Goal: Task Accomplishment & Management: Manage account settings

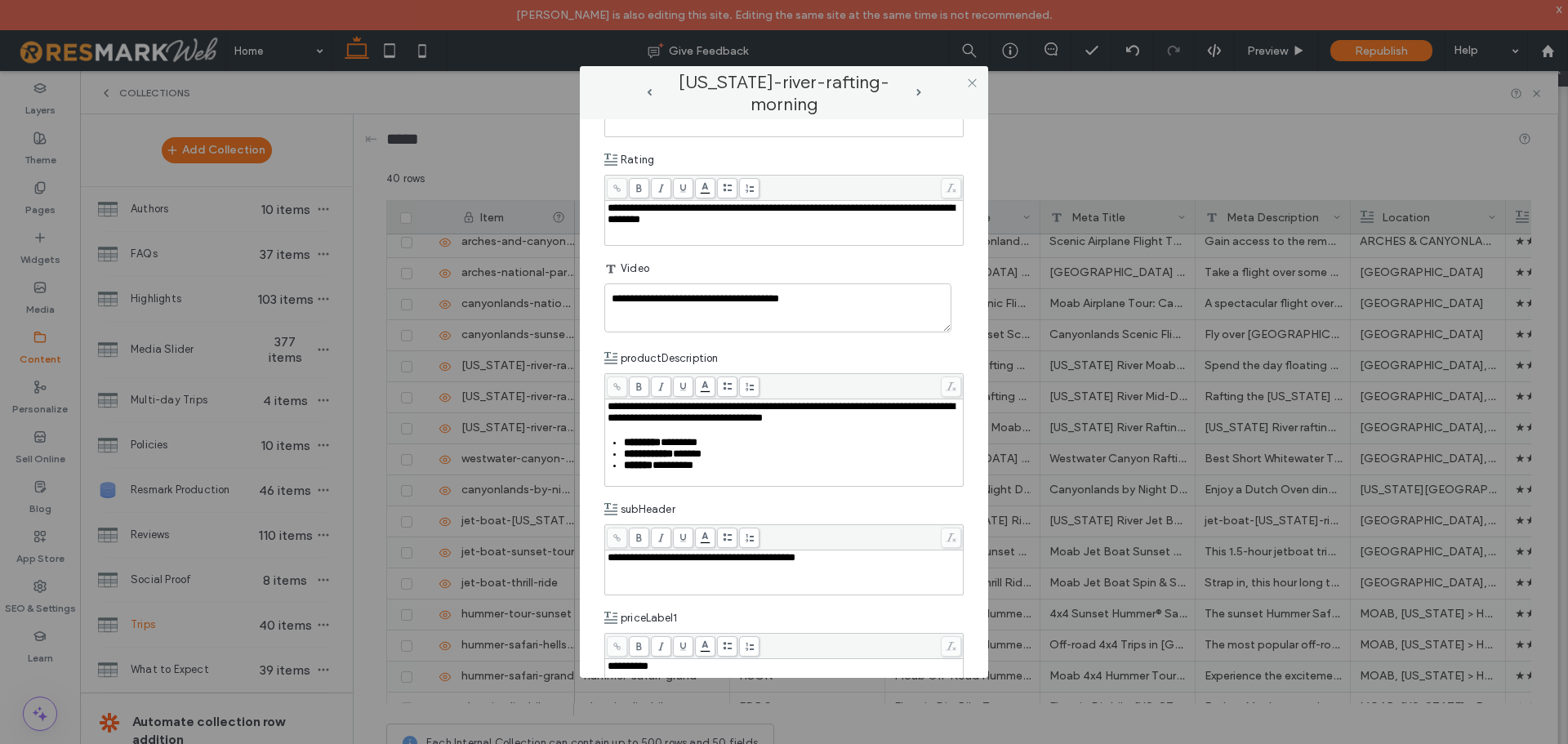
scroll to position [571, 0]
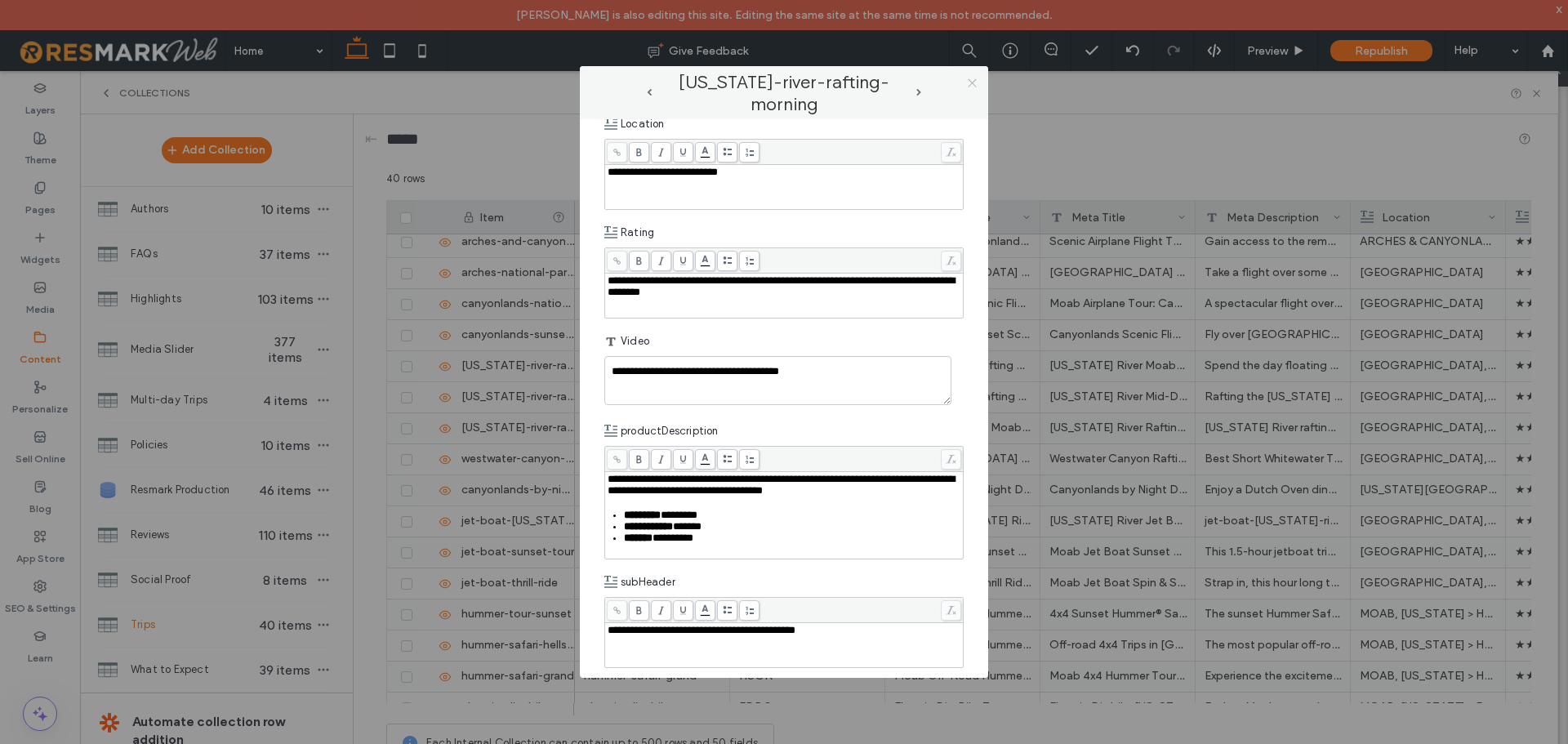
click at [970, 82] on icon at bounding box center [972, 83] width 12 height 12
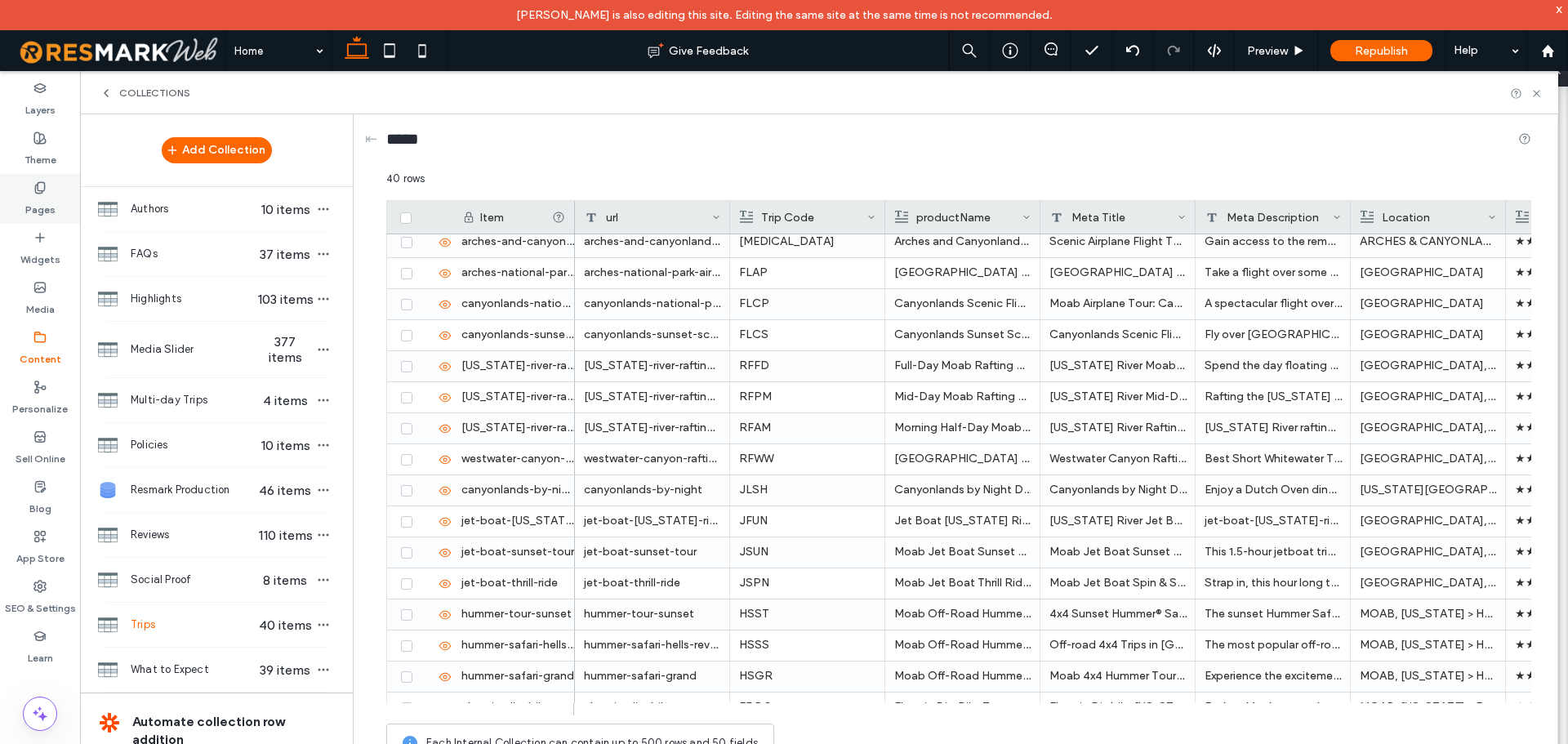
click at [50, 191] on div "Pages" at bounding box center [40, 199] width 80 height 50
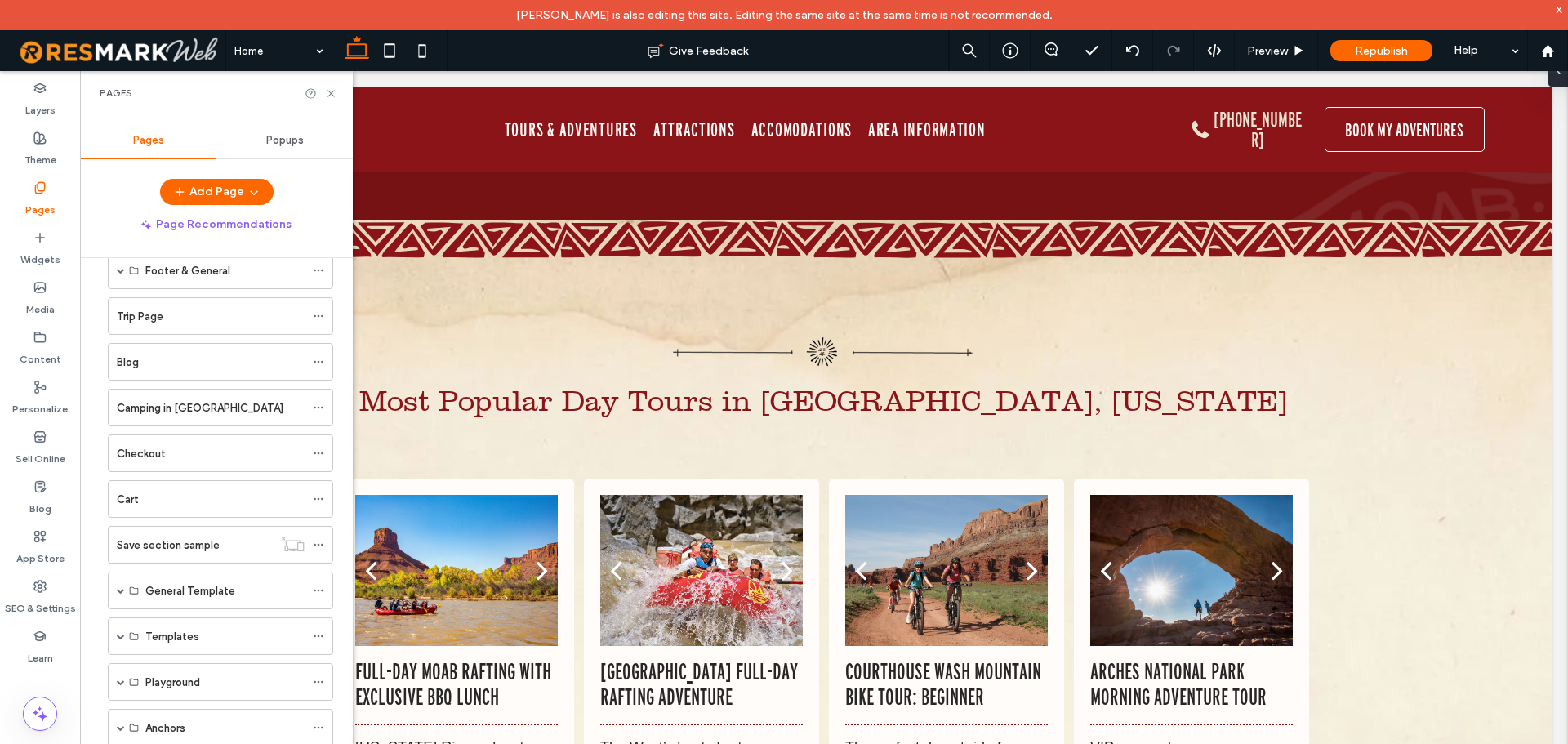
scroll to position [330, 0]
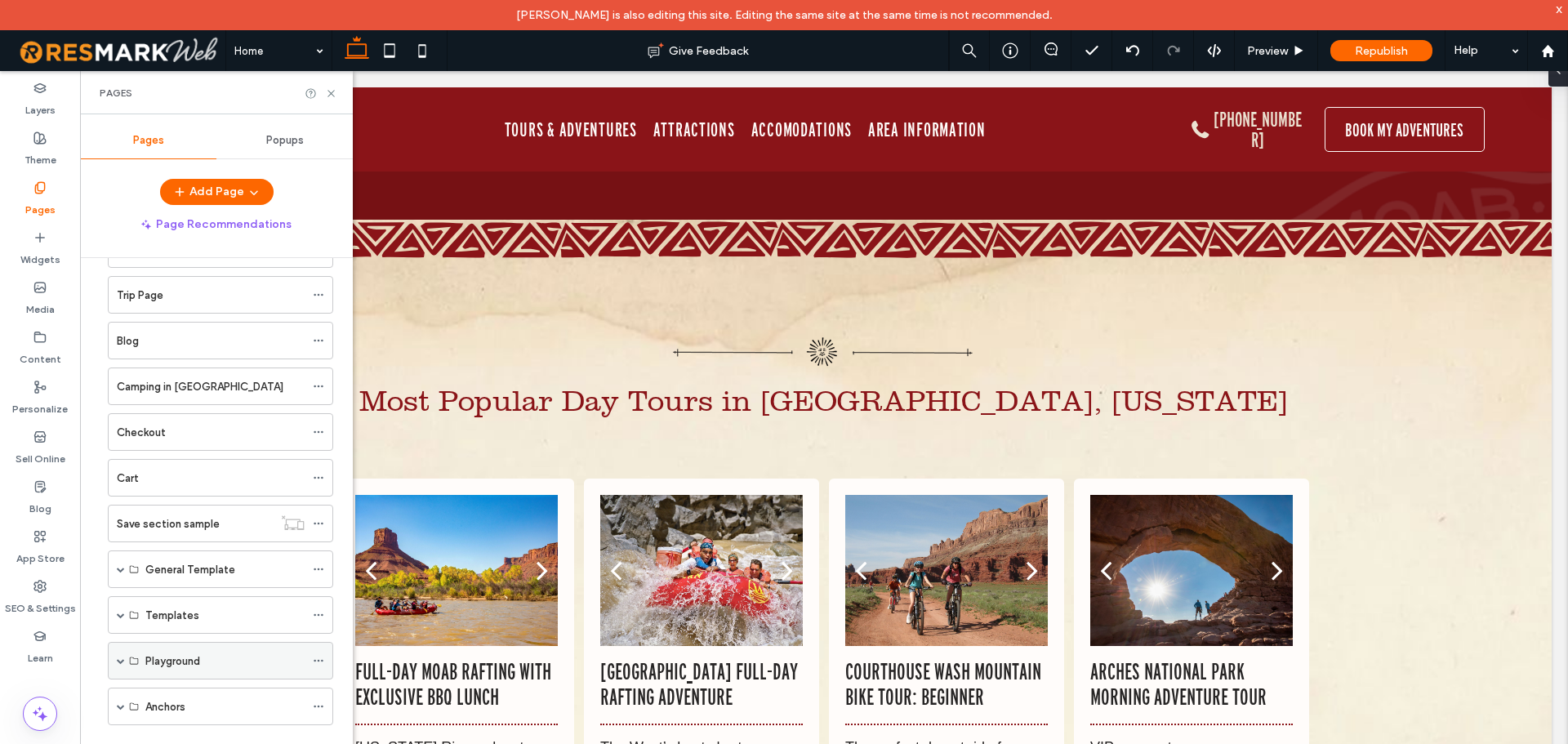
click at [119, 663] on span at bounding box center [121, 660] width 8 height 8
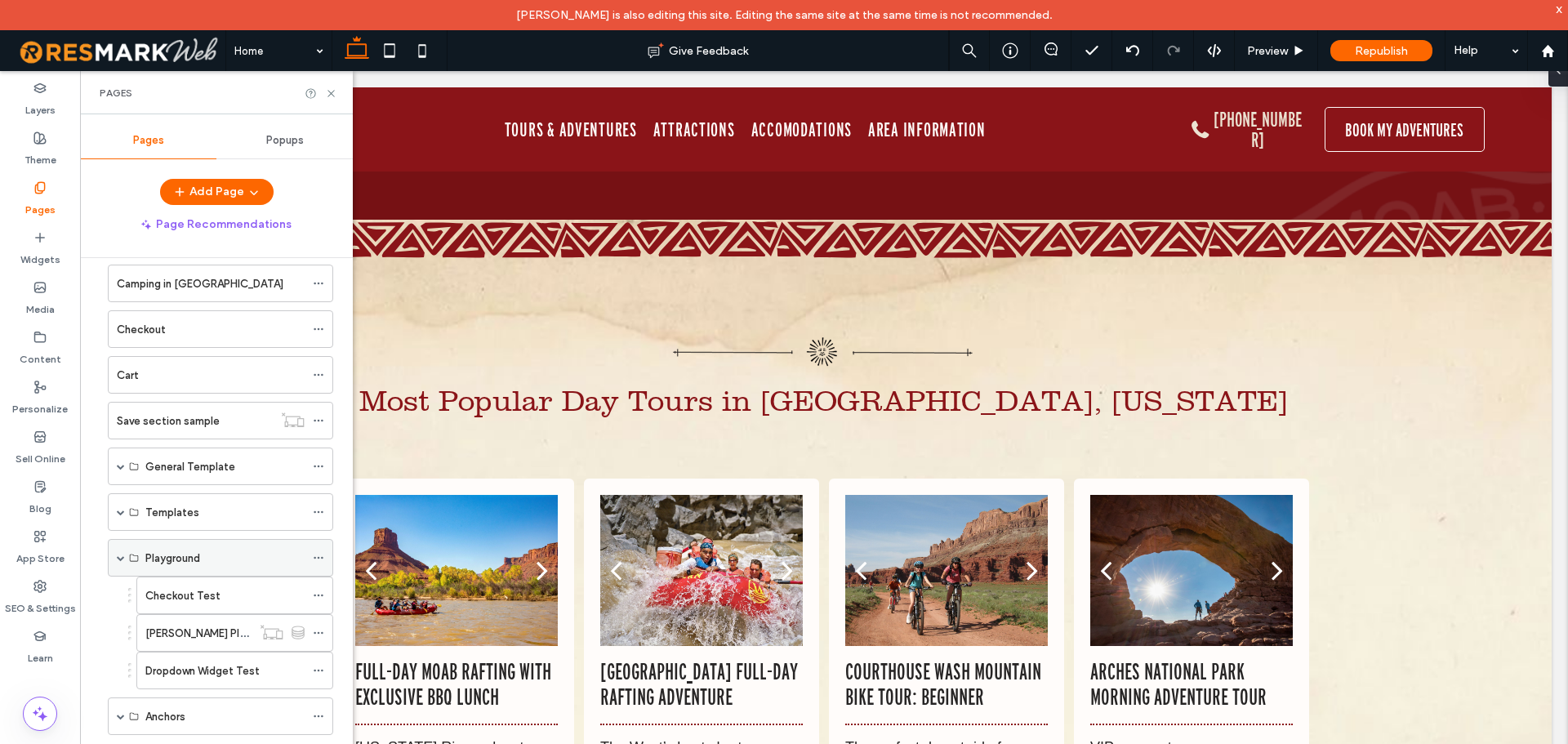
scroll to position [443, 0]
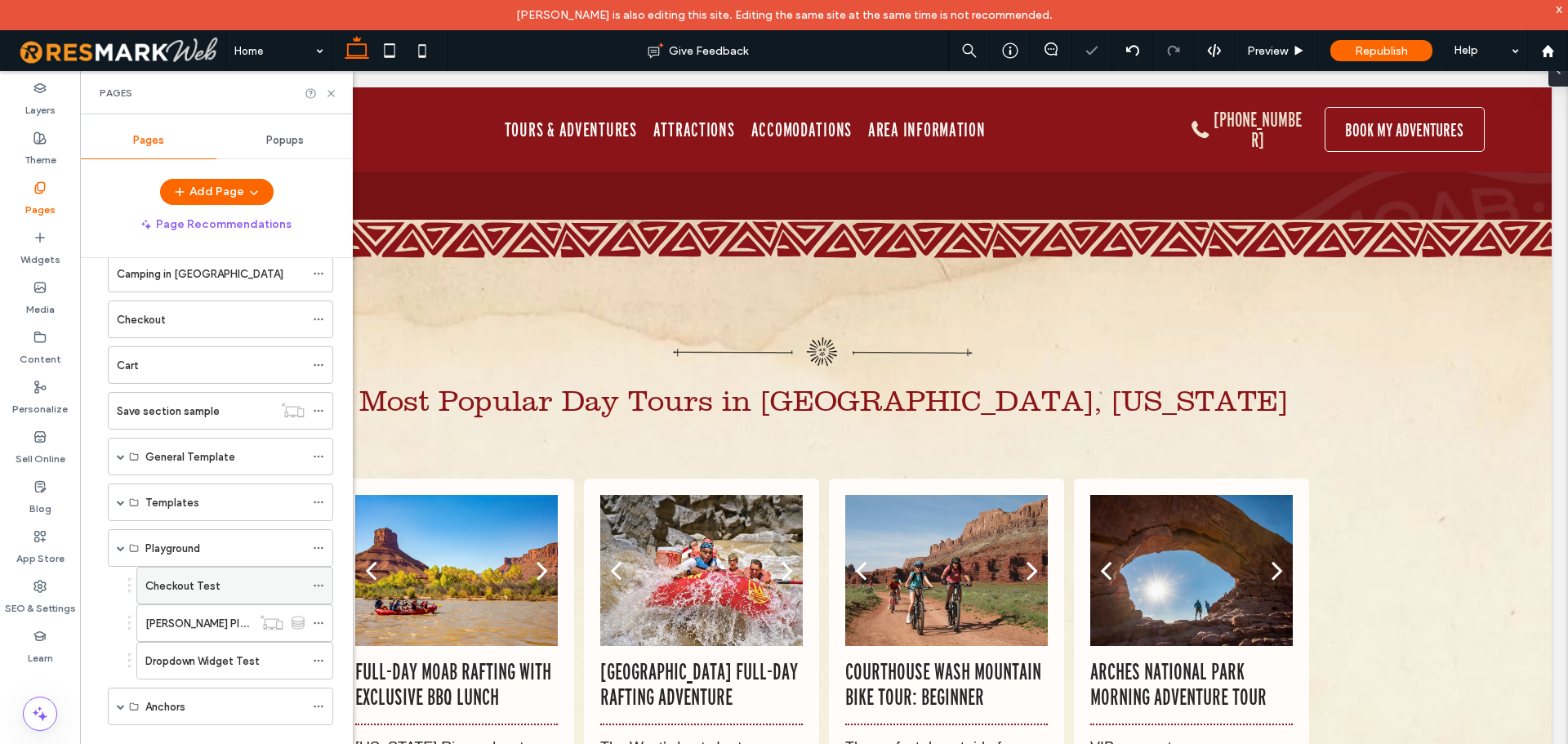
click at [192, 590] on label "Checkout Test" at bounding box center [182, 585] width 75 height 29
click at [328, 93] on icon at bounding box center [330, 93] width 12 height 12
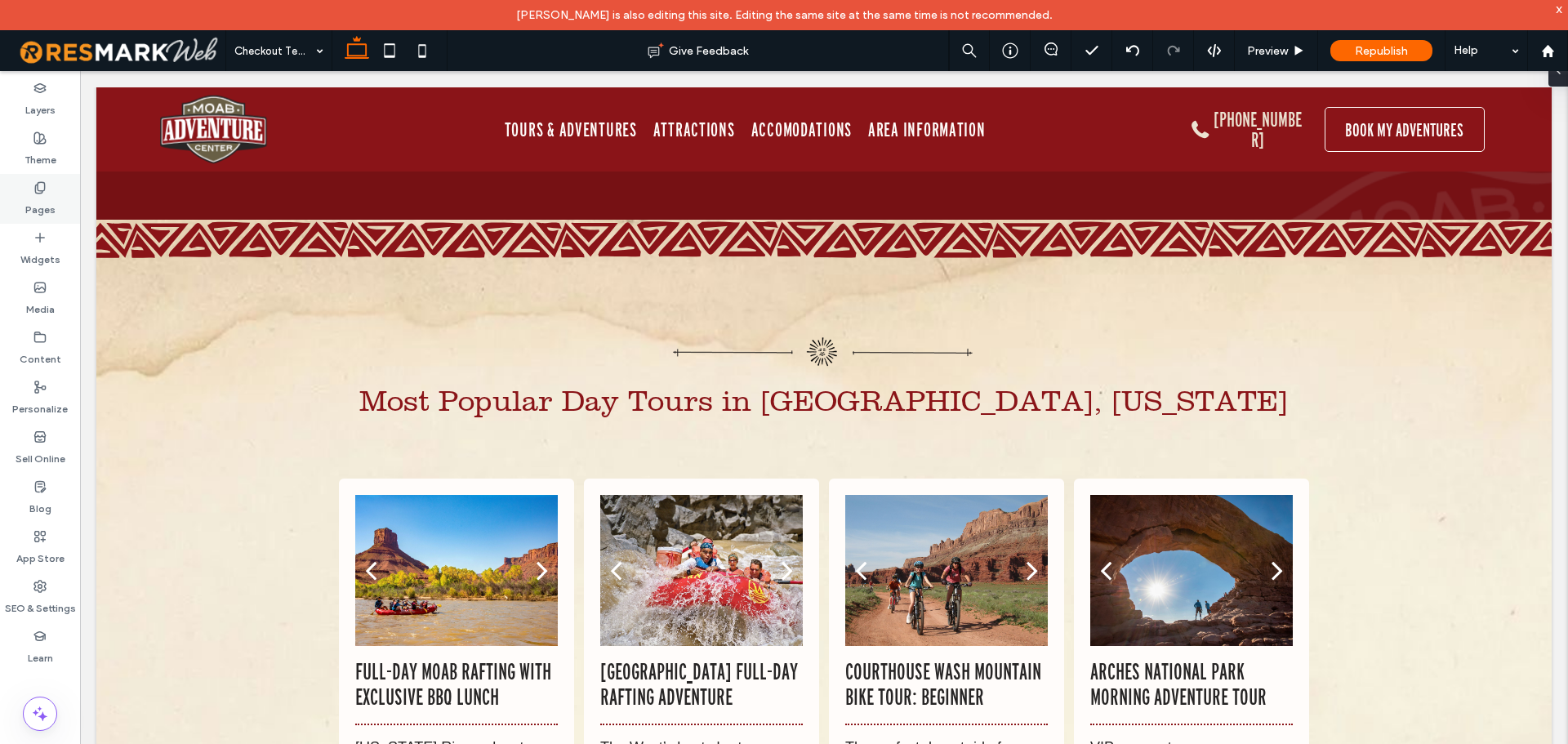
click at [51, 206] on label "Pages" at bounding box center [40, 206] width 30 height 23
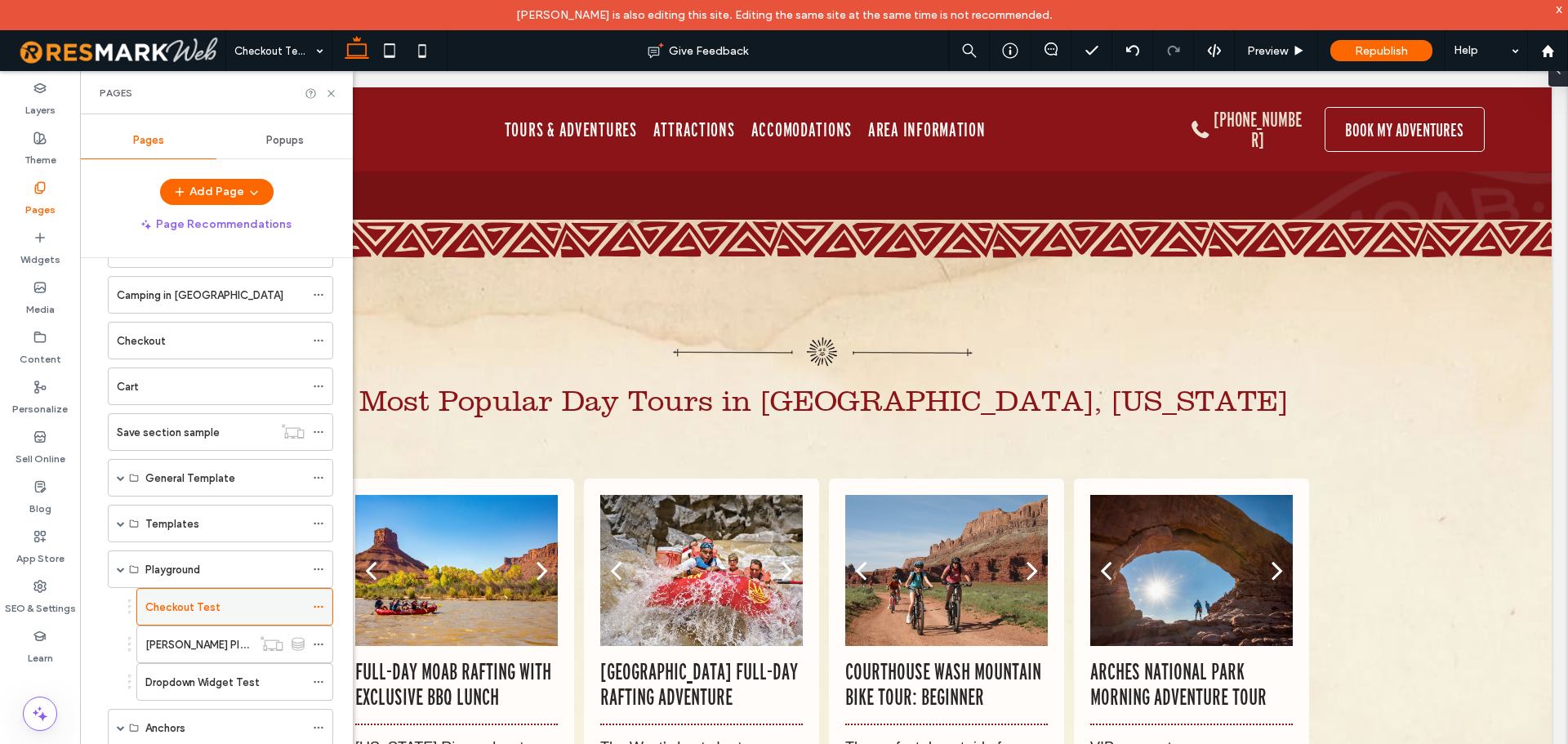
scroll to position [443, 0]
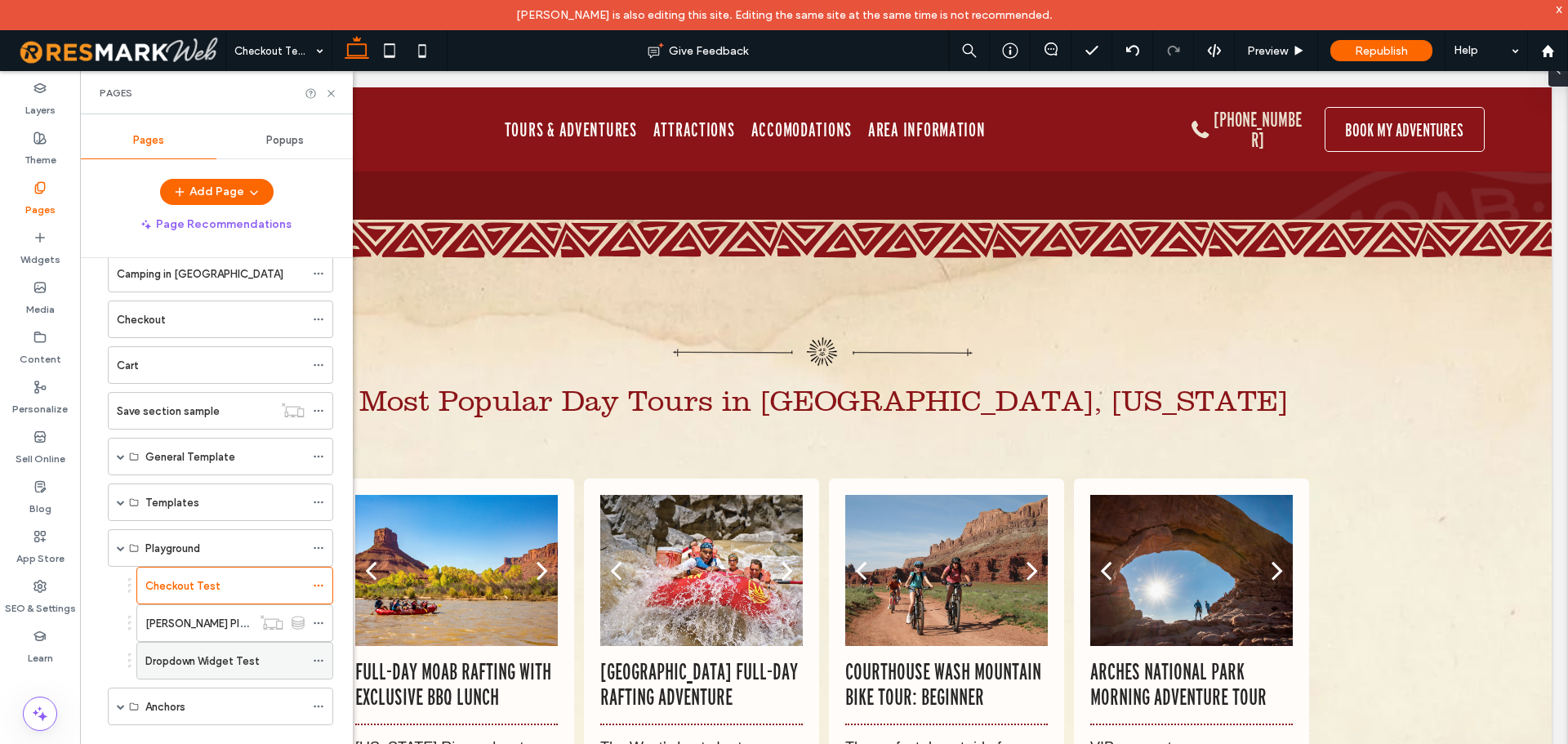
click at [189, 647] on div "Dropdown Widget Test" at bounding box center [224, 660] width 159 height 36
drag, startPoint x: 179, startPoint y: 633, endPoint x: 297, endPoint y: 620, distance: 118.7
click at [179, 633] on div "Greg Playground - Dynamic" at bounding box center [198, 622] width 106 height 36
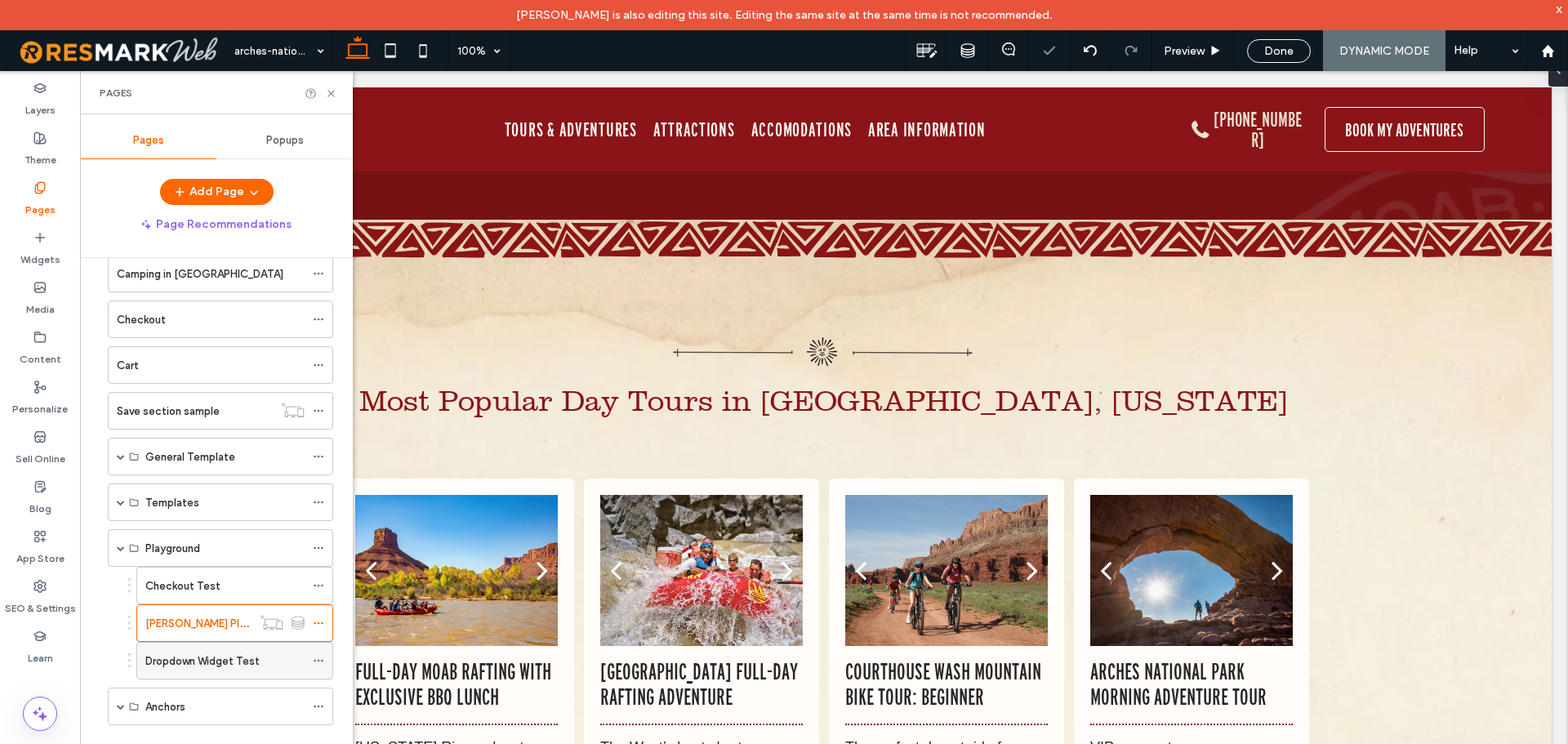
click at [205, 658] on label "Dropdown Widget Test" at bounding box center [202, 660] width 114 height 29
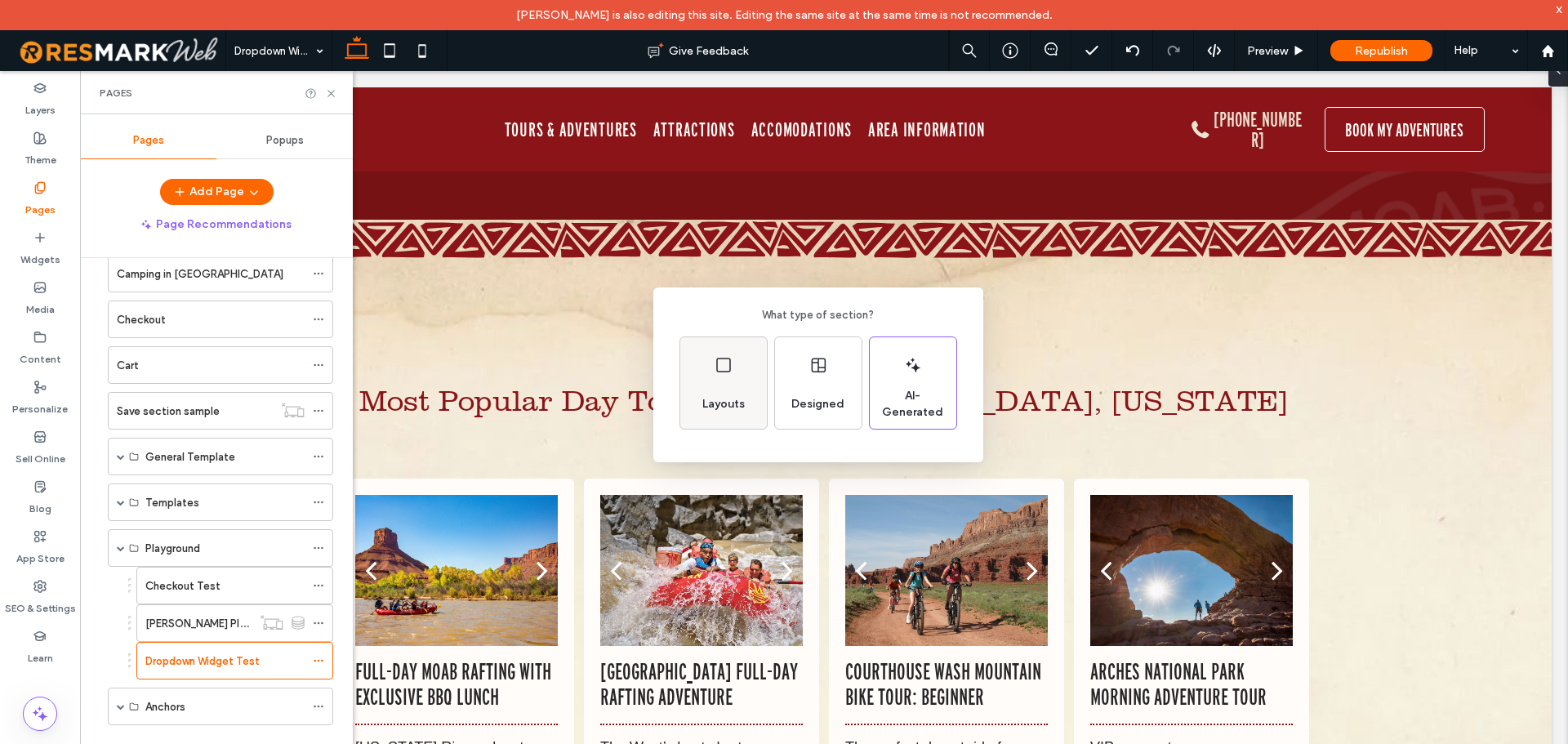
click at [744, 386] on div "Layouts" at bounding box center [724, 404] width 56 height 36
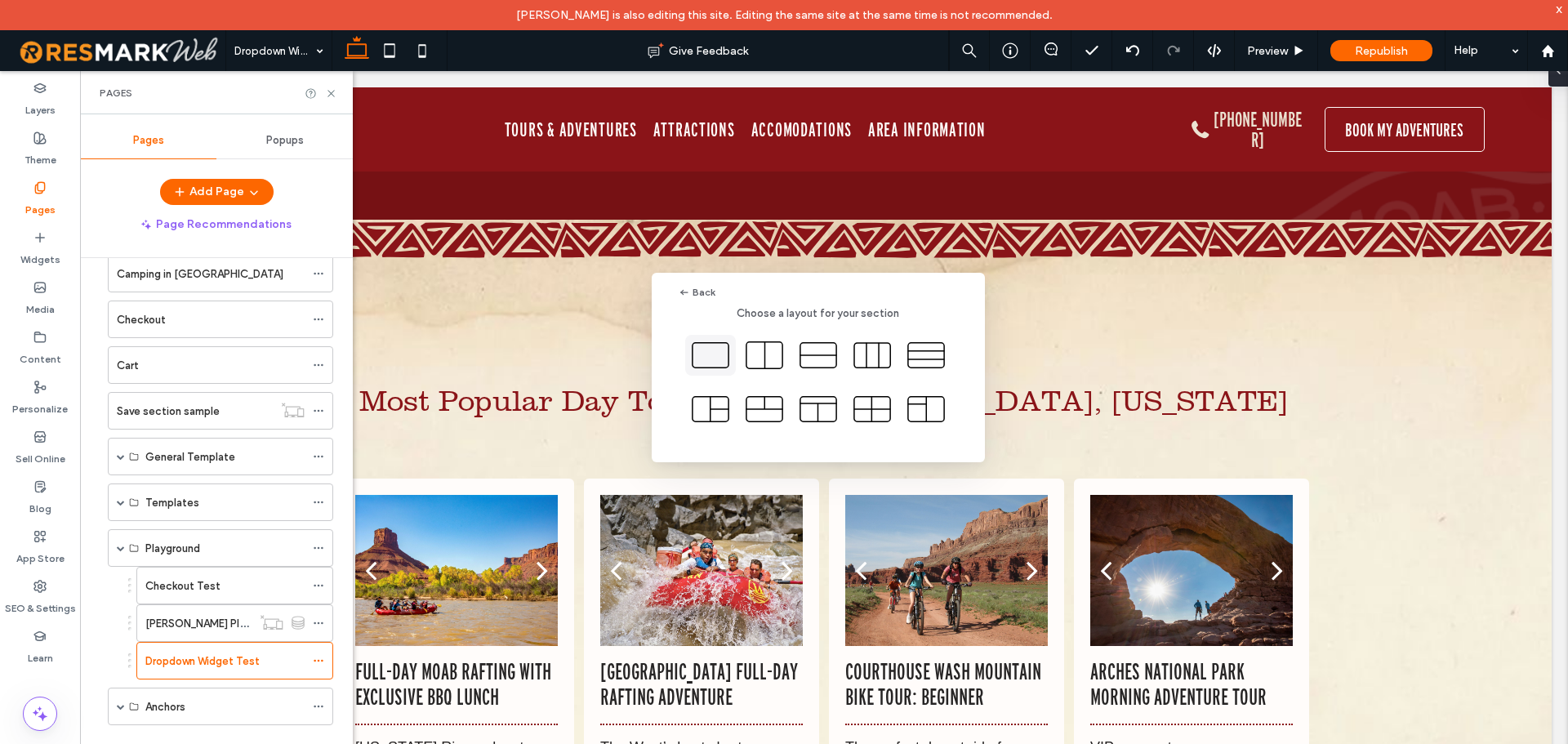
click at [725, 357] on icon at bounding box center [711, 355] width 41 height 41
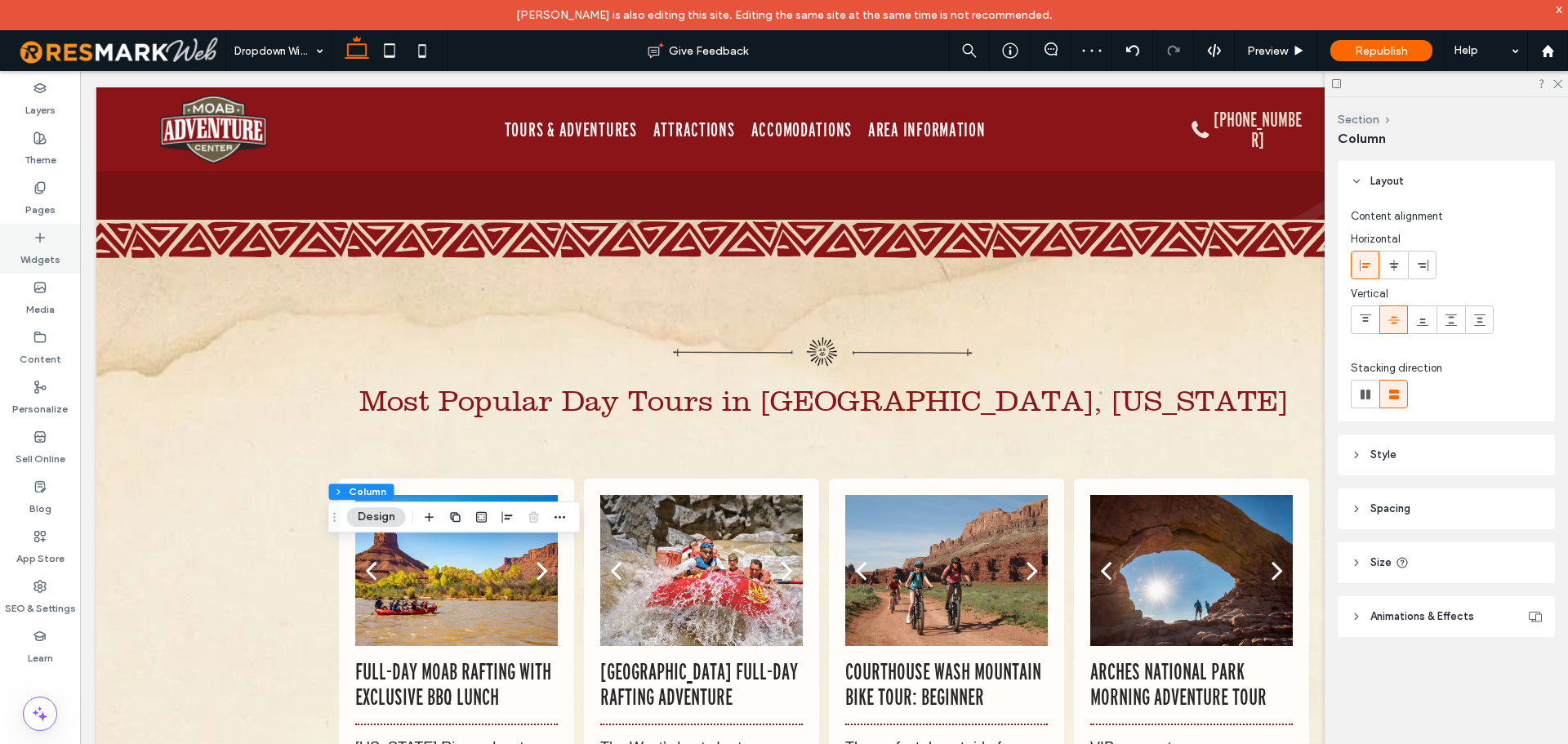
click at [56, 259] on label "Widgets" at bounding box center [40, 255] width 40 height 23
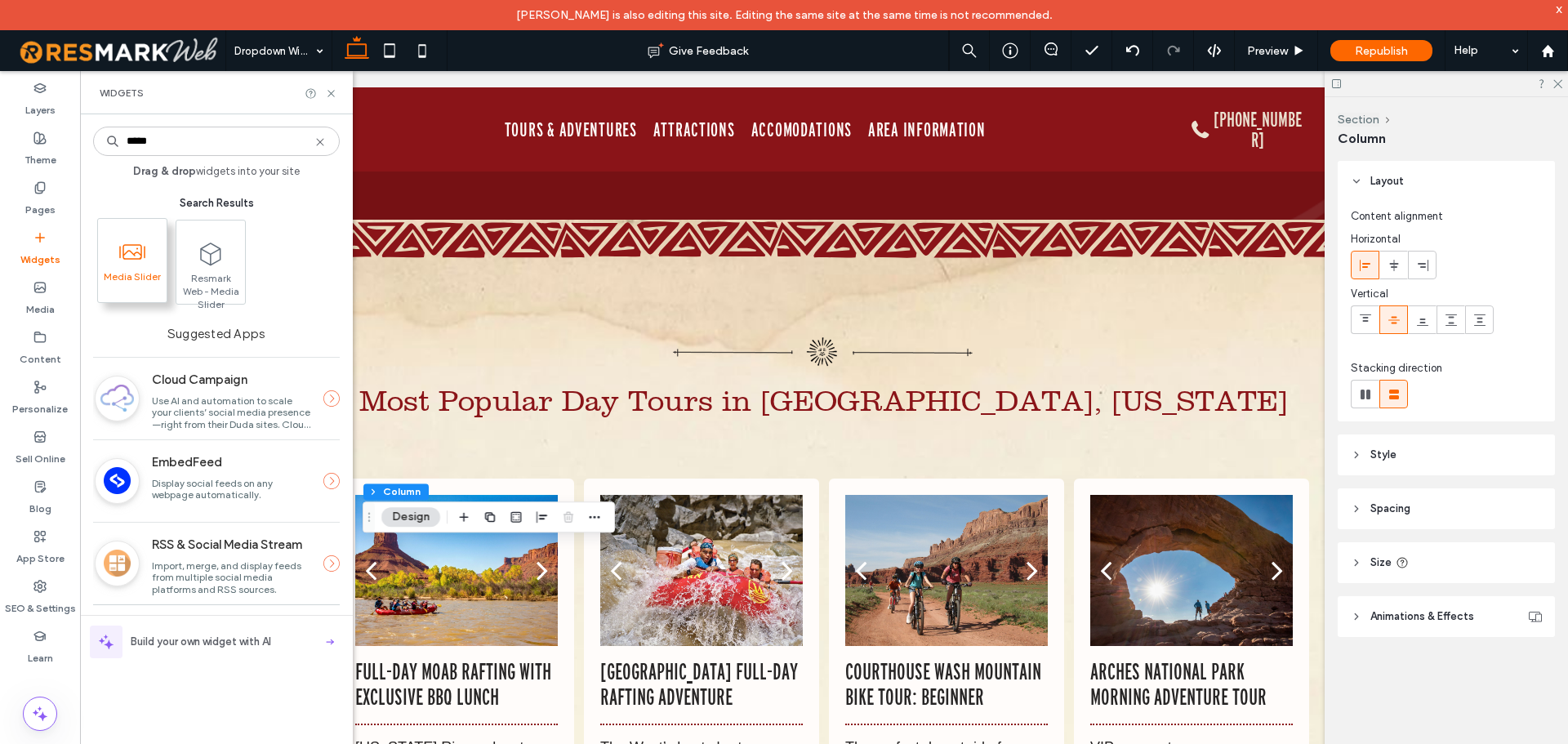
type input "*****"
click at [149, 265] on span at bounding box center [132, 251] width 69 height 36
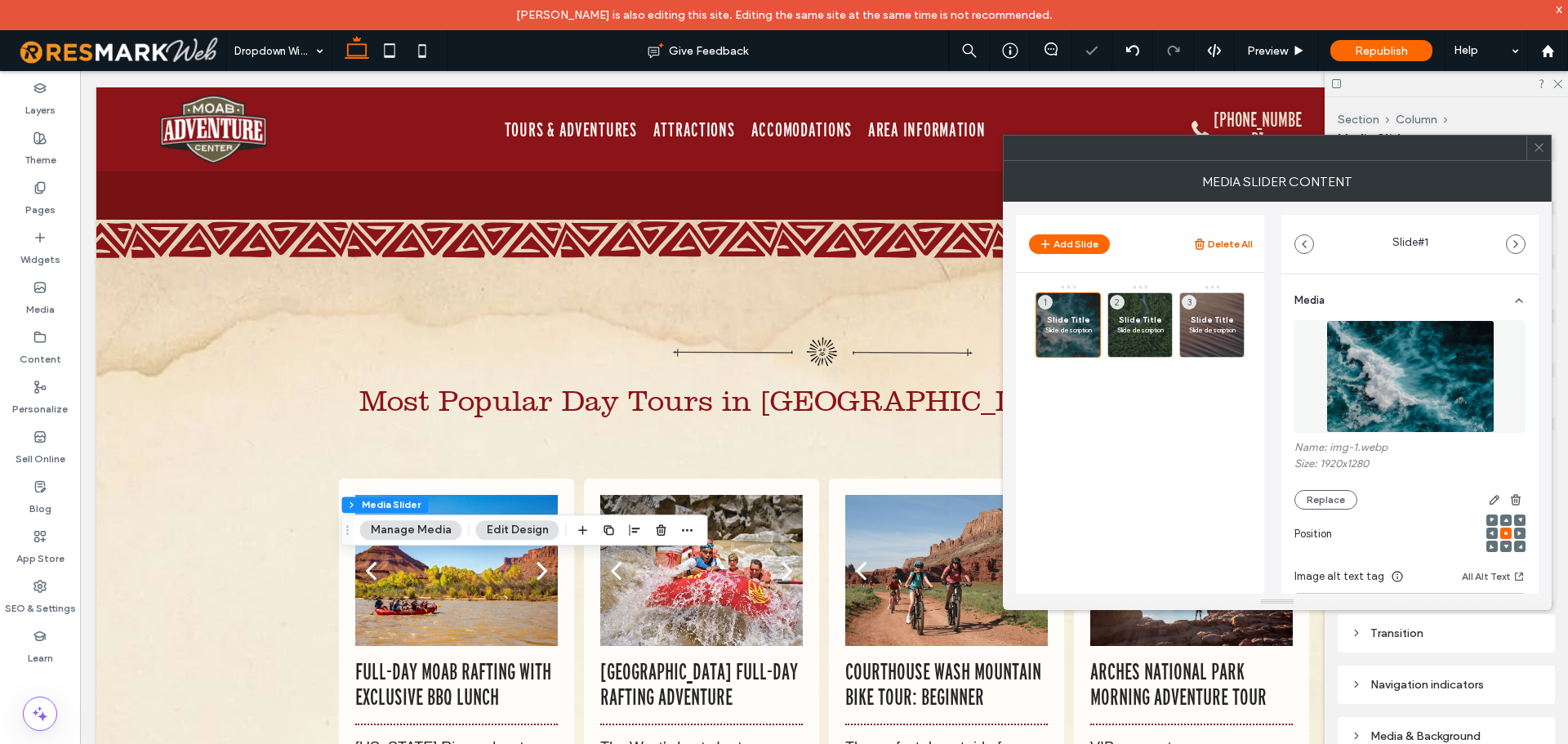
click at [1230, 250] on button "Delete All" at bounding box center [1223, 244] width 60 height 20
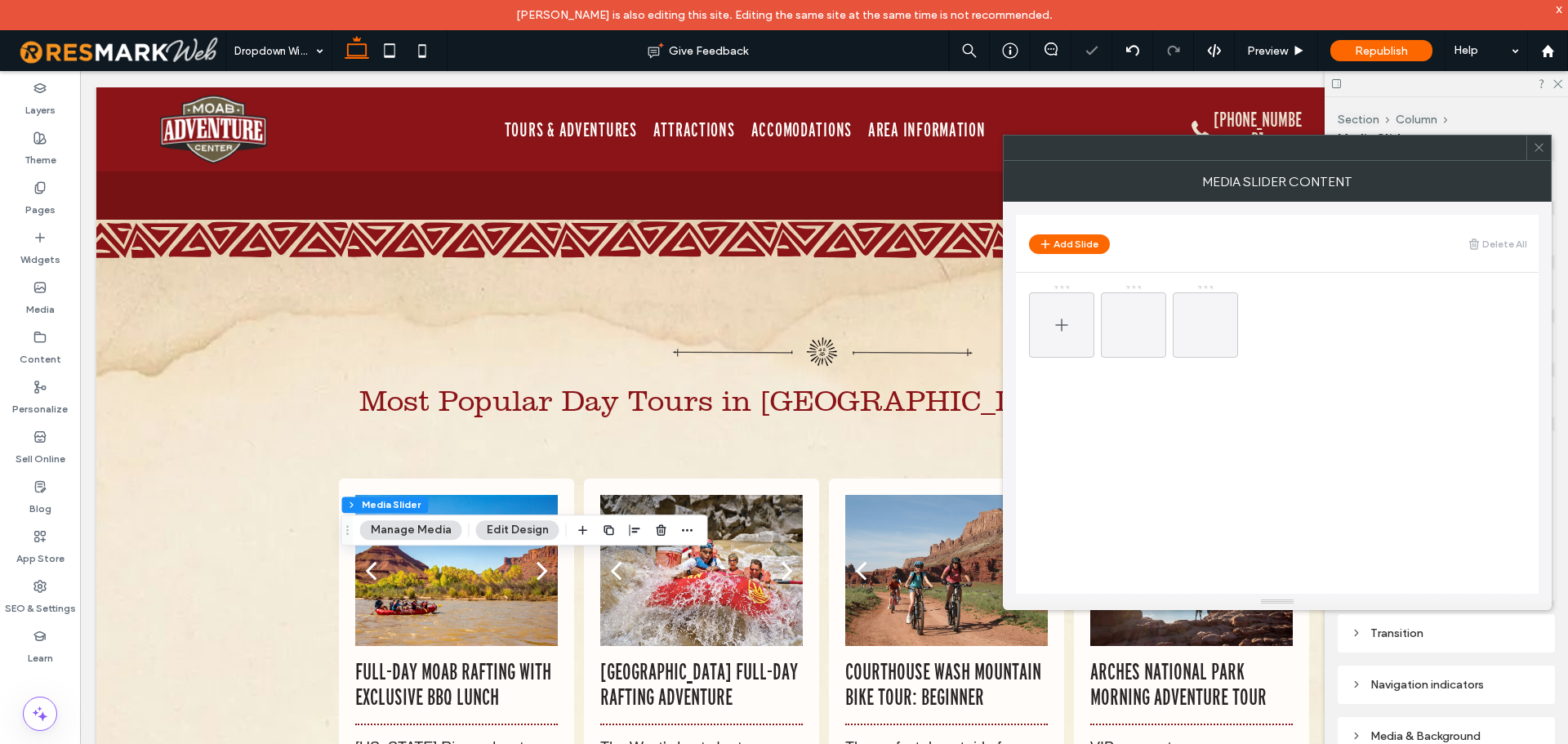
click at [1071, 327] on div at bounding box center [1062, 325] width 65 height 65
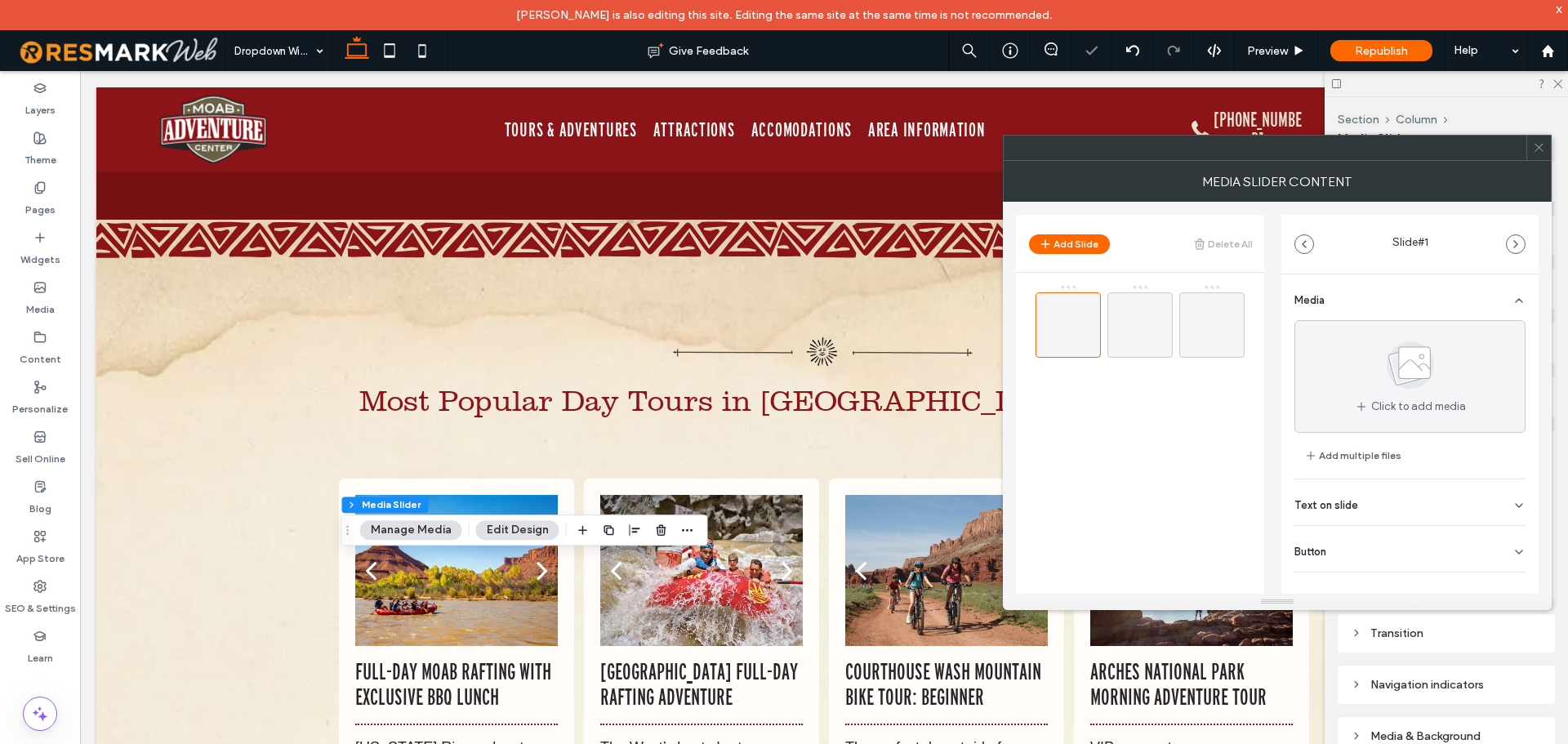
click at [1365, 432] on div "Click to add media Add multiple files" at bounding box center [1410, 392] width 231 height 145
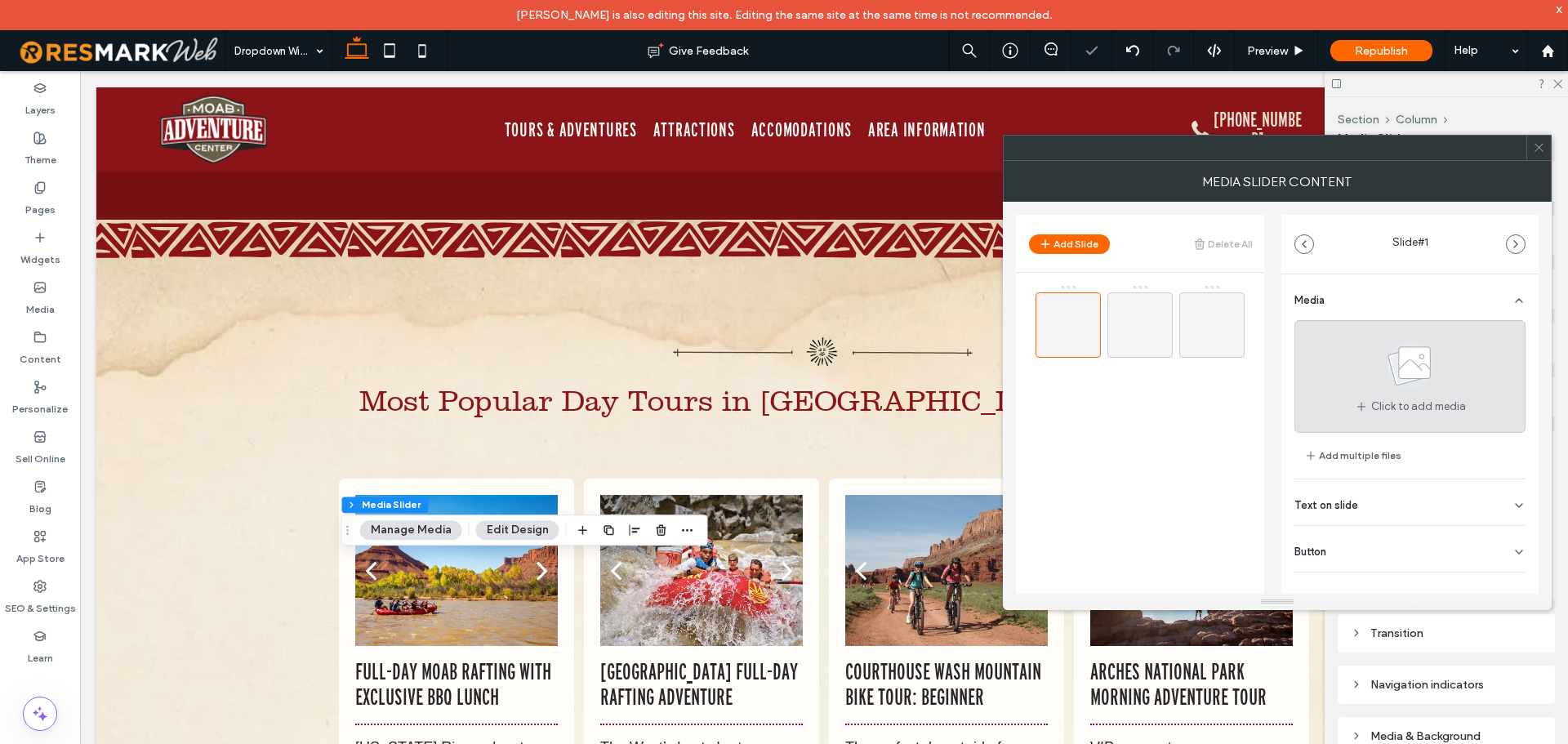
click at [1352, 385] on div "Click to add media" at bounding box center [1410, 376] width 231 height 113
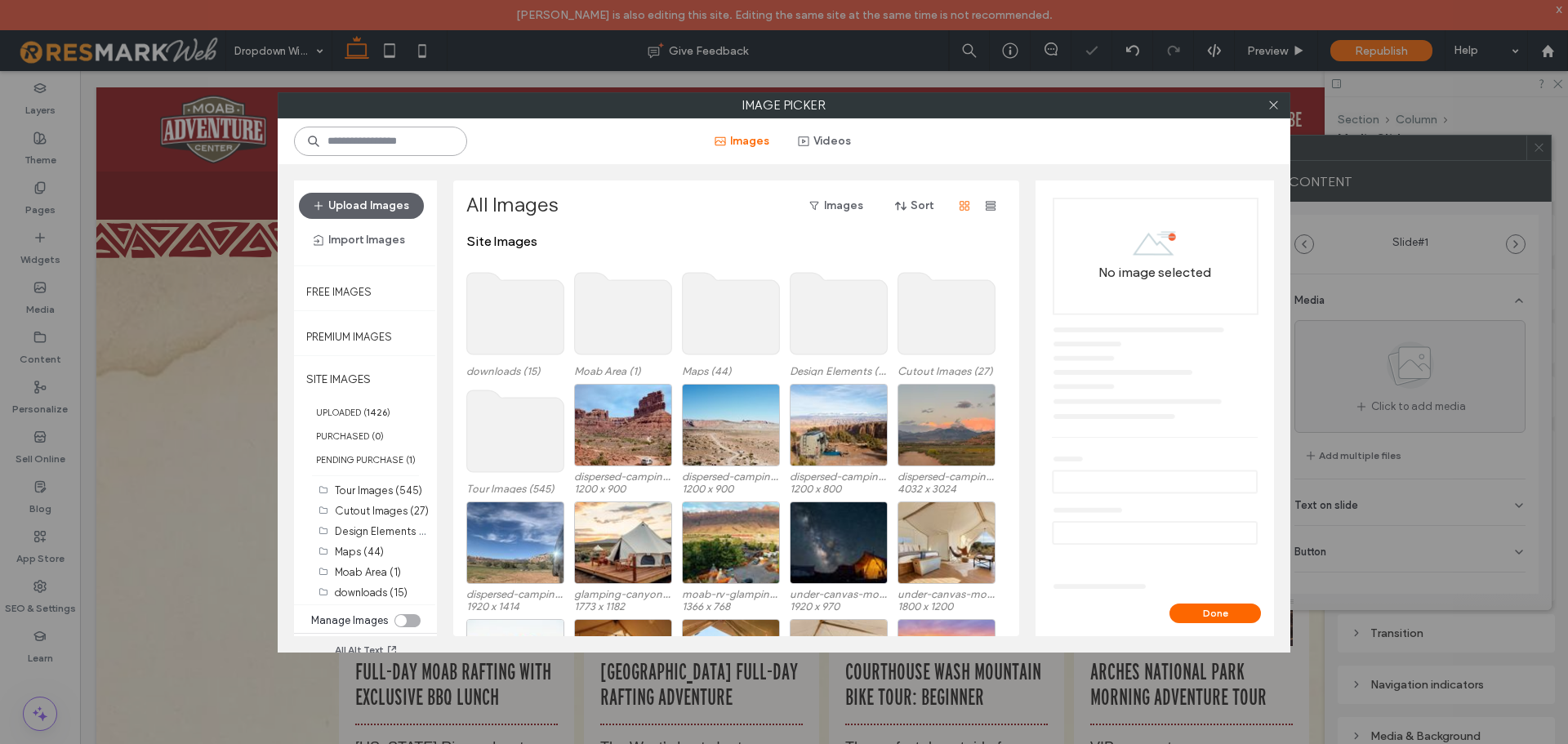
click at [428, 147] on input at bounding box center [381, 141] width 173 height 30
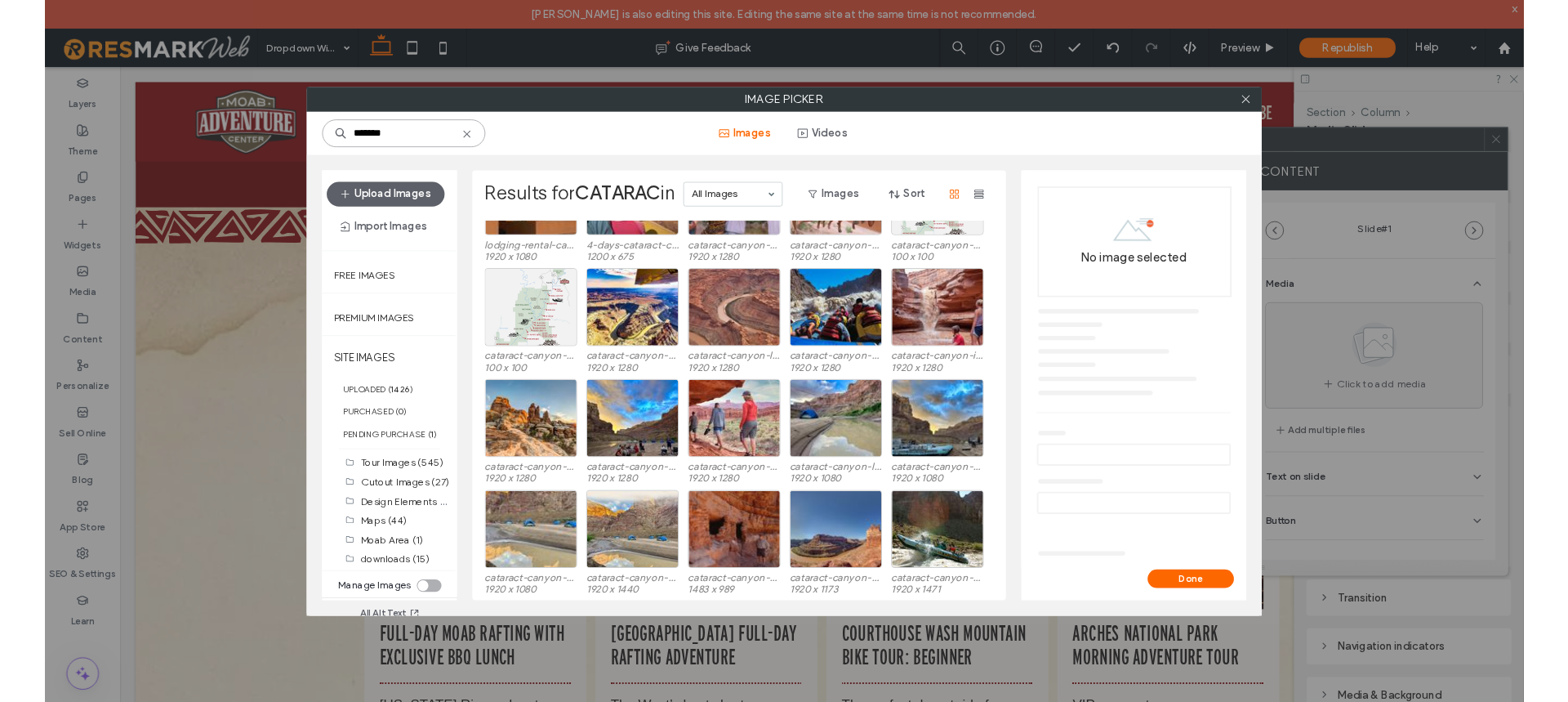
scroll to position [101, 0]
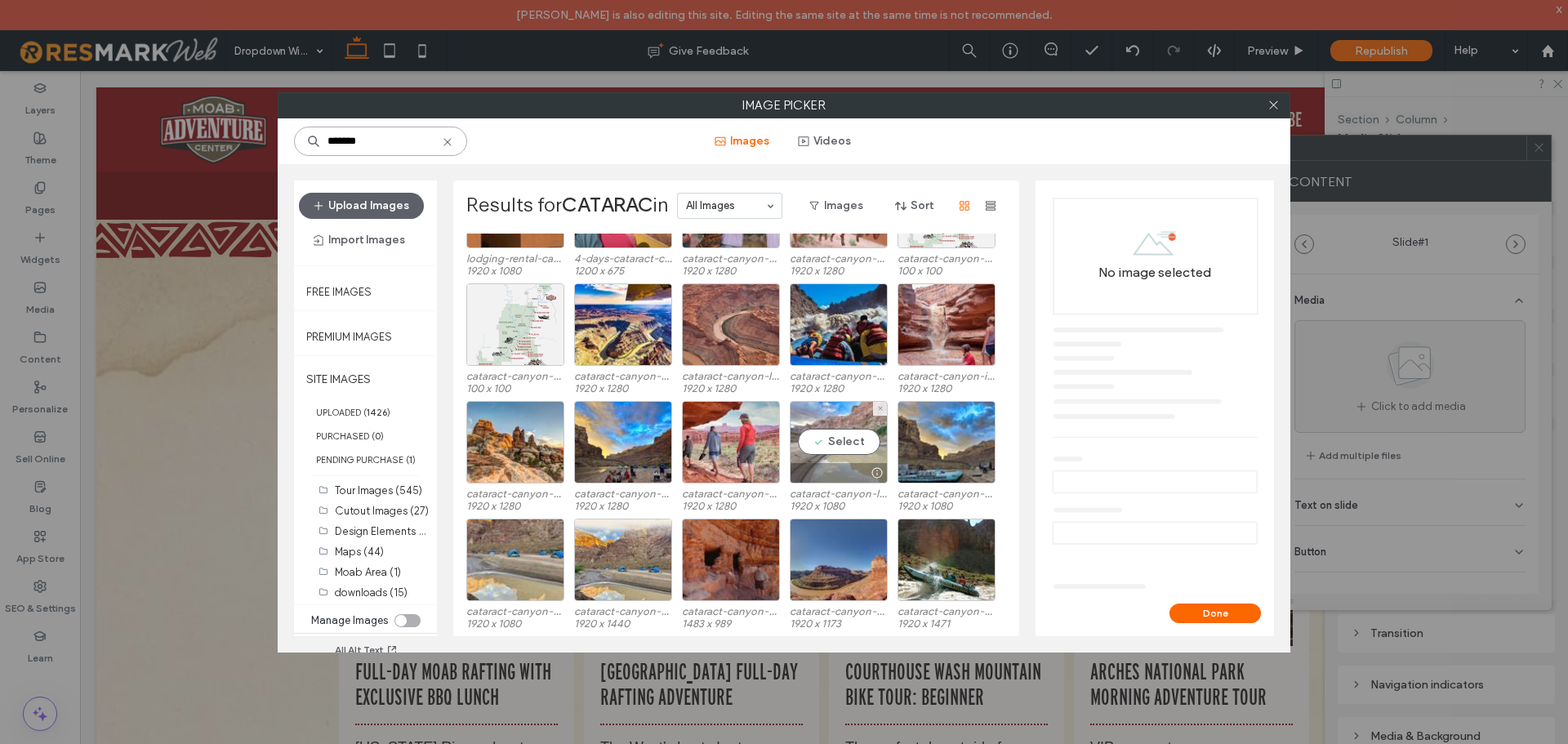
type input "*******"
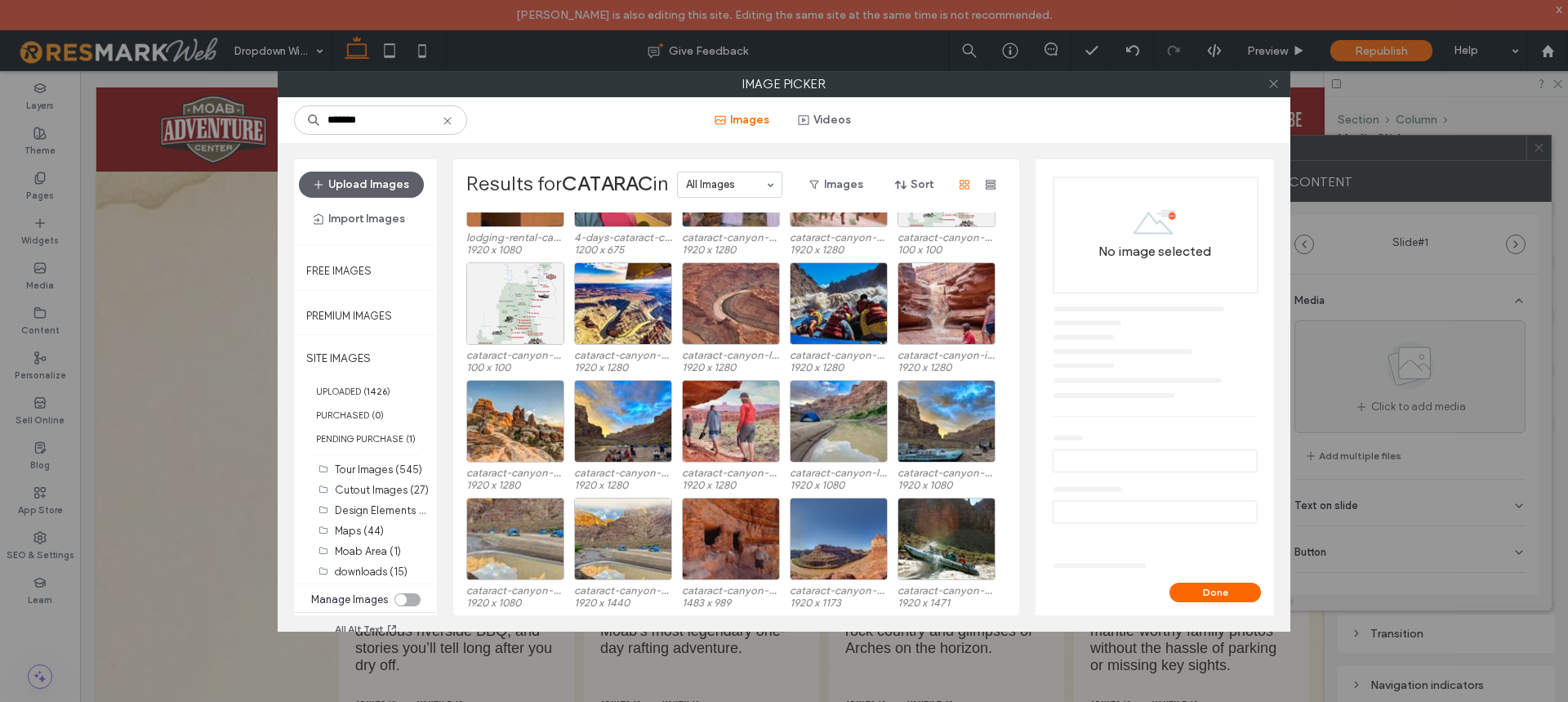
click at [1273, 82] on icon at bounding box center [1273, 83] width 12 height 12
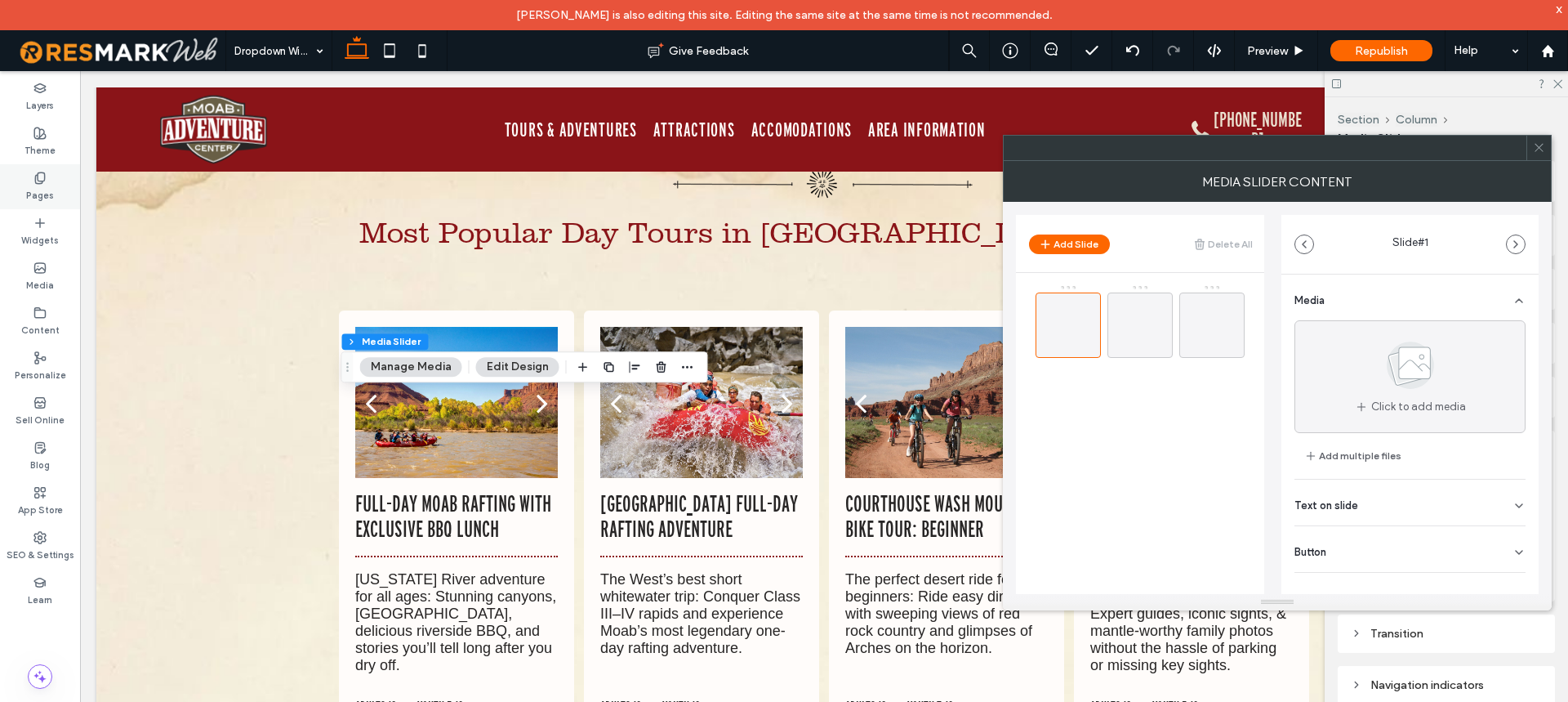
click at [43, 184] on label "Pages" at bounding box center [40, 193] width 28 height 18
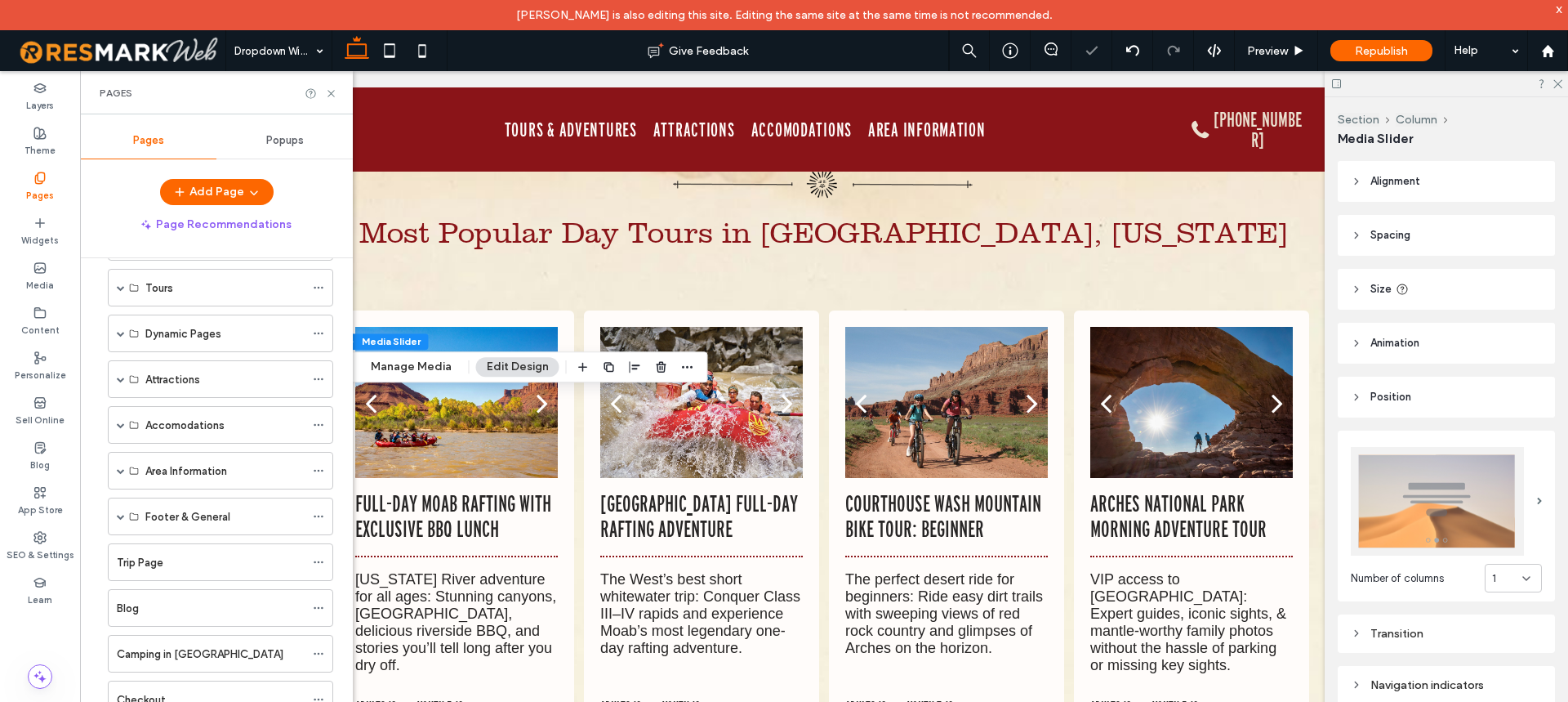
scroll to position [485, 0]
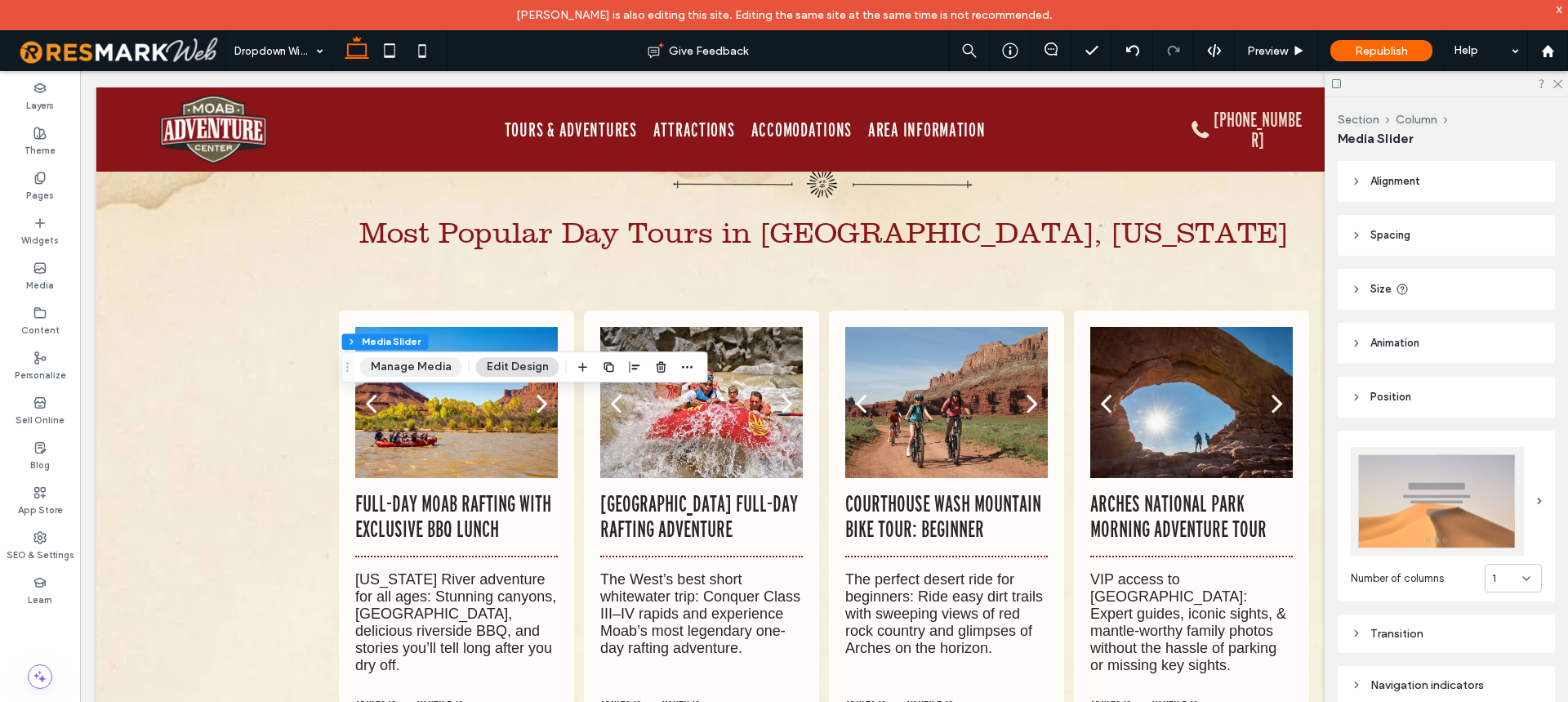
click at [397, 369] on button "Manage Media" at bounding box center [411, 367] width 102 height 20
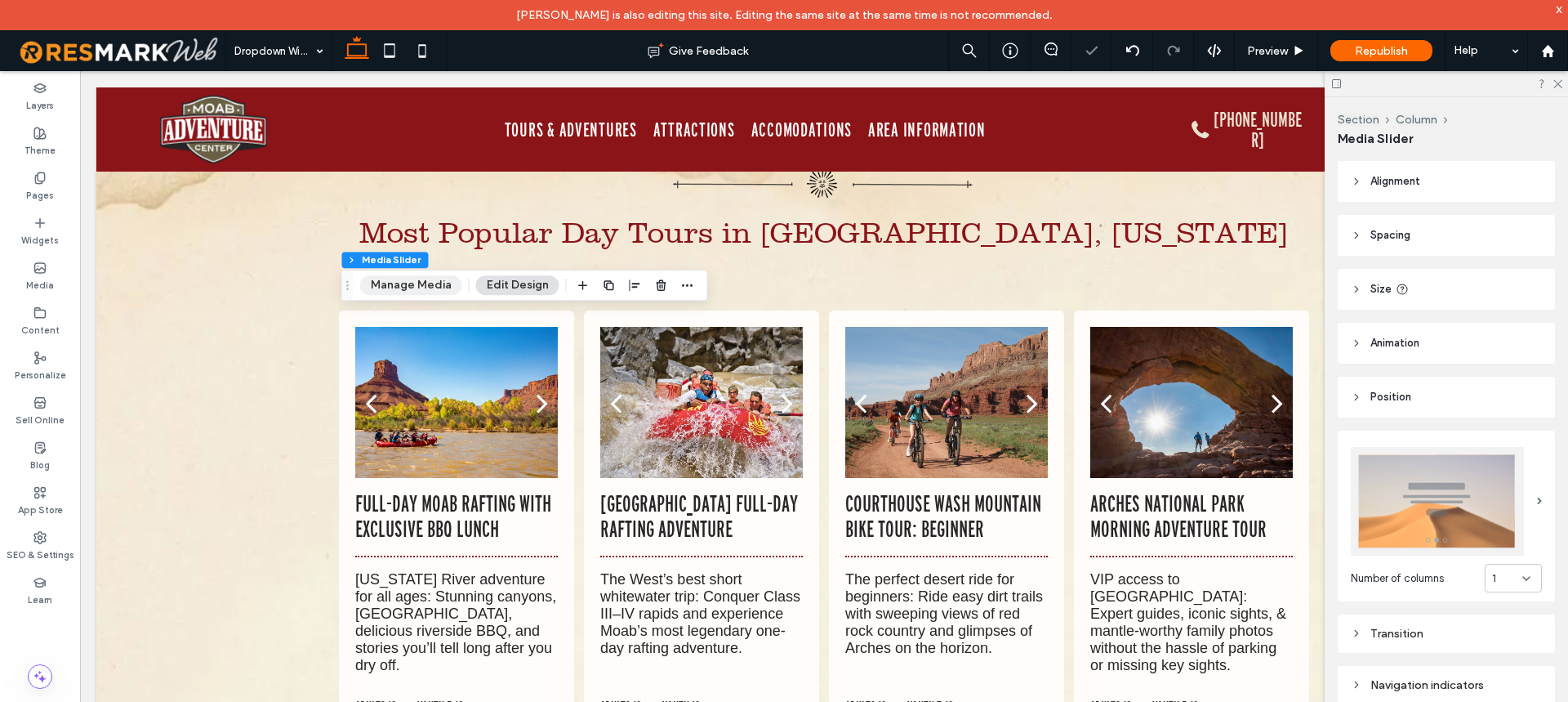
click at [385, 284] on button "Manage Media" at bounding box center [411, 285] width 102 height 20
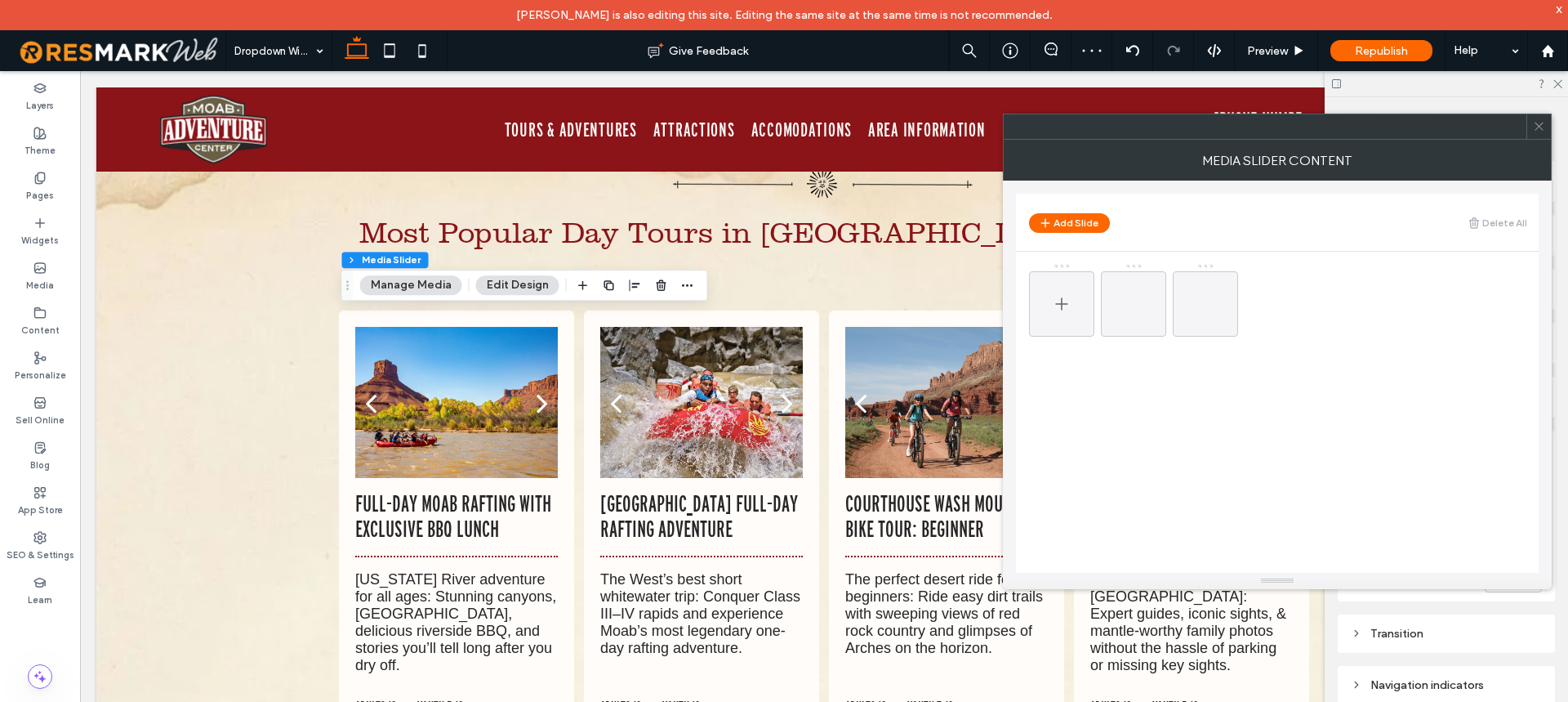
click at [1076, 304] on div at bounding box center [1062, 304] width 65 height 65
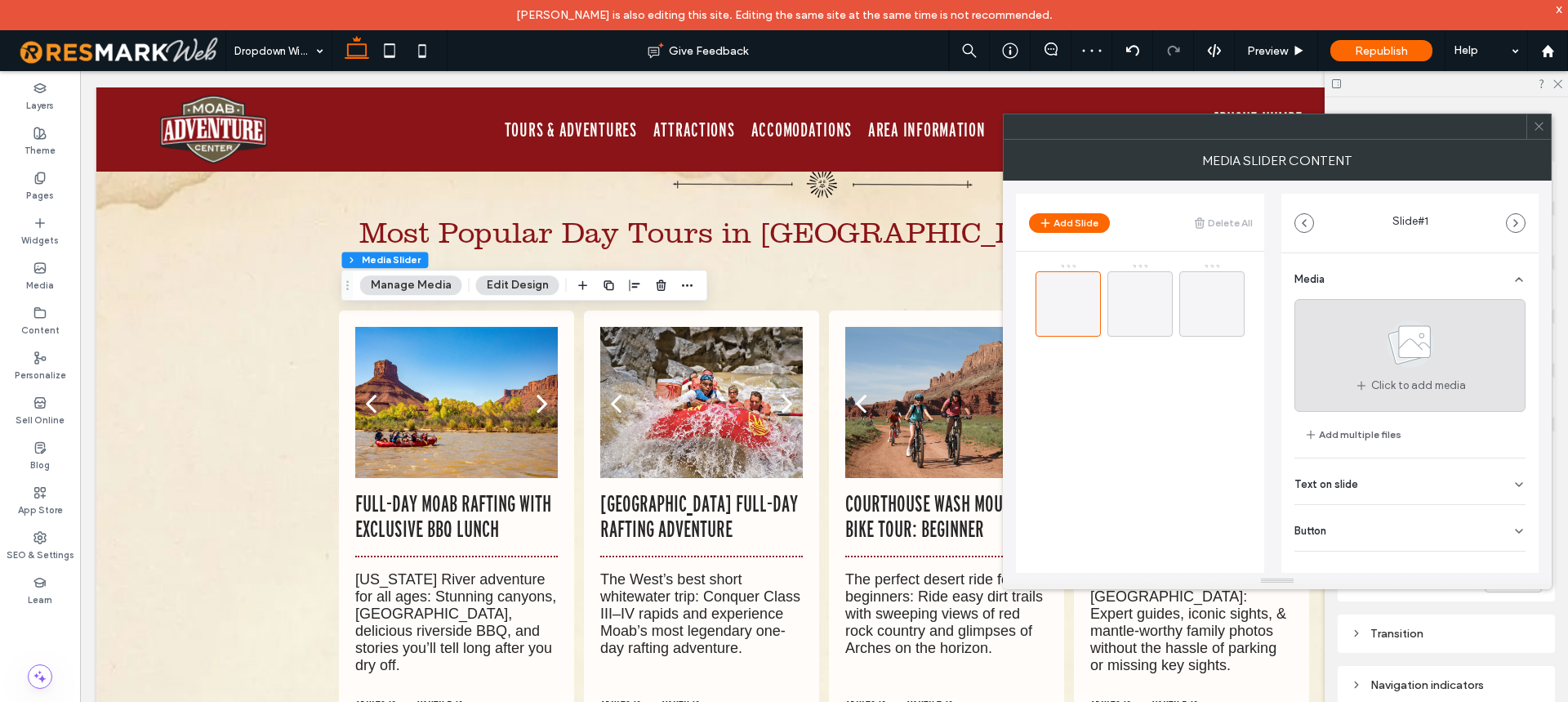
click at [1378, 337] on icon at bounding box center [1411, 344] width 82 height 54
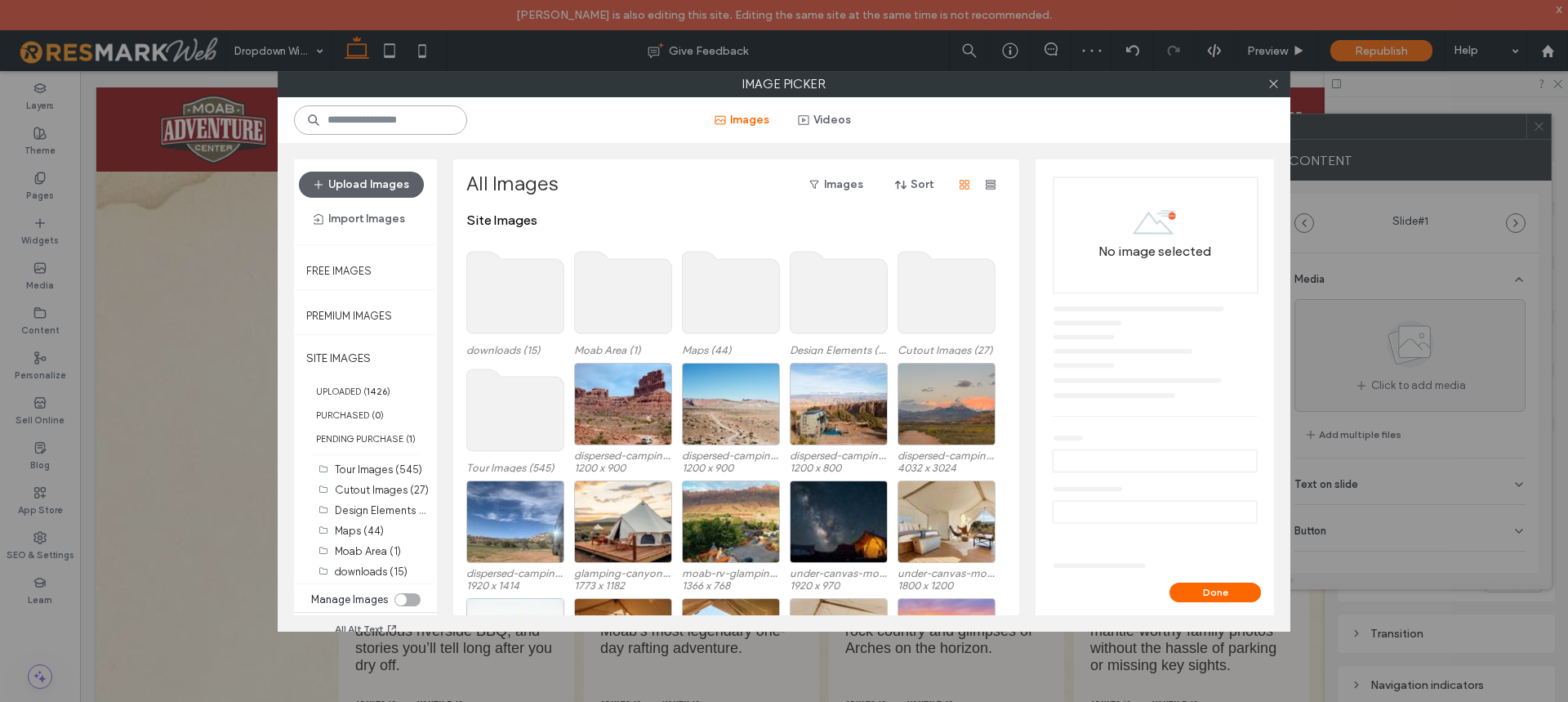
click at [362, 130] on input at bounding box center [381, 120] width 173 height 30
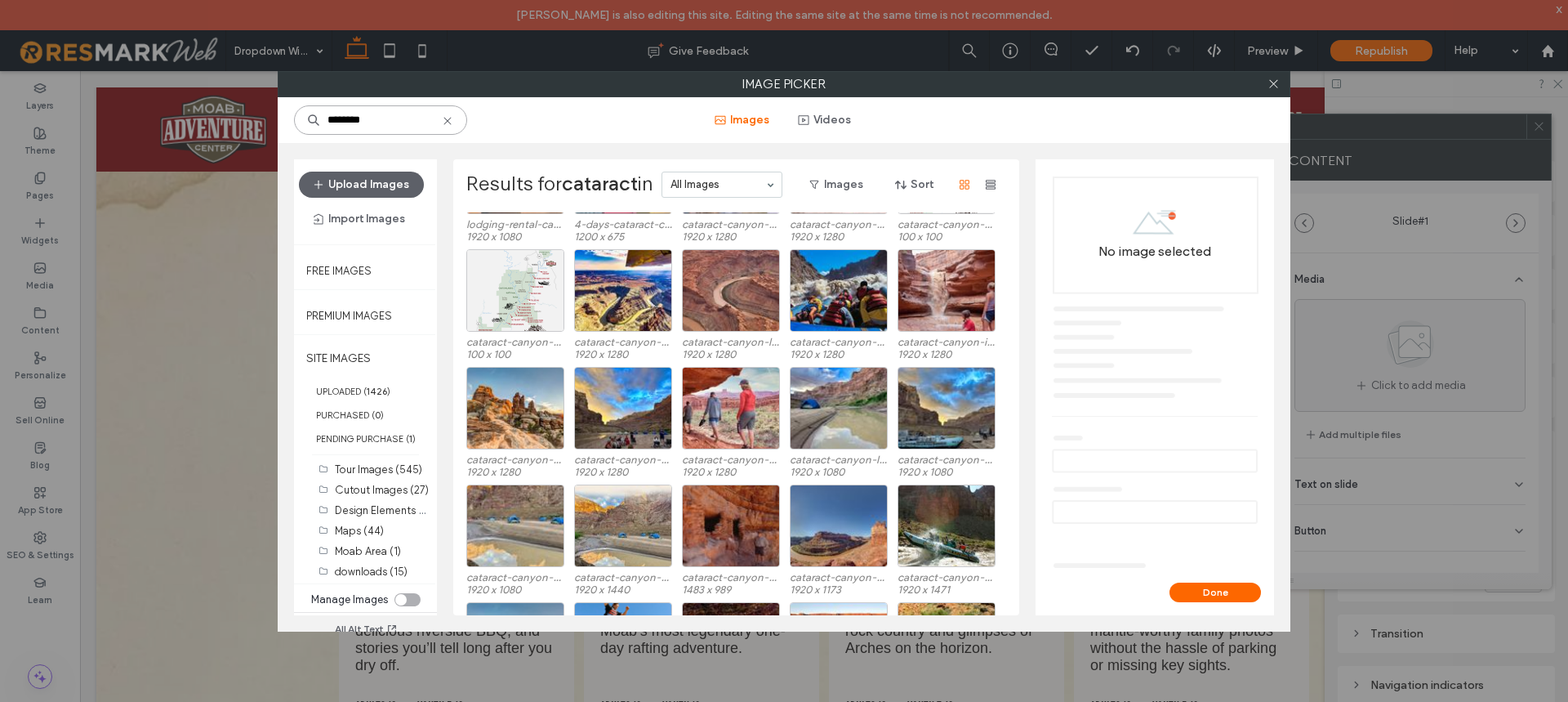
scroll to position [277, 0]
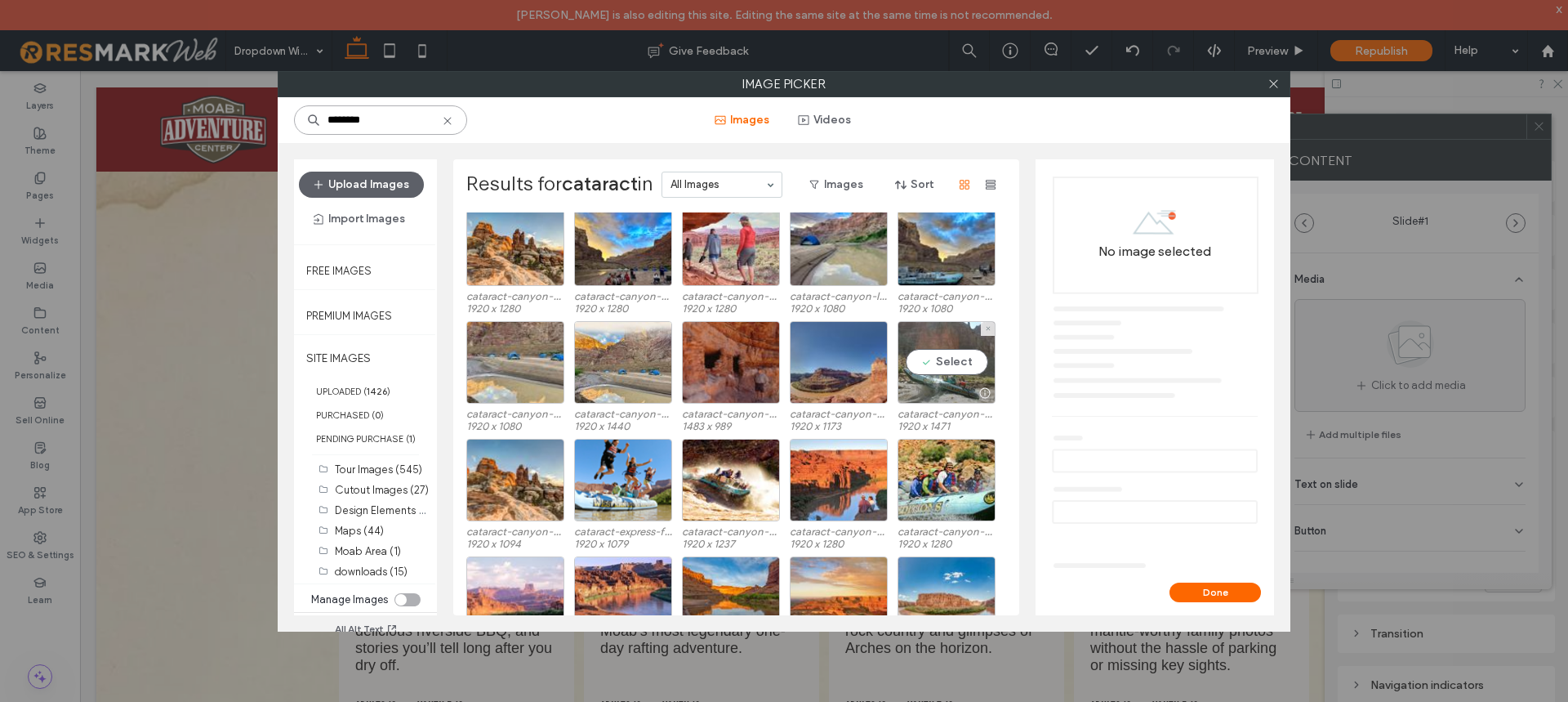
type input "********"
click at [926, 388] on div at bounding box center [946, 393] width 97 height 20
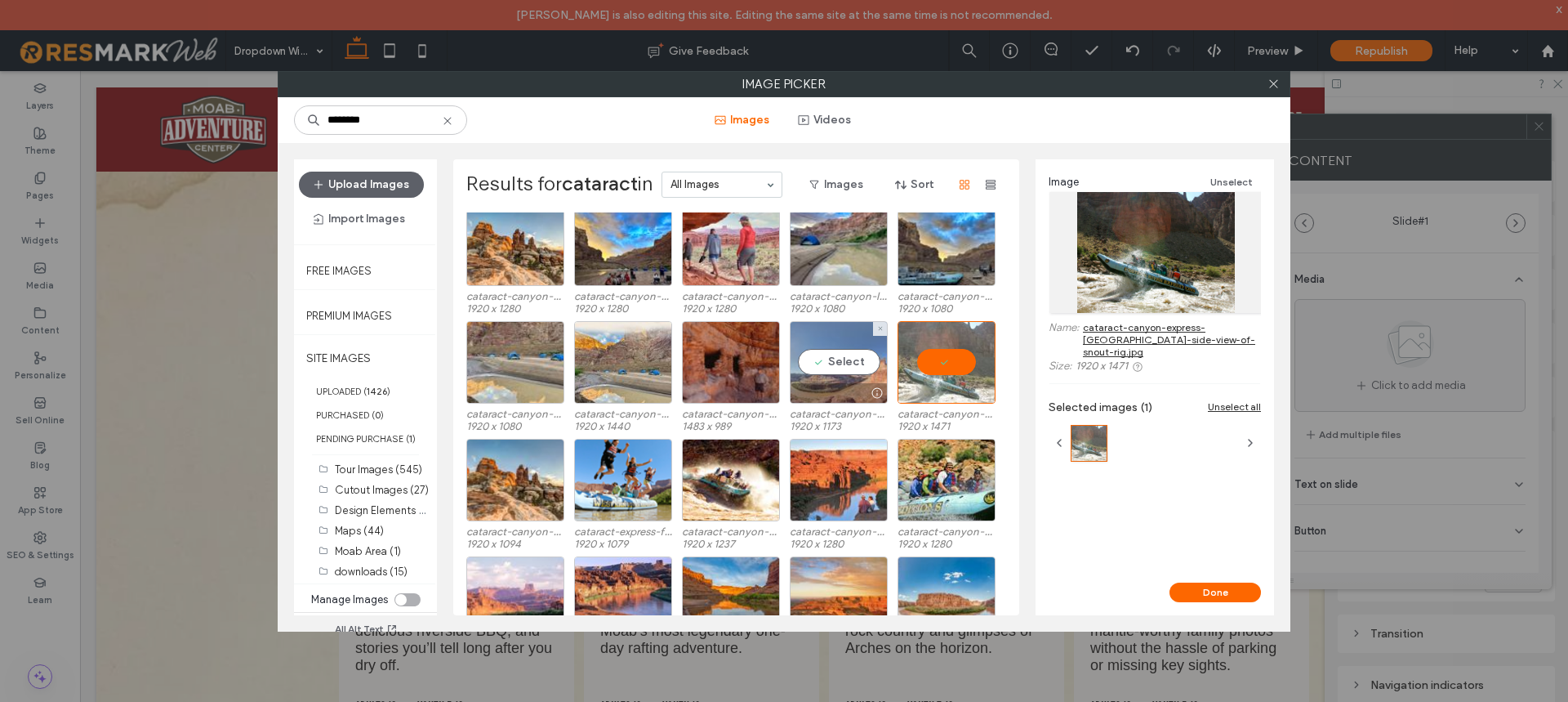
click at [829, 384] on div at bounding box center [839, 393] width 97 height 20
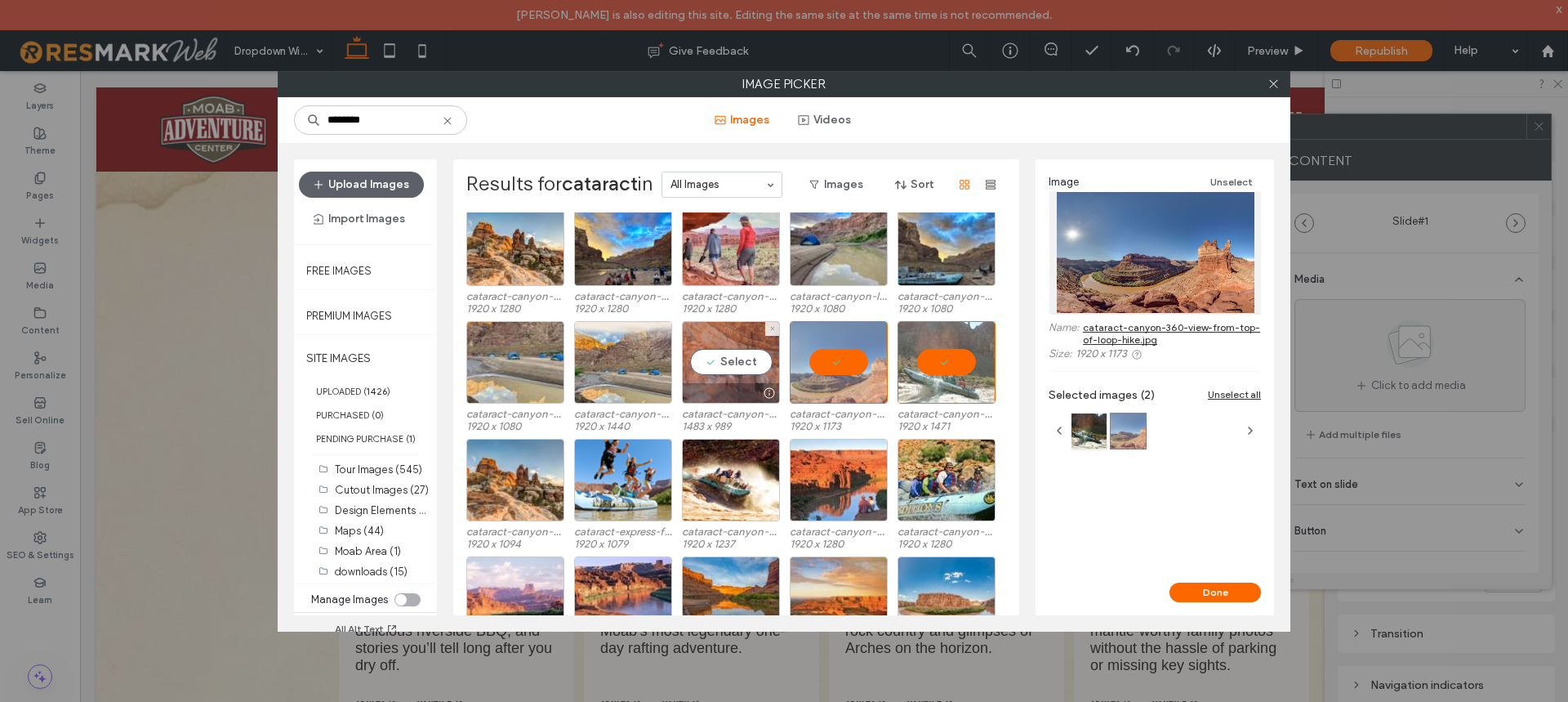
click at [718, 381] on div "Select" at bounding box center [730, 362] width 98 height 83
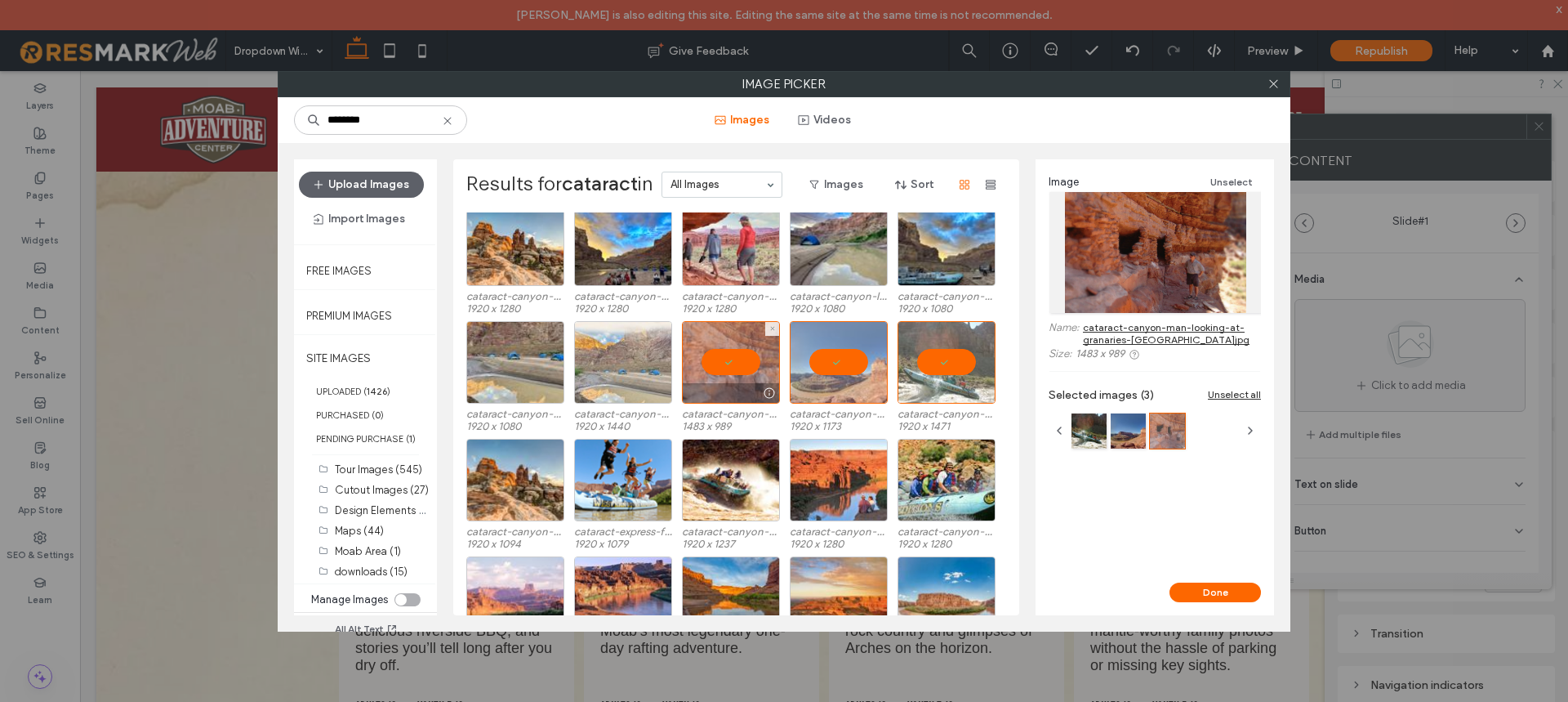
click at [624, 375] on div at bounding box center [623, 362] width 98 height 83
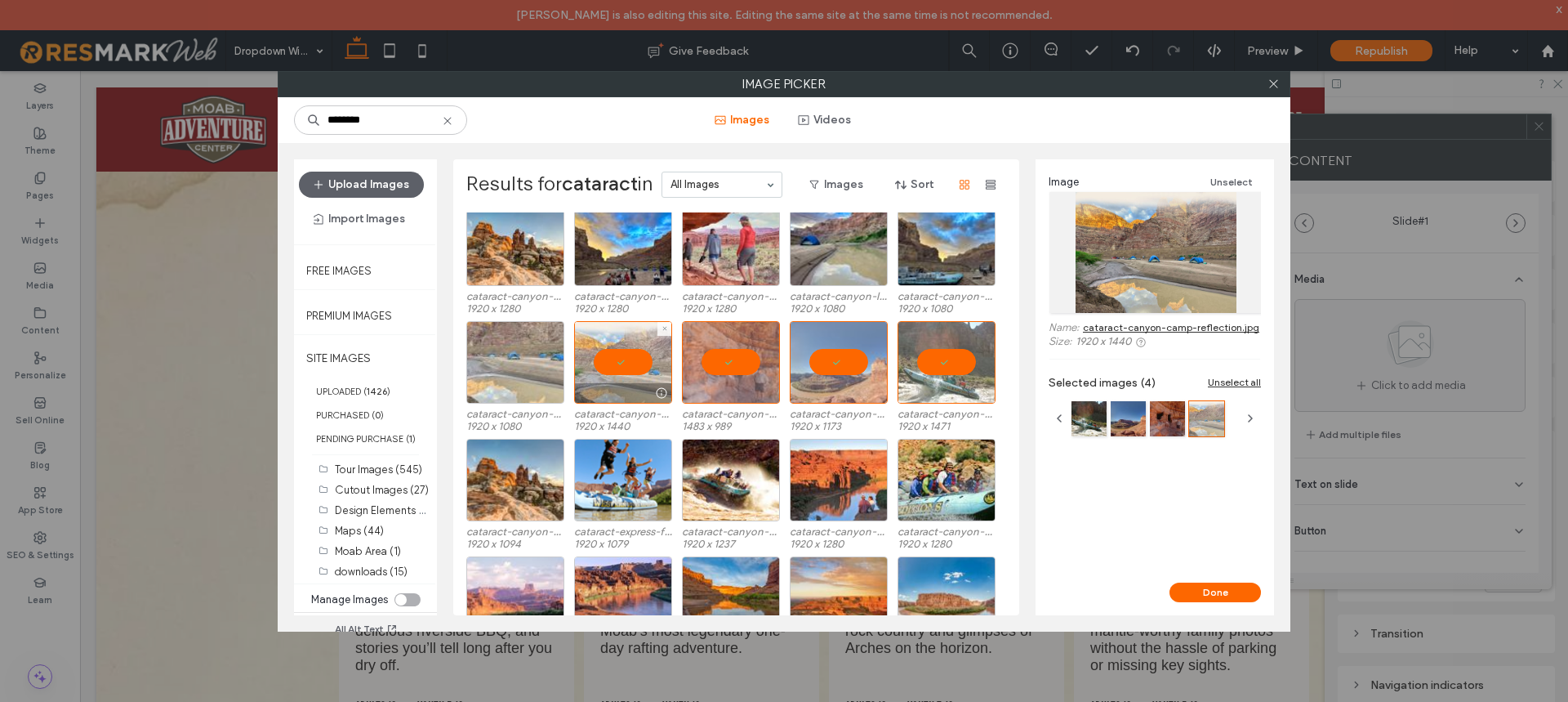
click at [502, 371] on div at bounding box center [515, 362] width 98 height 83
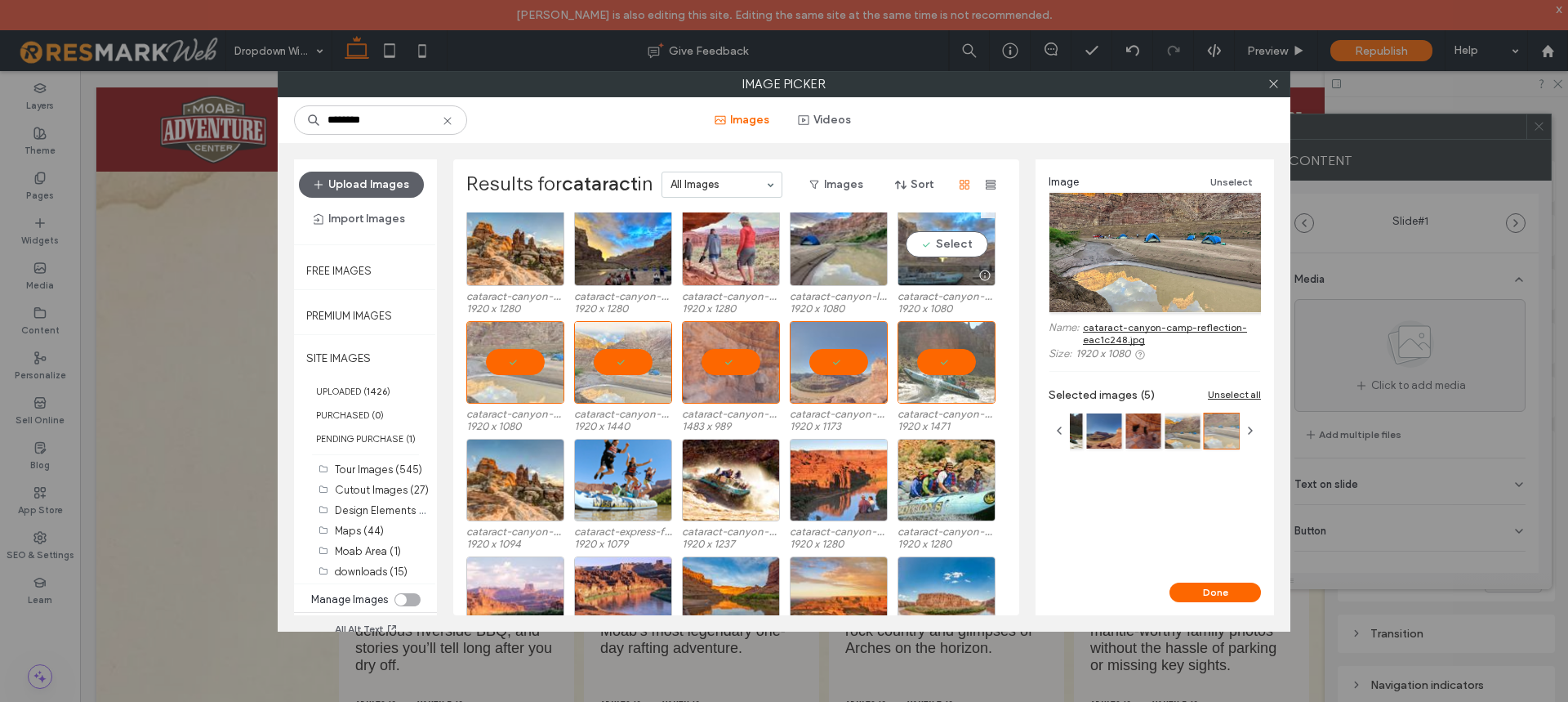
click at [960, 283] on div at bounding box center [946, 275] width 97 height 20
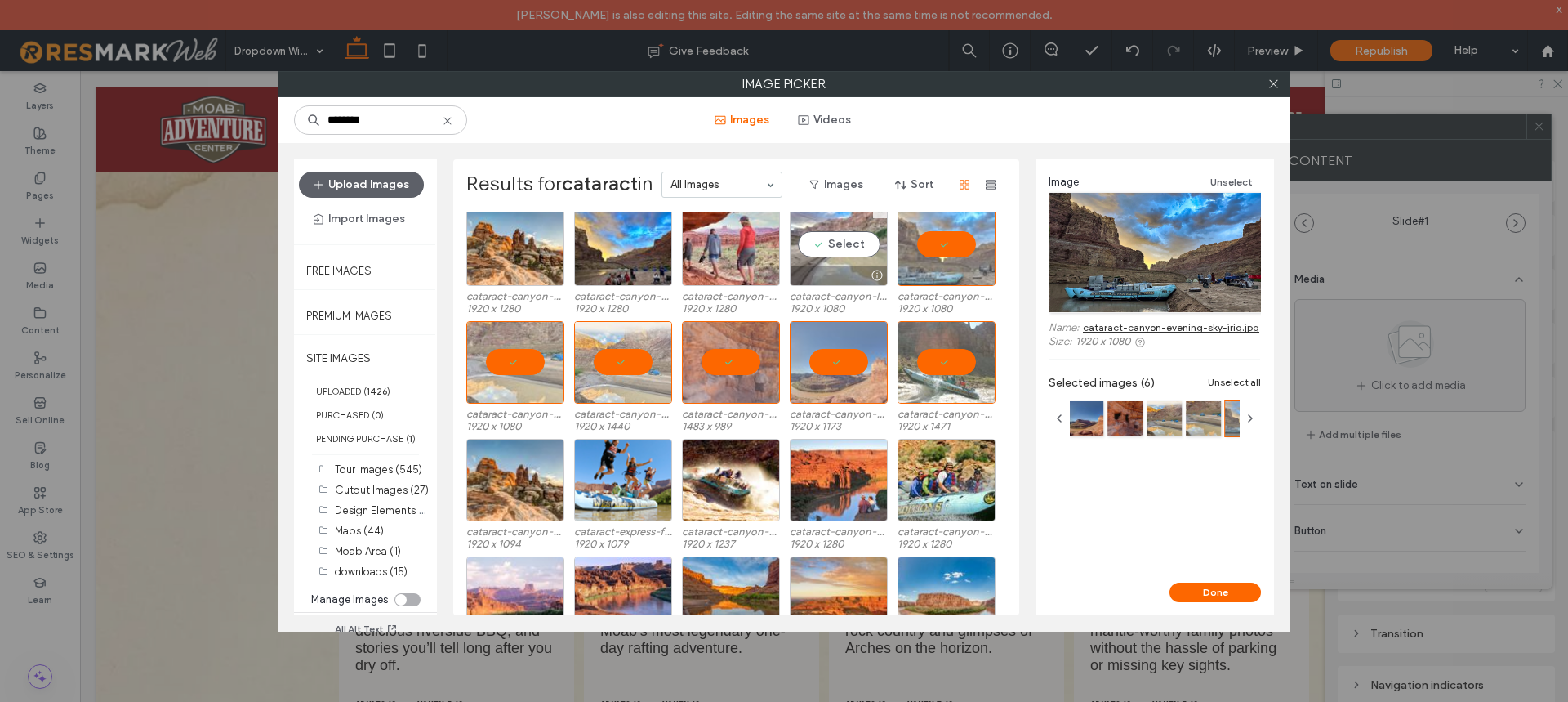
click at [856, 281] on div at bounding box center [839, 275] width 97 height 20
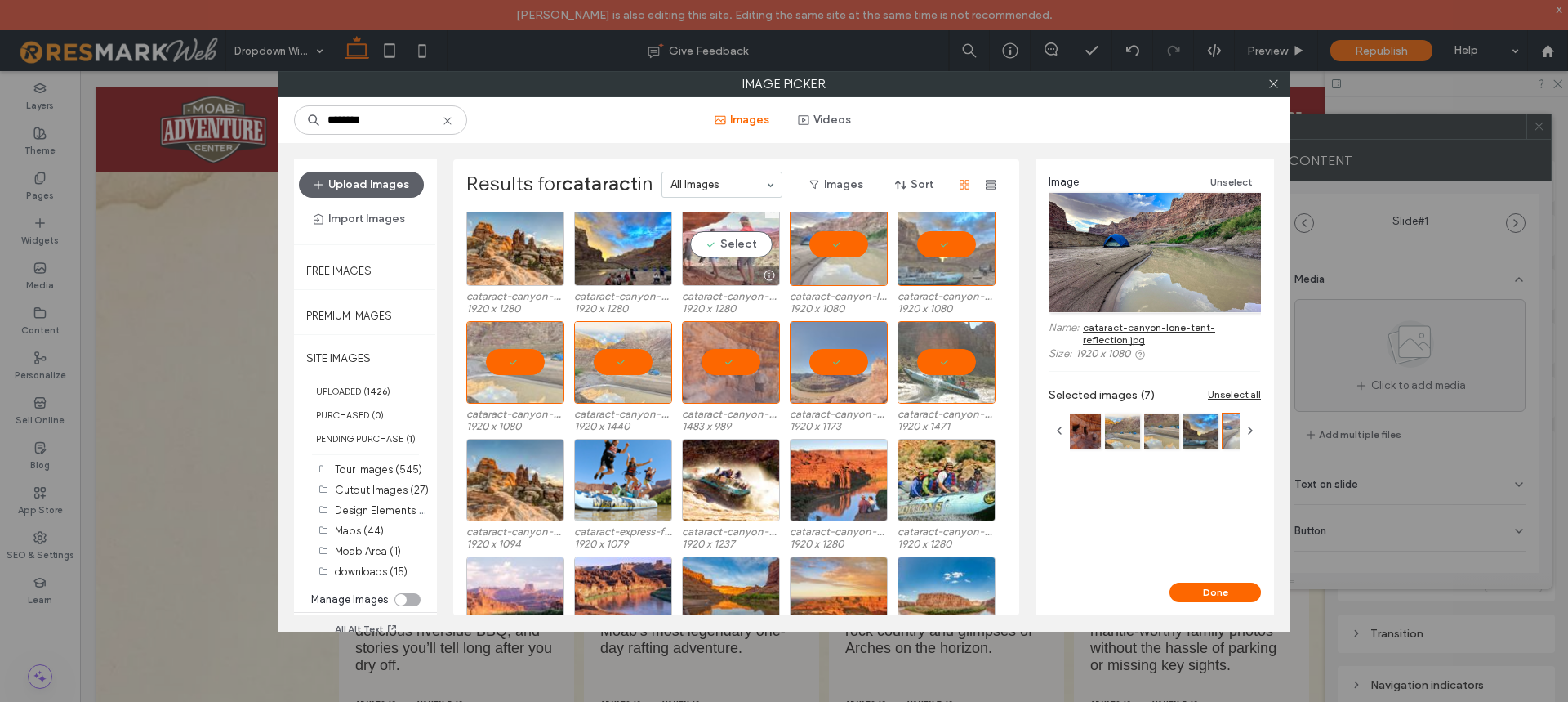
click at [736, 270] on div at bounding box center [731, 275] width 97 height 20
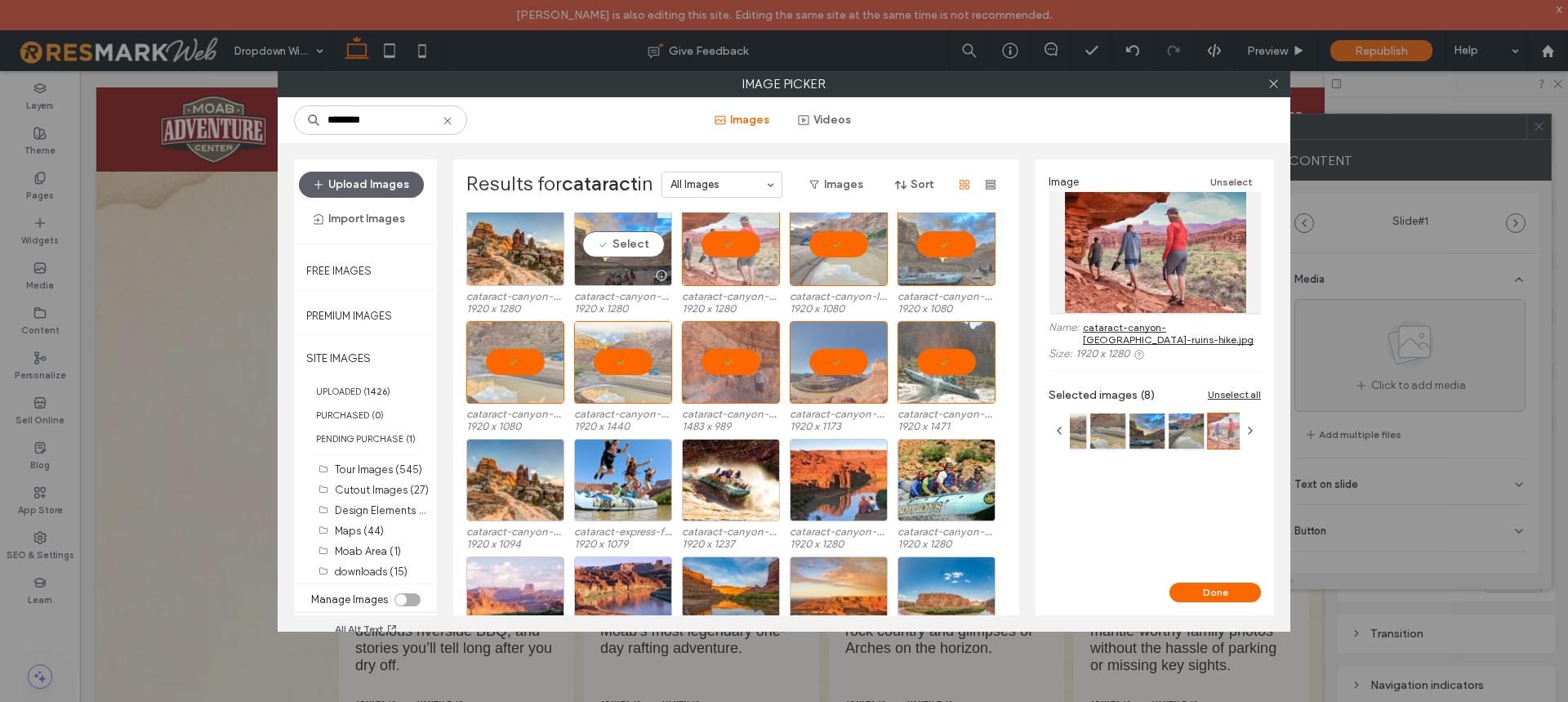
click at [578, 258] on div "Select" at bounding box center [623, 245] width 98 height 83
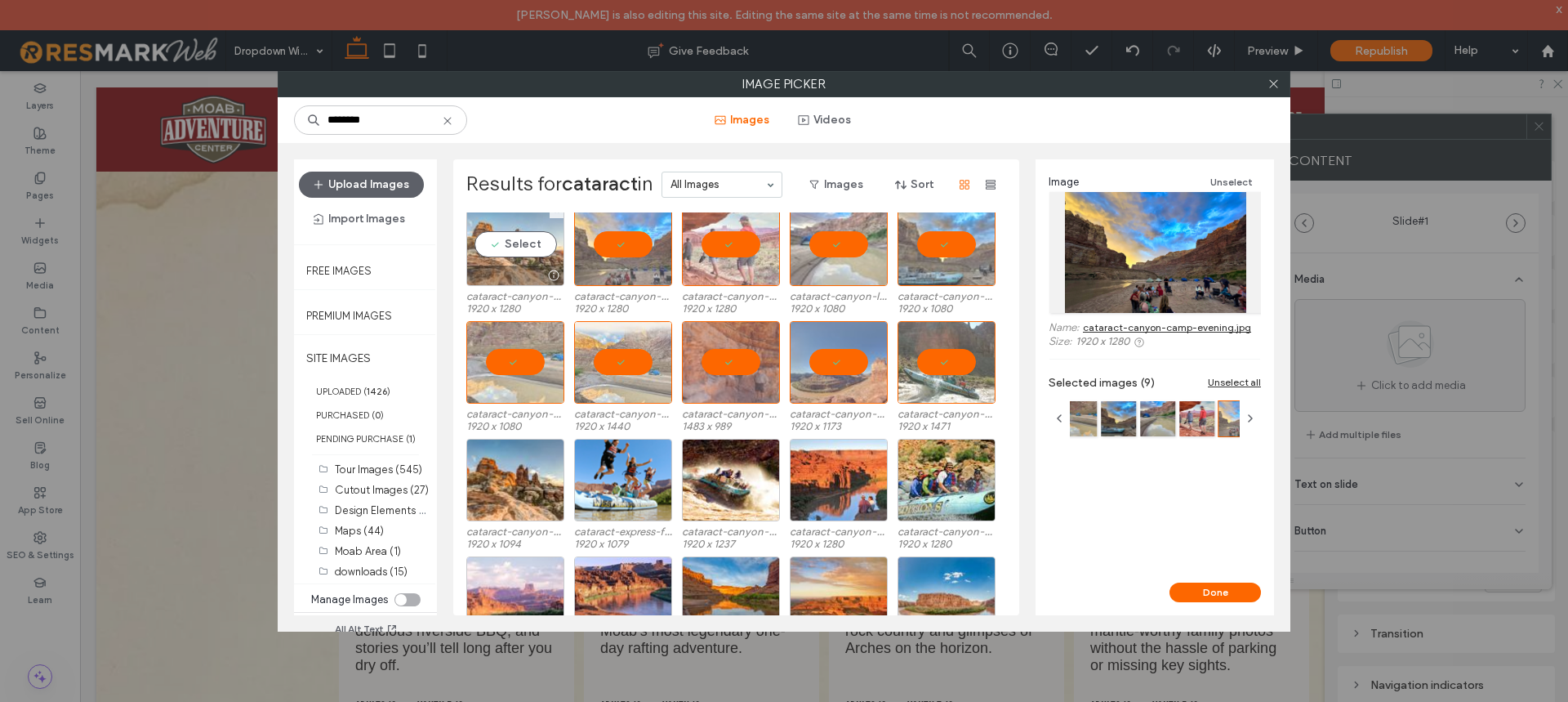
click at [544, 259] on div "Select" at bounding box center [515, 245] width 98 height 83
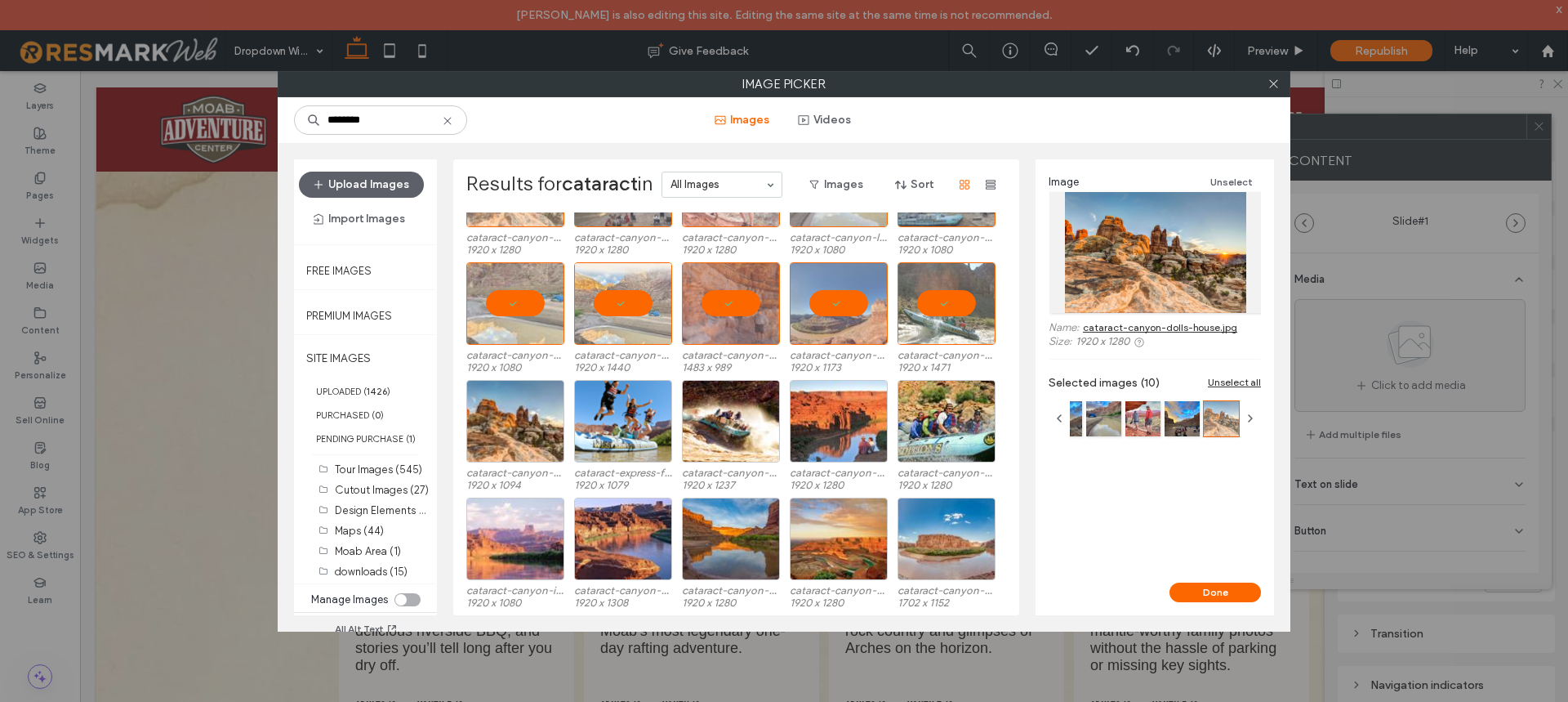
scroll to position [358, 0]
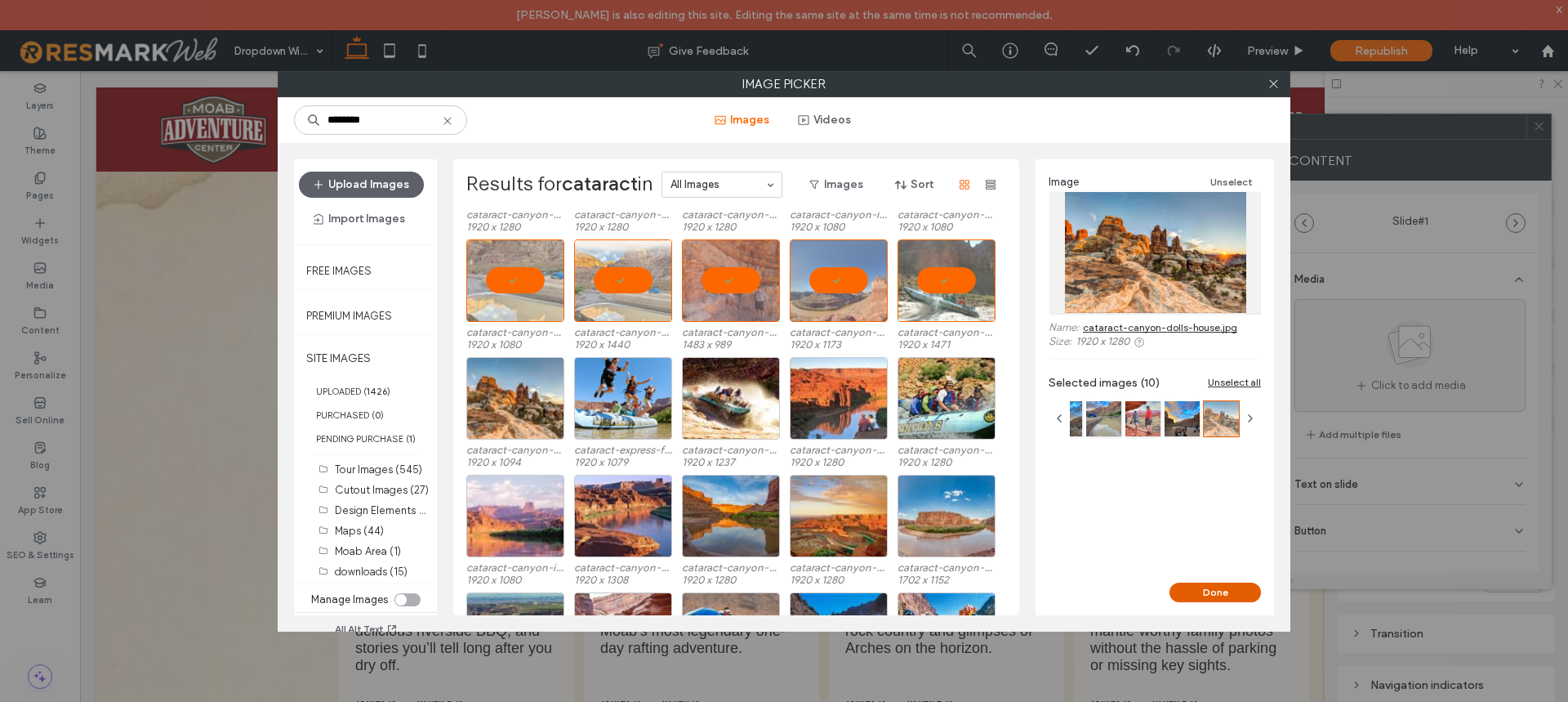
click at [1215, 595] on button "Done" at bounding box center [1215, 592] width 91 height 20
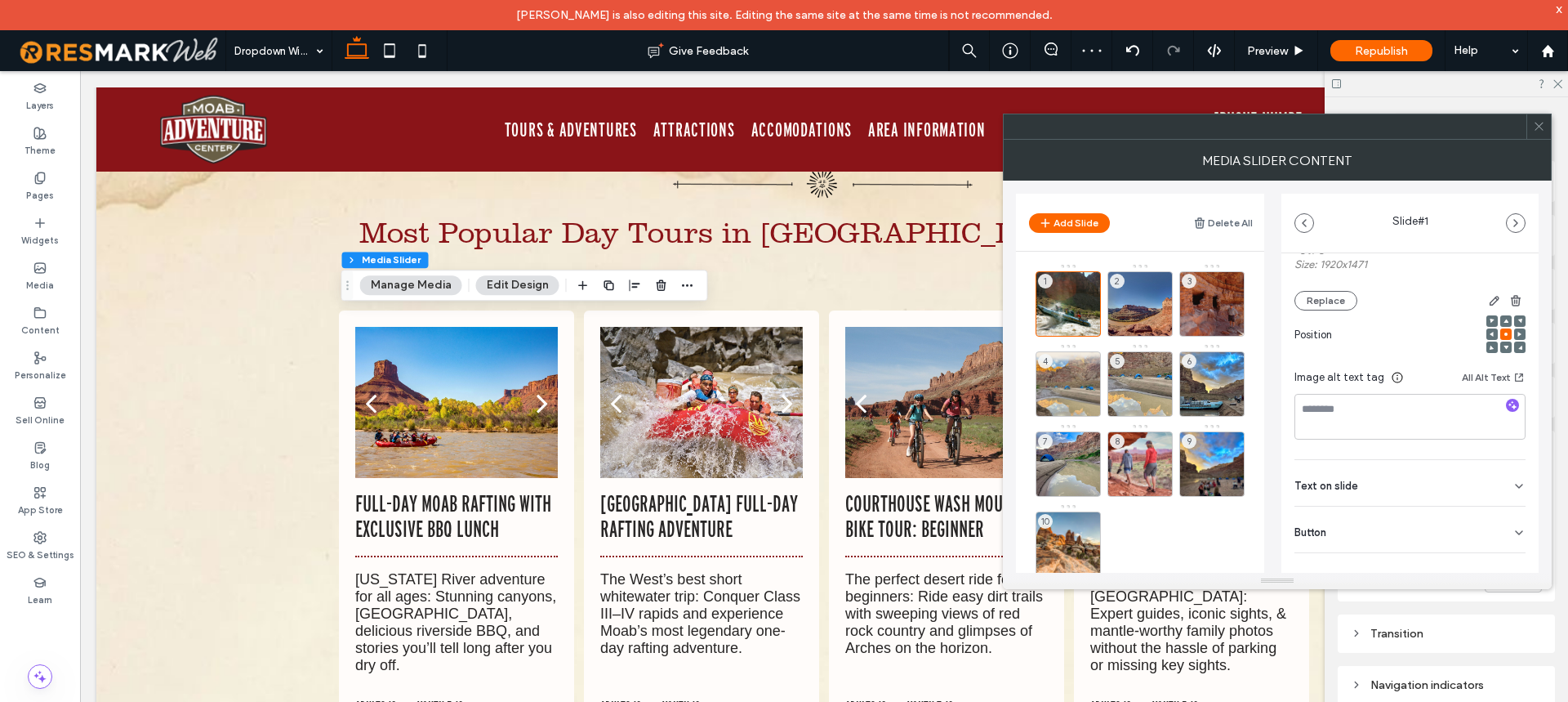
scroll to position [209, 0]
click at [1507, 393] on icon "button" at bounding box center [1512, 398] width 11 height 11
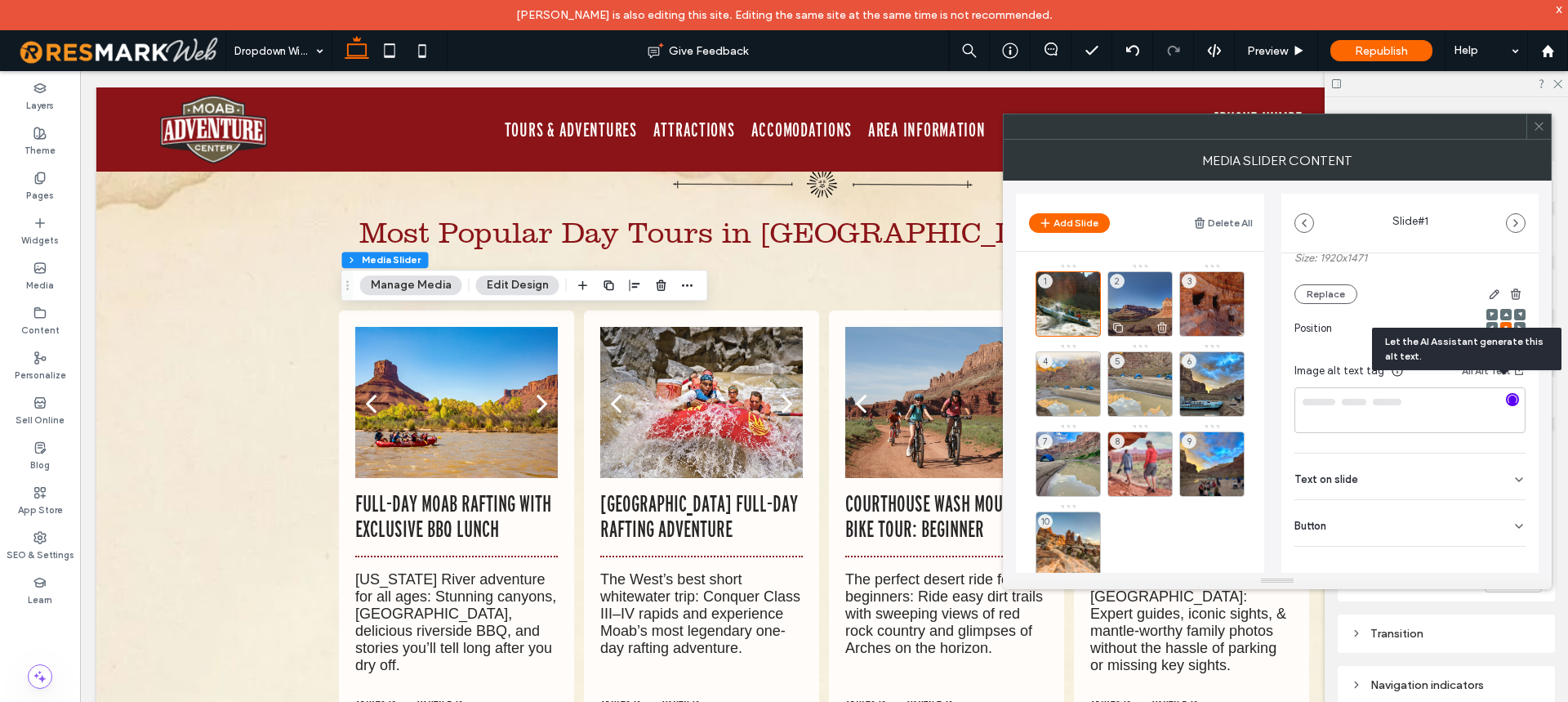
type textarea "**********"
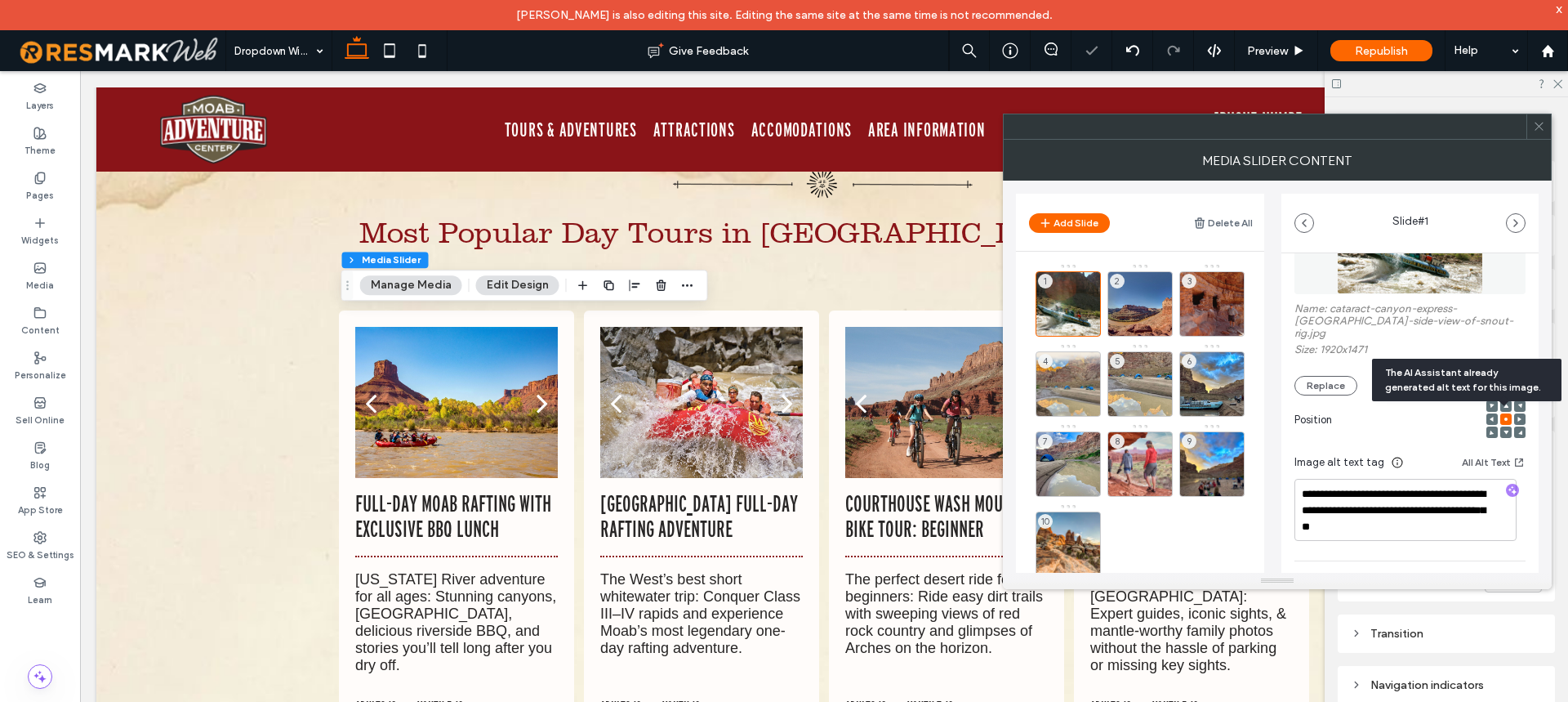
scroll to position [46, 0]
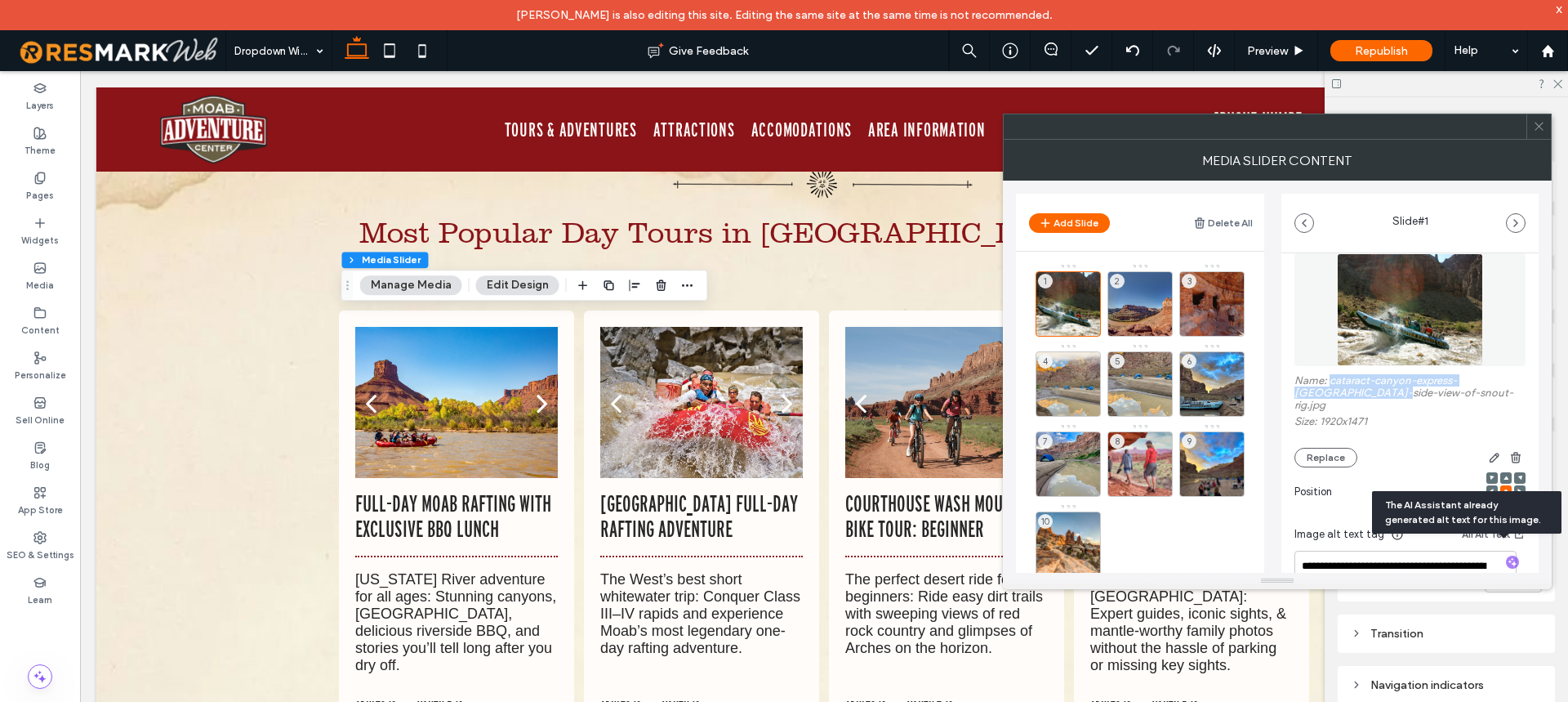
drag, startPoint x: 1329, startPoint y: 384, endPoint x: 1387, endPoint y: 401, distance: 60.4
click at [1387, 401] on label "Name: cataract-canyon-express-whitewater-side-view-of-snout-rig.jpg" at bounding box center [1410, 395] width 231 height 41
click at [1373, 391] on label "Name: cataract-canyon-express-whitewater-side-view-of-snout-rig.jpg" at bounding box center [1410, 395] width 231 height 41
click at [1353, 382] on label "Name: cataract-canyon-express-whitewater-side-view-of-snout-rig.jpg" at bounding box center [1410, 395] width 231 height 41
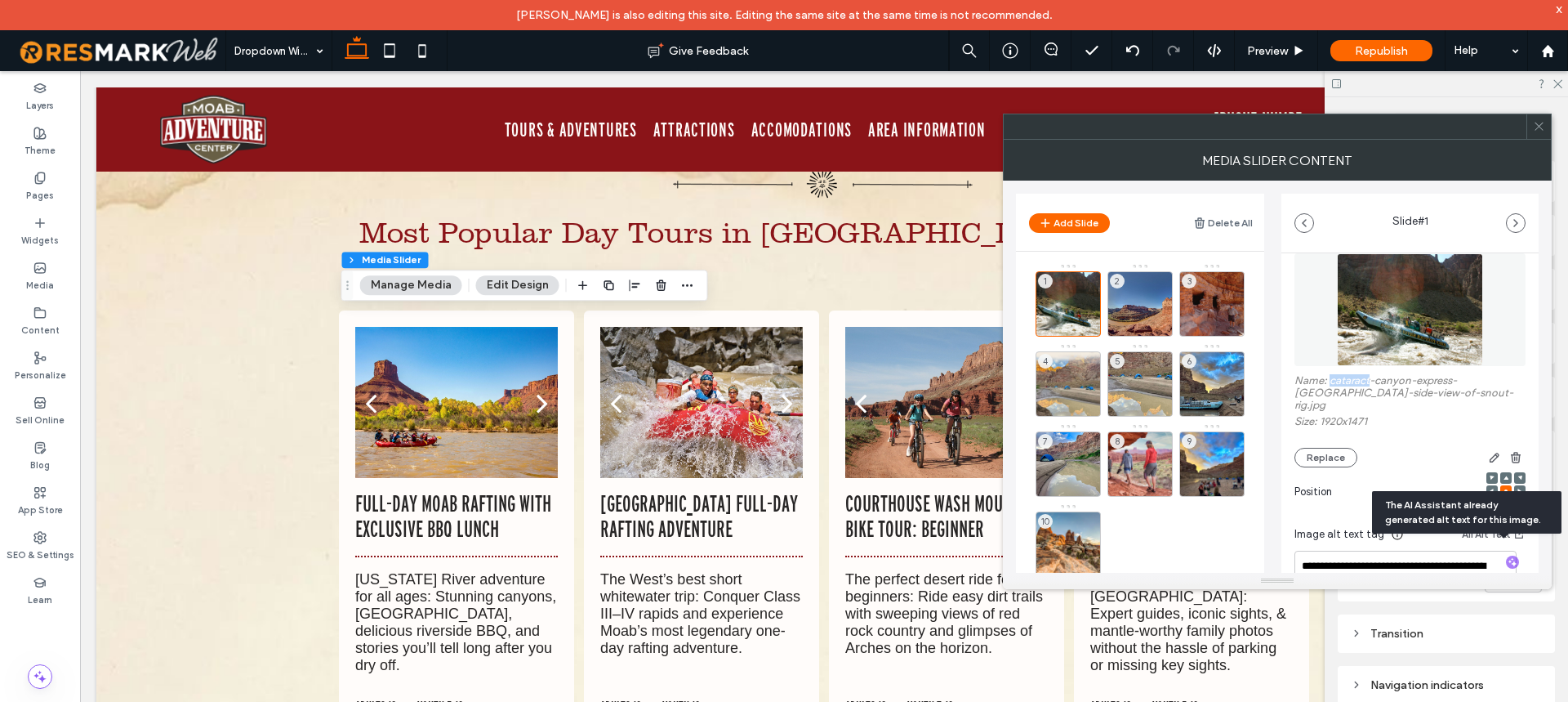
click at [1350, 382] on label "Name: cataract-canyon-express-whitewater-side-view-of-snout-rig.jpg" at bounding box center [1410, 395] width 231 height 41
drag, startPoint x: 1342, startPoint y: 382, endPoint x: 1406, endPoint y: 391, distance: 64.6
click at [1406, 391] on label "Name: cataract-canyon-express-whitewater-side-view-of-snout-rig.jpg" at bounding box center [1410, 395] width 231 height 41
click at [1413, 400] on label "Name: cataract-canyon-express-whitewater-side-view-of-snout-rig.jpg" at bounding box center [1410, 395] width 231 height 41
click at [41, 202] on label "Pages" at bounding box center [40, 193] width 28 height 18
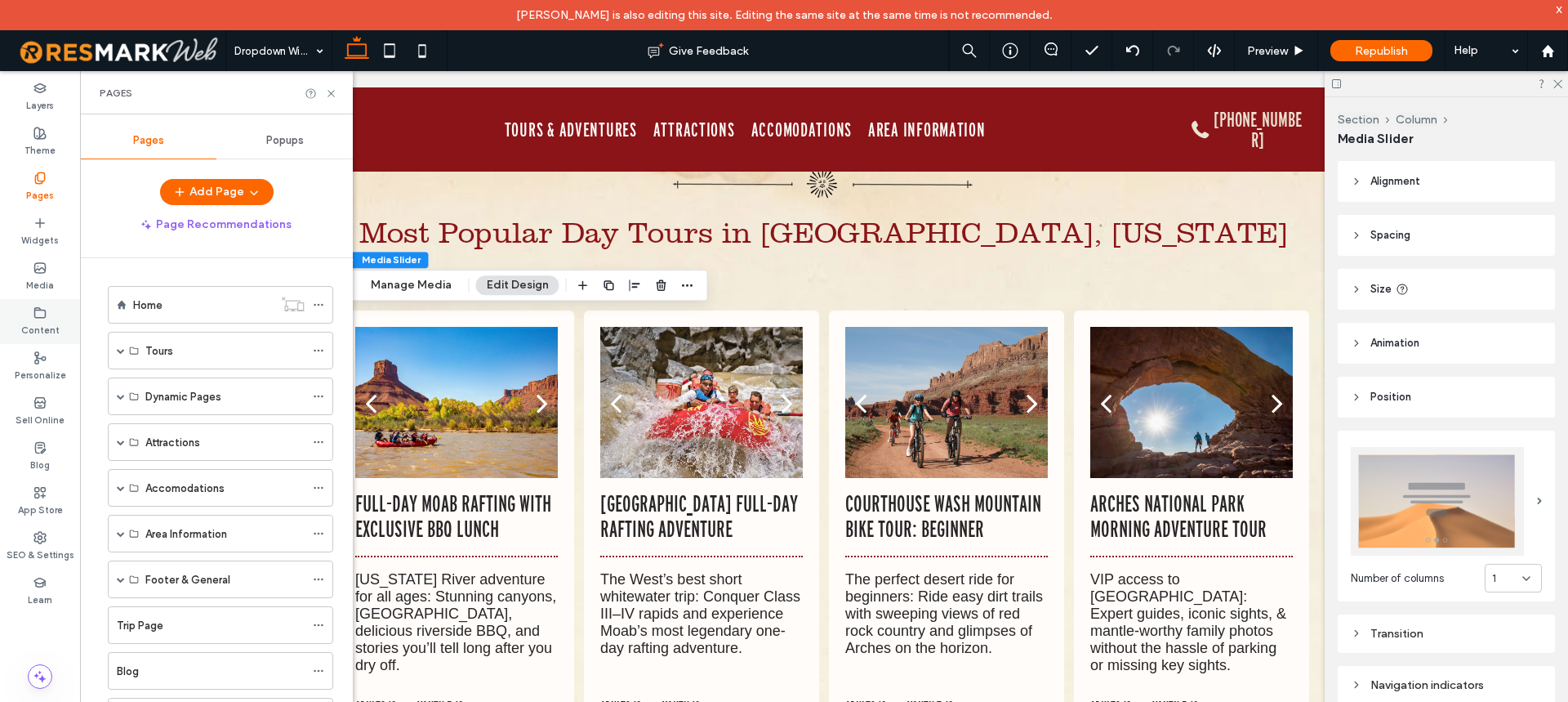
click at [48, 317] on div "Content" at bounding box center [40, 321] width 80 height 45
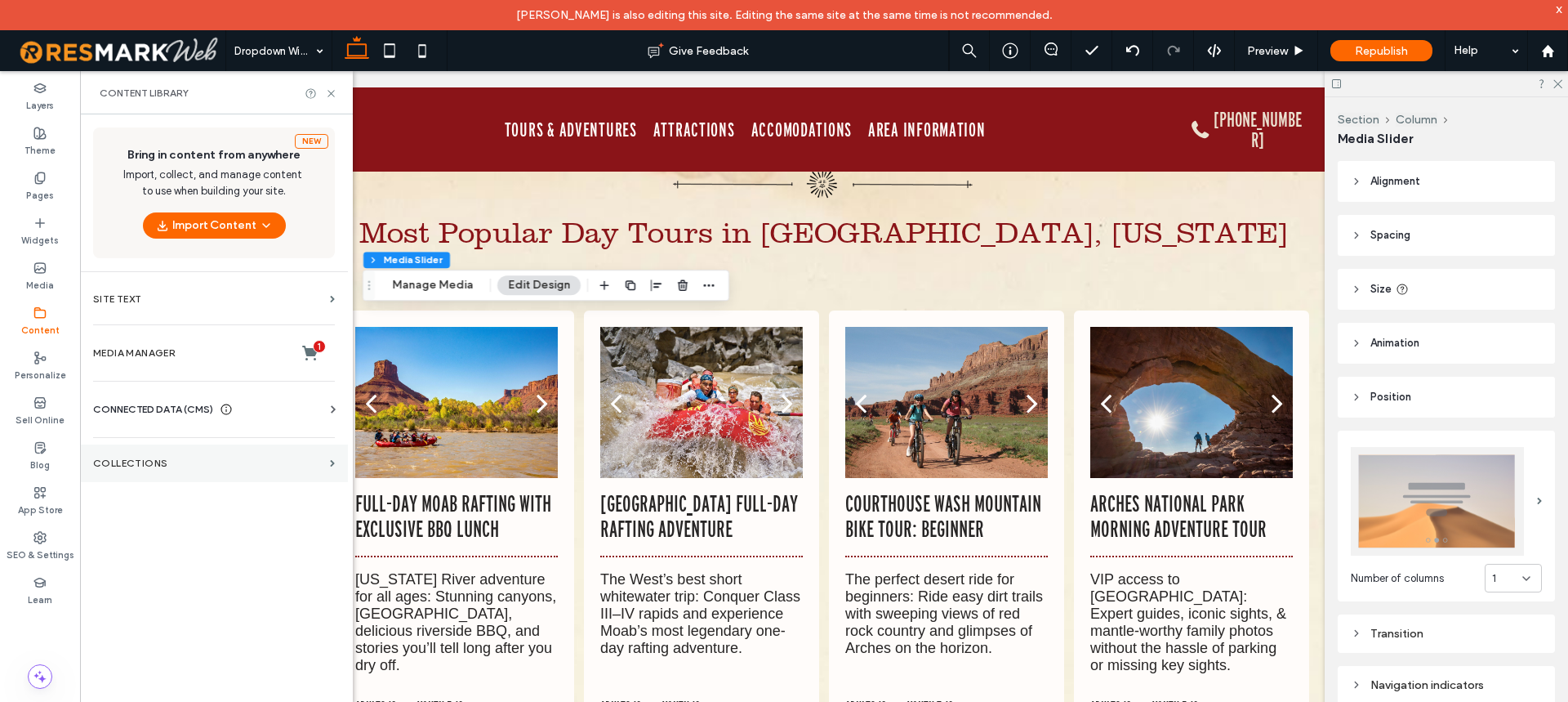
click at [157, 462] on label "Collections" at bounding box center [208, 464] width 231 height 11
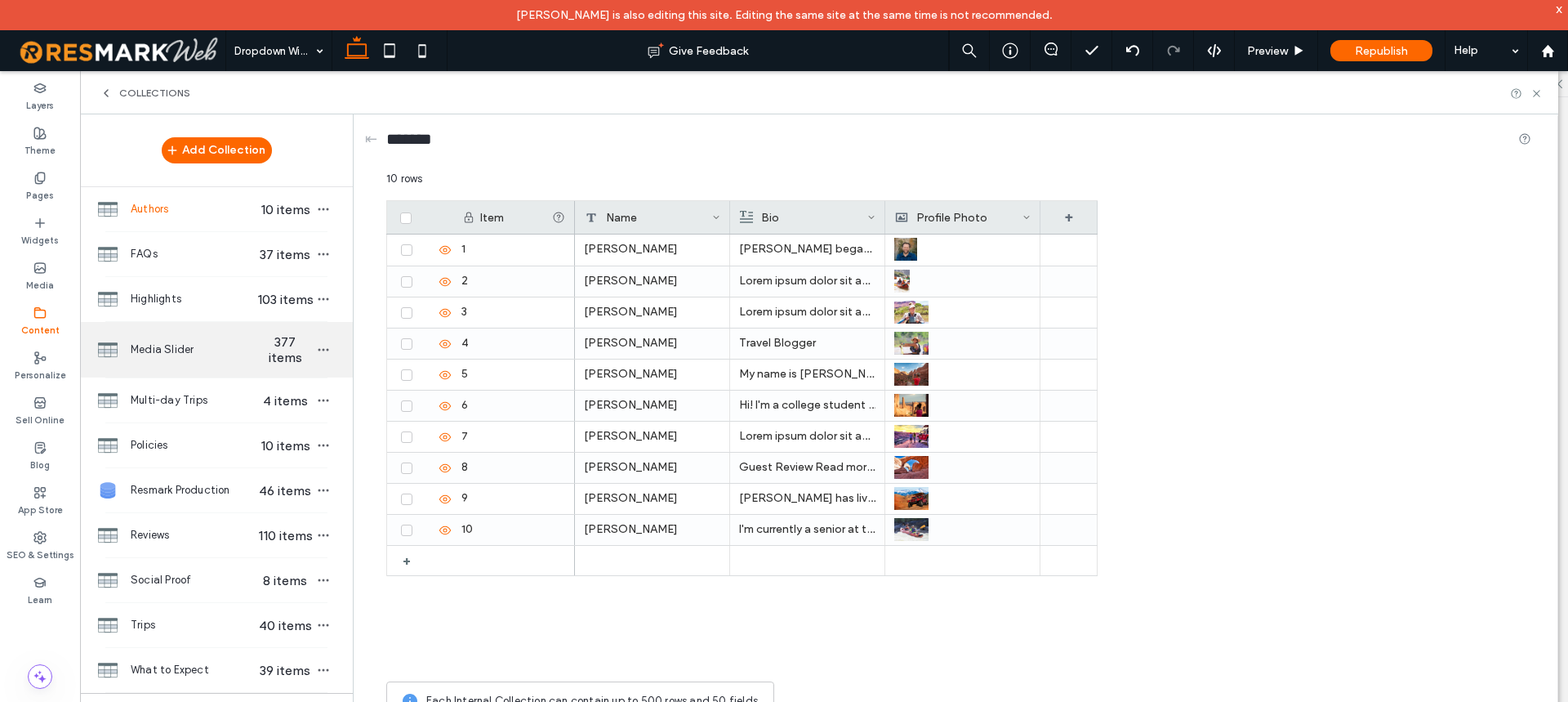
click at [159, 354] on div "Media Slider 377 items" at bounding box center [216, 350] width 273 height 56
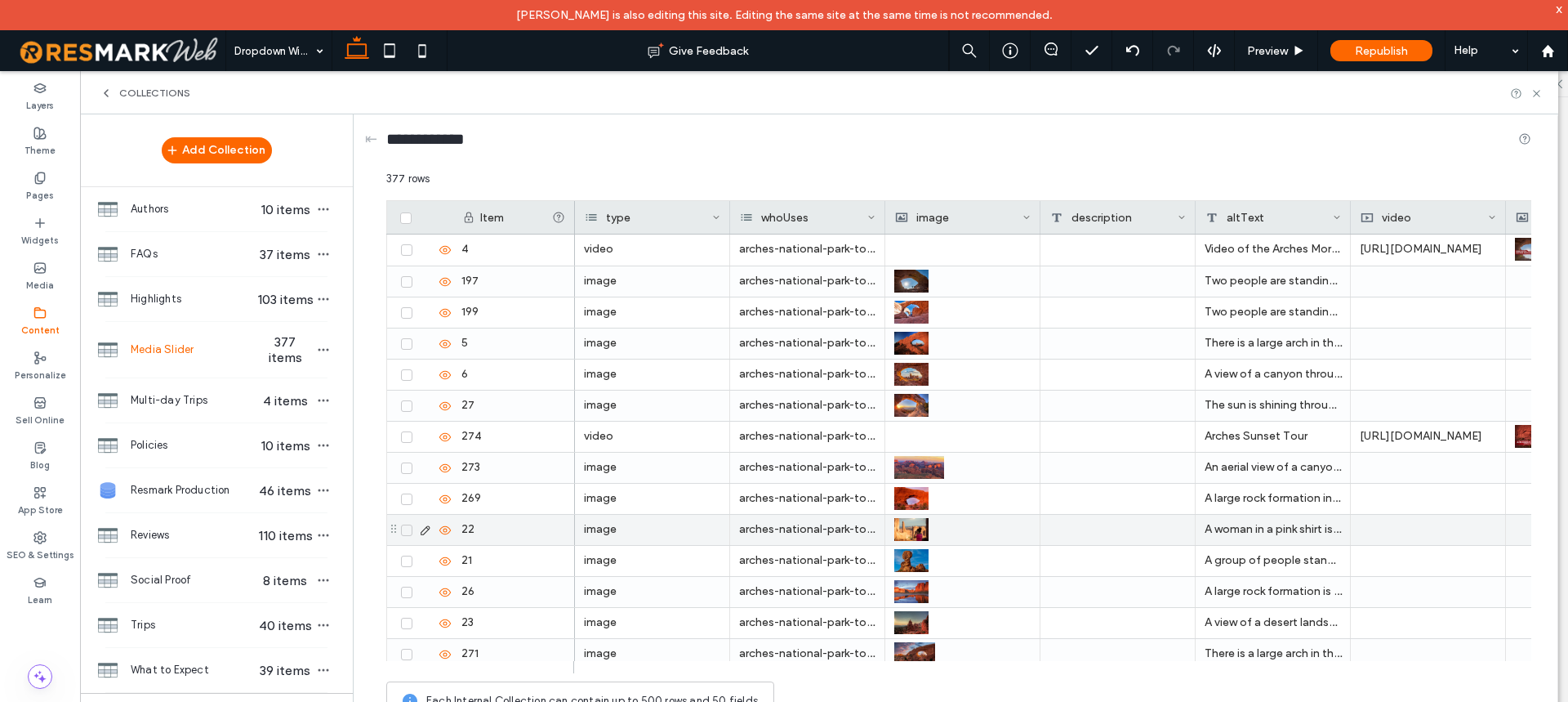
scroll to position [164, 0]
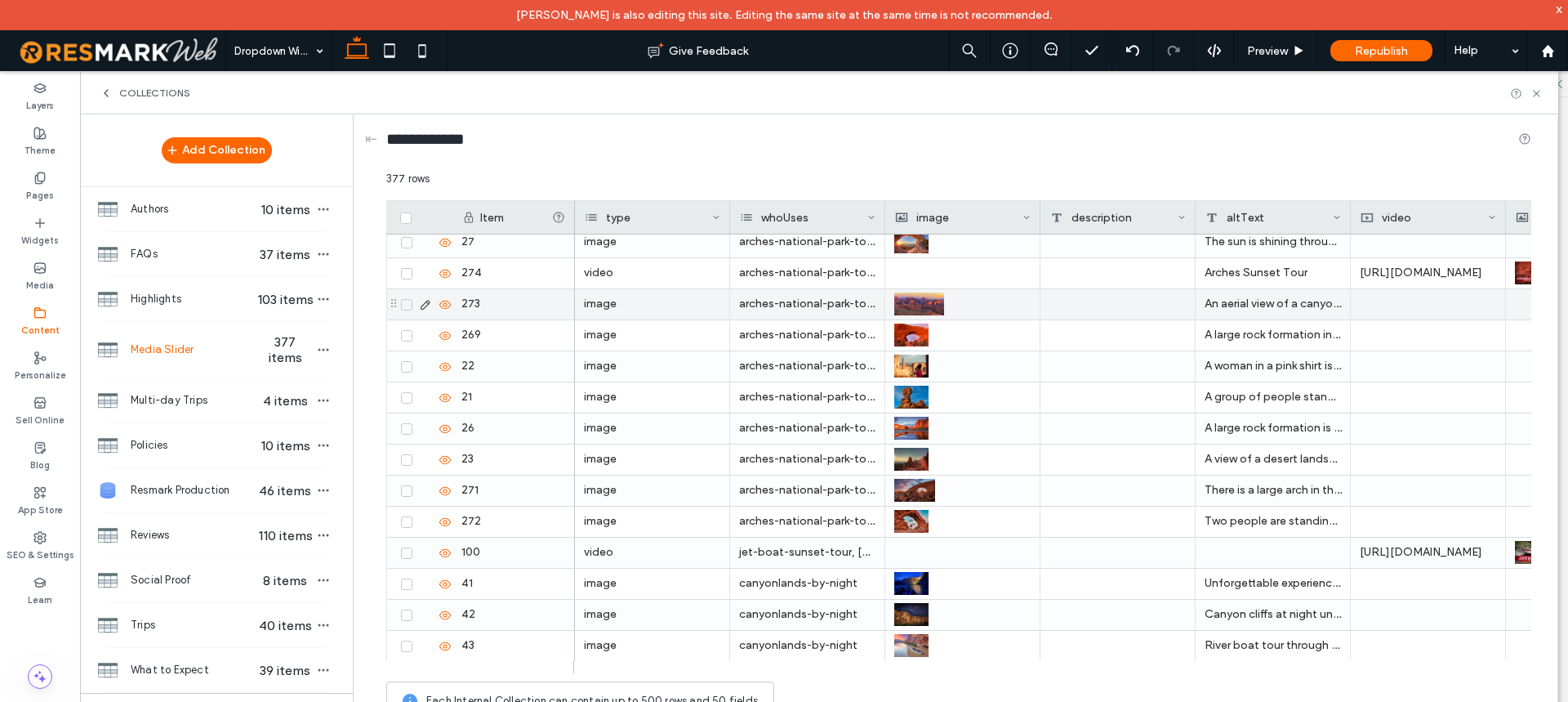
click at [424, 306] on icon at bounding box center [425, 304] width 13 height 13
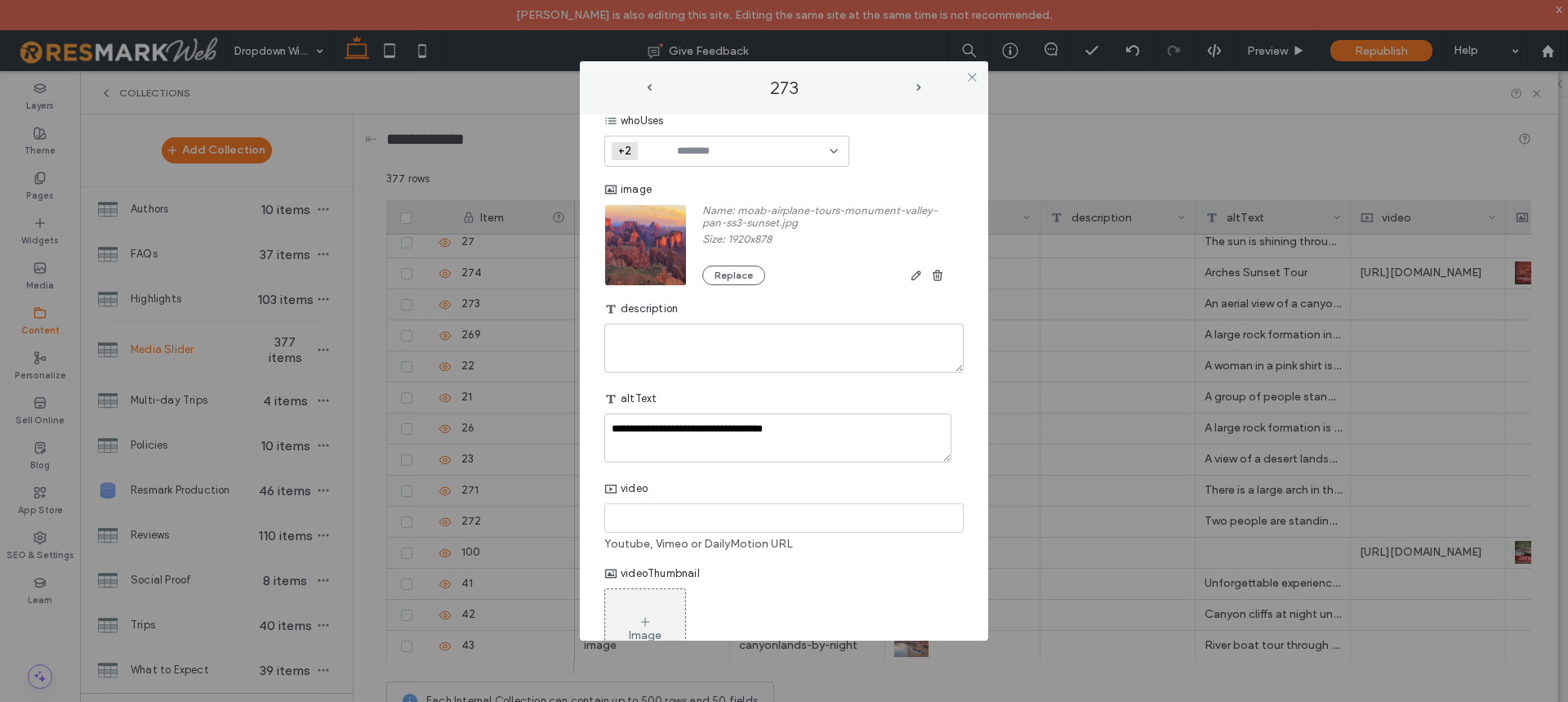
scroll to position [151, 0]
drag, startPoint x: 763, startPoint y: 216, endPoint x: 803, endPoint y: 223, distance: 40.6
click at [803, 223] on label "Name: moab-airplane-tours-monument-valley-pan-ss3-sunset.jpg" at bounding box center [824, 219] width 245 height 29
click at [862, 234] on label "Size: 1920x878" at bounding box center [824, 242] width 245 height 17
click at [711, 427] on textarea "**********" at bounding box center [777, 439] width 347 height 49
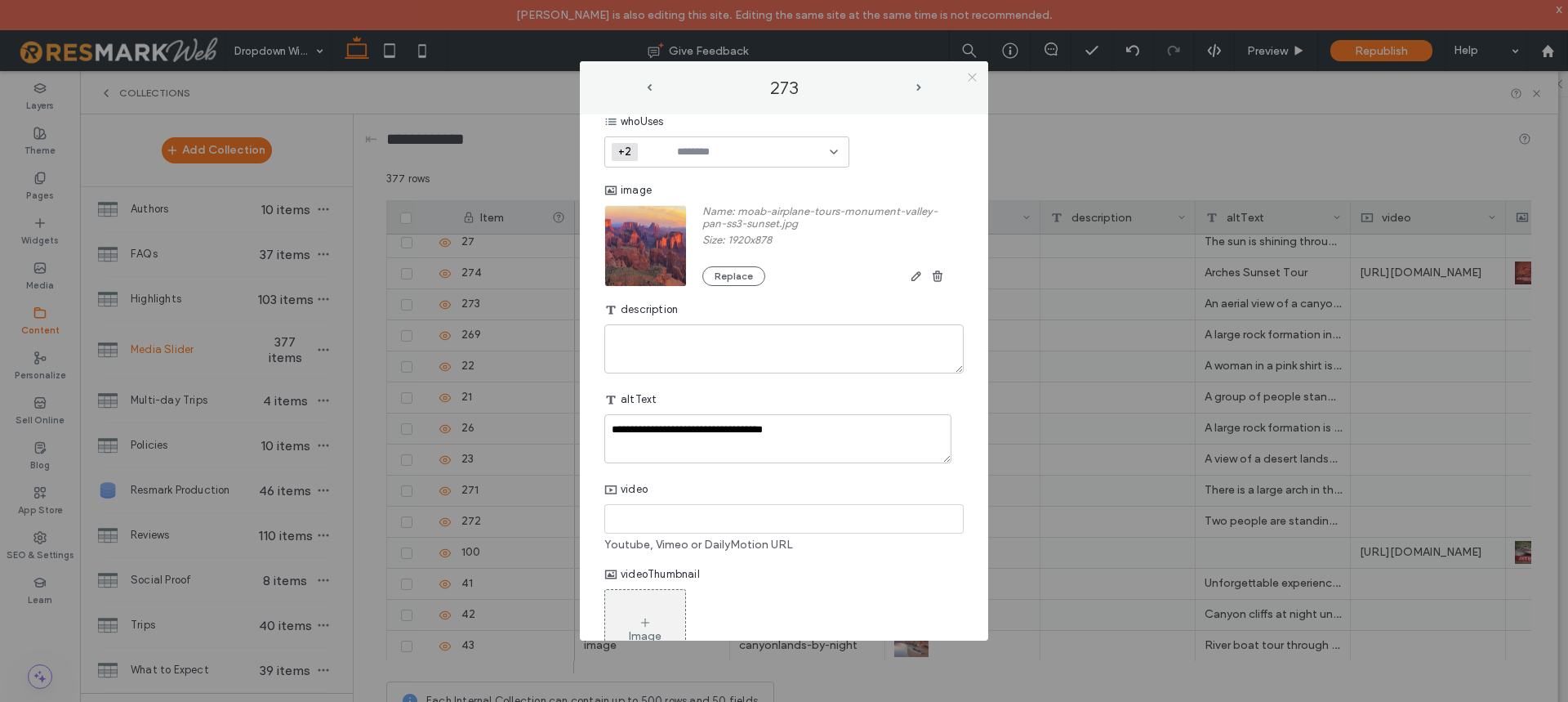
click at [974, 77] on icon at bounding box center [972, 76] width 12 height 12
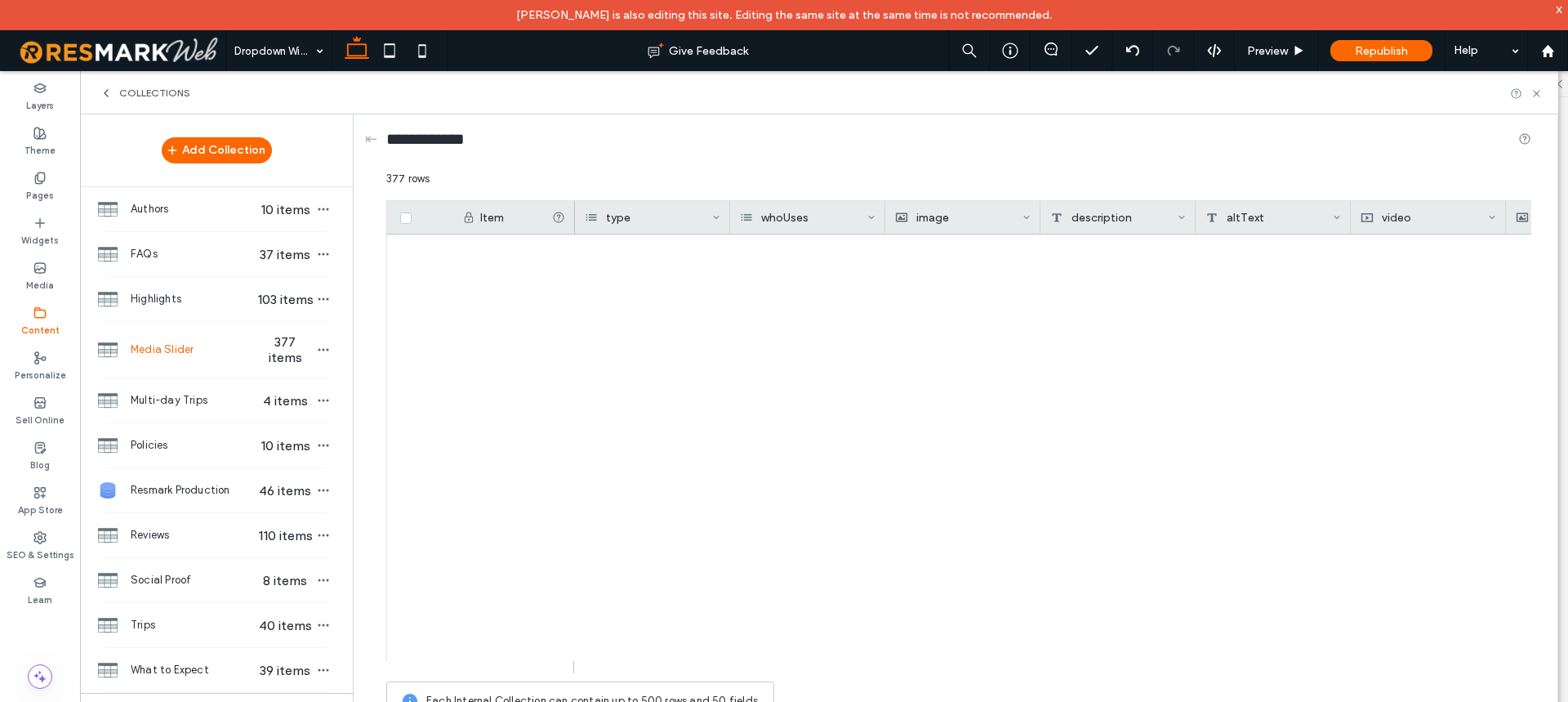
scroll to position [11311, 0]
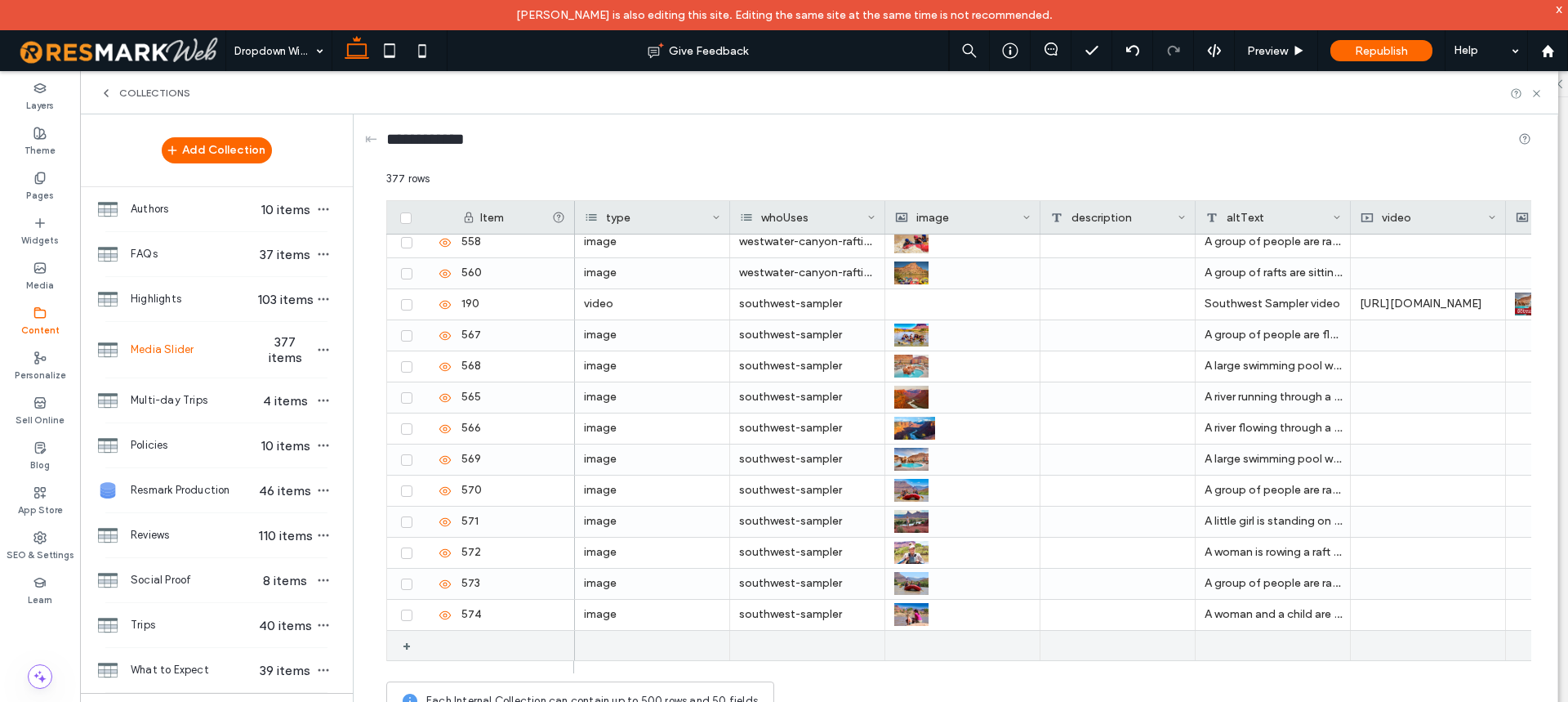
click at [781, 647] on div at bounding box center [808, 646] width 155 height 30
click at [809, 641] on div at bounding box center [808, 646] width 155 height 30
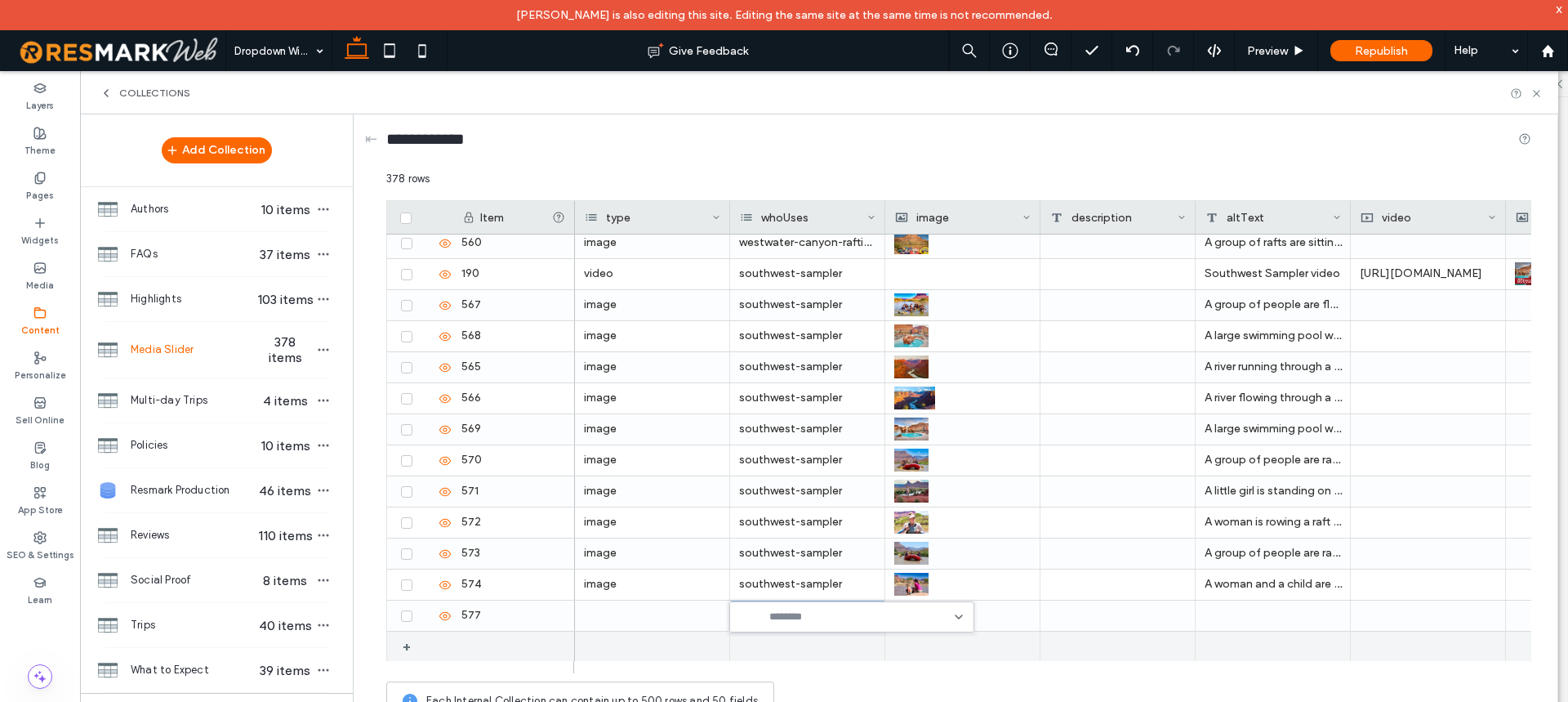
scroll to position [11342, 0]
click at [822, 632] on div at bounding box center [808, 646] width 155 height 30
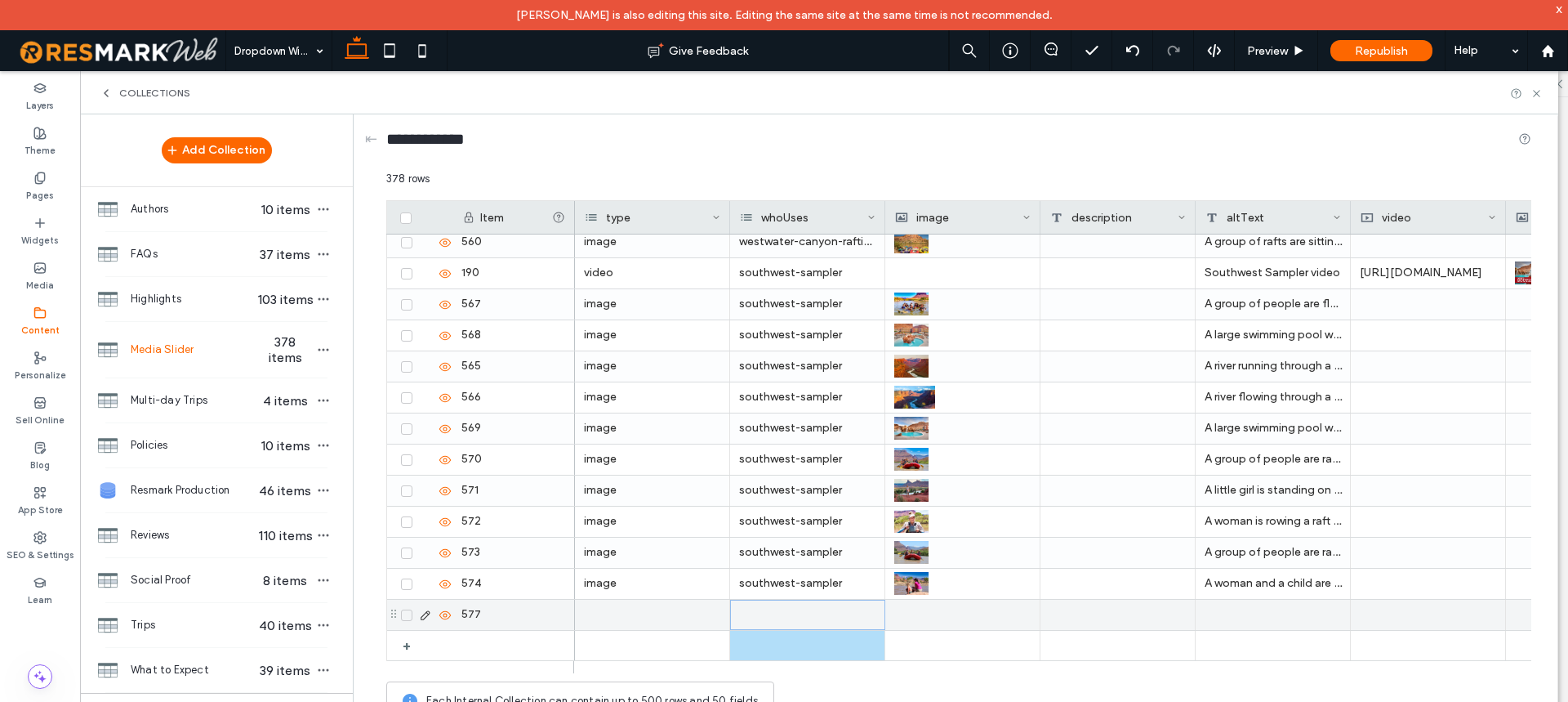
click at [822, 618] on div at bounding box center [808, 614] width 155 height 30
click at [820, 620] on div at bounding box center [808, 614] width 155 height 30
click at [817, 620] on div at bounding box center [808, 614] width 155 height 30
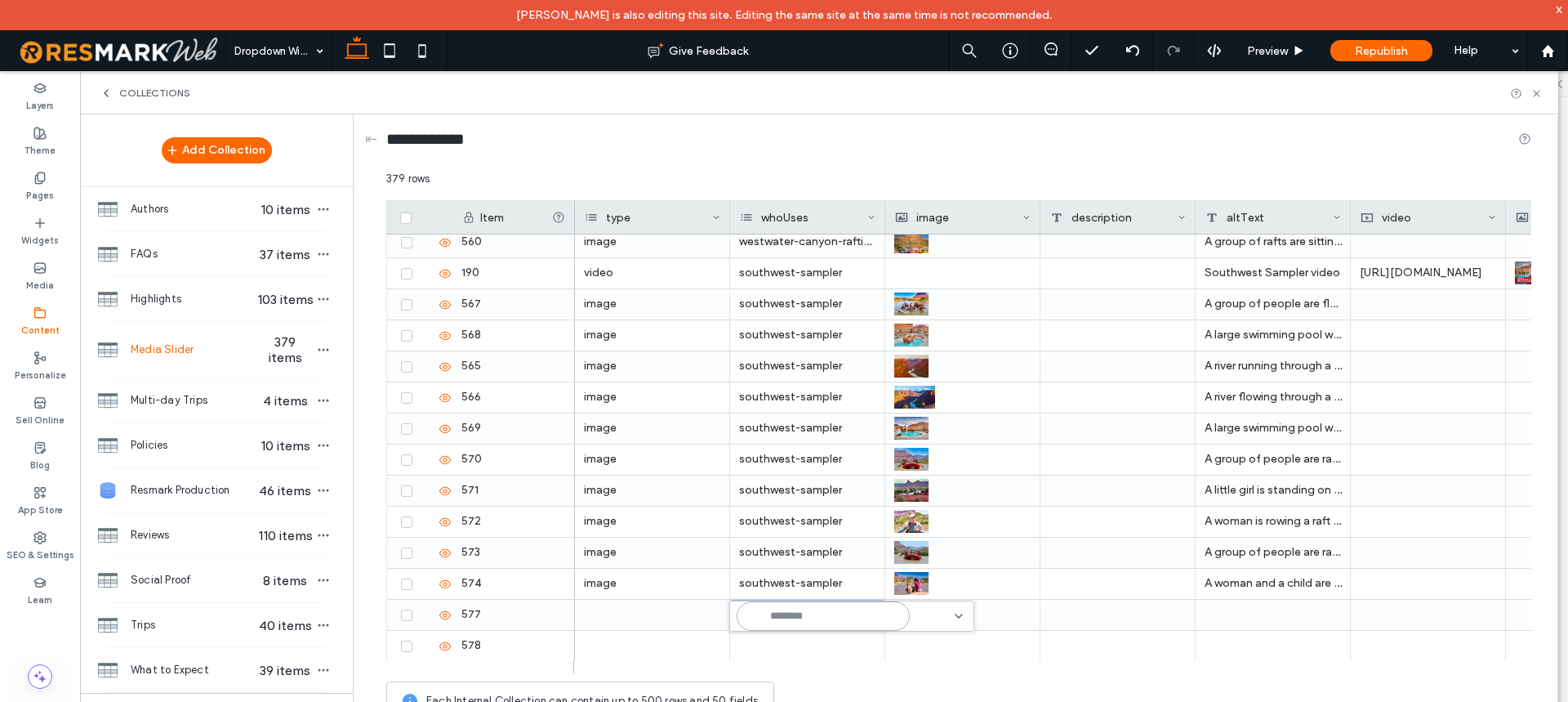
click at [828, 619] on input at bounding box center [824, 616] width 173 height 30
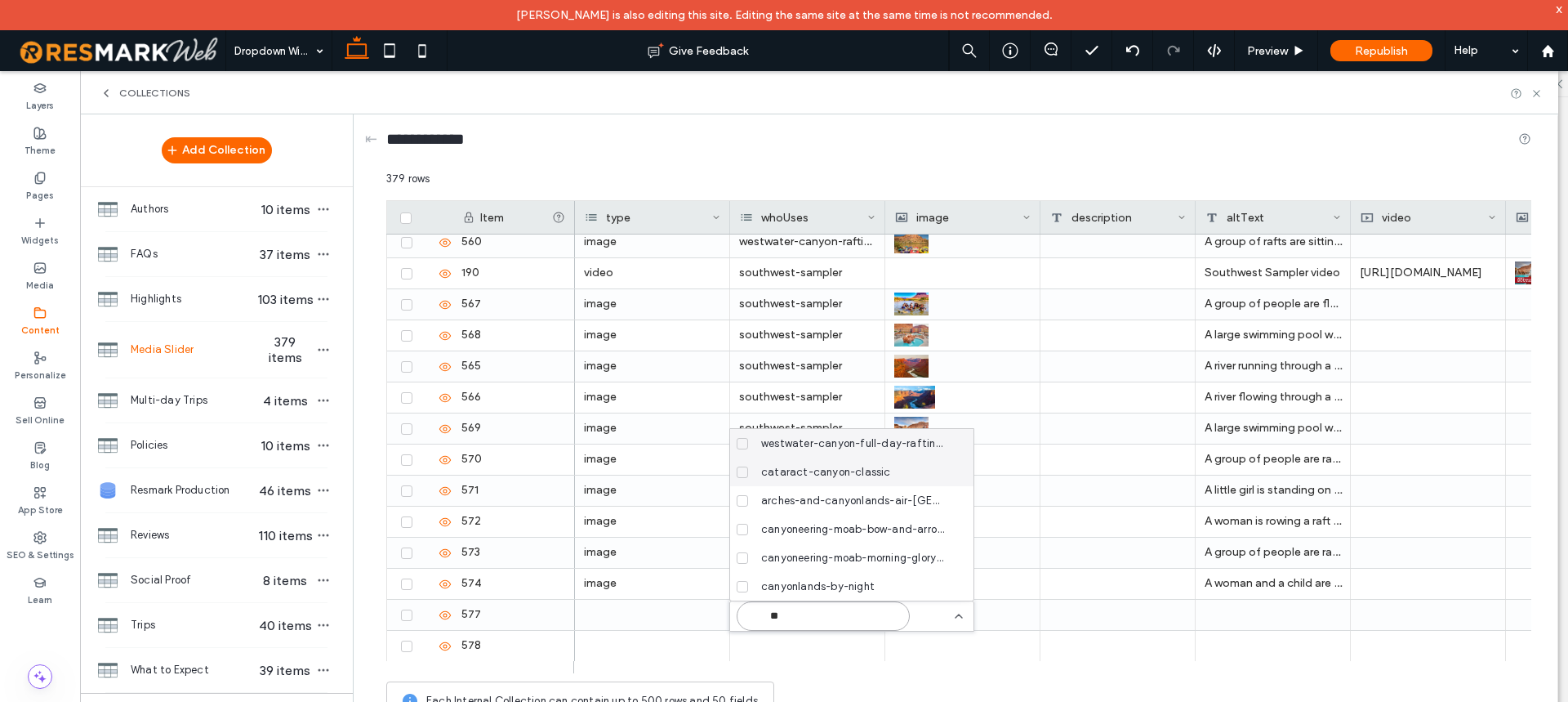
type input "**"
click at [860, 475] on span "cataract-canyon-classic" at bounding box center [826, 473] width 130 height 17
click at [961, 186] on div "379 rows" at bounding box center [958, 185] width 1146 height 30
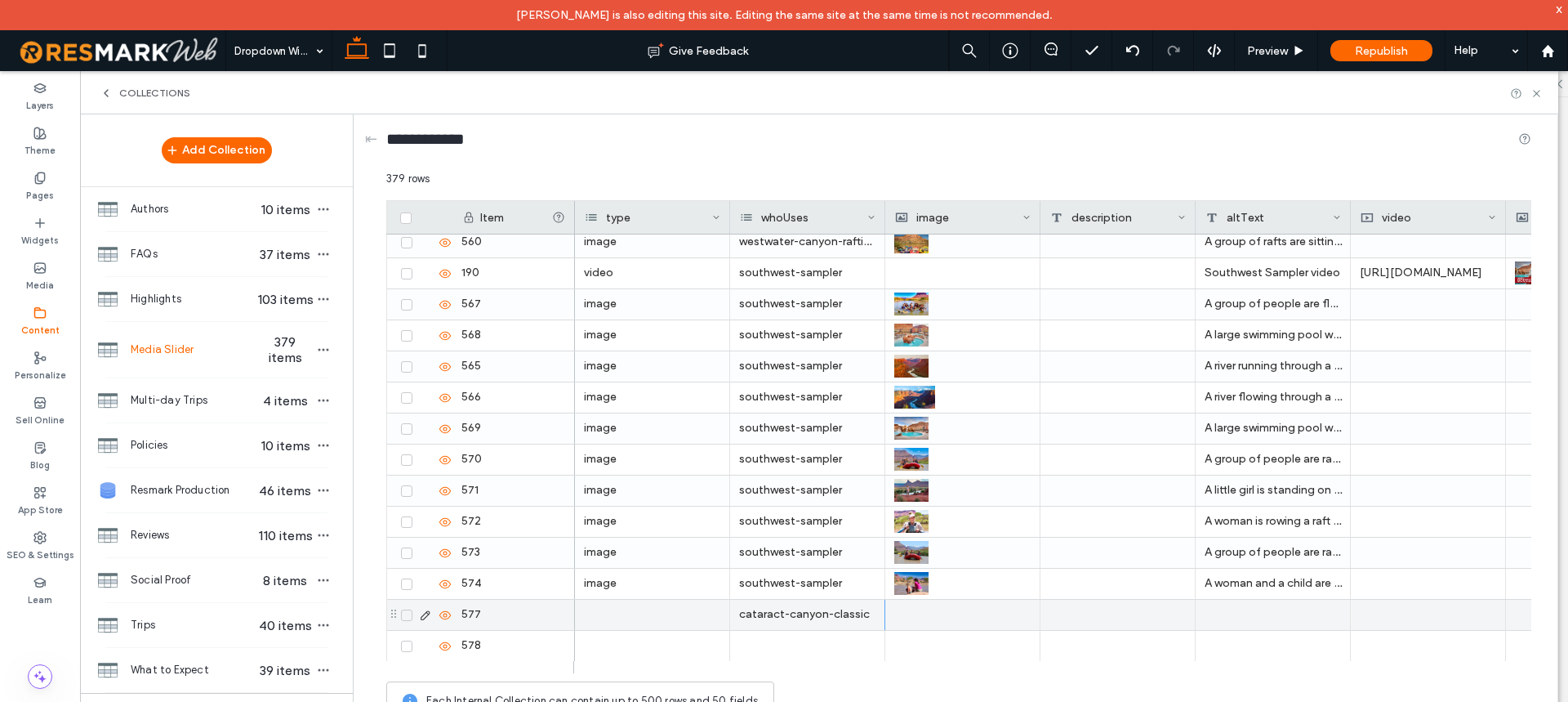
click at [958, 621] on div at bounding box center [962, 614] width 137 height 30
click at [1533, 97] on icon at bounding box center [1536, 93] width 12 height 12
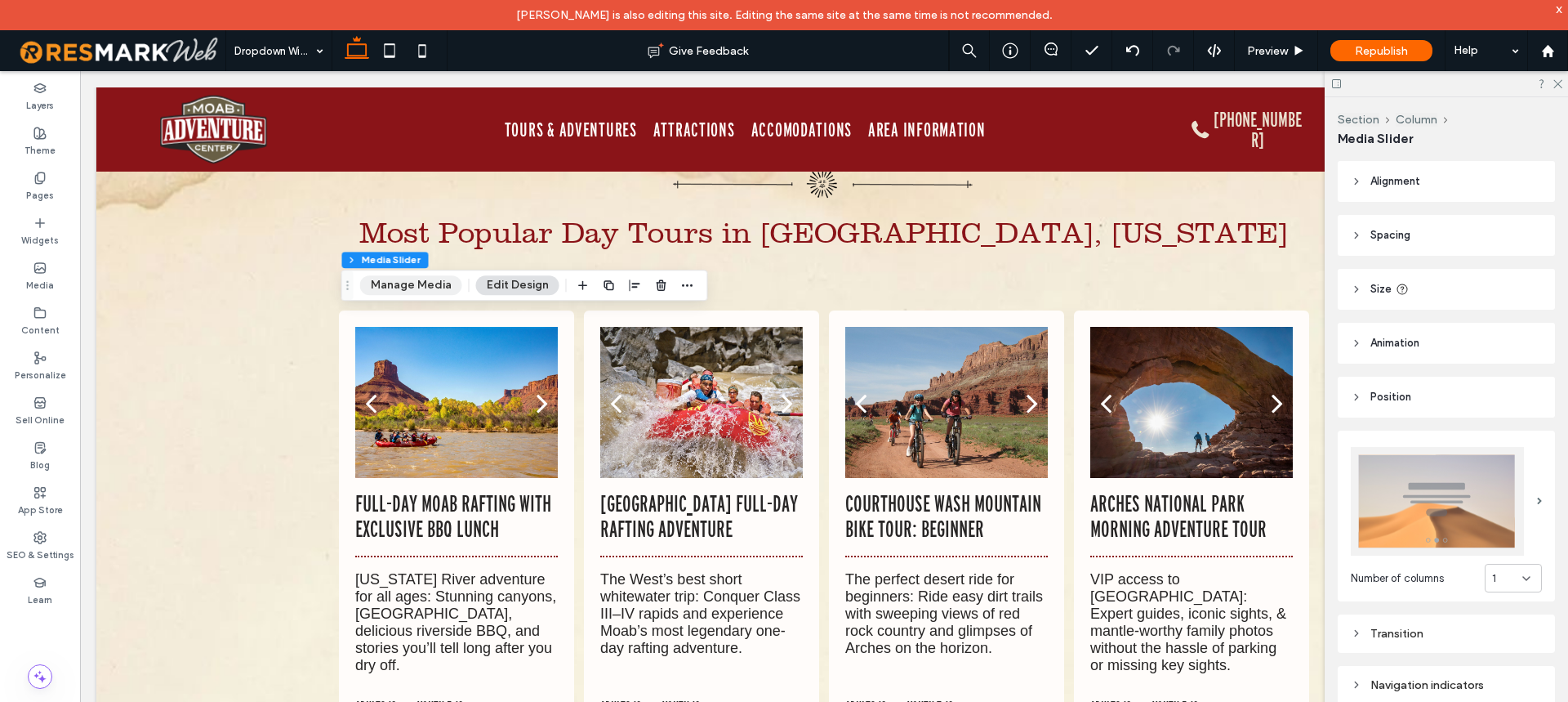
click at [406, 290] on button "Manage Media" at bounding box center [411, 285] width 102 height 20
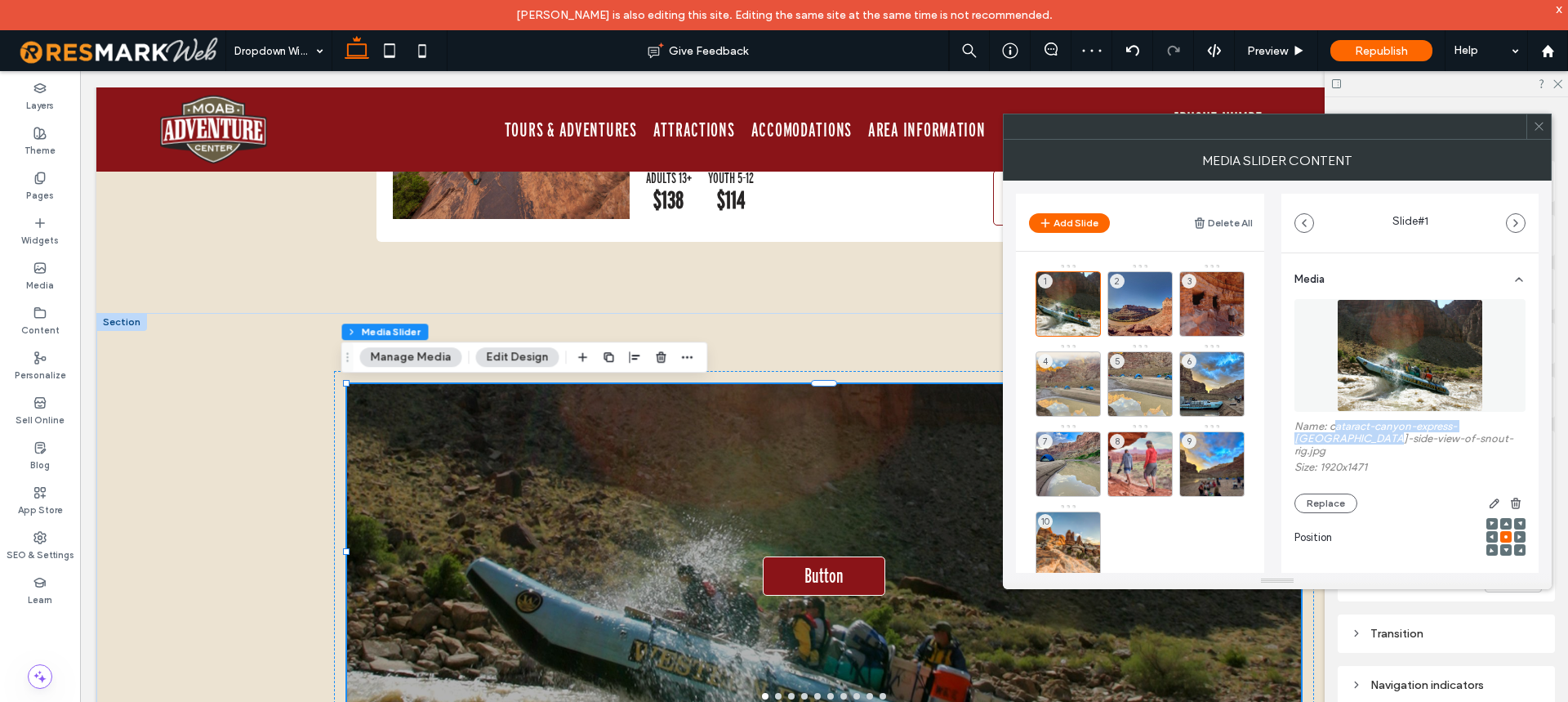
drag, startPoint x: 1333, startPoint y: 425, endPoint x: 1351, endPoint y: 431, distance: 19.0
click at [1378, 437] on label "Name: cataract-canyon-express-whitewater-side-view-of-snout-rig.jpg" at bounding box center [1410, 440] width 231 height 41
click at [1344, 431] on label "Name: cataract-canyon-express-whitewater-side-view-of-snout-rig.jpg" at bounding box center [1410, 440] width 231 height 41
click at [1333, 426] on label "Name: cataract-canyon-express-whitewater-side-view-of-snout-rig.jpg" at bounding box center [1410, 440] width 231 height 41
drag, startPoint x: 1333, startPoint y: 426, endPoint x: 1454, endPoint y: 432, distance: 121.1
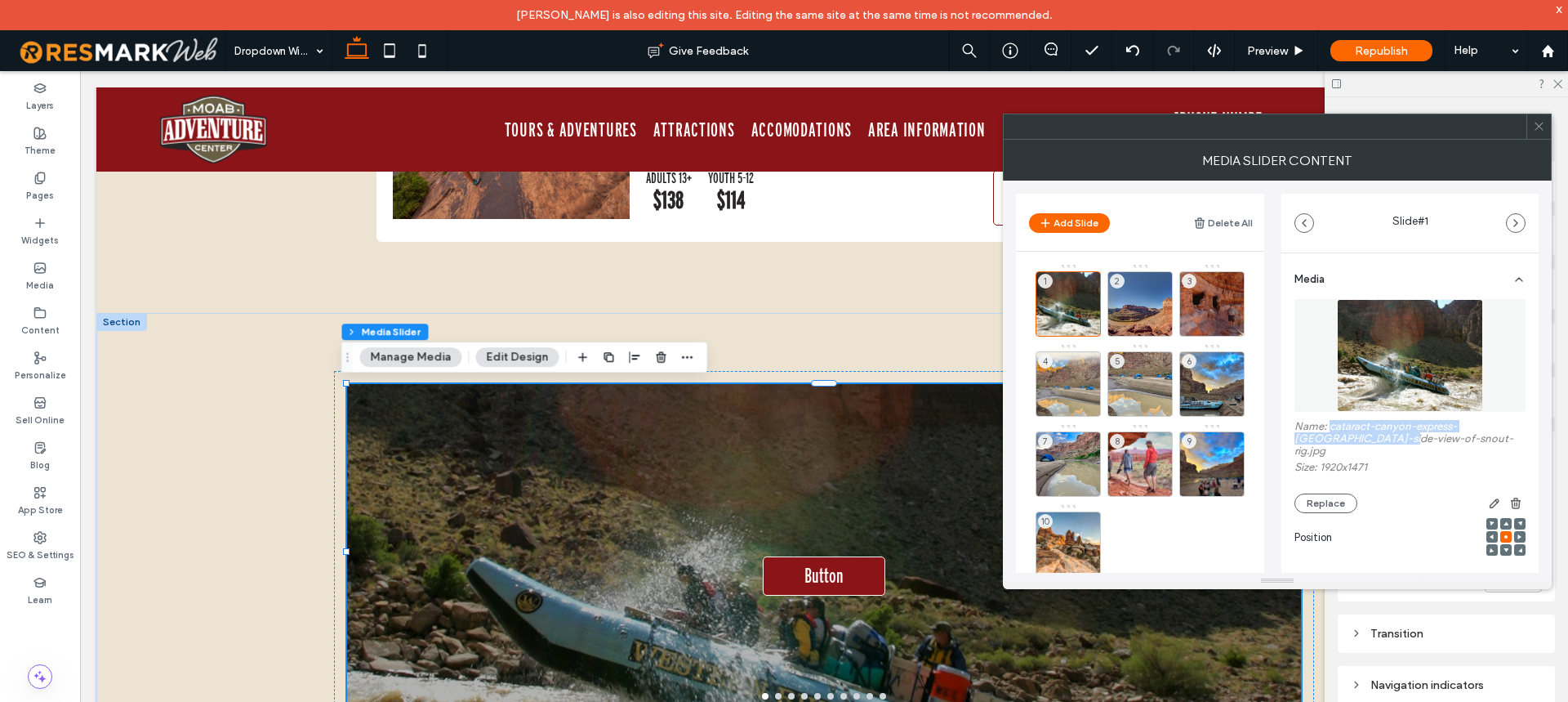
click at [1387, 435] on label "Name: cataract-canyon-express-whitewater-side-view-of-snout-rig.jpg" at bounding box center [1410, 440] width 231 height 41
click at [43, 324] on label "Content" at bounding box center [40, 328] width 38 height 18
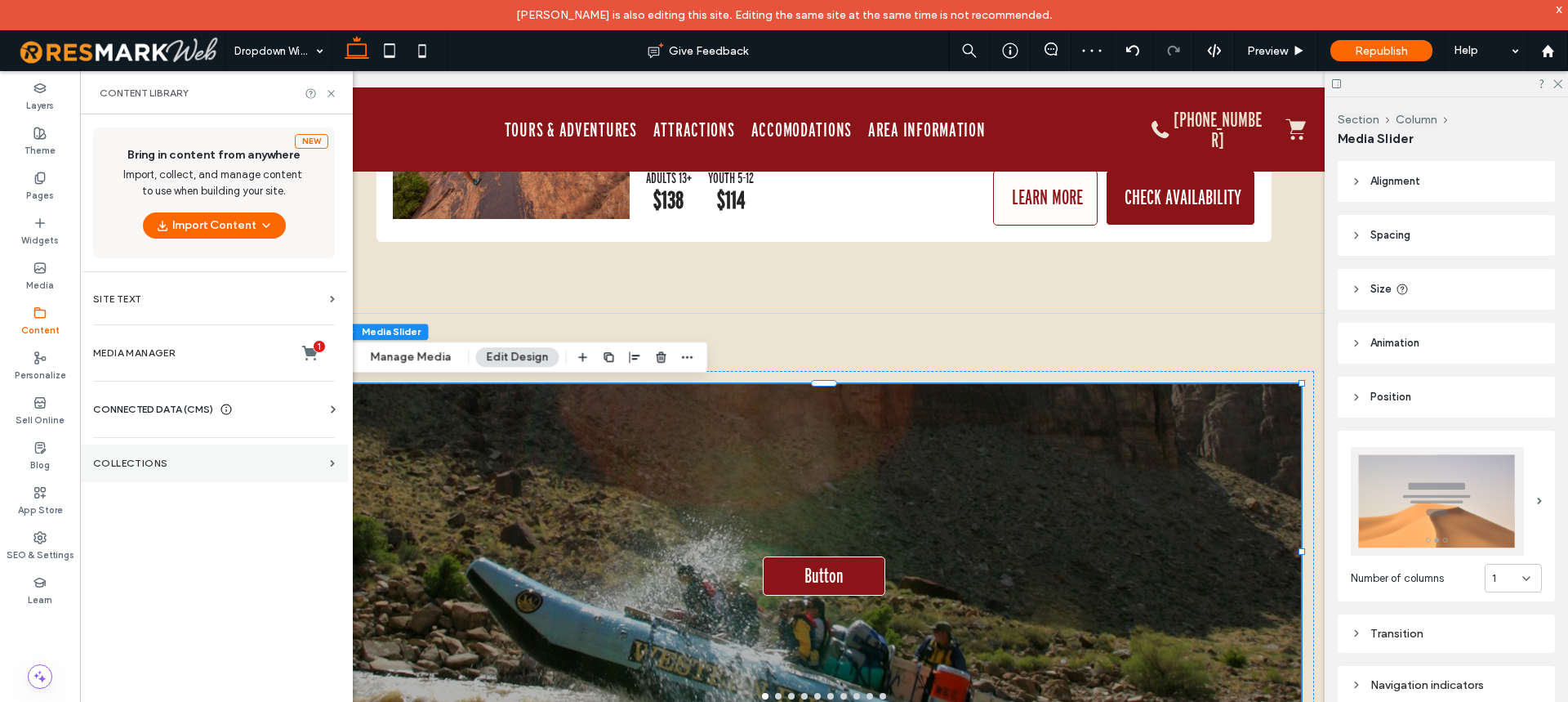
click at [167, 468] on label "Collections" at bounding box center [208, 464] width 231 height 11
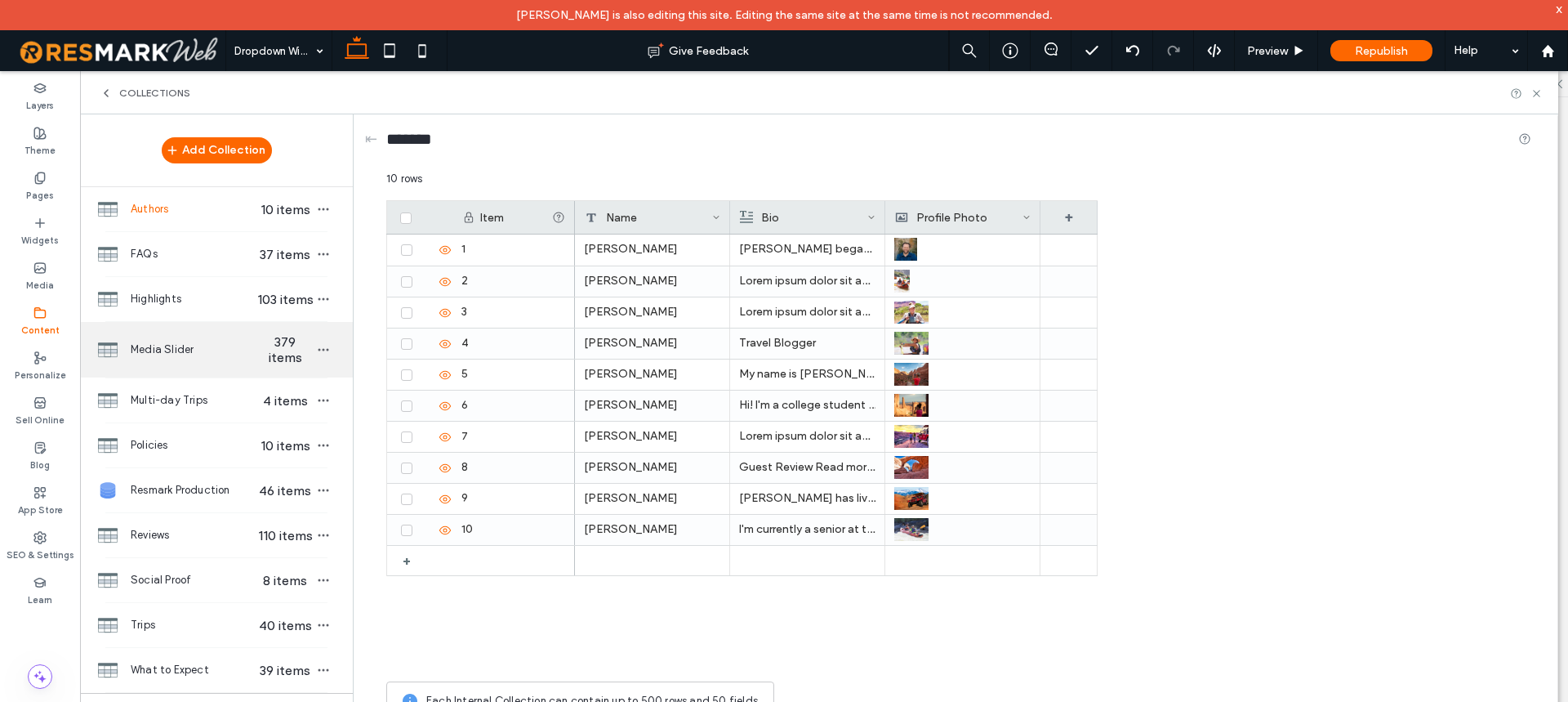
click at [177, 355] on span "Media Slider" at bounding box center [193, 350] width 126 height 17
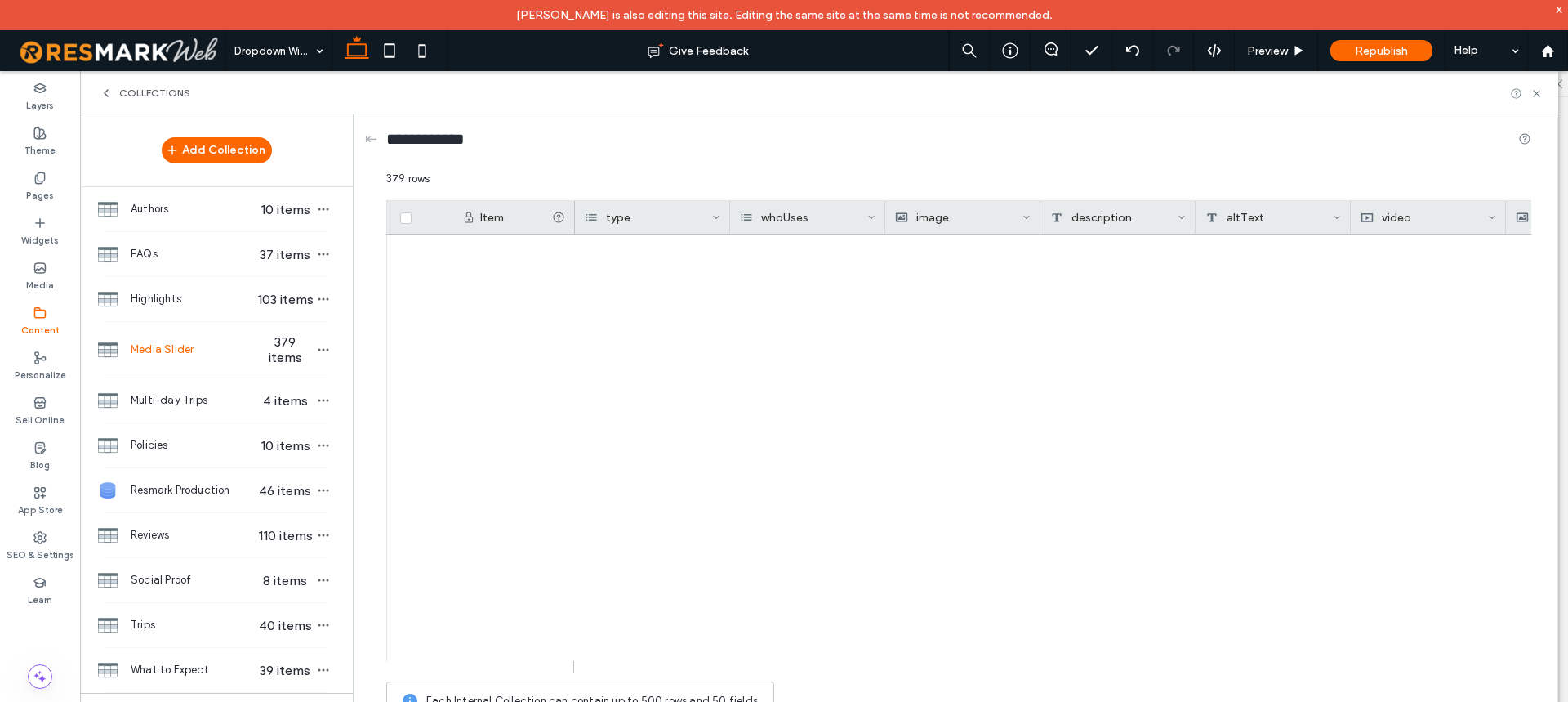
scroll to position [11374, 0]
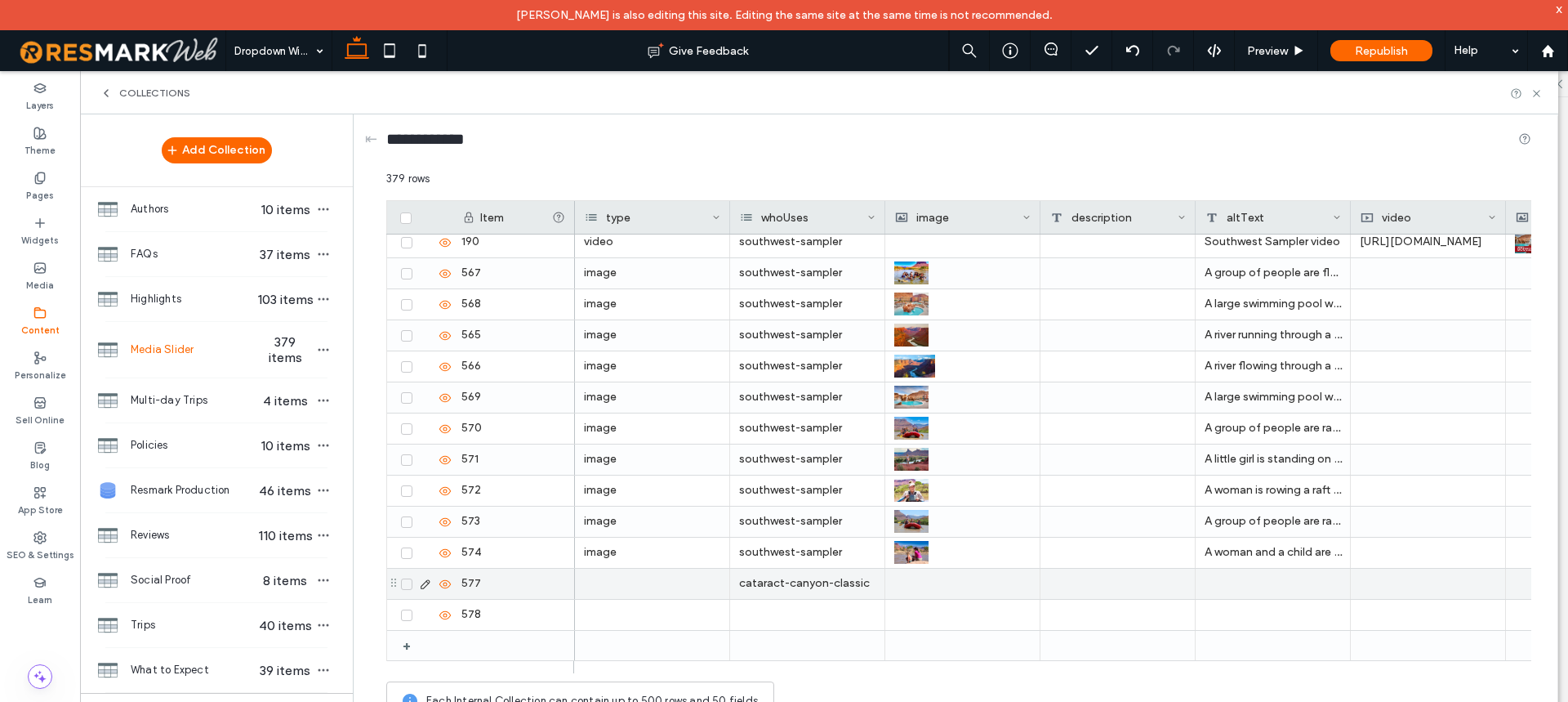
click at [929, 573] on div at bounding box center [962, 584] width 137 height 30
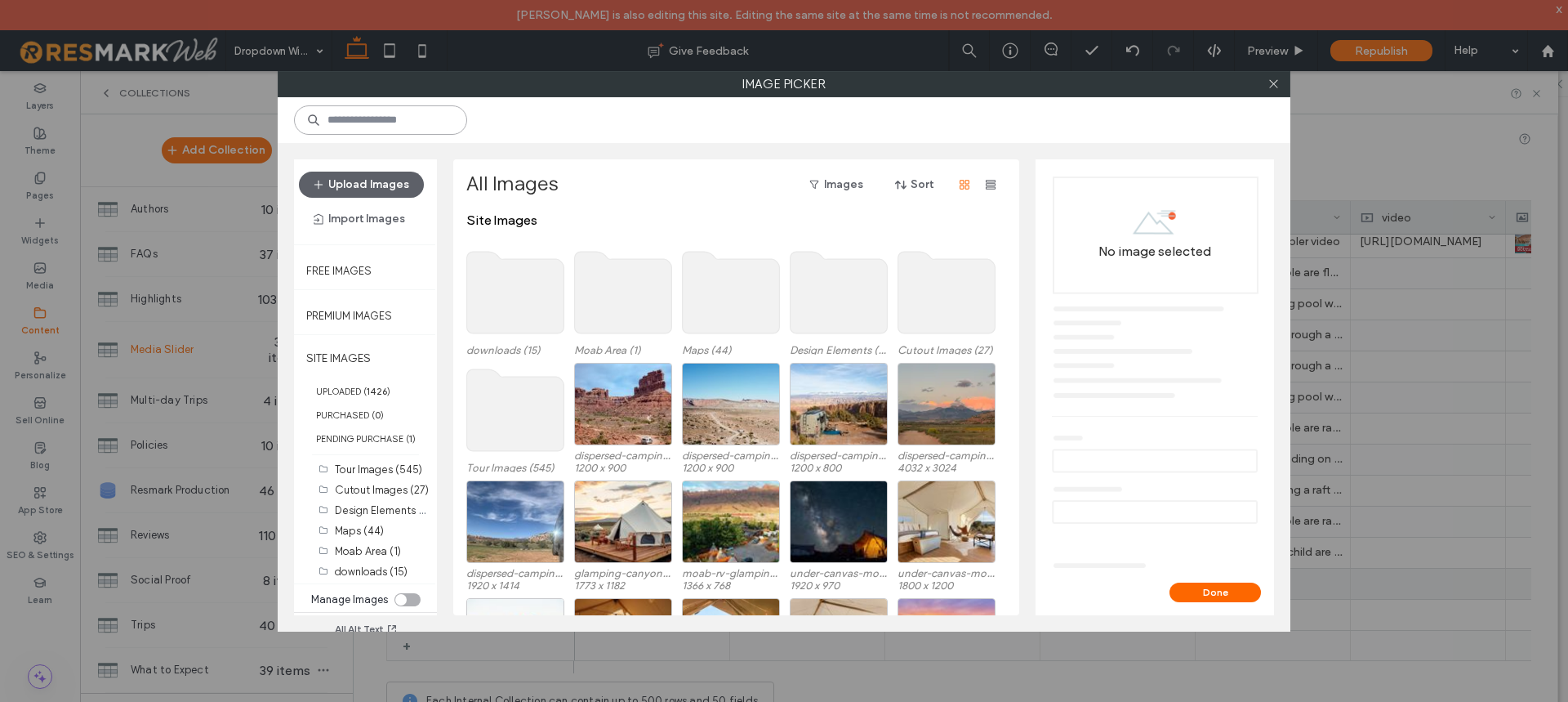
click at [400, 129] on input at bounding box center [381, 120] width 173 height 30
paste input "**********"
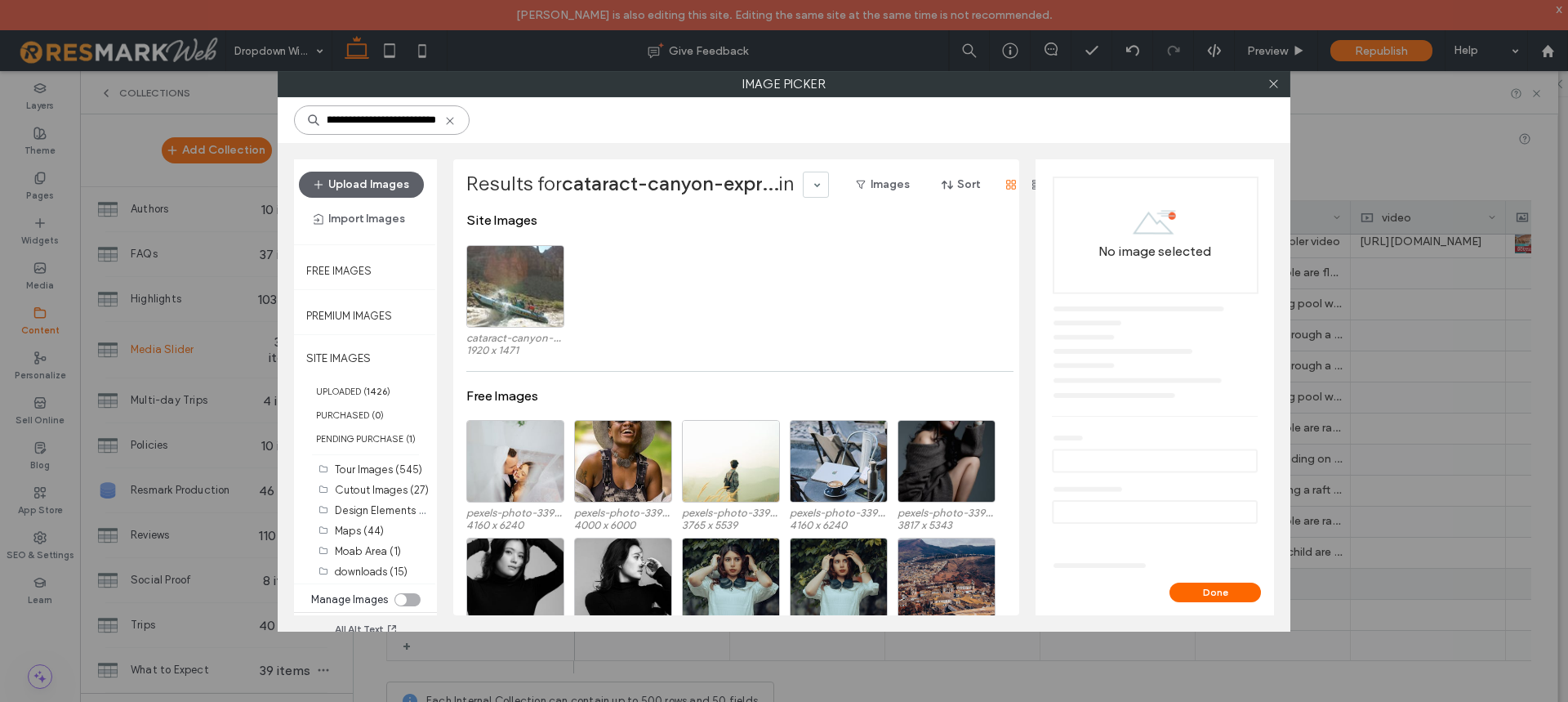
type input "**********"
click at [520, 296] on div "Select" at bounding box center [515, 286] width 98 height 83
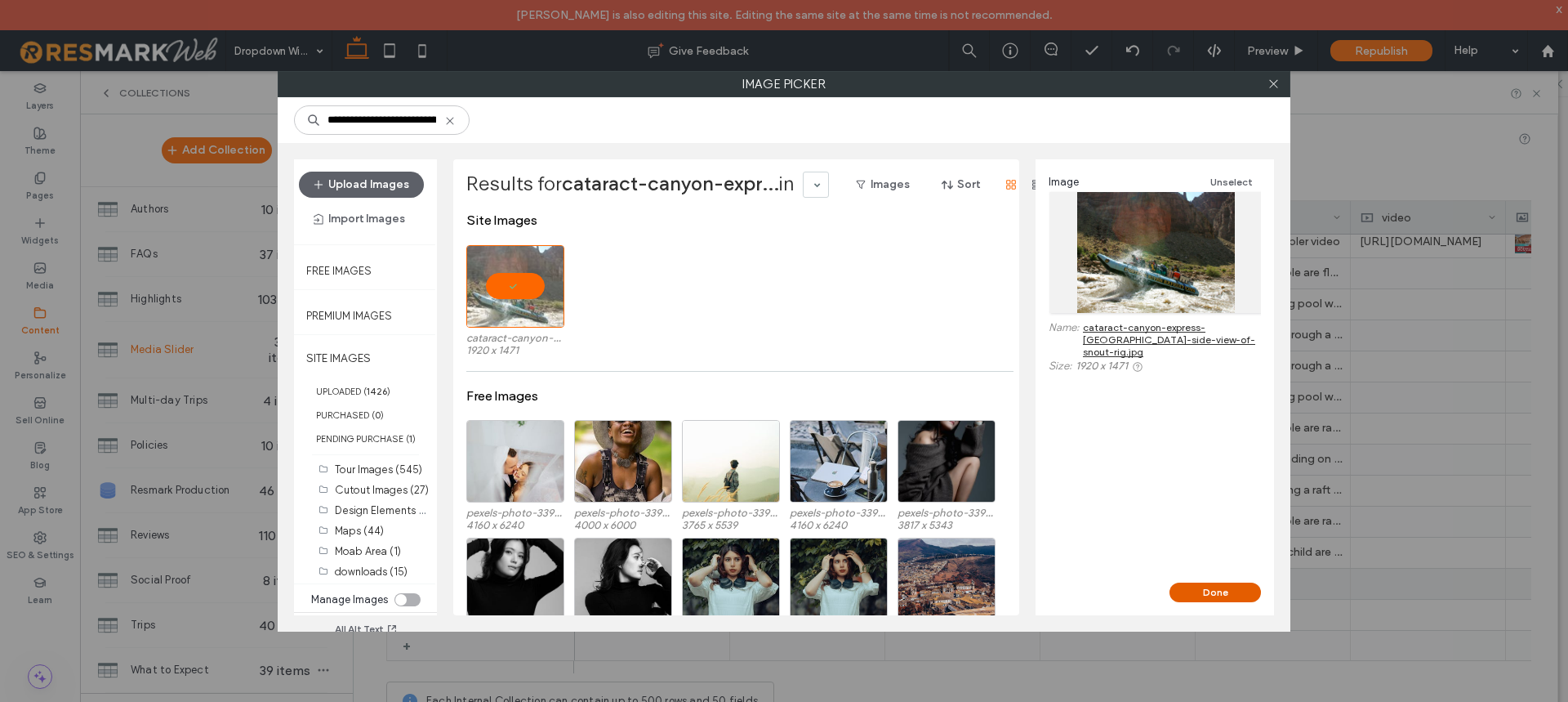
click at [1201, 589] on button "Done" at bounding box center [1215, 592] width 91 height 20
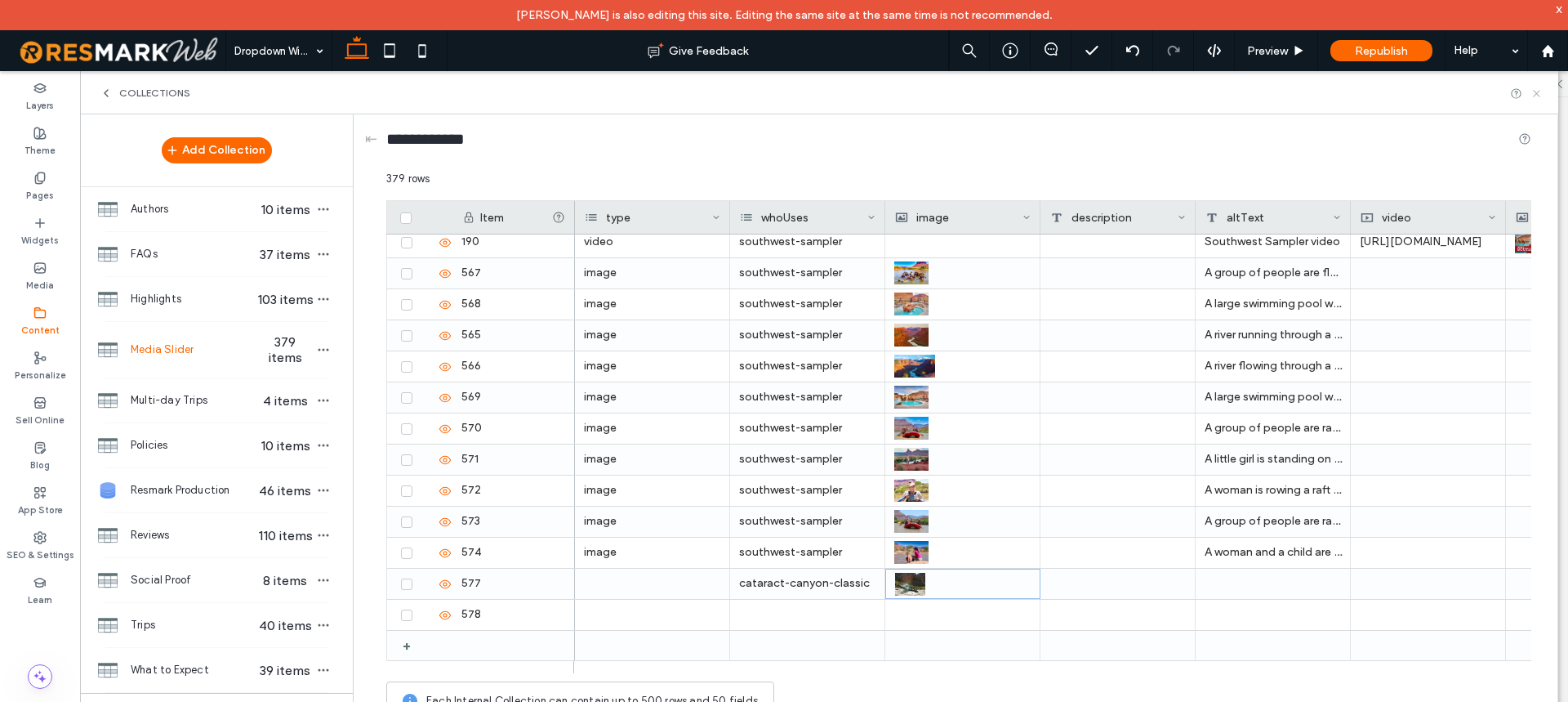
click at [1536, 90] on icon at bounding box center [1536, 93] width 12 height 12
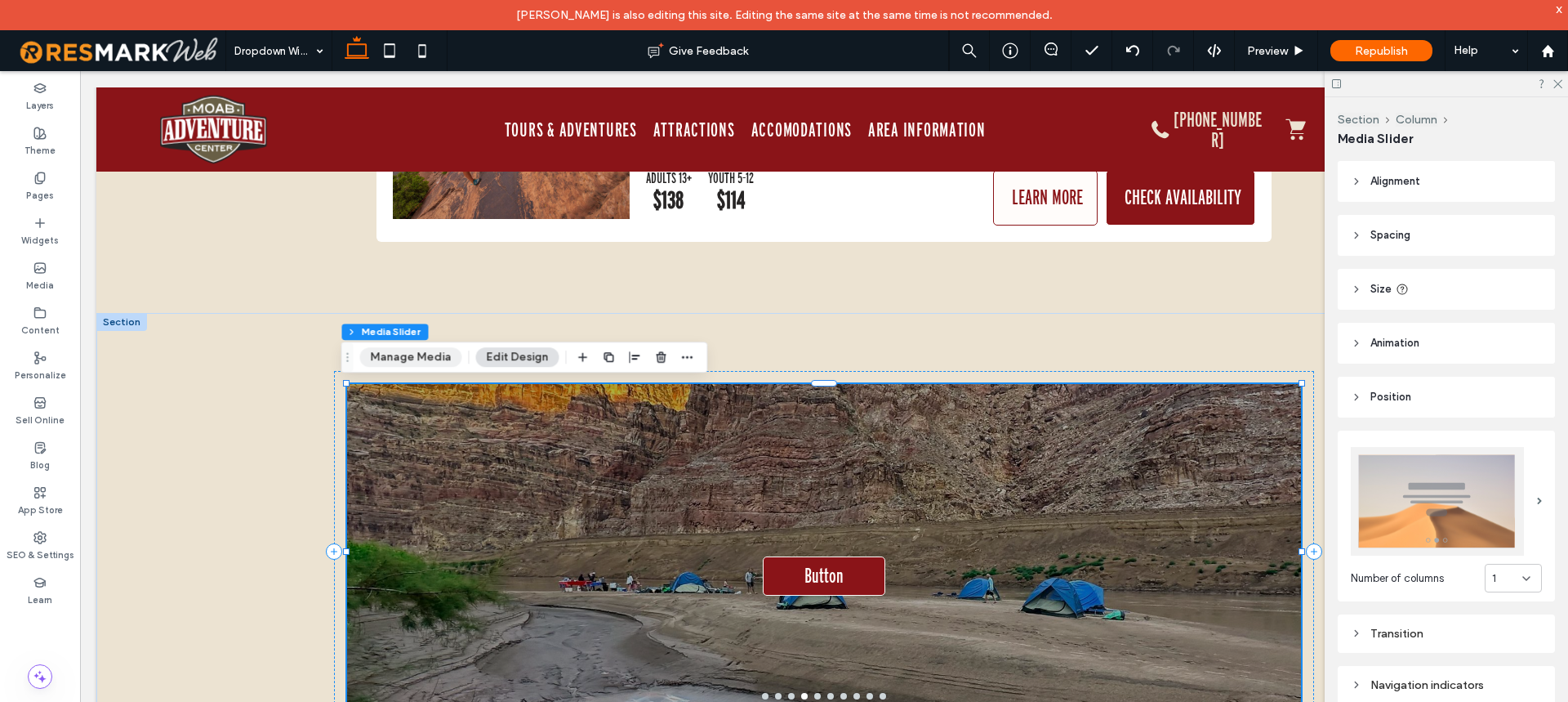
click at [424, 352] on button "Manage Media" at bounding box center [411, 357] width 102 height 20
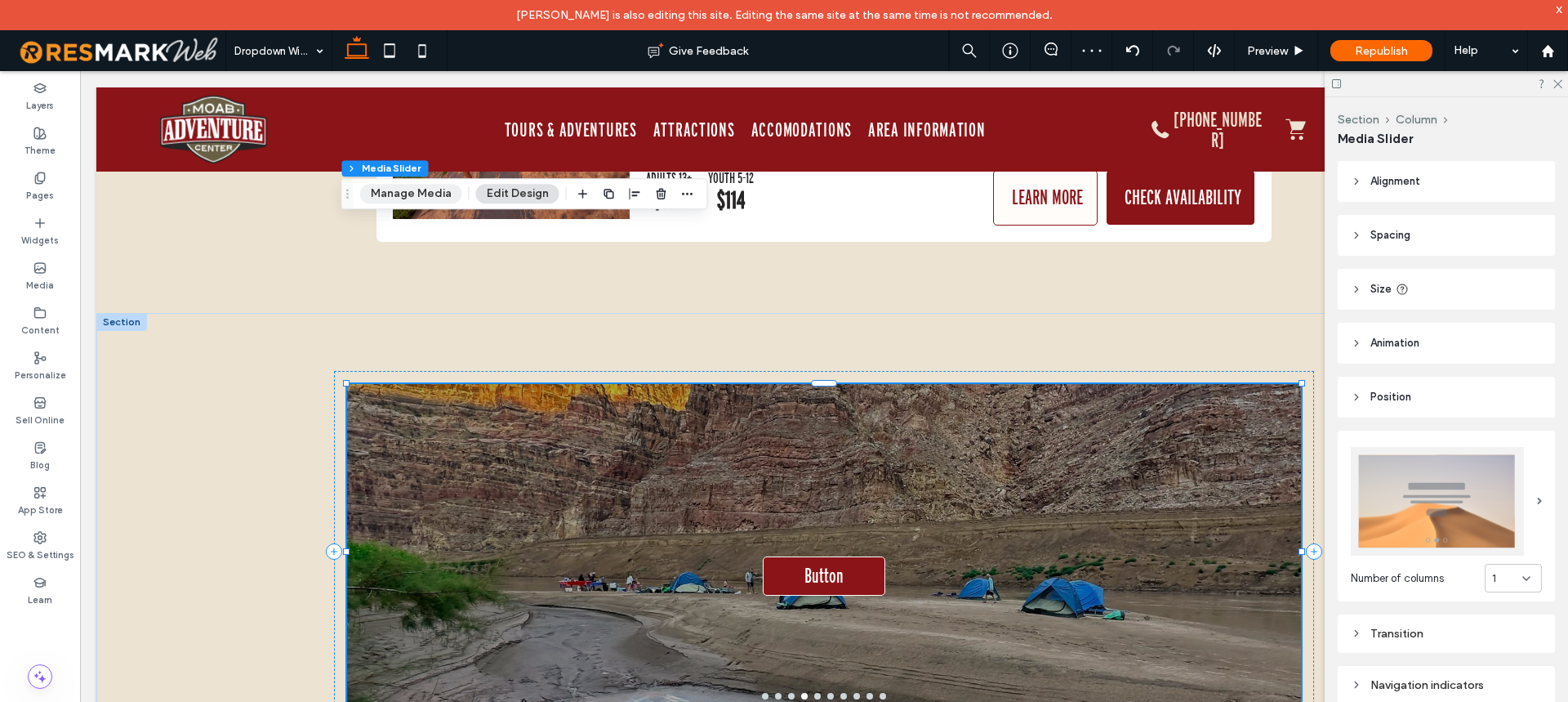
click at [419, 190] on button "Manage Media" at bounding box center [411, 193] width 102 height 20
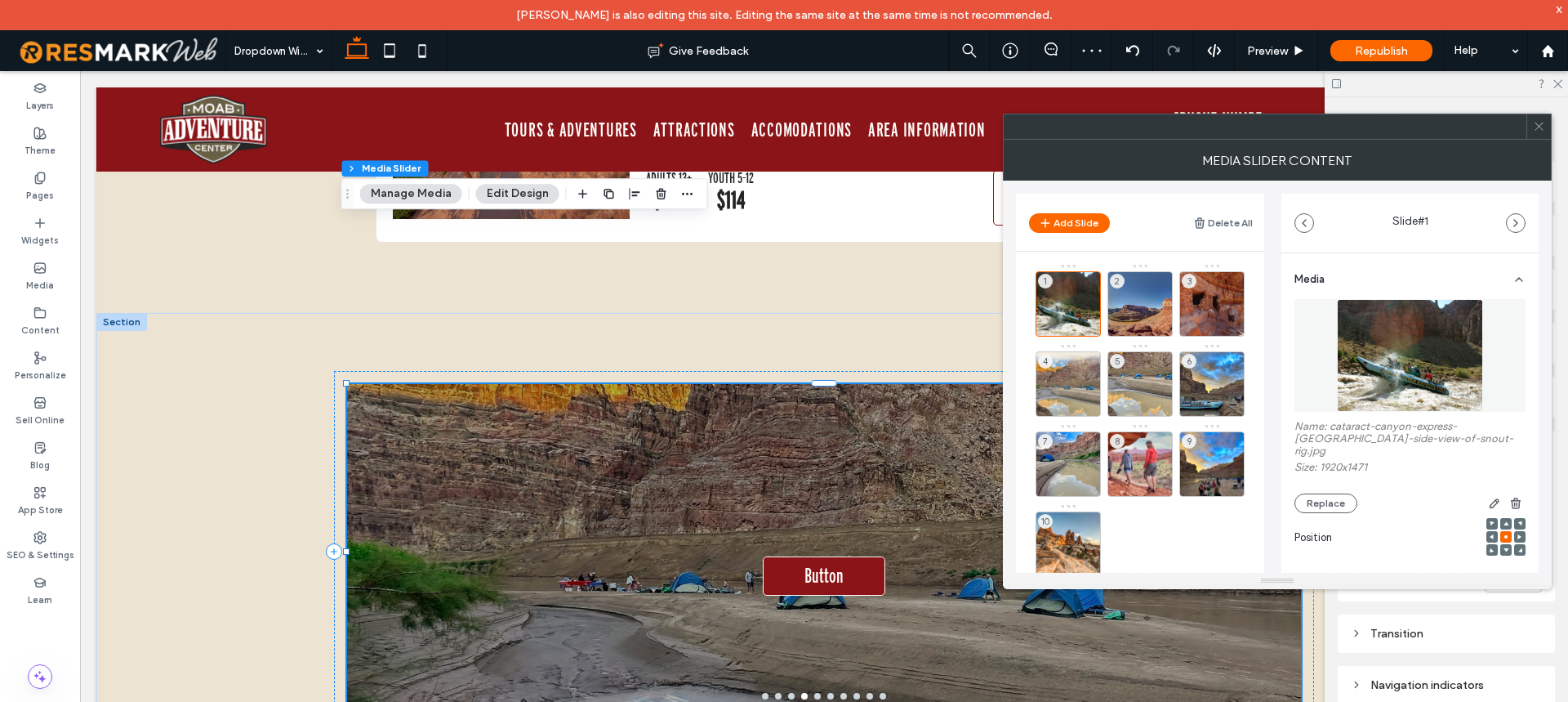
click at [1416, 597] on textarea "**********" at bounding box center [1405, 619] width 222 height 46
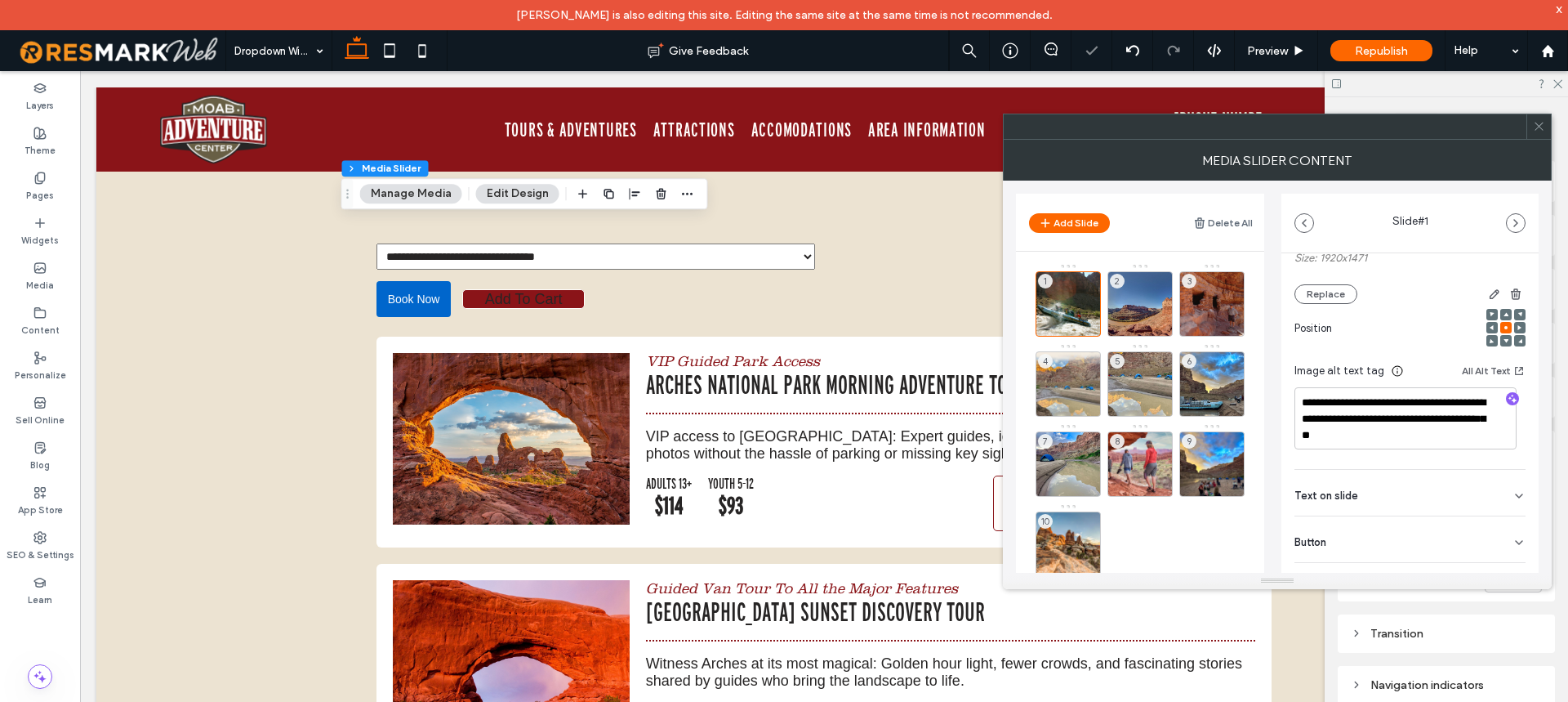
scroll to position [1395, 0]
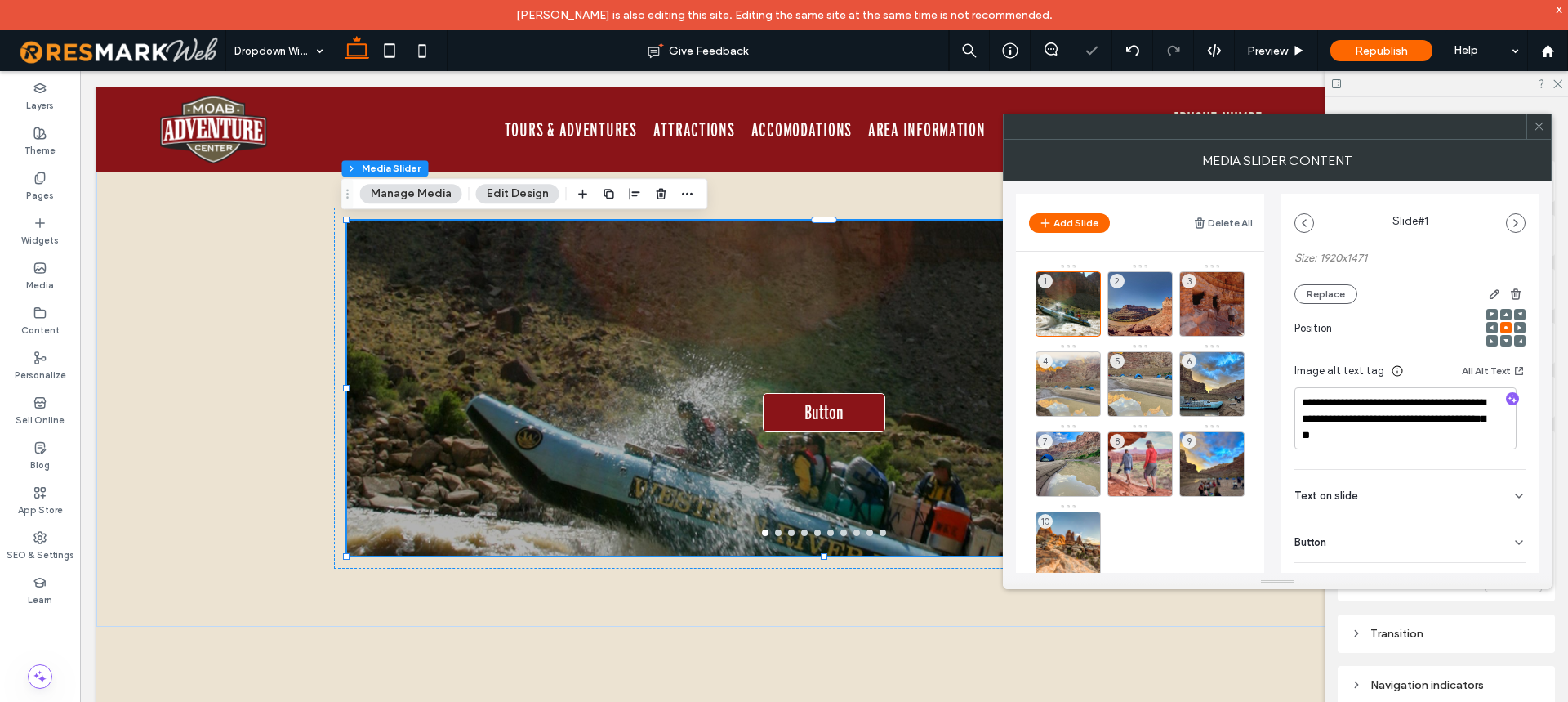
click at [1539, 120] on icon at bounding box center [1538, 126] width 12 height 12
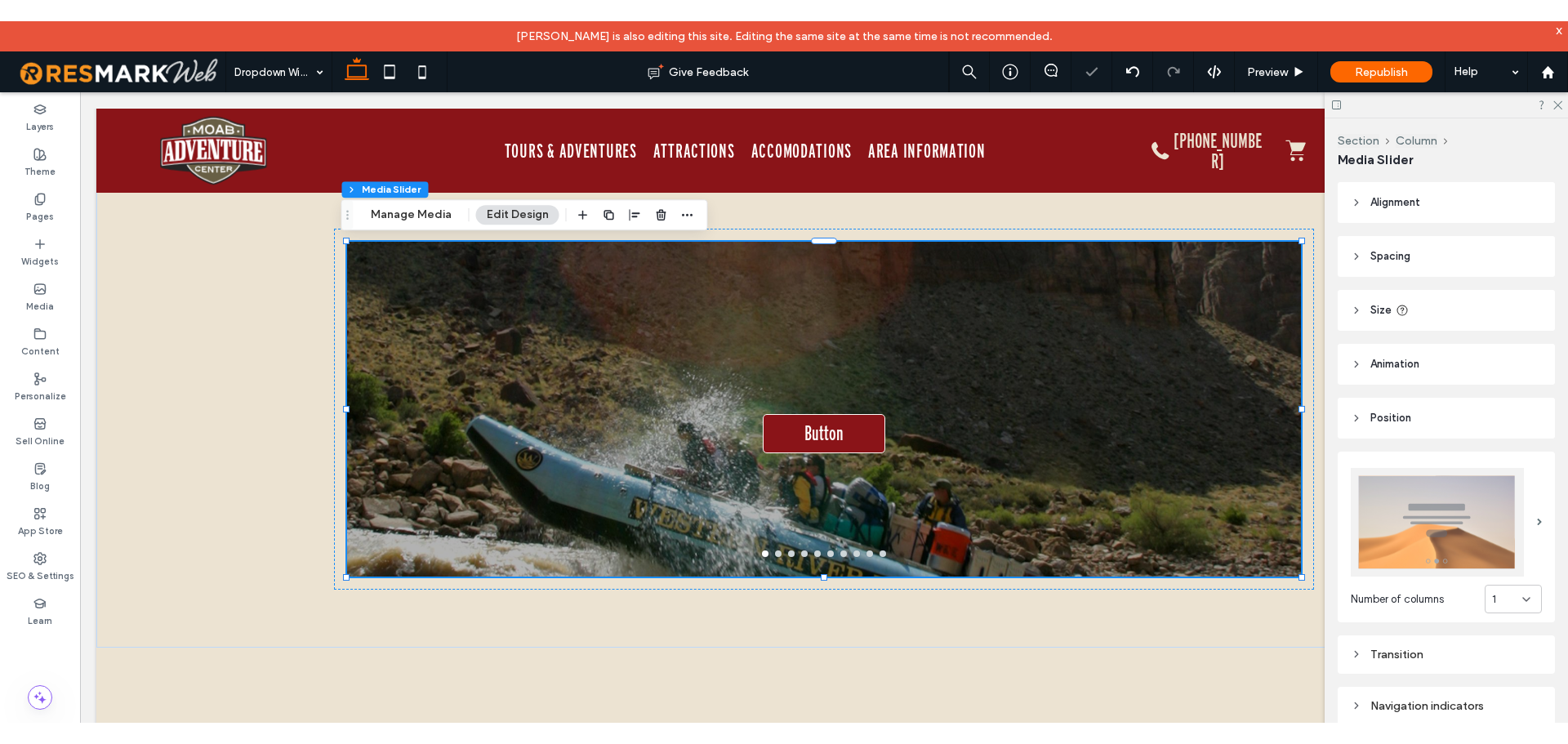
scroll to position [0, 0]
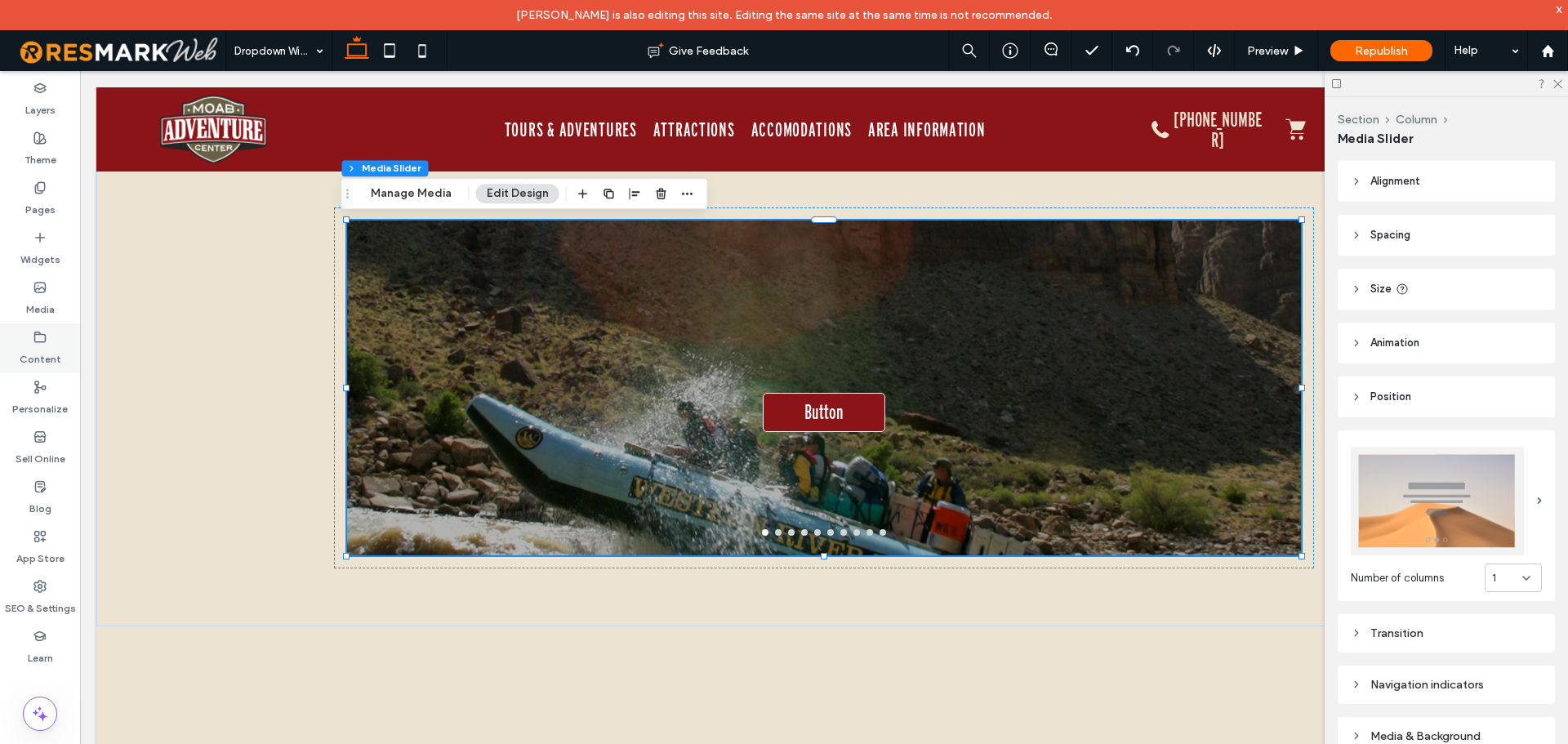
click at [36, 357] on label "Content" at bounding box center [40, 355] width 42 height 23
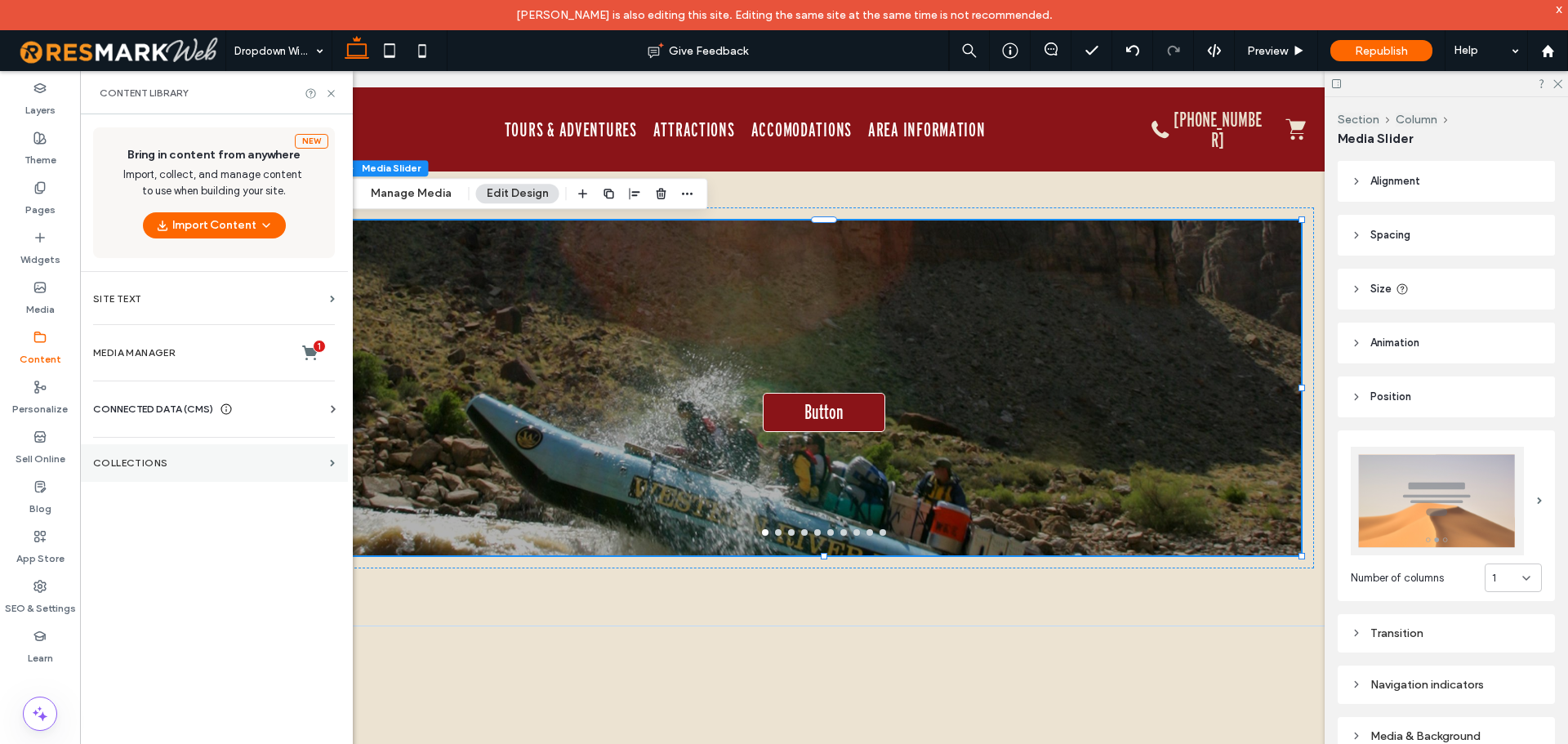
click at [188, 469] on section "Collections" at bounding box center [214, 462] width 268 height 37
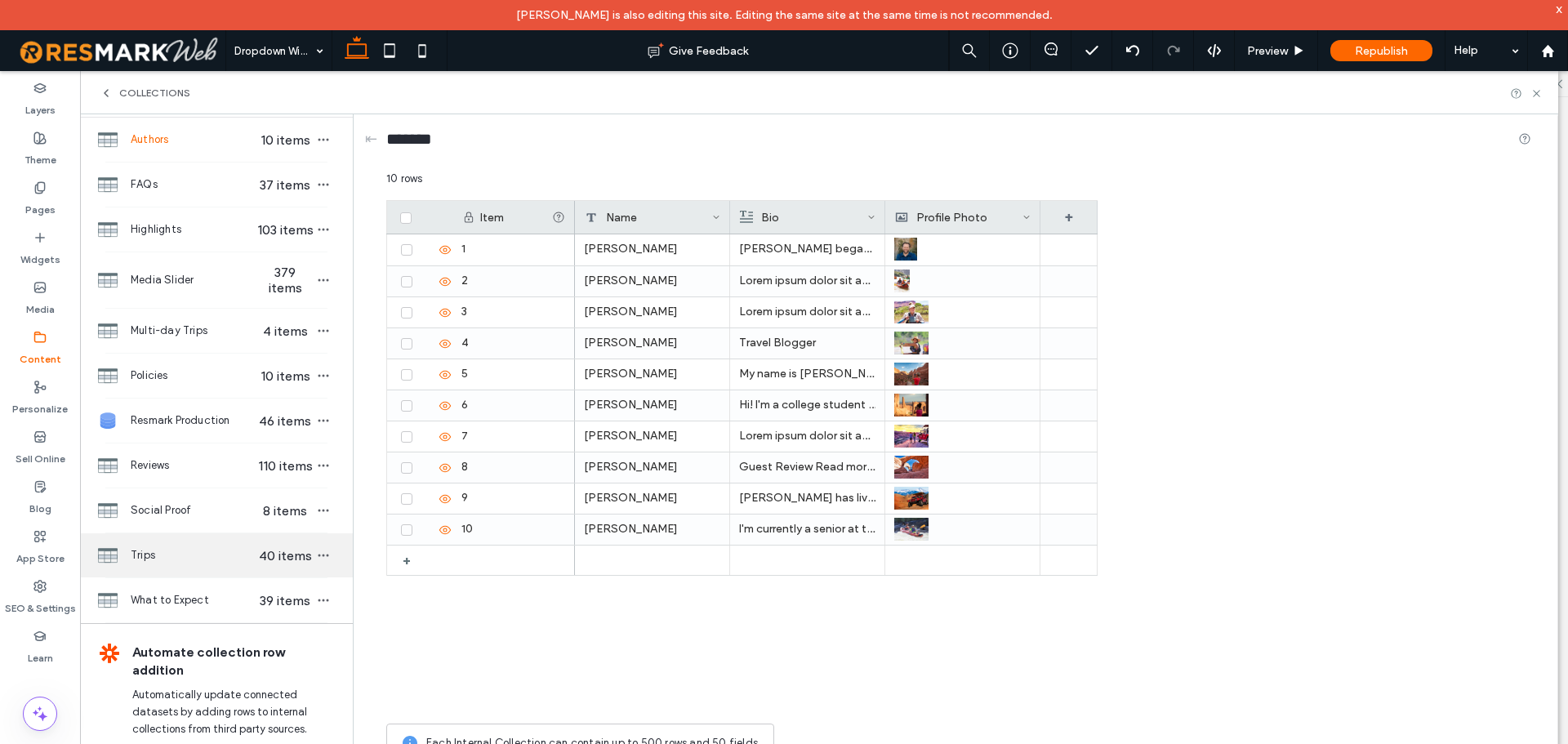
scroll to position [88, 0]
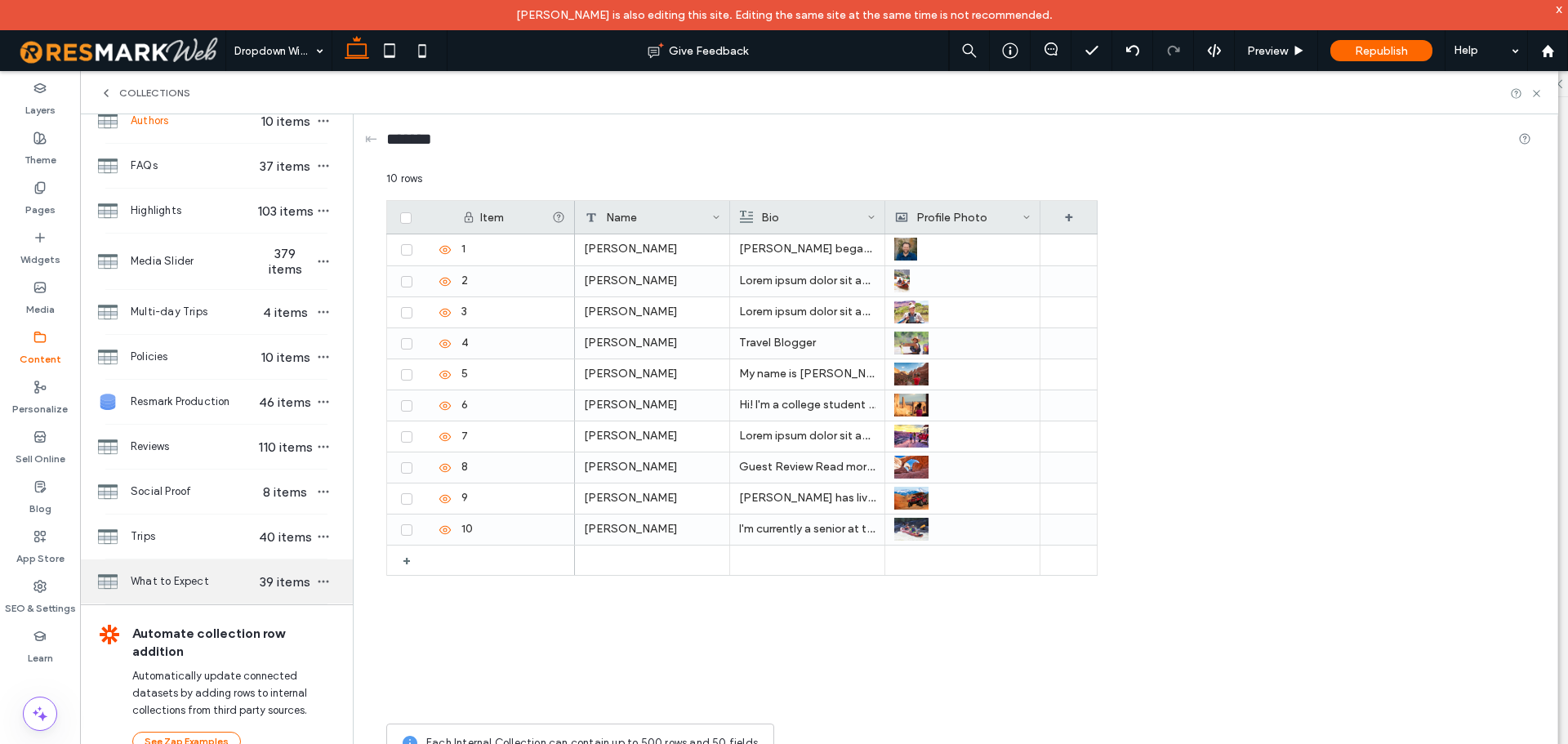
click at [170, 575] on span "What to Expect" at bounding box center [193, 581] width 126 height 17
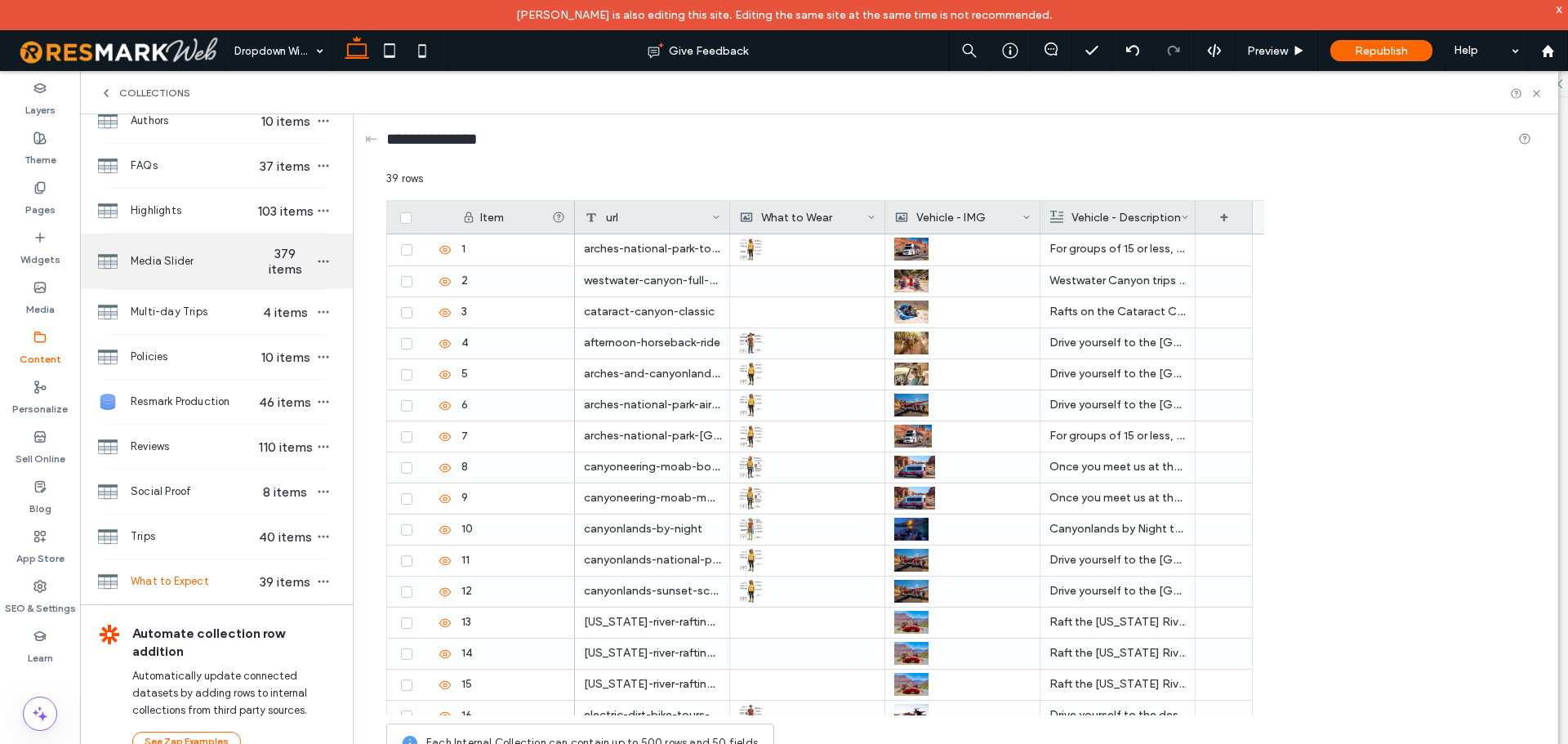
click at [204, 277] on div "Media Slider 379 items" at bounding box center [216, 261] width 273 height 56
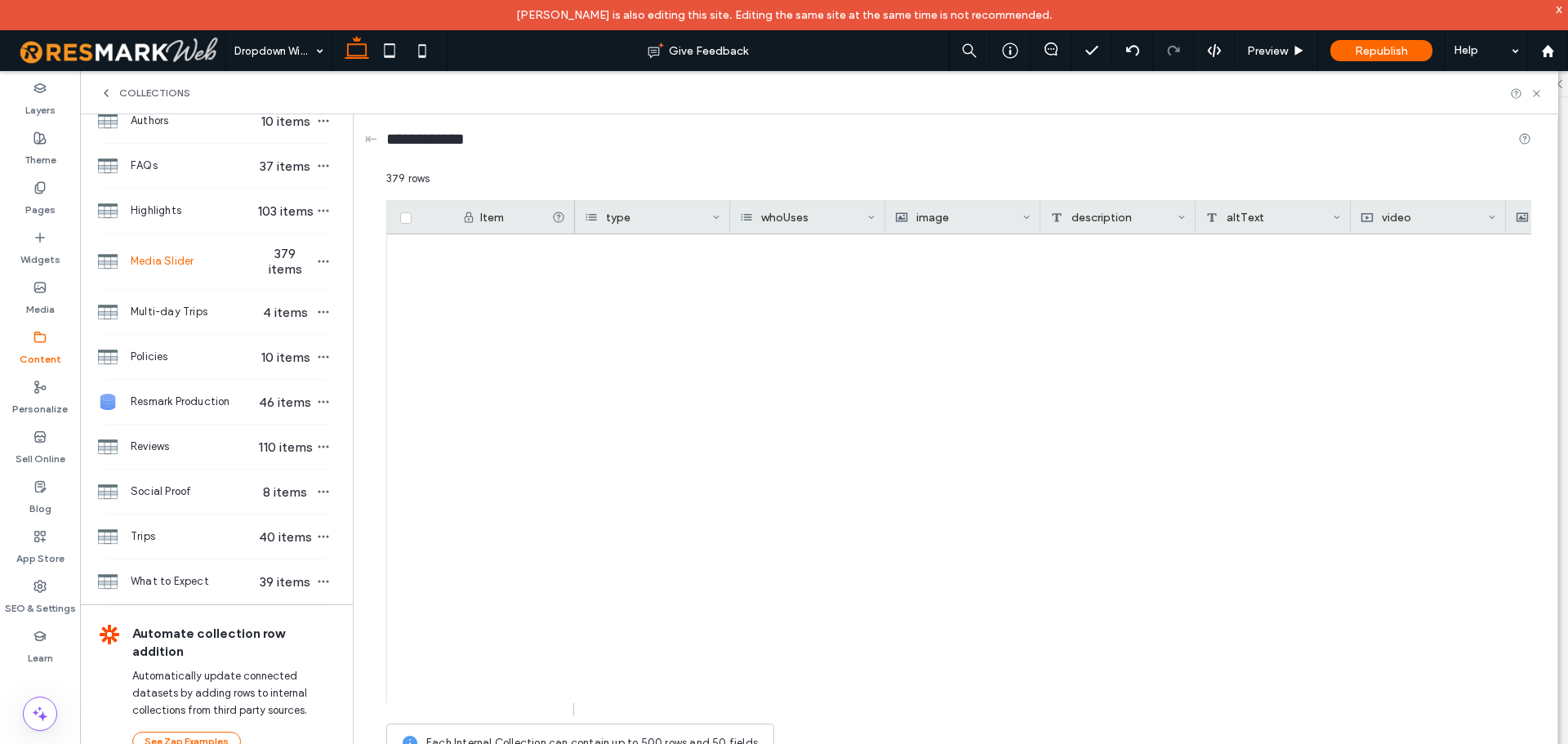
scroll to position [11318, 0]
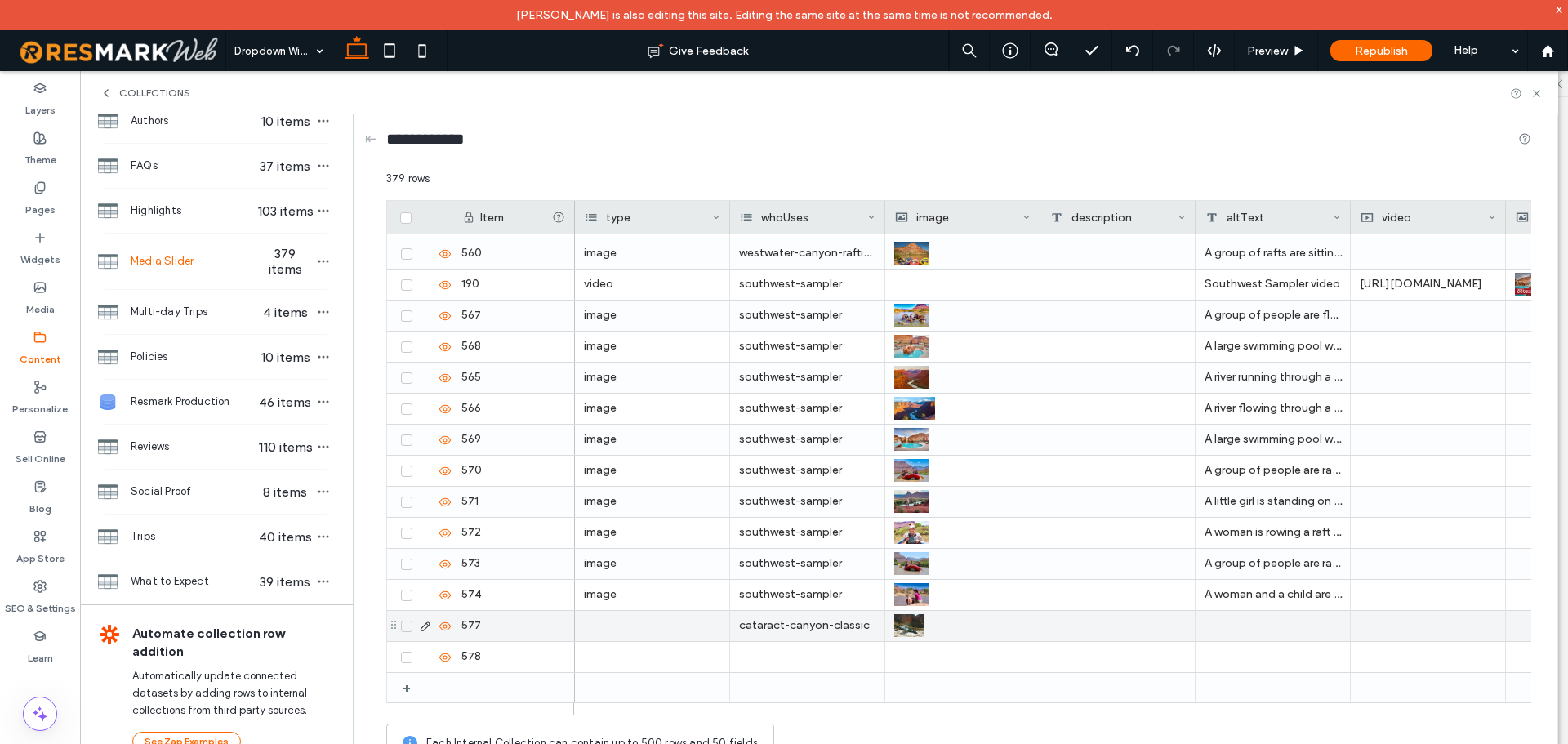
click at [404, 627] on icon at bounding box center [407, 626] width 7 height 5
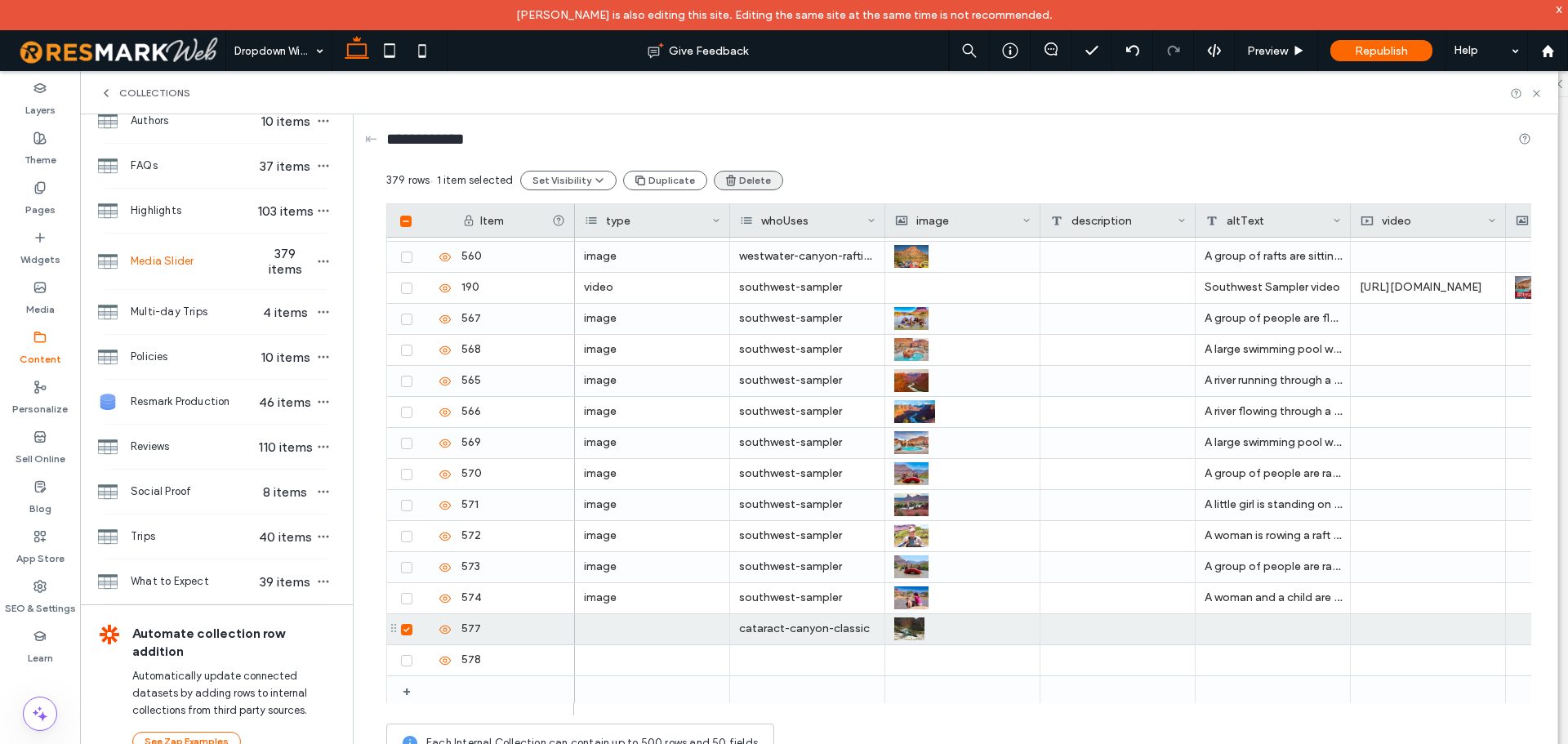
click at [745, 182] on button "Delete" at bounding box center [748, 179] width 70 height 20
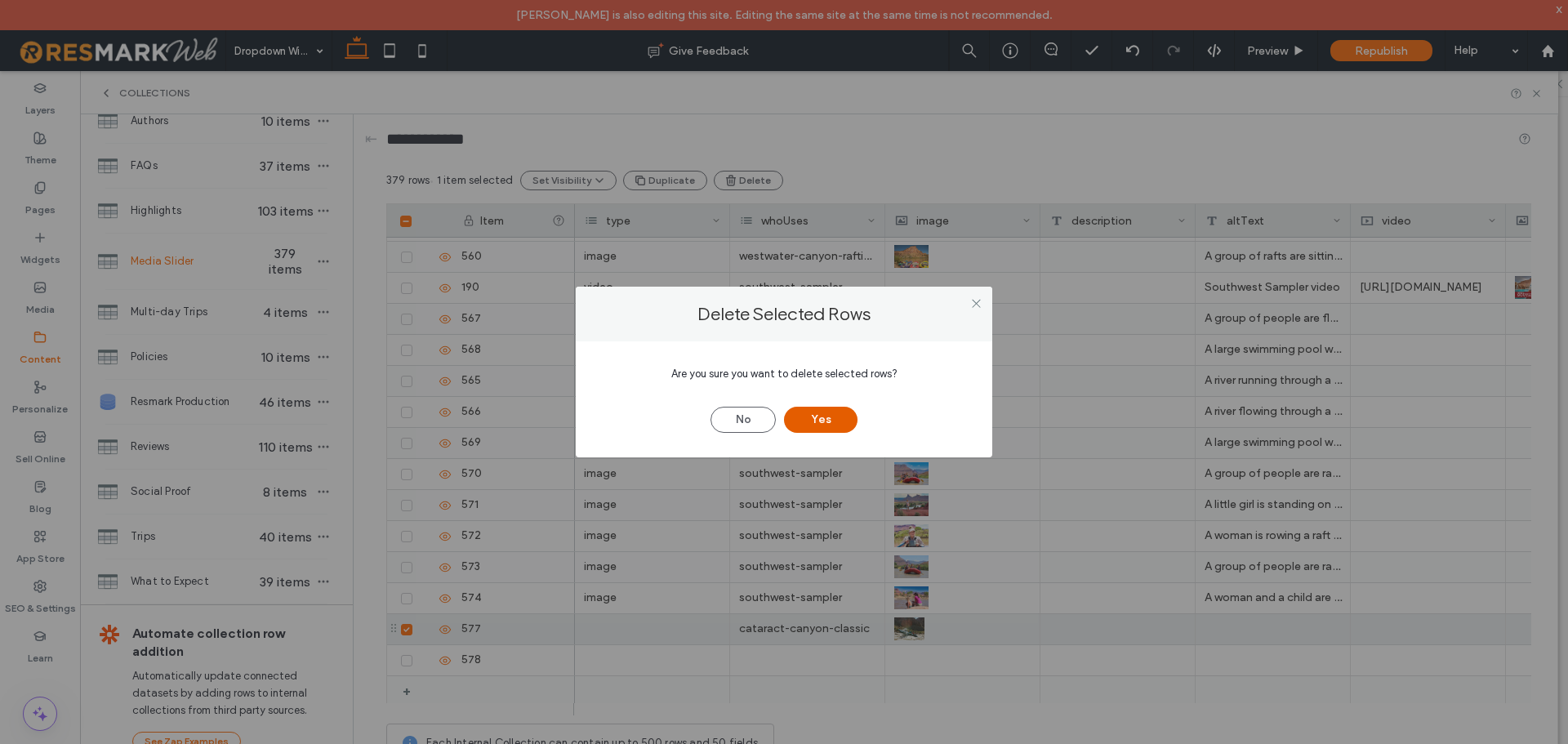
click at [831, 424] on button "Yes" at bounding box center [821, 419] width 74 height 26
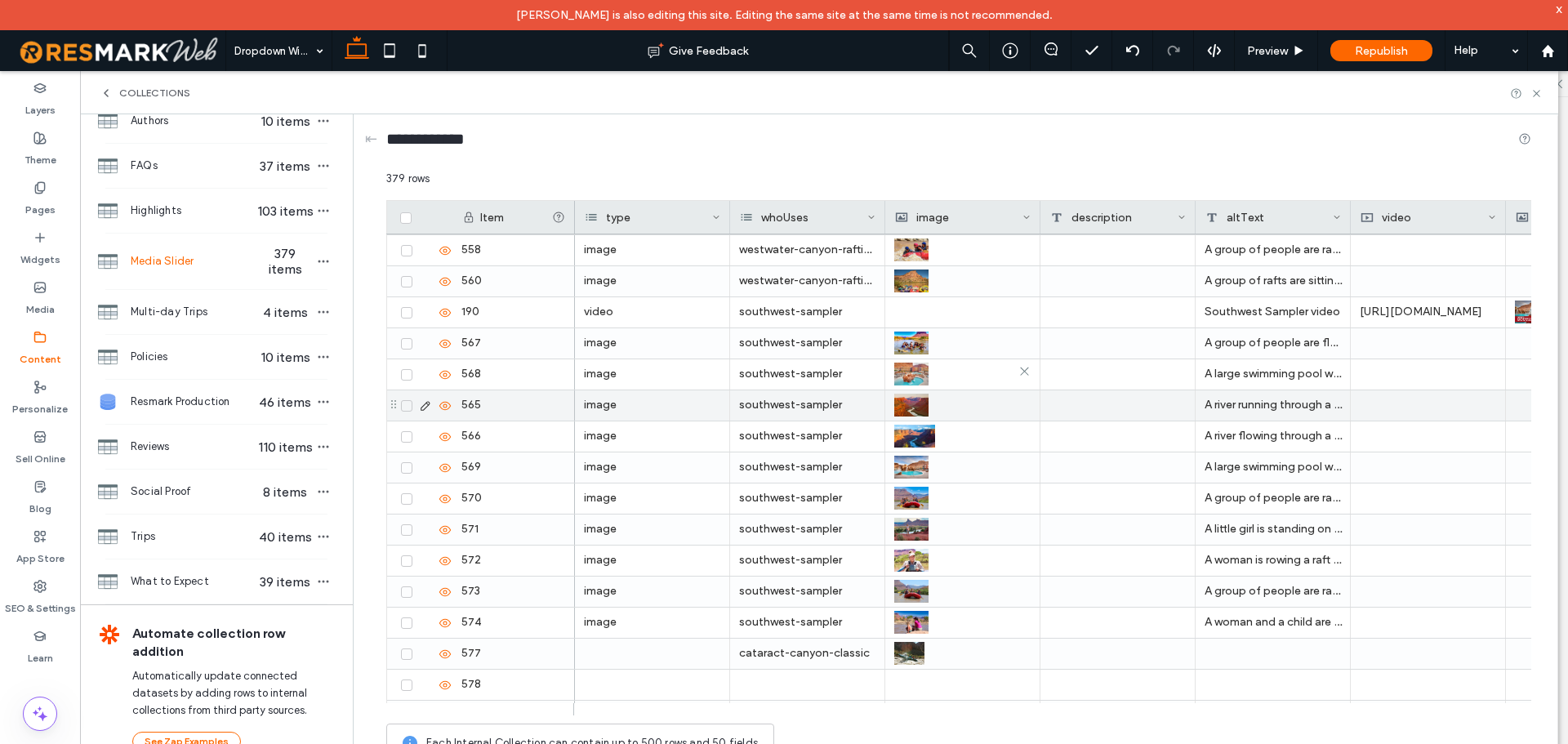
scroll to position [11287, 0]
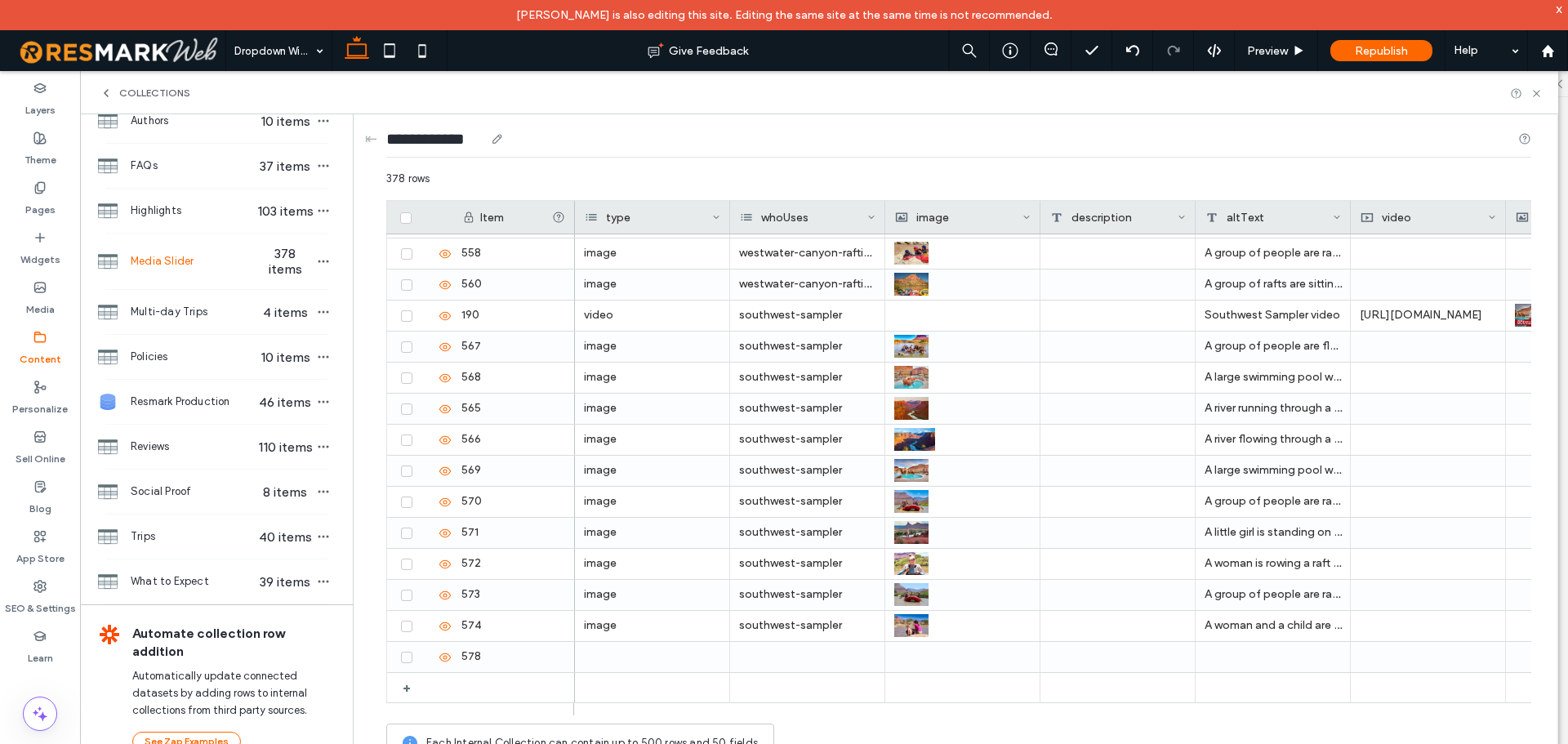
drag, startPoint x: 1272, startPoint y: 214, endPoint x: 1477, endPoint y: 170, distance: 209.7
click at [1273, 214] on div "altText" at bounding box center [1268, 217] width 127 height 33
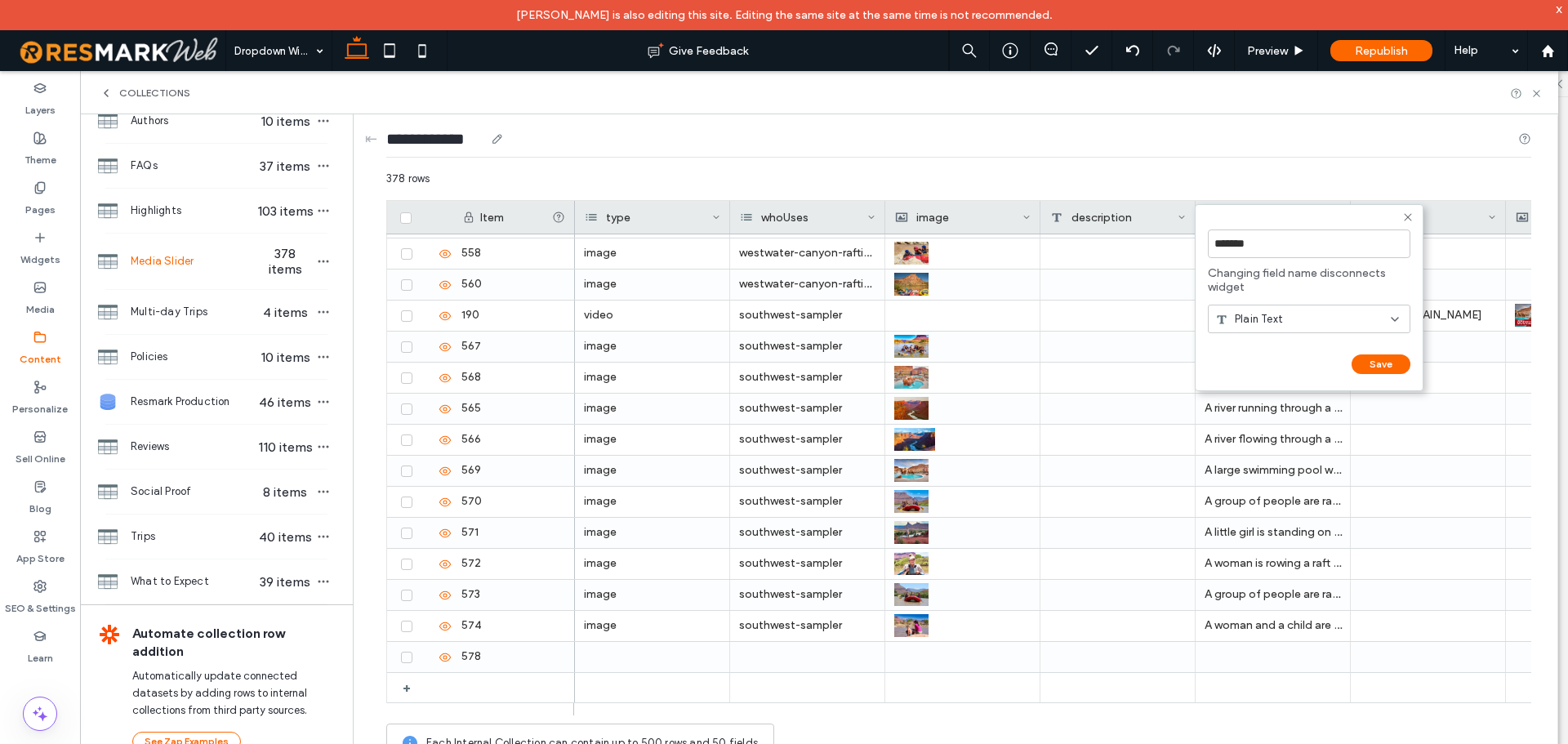
click at [1382, 148] on div "**********" at bounding box center [958, 142] width 1146 height 30
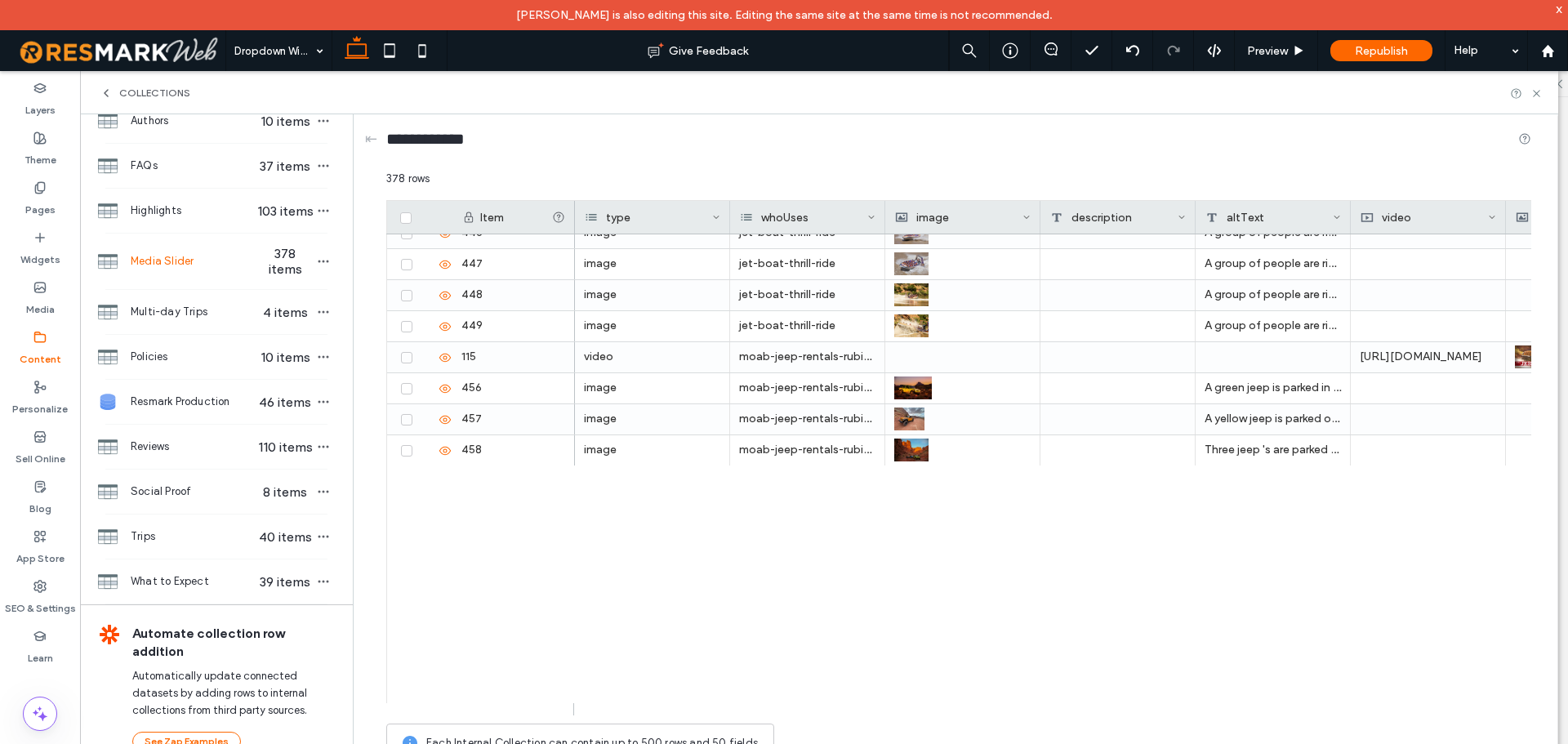
scroll to position [7043, 0]
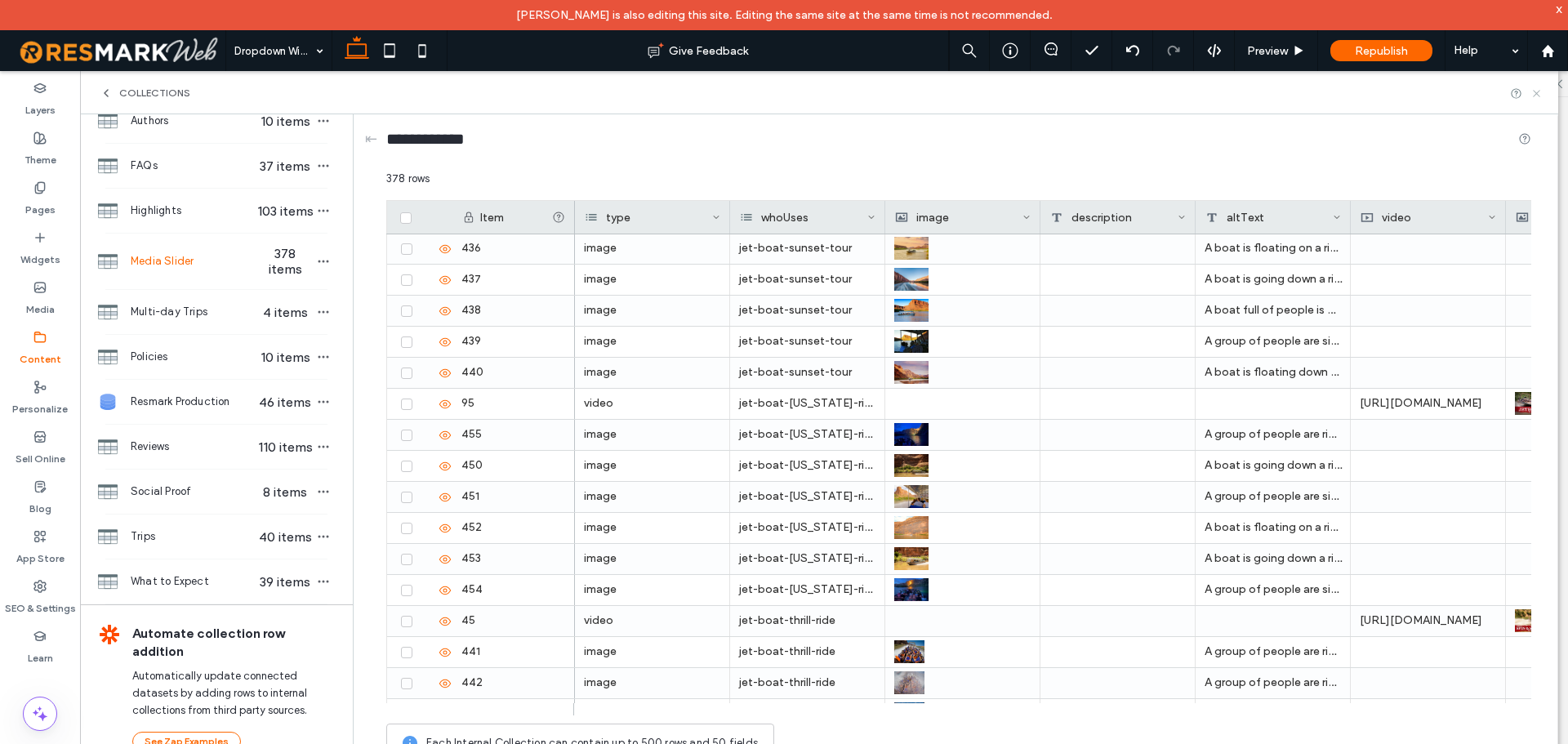
click at [1536, 91] on icon at bounding box center [1536, 93] width 12 height 12
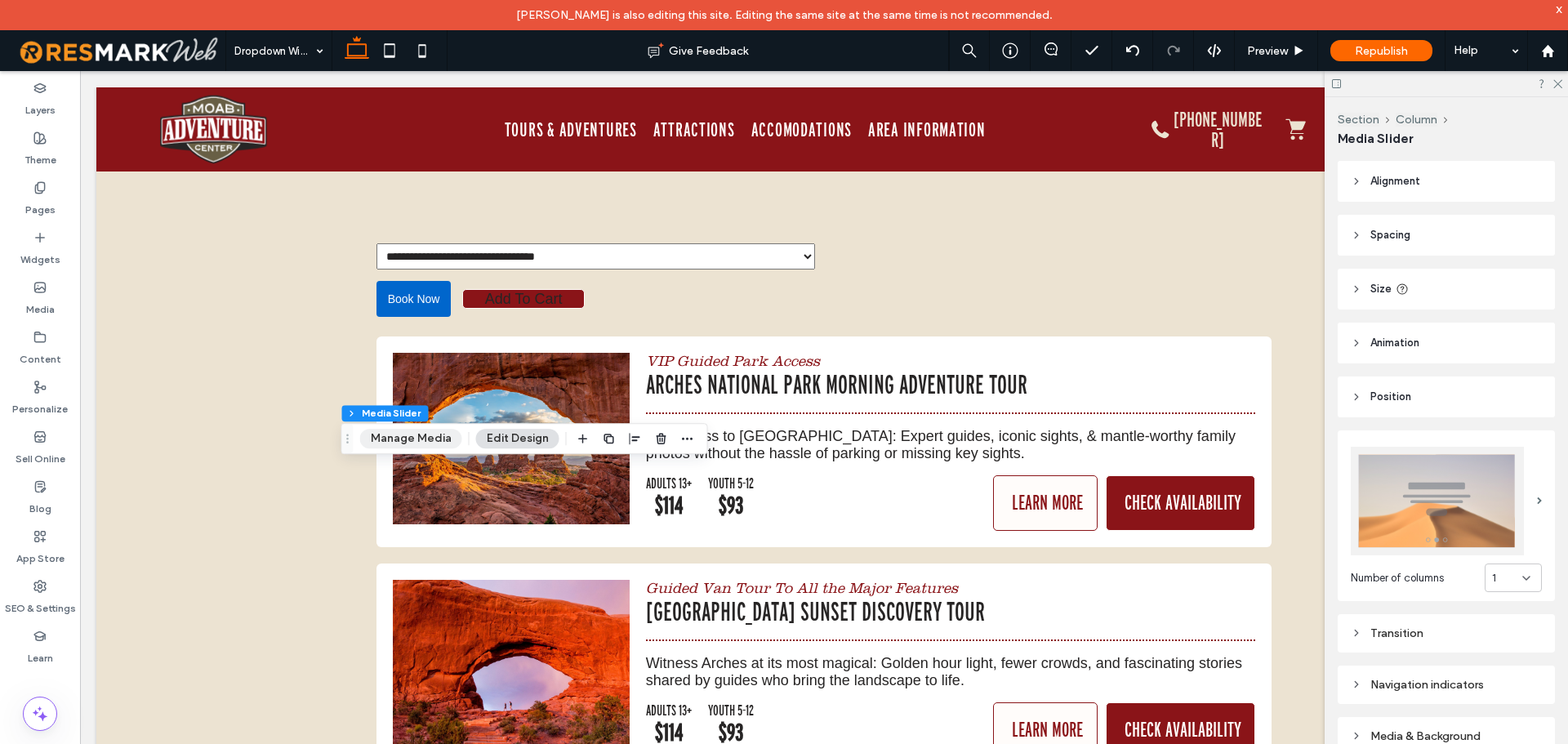
scroll to position [1149, 0]
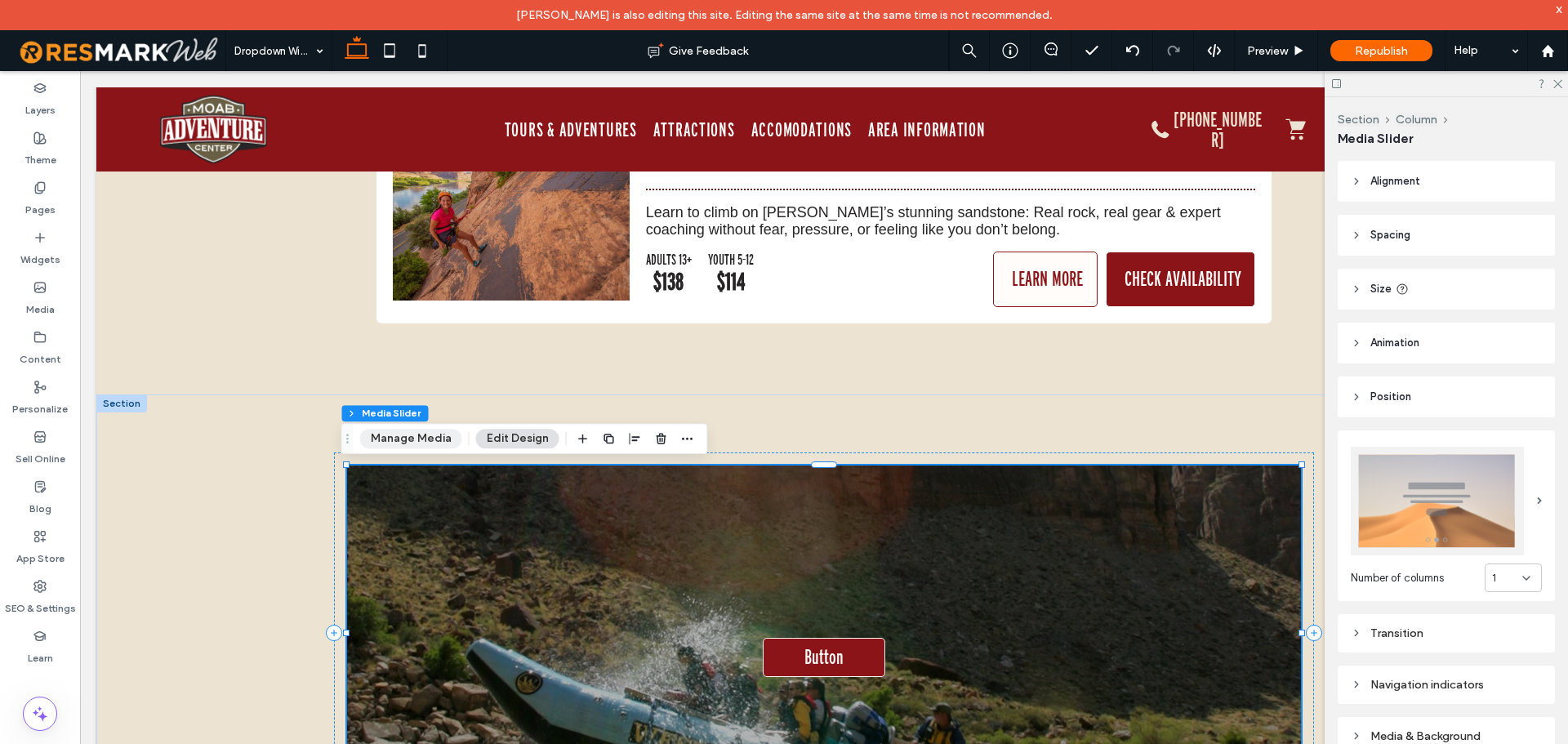
click at [402, 439] on button "Manage Media" at bounding box center [411, 438] width 102 height 20
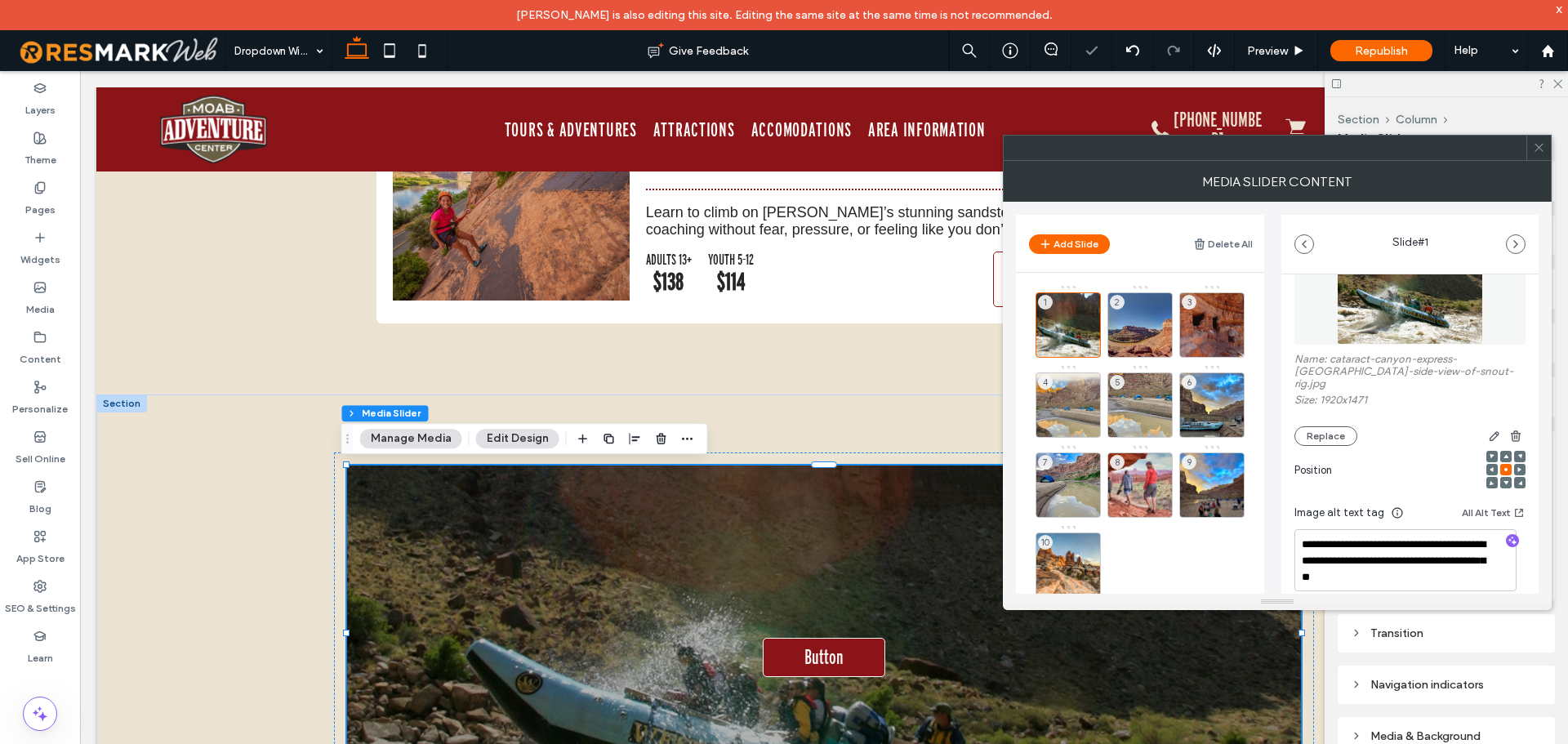
scroll to position [82, 0]
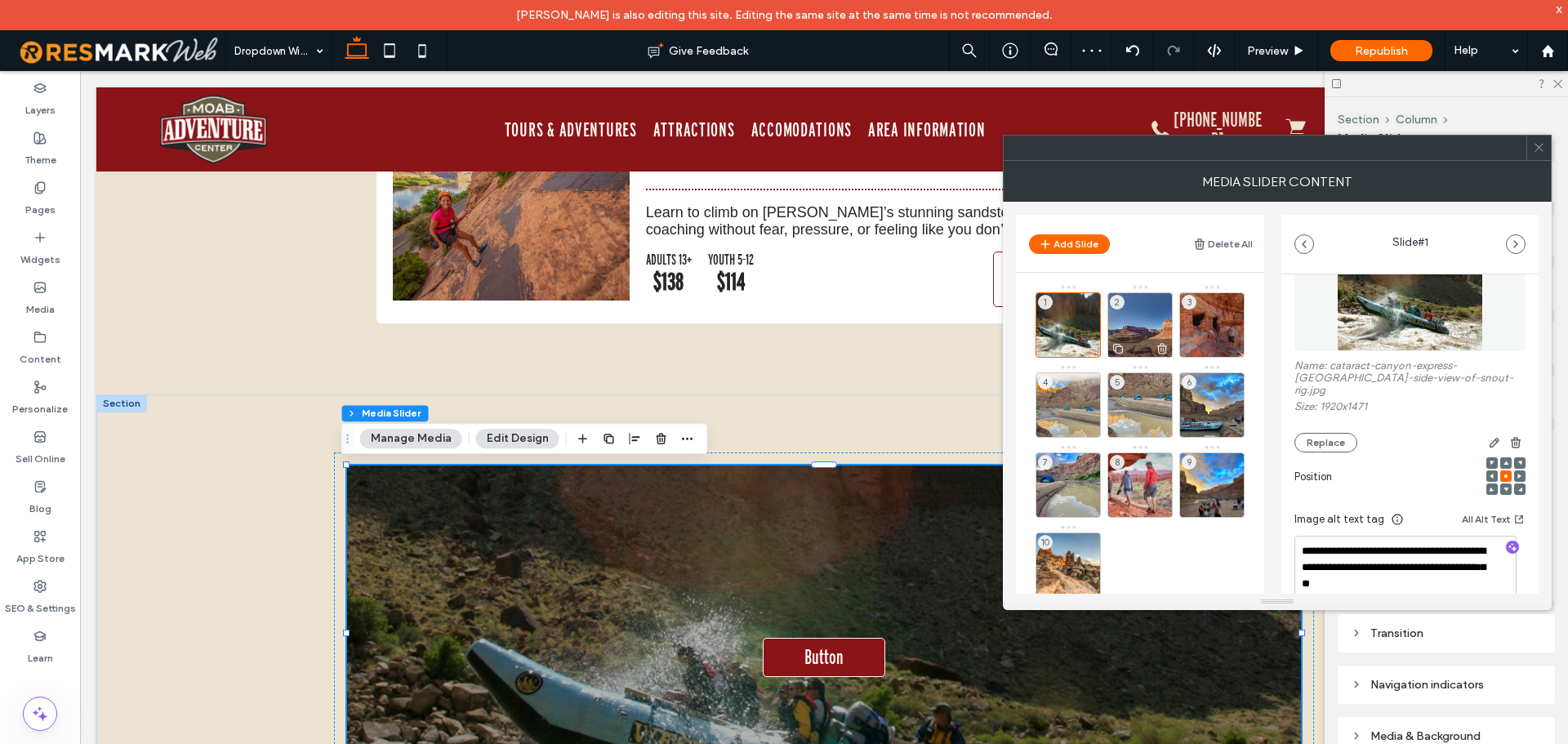
click at [1146, 345] on div at bounding box center [1140, 347] width 63 height 18
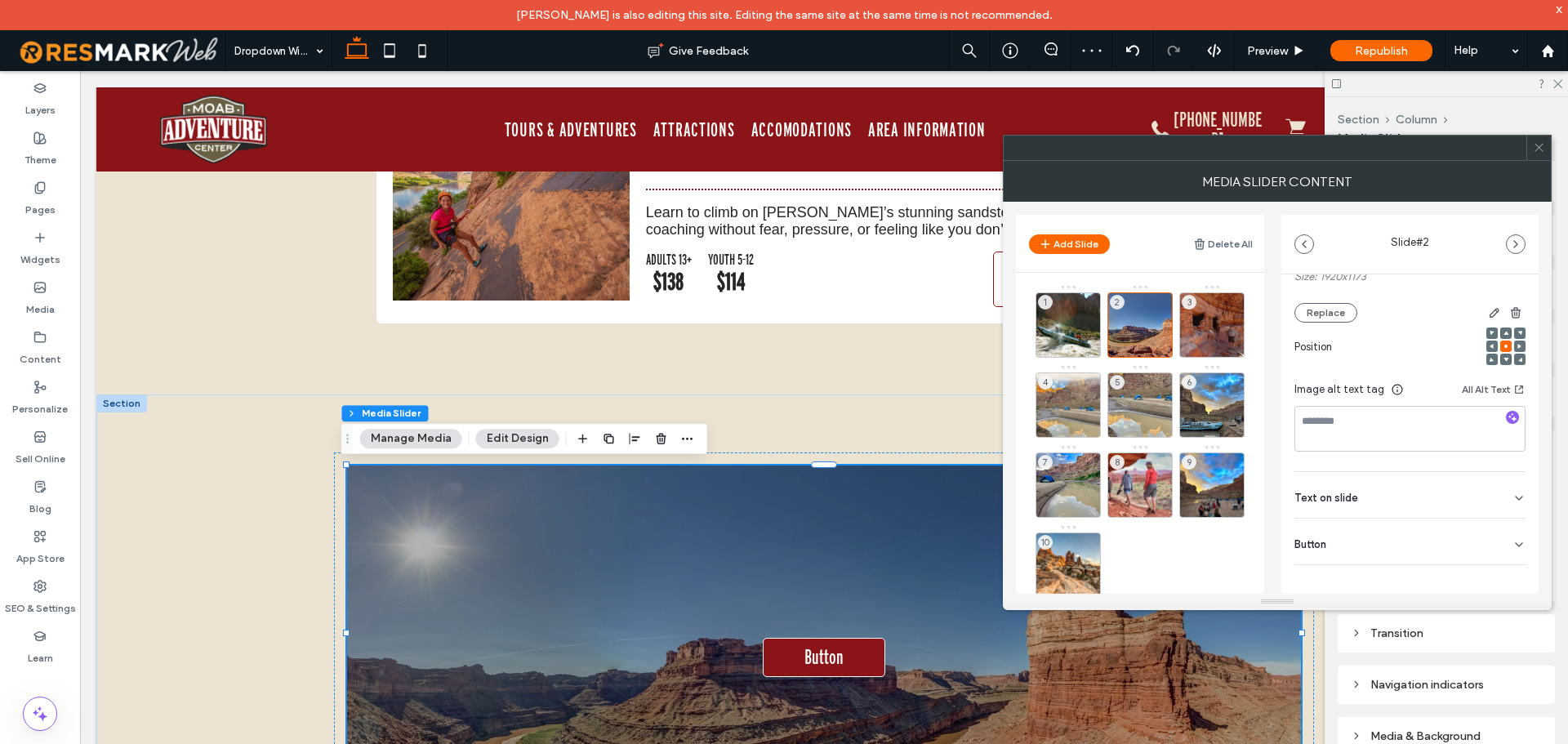
scroll to position [209, 0]
click at [738, 419] on div "Button Button Button Button Button Button Button Button Button Button Button Bu…" at bounding box center [824, 632] width 980 height 477
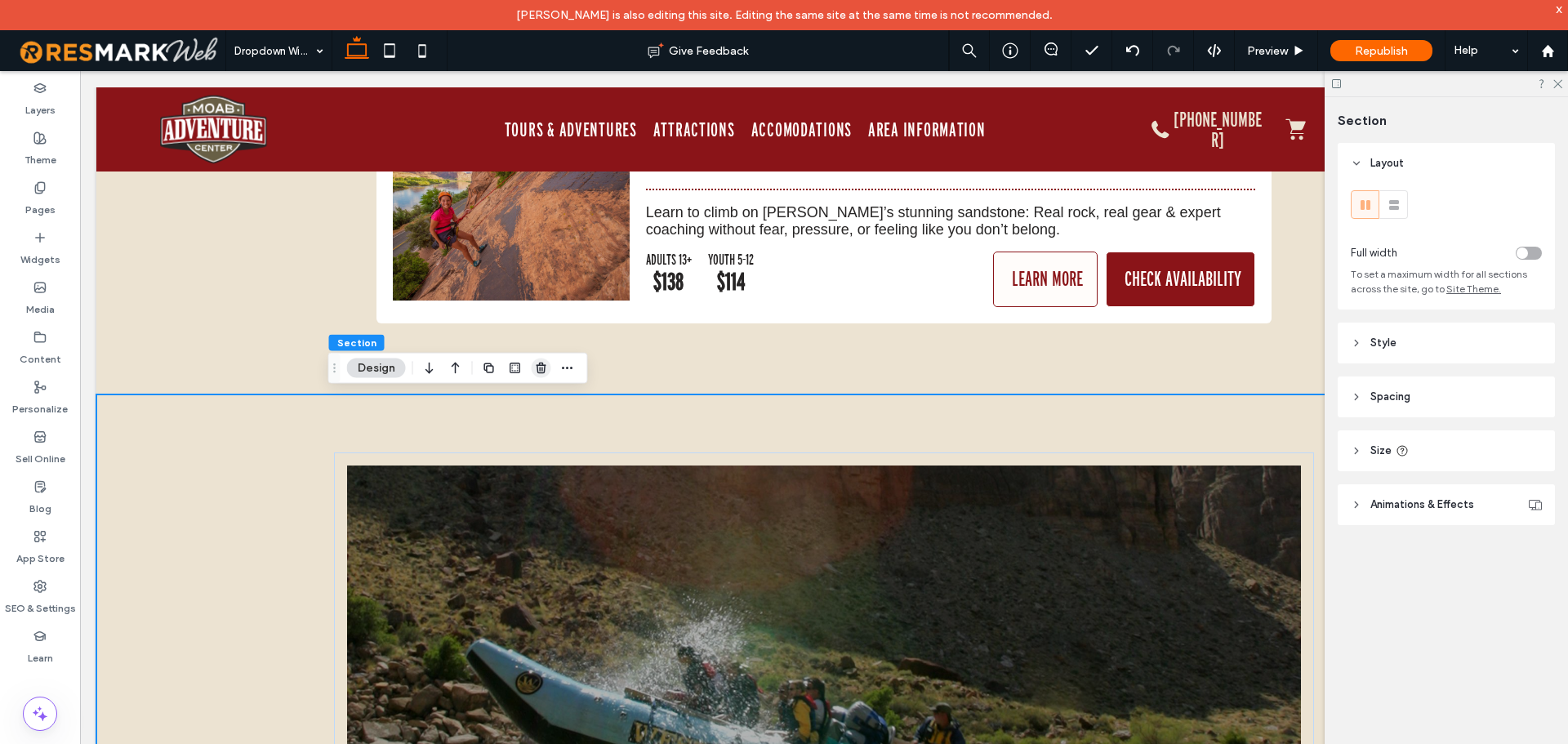
click at [541, 371] on icon "button" at bounding box center [542, 368] width 13 height 13
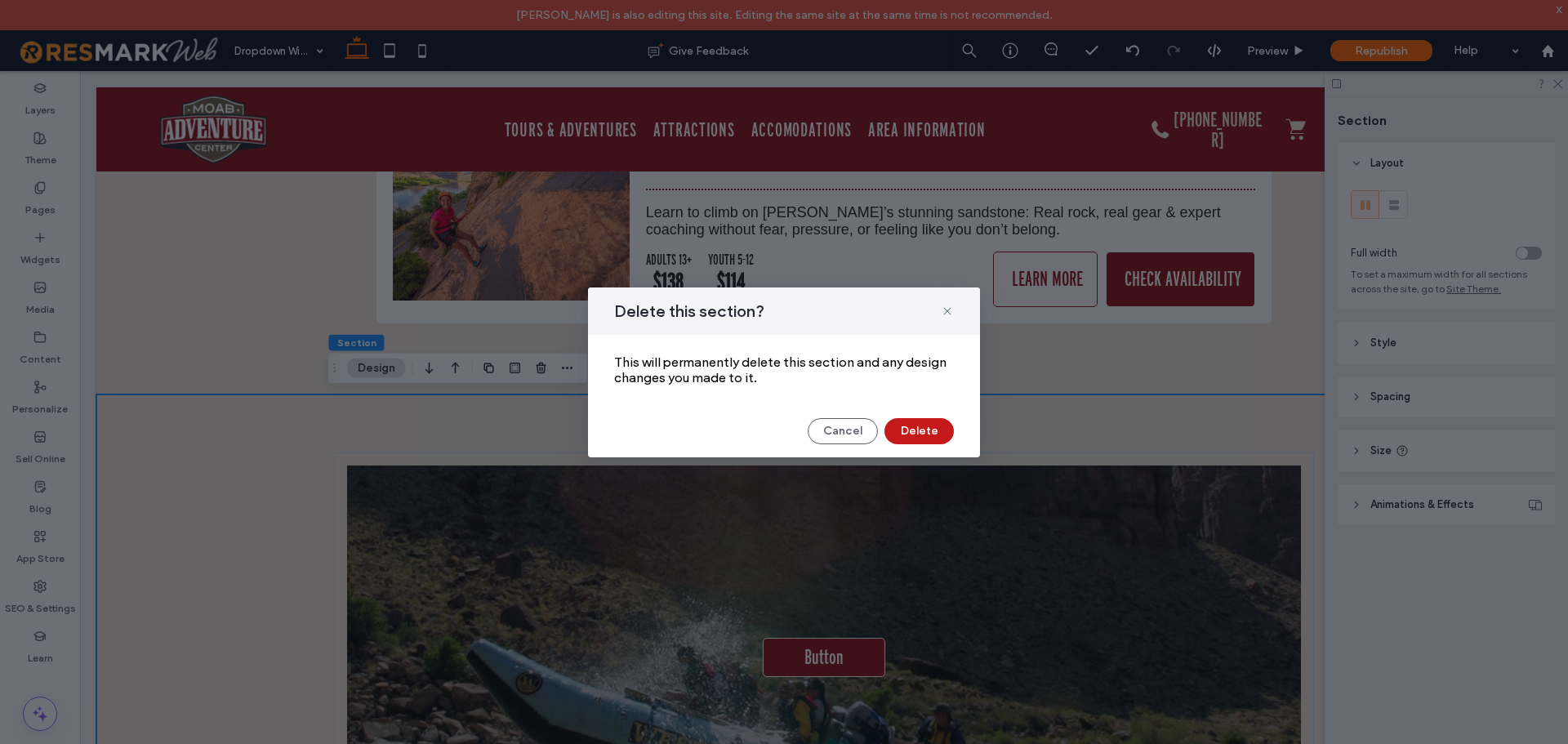
click at [912, 430] on button "Delete" at bounding box center [919, 431] width 70 height 26
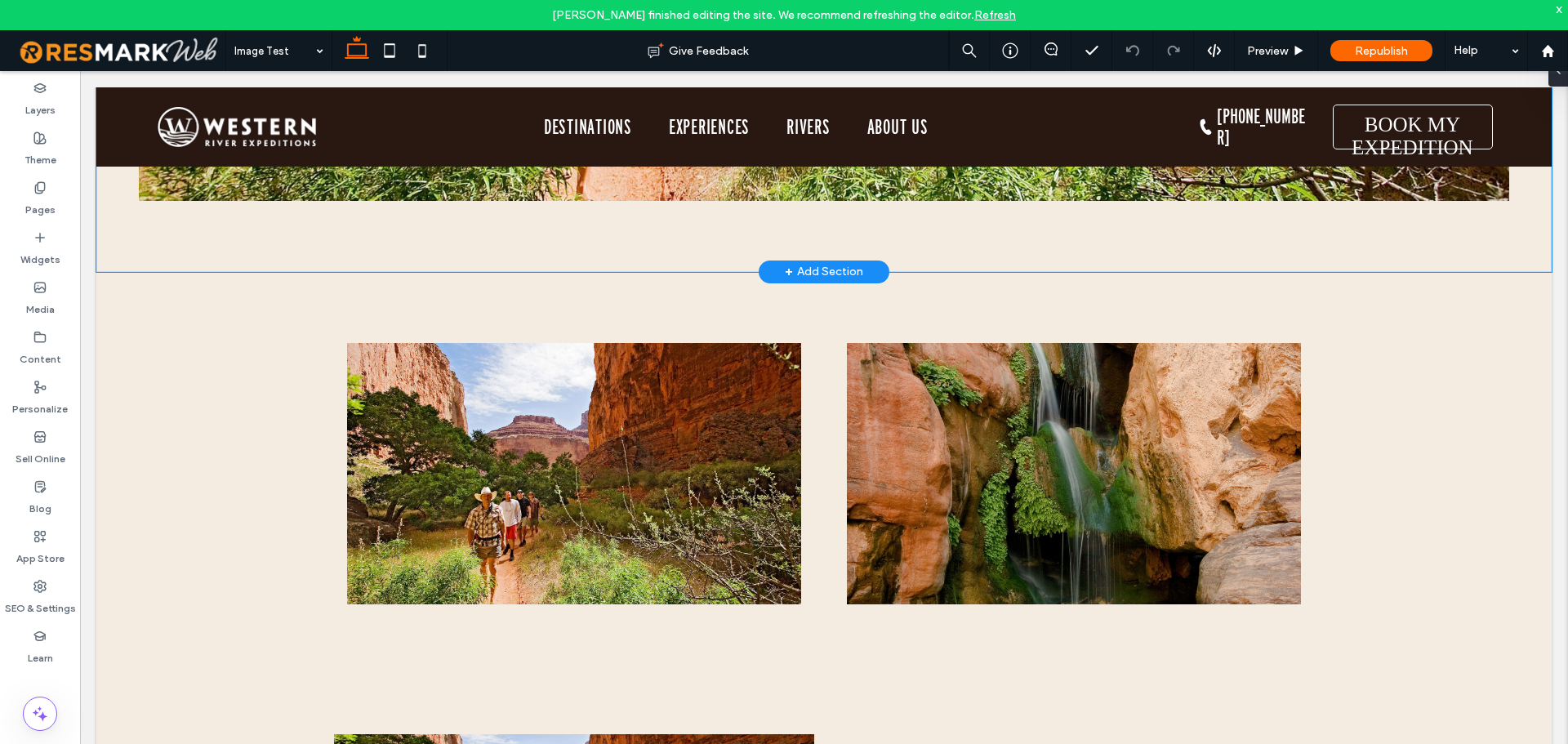
scroll to position [817, 0]
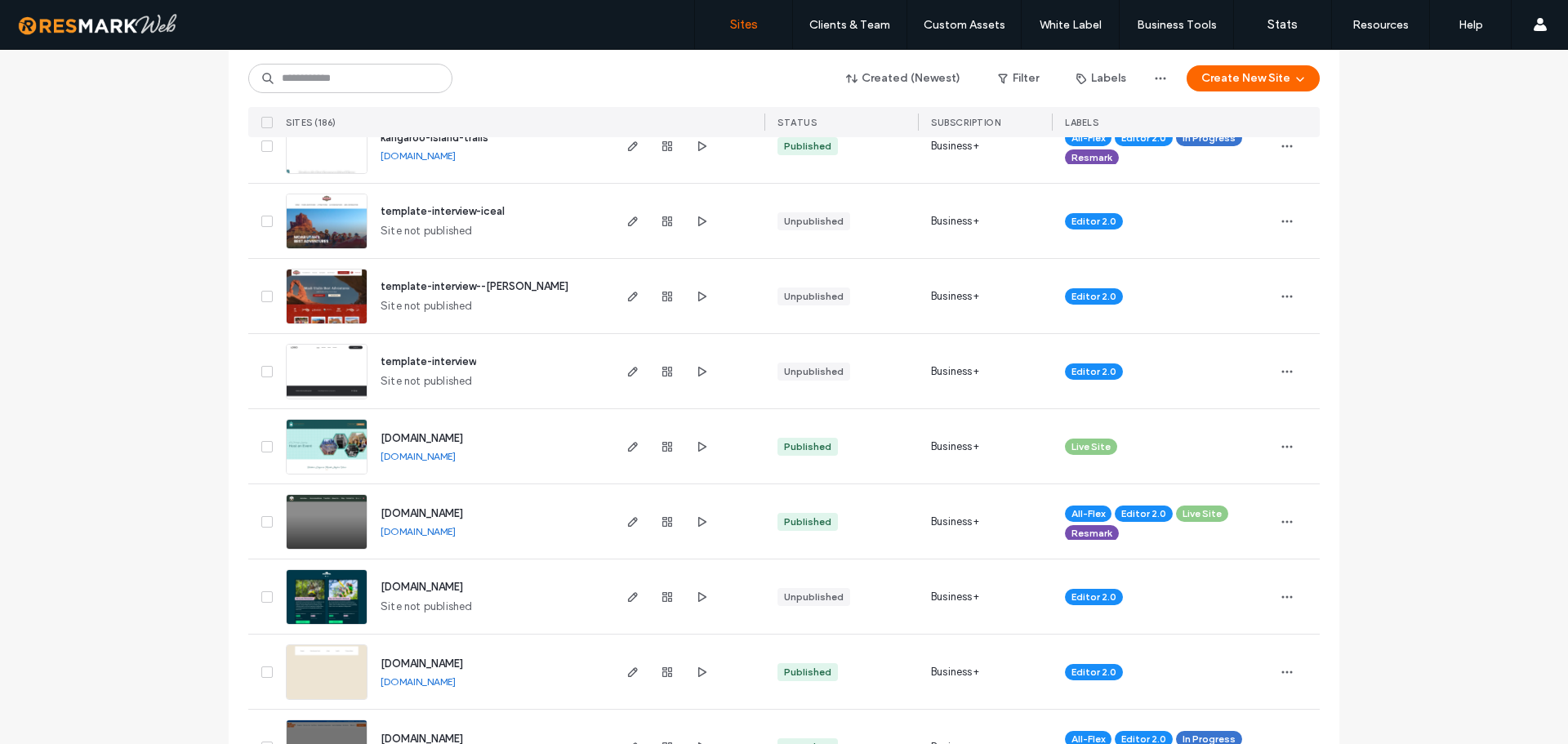
scroll to position [1306, 0]
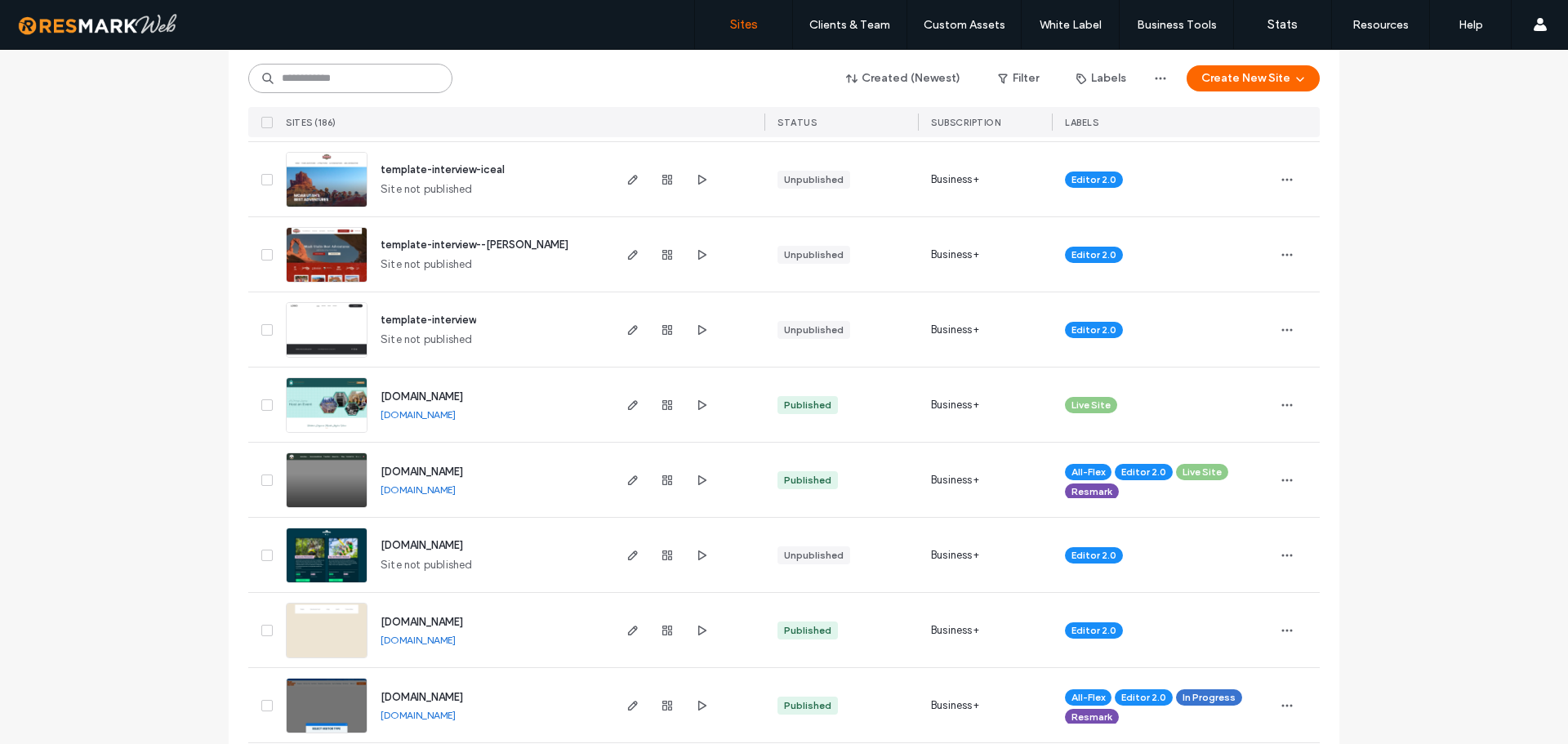
click at [378, 72] on input at bounding box center [350, 78] width 204 height 30
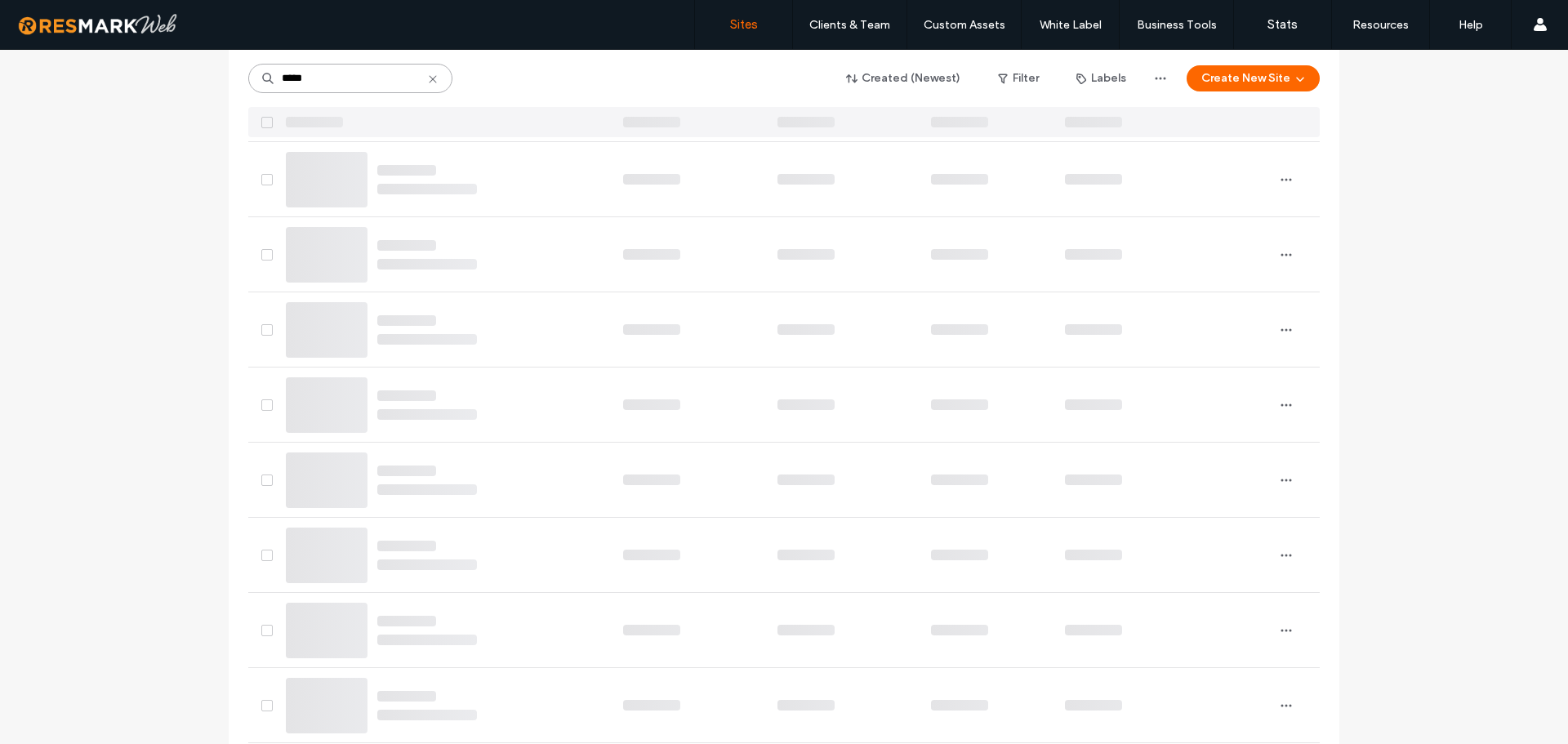
scroll to position [0, 0]
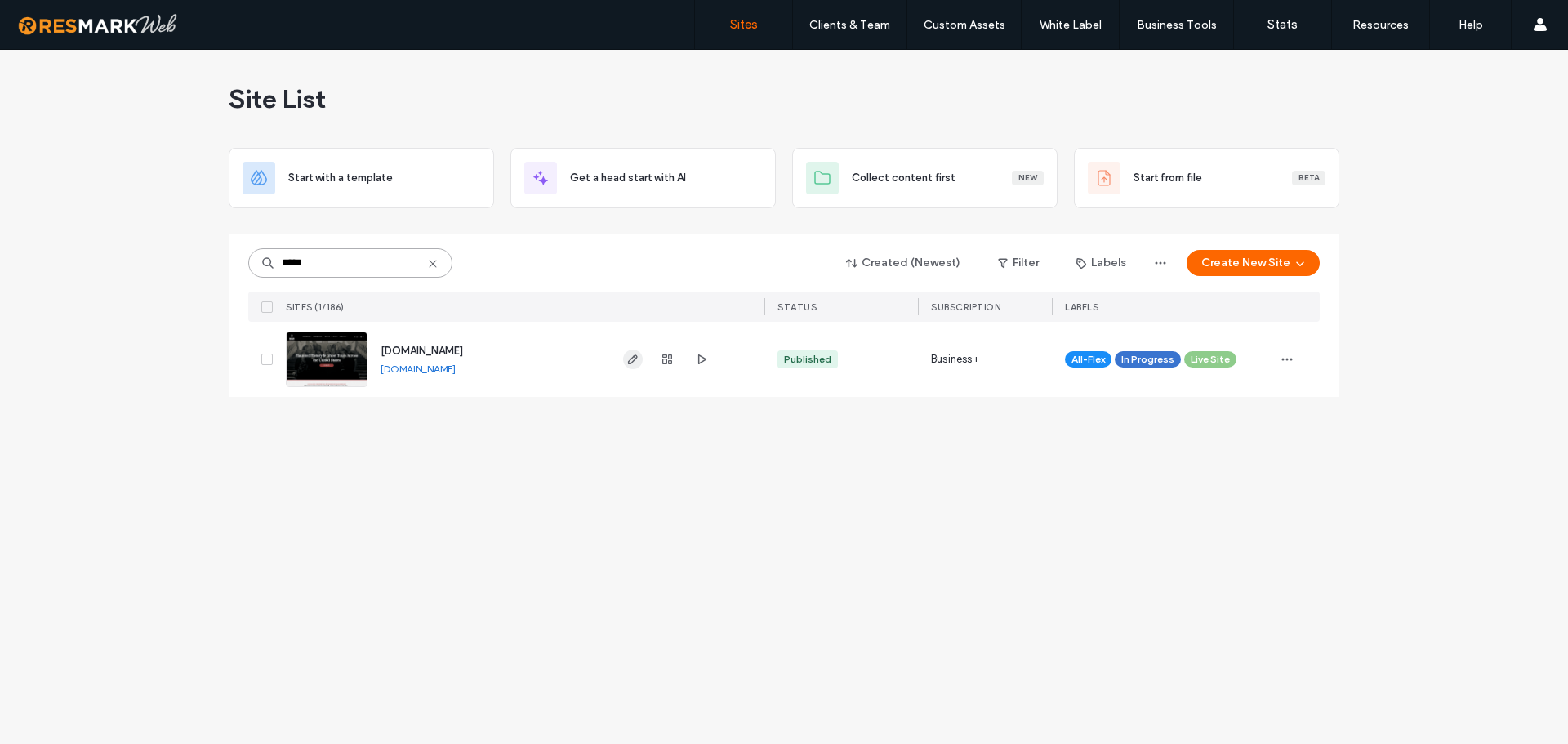
type input "*****"
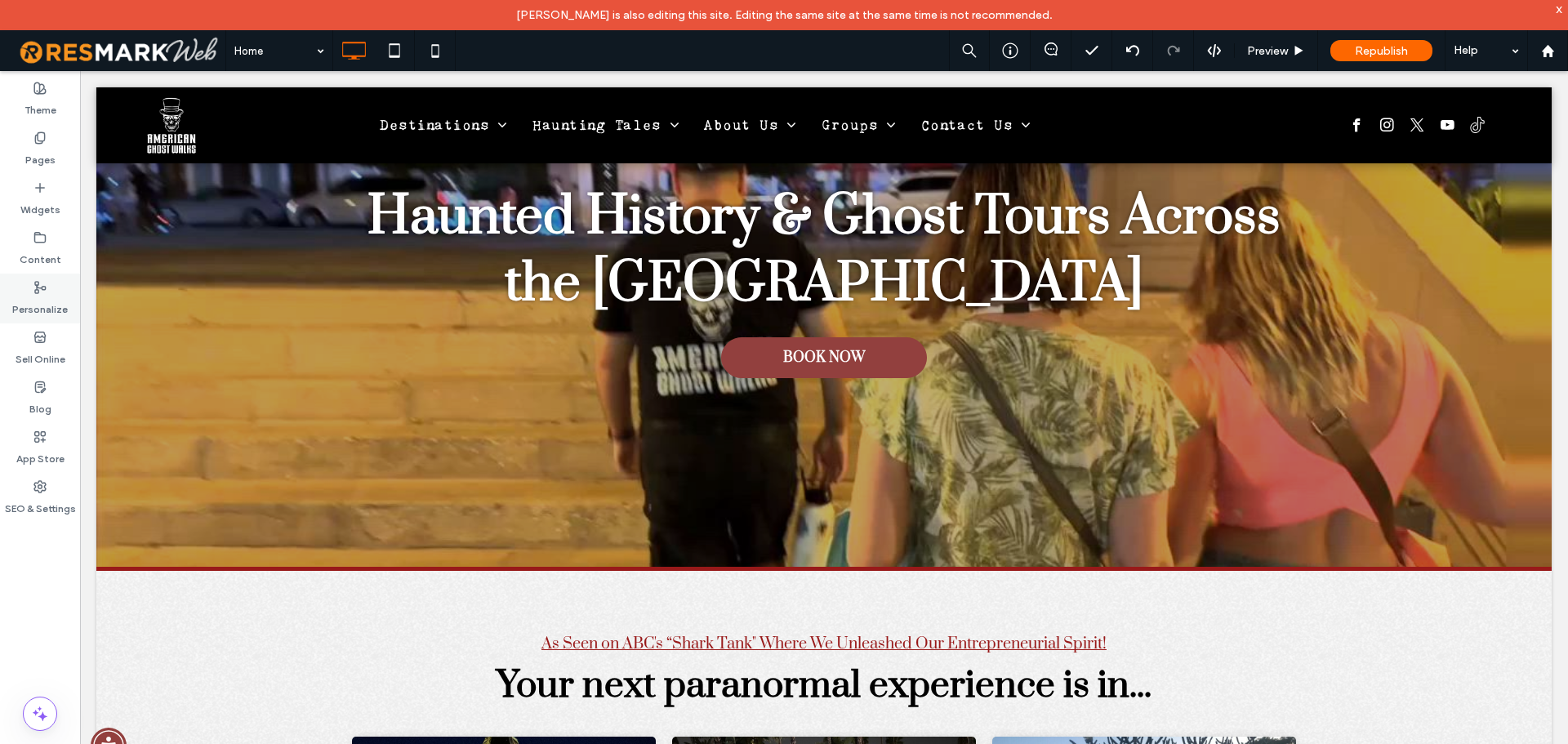
scroll to position [245, 0]
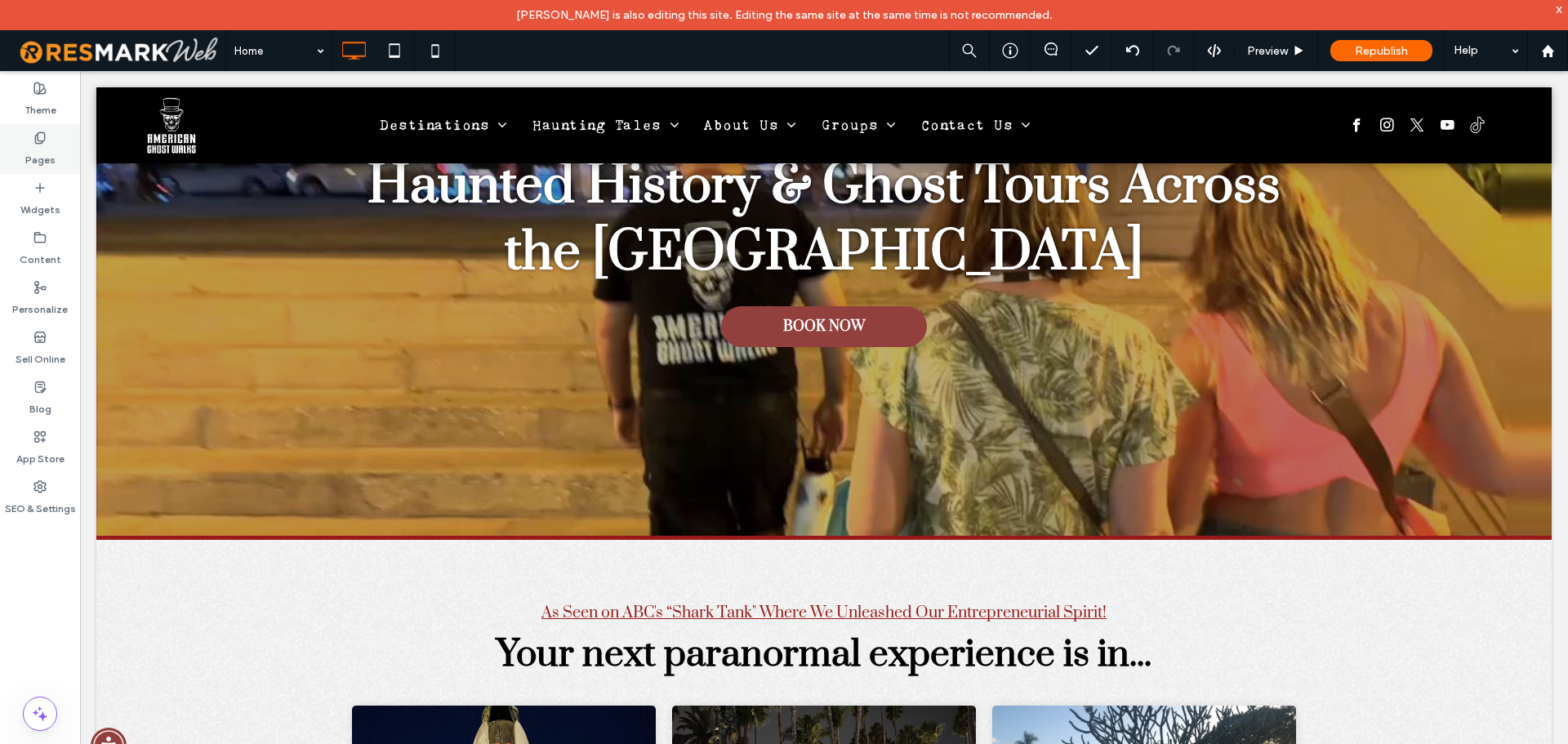
click at [36, 163] on label "Pages" at bounding box center [40, 155] width 30 height 23
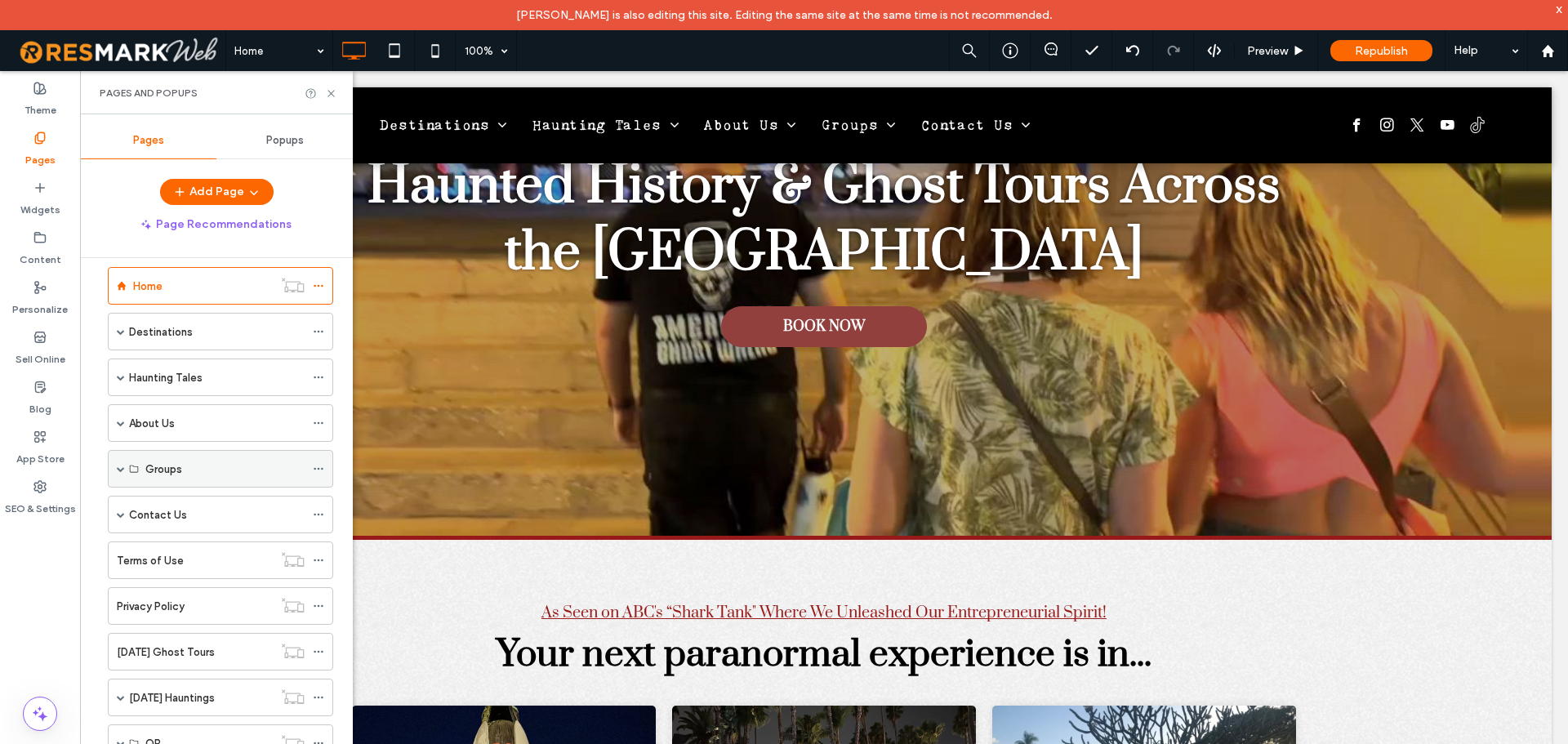
scroll to position [13, 0]
click at [124, 475] on span at bounding box center [121, 474] width 8 height 8
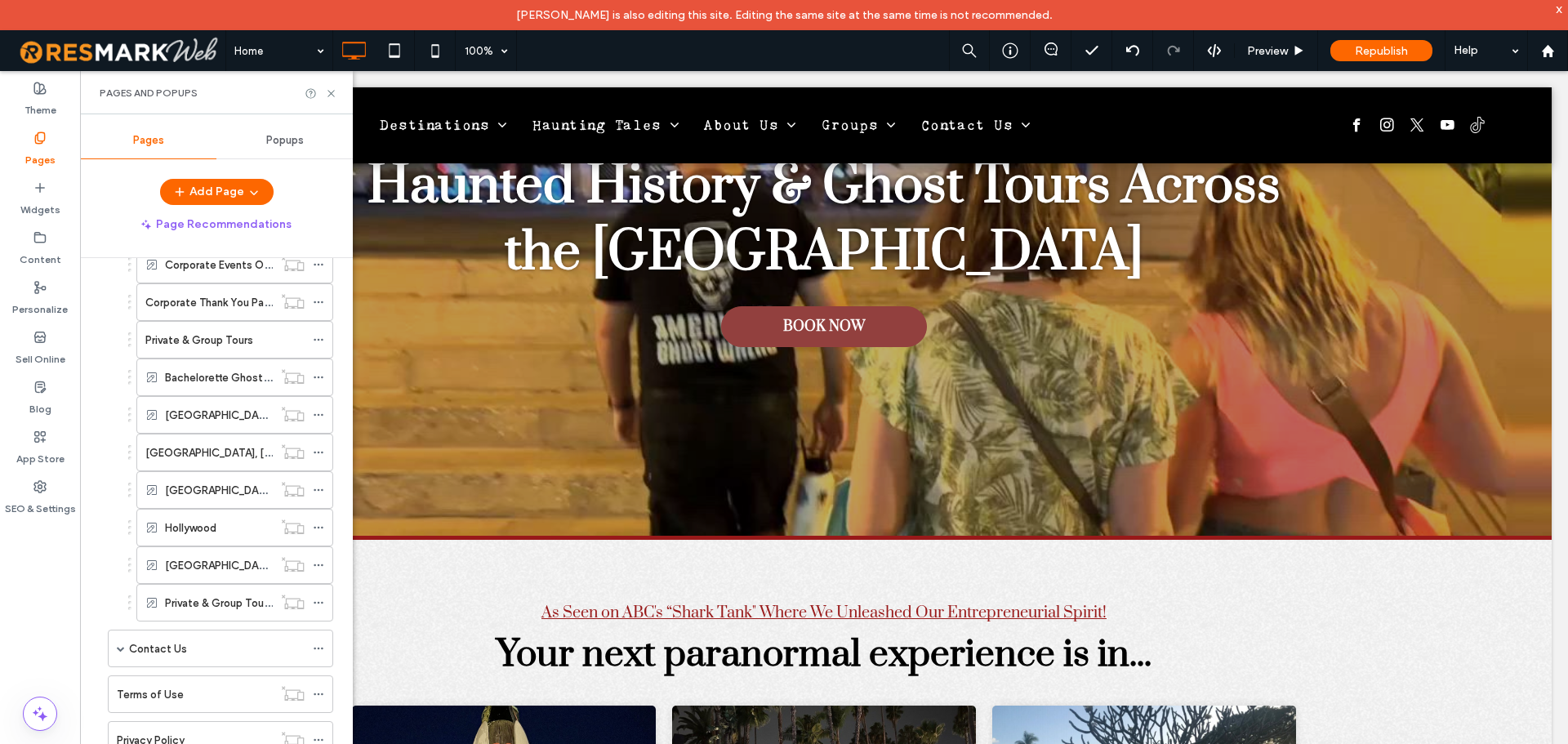
scroll to position [339, 0]
click at [197, 443] on label "Stillwater, Minnesota" at bounding box center [231, 448] width 172 height 29
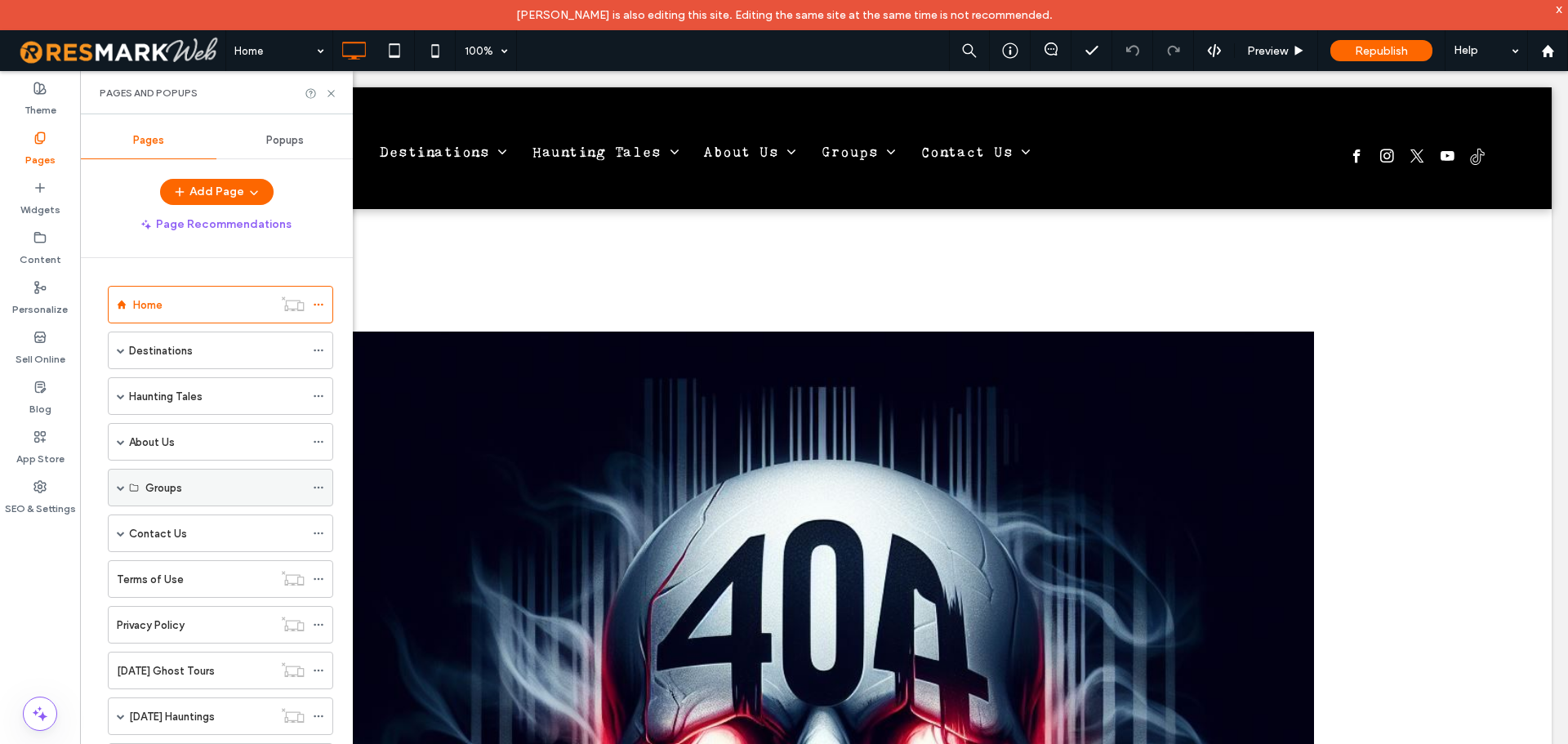
click at [118, 492] on span at bounding box center [121, 487] width 8 height 36
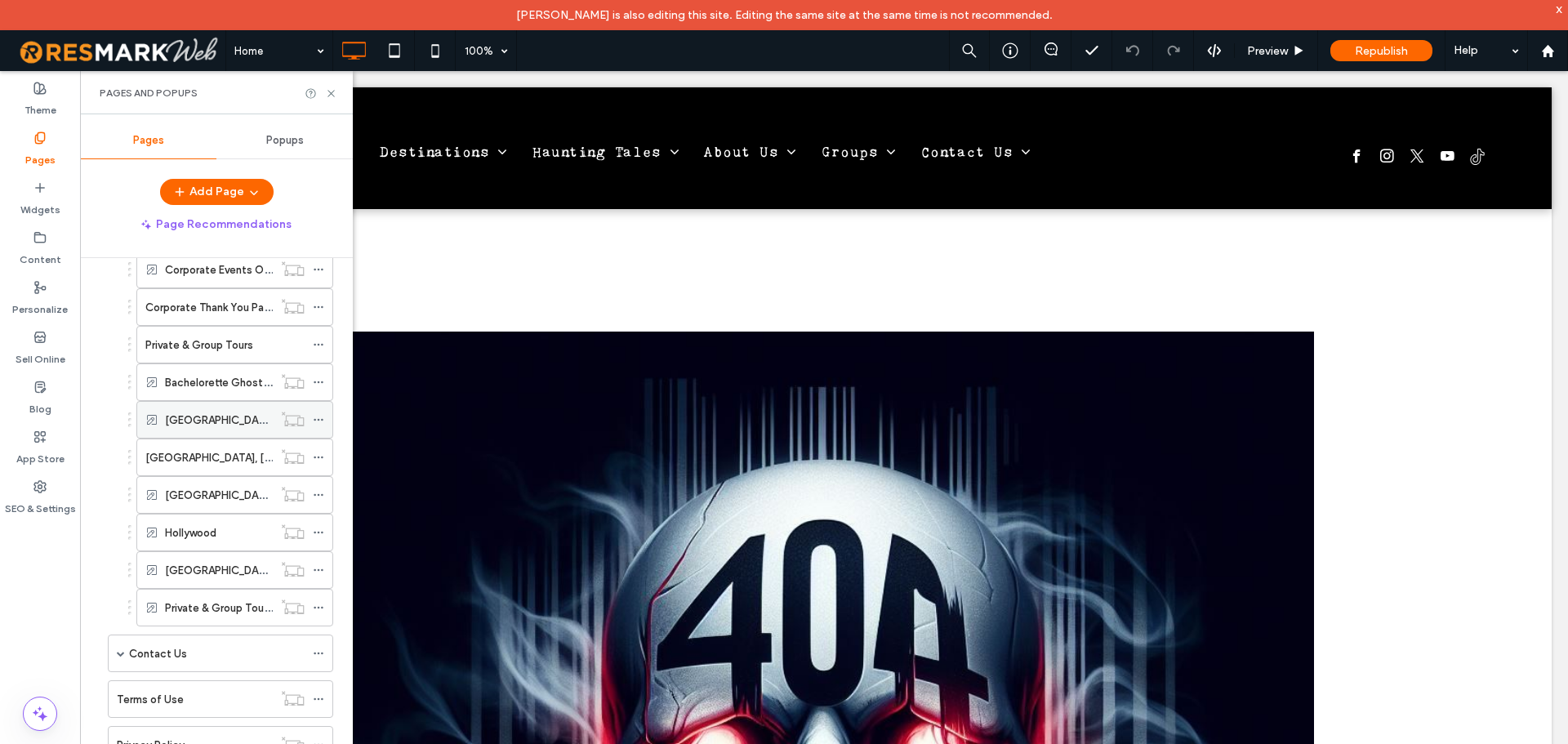
scroll to position [326, 0]
click at [217, 465] on label "Stillwater, Minnesota" at bounding box center [231, 461] width 172 height 29
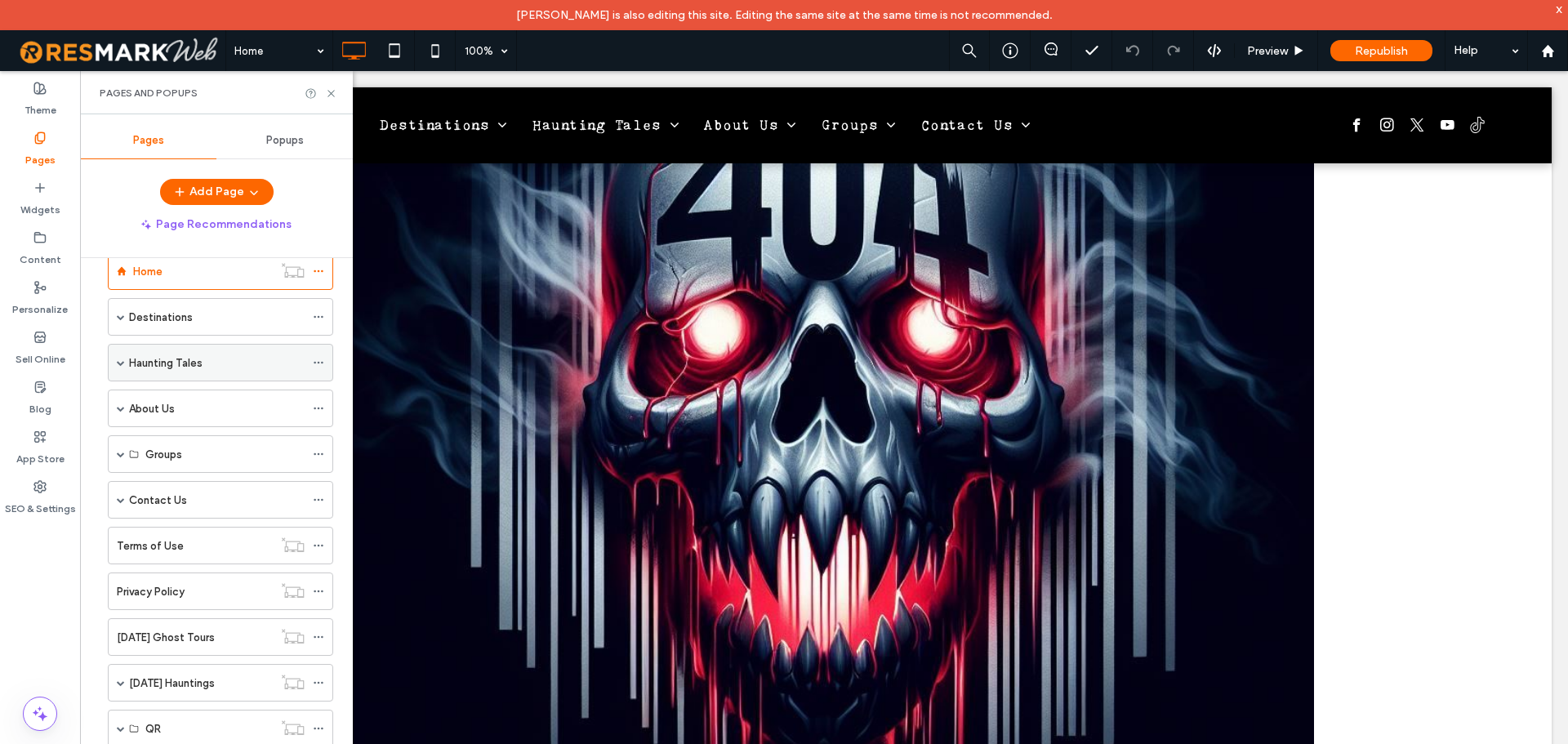
scroll to position [0, 0]
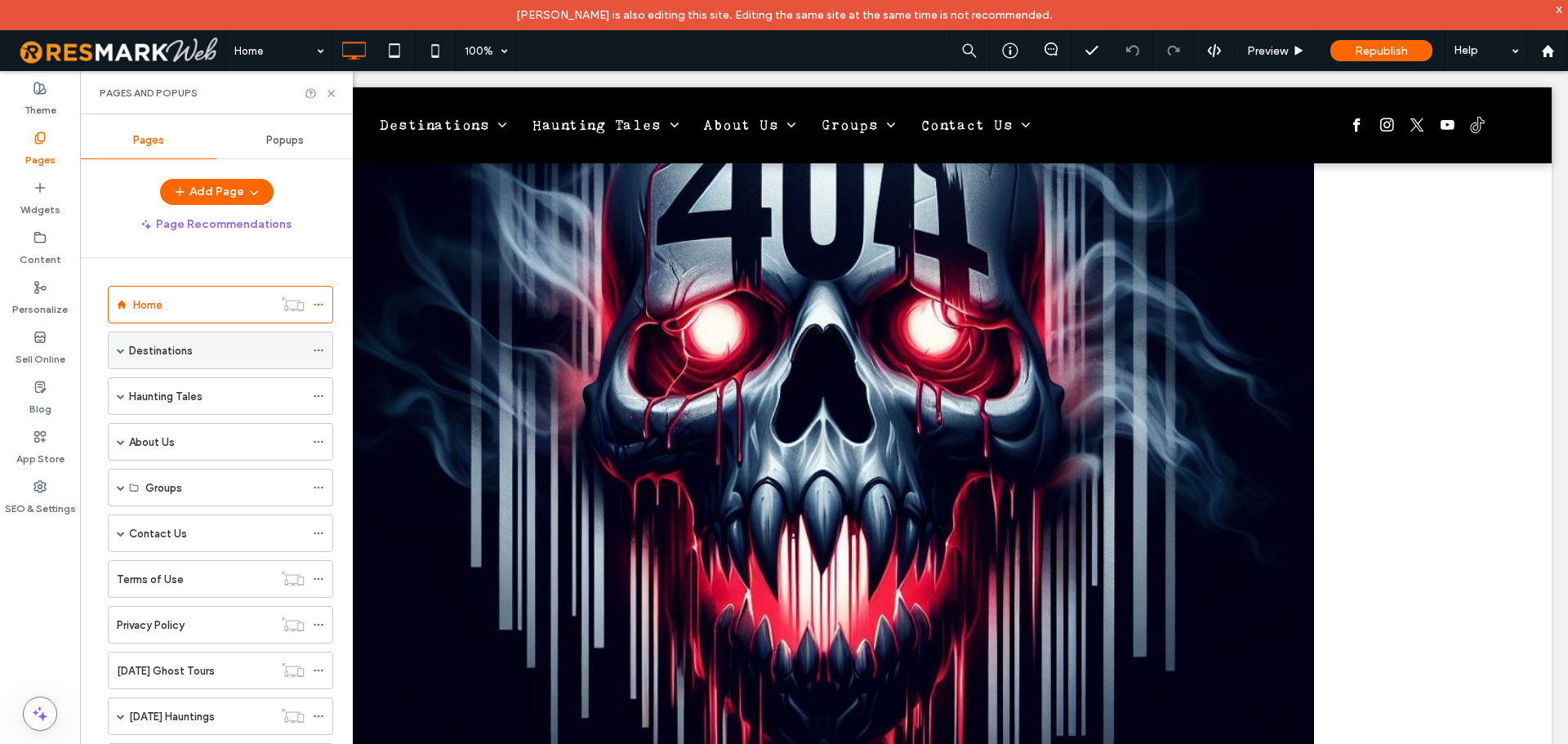
click at [119, 352] on span at bounding box center [121, 350] width 8 height 8
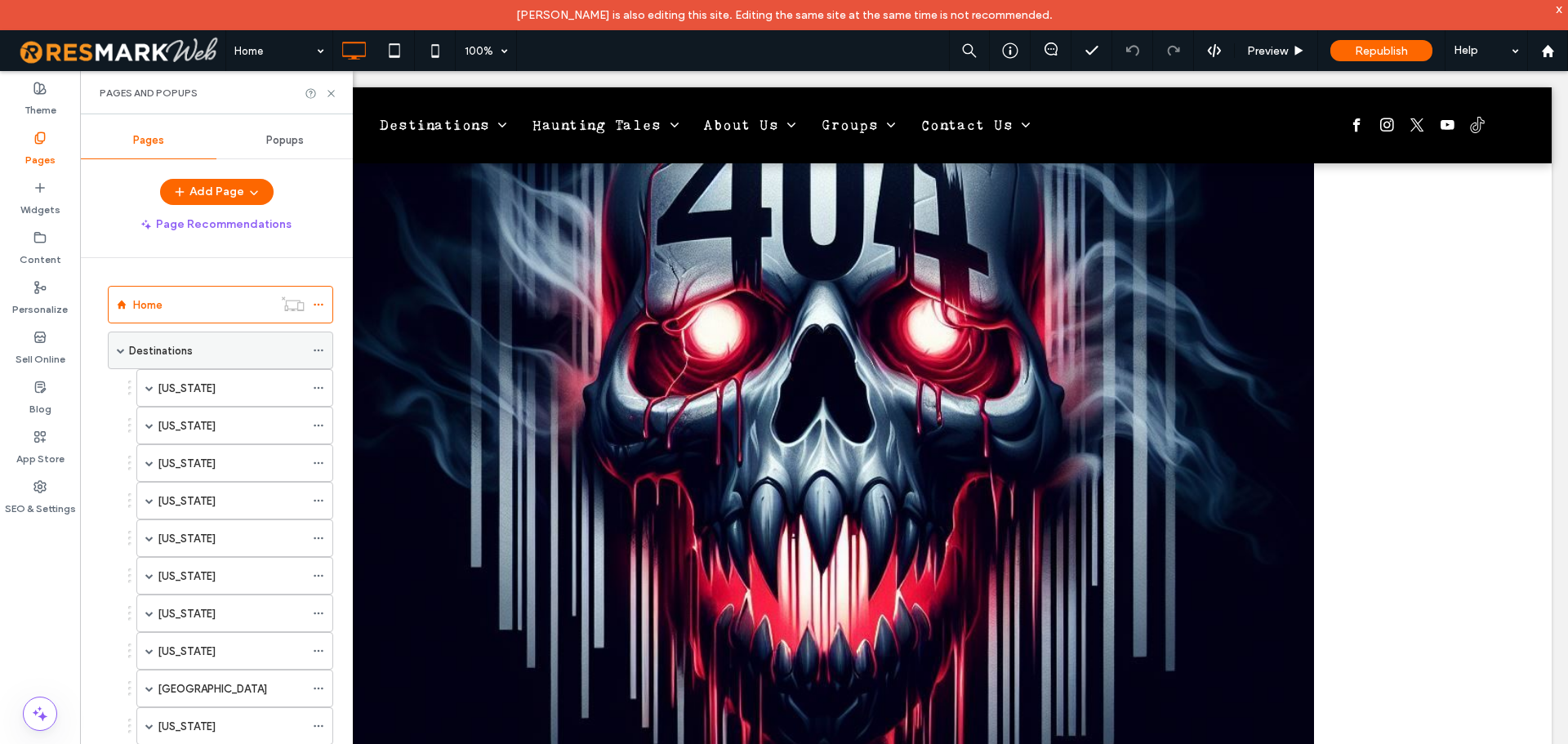
click at [119, 352] on span at bounding box center [121, 350] width 8 height 8
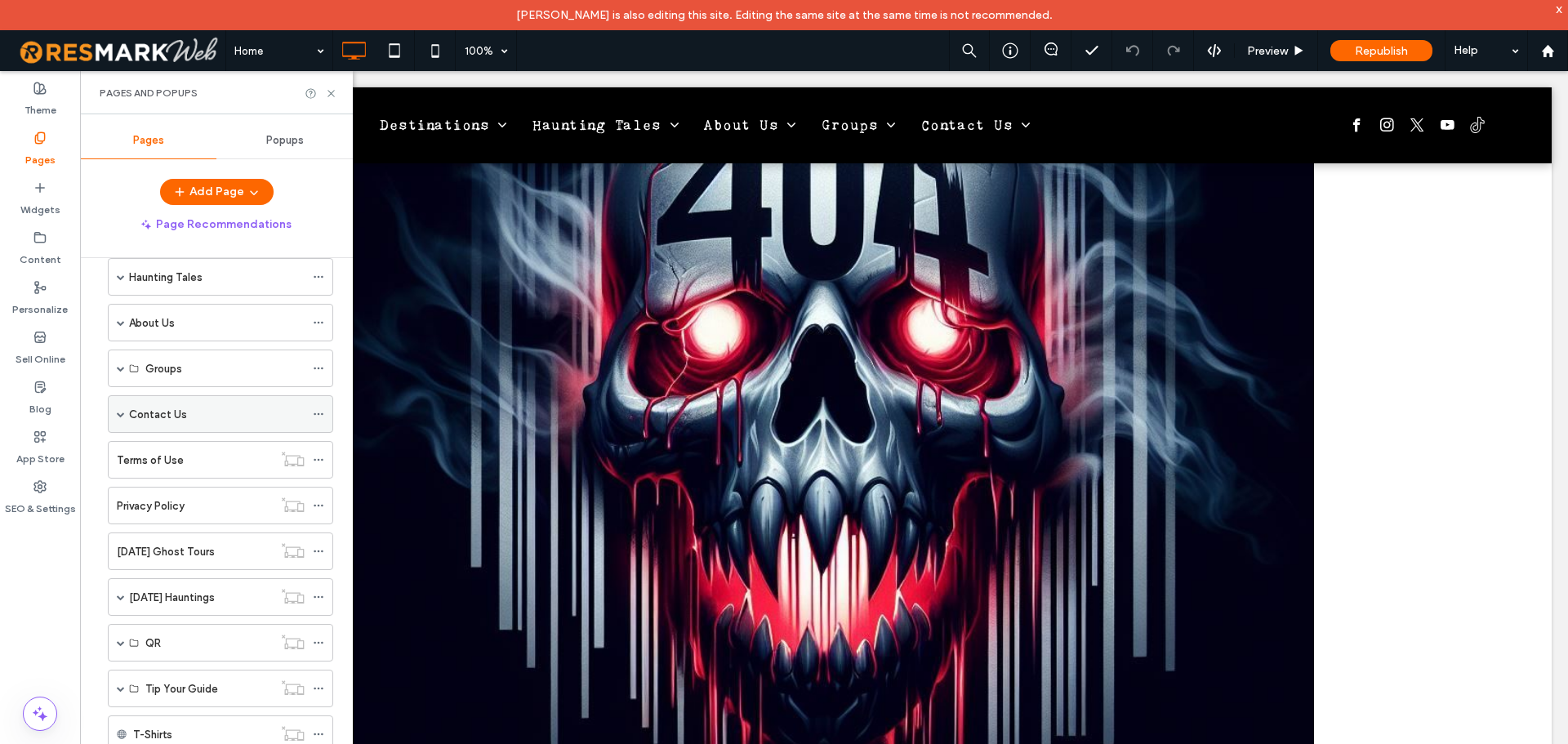
scroll to position [164, 0]
click at [124, 326] on span at bounding box center [121, 324] width 8 height 8
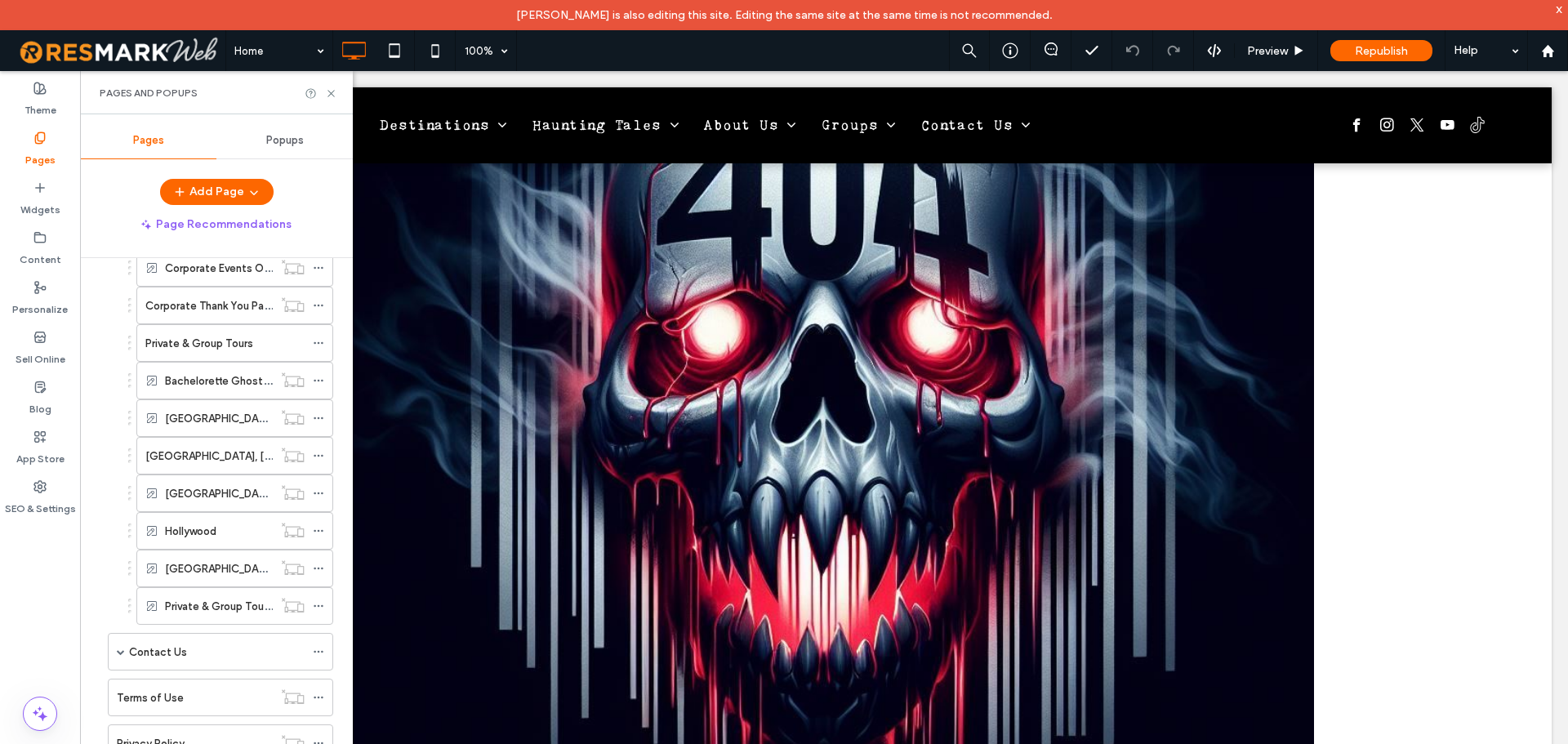
scroll to position [326, 0]
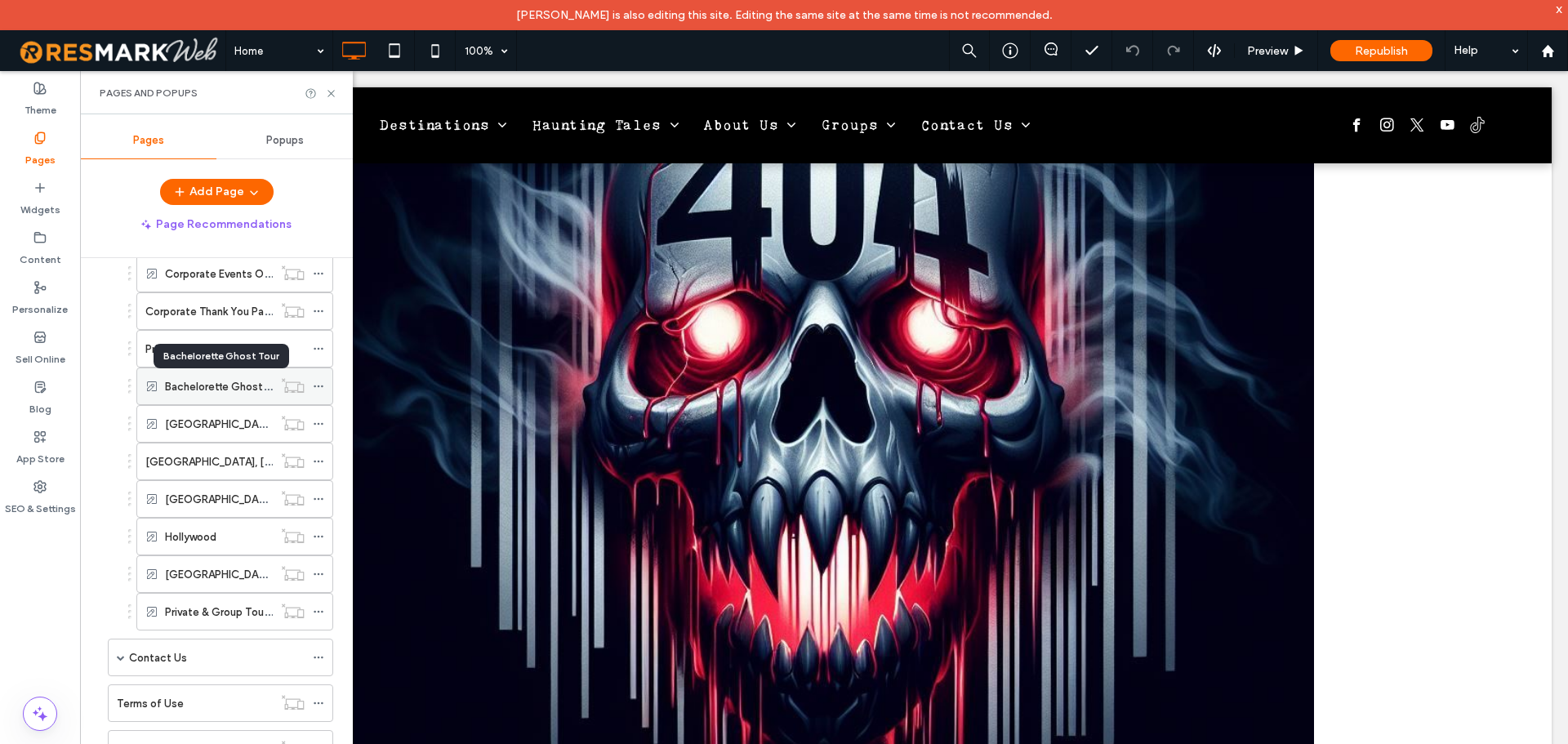
click at [215, 388] on label "Bachelorette Ghost Tour" at bounding box center [226, 386] width 123 height 29
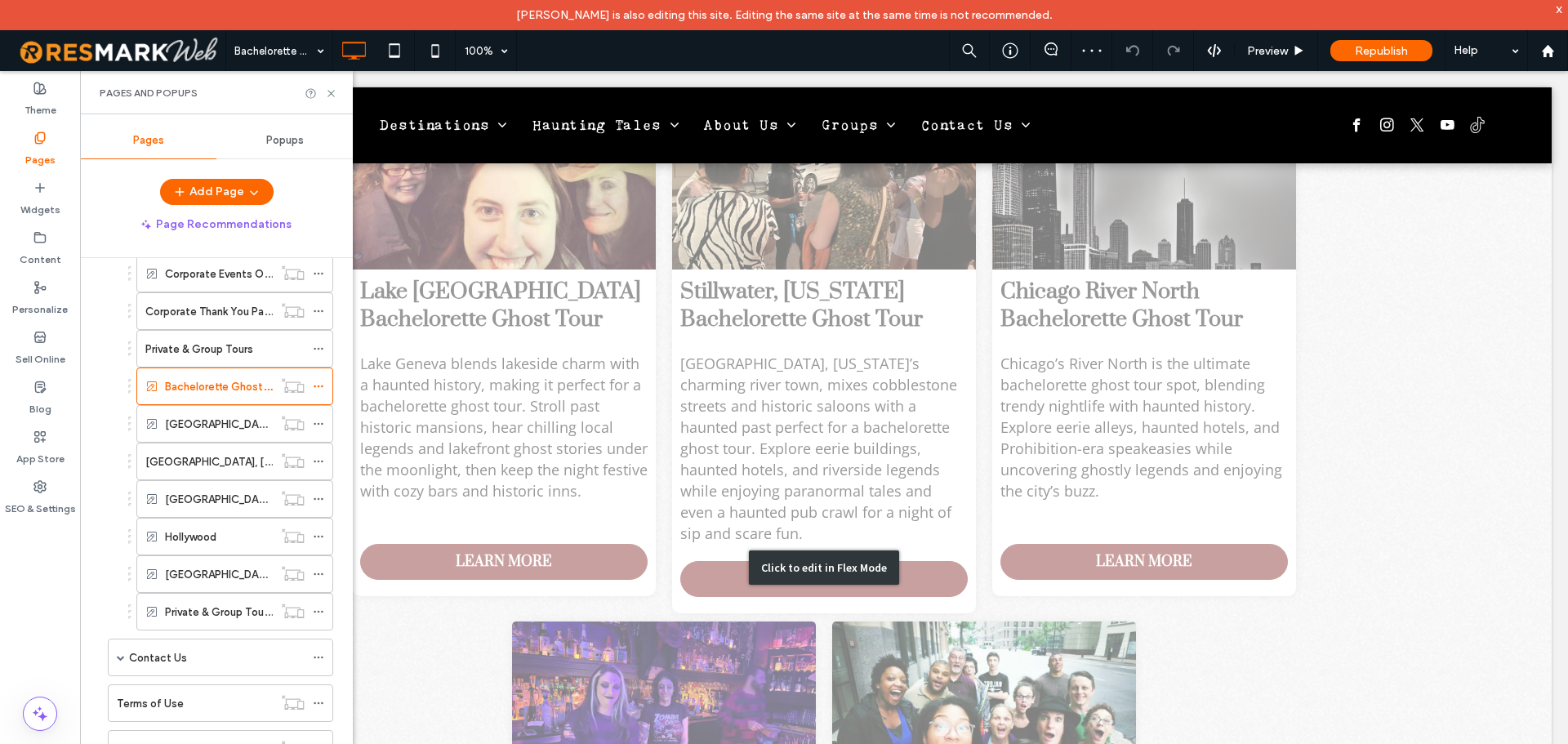
scroll to position [2239, 0]
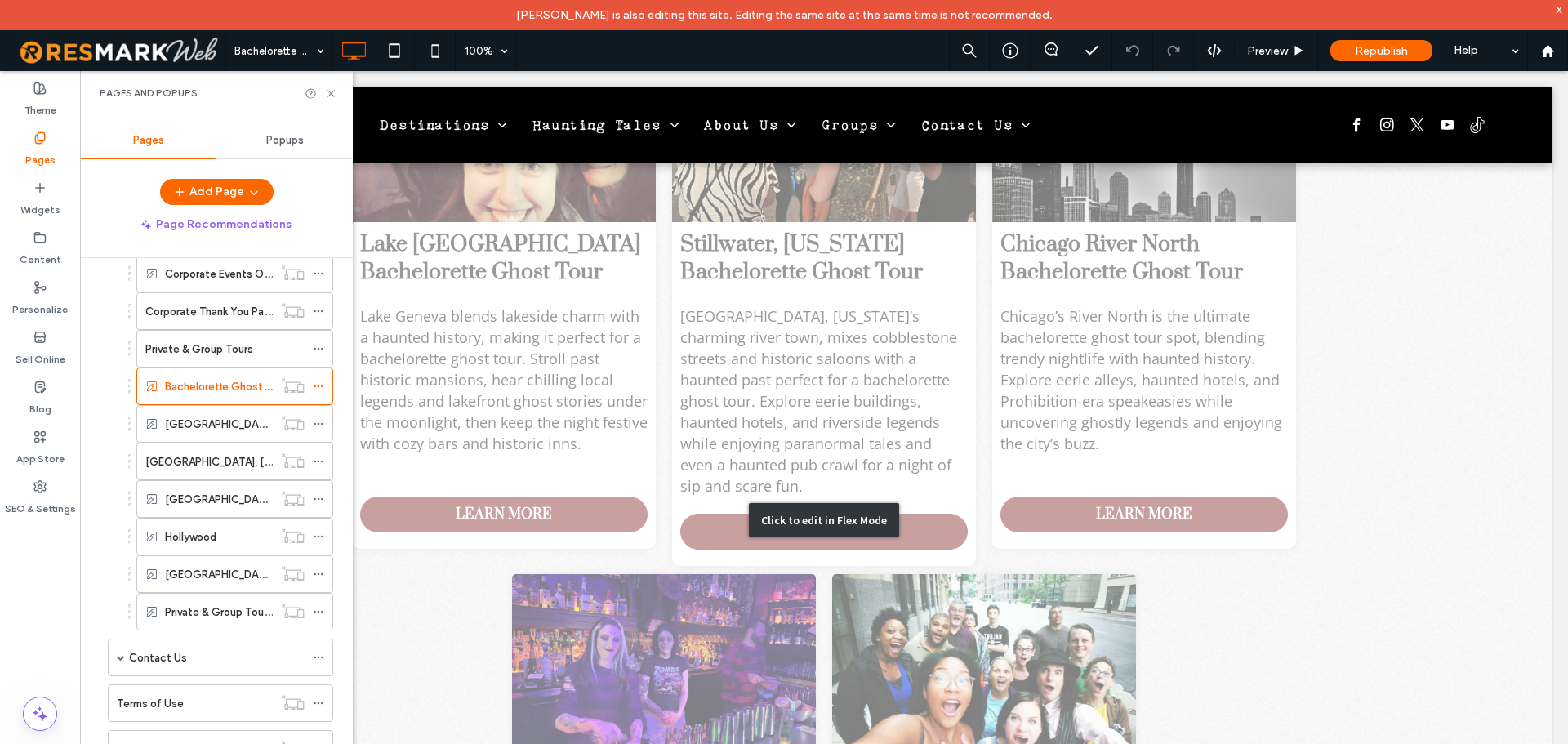
click at [829, 503] on div "Click to edit in Flex Mode" at bounding box center [824, 520] width 150 height 34
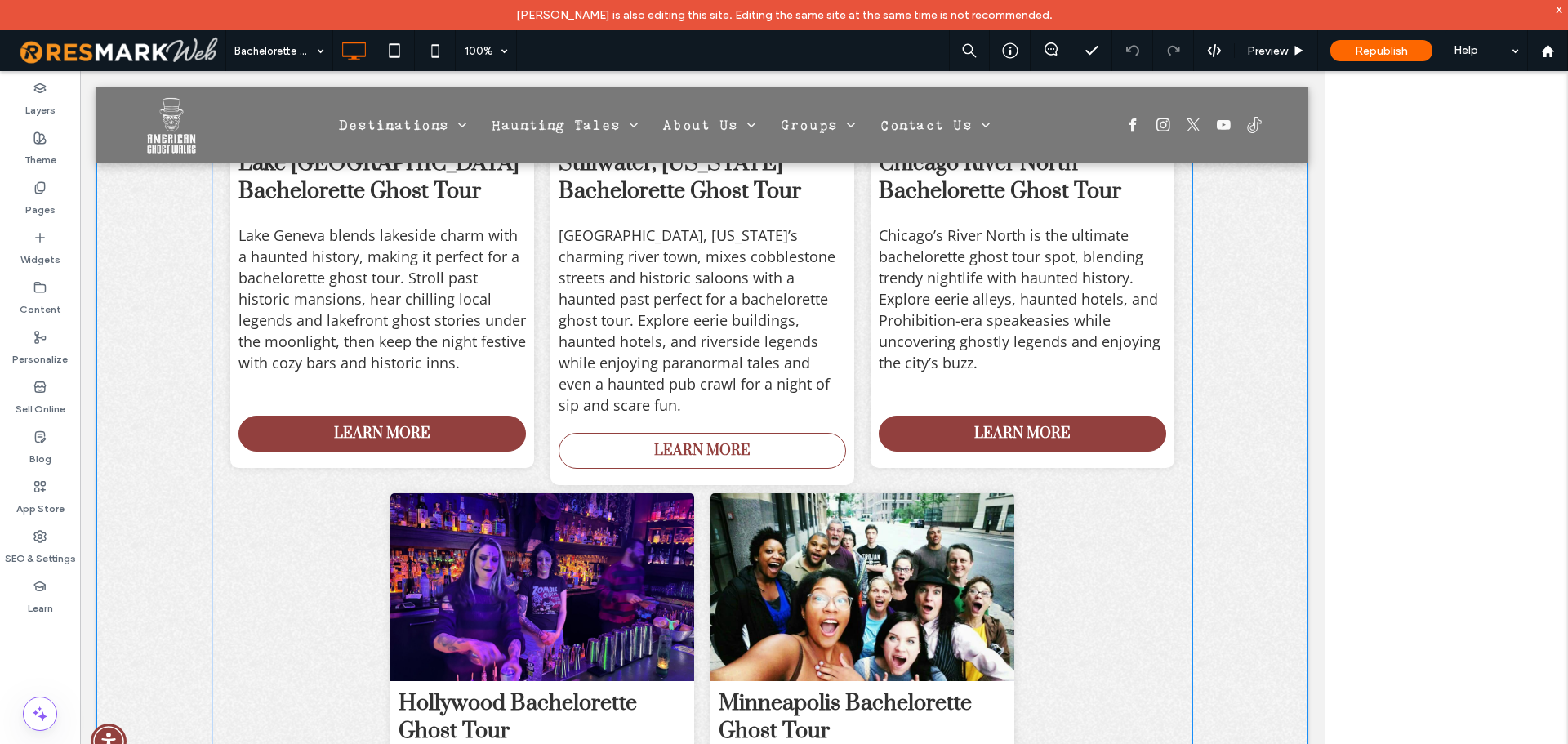
scroll to position [2161, 0]
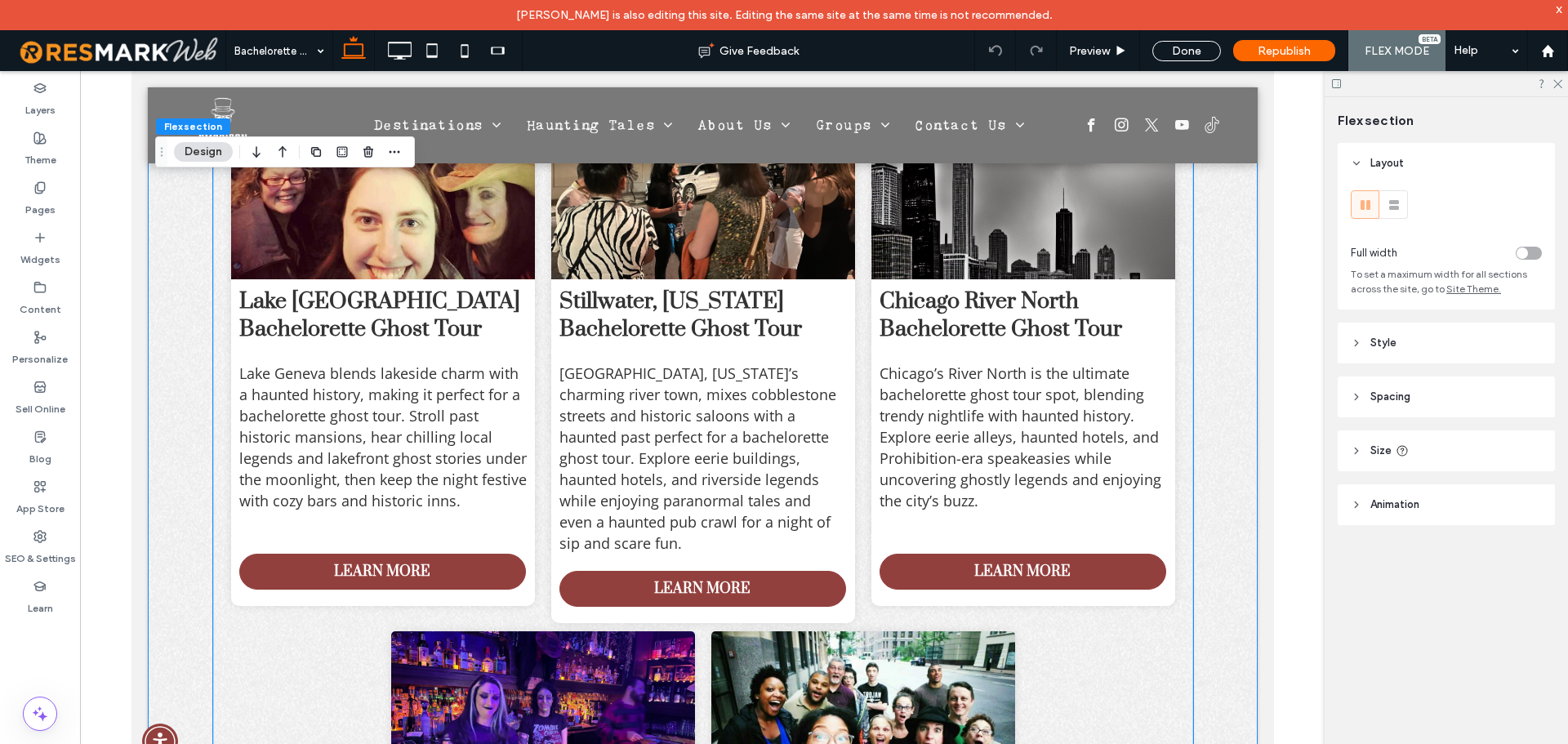
click at [764, 502] on span "Stillwater, Minnesota’s charming river town, mixes cobblestone streets and hist…" at bounding box center [697, 458] width 277 height 190
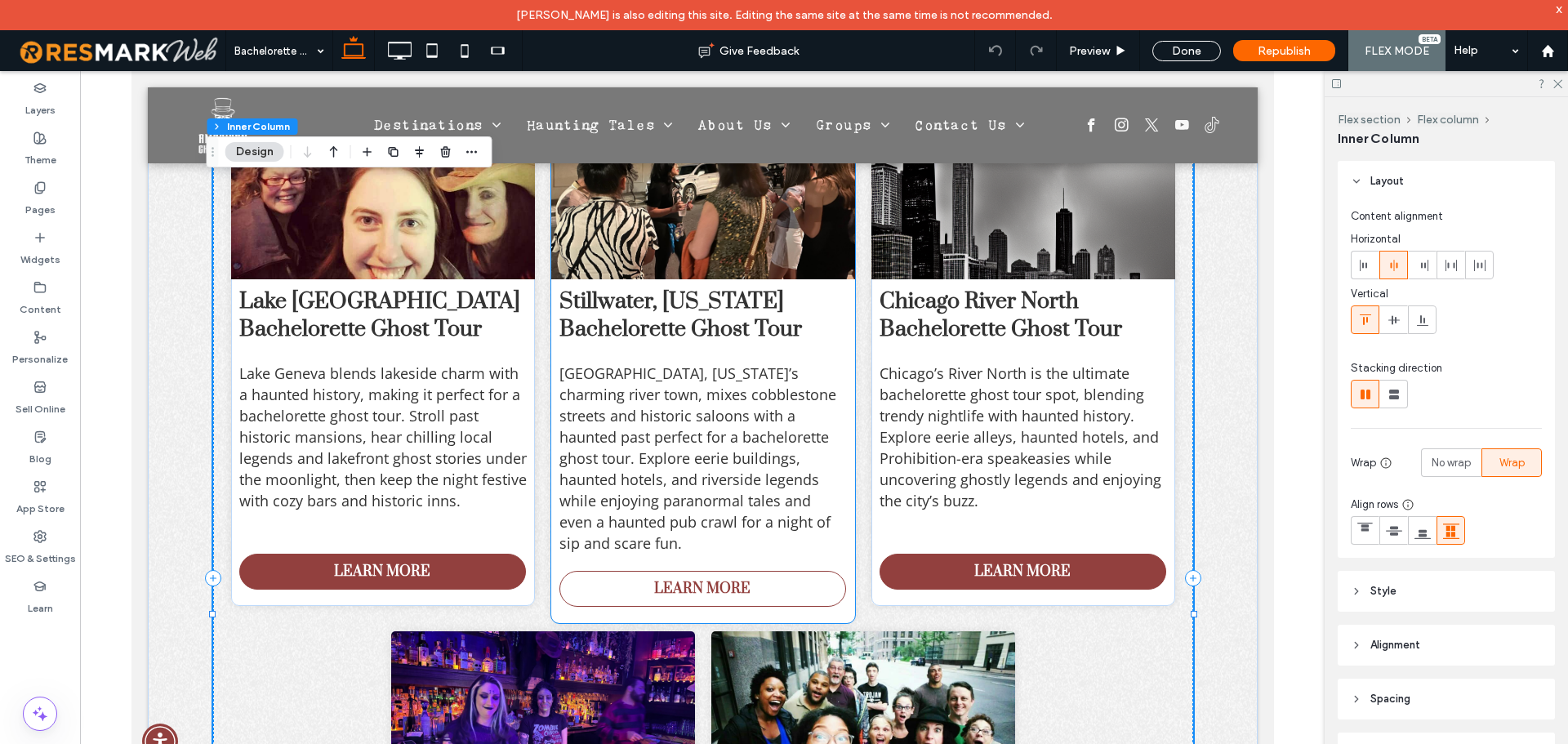
click at [711, 571] on link "LEARN MORE" at bounding box center [702, 589] width 288 height 36
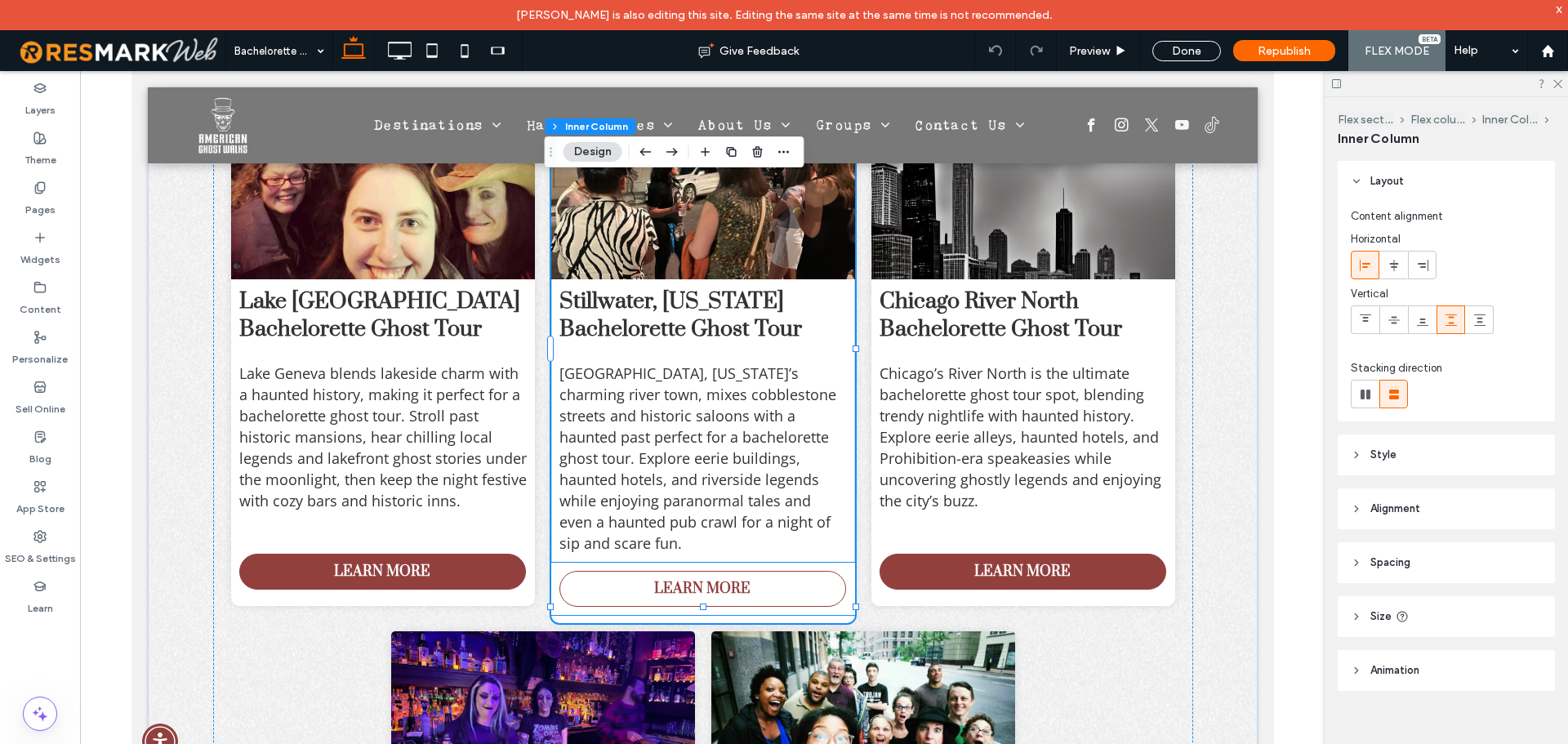
click at [691, 579] on span "LEARN MORE" at bounding box center [702, 588] width 97 height 18
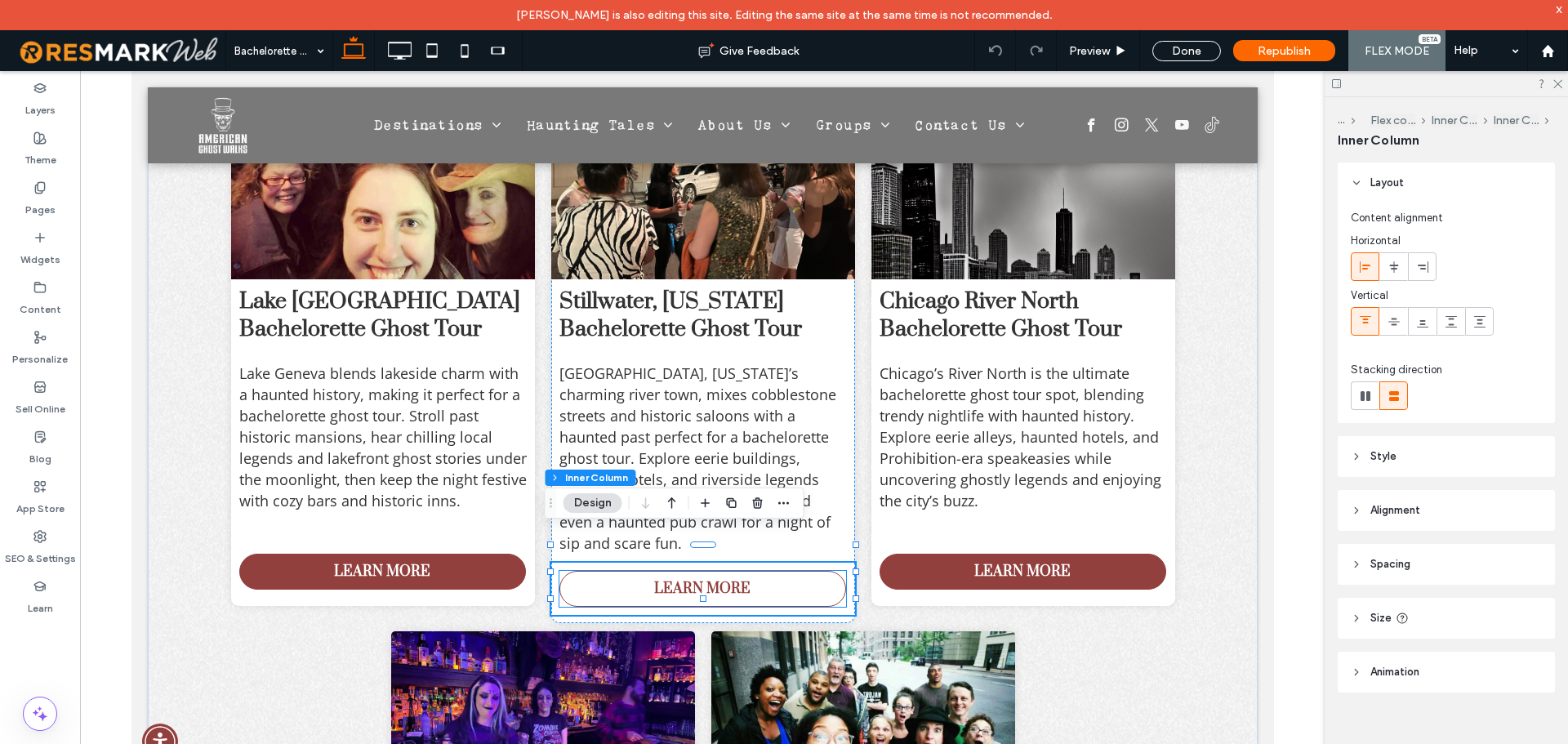
click at [611, 571] on link "LEARN MORE" at bounding box center [702, 589] width 288 height 36
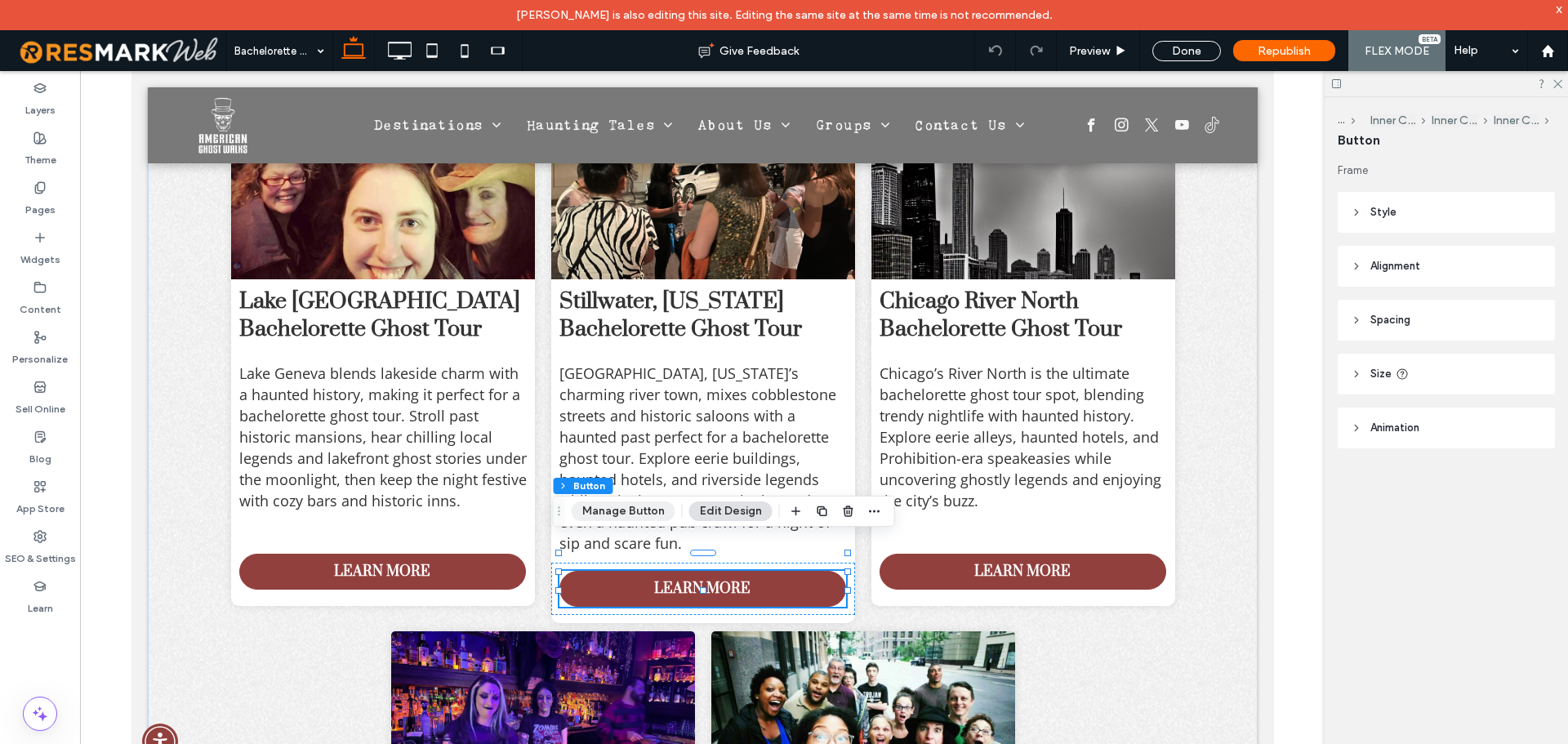
click at [602, 521] on div "Flex section Flex column Inner Column Inner Column Inner Column Button Manage B…" at bounding box center [724, 511] width 342 height 31
click at [648, 509] on button "Manage Button" at bounding box center [623, 511] width 103 height 20
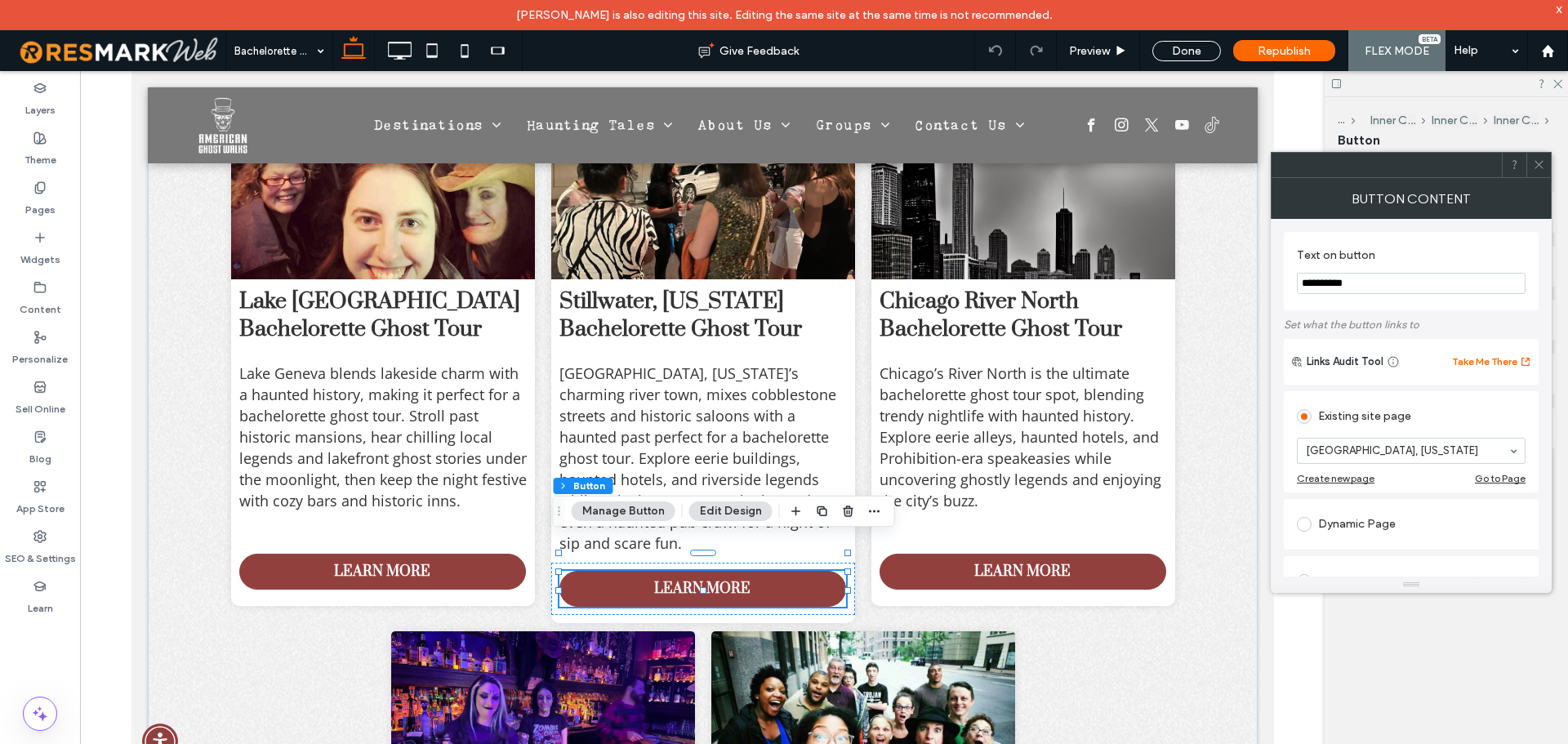
click at [1535, 162] on icon at bounding box center [1538, 164] width 12 height 12
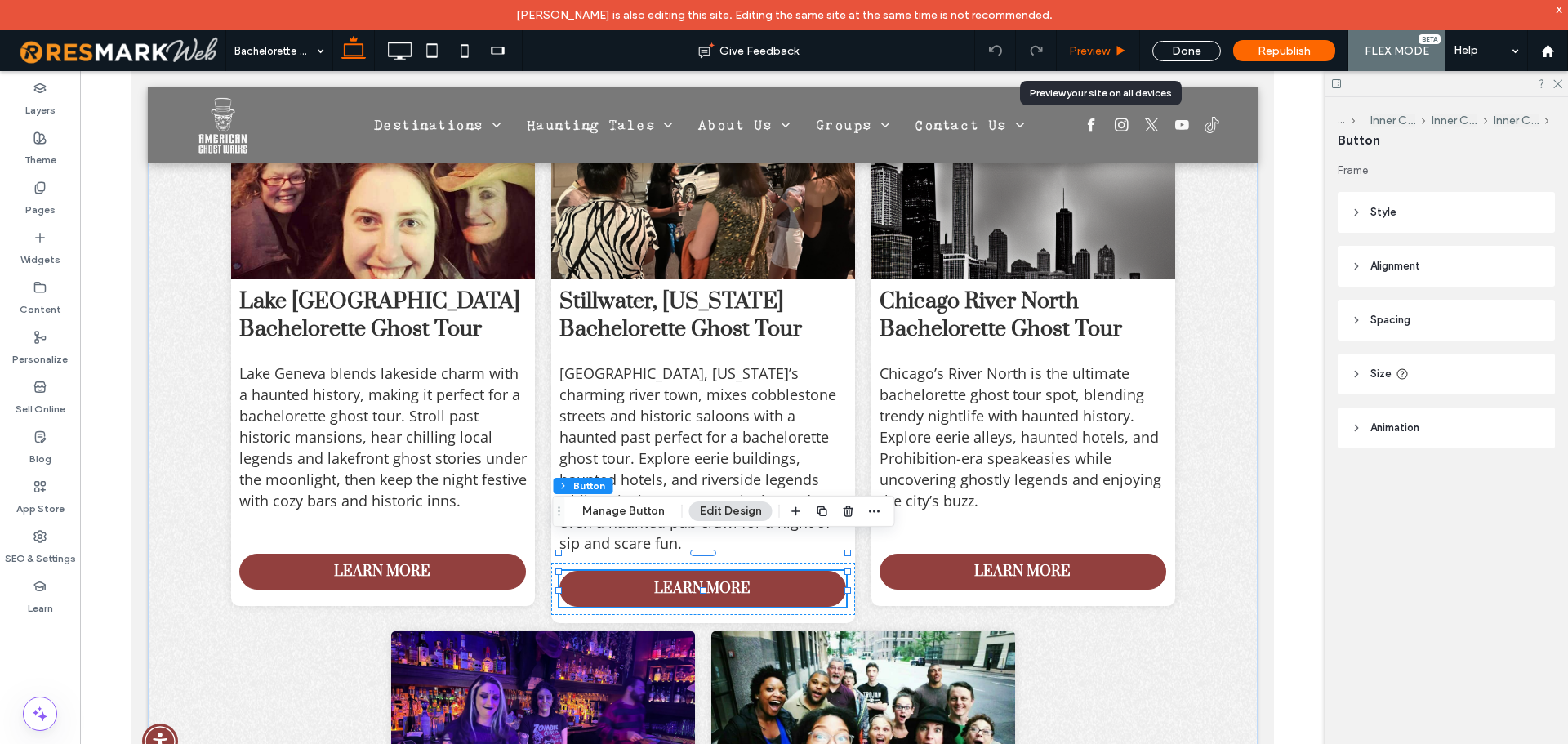
click at [1105, 48] on span "Preview" at bounding box center [1090, 50] width 41 height 14
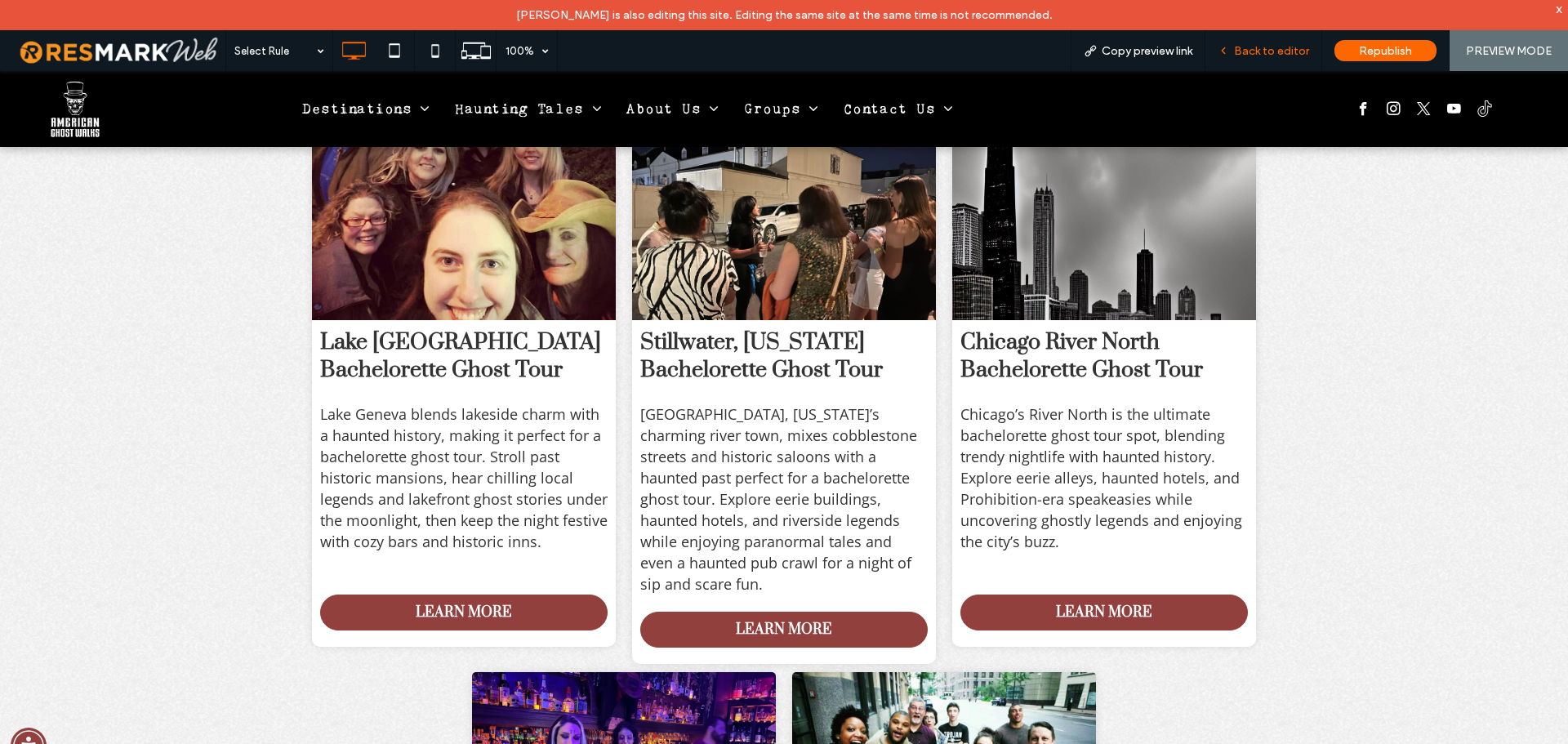
click at [1255, 50] on span "Back to editor" at bounding box center [1271, 50] width 75 height 14
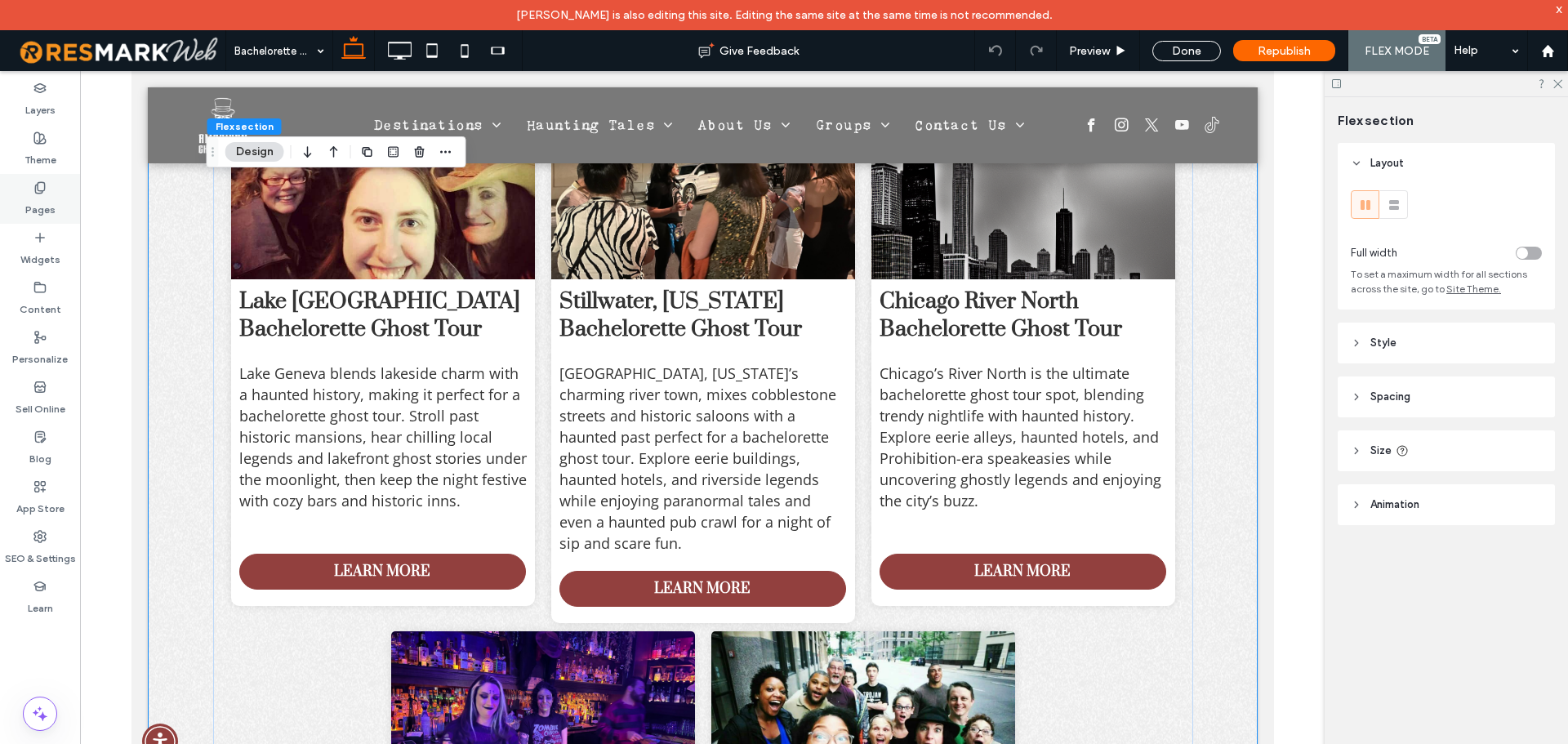
click at [51, 208] on label "Pages" at bounding box center [40, 206] width 30 height 23
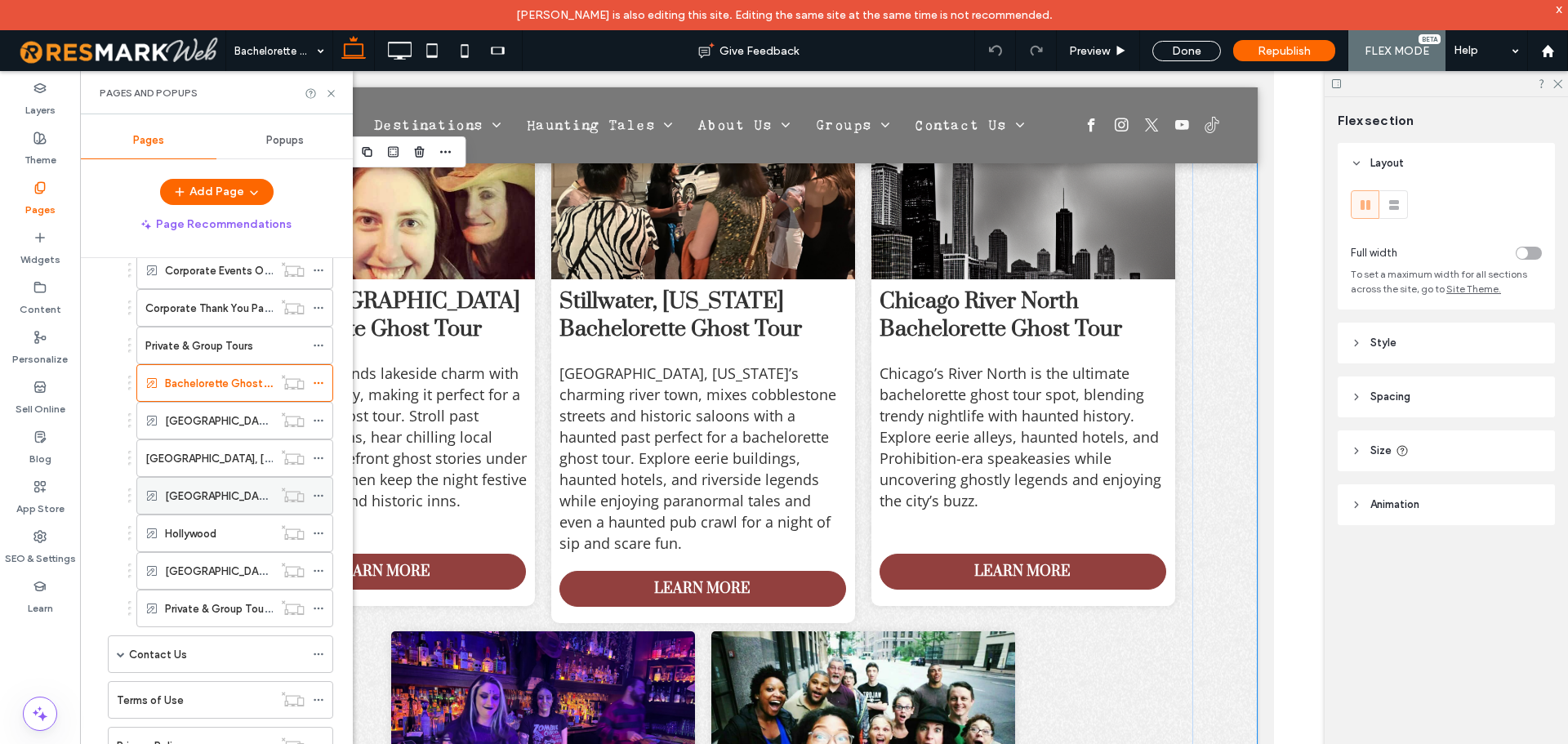
scroll to position [326, 0]
click at [194, 466] on label "Stillwater, Minnesota" at bounding box center [231, 461] width 172 height 29
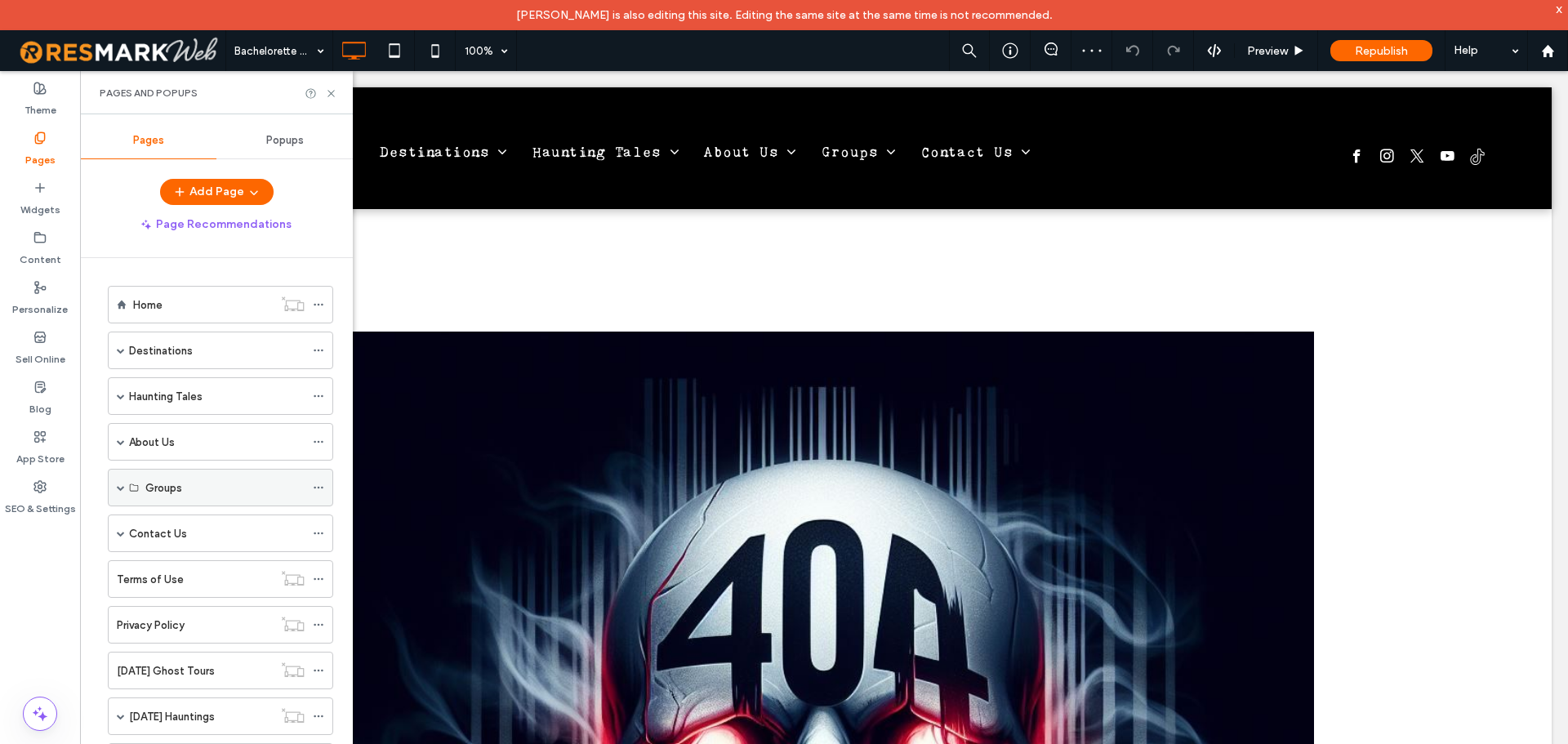
click at [123, 494] on span at bounding box center [121, 487] width 8 height 36
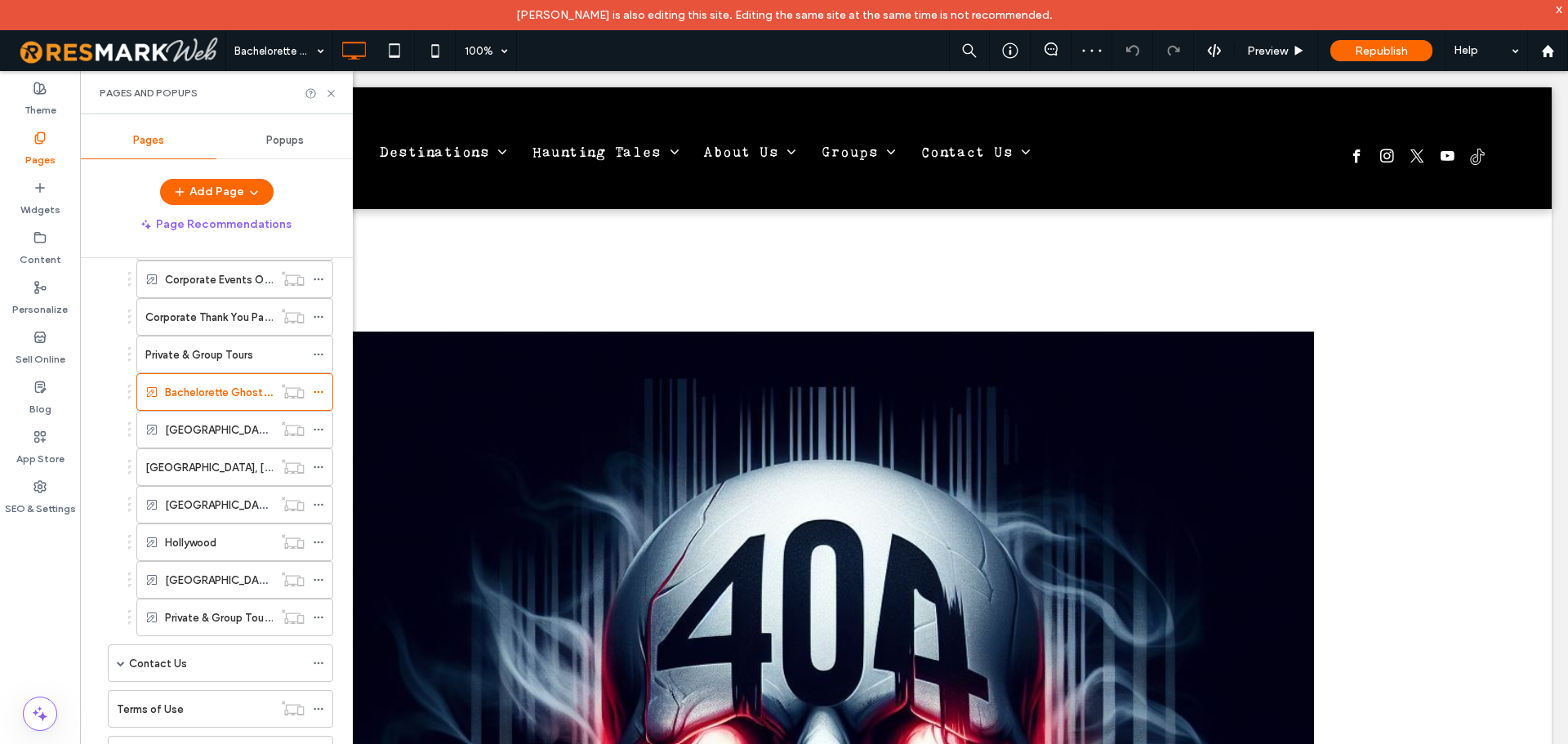
scroll to position [326, 0]
click at [226, 387] on label "Bachelorette Ghost Tour" at bounding box center [226, 386] width 123 height 29
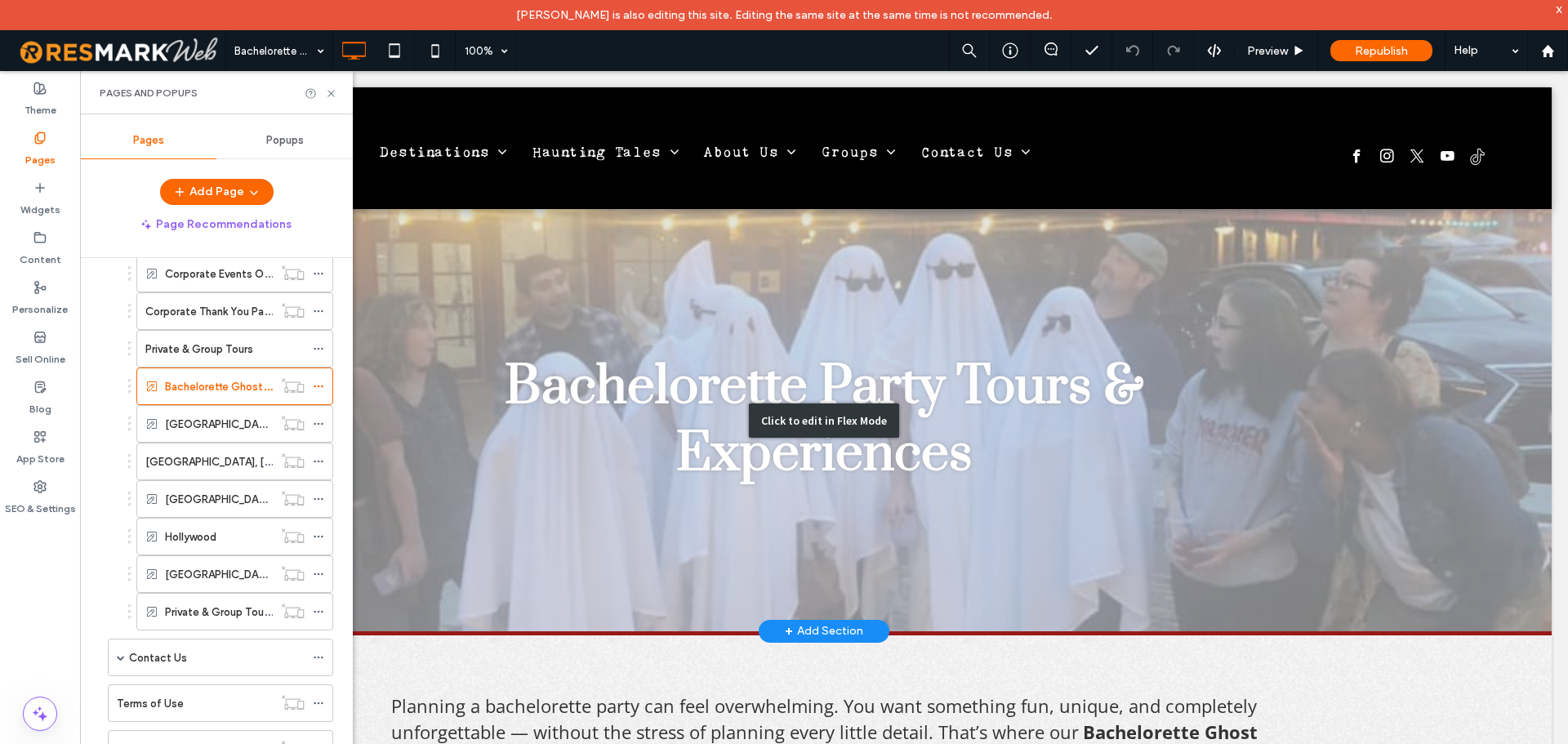
click at [694, 441] on div "Click to edit in Flex Mode" at bounding box center [824, 420] width 1455 height 422
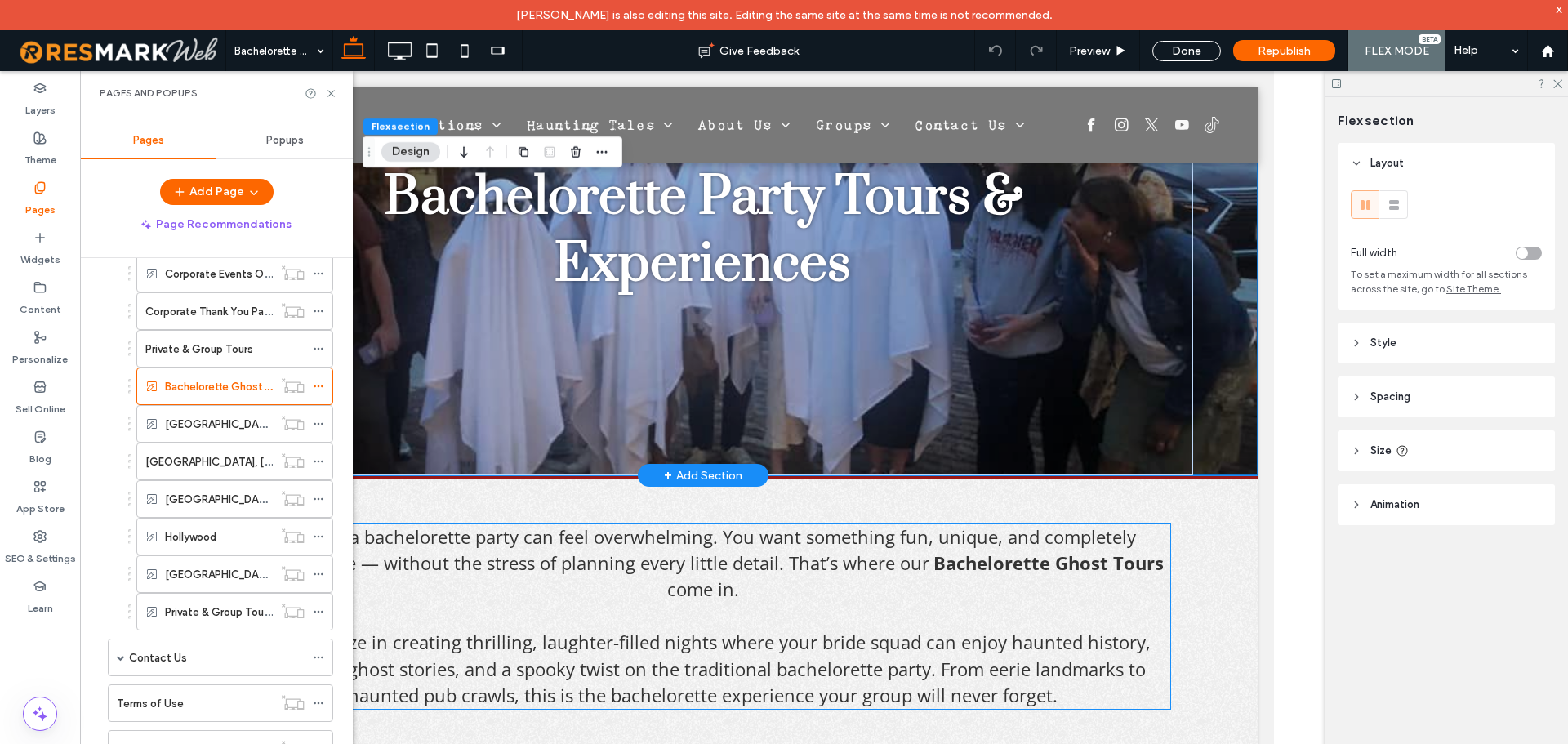
scroll to position [490, 0]
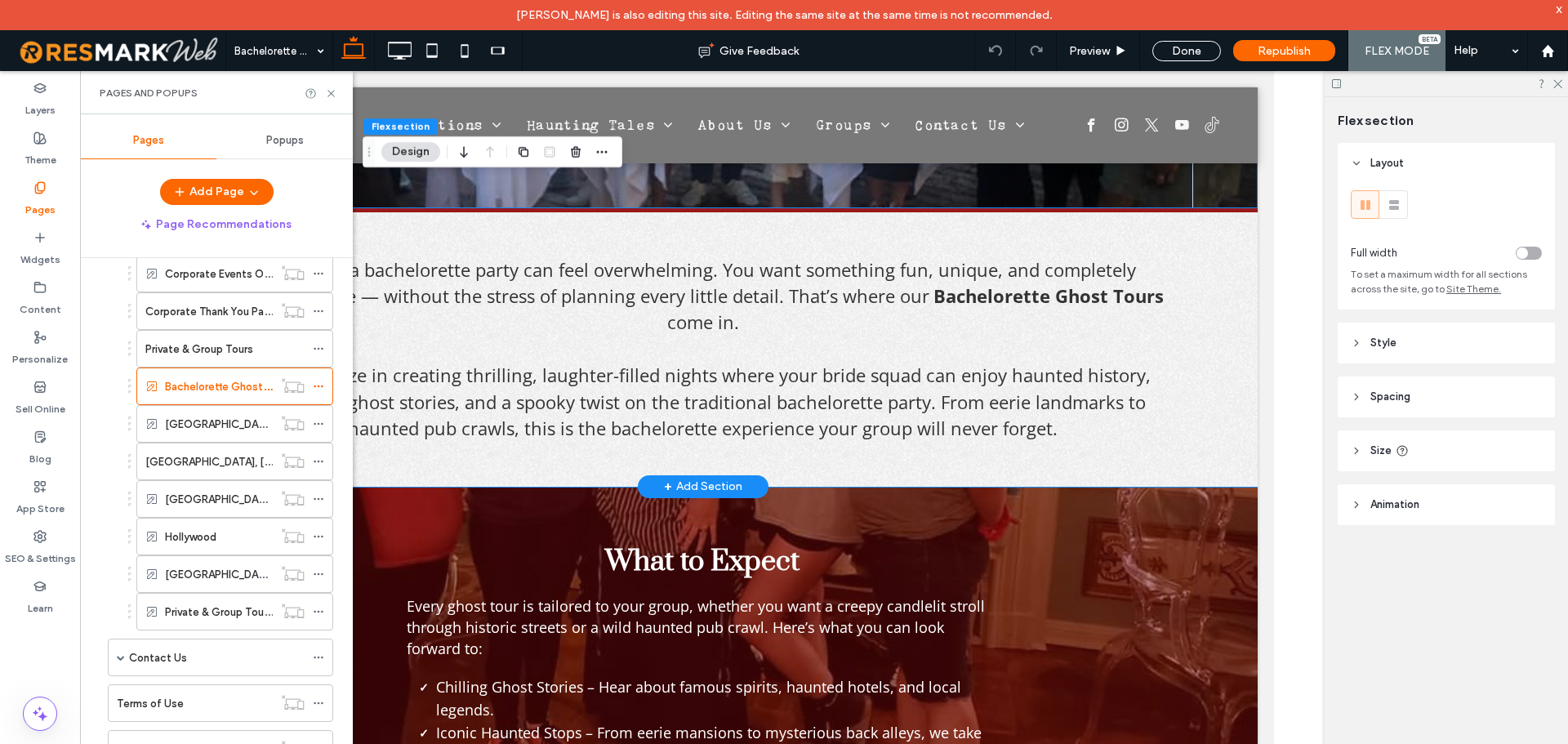
click at [798, 228] on div "Planning a bachelorette party can feel overwhelming. You want something fun, un…" at bounding box center [702, 349] width 980 height 273
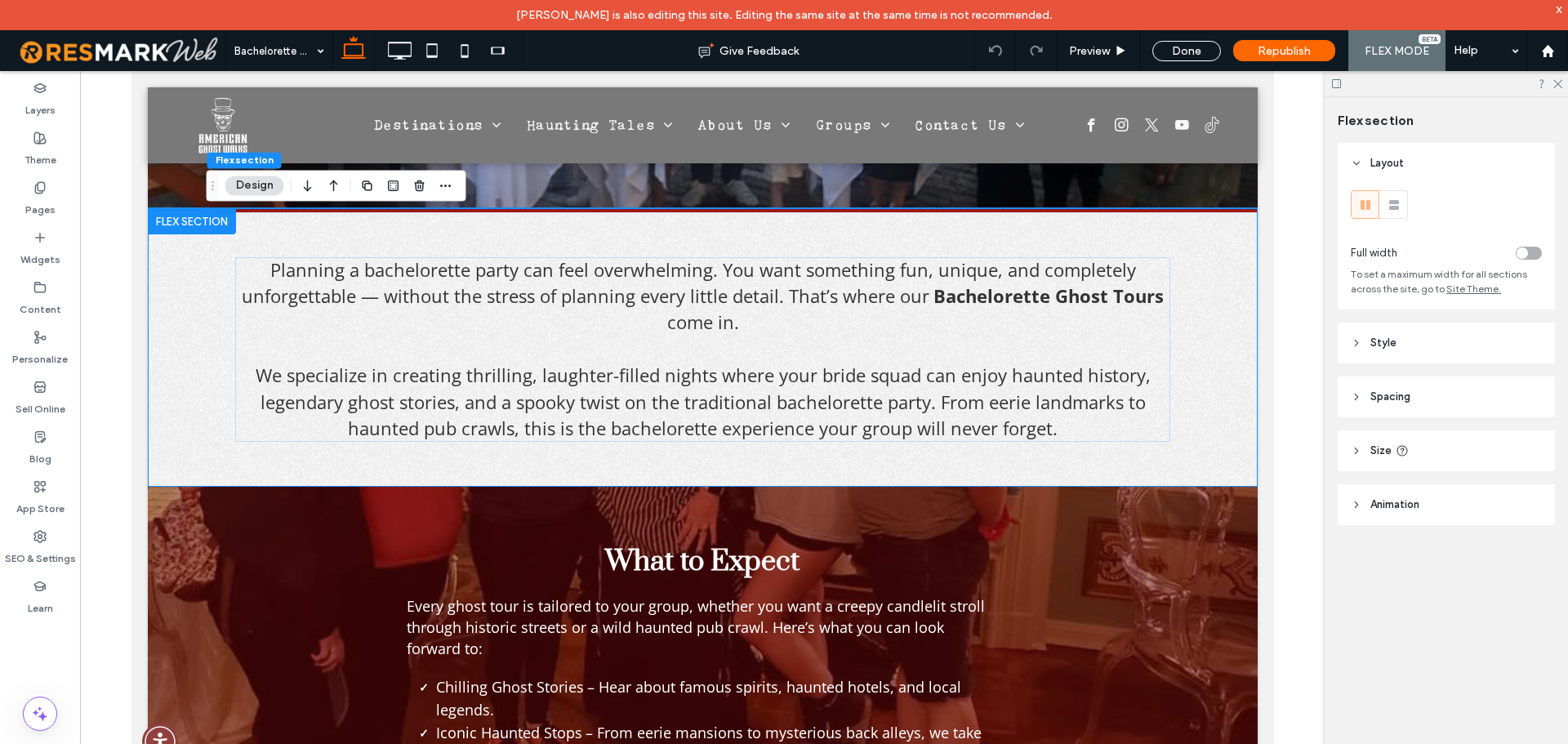
click at [1387, 407] on header "Spacing" at bounding box center [1446, 397] width 217 height 41
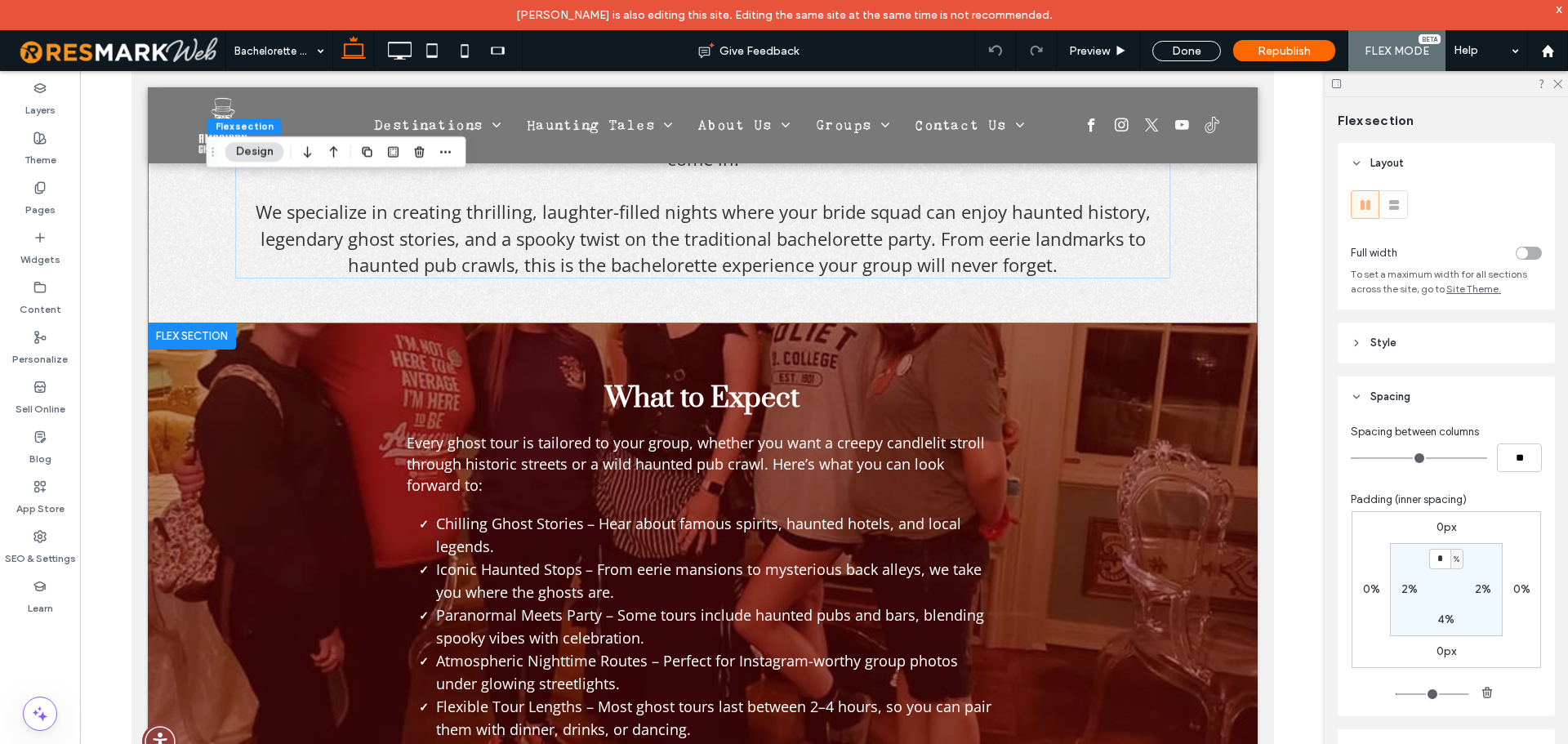
click at [1128, 364] on div "What to Expect Every ghost tour is tailored to your group, whether you want a c…" at bounding box center [702, 590] width 980 height 533
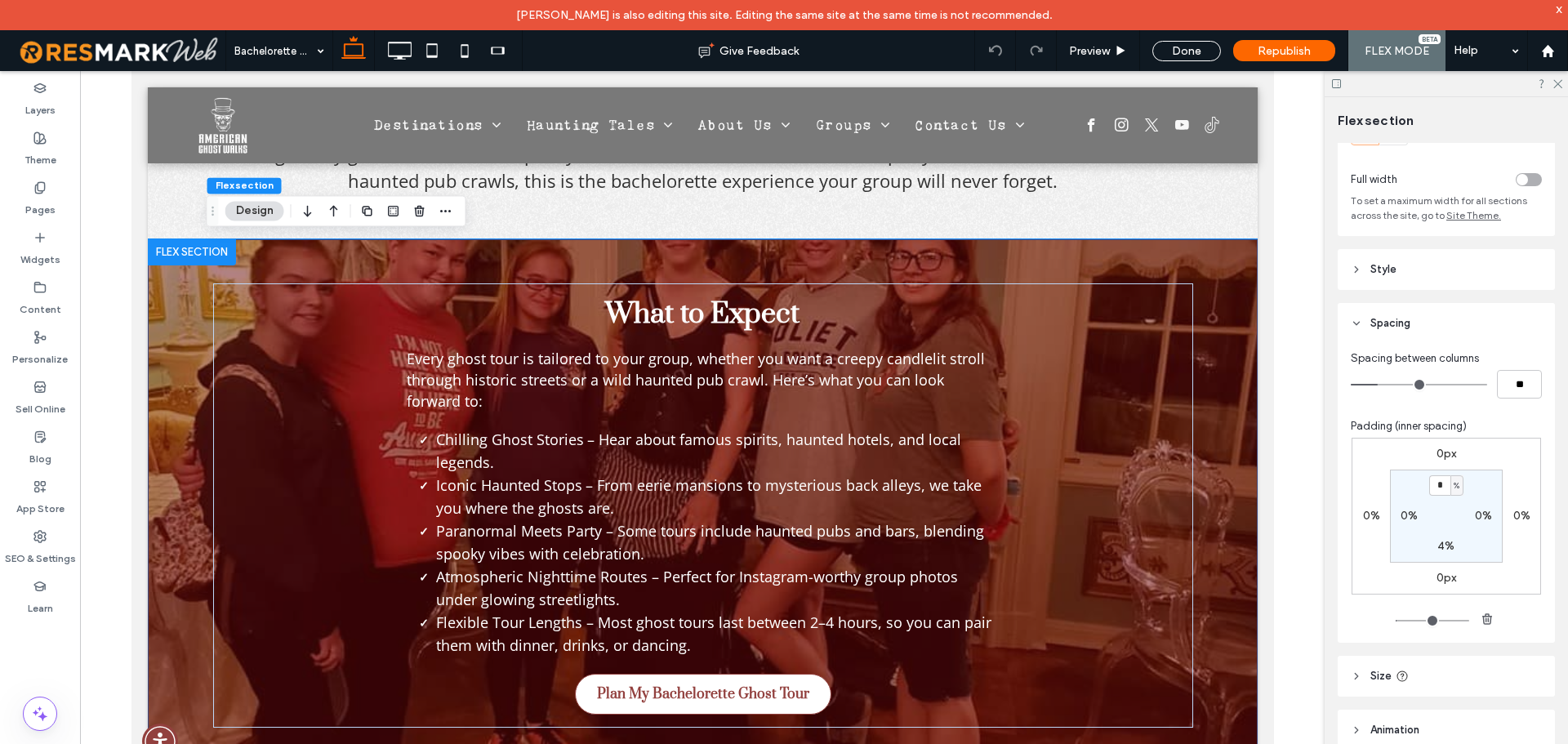
scroll to position [82, 0]
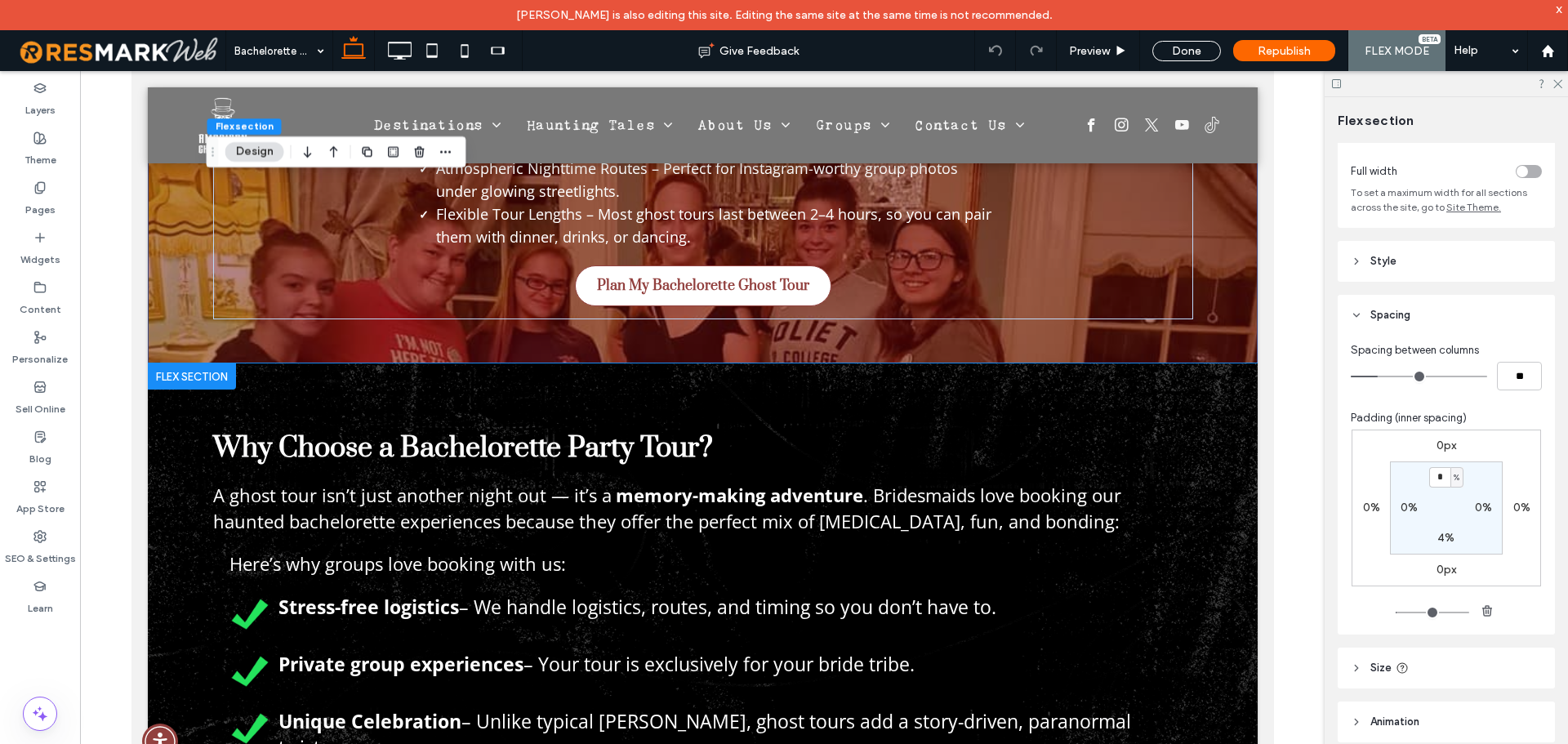
click at [1079, 402] on div "Why Choose a Bachelorette Party Tour? A ghost tour isn’t just another night out…" at bounding box center [702, 671] width 980 height 617
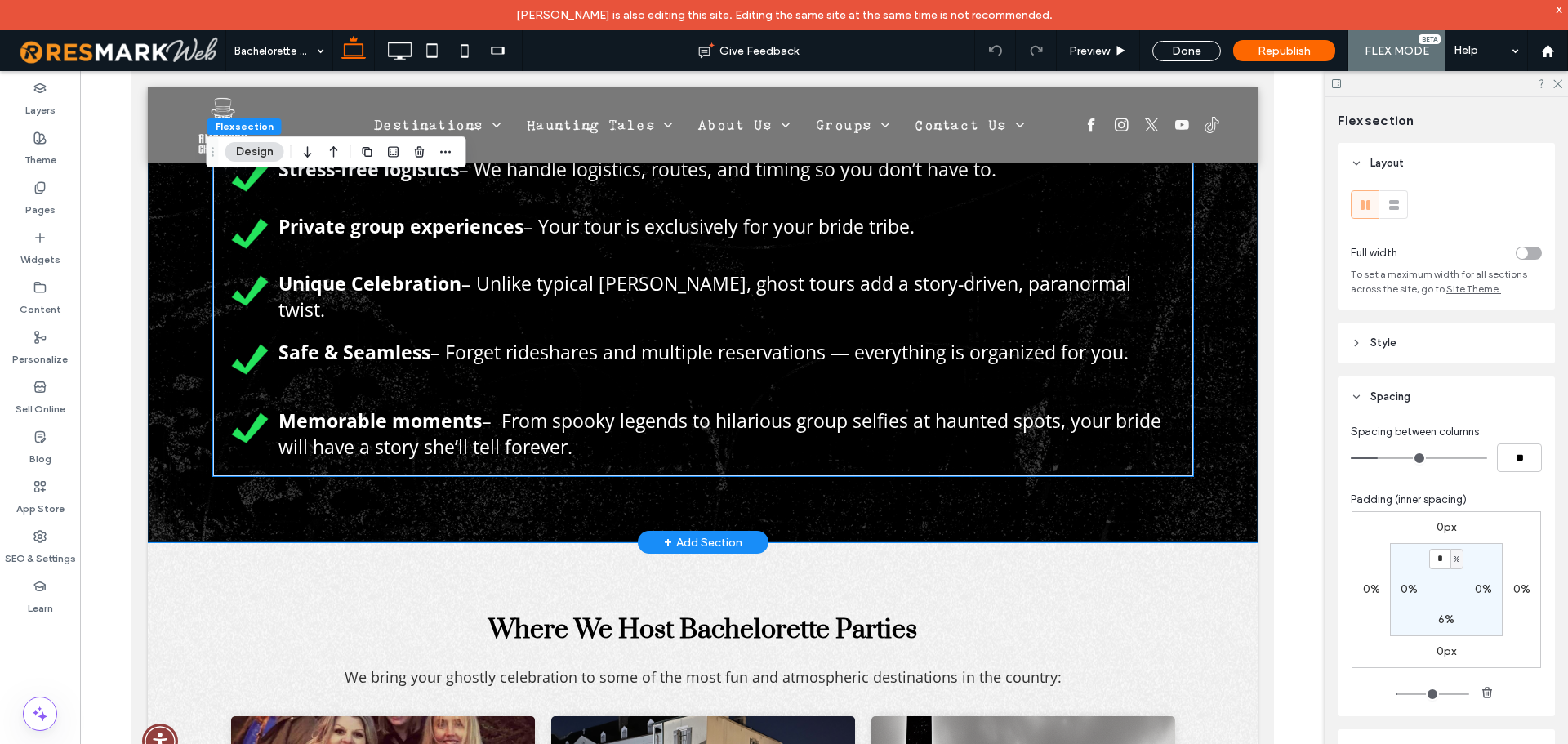
scroll to position [1585, 0]
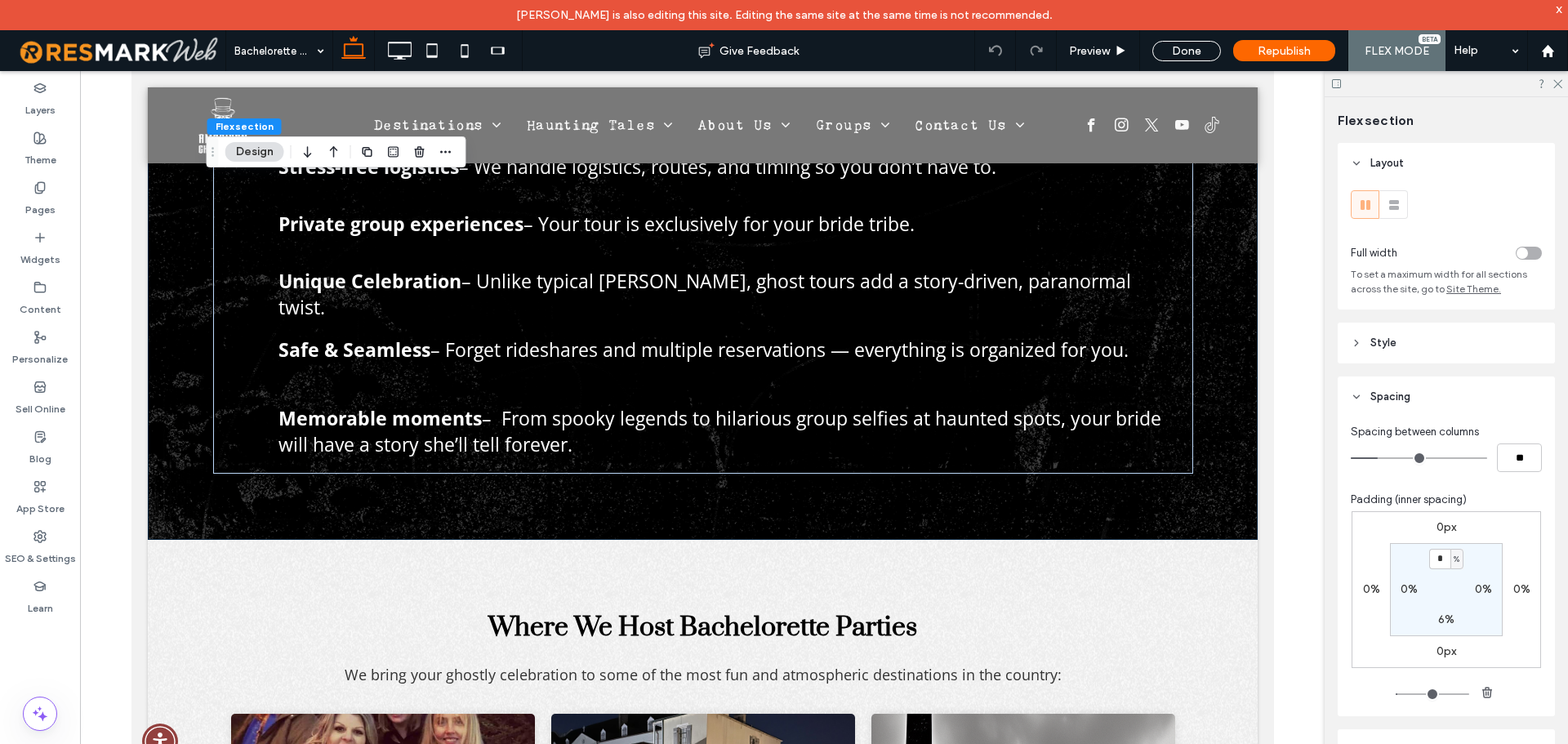
click at [1446, 618] on label "6%" at bounding box center [1447, 618] width 17 height 14
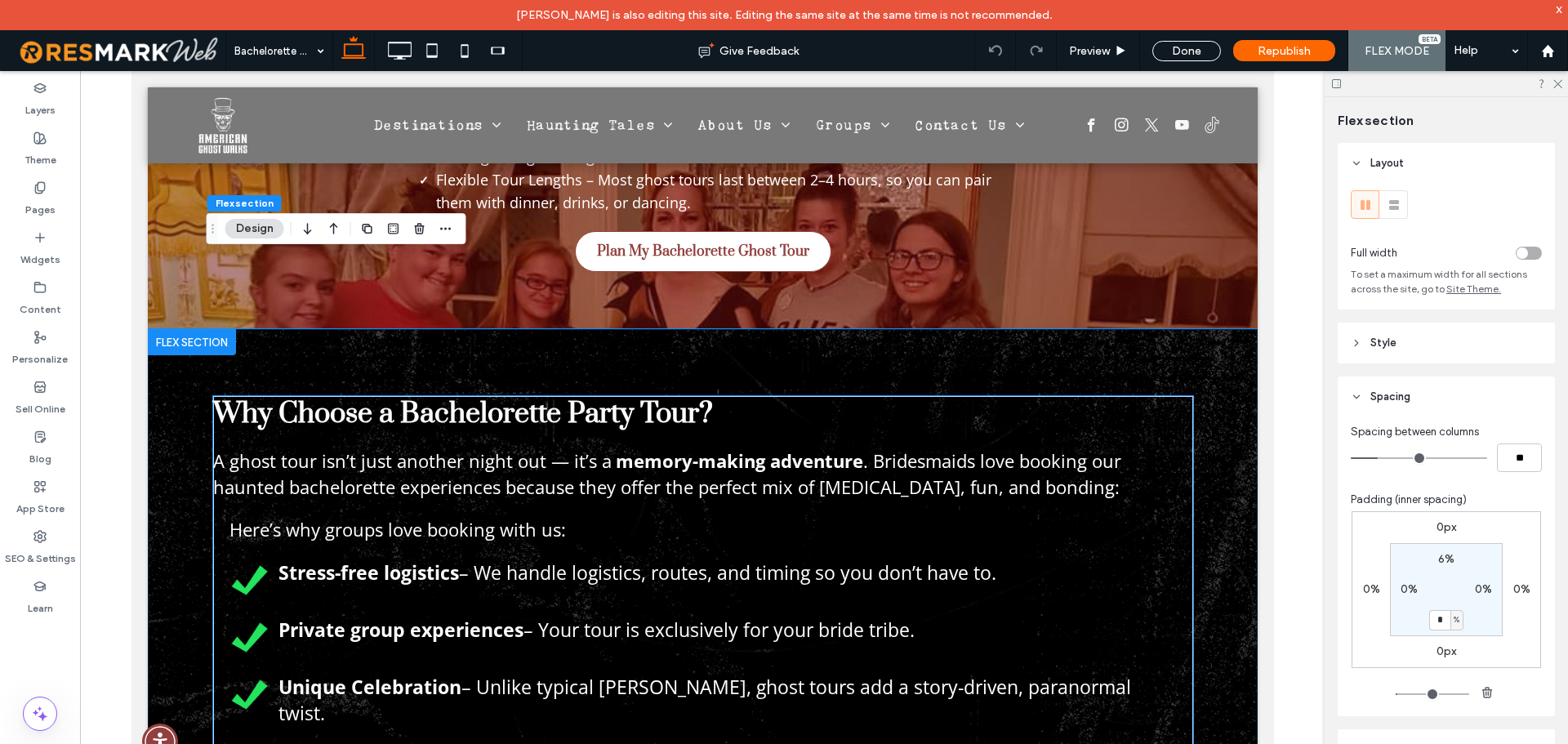
scroll to position [1177, 0]
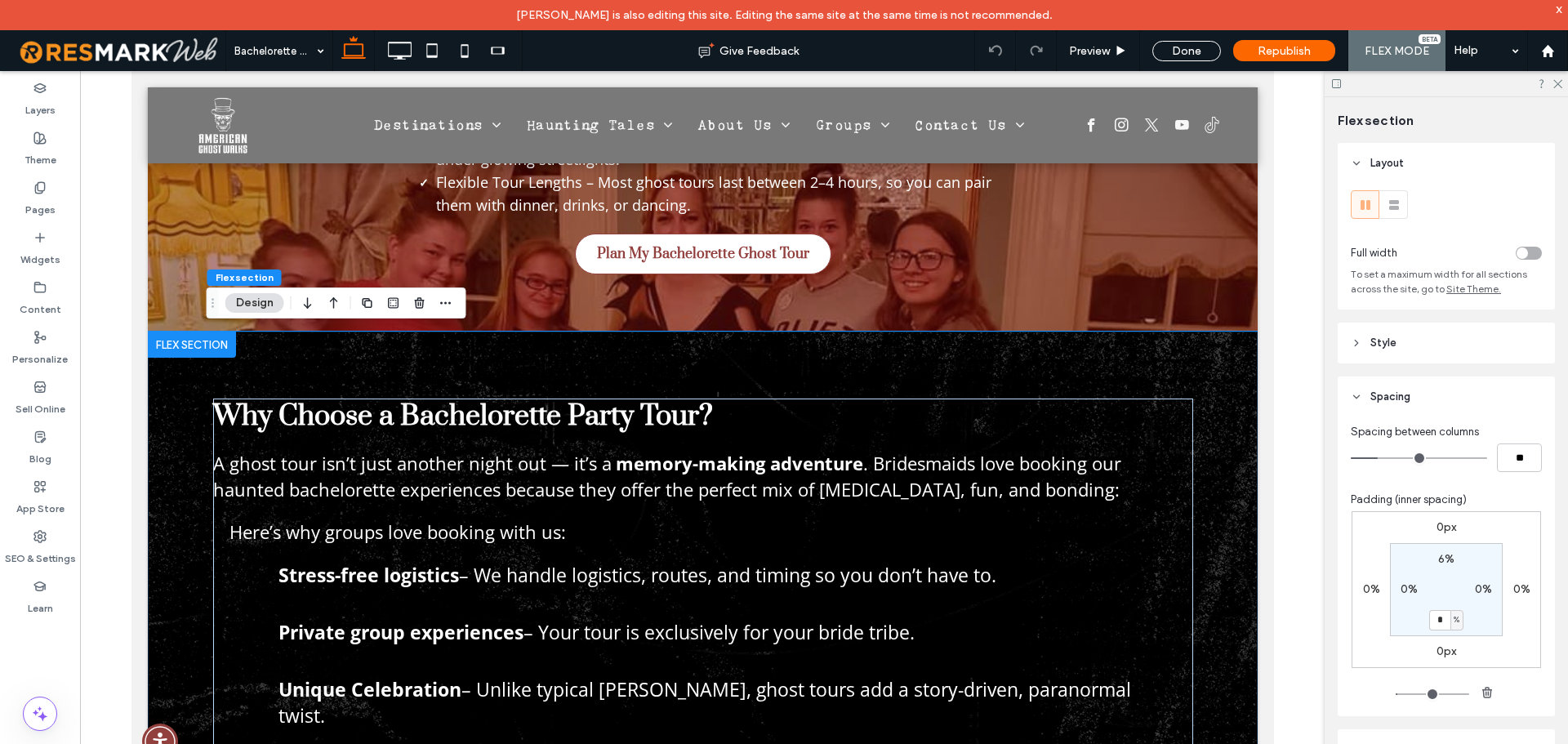
type input "*"
click at [1441, 564] on label "6%" at bounding box center [1447, 558] width 17 height 14
type input "*"
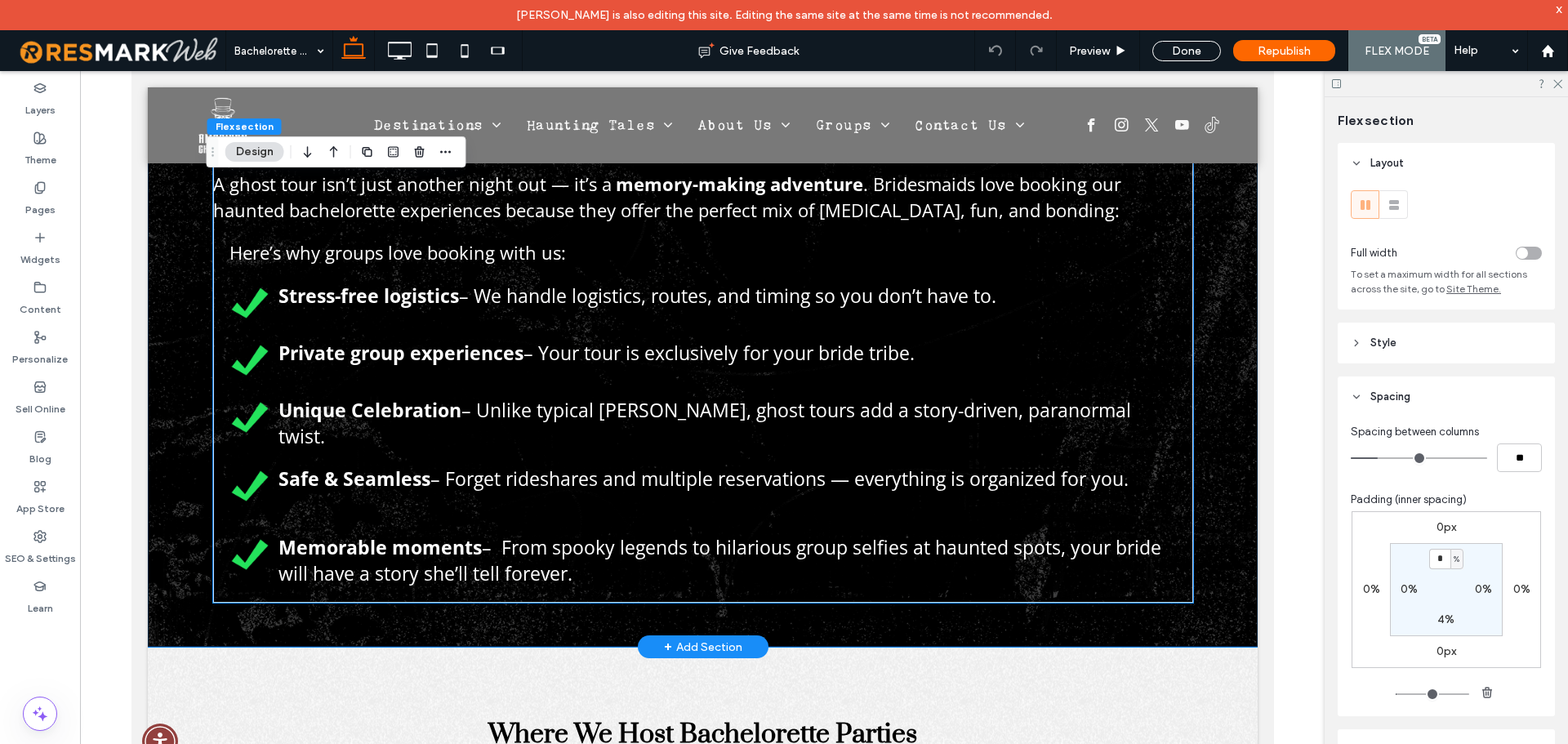
scroll to position [1504, 0]
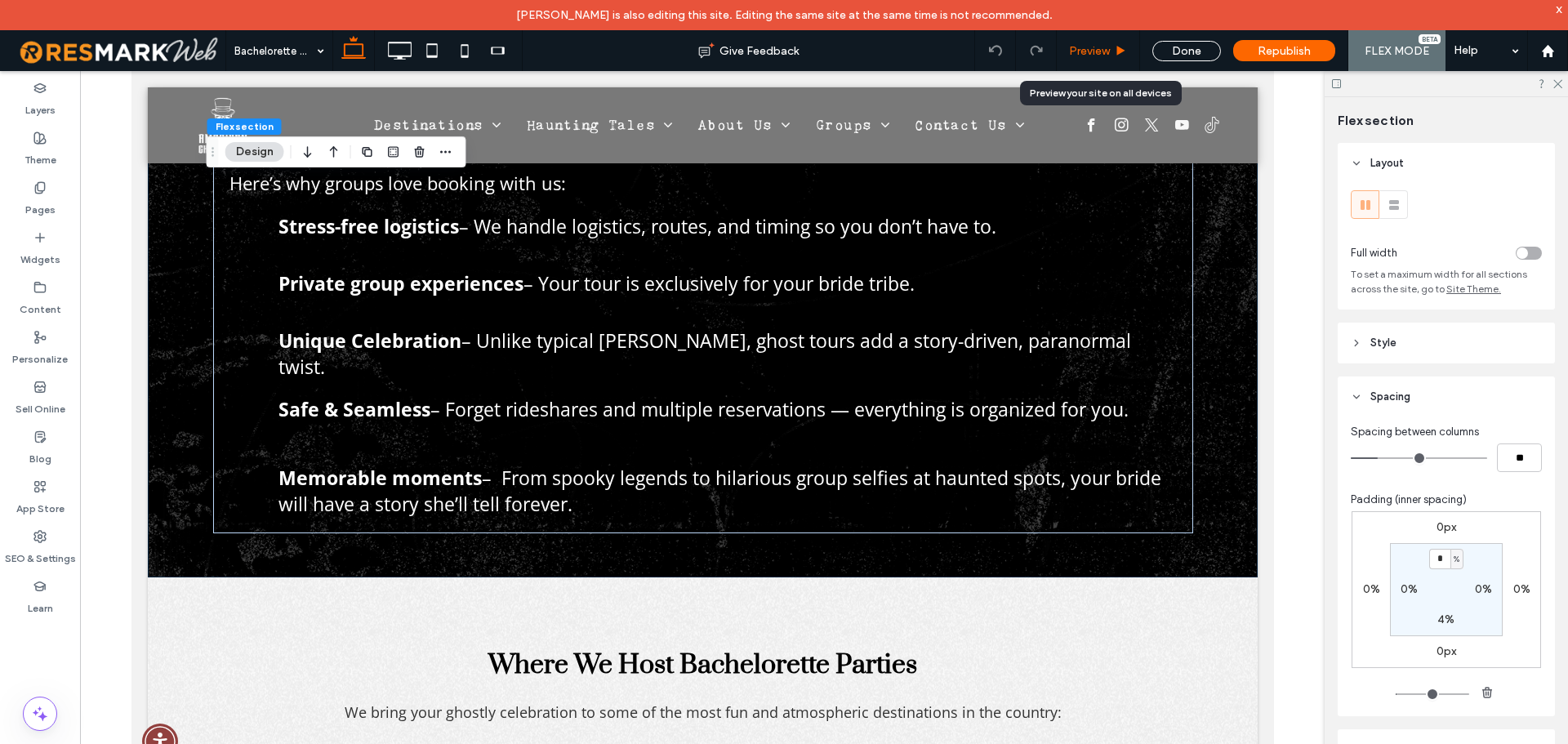
click at [1096, 47] on span "Preview" at bounding box center [1090, 50] width 41 height 14
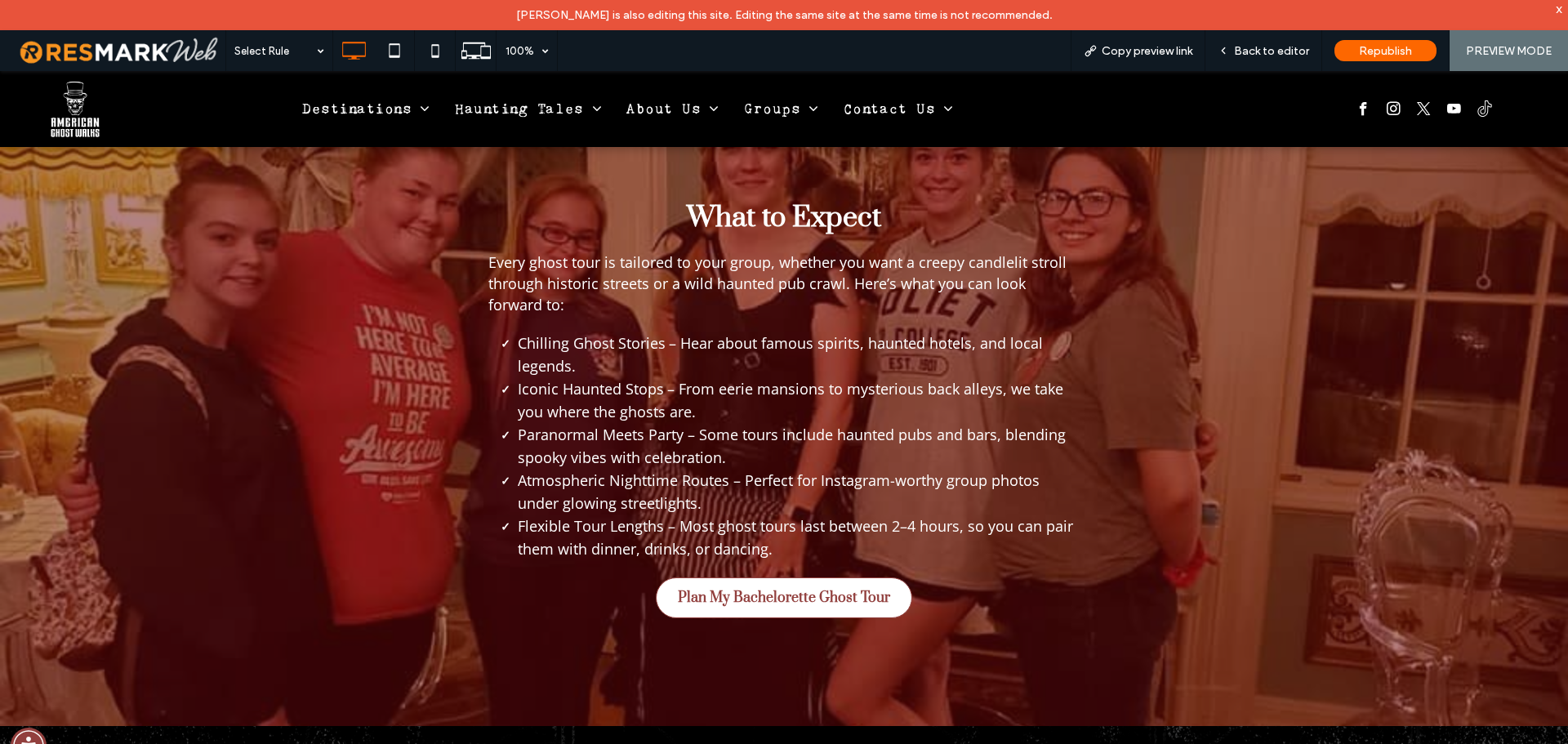
scroll to position [738, 0]
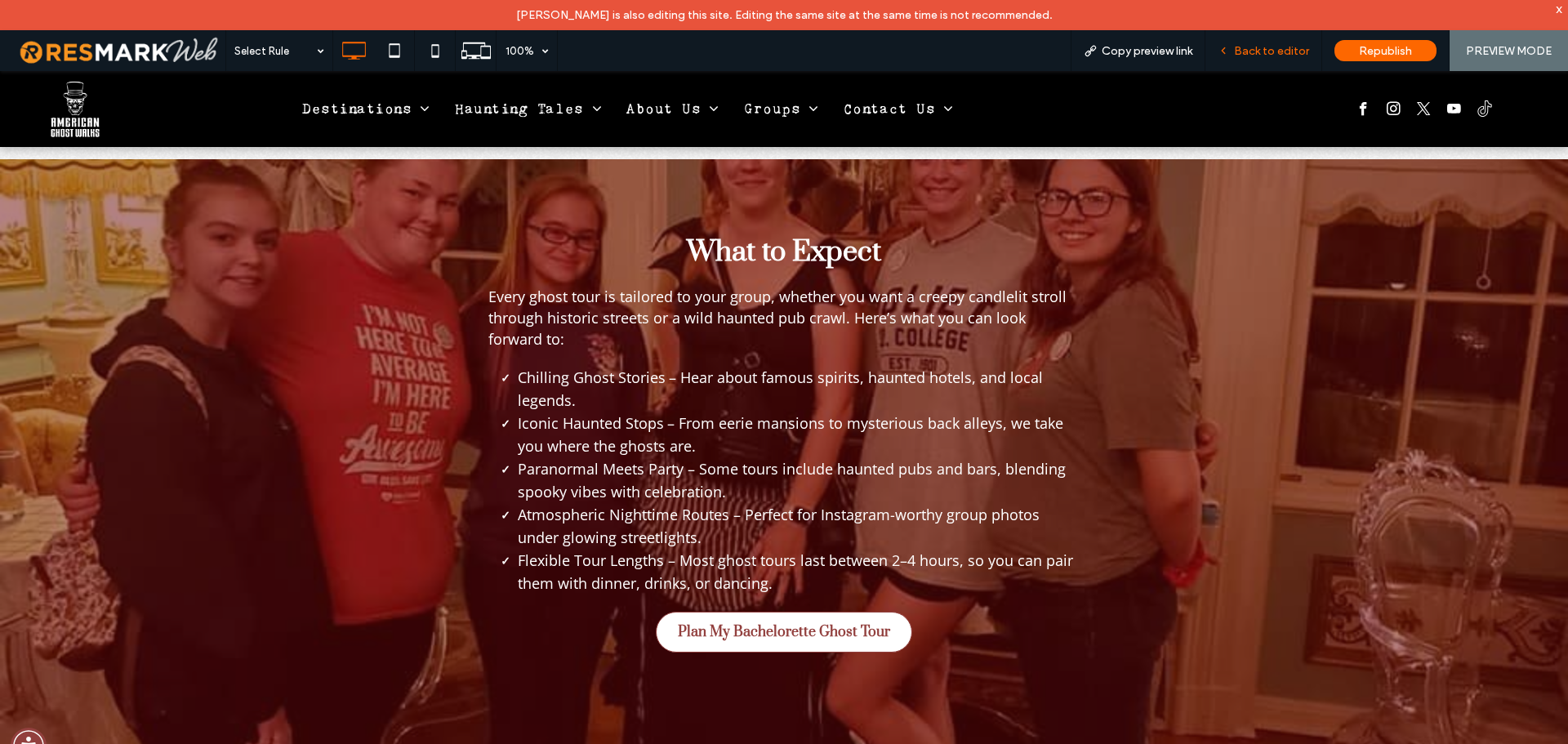
click at [1239, 53] on span "Back to editor" at bounding box center [1271, 50] width 75 height 14
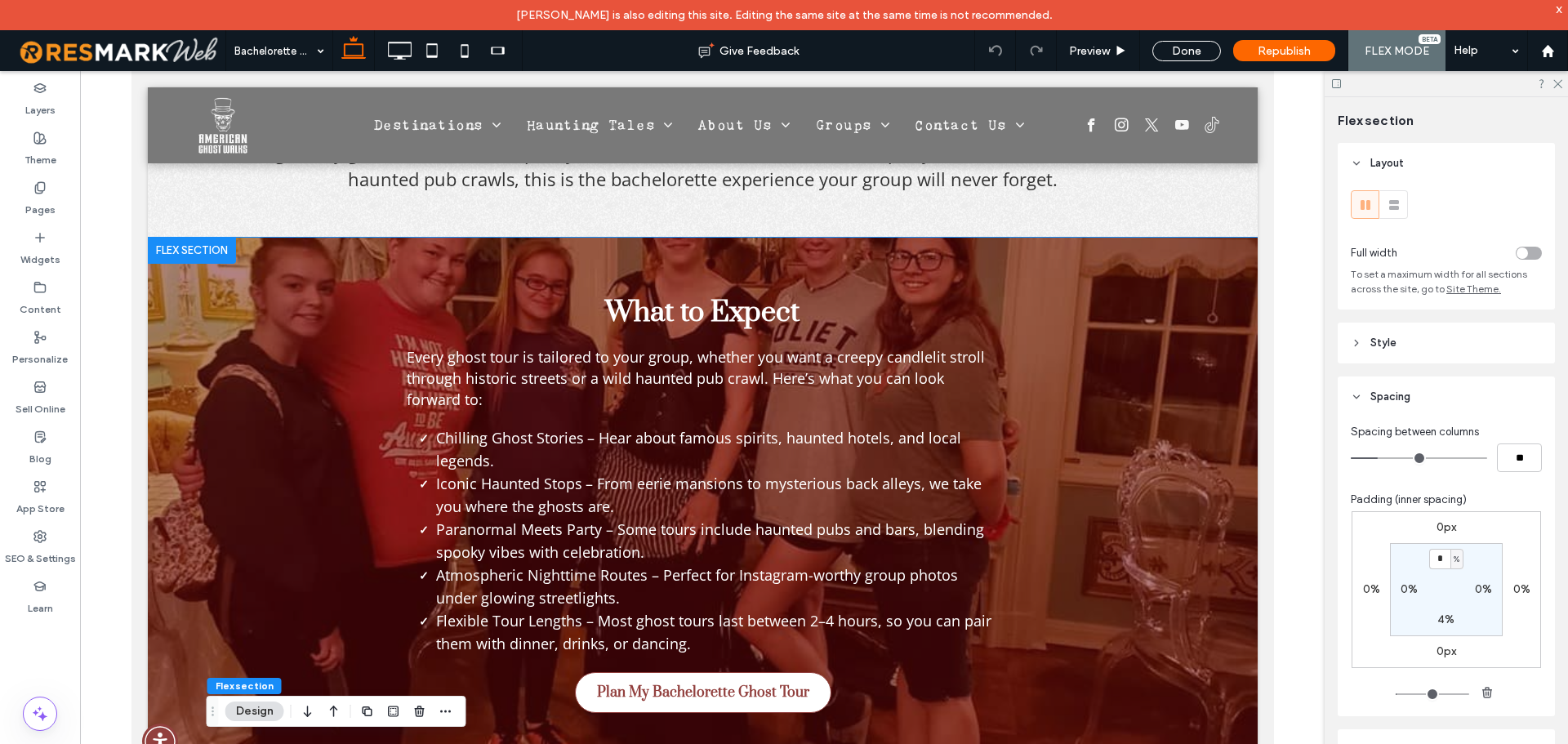
click at [1021, 260] on div "What to Expect Every ghost tour is tailored to your group, whether you want a c…" at bounding box center [702, 503] width 980 height 533
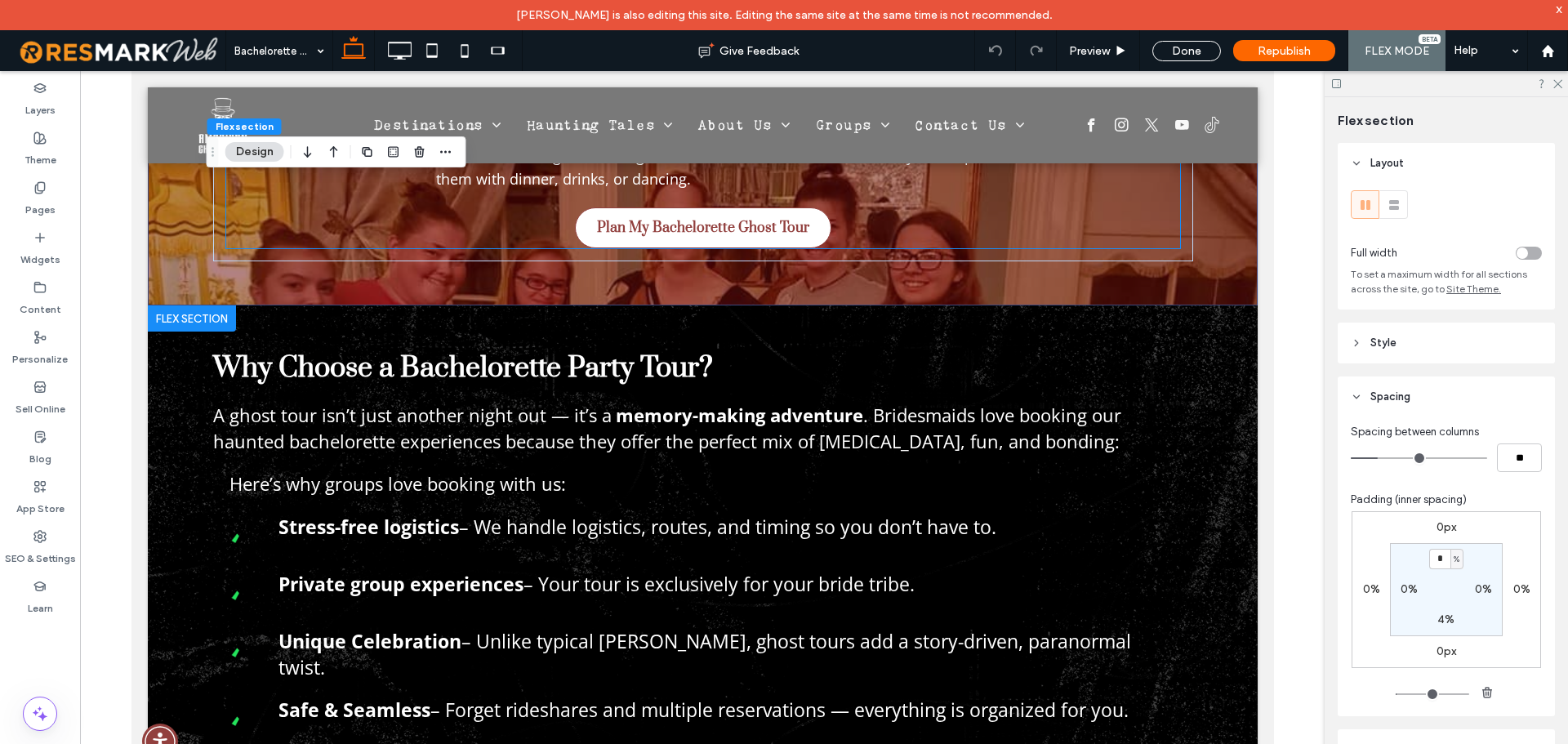
scroll to position [1310, 0]
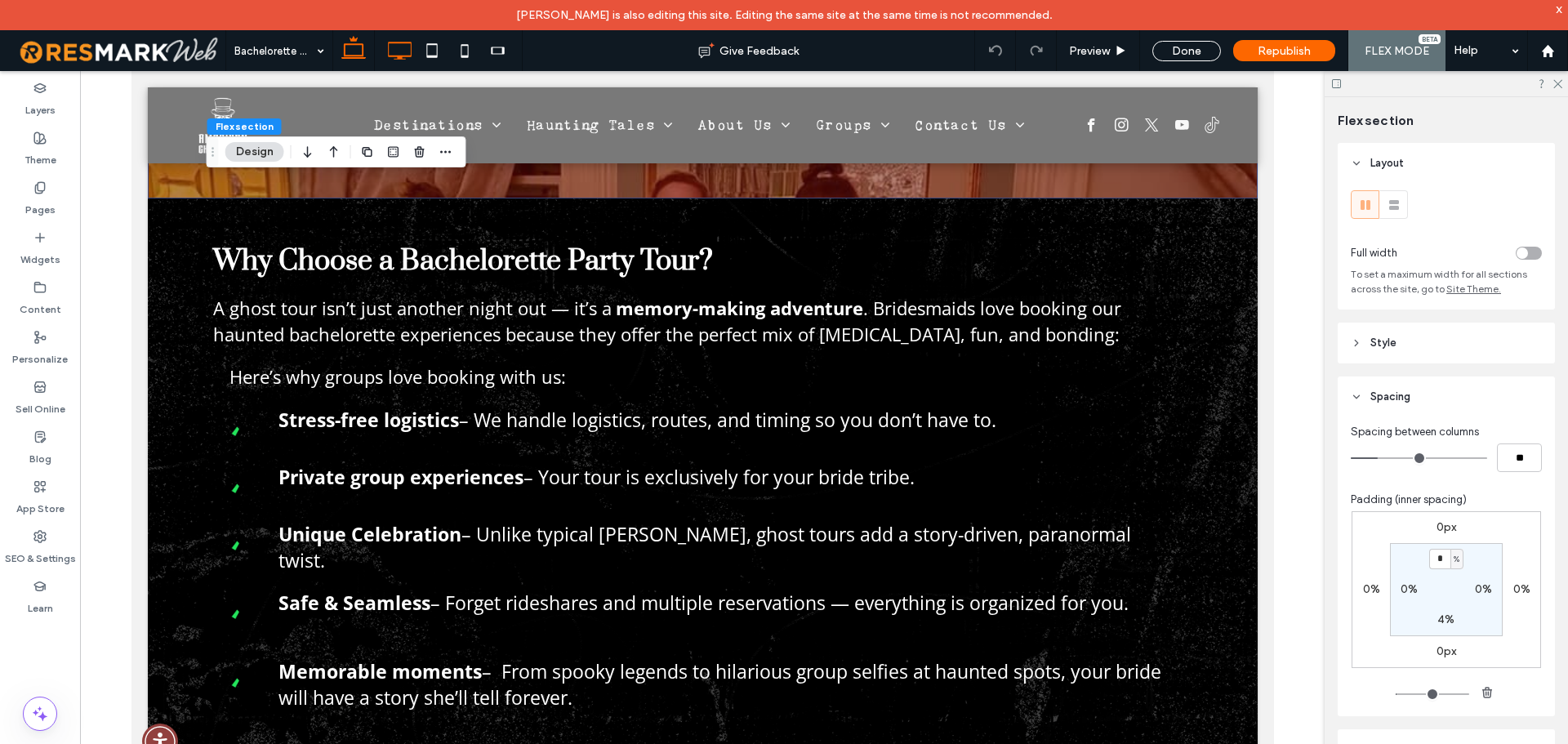
click at [403, 43] on use at bounding box center [400, 50] width 23 height 18
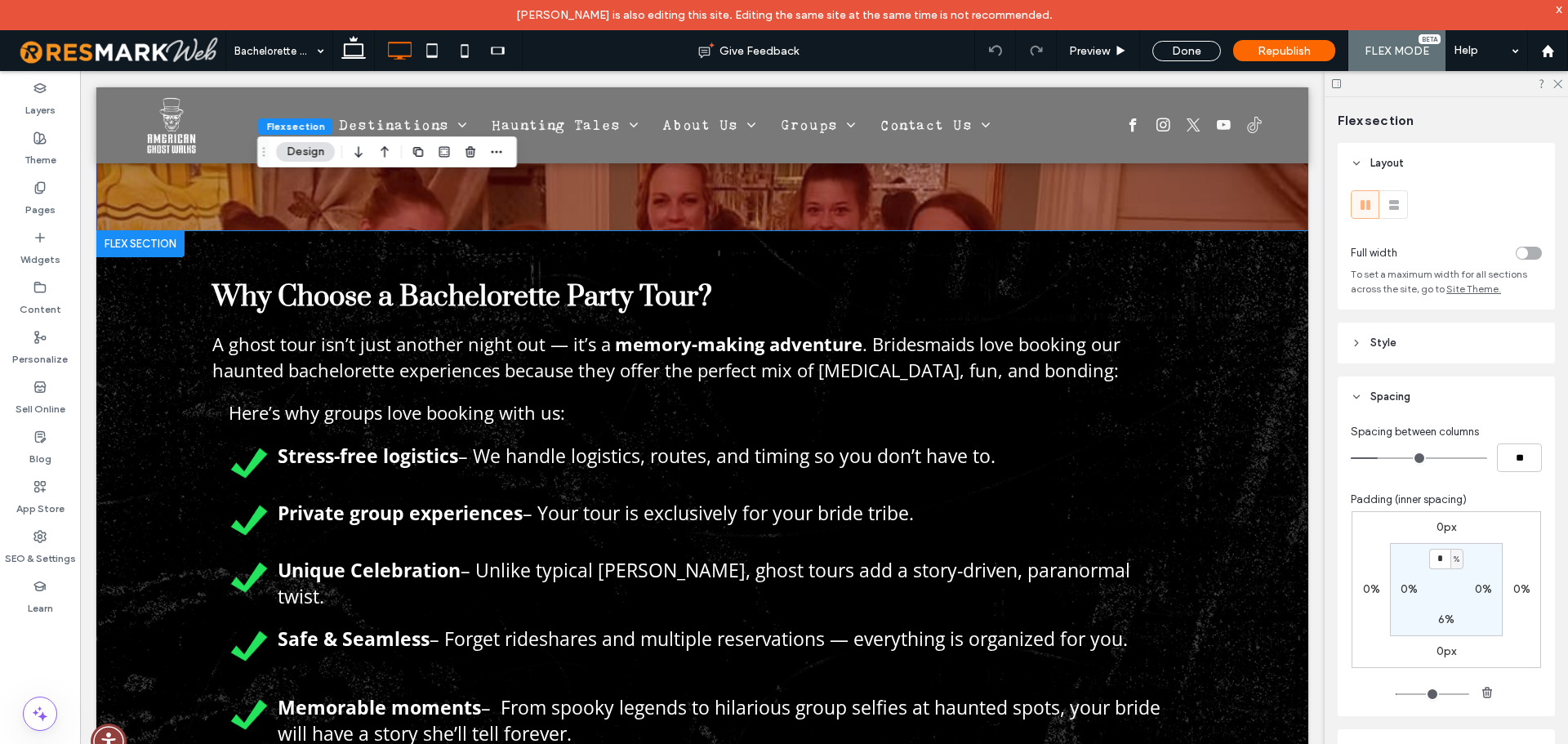
click at [650, 256] on div "Why Choose a Bachelorette Party Tour? A ghost tour isn’t just another night out…" at bounding box center [702, 521] width 980 height 580
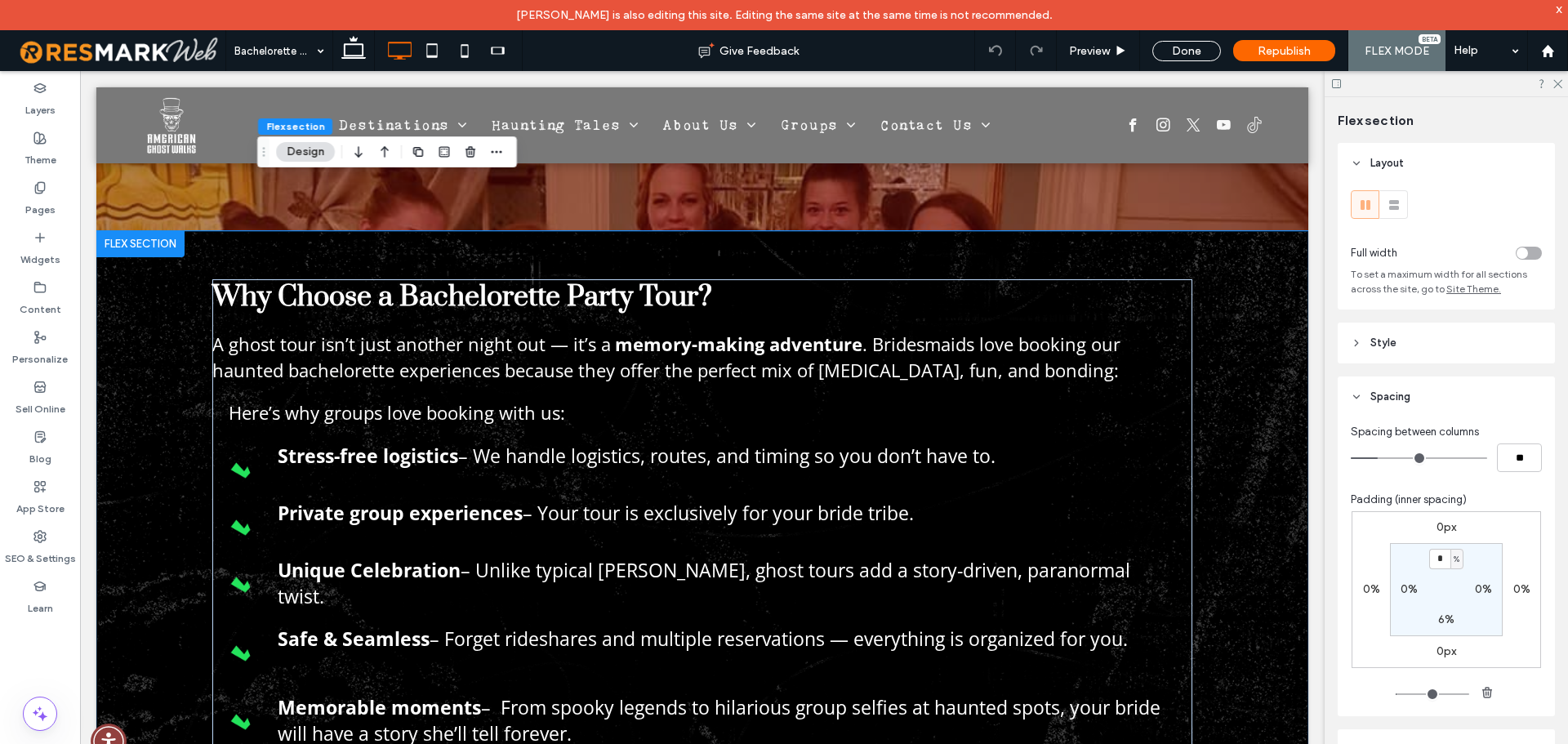
scroll to position [1251, 0]
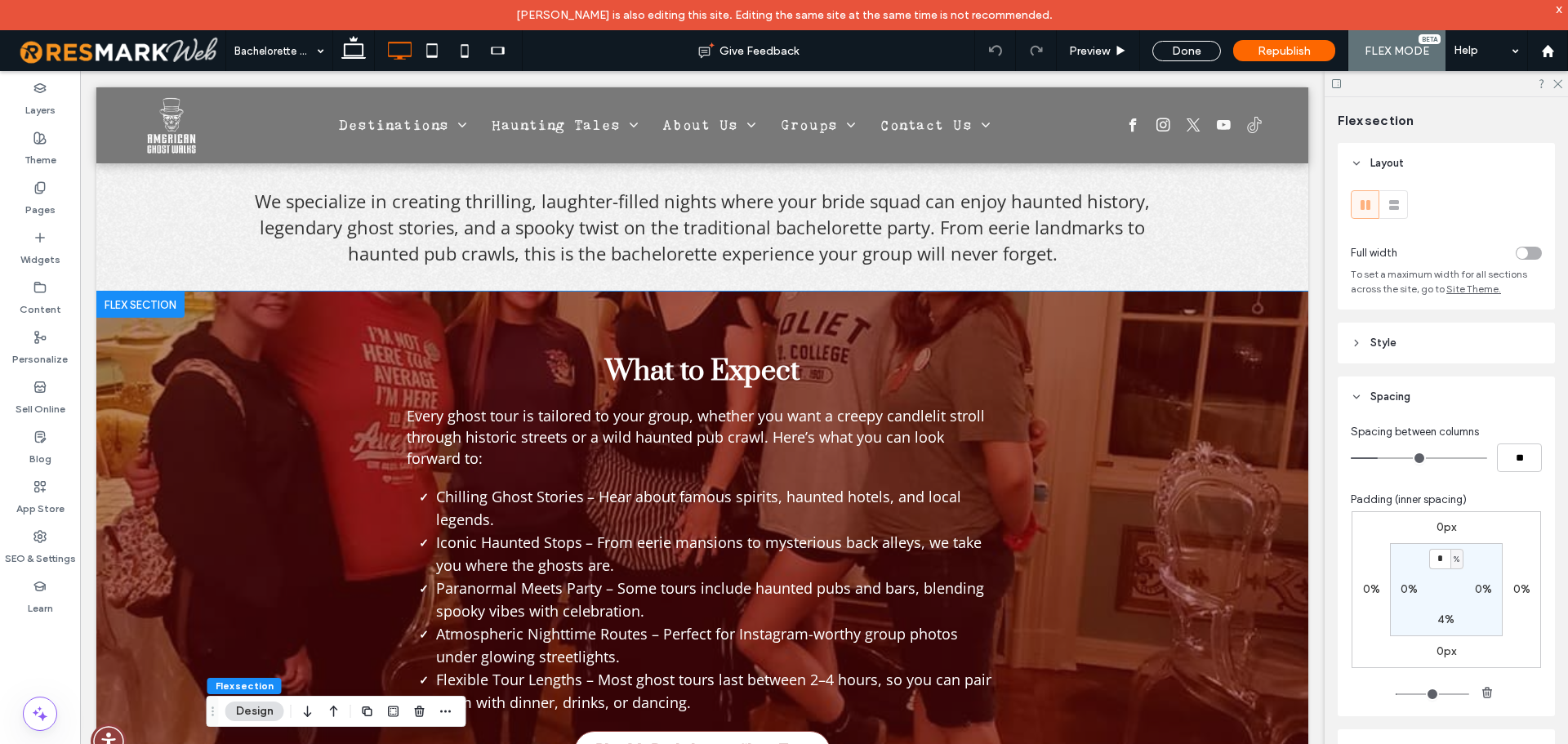
click at [856, 328] on div "What to Expect Every ghost tour is tailored to your group, whether you want a c…" at bounding box center [702, 573] width 980 height 565
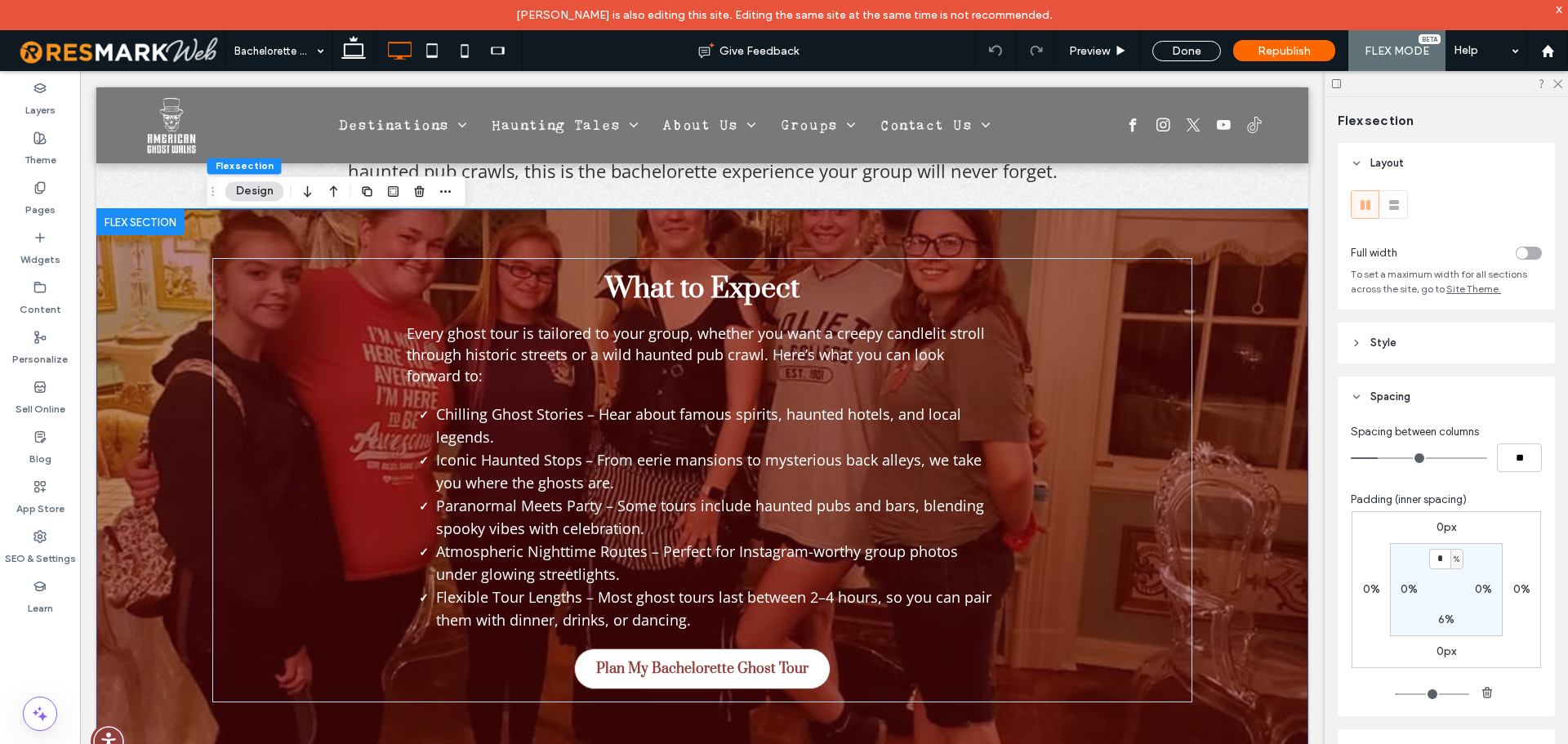
scroll to position [684, 0]
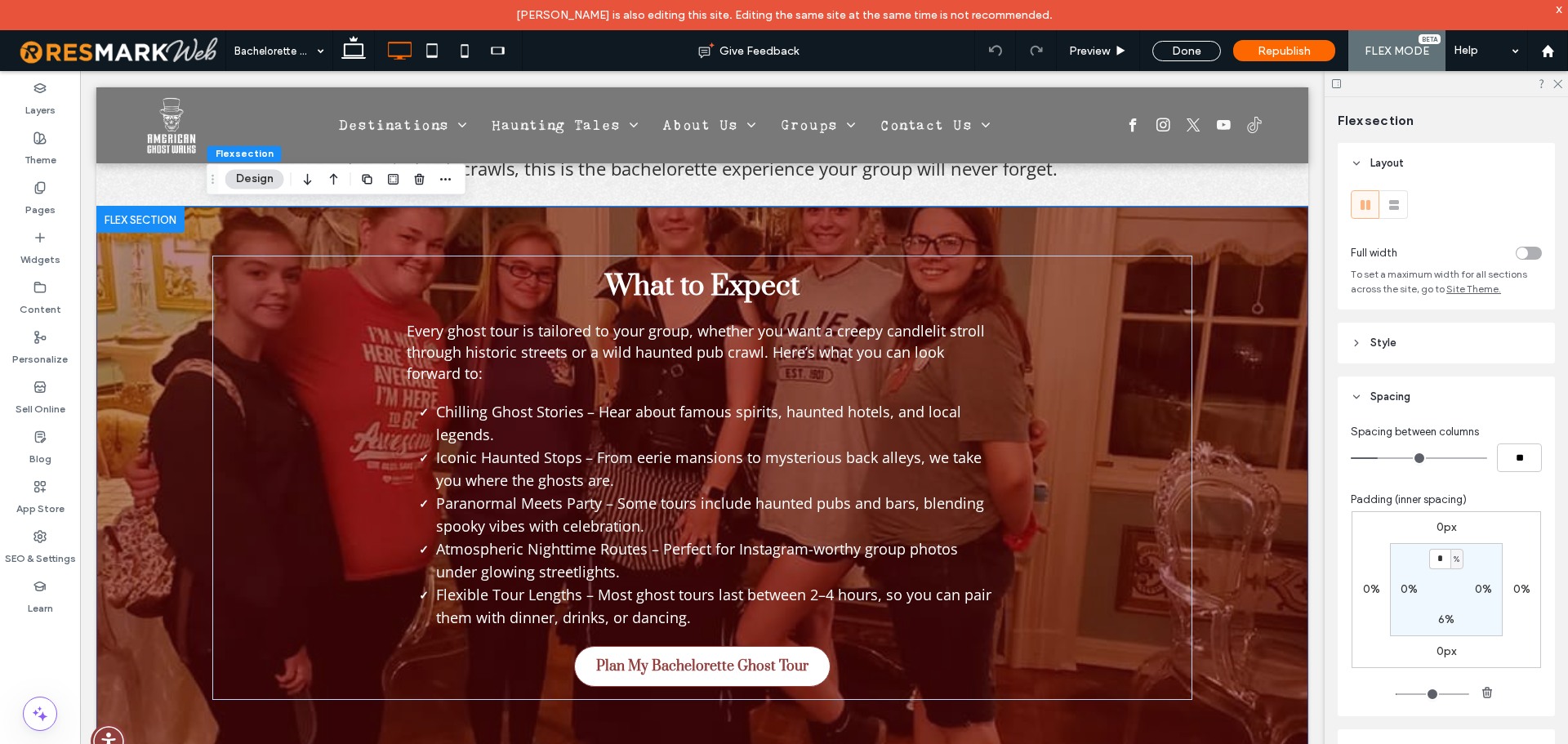
click at [1441, 618] on label "6%" at bounding box center [1447, 618] width 17 height 14
type input "*"
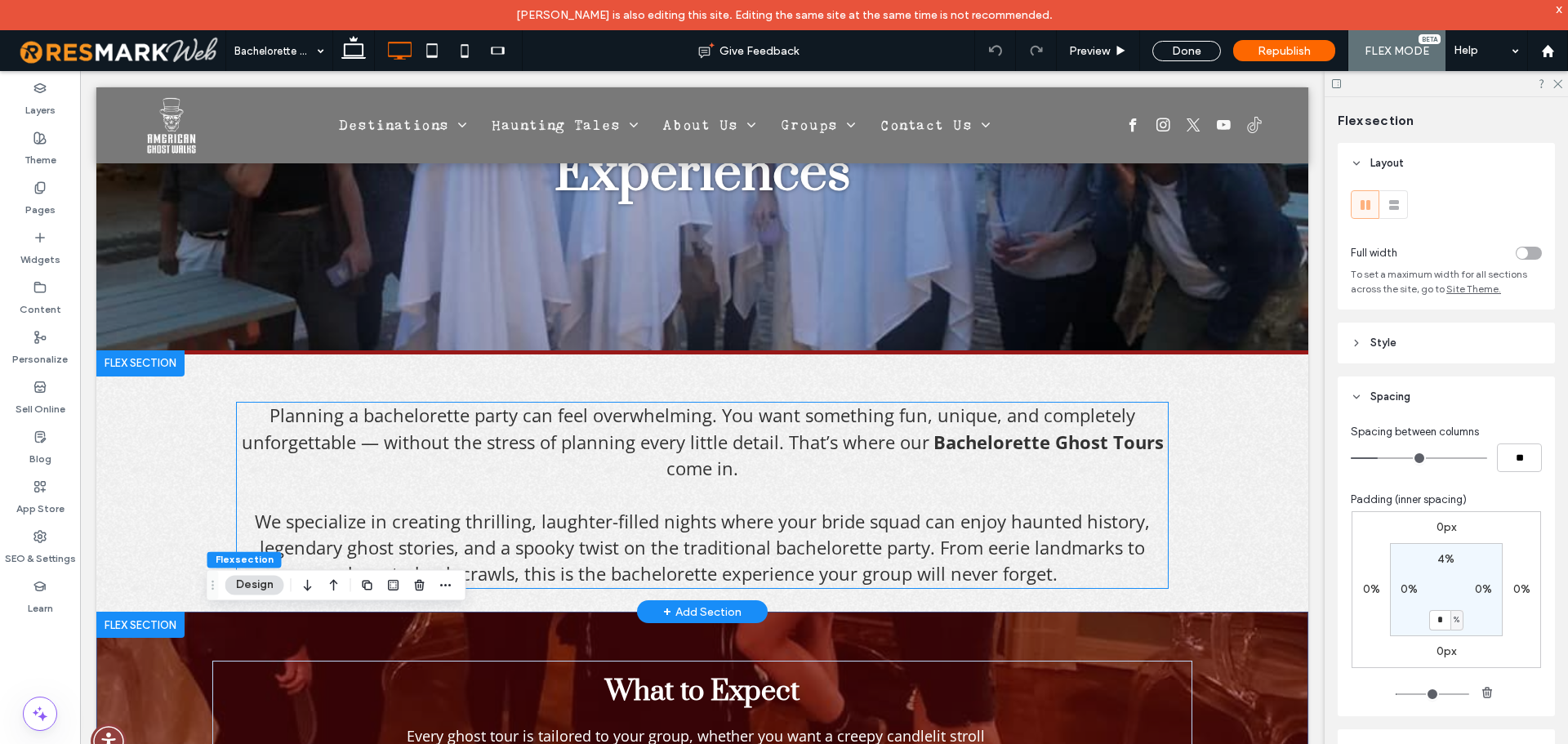
scroll to position [275, 0]
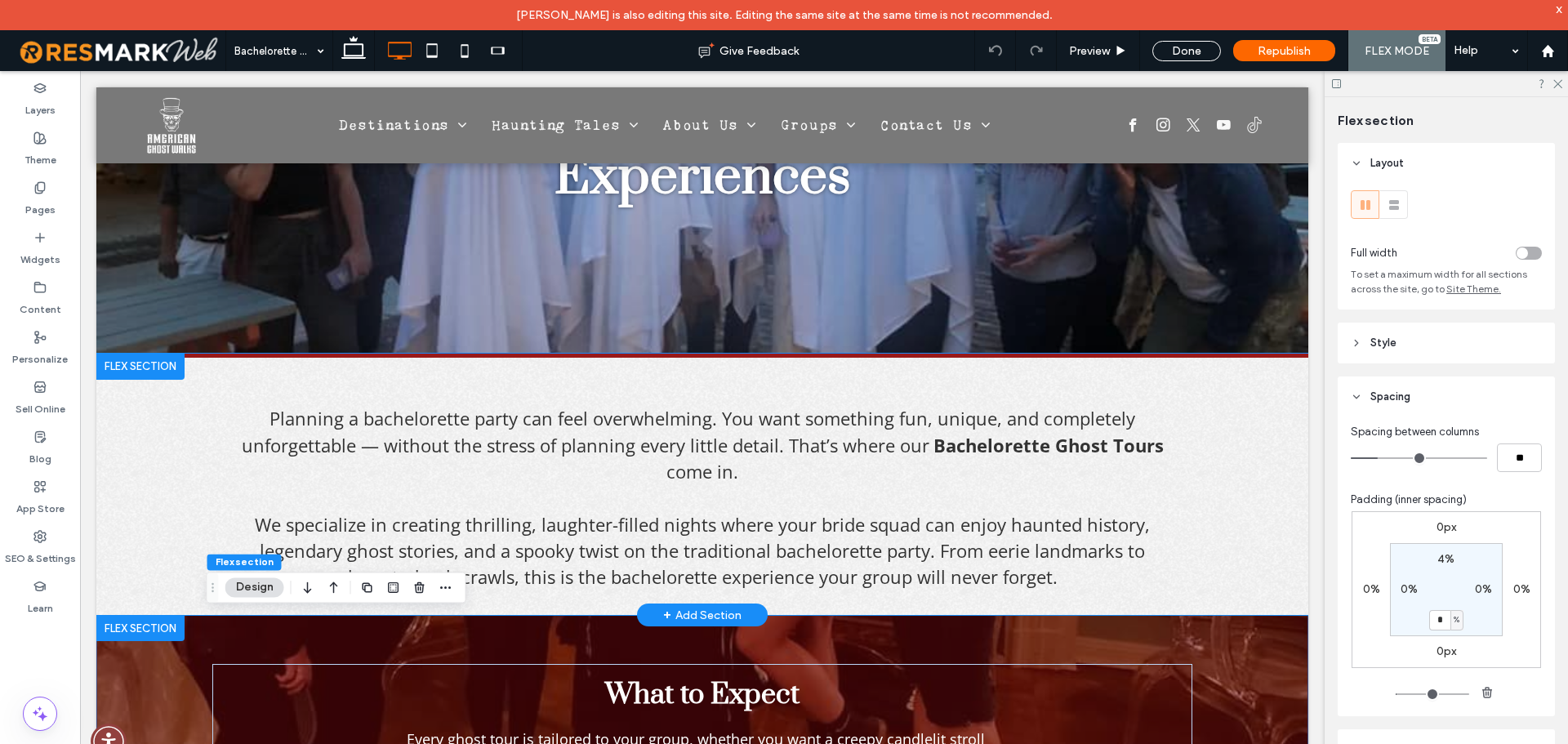
click at [1241, 405] on div "Planning a bachelorette party can feel overwhelming. You want something fun, un…" at bounding box center [703, 485] width 1212 height 262
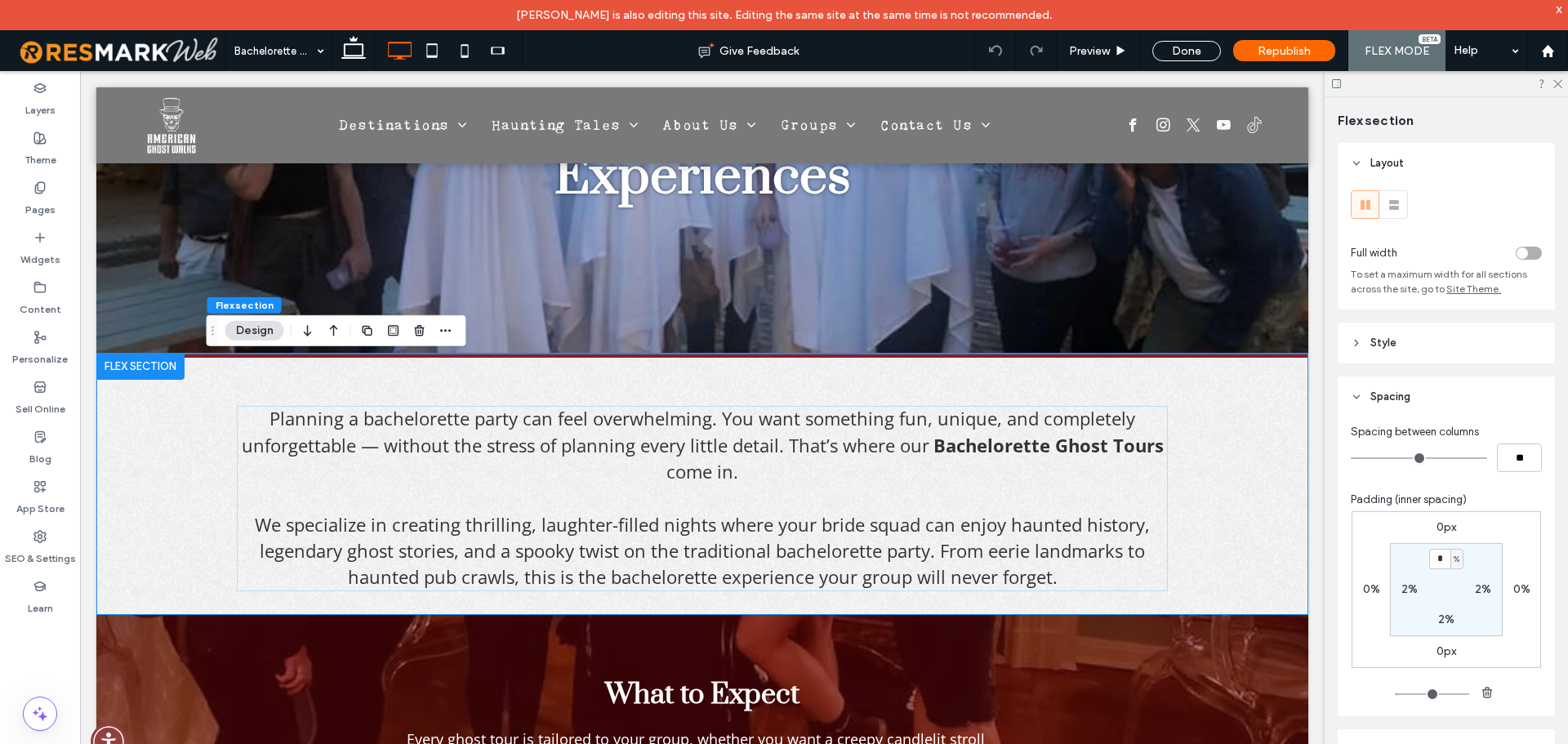
click at [1439, 618] on label "2%" at bounding box center [1447, 618] width 17 height 14
type input "*"
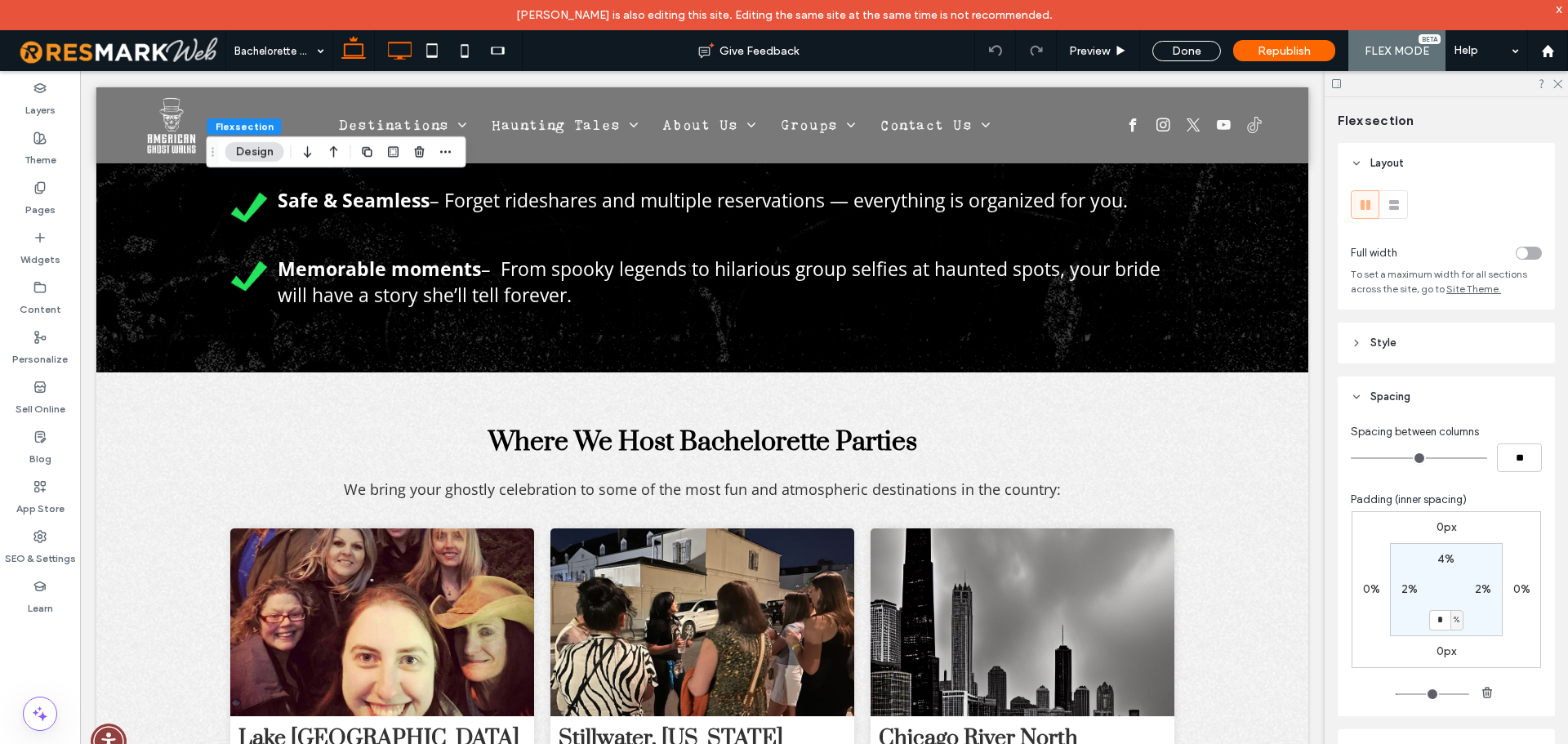
click at [347, 53] on icon at bounding box center [353, 50] width 33 height 33
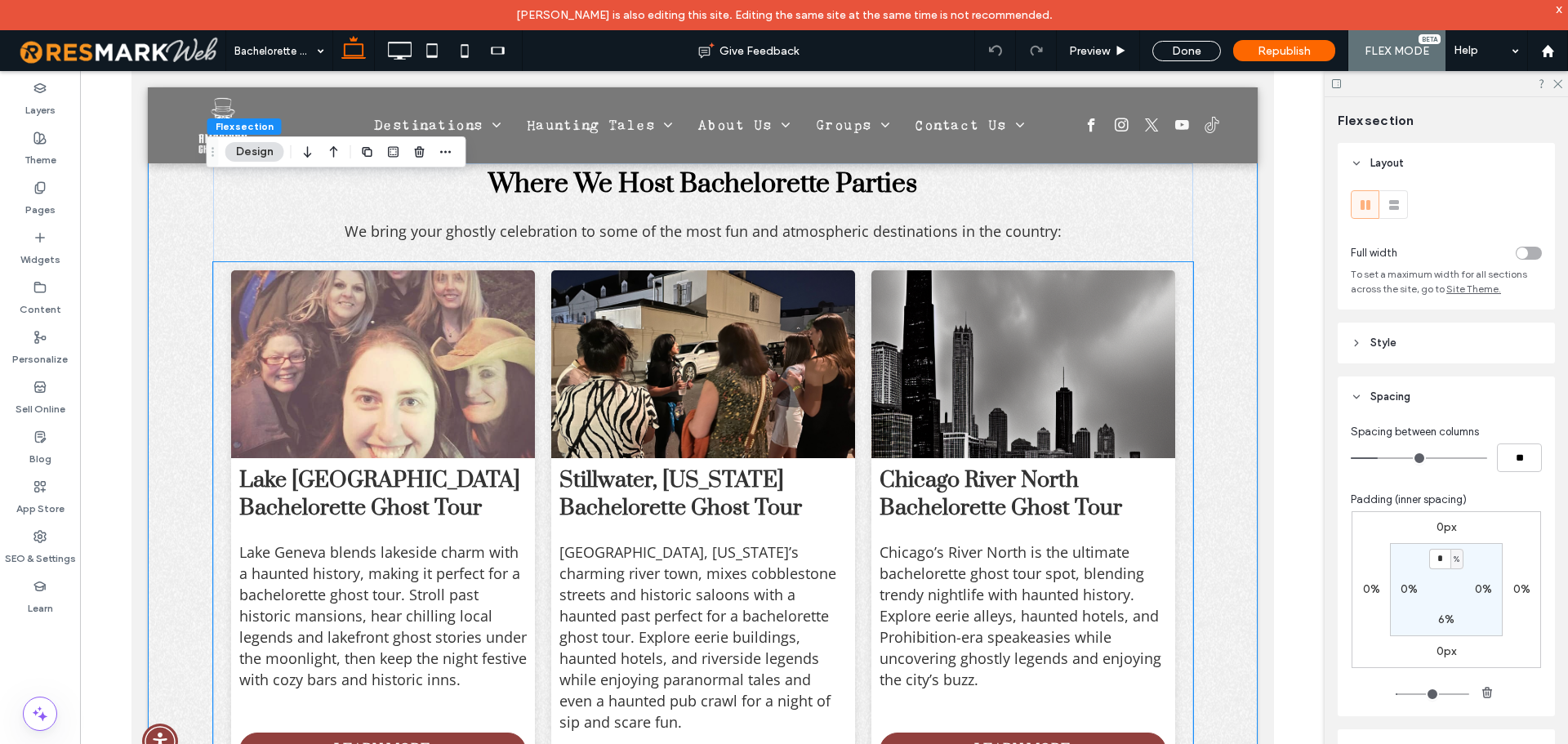
scroll to position [1995, 0]
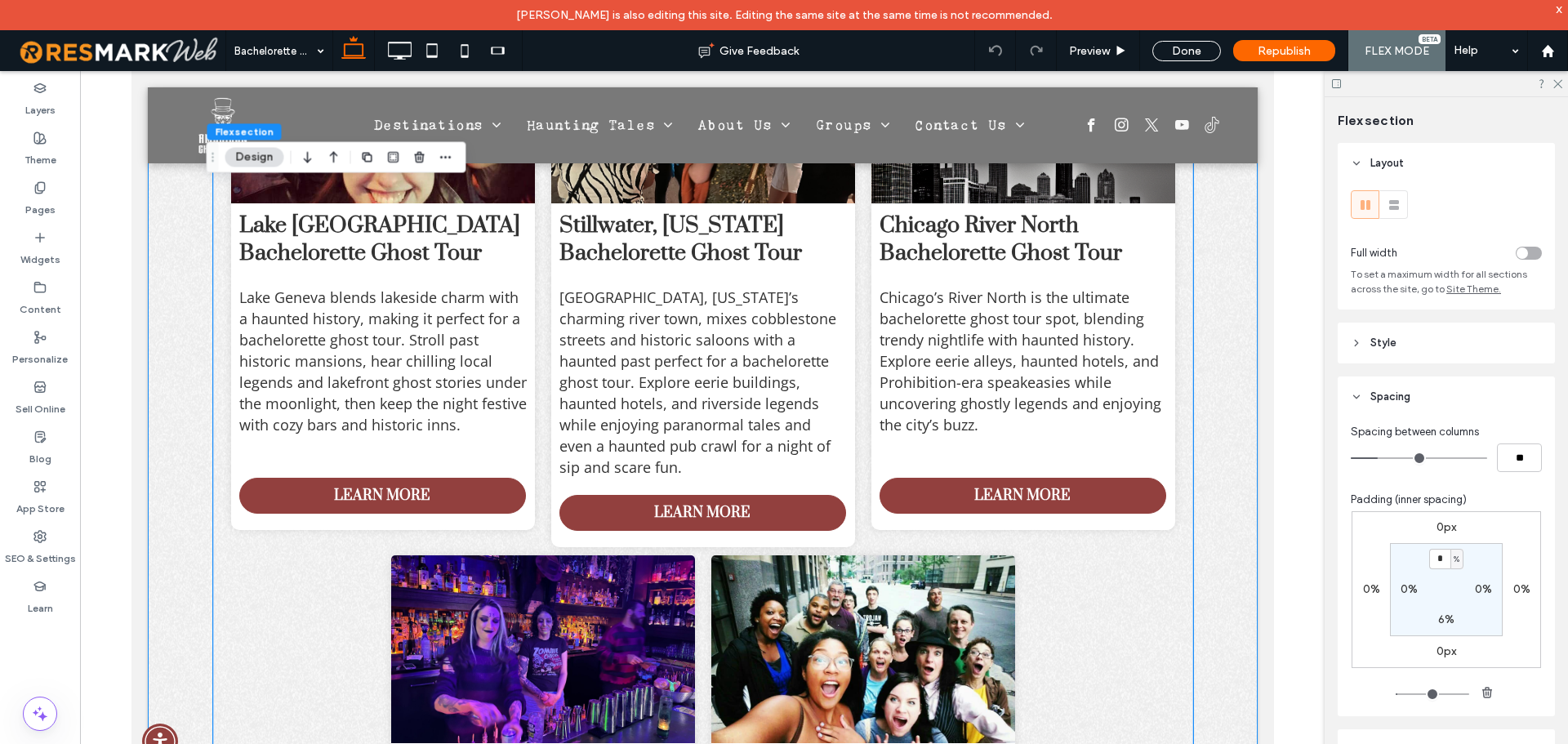
scroll to position [2239, 0]
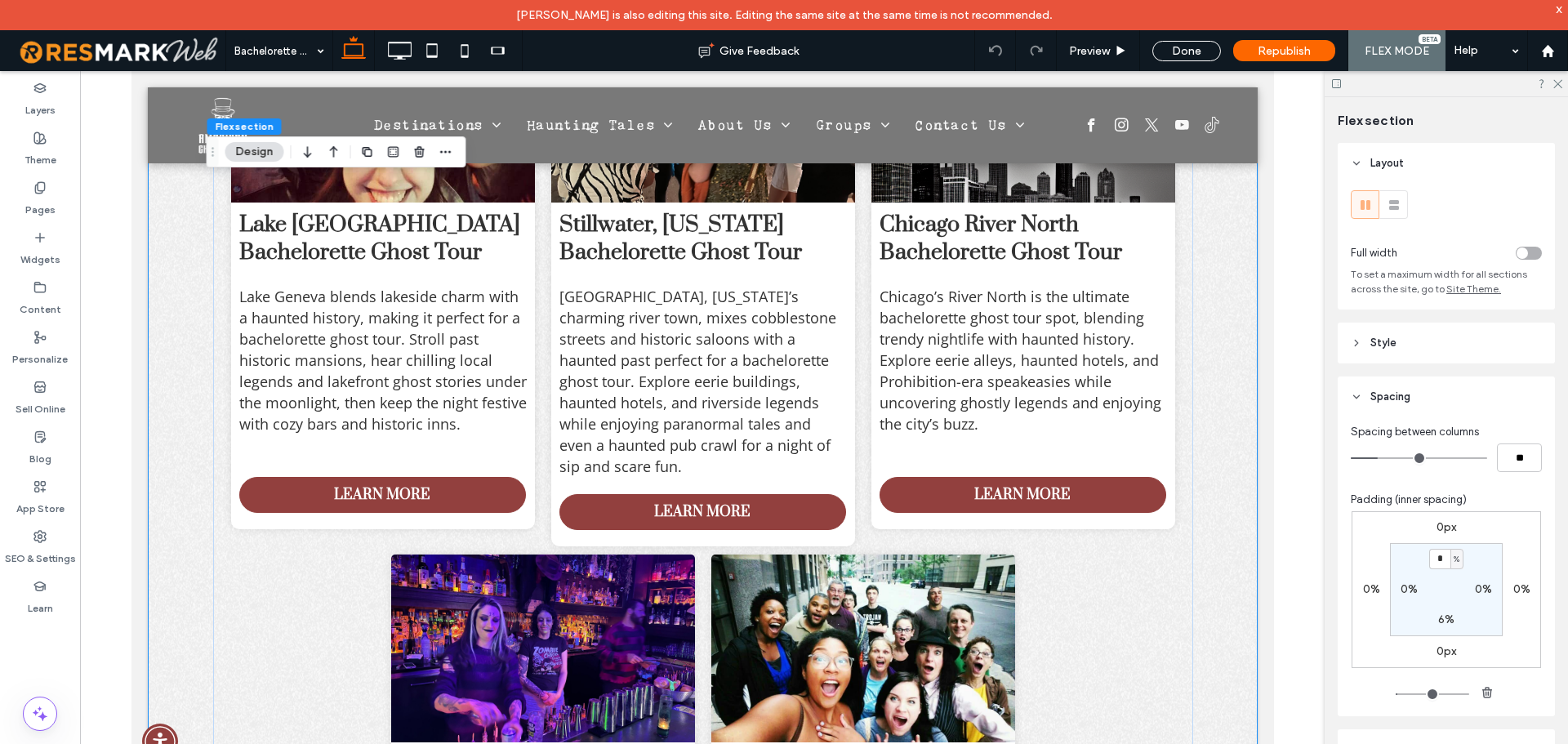
type input "*"
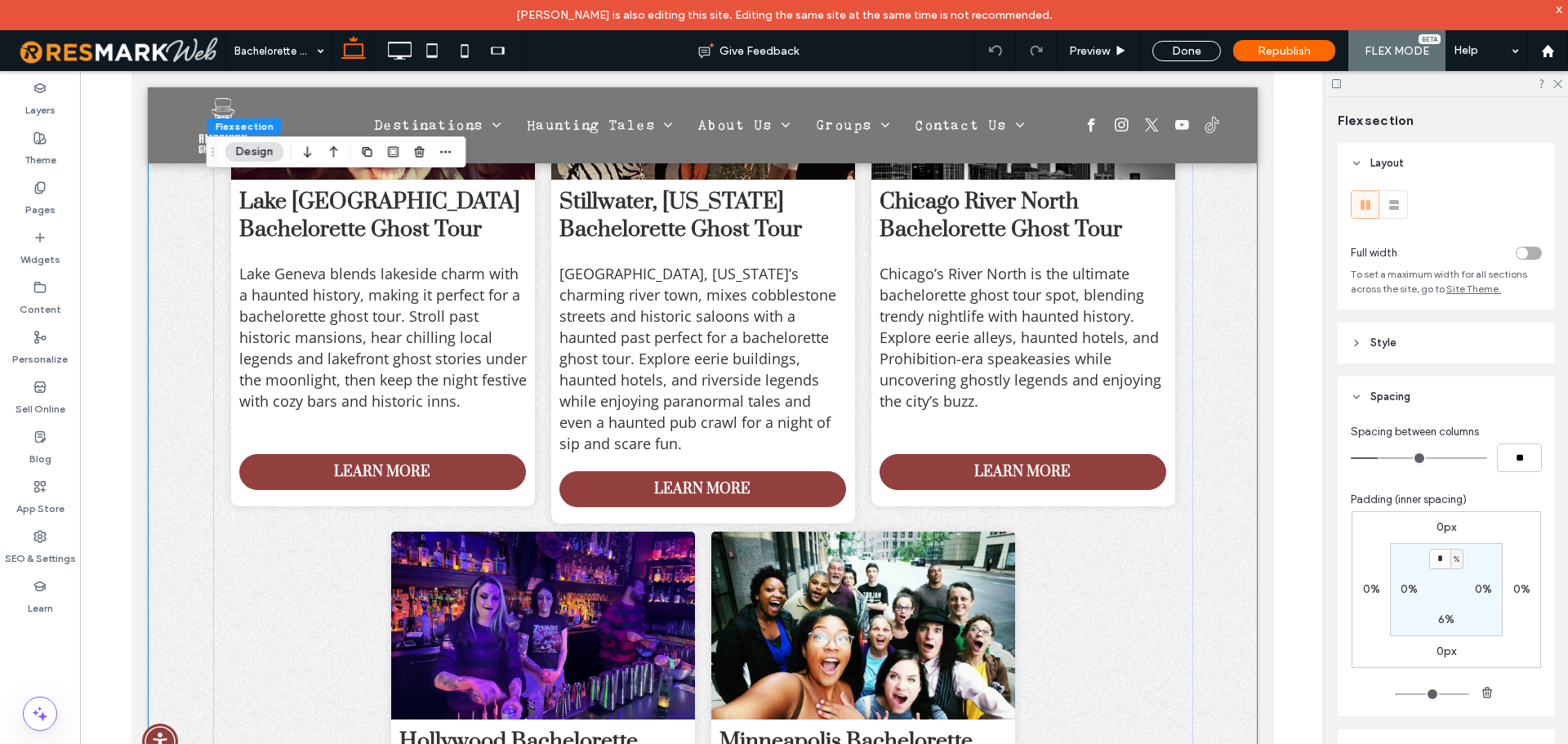
click at [1444, 618] on label "6%" at bounding box center [1447, 618] width 17 height 14
type input "*"
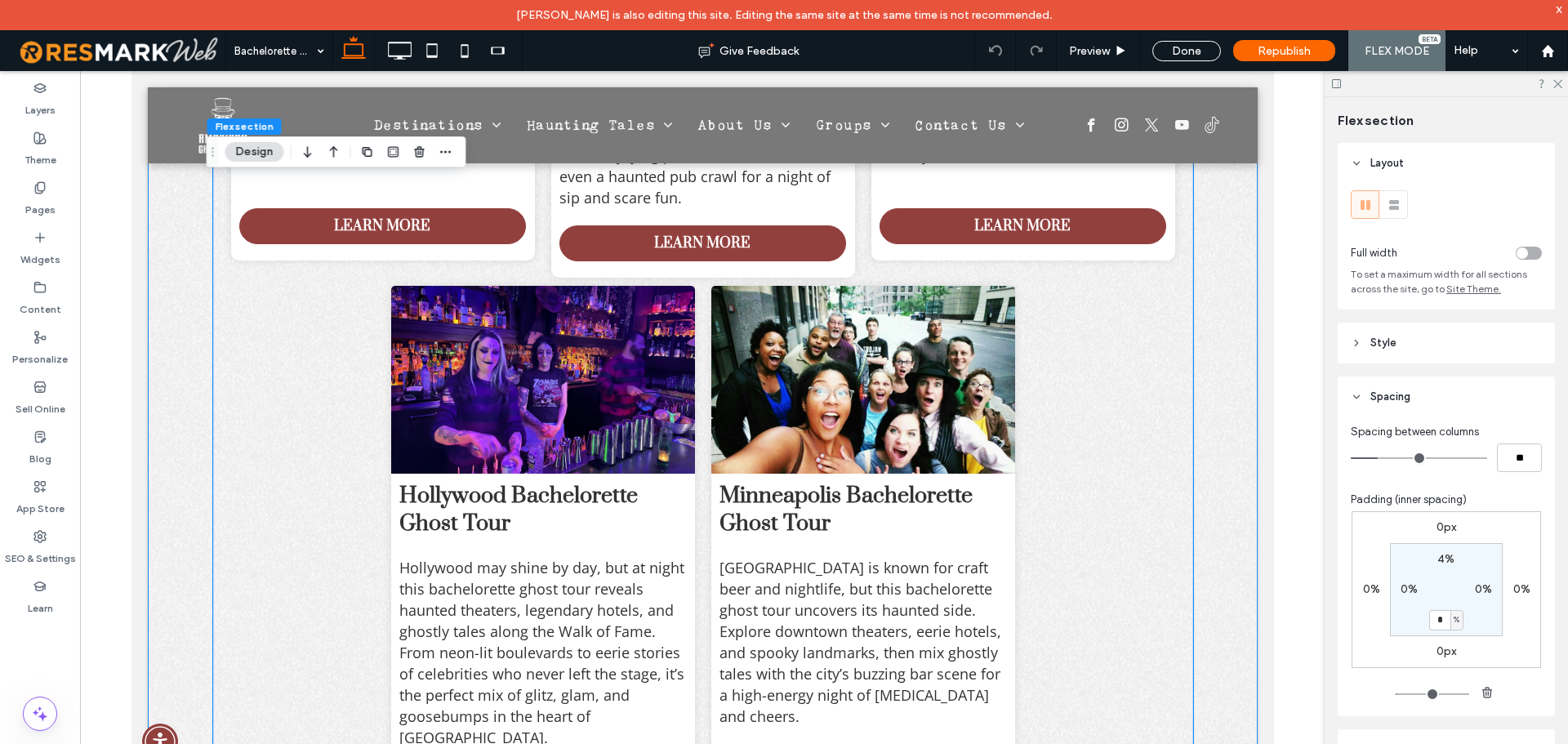
scroll to position [2648, 0]
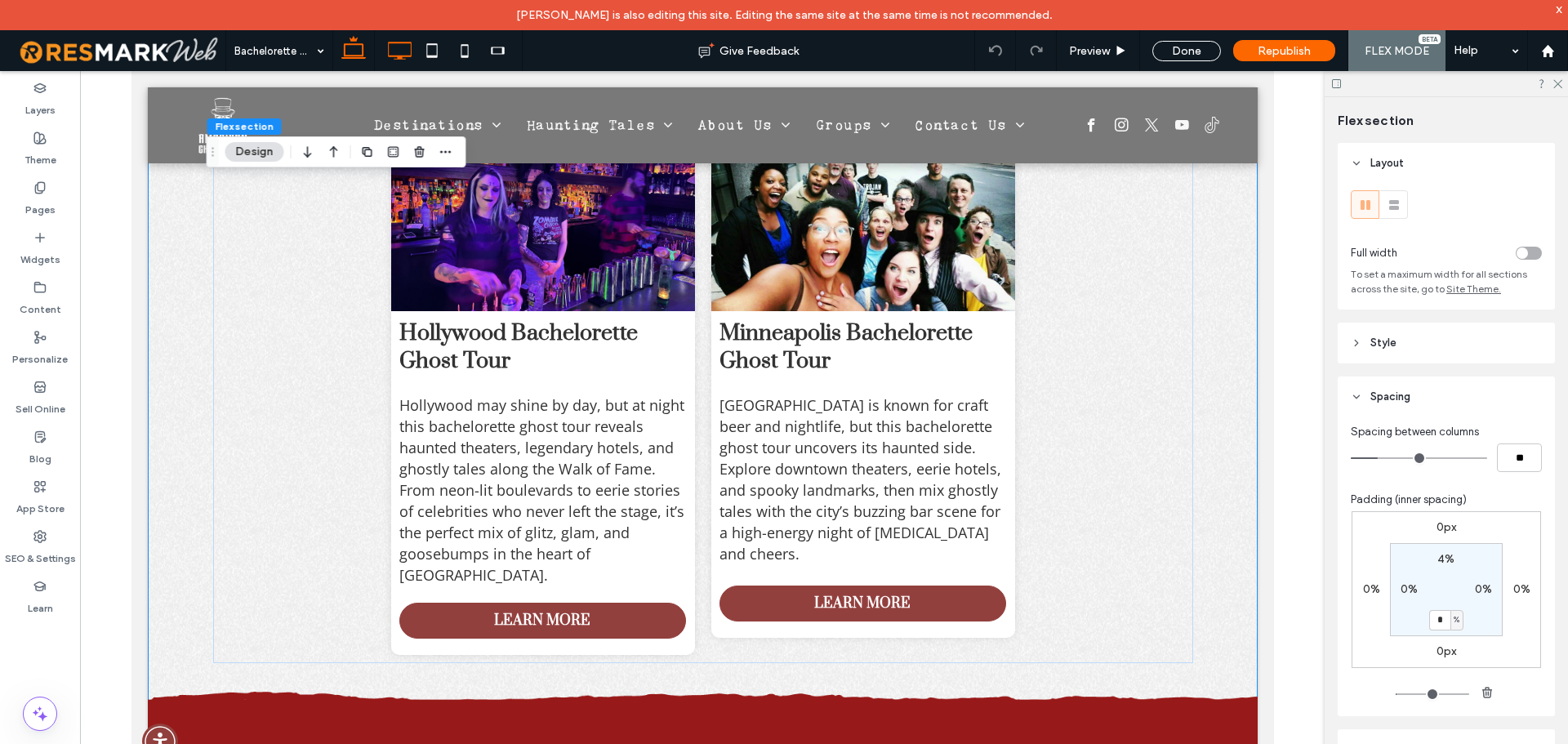
click at [397, 57] on use at bounding box center [400, 50] width 23 height 18
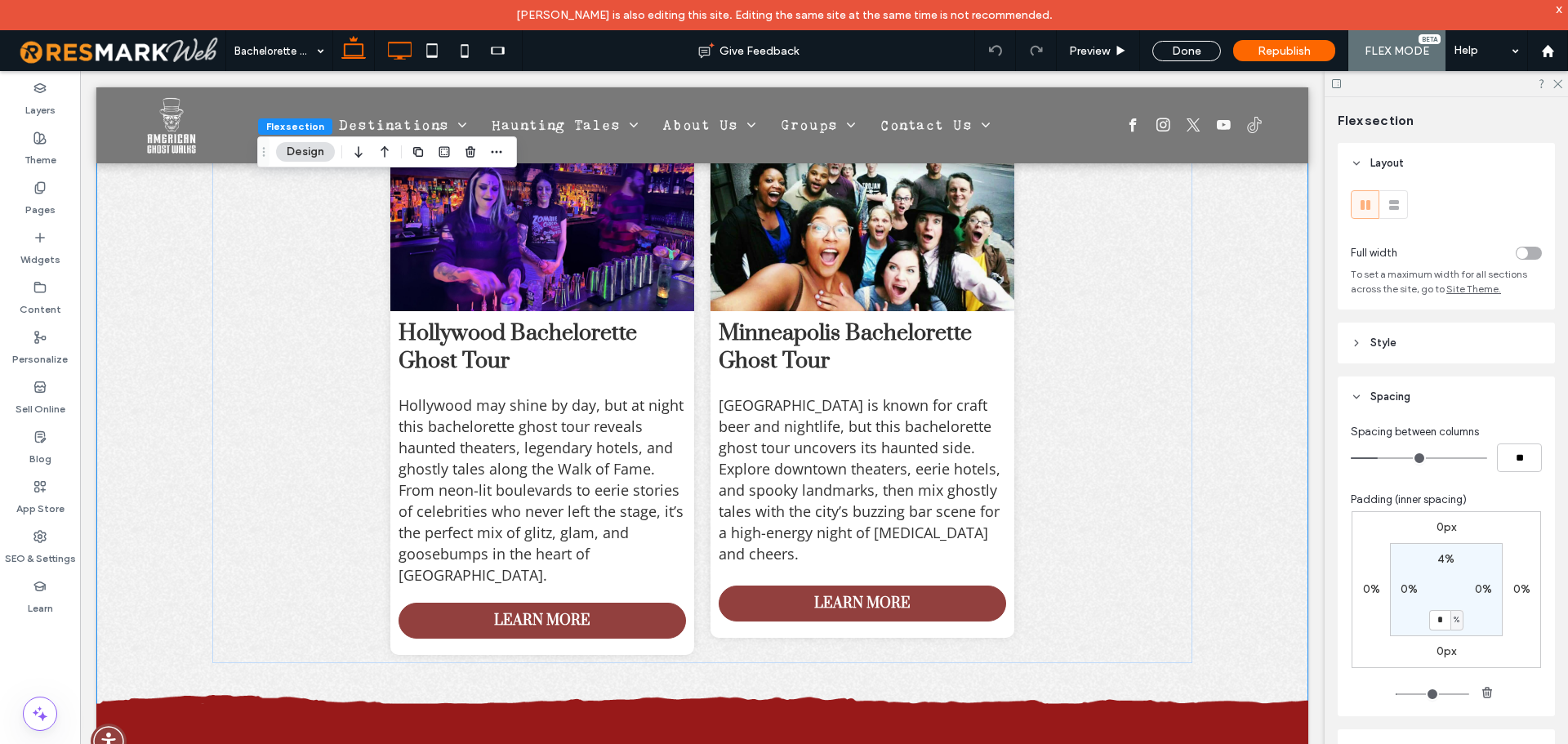
click at [365, 46] on icon at bounding box center [353, 50] width 33 height 33
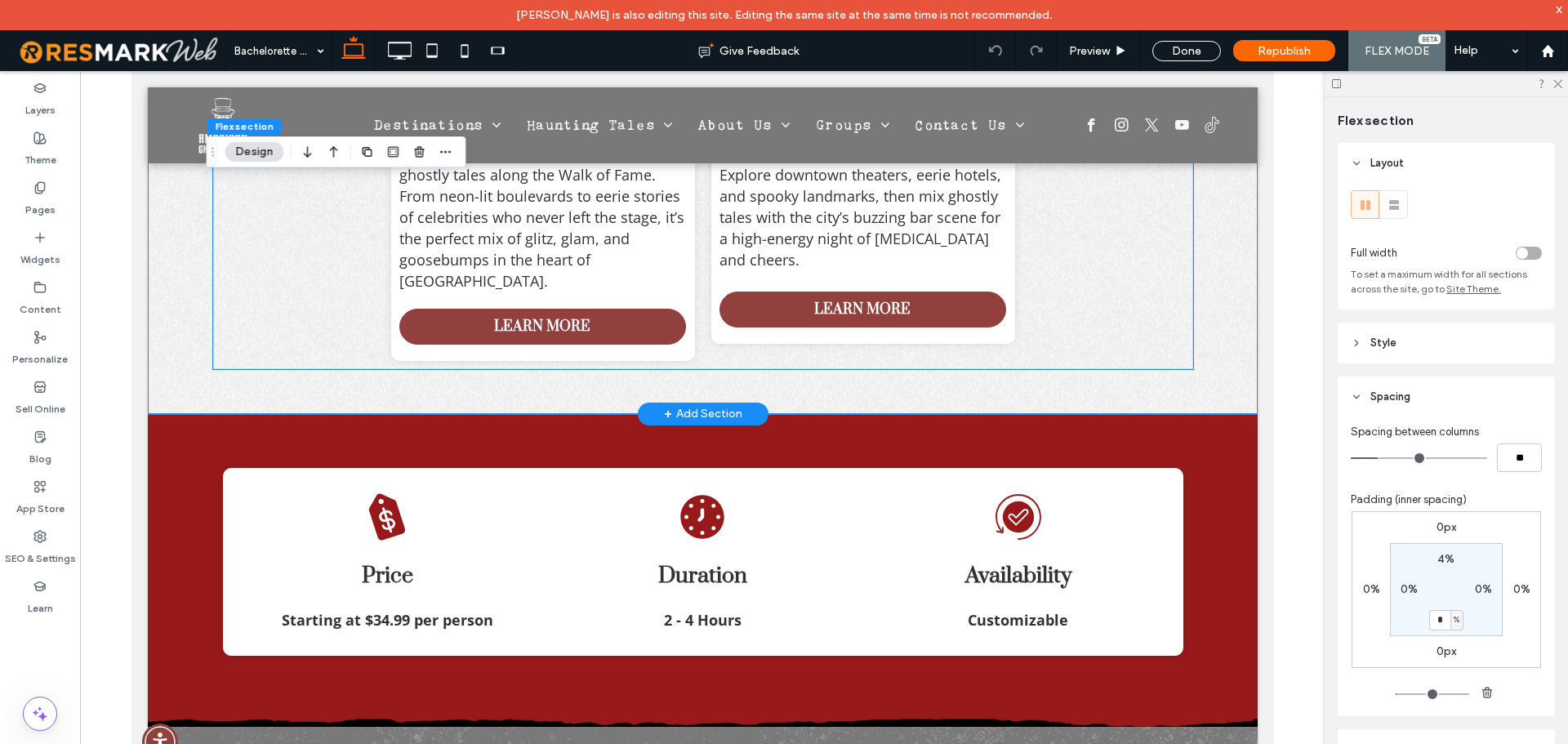
scroll to position [3056, 0]
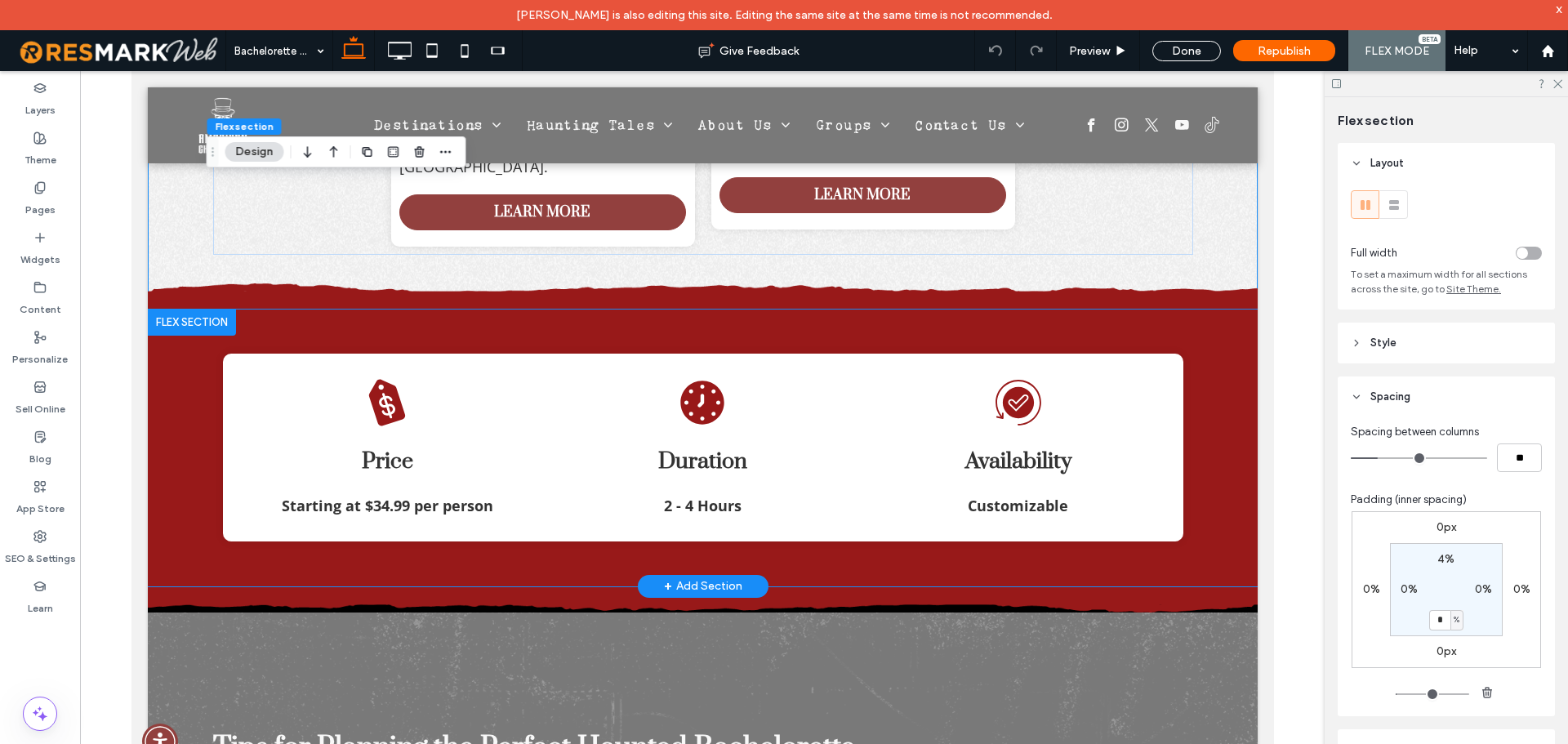
click at [373, 310] on div "Black price tag with a white dollar sign. Price Starting at $34.99 per person A…" at bounding box center [702, 448] width 980 height 277
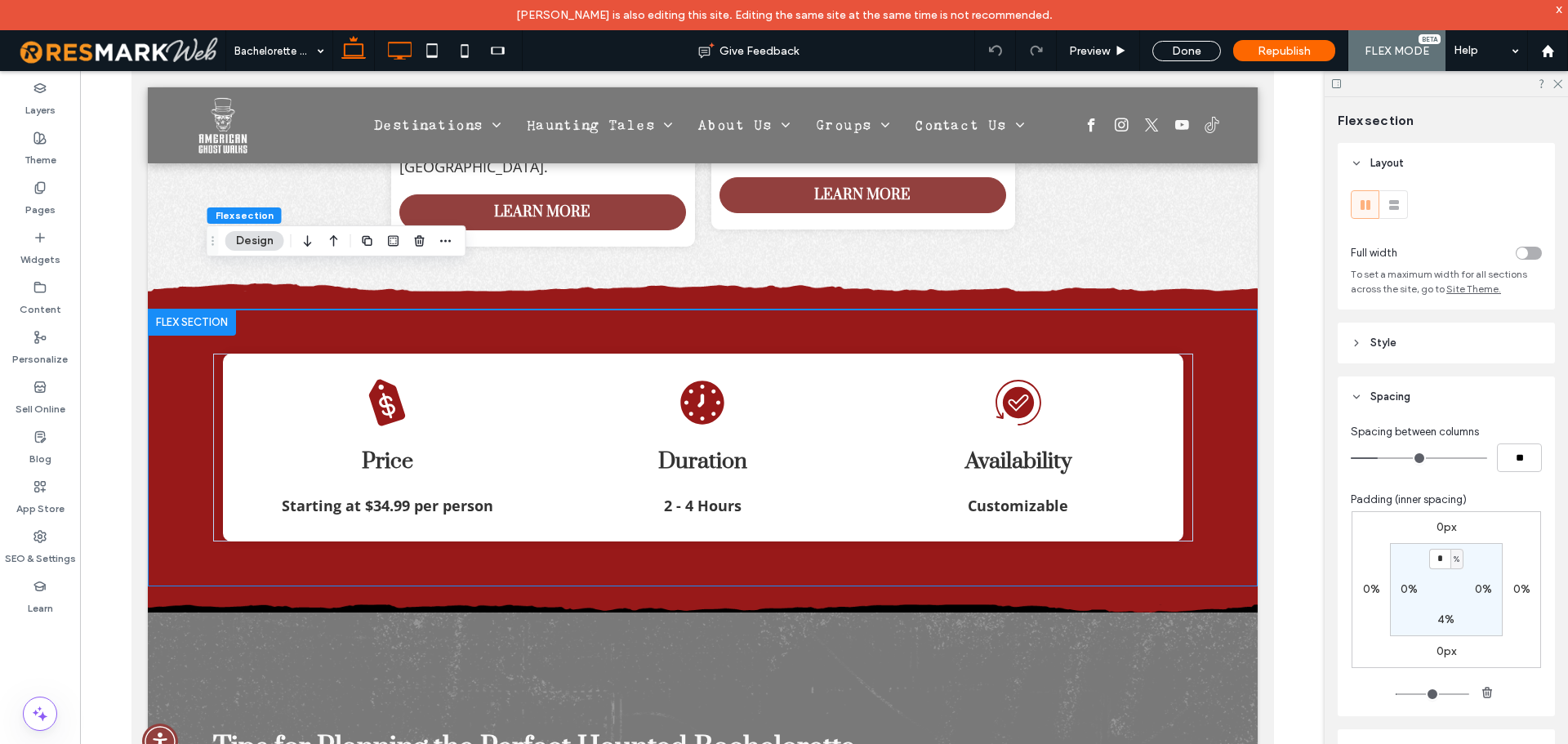
click at [396, 50] on icon at bounding box center [399, 50] width 33 height 33
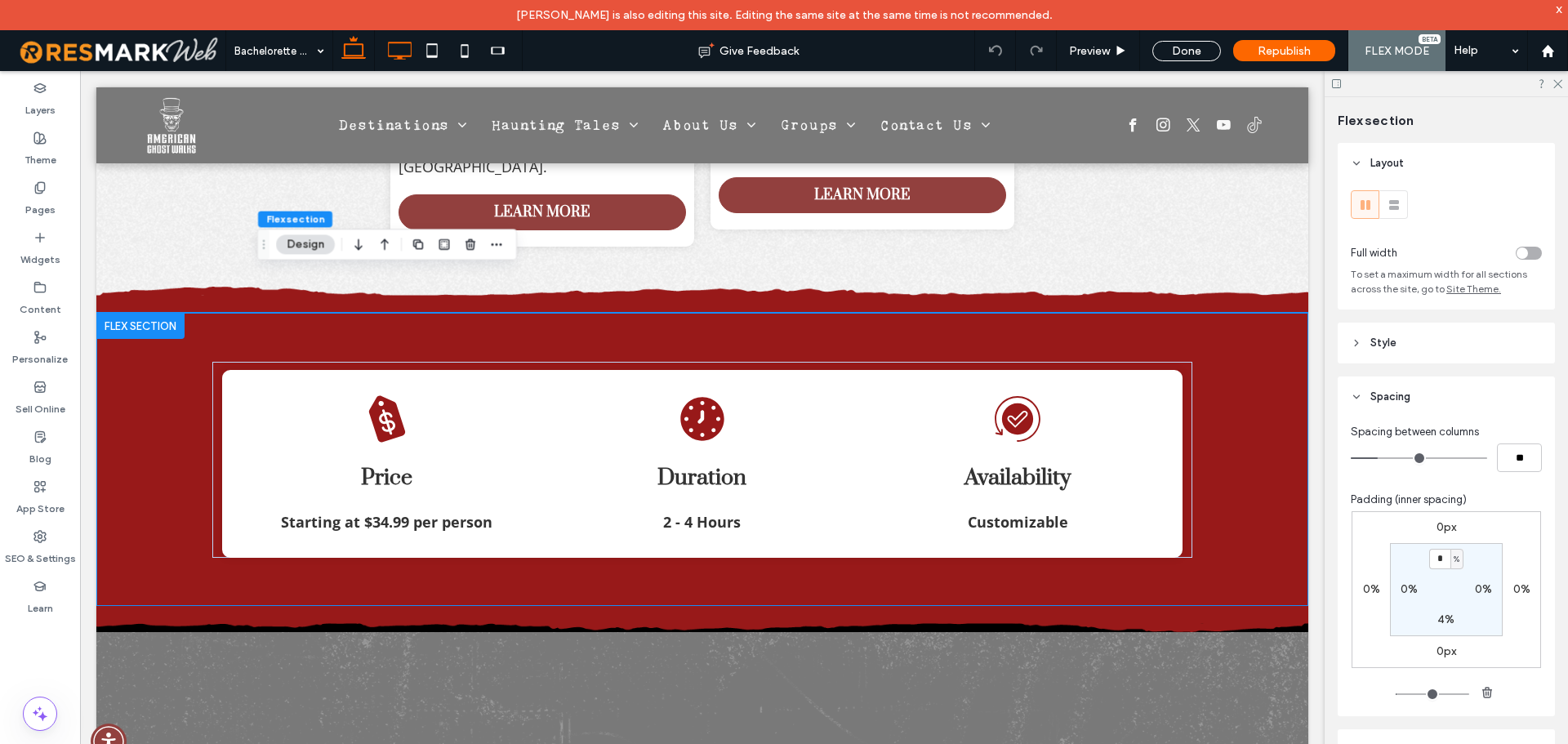
click at [349, 44] on use at bounding box center [354, 47] width 24 height 23
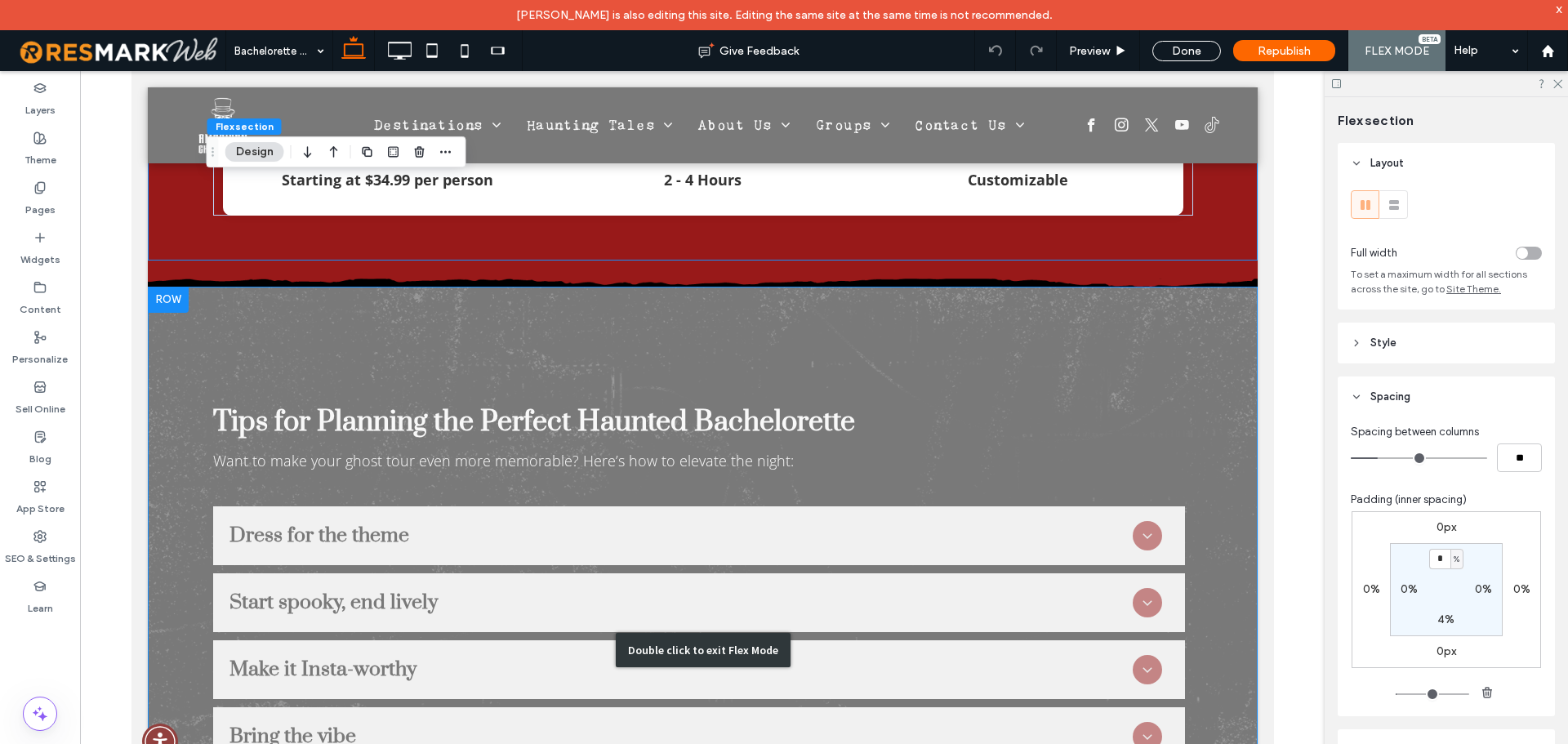
scroll to position [3382, 0]
click at [332, 304] on div "Double click to exit Flex Mode" at bounding box center [702, 649] width 1110 height 727
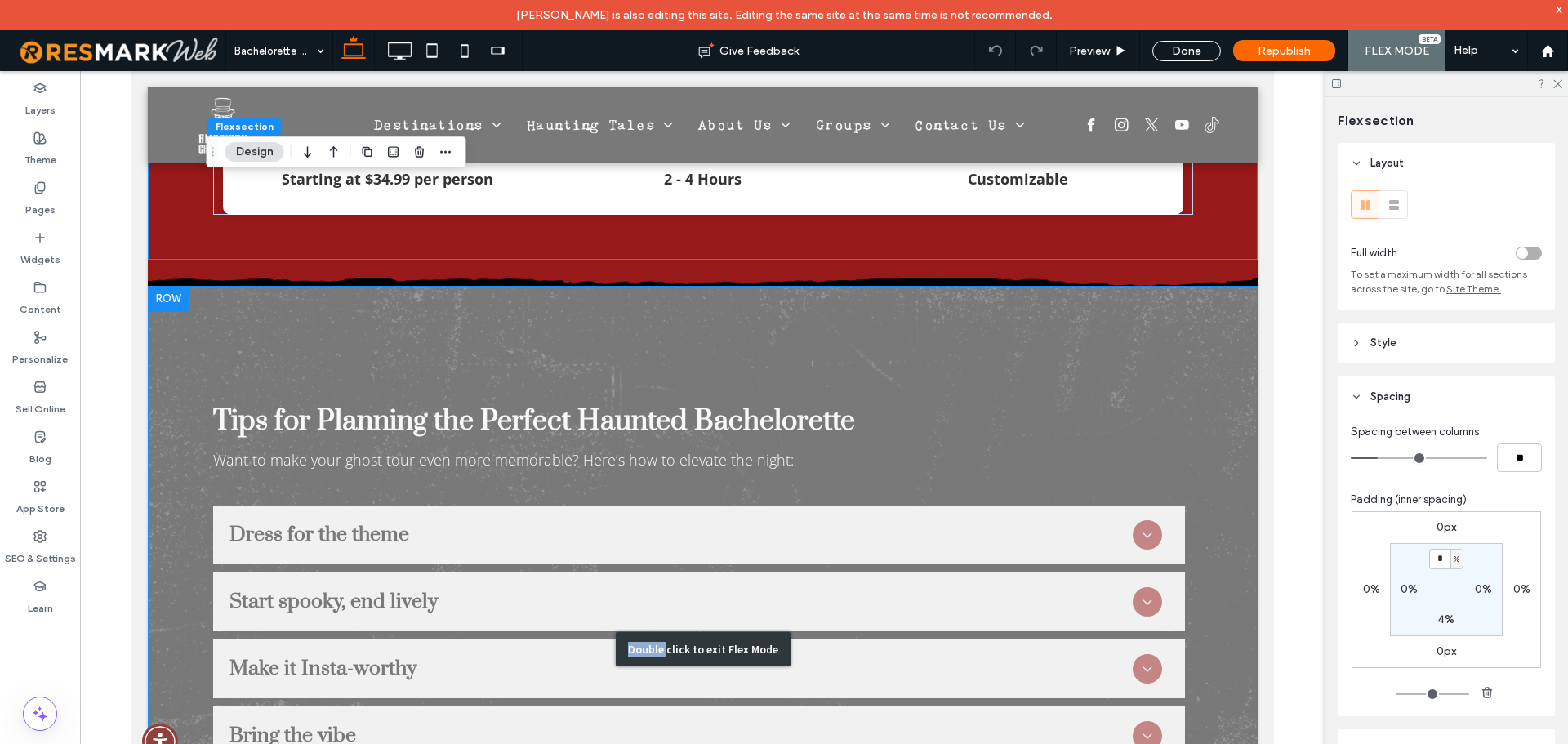
click at [332, 304] on div "Double click to exit Flex Mode" at bounding box center [702, 649] width 1110 height 727
click at [502, 328] on div "Tips for Planning the Perfect Haunted Bachelorette Want to make your ghost tour…" at bounding box center [702, 649] width 1110 height 727
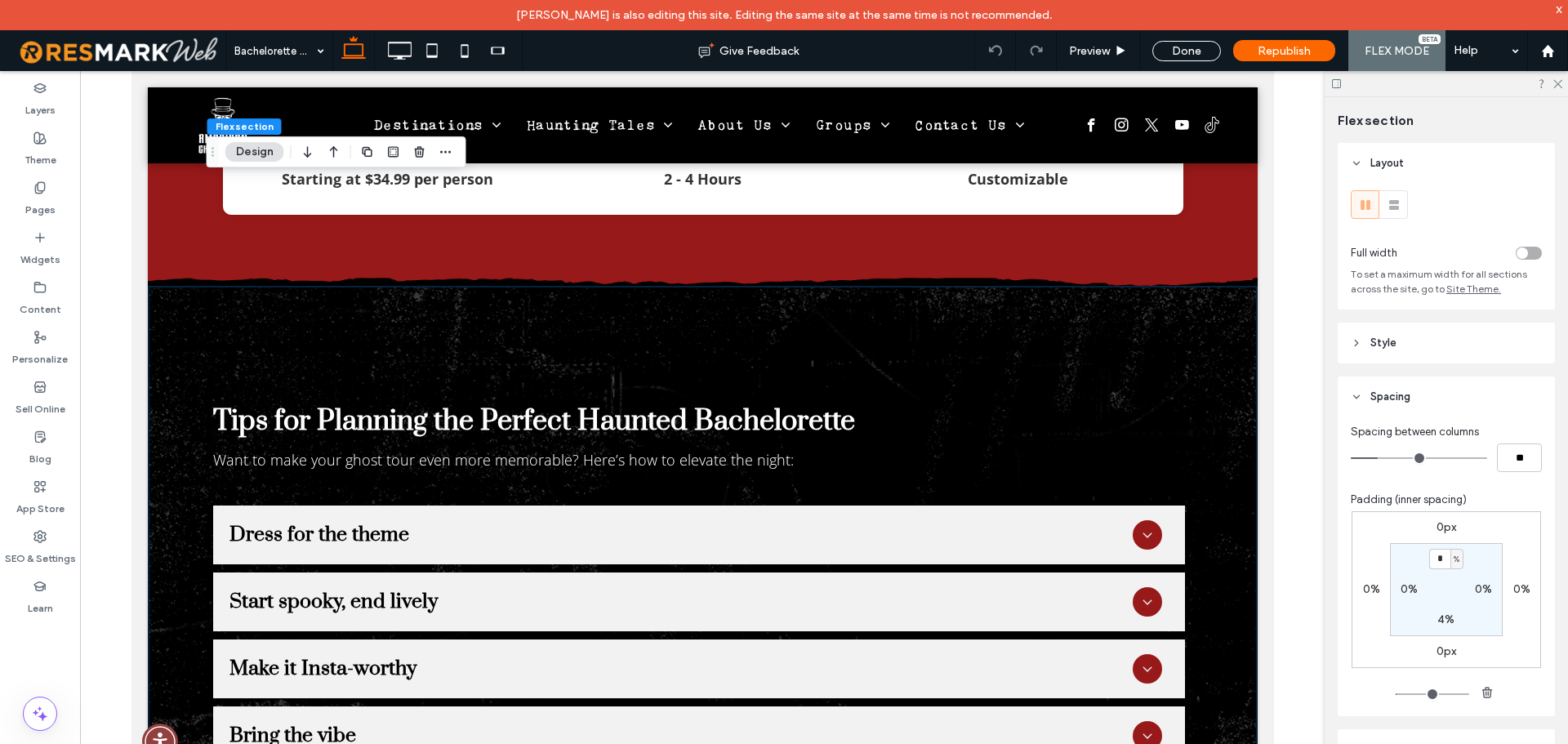
click at [502, 328] on div "Tips for Planning the Perfect Haunted Bachelorette Want to make your ghost tour…" at bounding box center [702, 649] width 1110 height 727
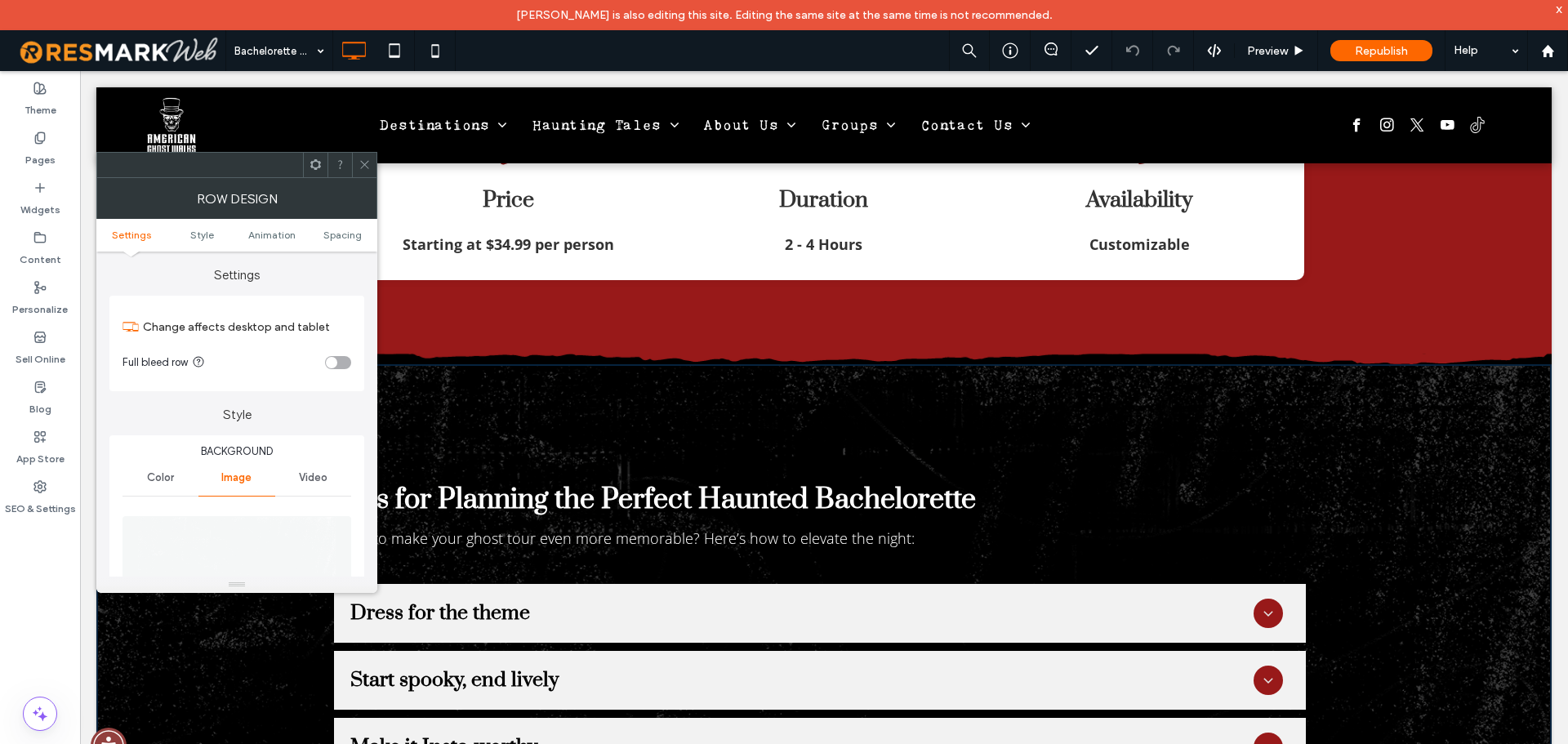
click at [616, 383] on div "Tips for Planning the Perfect Haunted Bachelorette Want to make your ghost tour…" at bounding box center [824, 727] width 1455 height 727
click at [331, 232] on span "Spacing" at bounding box center [342, 234] width 38 height 12
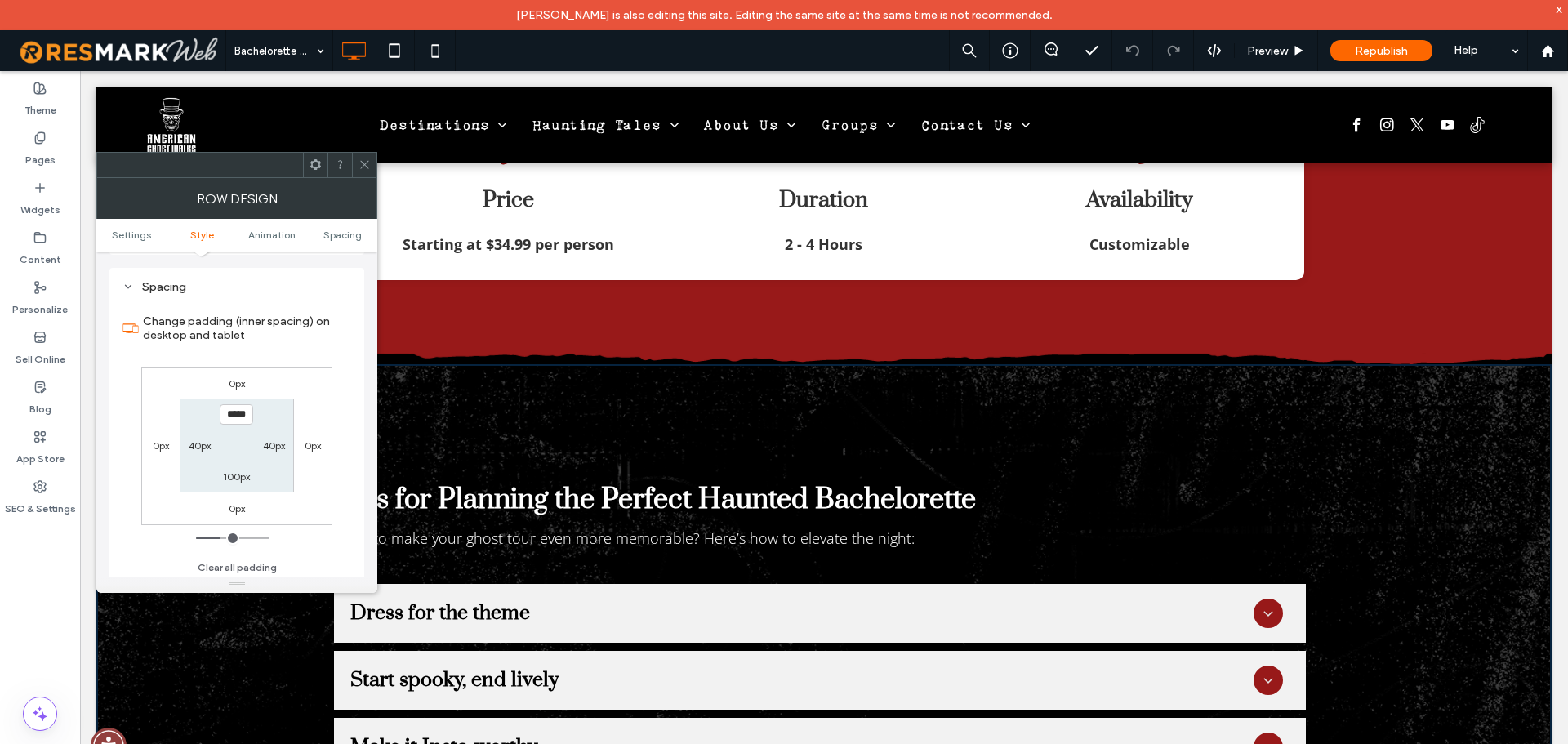
scroll to position [1062, 0]
click at [367, 164] on icon at bounding box center [364, 164] width 12 height 12
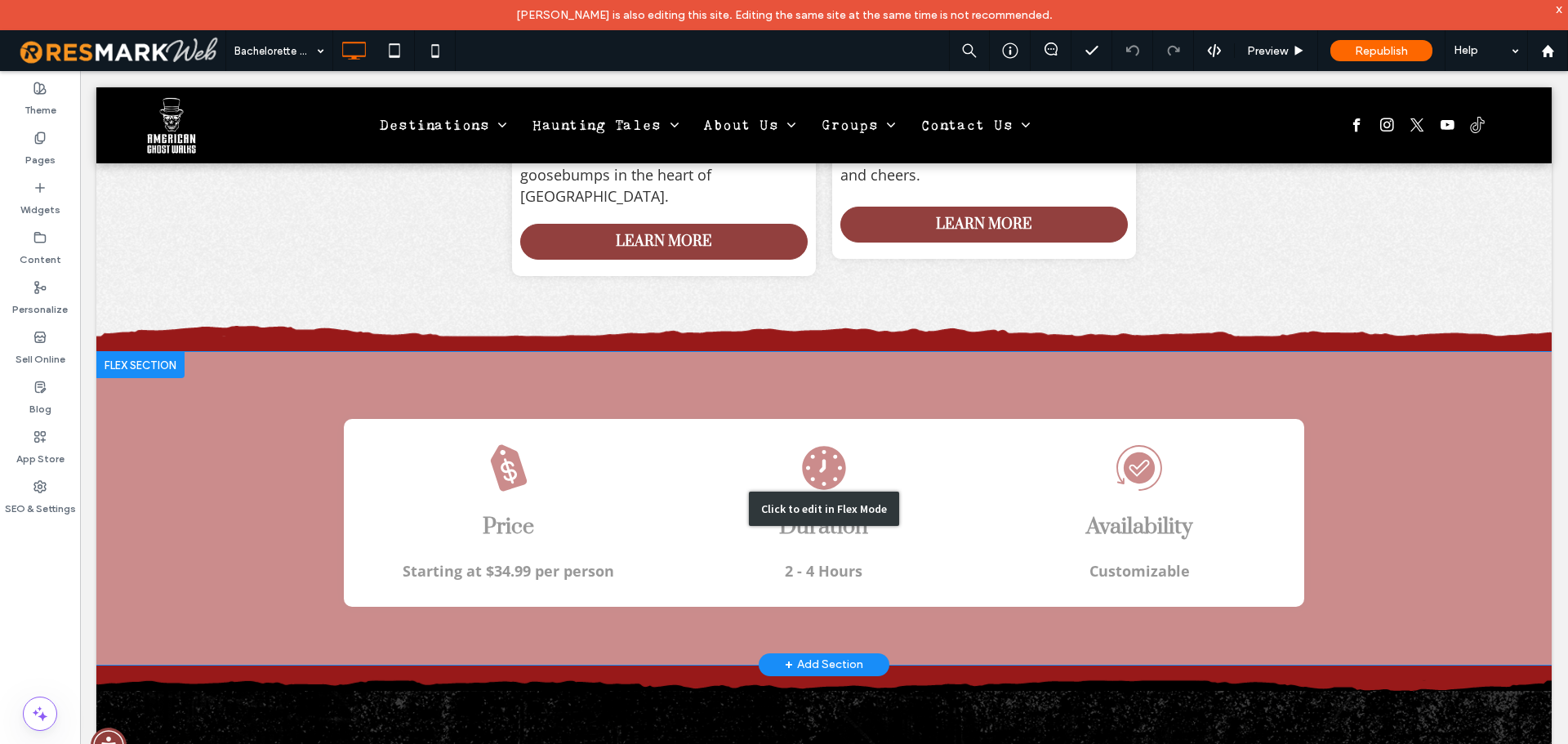
click at [240, 368] on div "Click to edit in Flex Mode" at bounding box center [824, 508] width 1455 height 312
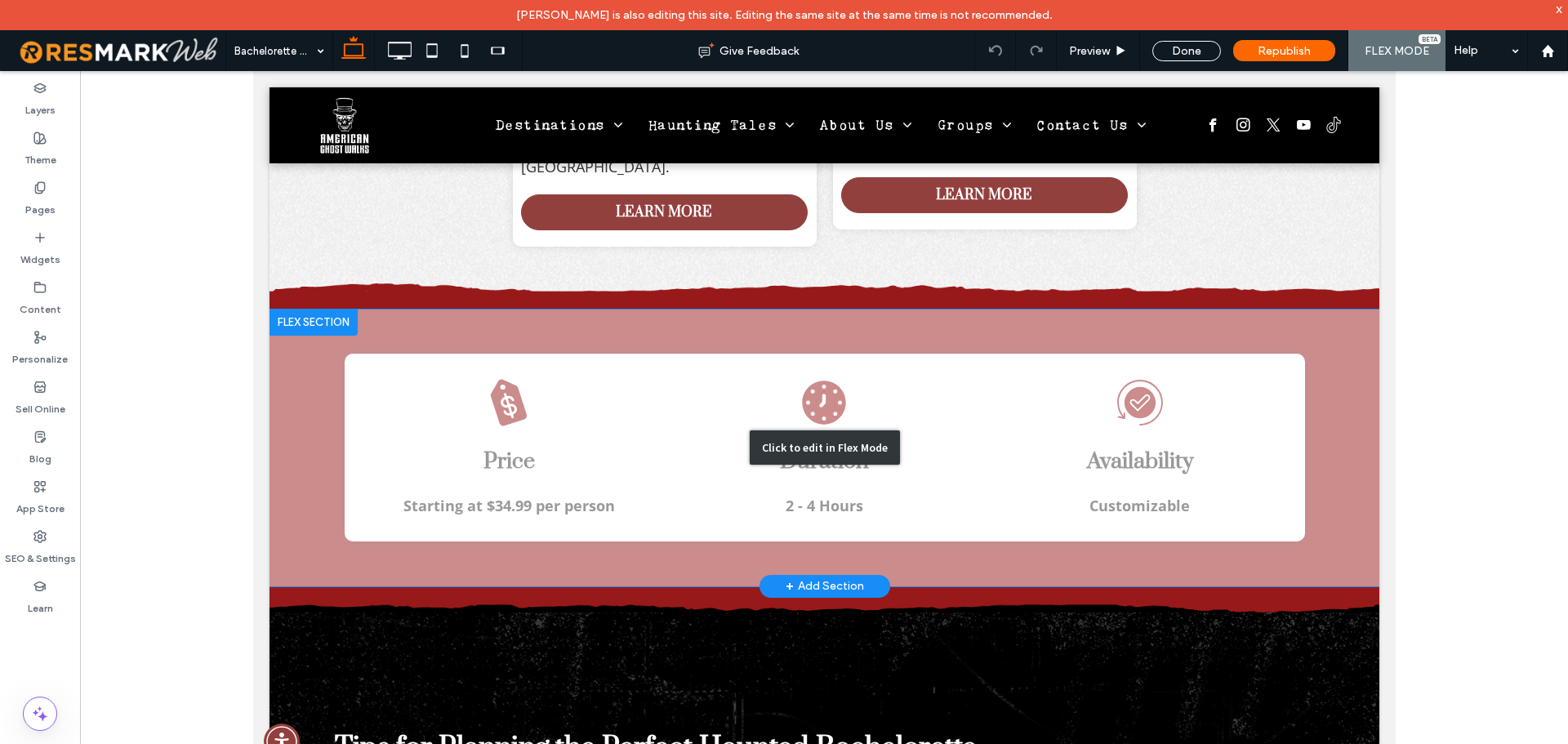
scroll to position [3029, 0]
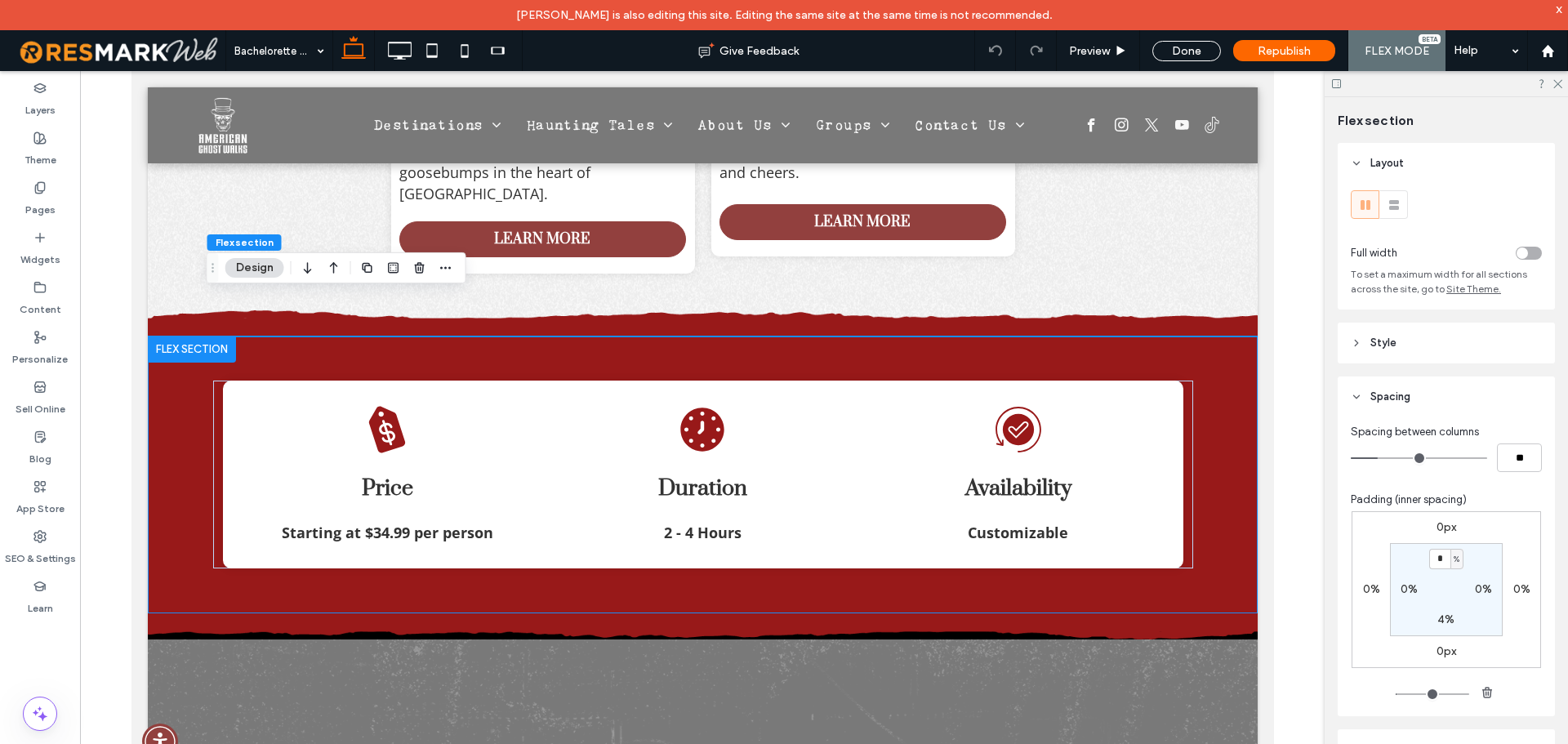
click at [1454, 559] on span "%" at bounding box center [1456, 559] width 6 height 17
click at [1442, 585] on span "px" at bounding box center [1447, 584] width 11 height 17
type input "****"
click at [1429, 560] on input "****" at bounding box center [1440, 559] width 21 height 20
click at [1451, 557] on div "px" at bounding box center [1457, 559] width 13 height 20
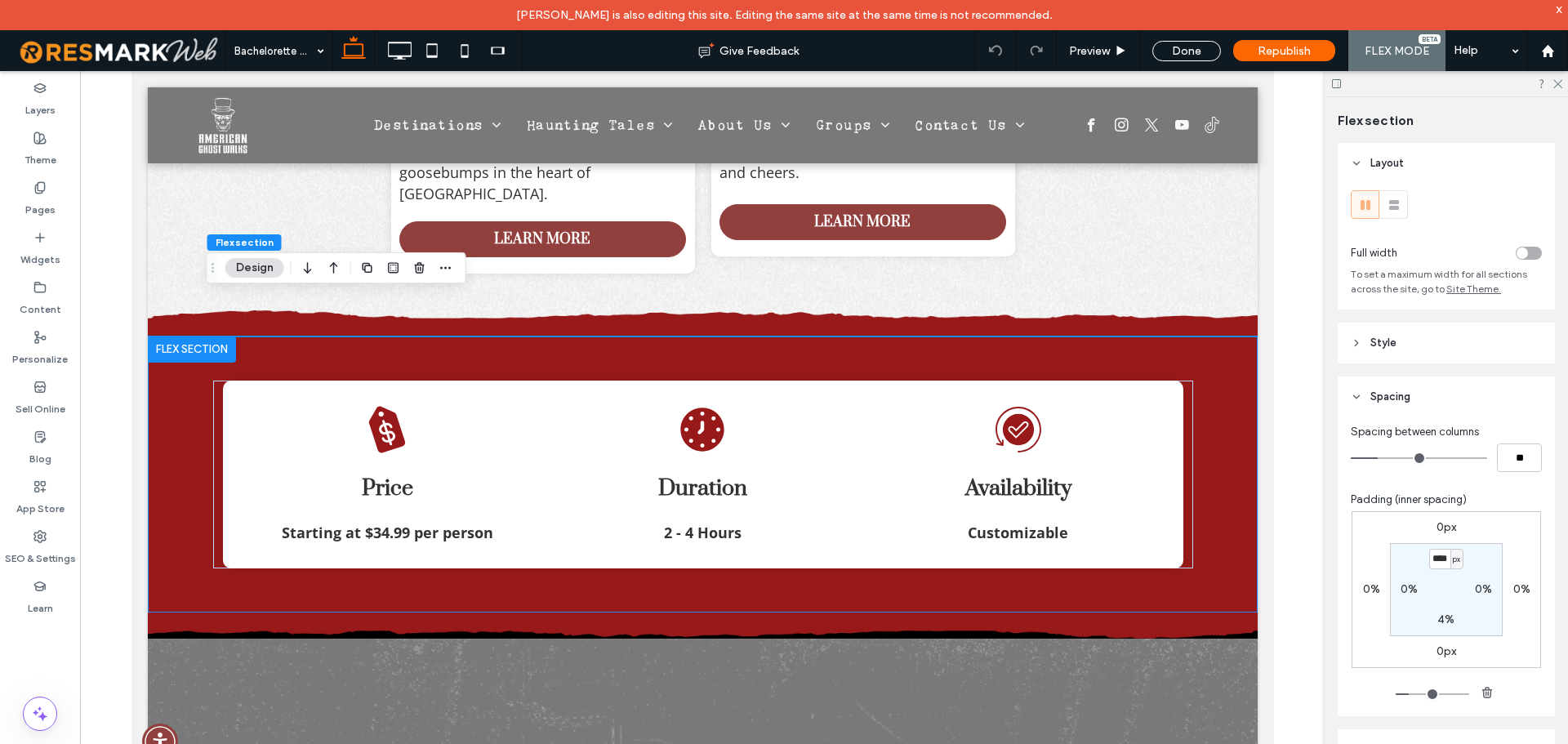
type input "**"
click at [1432, 556] on input "****" at bounding box center [1440, 559] width 21 height 20
click at [1453, 559] on div "px" at bounding box center [1457, 559] width 10 height 17
click at [1453, 611] on div "%" at bounding box center [1447, 611] width 23 height 29
type input "*"
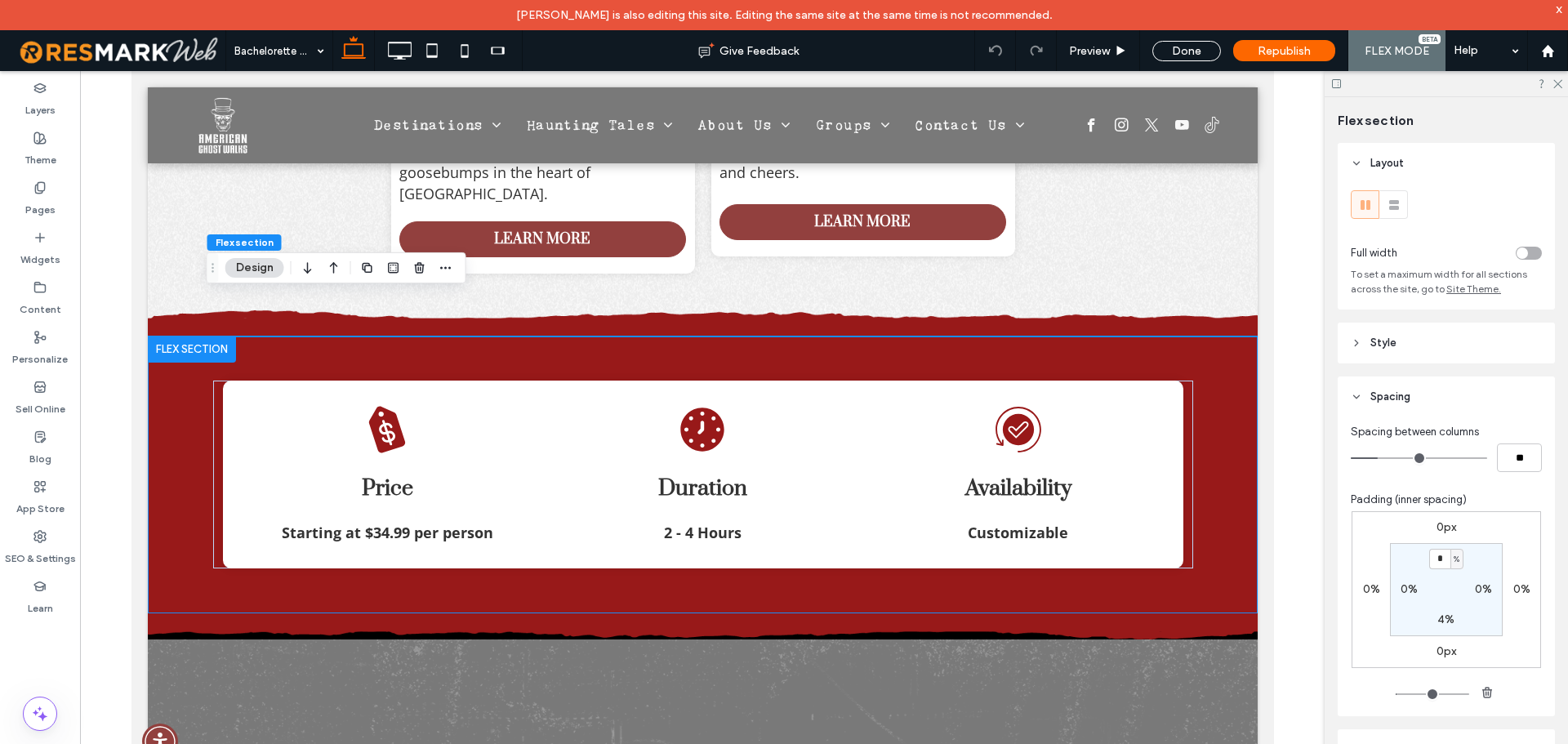
type input "*"
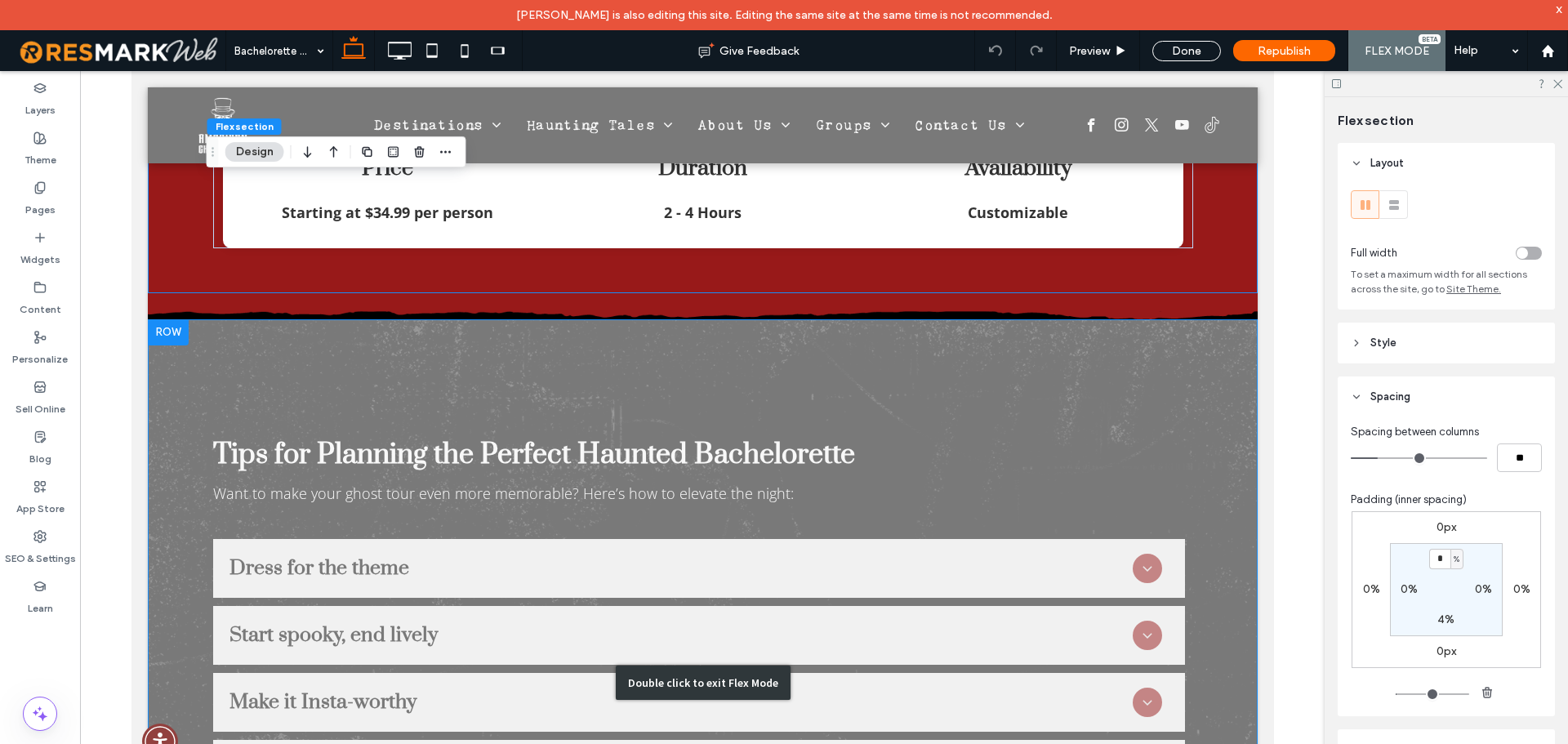
scroll to position [3355, 0]
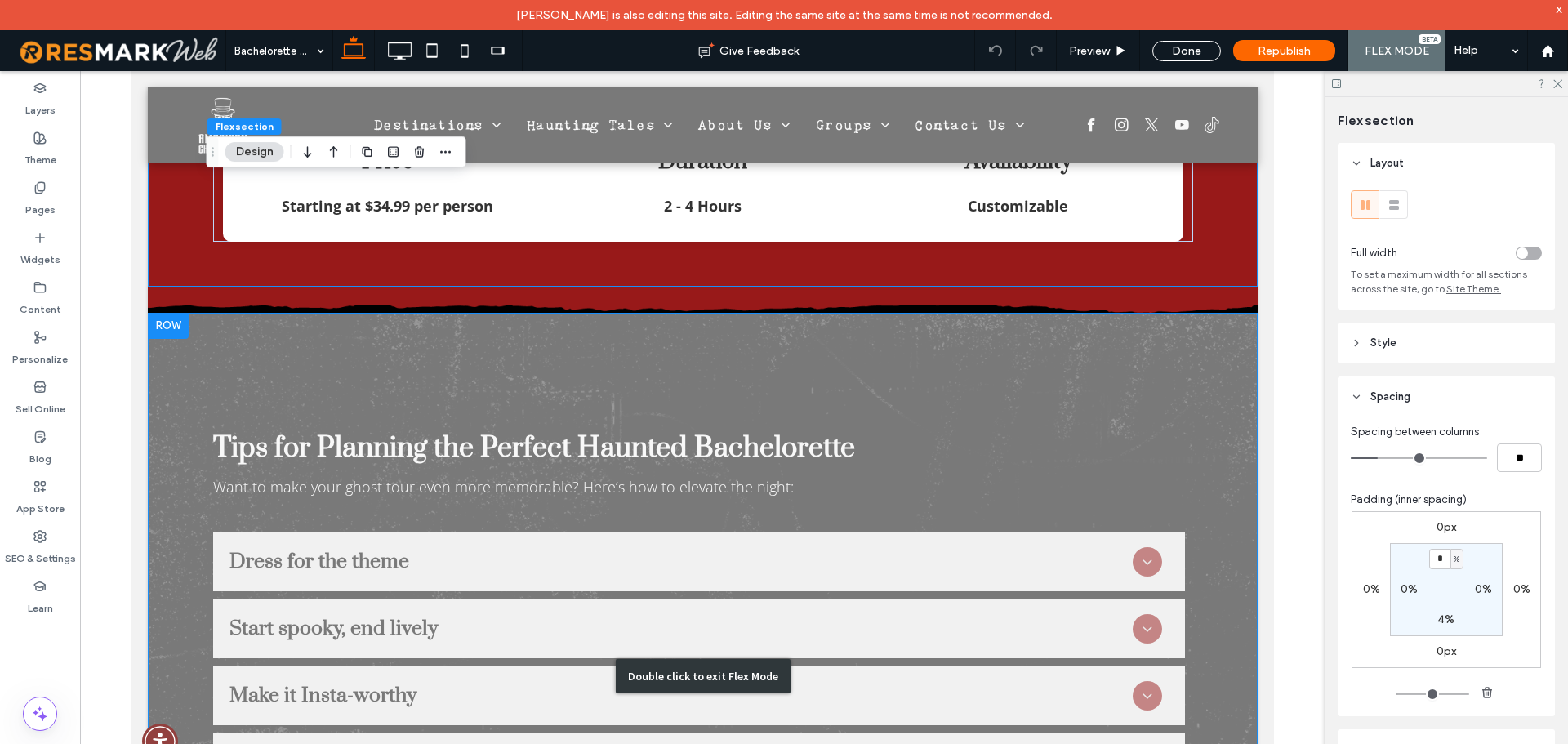
click at [398, 333] on div "Double click to exit Flex Mode" at bounding box center [702, 676] width 1110 height 727
click at [130, 71] on div "Click to edit in Flex Mode" at bounding box center [130, 71] width 0 height 0
click at [447, 312] on span at bounding box center [702, 299] width 1110 height 26
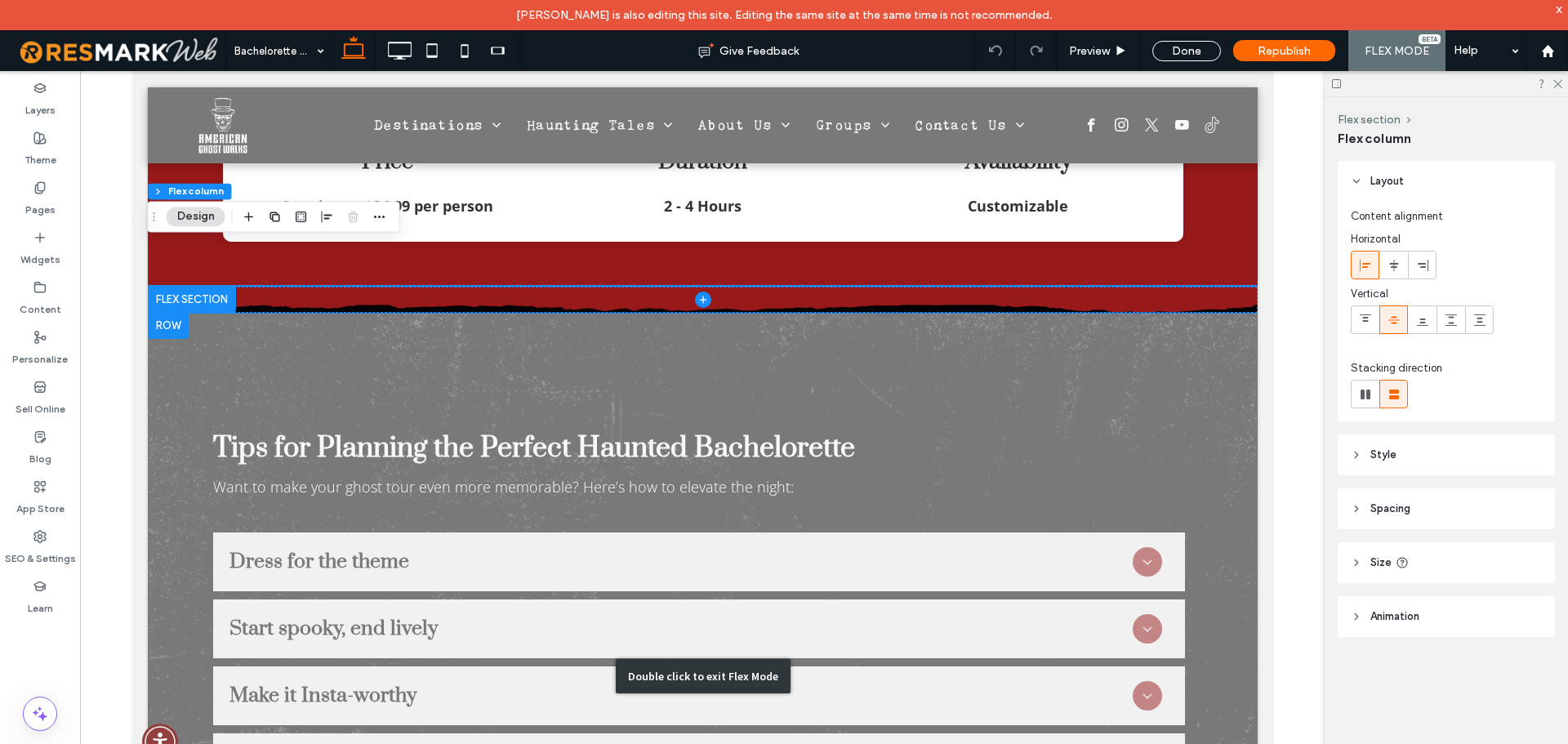
click at [508, 368] on div "Double click to exit Flex Mode" at bounding box center [702, 676] width 1110 height 727
click at [435, 316] on div "Double click to exit Flex Mode" at bounding box center [702, 676] width 1110 height 727
click at [486, 286] on div "Black price tag with a white dollar sign. Price Starting at $34.99 per person A…" at bounding box center [702, 149] width 1110 height 277
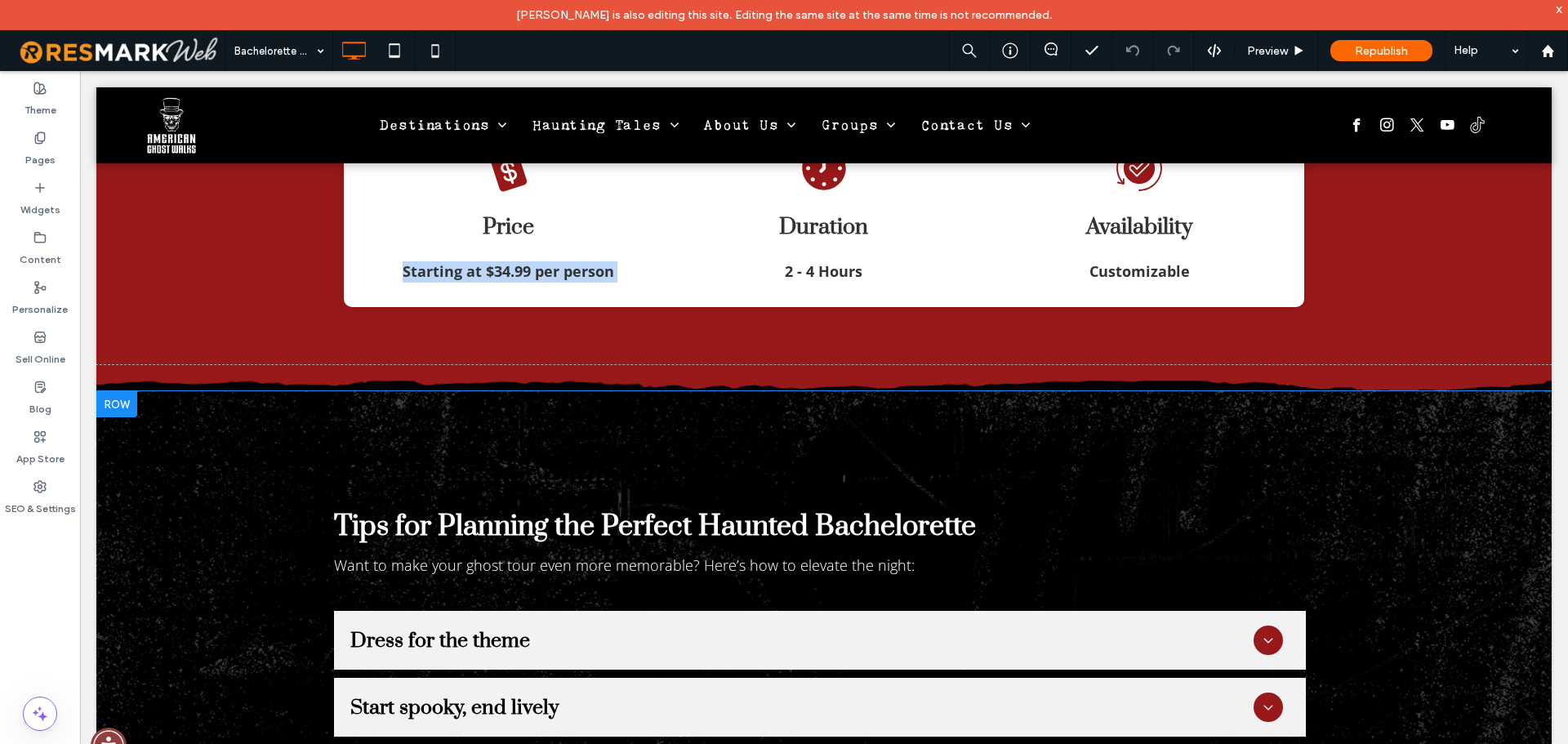
click at [316, 404] on div "Tips for Planning the Perfect Haunted Bachelorette Want to make your ghost tour…" at bounding box center [824, 754] width 1455 height 727
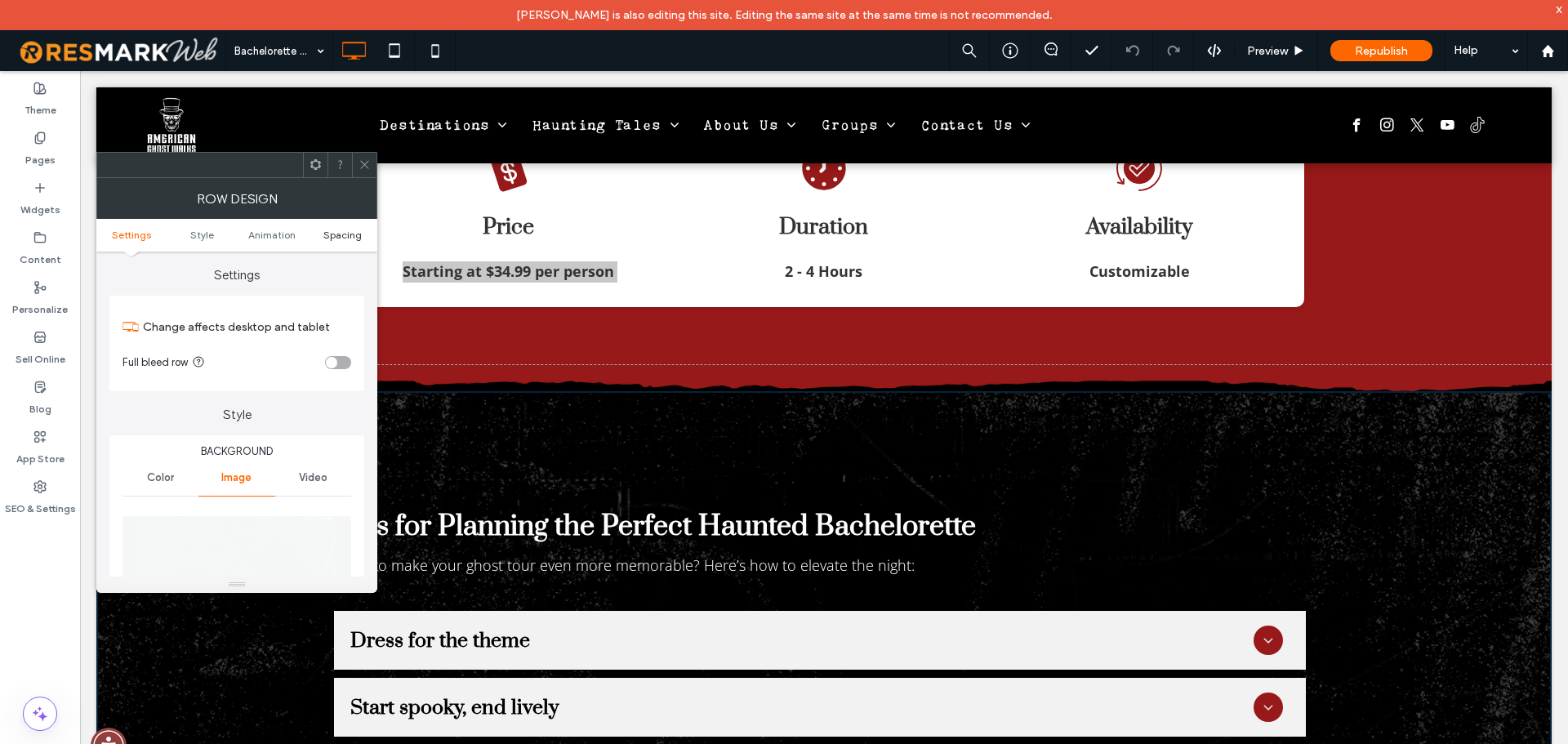
click at [330, 237] on span "Spacing" at bounding box center [342, 234] width 38 height 12
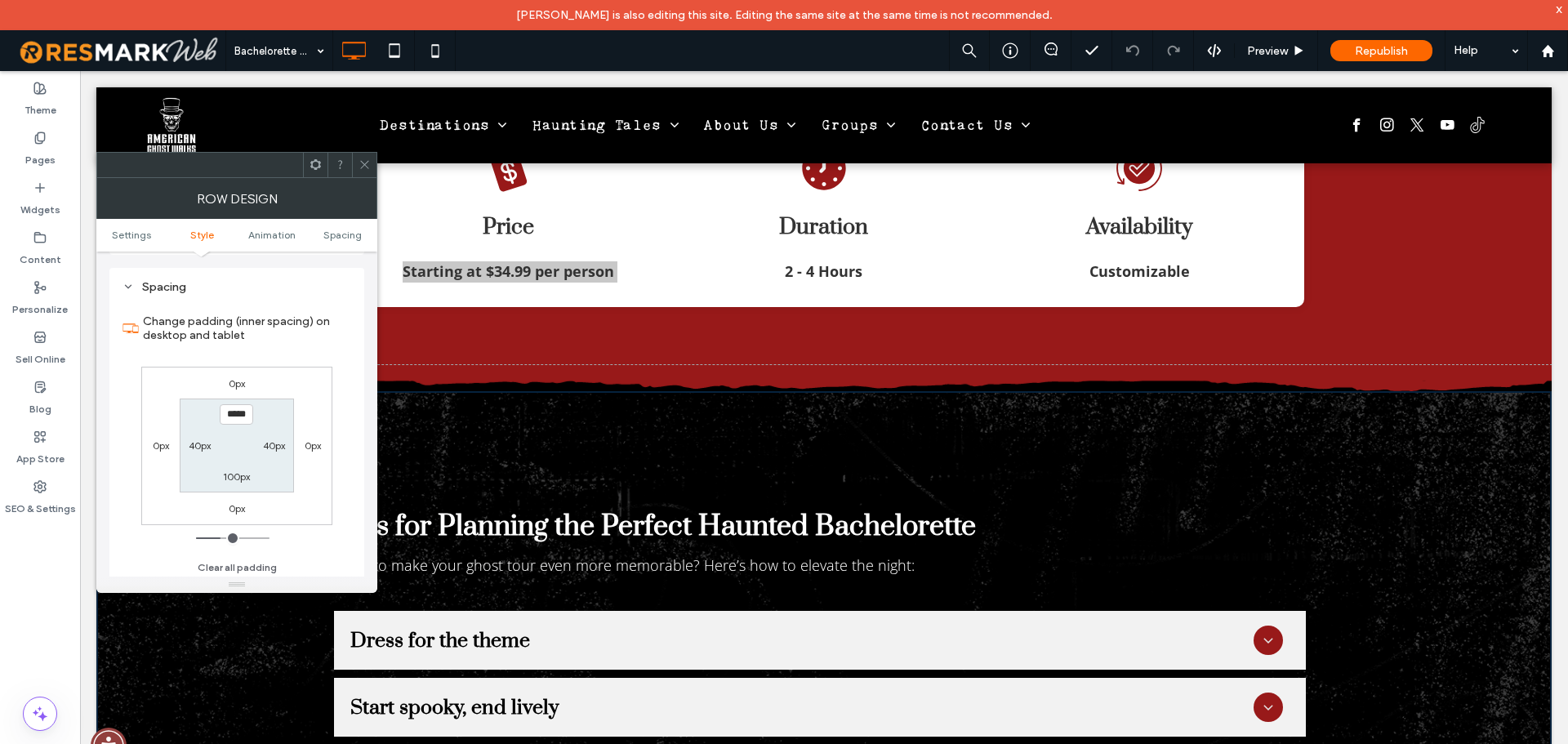
scroll to position [1062, 0]
type input "****"
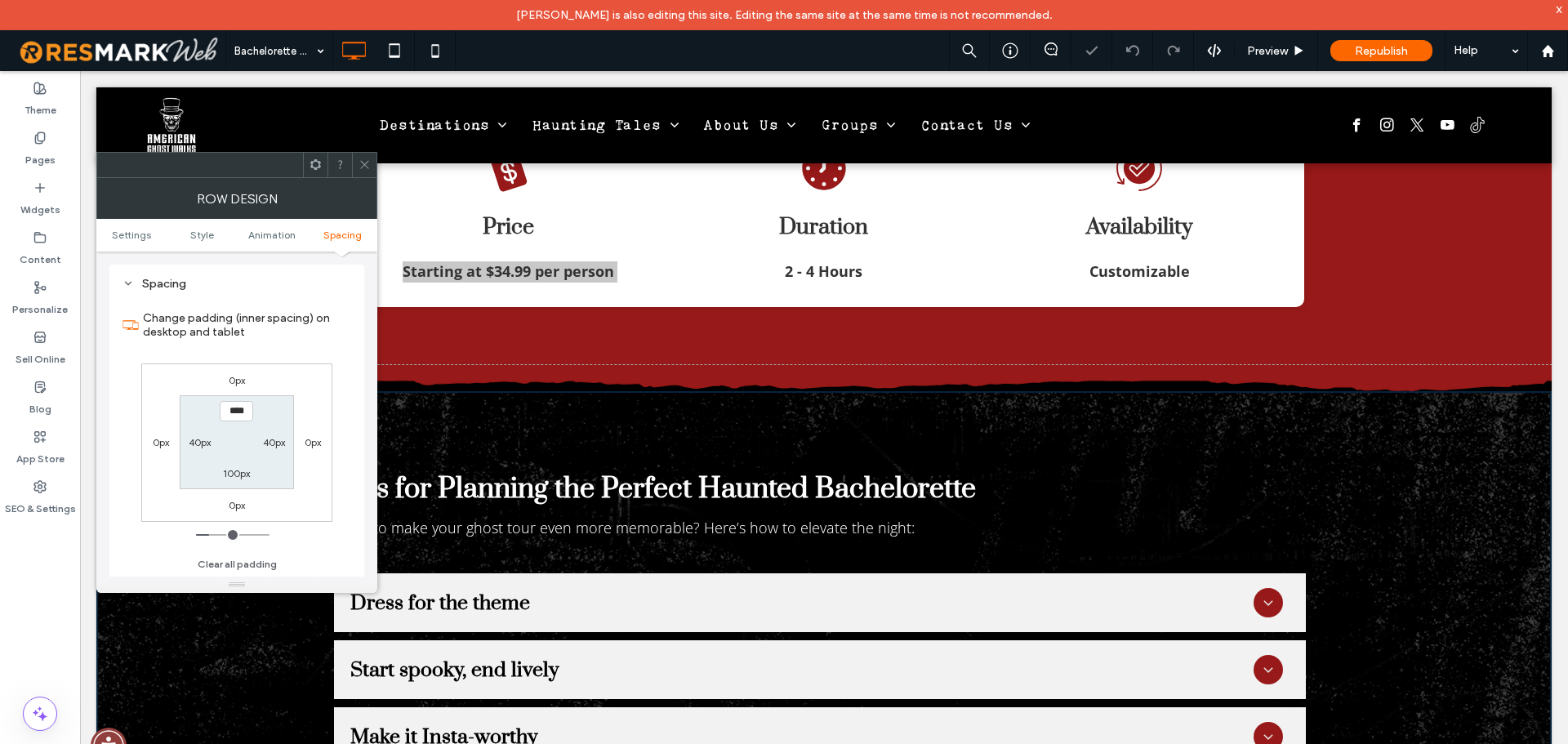
click at [242, 475] on label "100px" at bounding box center [236, 472] width 27 height 12
type input "***"
type input "****"
type input "**"
type input "****"
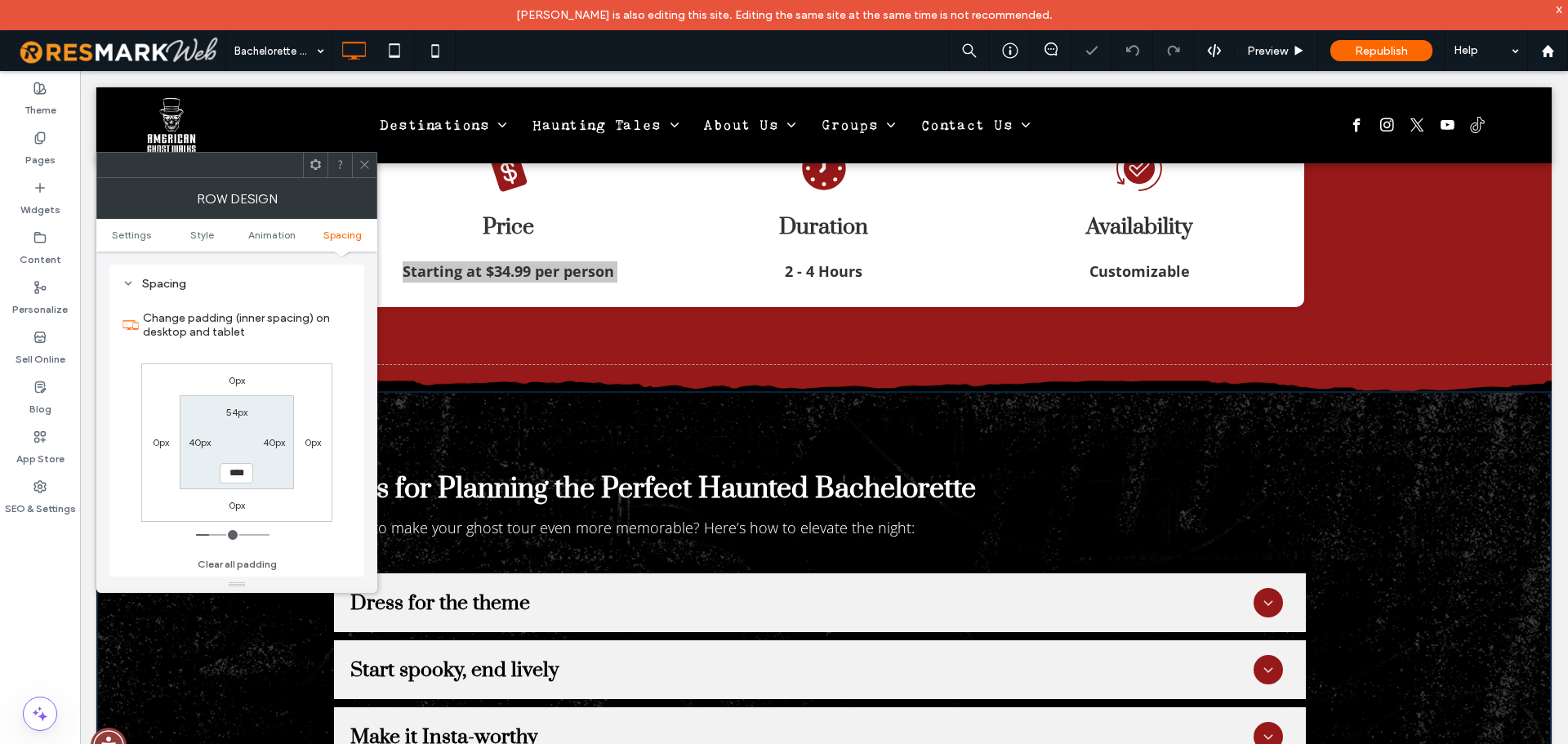
click at [369, 162] on icon at bounding box center [364, 164] width 12 height 12
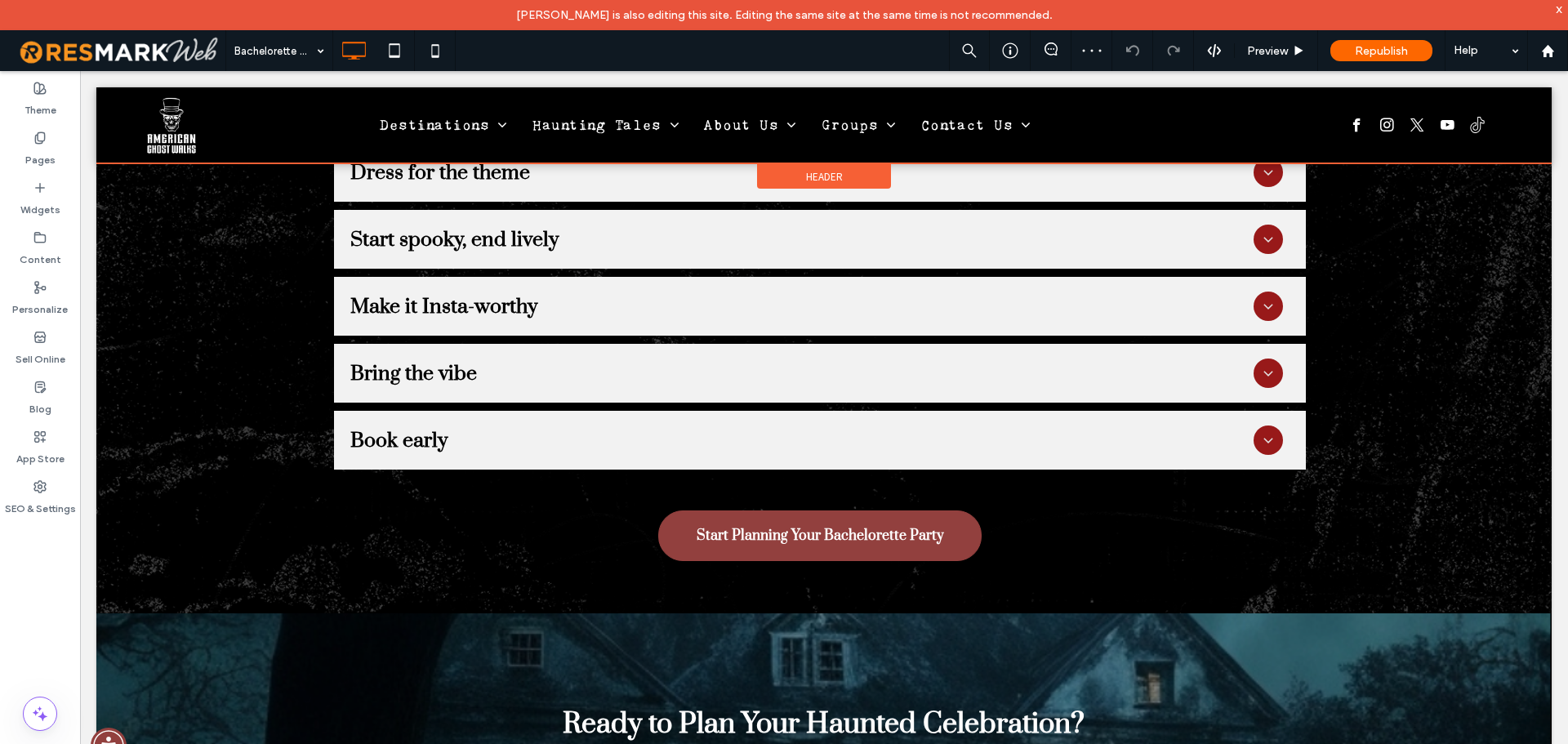
scroll to position [3764, 0]
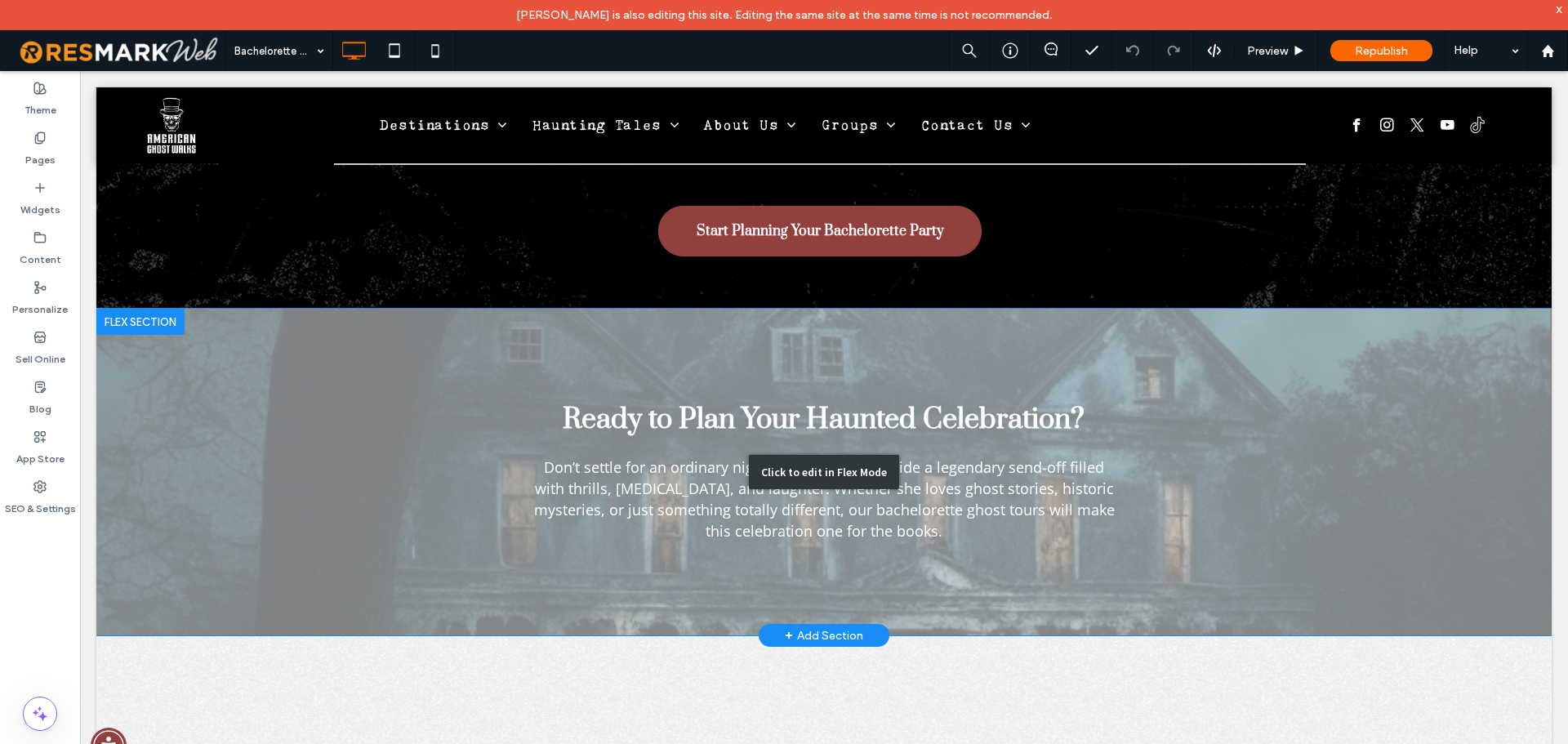
click at [404, 324] on div "Click to edit in Flex Mode" at bounding box center [824, 472] width 1455 height 326
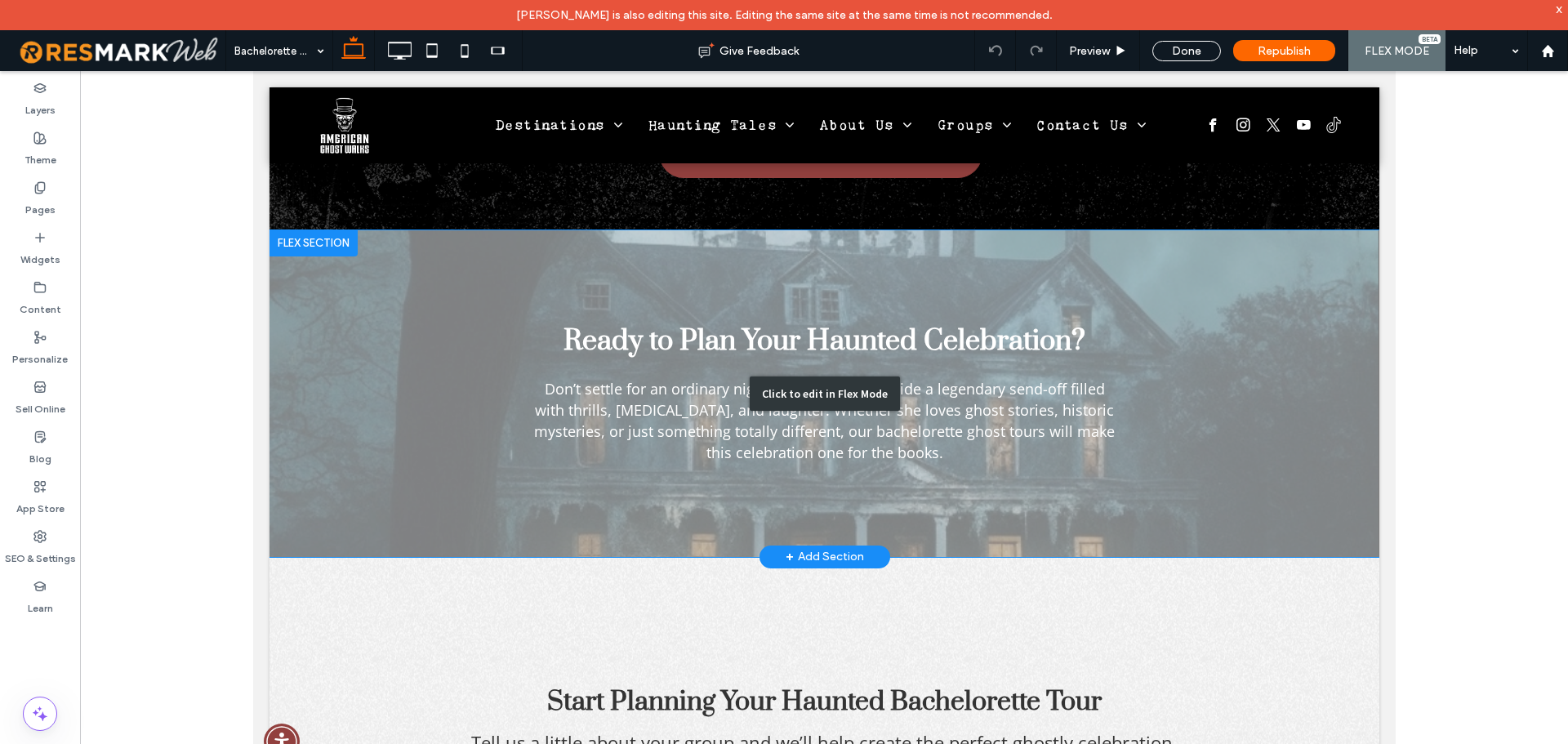
scroll to position [4014, 0]
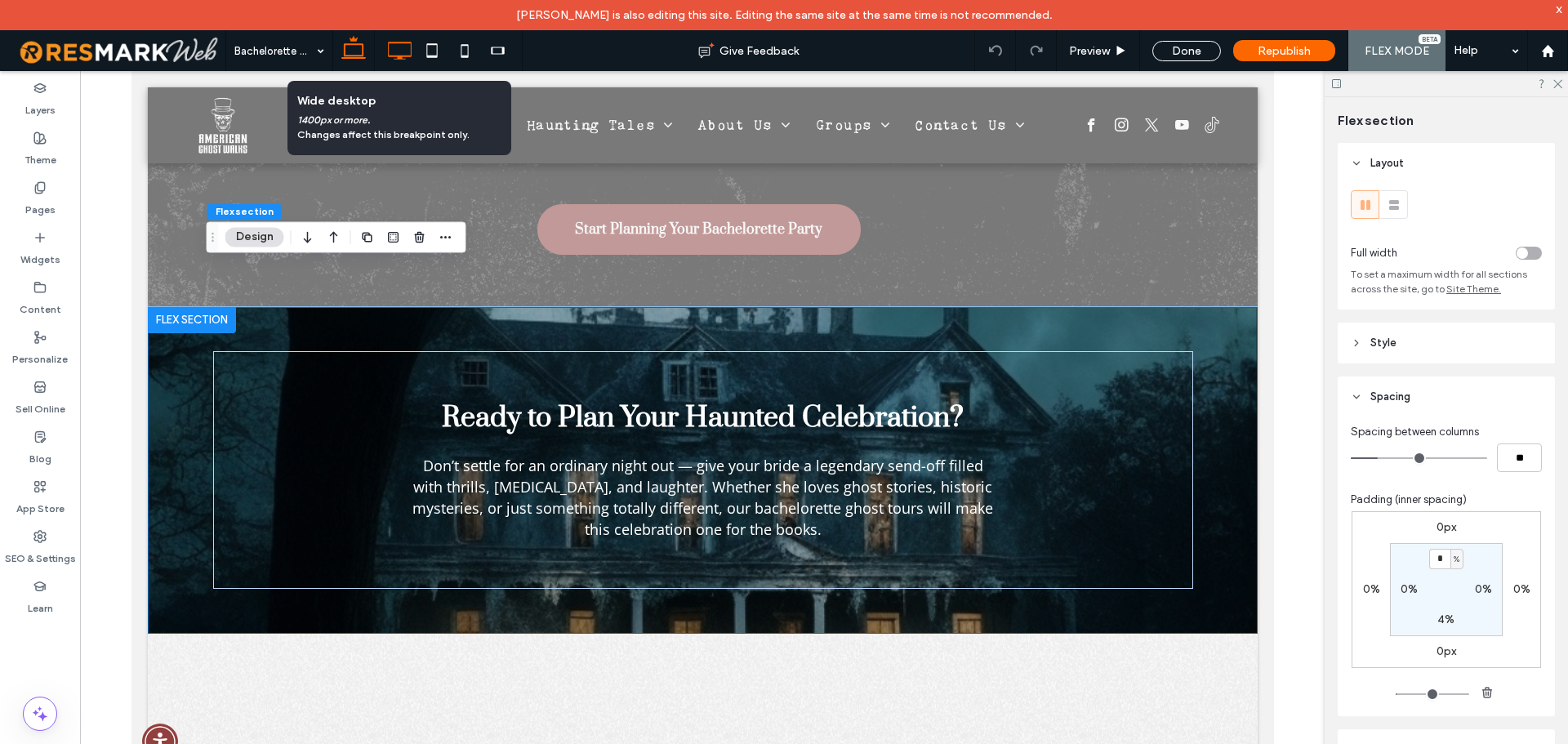
click at [396, 63] on icon at bounding box center [399, 50] width 33 height 33
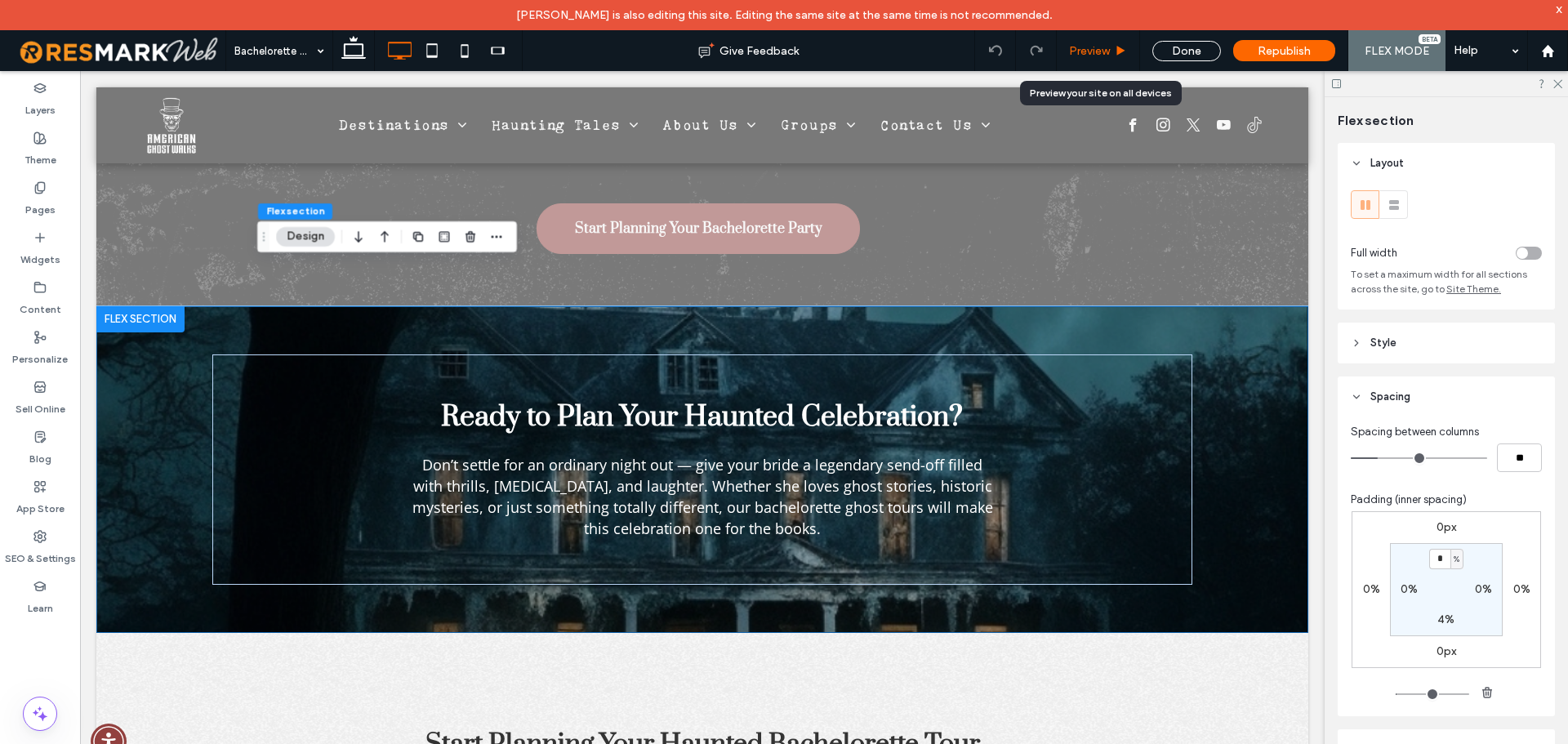
click at [1106, 53] on span "Preview" at bounding box center [1090, 50] width 41 height 14
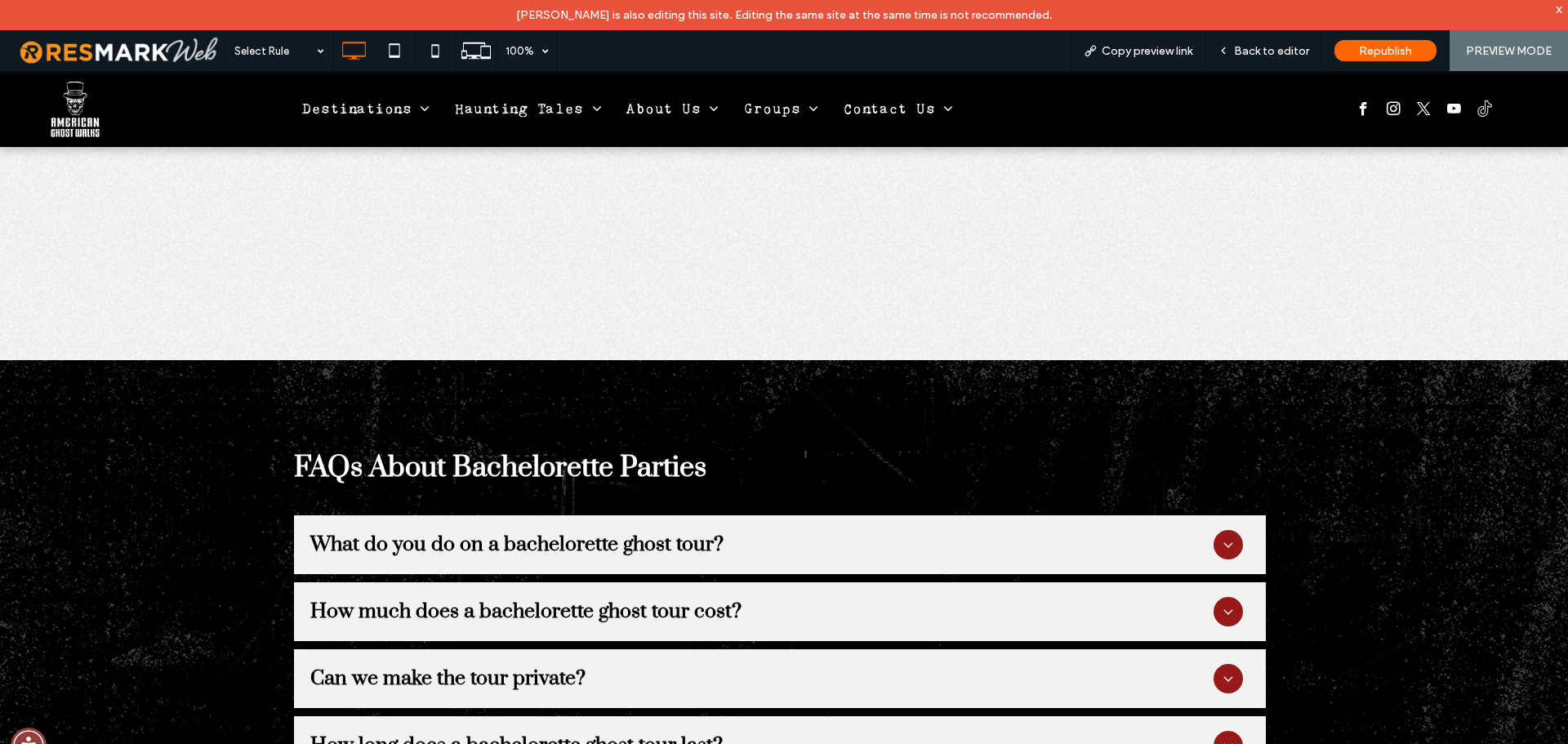
scroll to position [5258, 0]
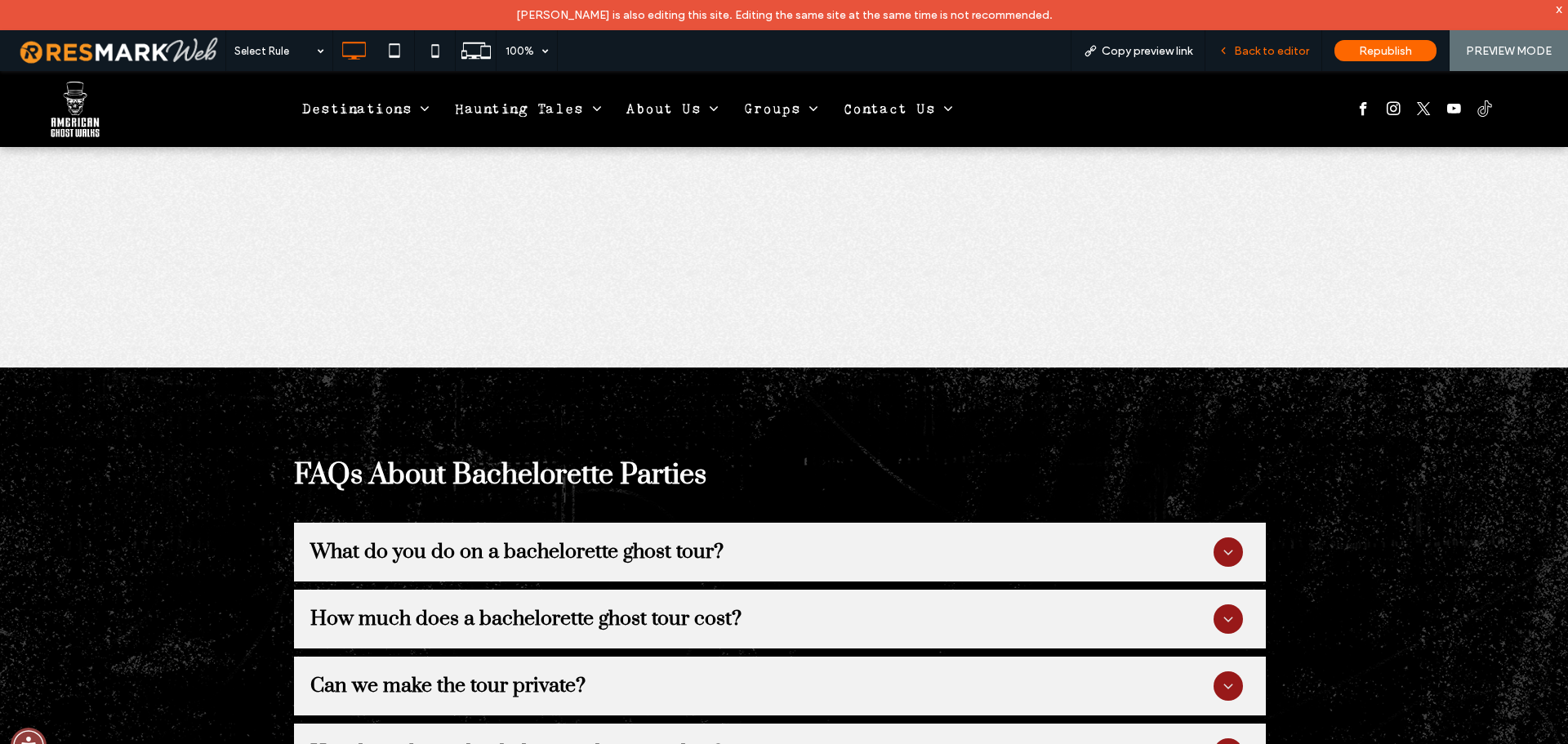
click at [1269, 46] on span "Back to editor" at bounding box center [1271, 50] width 75 height 14
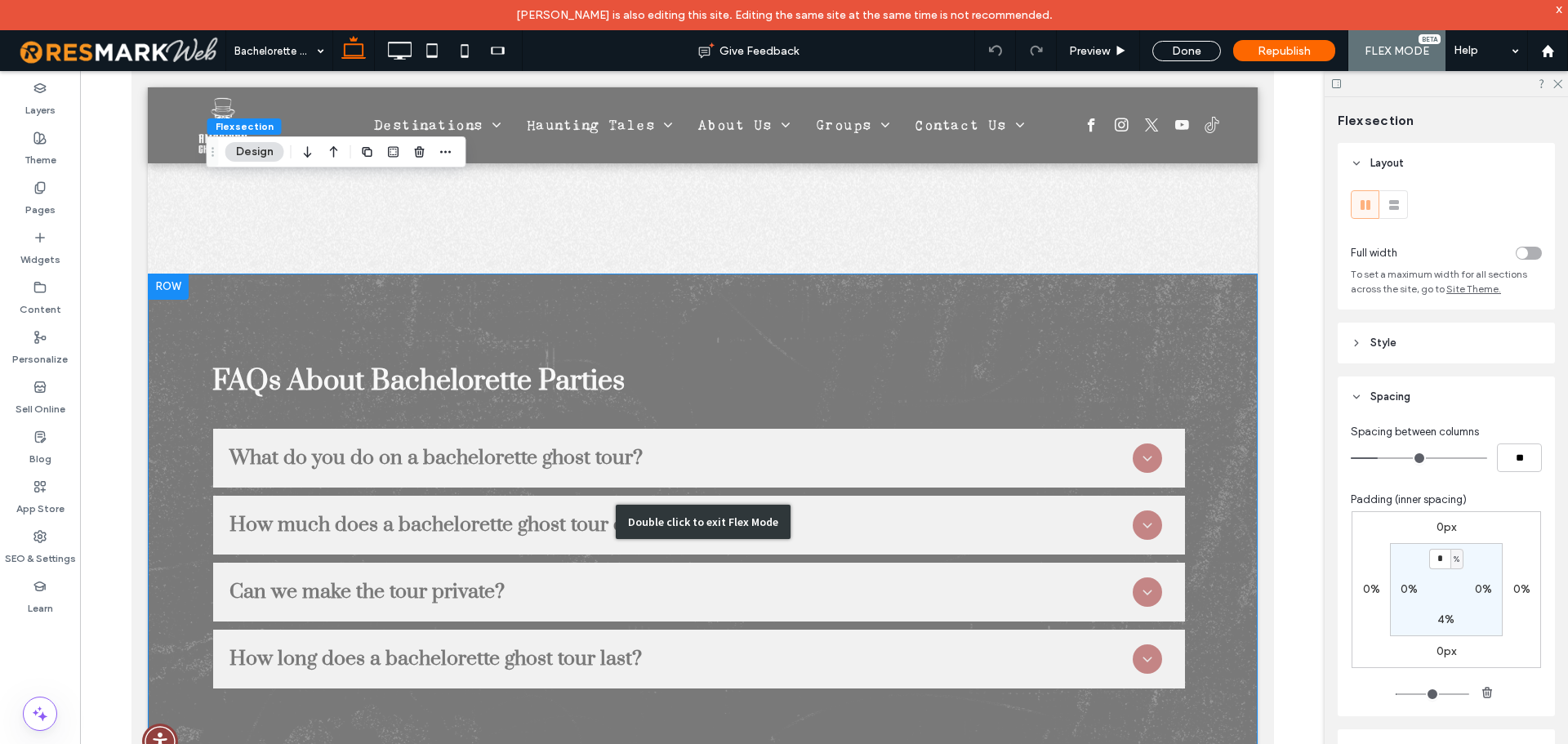
scroll to position [5307, 0]
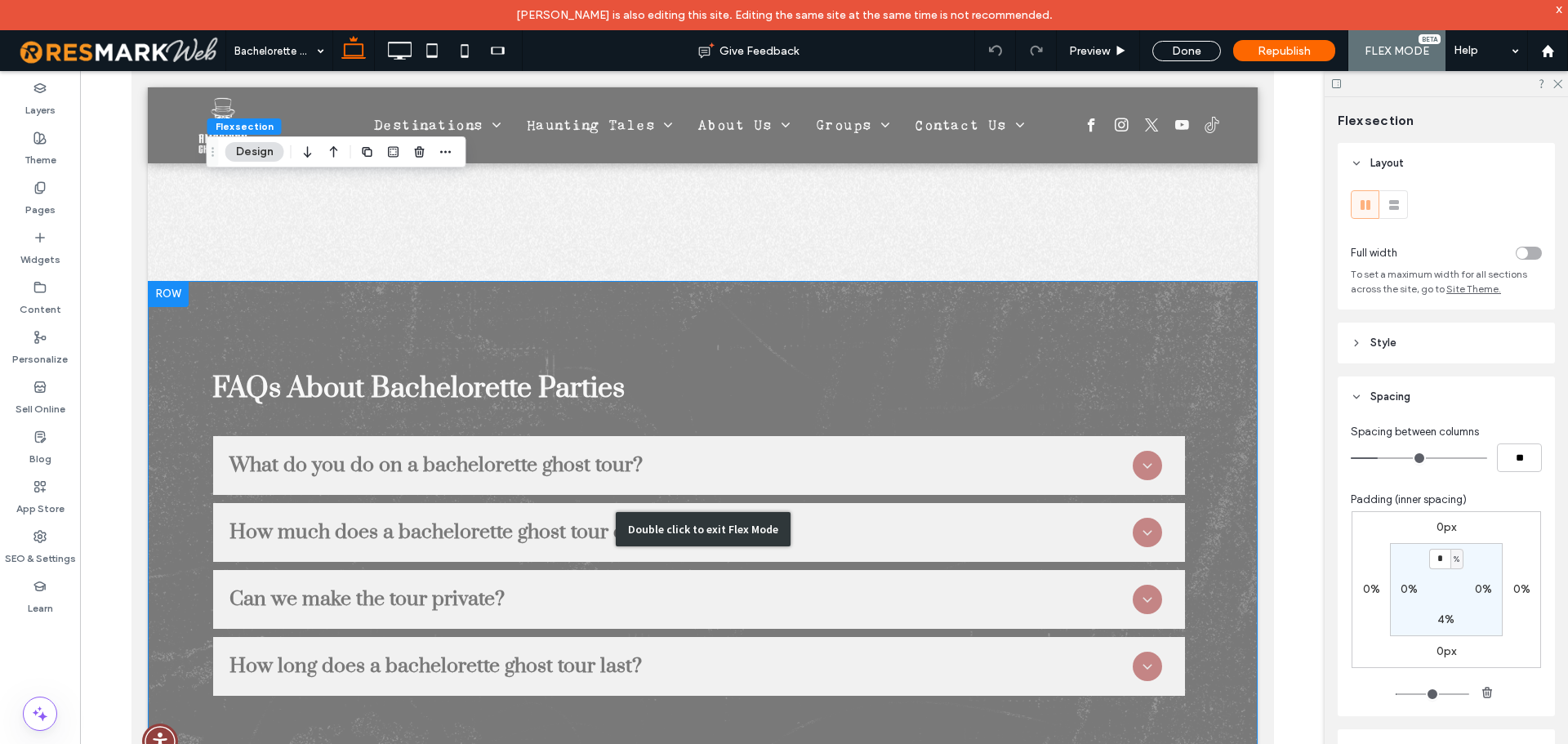
click at [1033, 300] on div "Double click to exit Flex Mode" at bounding box center [702, 529] width 1110 height 497
click at [1085, 300] on div "FAQs About Bachelorette Parties What do you do on a bachelorette ghost tour? A …" at bounding box center [702, 529] width 1110 height 497
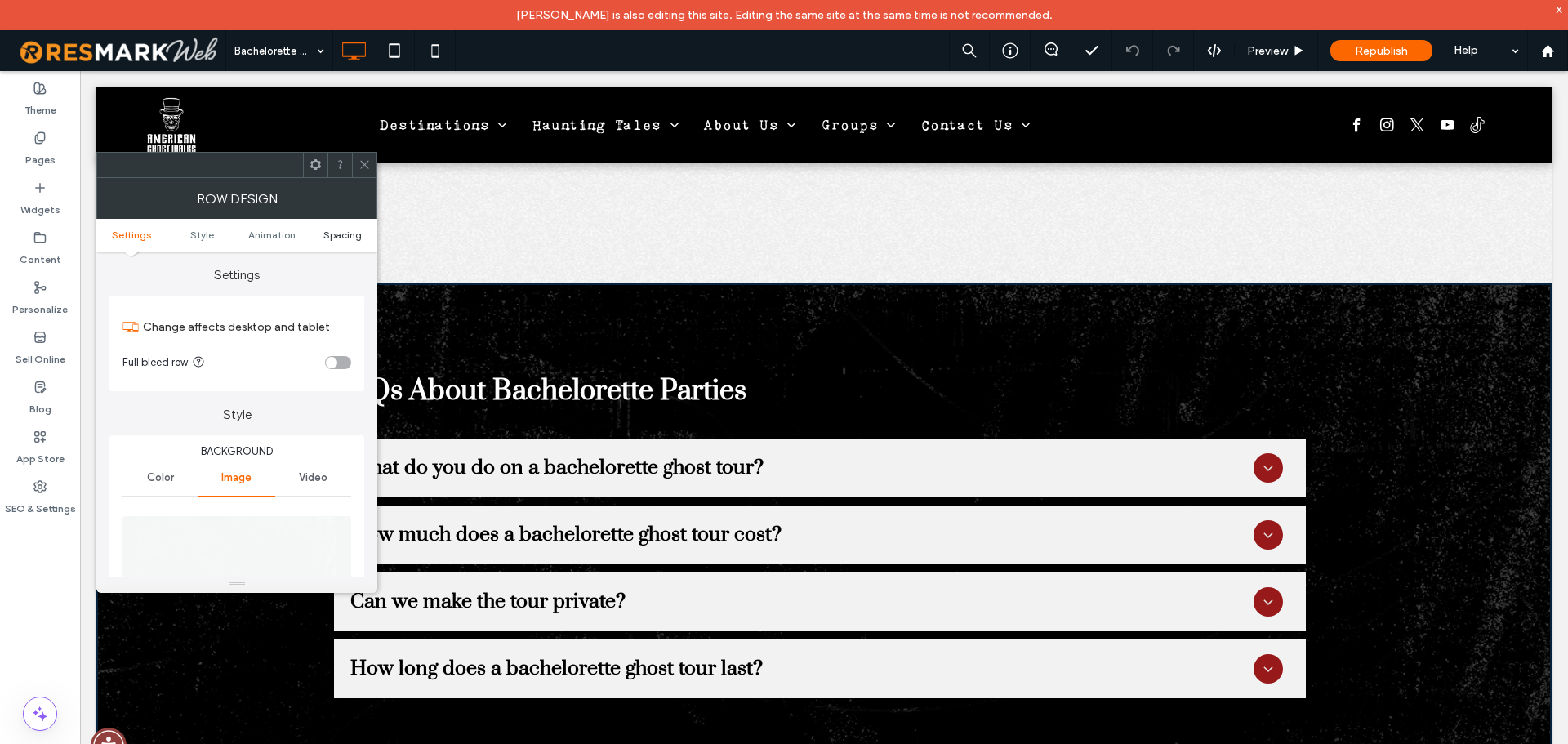
click at [328, 235] on span "Spacing" at bounding box center [342, 234] width 38 height 12
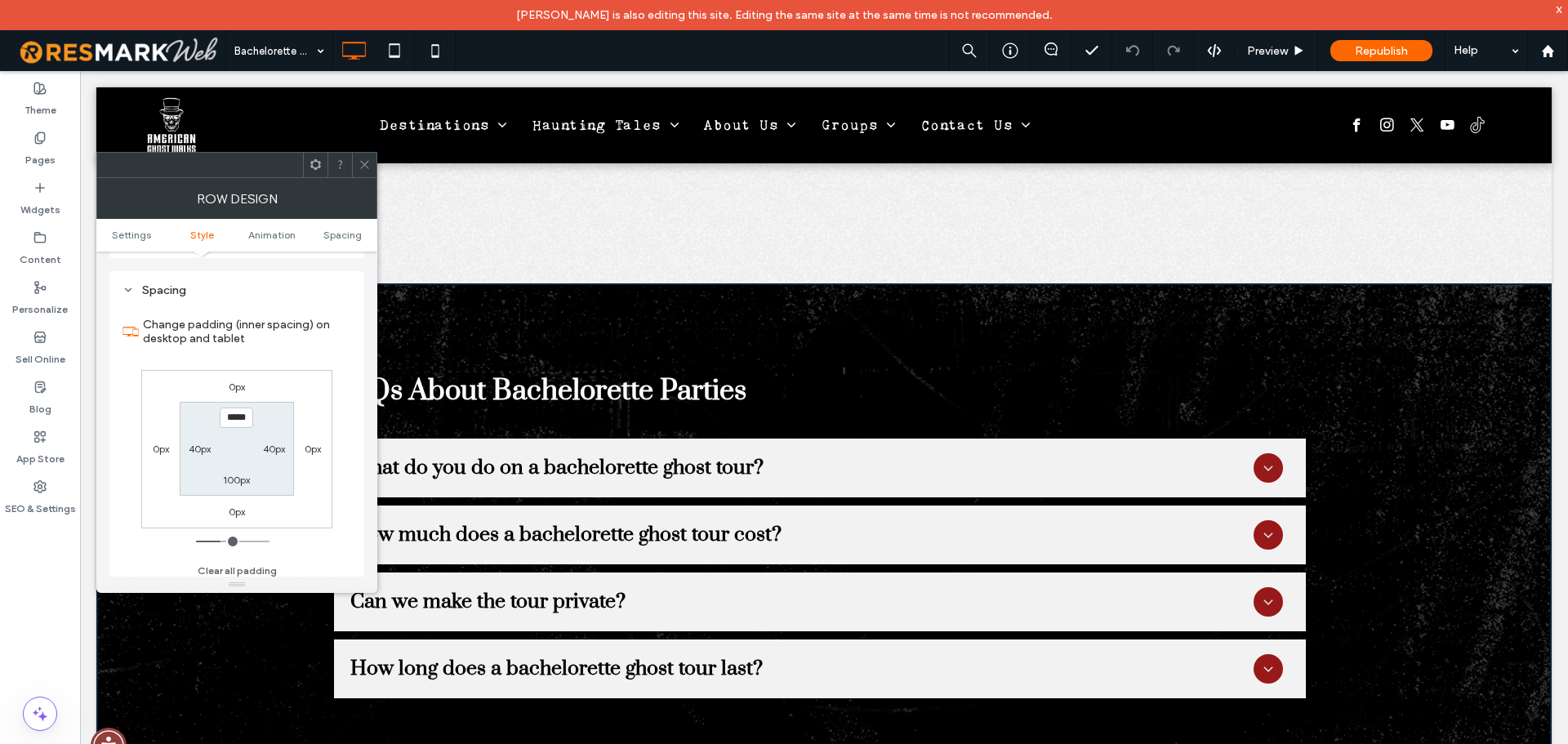
scroll to position [1062, 0]
type input "****"
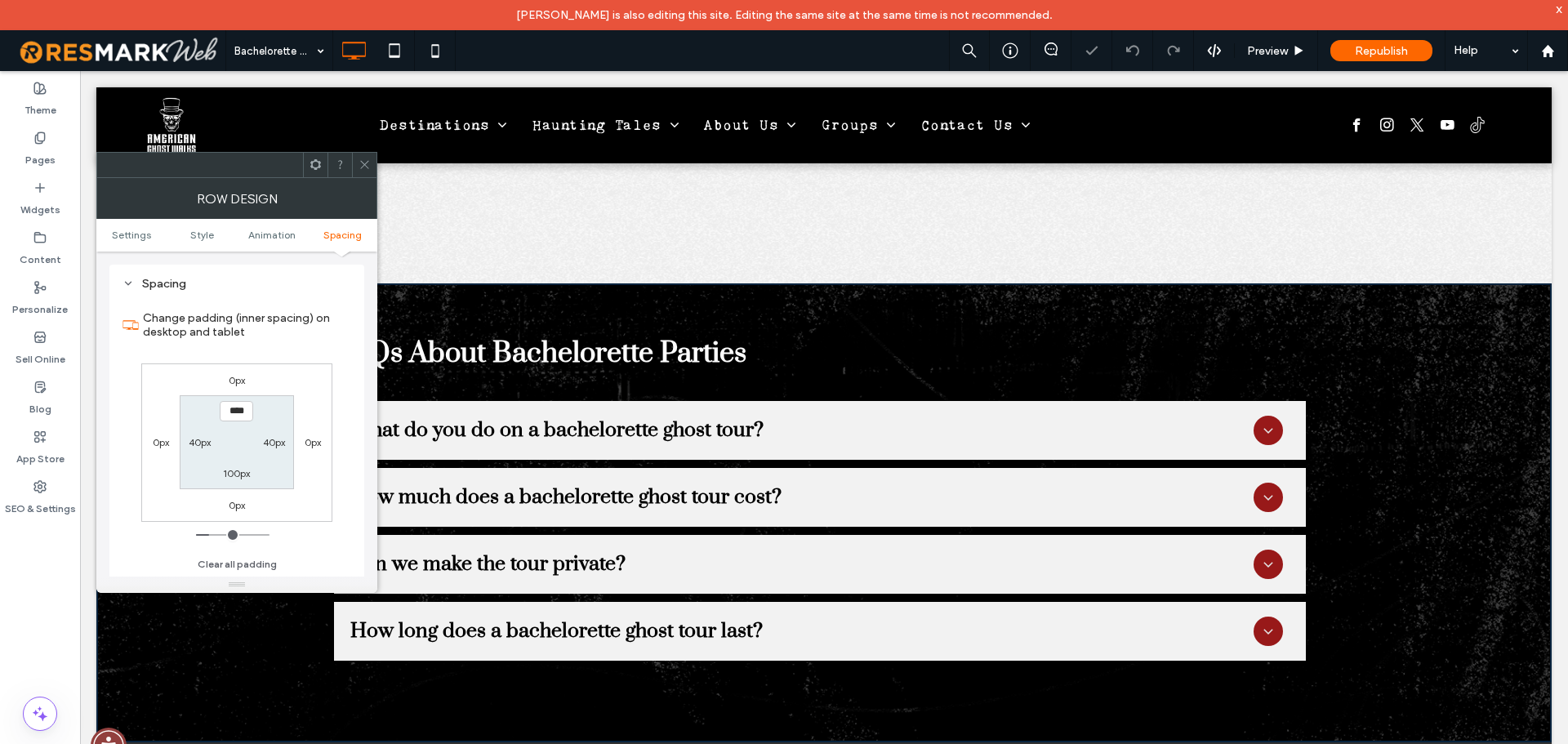
click at [231, 472] on label "100px" at bounding box center [236, 472] width 27 height 12
type input "***"
type input "****"
type input "**"
type input "****"
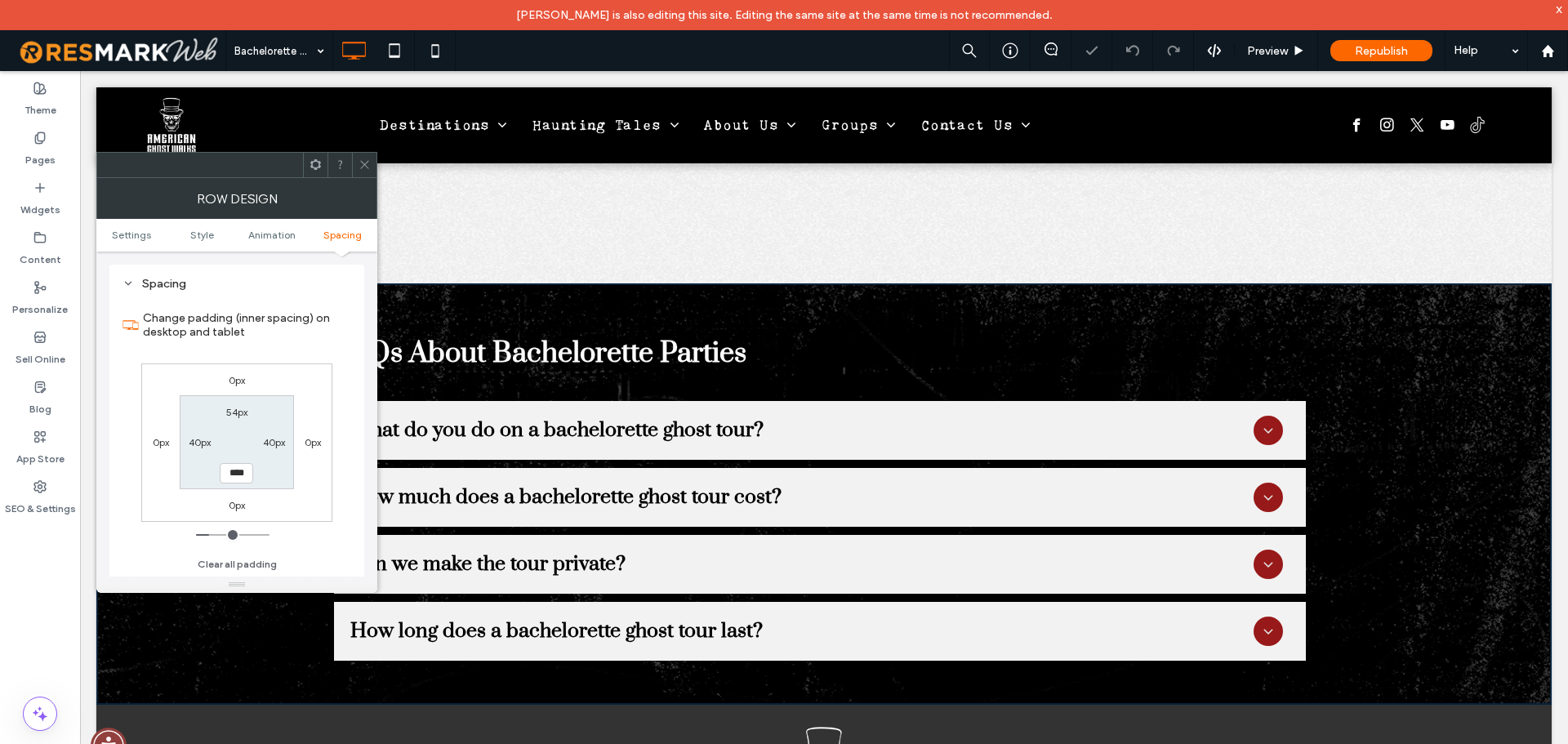
click at [371, 178] on div "Row Design" at bounding box center [237, 198] width 281 height 41
click at [364, 157] on span at bounding box center [364, 165] width 12 height 24
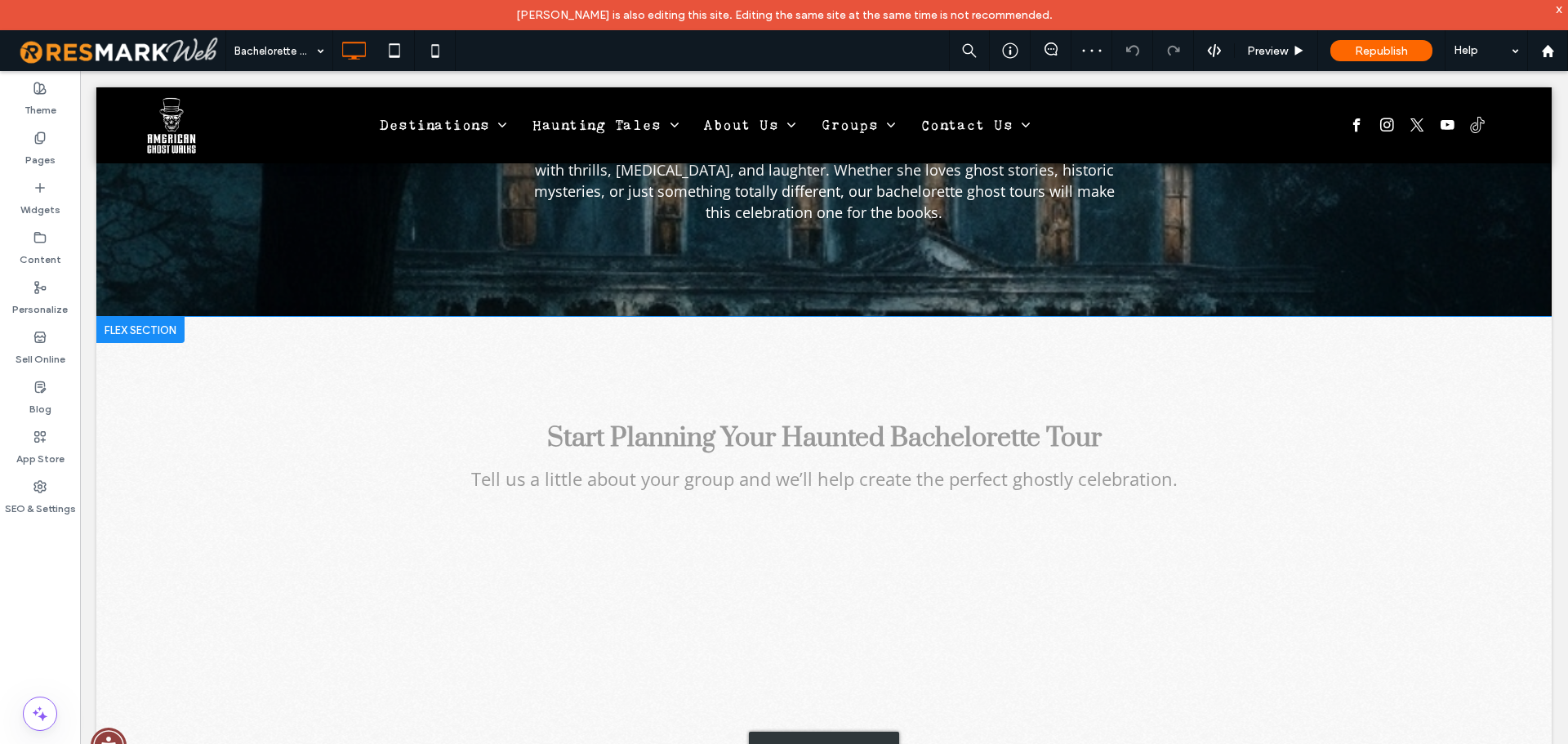
click at [375, 416] on div "Click to edit in Flex Mode" at bounding box center [824, 749] width 1455 height 864
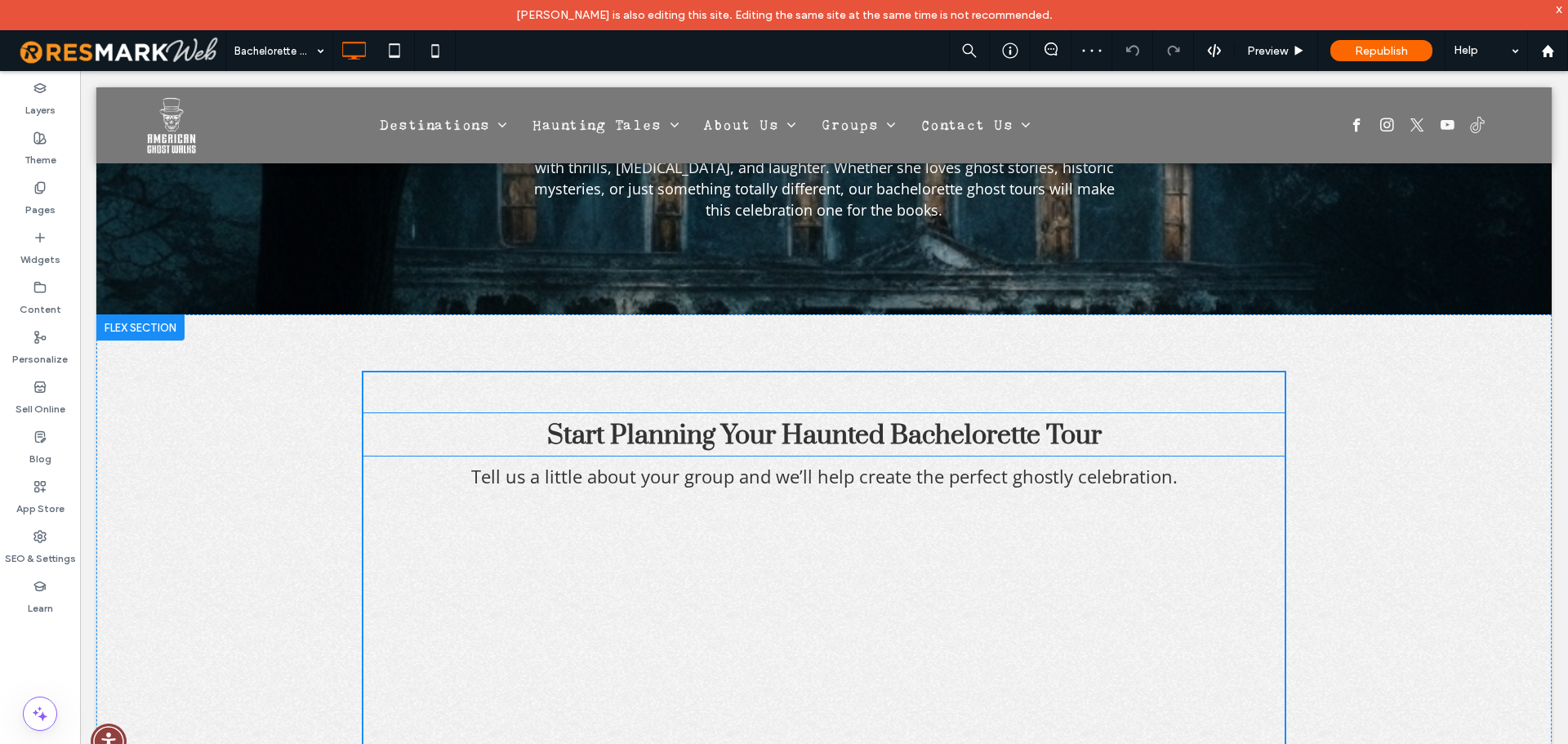
scroll to position [4332, 0]
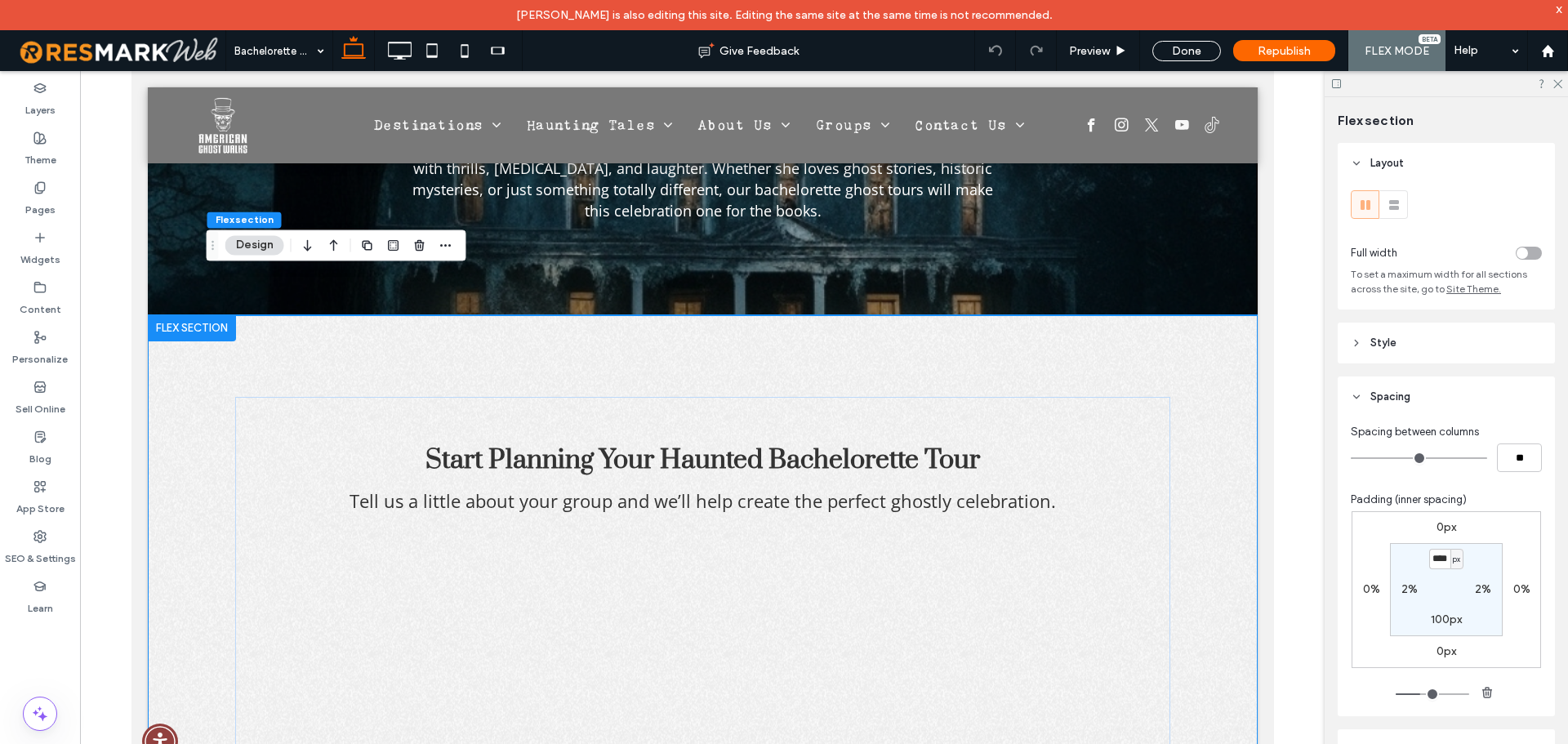
type input "****"
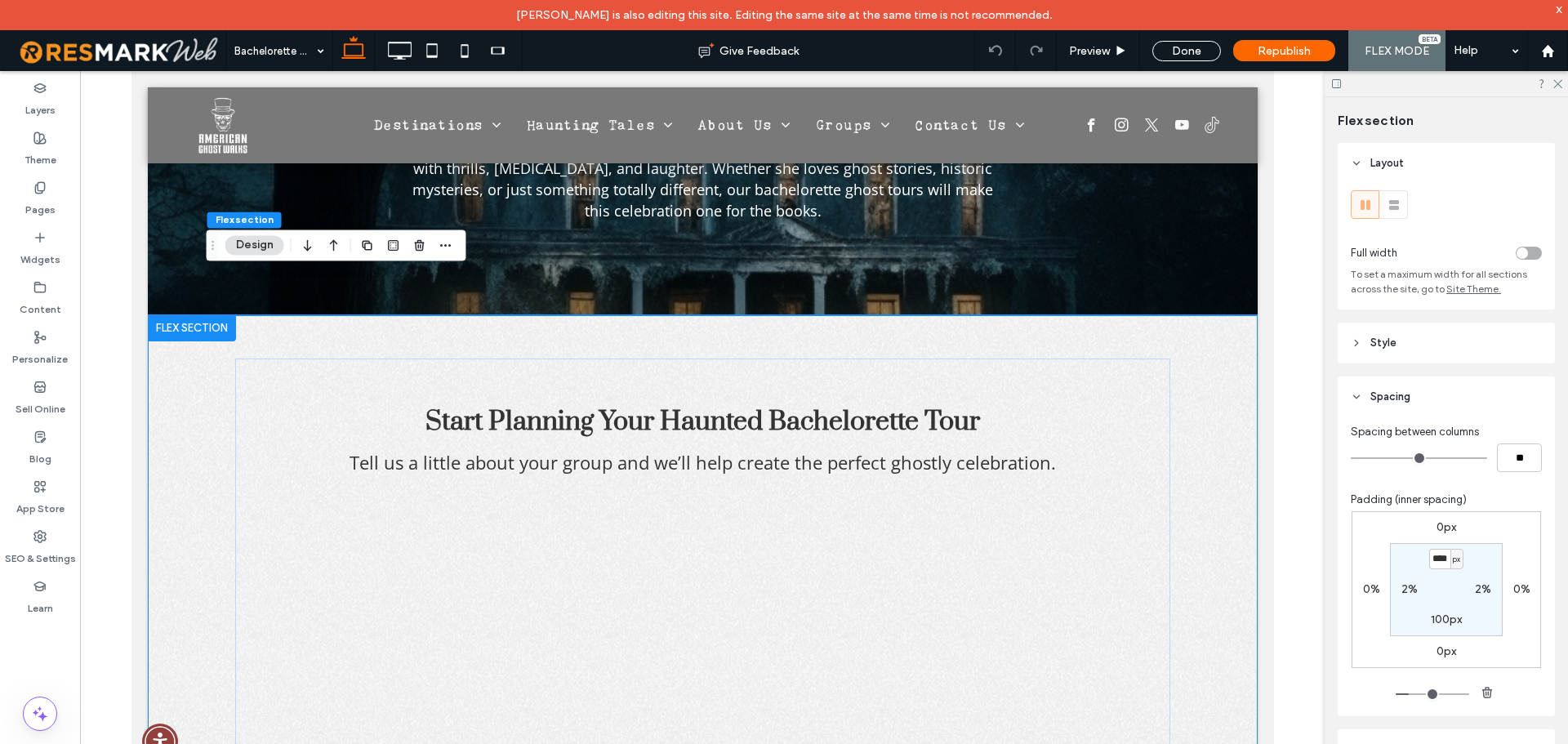
click at [1440, 624] on label "100px" at bounding box center [1446, 618] width 31 height 14
type input "***"
type input "****"
click at [1450, 561] on label "53.8px" at bounding box center [1446, 558] width 34 height 14
click at [1453, 560] on span "px" at bounding box center [1456, 559] width 7 height 17
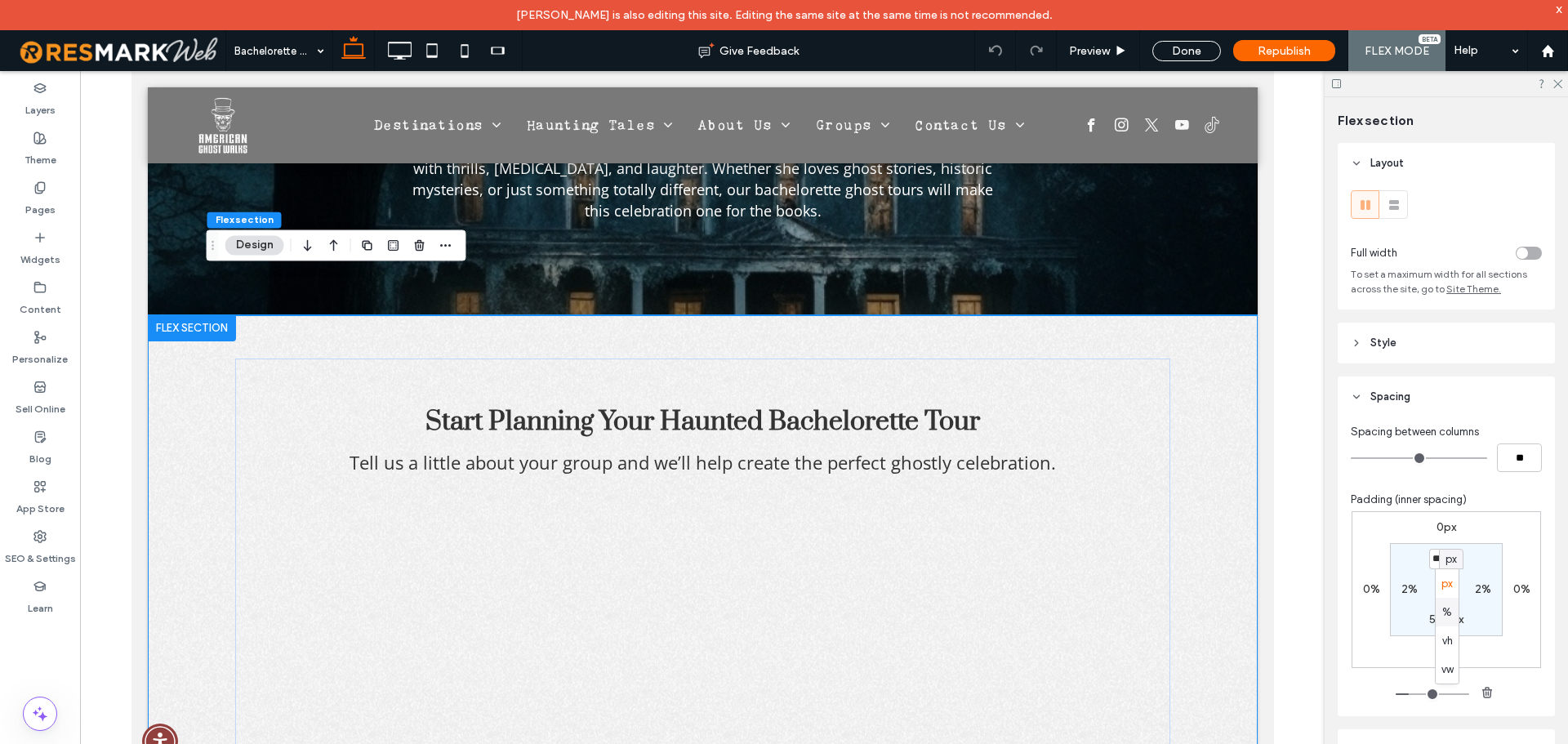
click at [1446, 606] on span "%" at bounding box center [1447, 612] width 10 height 17
type input "*"
click at [1454, 620] on label "53.8px" at bounding box center [1446, 618] width 34 height 14
click at [1454, 621] on span "px" at bounding box center [1456, 619] width 7 height 17
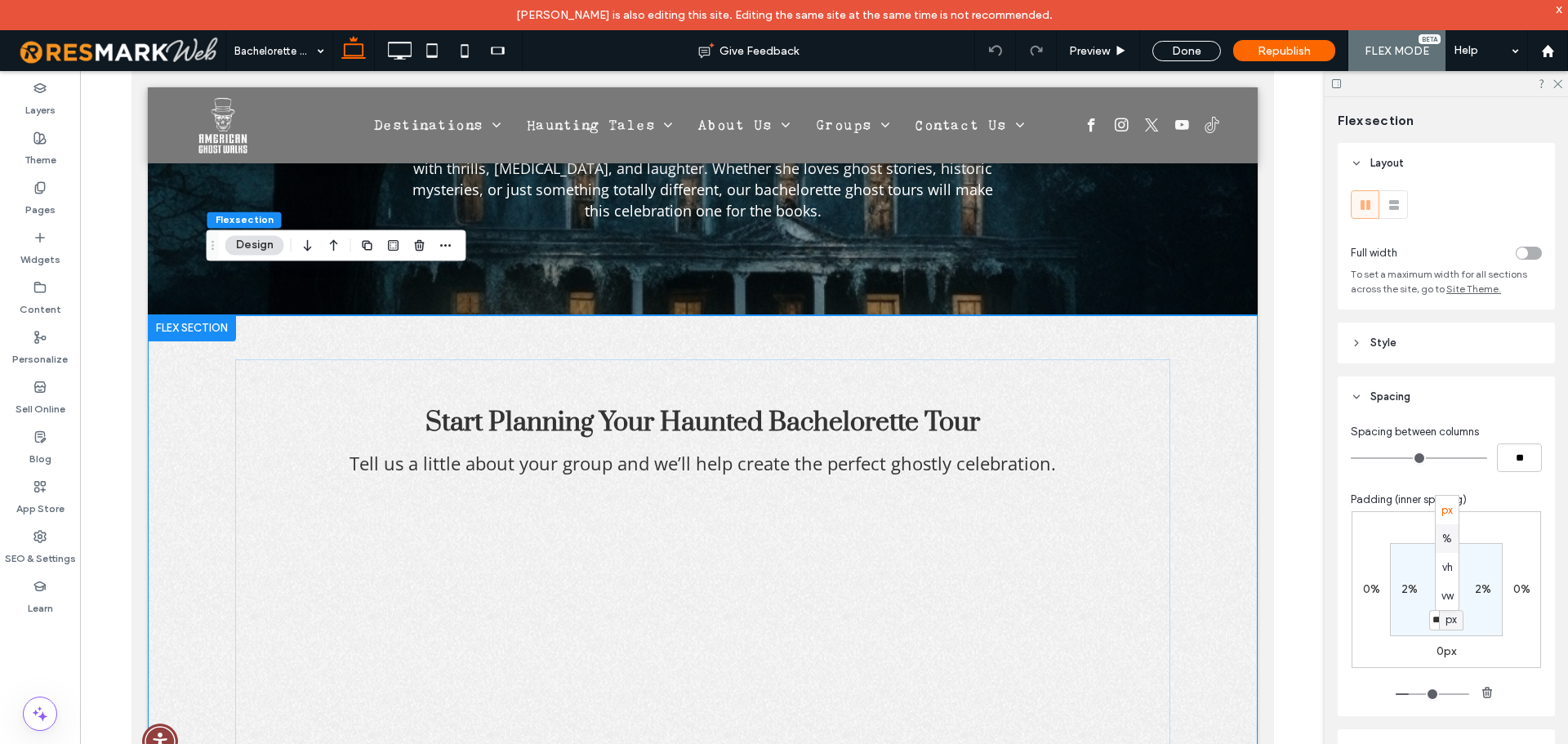
click at [1454, 545] on div "%" at bounding box center [1447, 538] width 23 height 29
type input "*"
click at [407, 55] on icon at bounding box center [399, 50] width 33 height 33
type input "*"
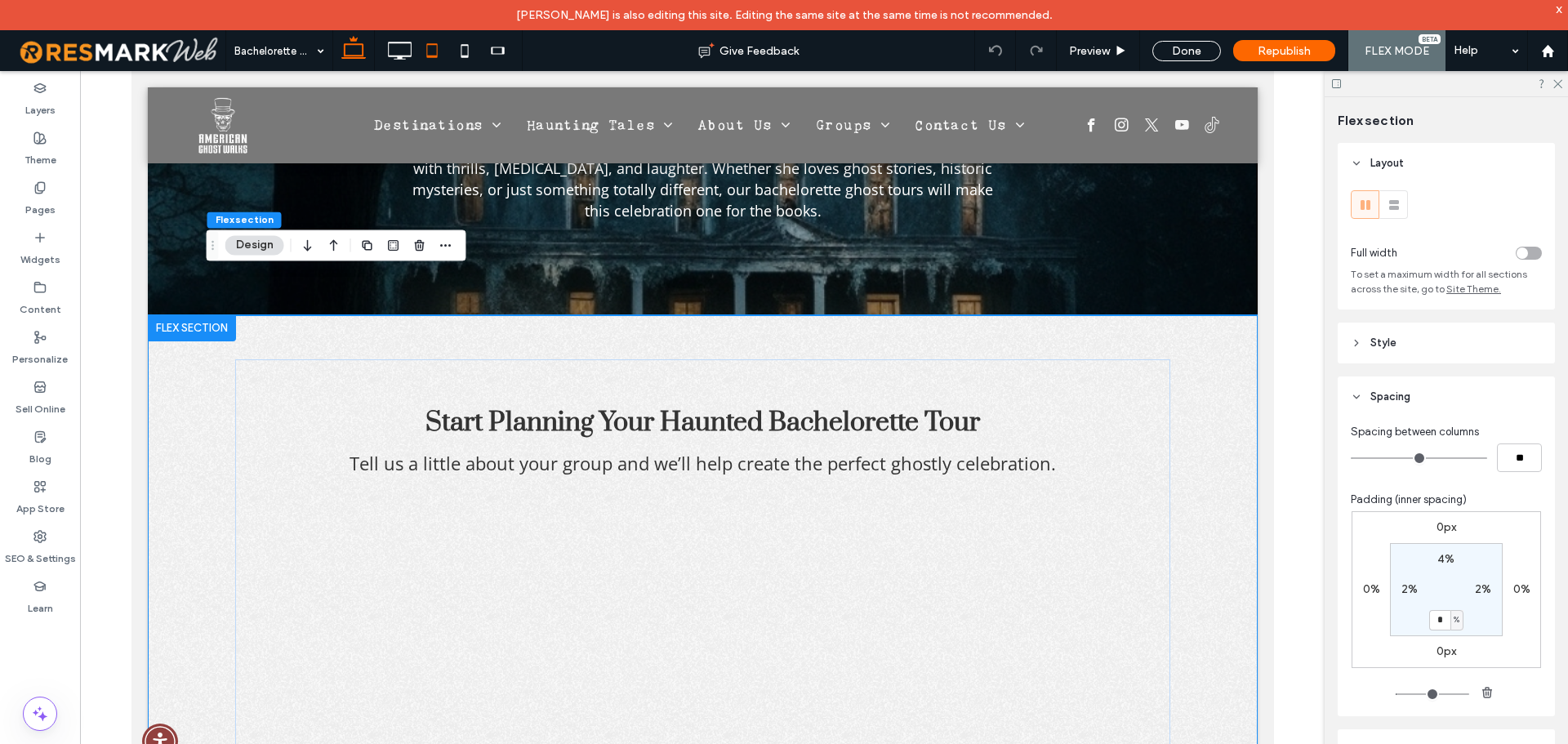
scroll to position [4311, 0]
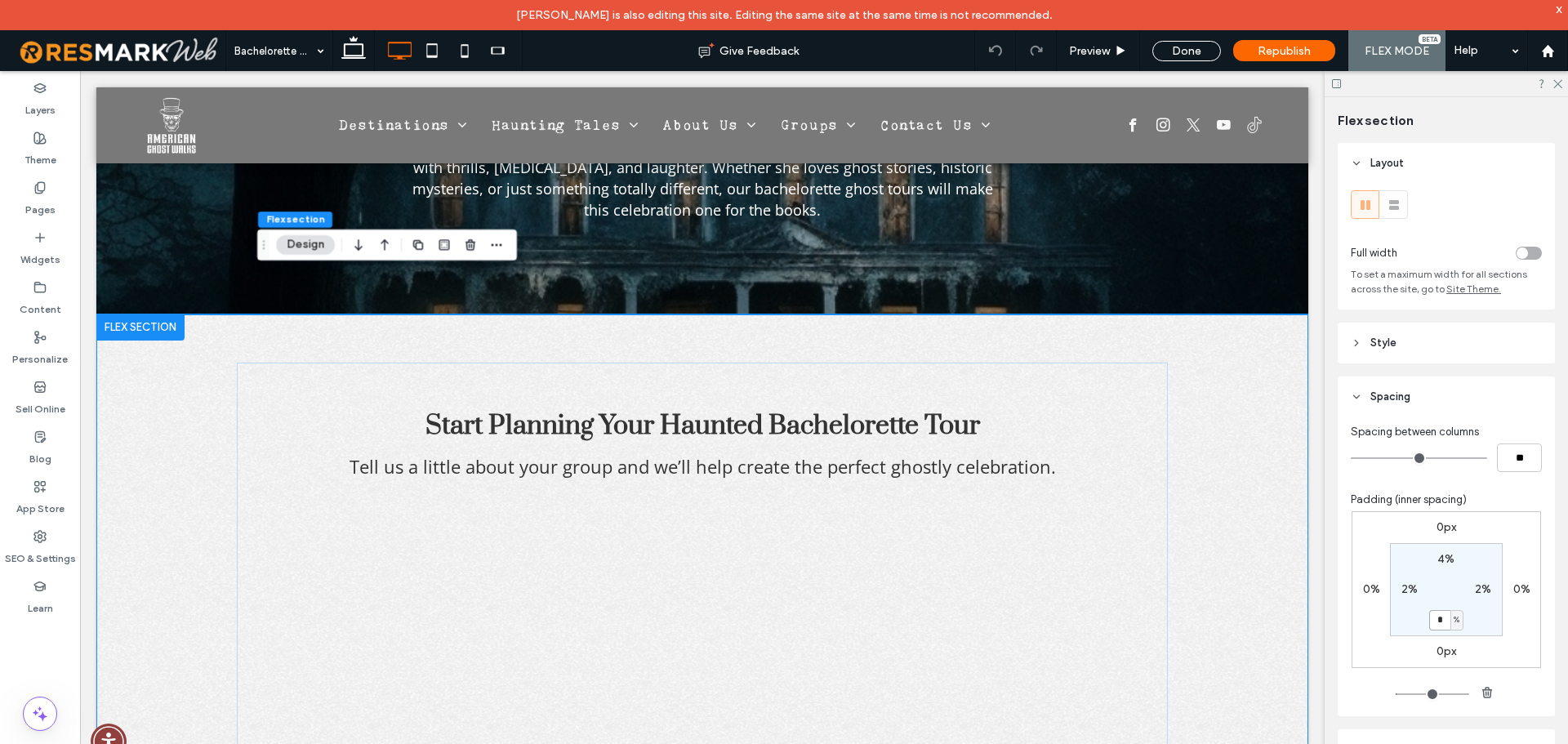
click at [1433, 625] on input "*" at bounding box center [1440, 620] width 21 height 20
type input "*"
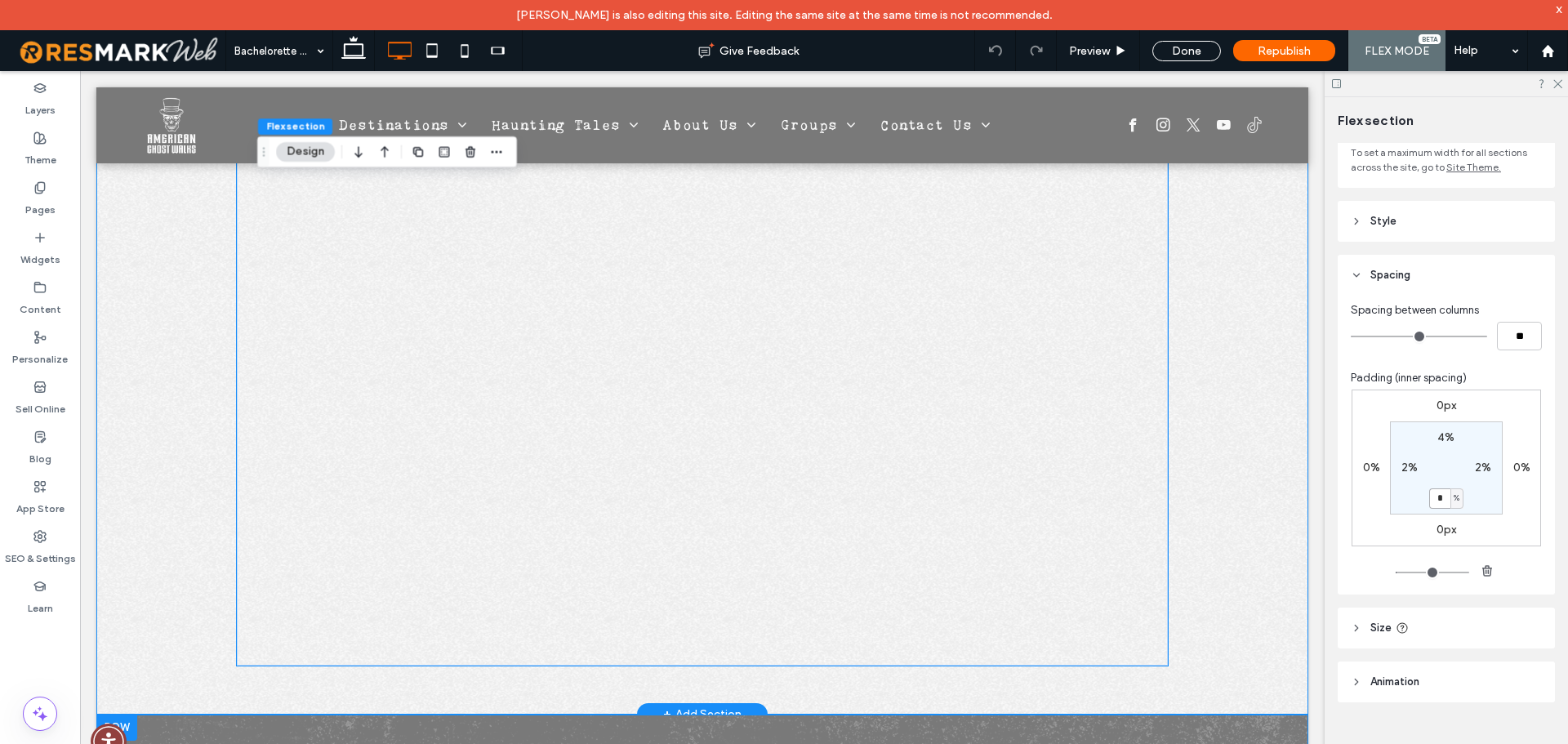
scroll to position [4802, 0]
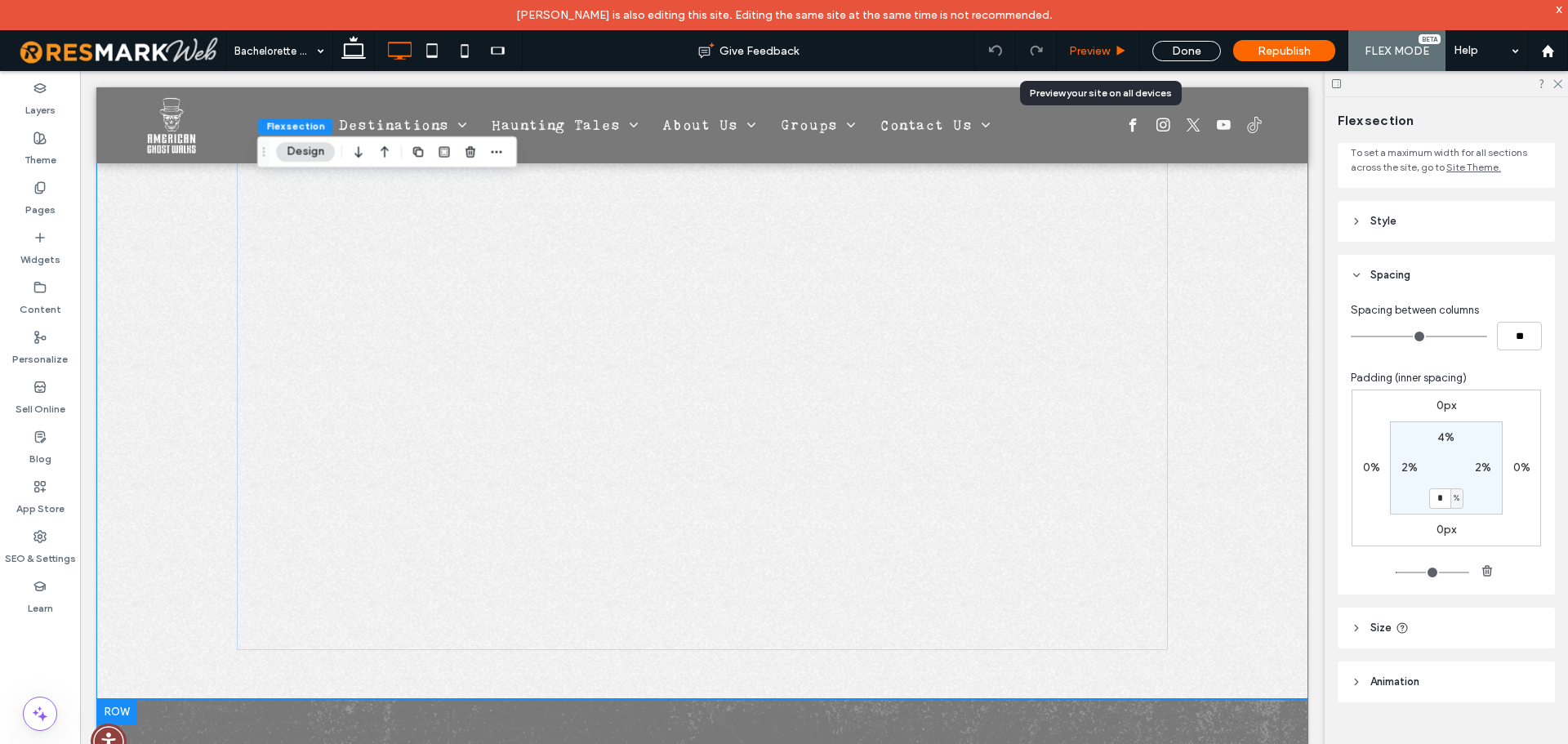
drag, startPoint x: 1025, startPoint y: 18, endPoint x: 1092, endPoint y: 44, distance: 71.9
click at [1092, 44] on span "Preview" at bounding box center [1090, 50] width 41 height 14
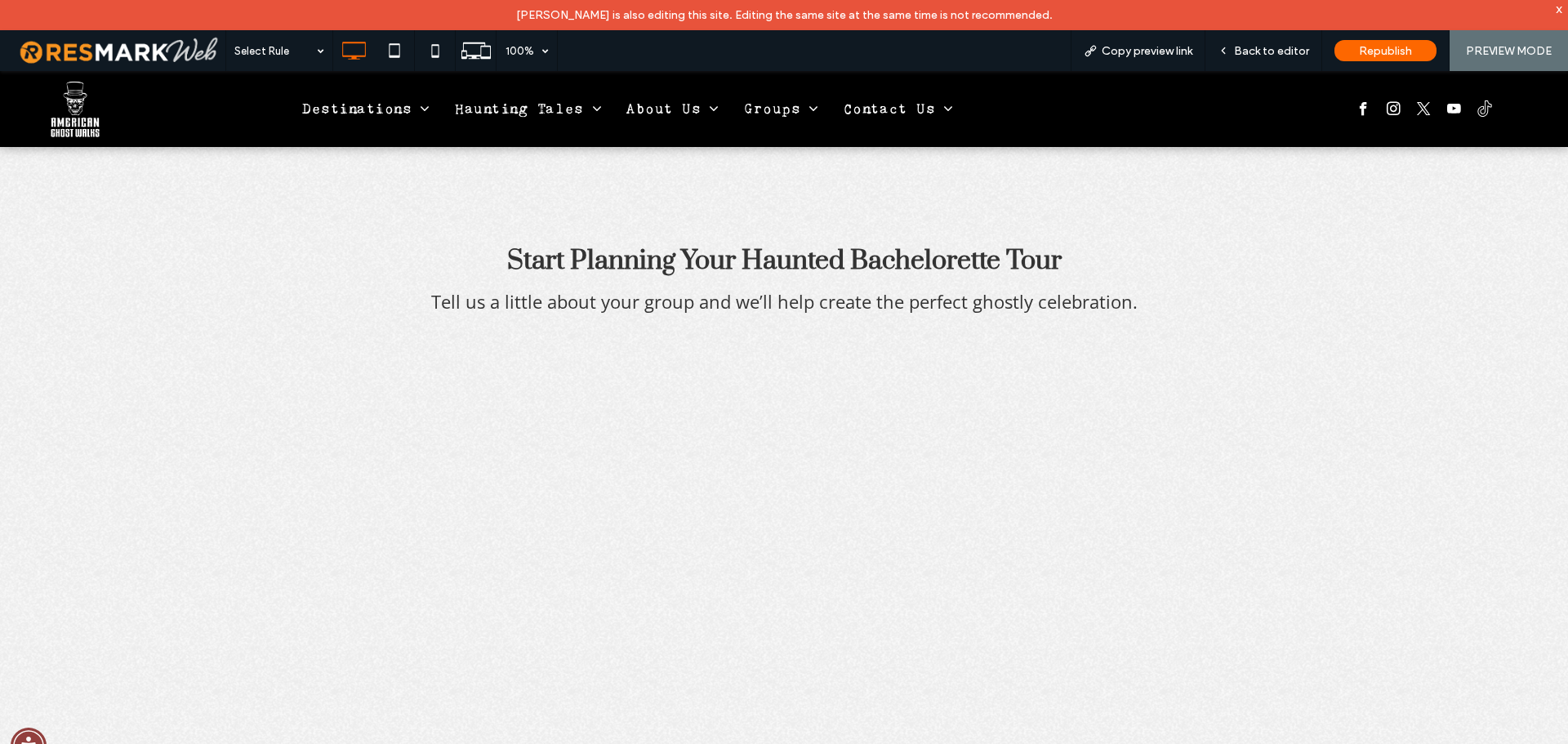
scroll to position [4643, 0]
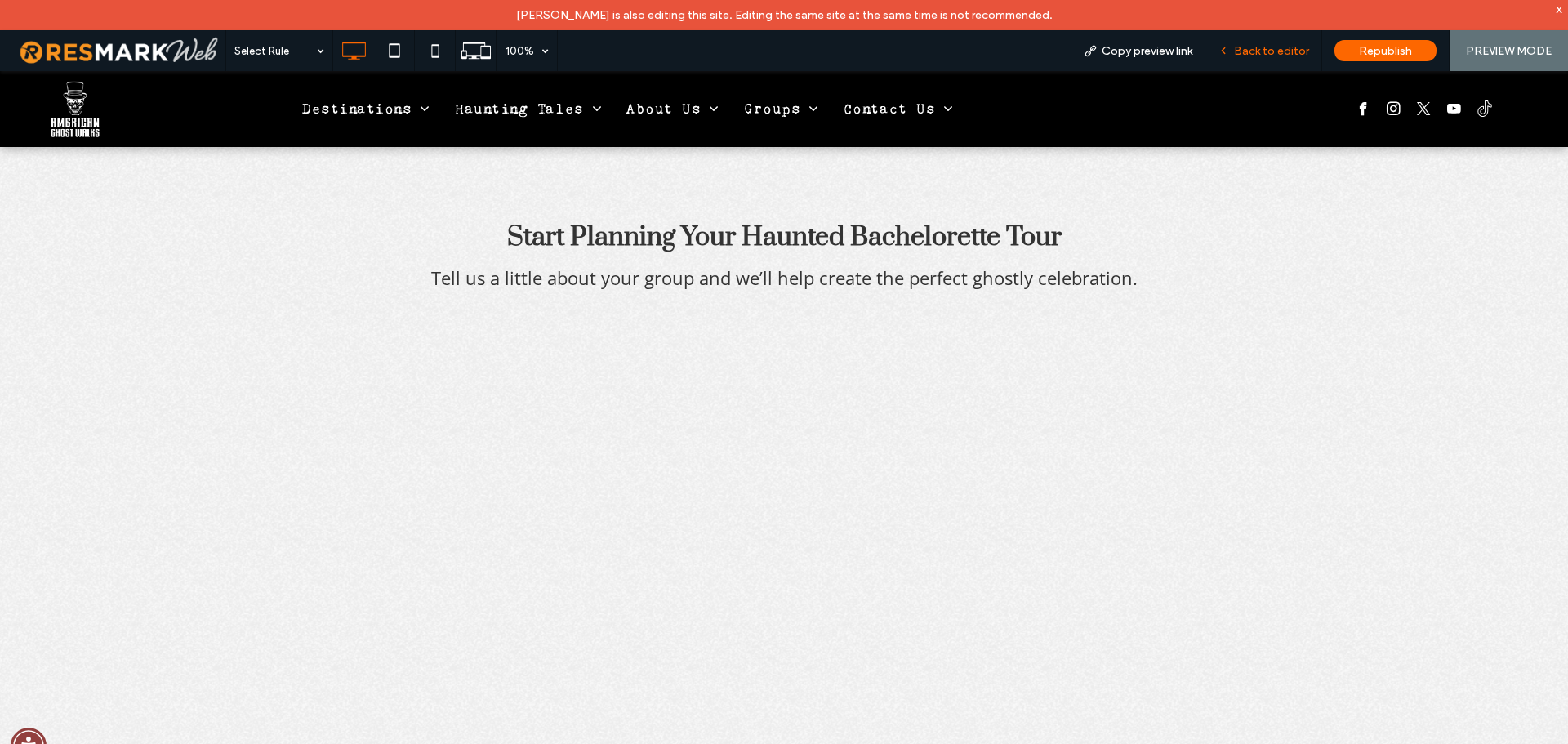
click at [1263, 51] on span "Back to editor" at bounding box center [1271, 50] width 75 height 14
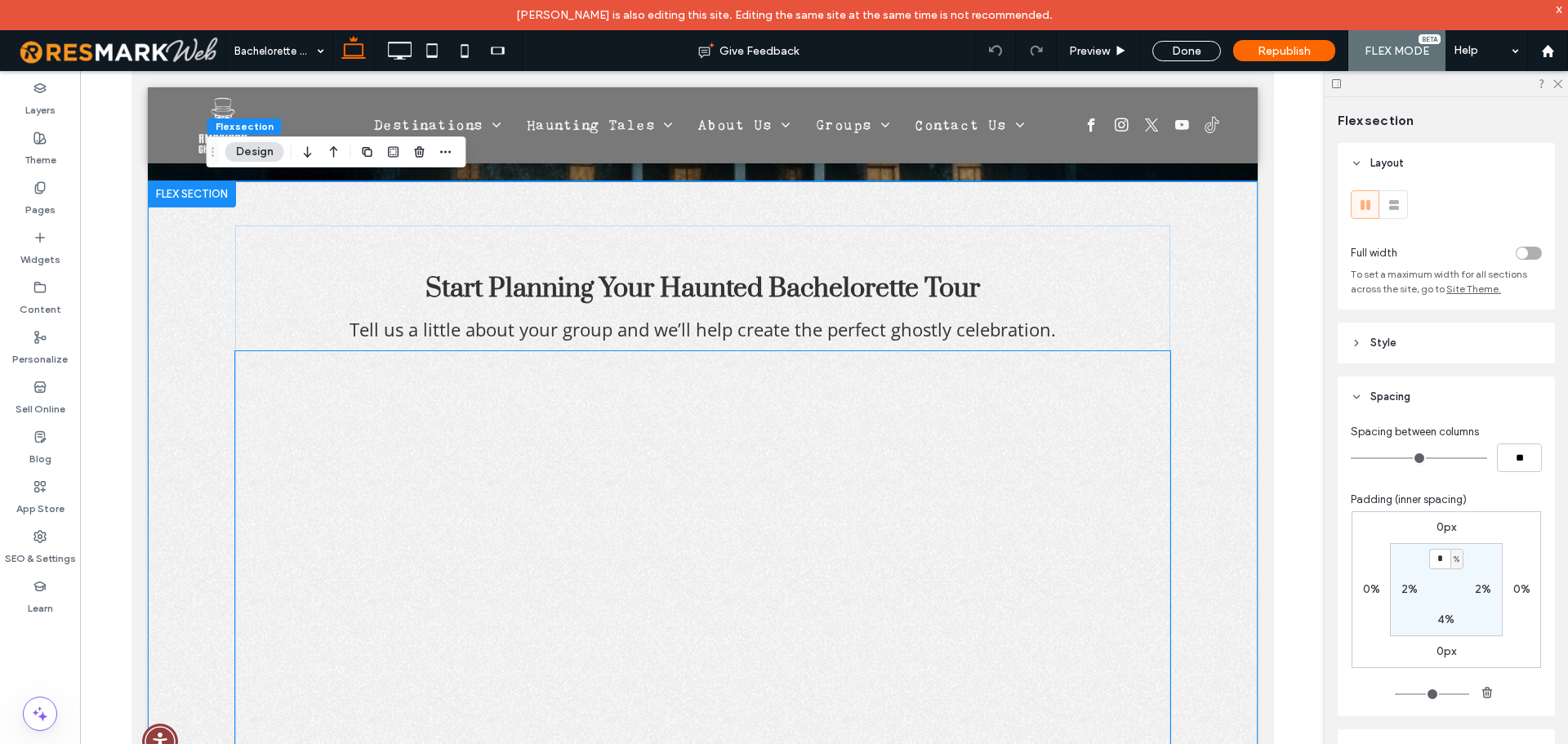
scroll to position [4398, 0]
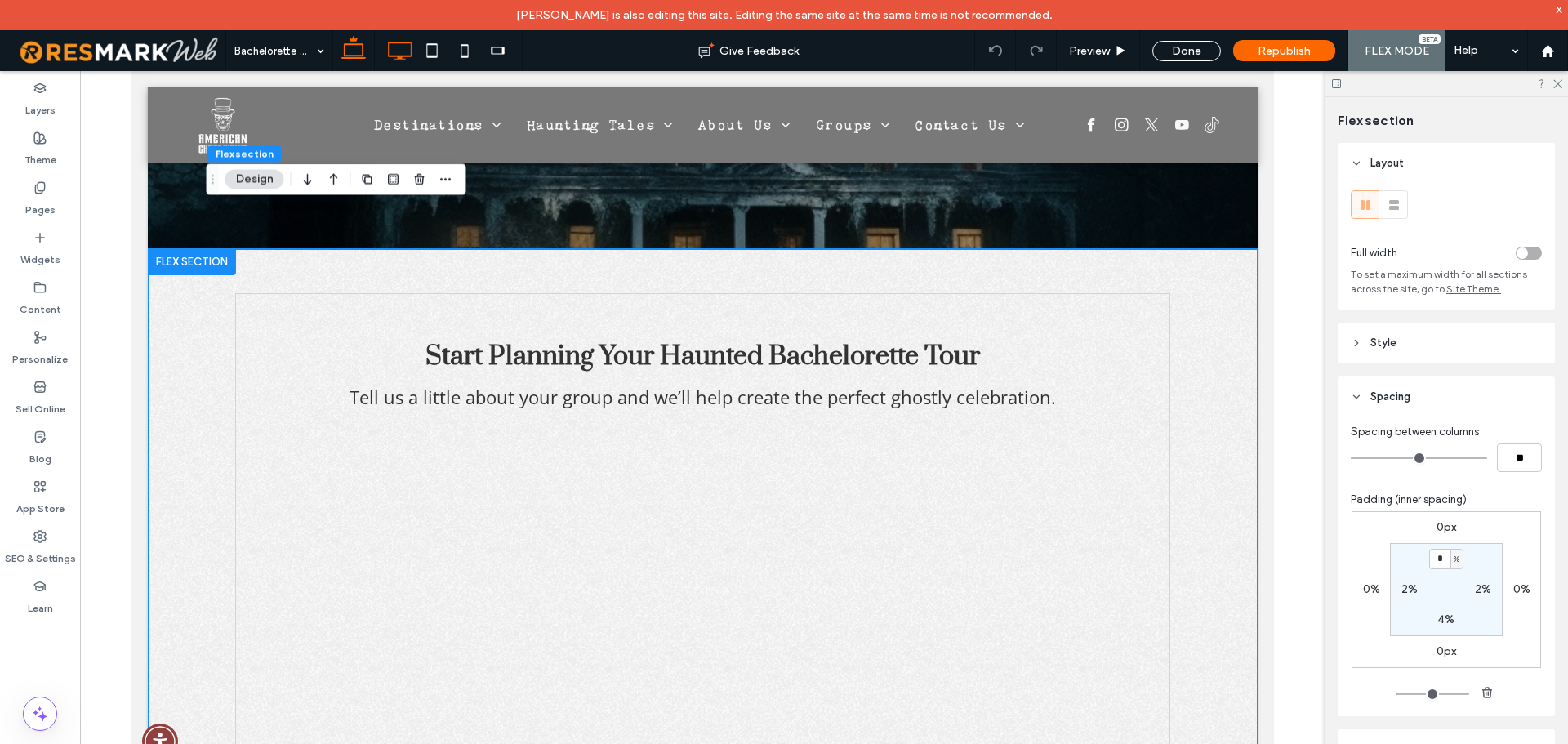
type input "*"
click at [397, 50] on icon at bounding box center [399, 50] width 33 height 33
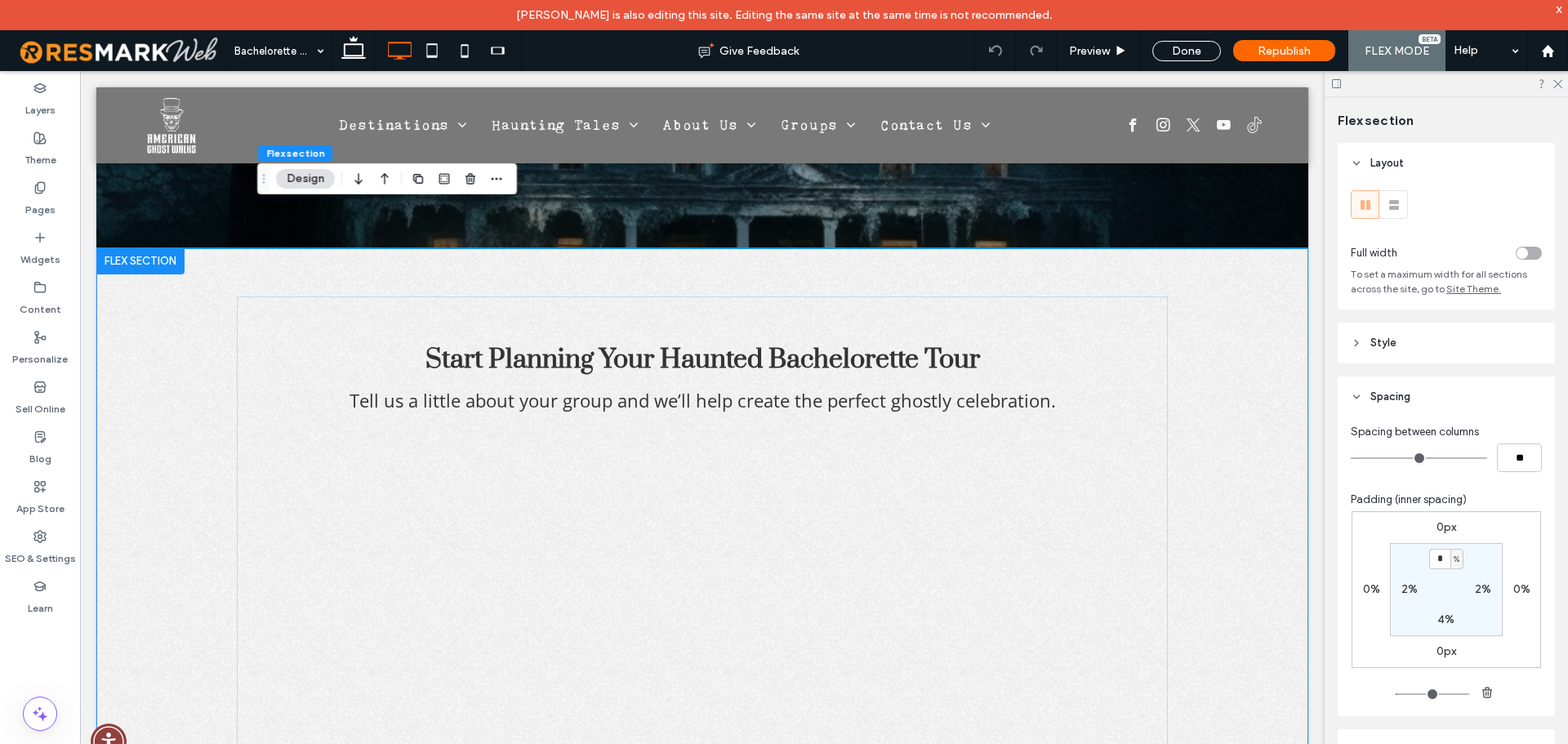
click at [799, 248] on div "Start Planning Your Haunted Bachelorette Tour Tell us a little about your group…" at bounding box center [702, 685] width 980 height 874
click at [818, 297] on div "Start Planning Your Haunted Bachelorette Tour Tell us a little about your group…" at bounding box center [703, 685] width 931 height 777
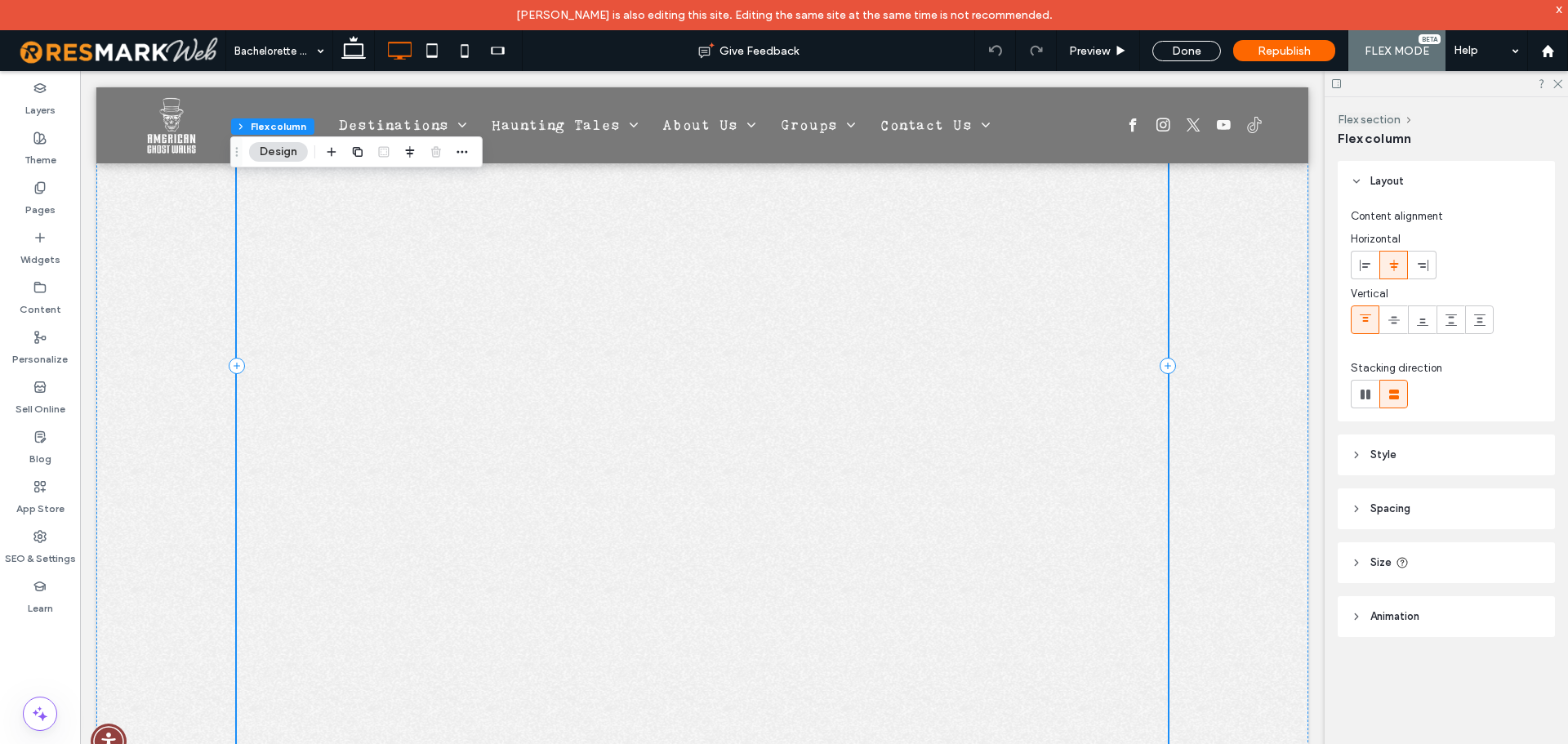
scroll to position [4786, 0]
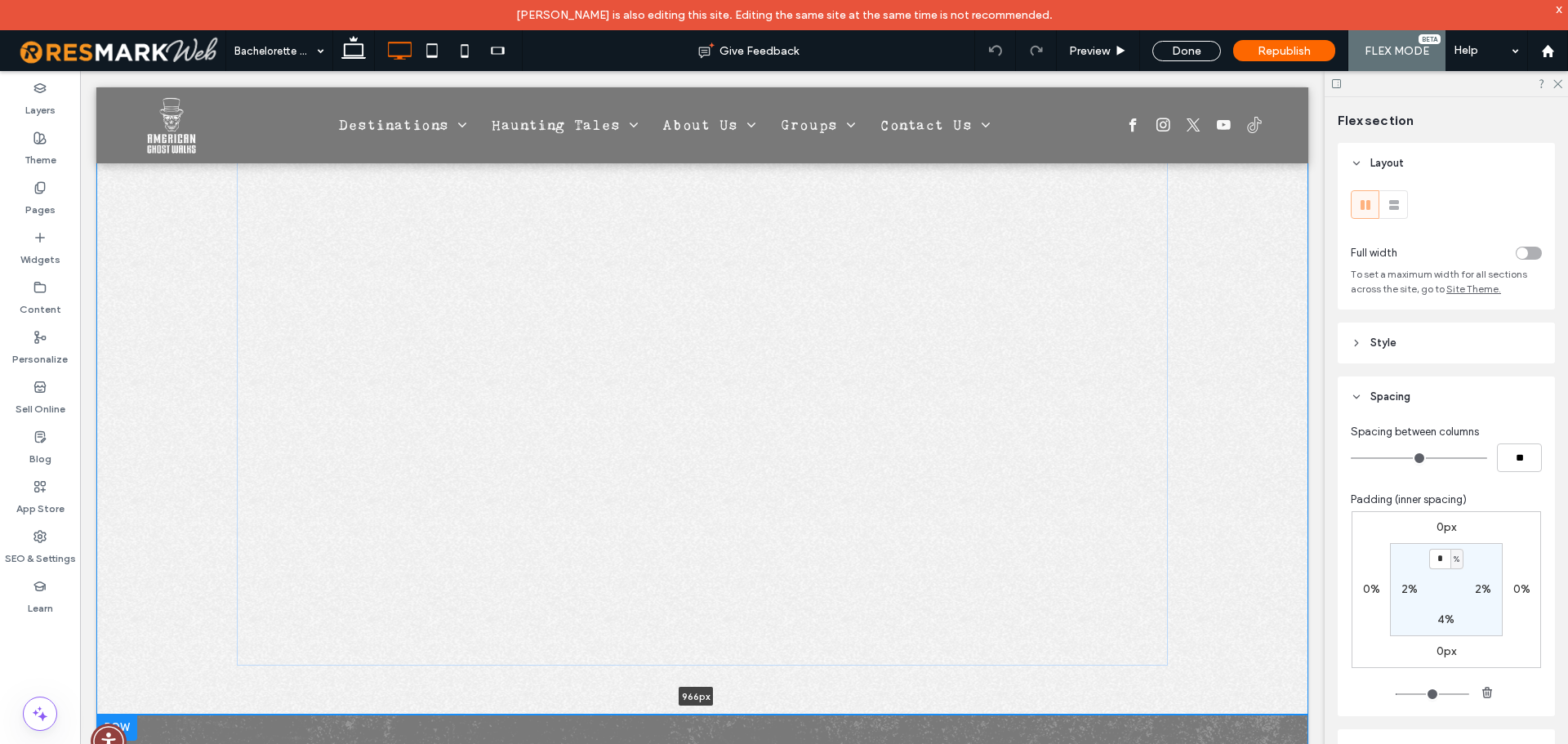
drag, startPoint x: 479, startPoint y: 671, endPoint x: 496, endPoint y: 587, distance: 85.7
click at [496, 587] on div "Start Planning Your Haunted Bachelorette Tour Tell us a little about your group…" at bounding box center [703, 277] width 1212 height 874
type input "***"
drag, startPoint x: 516, startPoint y: 671, endPoint x: 542, endPoint y: 602, distance: 73.7
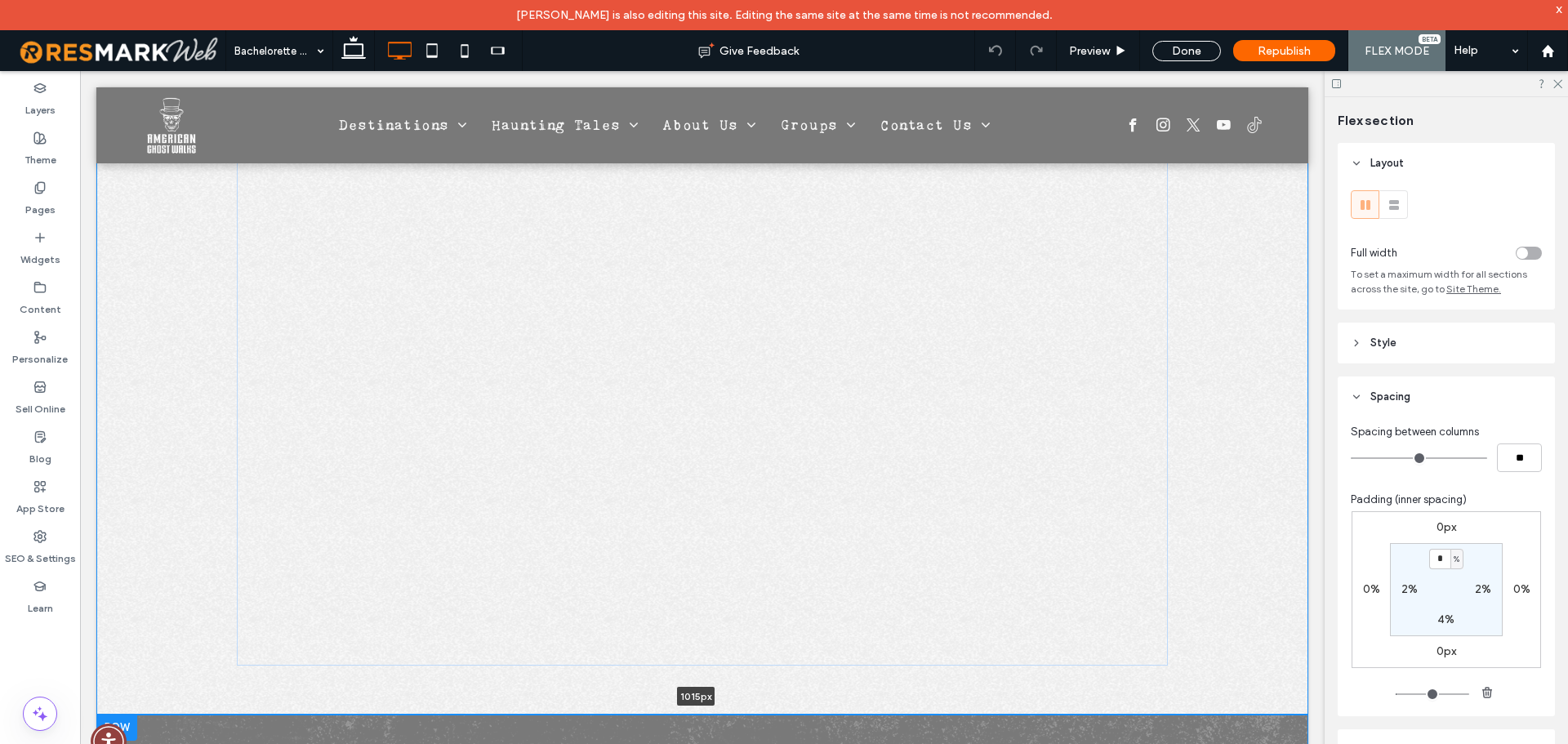
click at [524, 622] on div "Start Planning Your Haunted Bachelorette Tour Tell us a little about your group…" at bounding box center [703, 277] width 1212 height 874
type input "****"
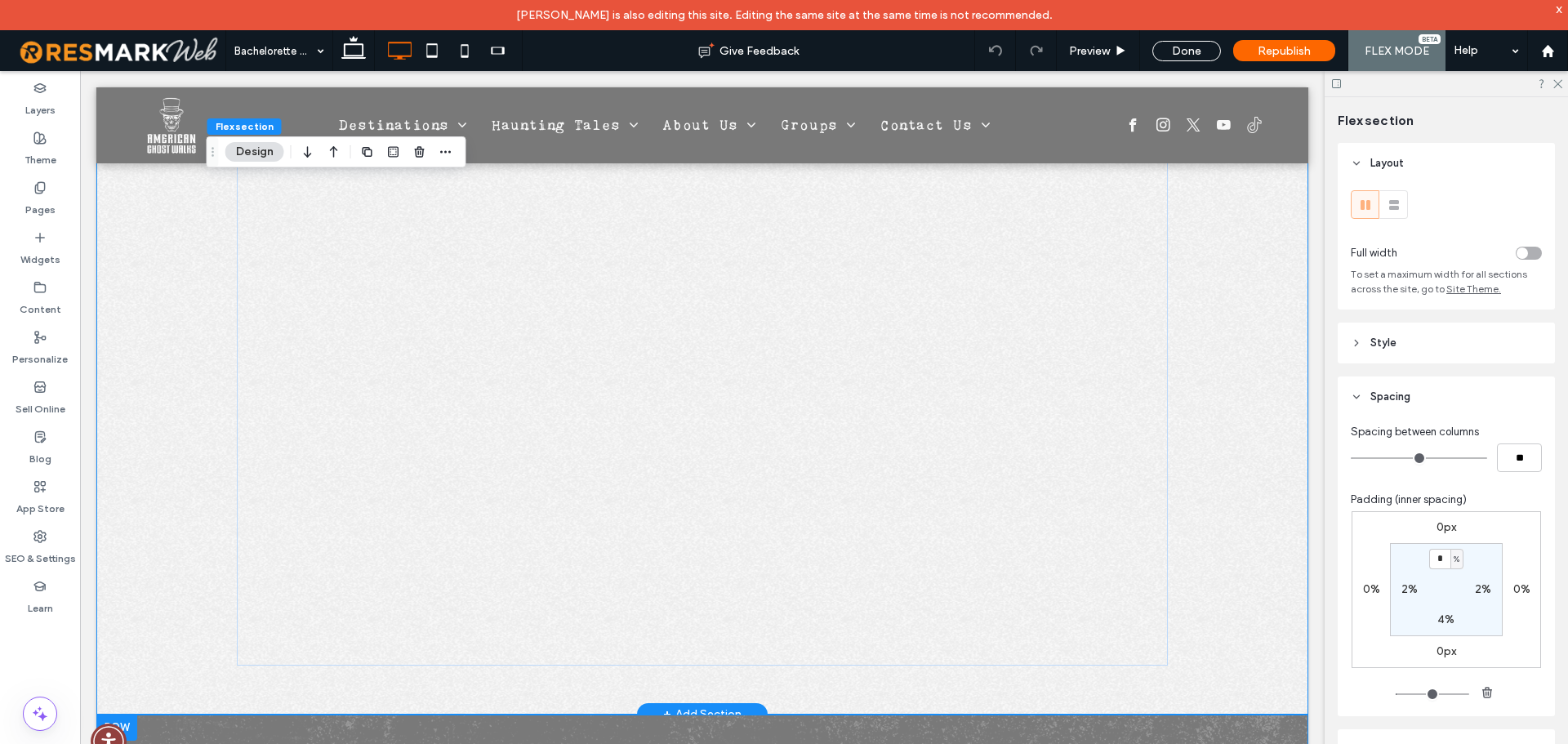
click at [947, 612] on div at bounding box center [703, 339] width 931 height 651
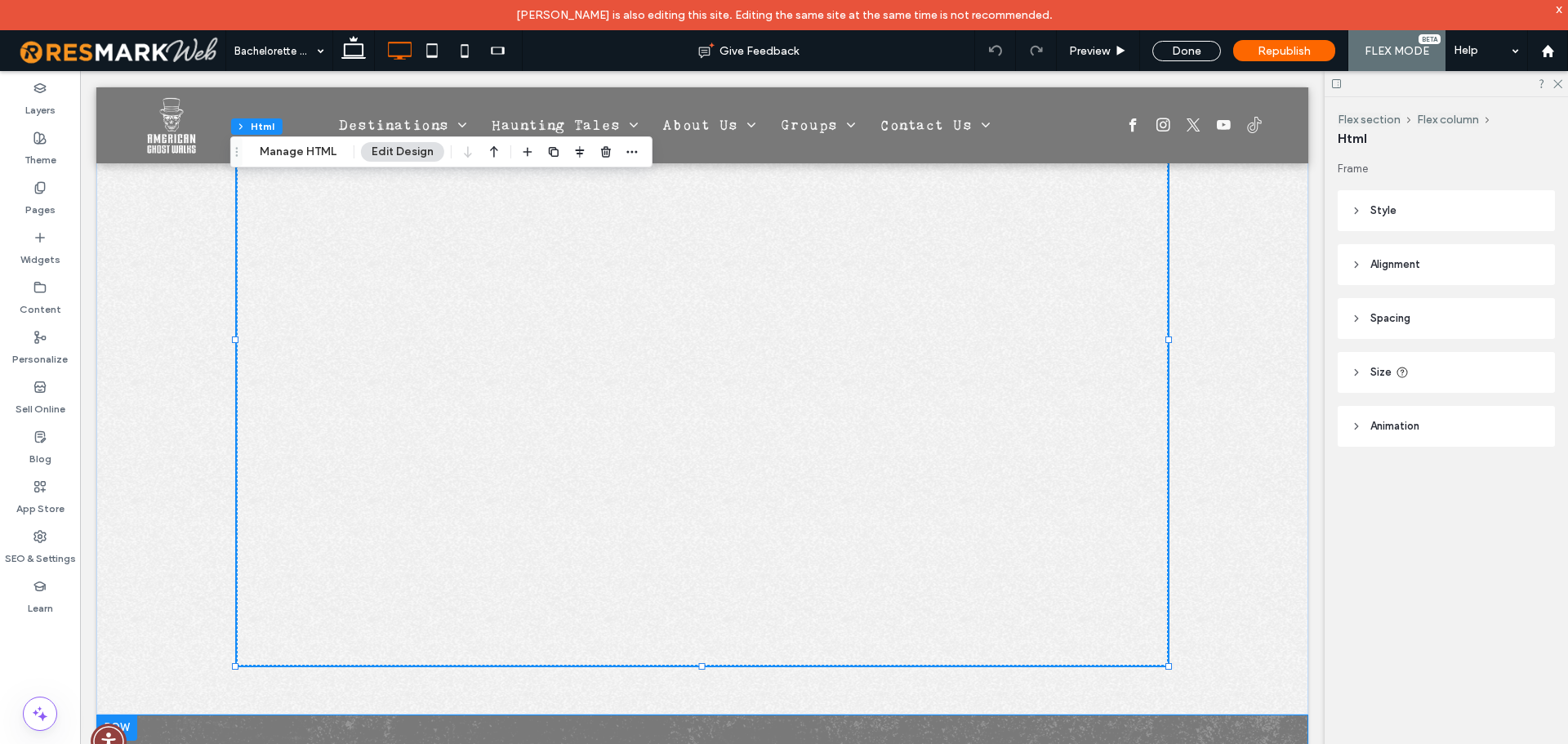
click at [1454, 377] on header "Size" at bounding box center [1446, 372] width 217 height 41
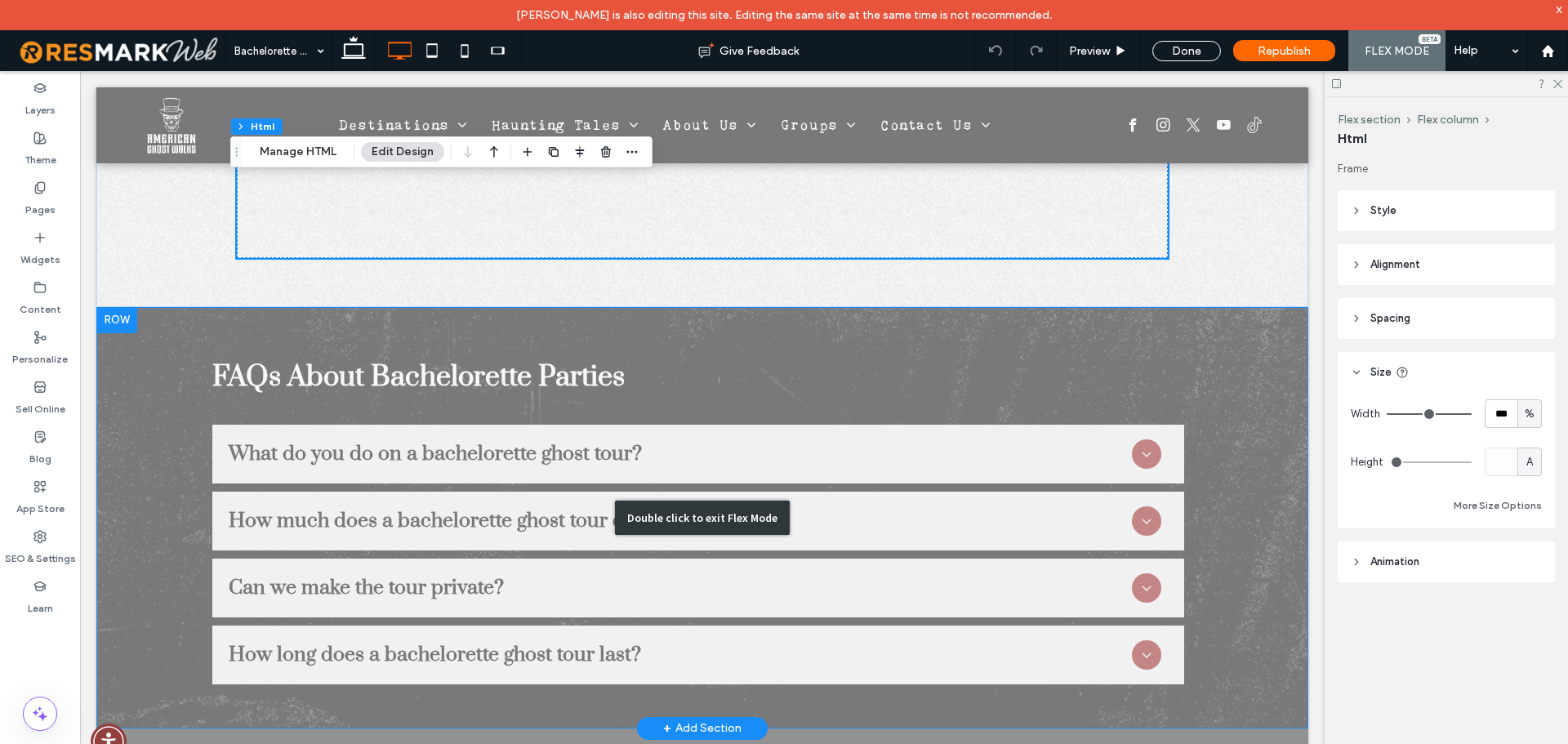
scroll to position [5194, 0]
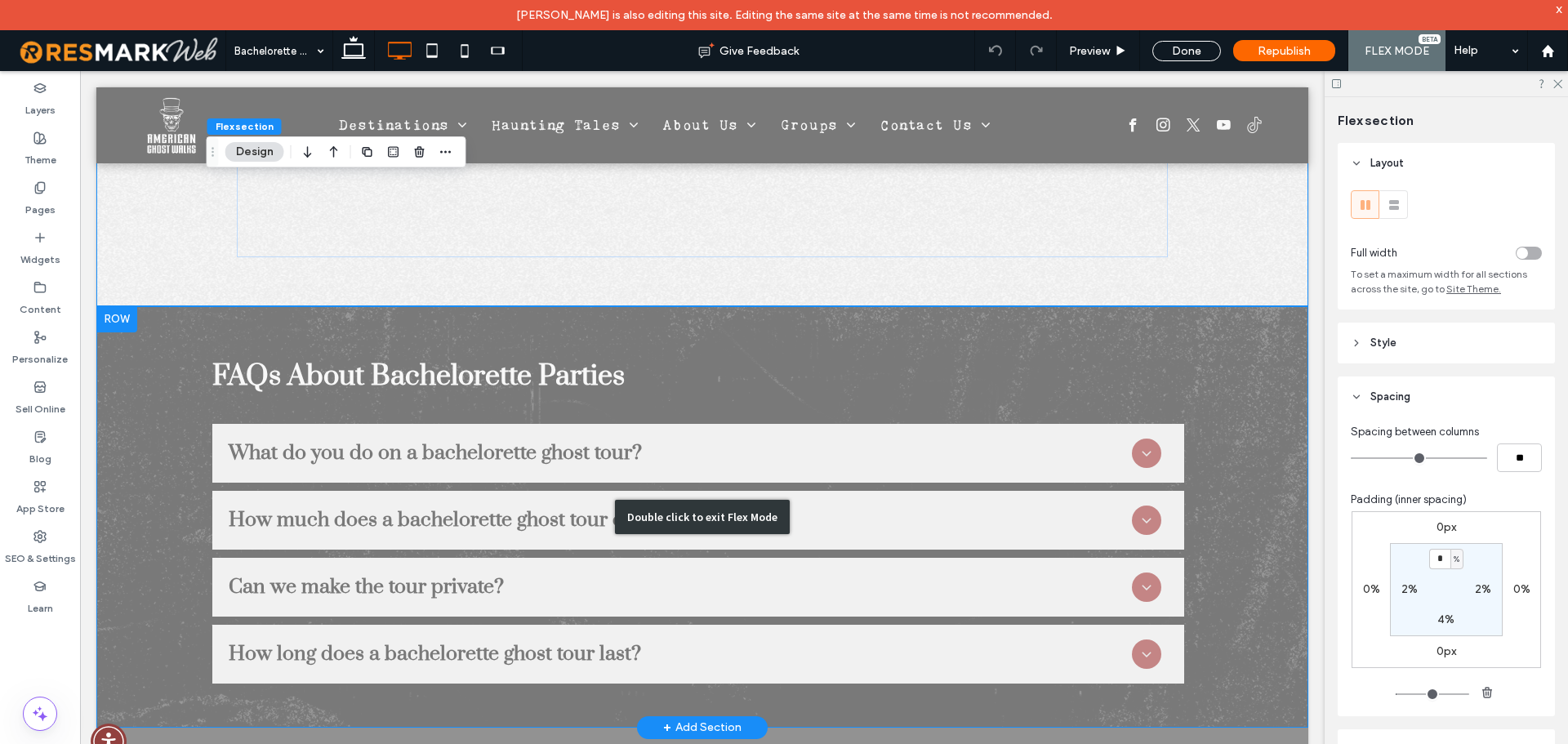
click at [1048, 306] on div "Double click to exit Flex Mode" at bounding box center [703, 516] width 1212 height 421
click at [80, 71] on div "Click to edit in Flex Mode" at bounding box center [80, 71] width 0 height 0
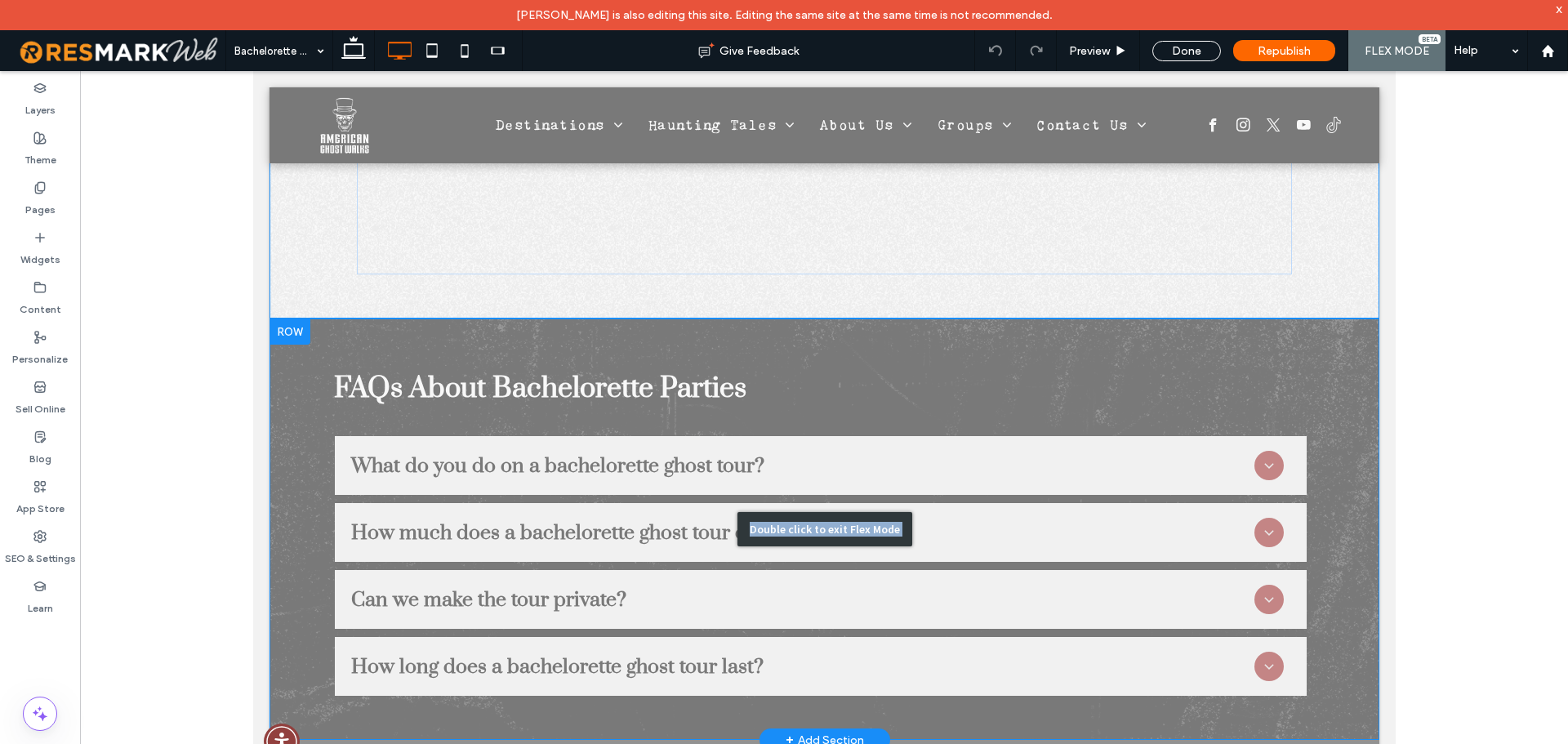
click at [791, 512] on div "Double click to exit Flex Mode" at bounding box center [824, 528] width 175 height 34
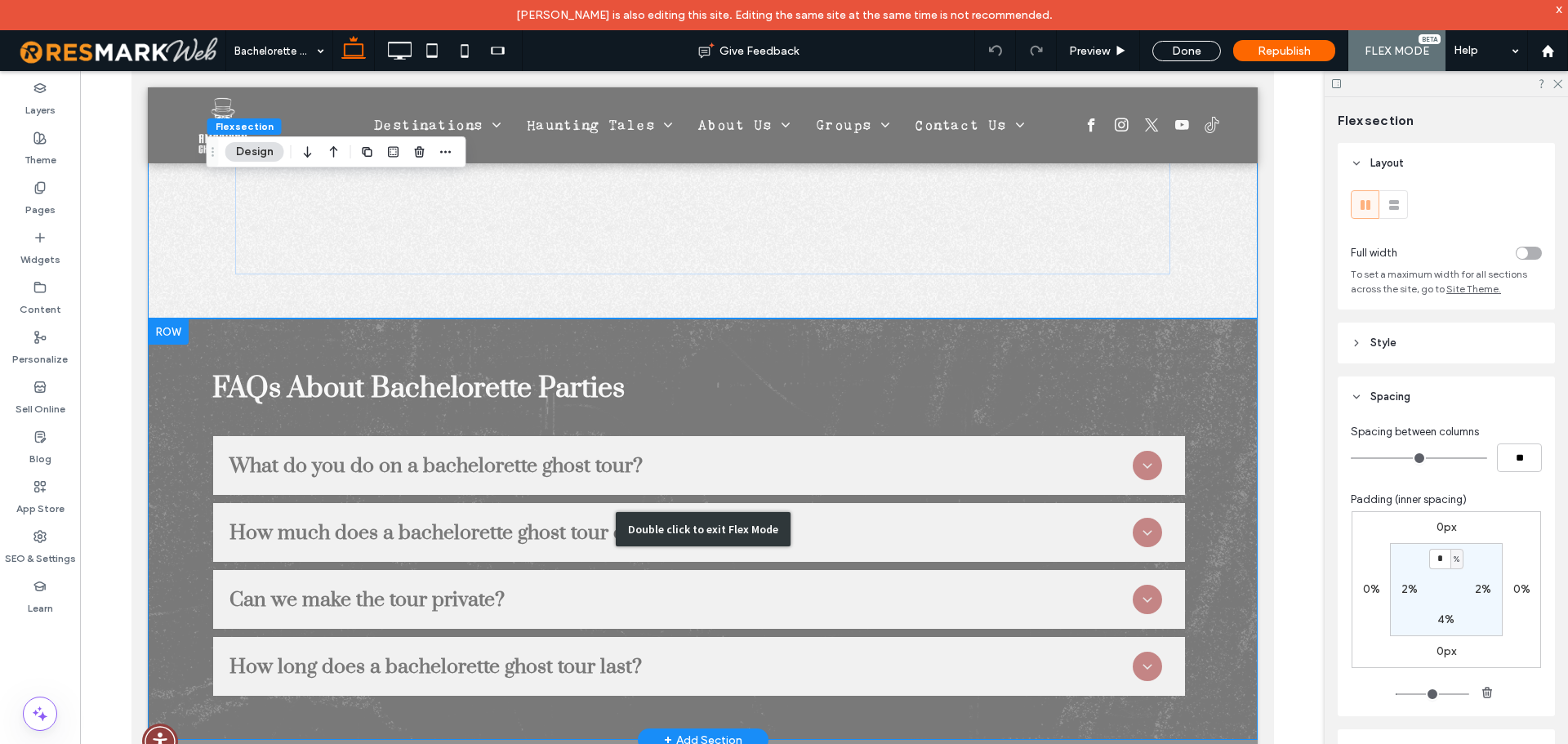
click at [653, 512] on div "Double click to exit Flex Mode" at bounding box center [703, 528] width 175 height 34
click at [720, 476] on div "FAQs About Bachelorette Parties What do you do on a bachelorette ghost tour? A …" at bounding box center [702, 529] width 980 height 333
click at [721, 476] on div "FAQs About Bachelorette Parties What do you do on a bachelorette ghost tour? A …" at bounding box center [702, 529] width 980 height 333
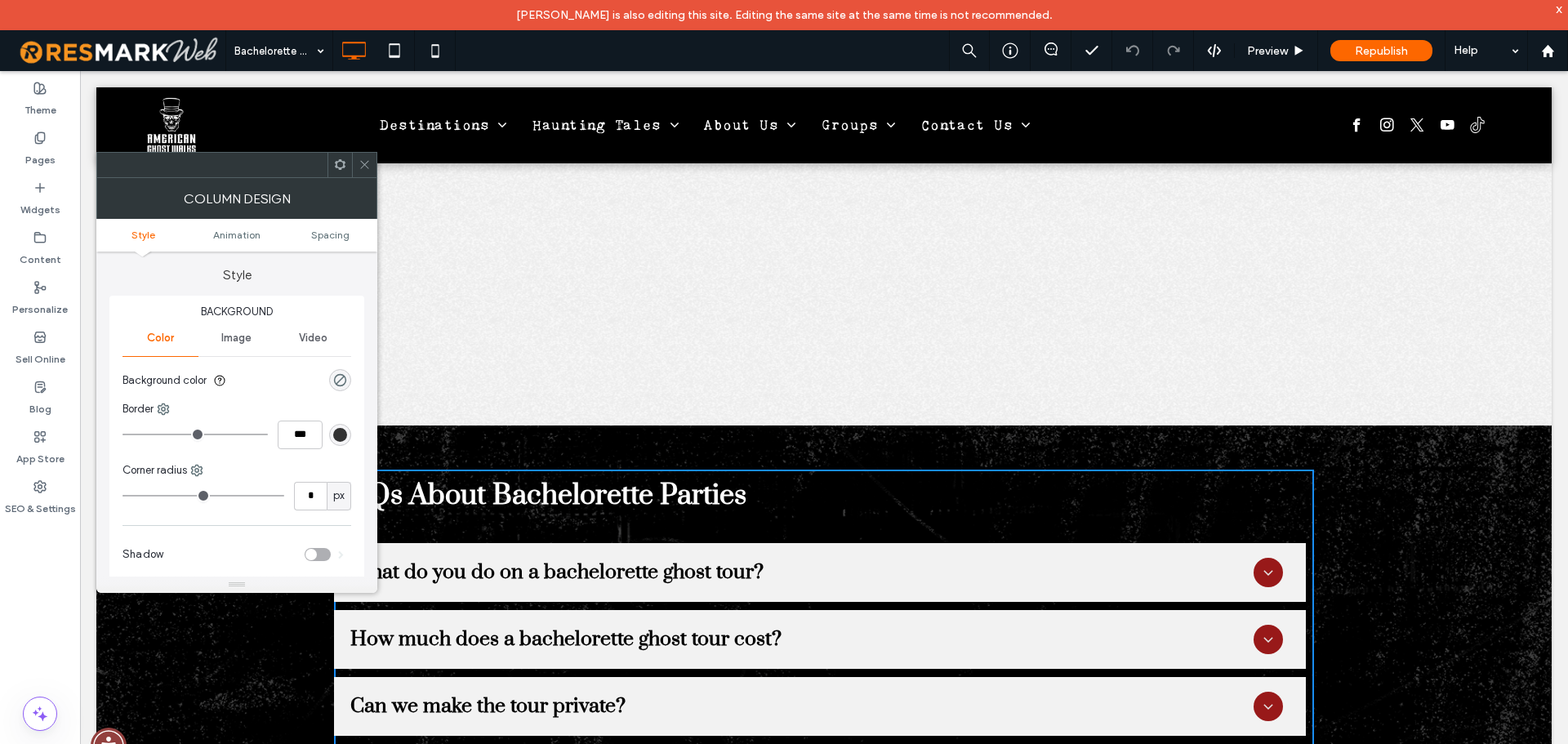
click at [740, 477] on div "FAQs About Bachelorette Parties What do you do on a bachelorette ghost tour? A …" at bounding box center [824, 636] width 980 height 333
click at [891, 425] on div "FAQs About Bachelorette Parties What do you do on a bachelorette ghost tour? A …" at bounding box center [824, 635] width 1455 height 421
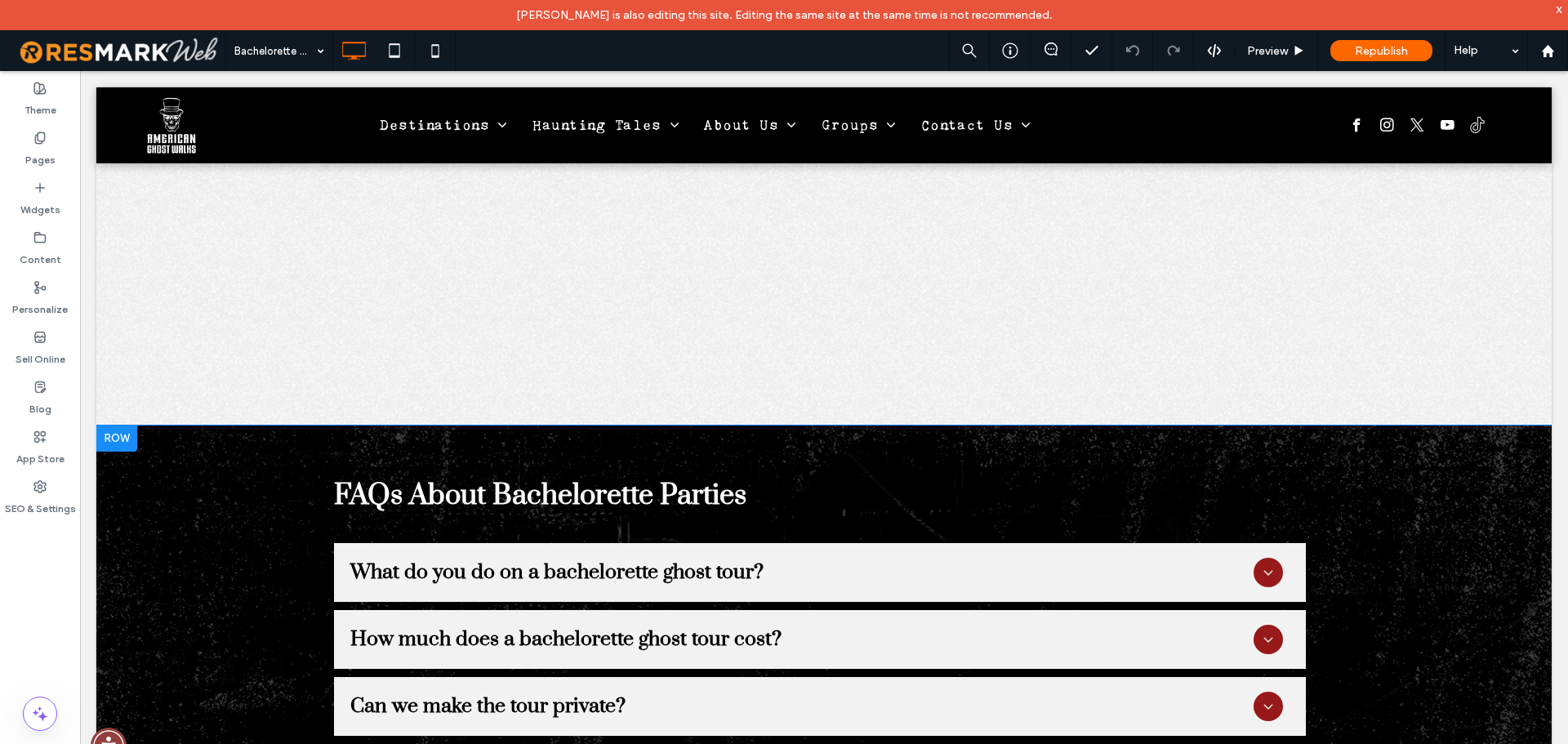
click at [203, 425] on div "FAQs About Bachelorette Parties What do you do on a bachelorette ghost tour? A …" at bounding box center [824, 635] width 1455 height 421
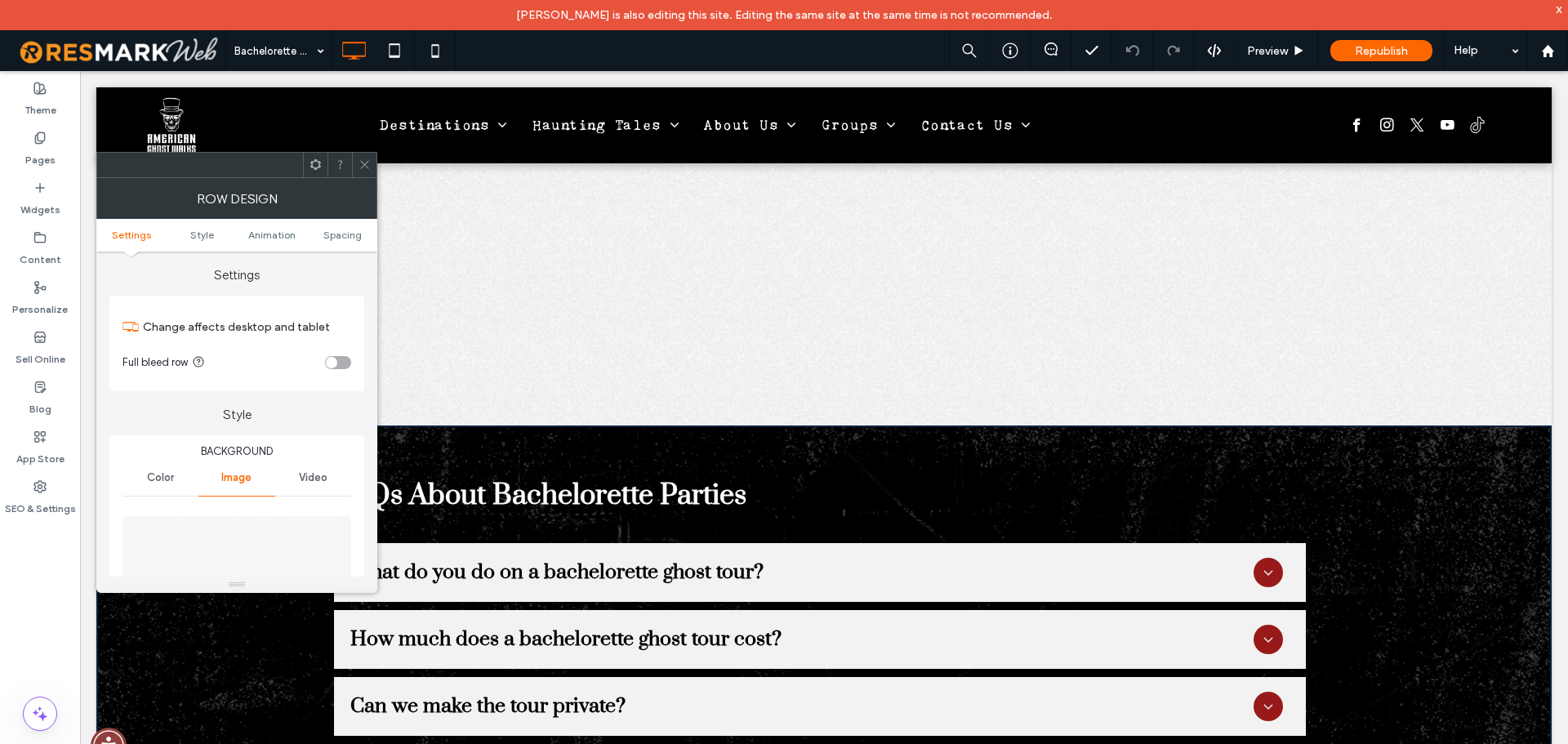
click at [357, 222] on ul "Settings Style Animation Spacing" at bounding box center [237, 234] width 281 height 33
click at [353, 232] on span "Spacing" at bounding box center [342, 234] width 38 height 12
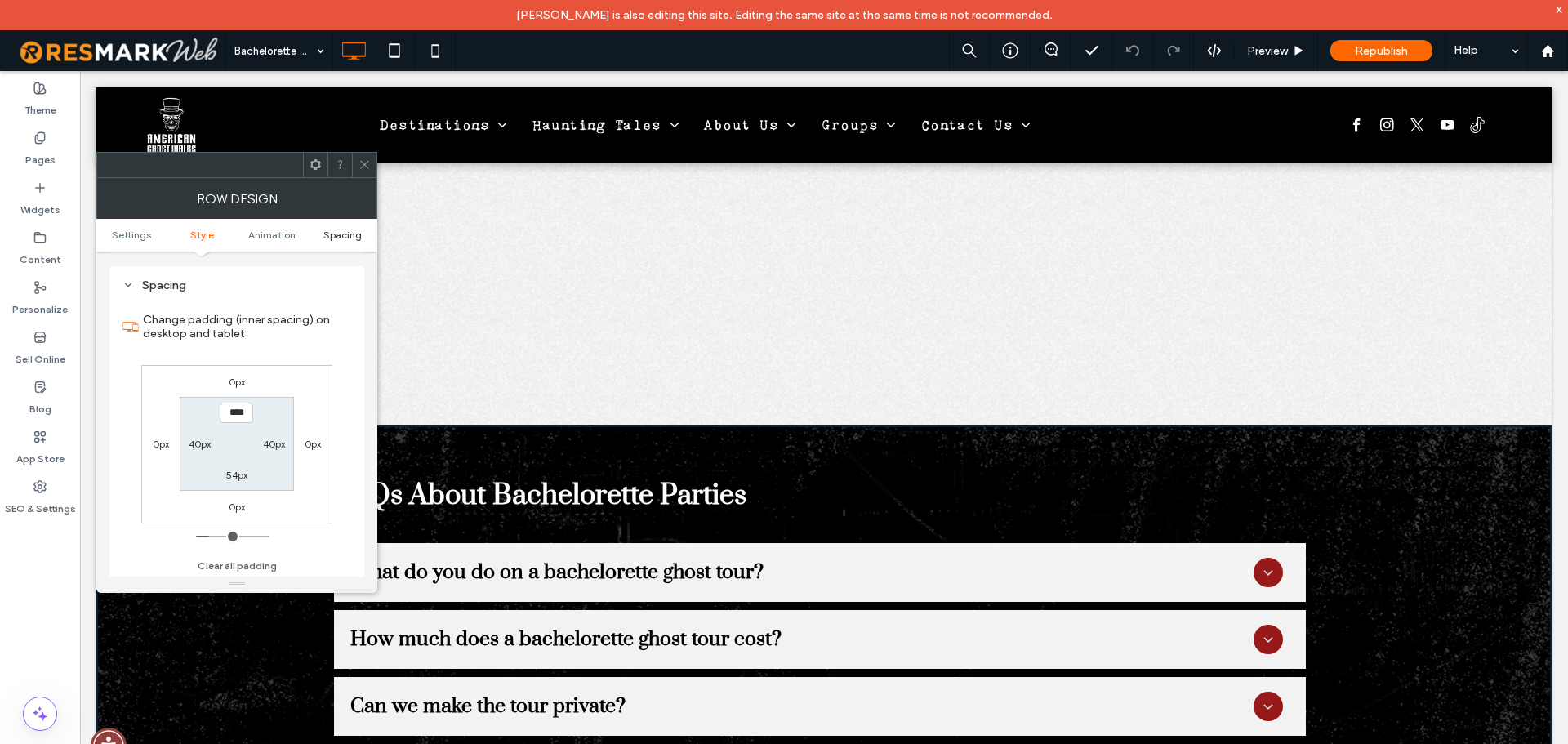
scroll to position [1062, 0]
click at [363, 157] on span at bounding box center [364, 165] width 12 height 24
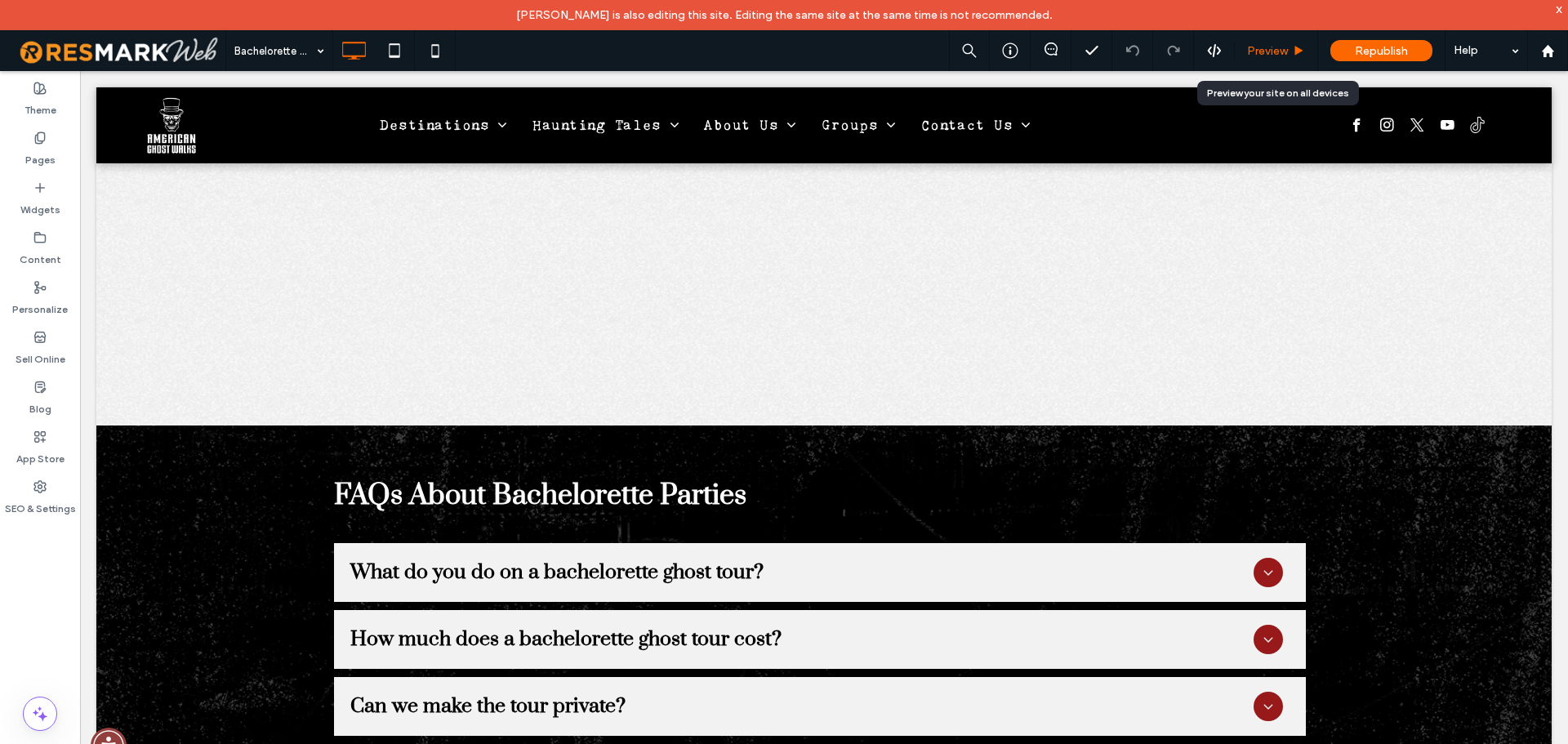
click at [1266, 51] on span "Preview" at bounding box center [1267, 50] width 41 height 14
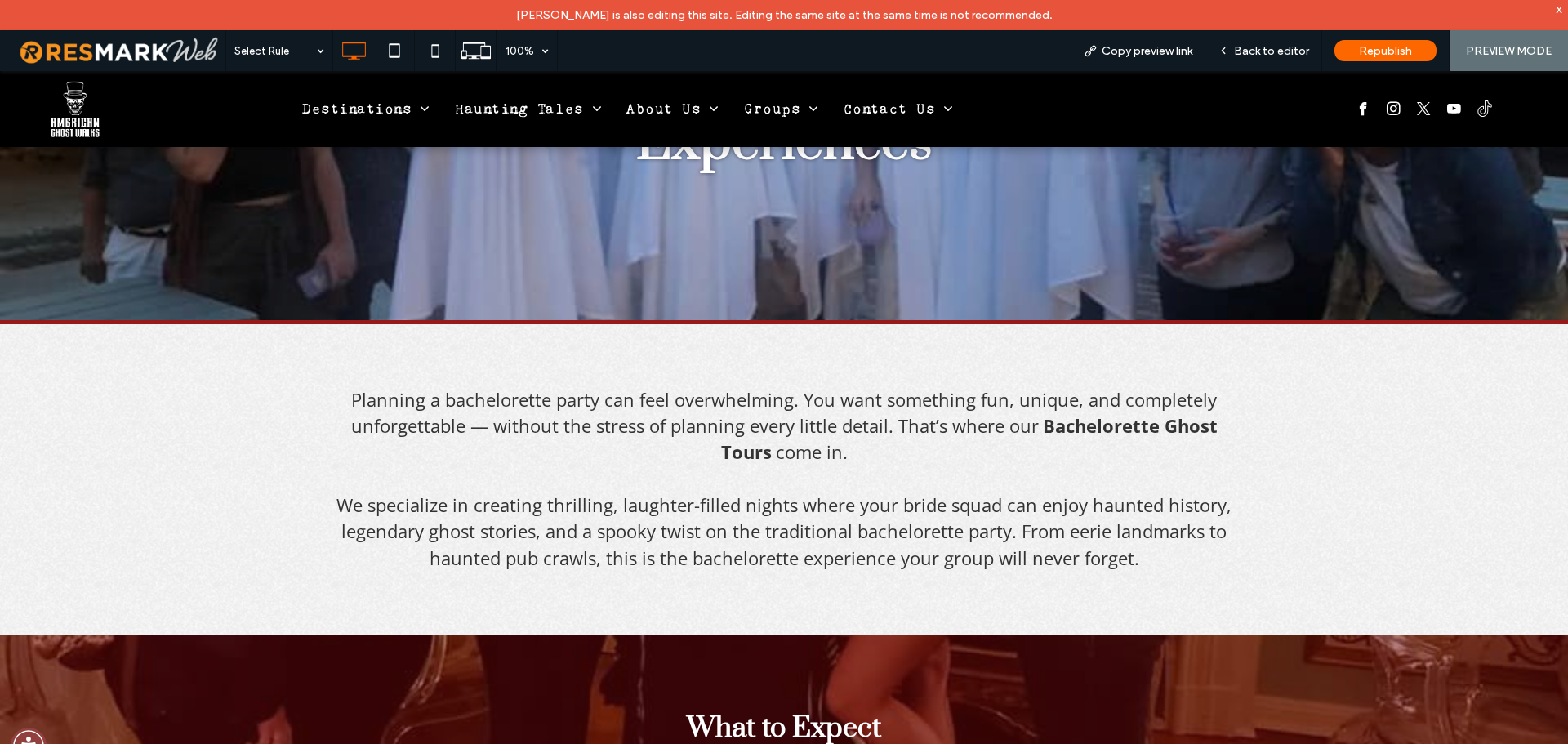
scroll to position [235, 0]
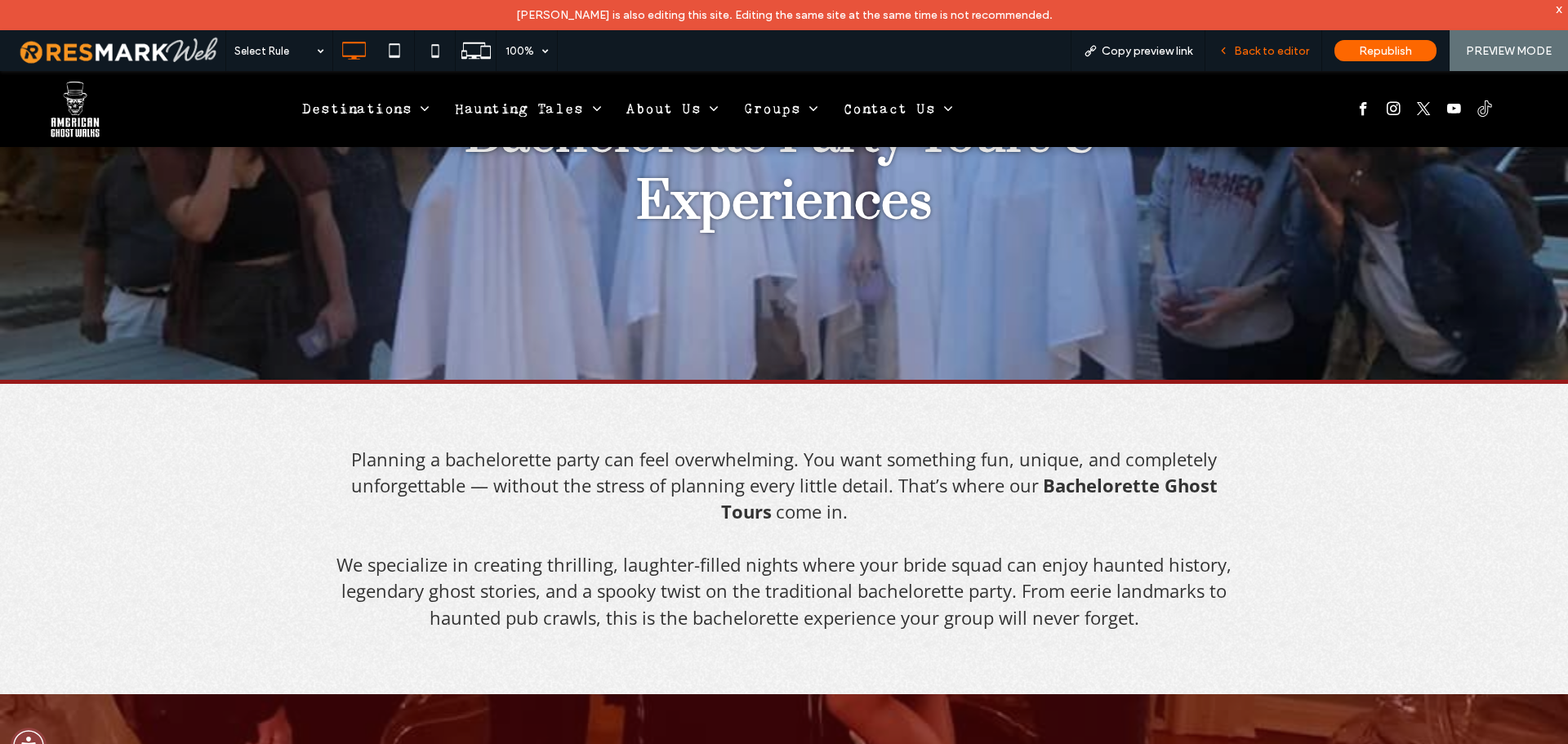
click at [1269, 48] on span "Back to editor" at bounding box center [1271, 50] width 75 height 14
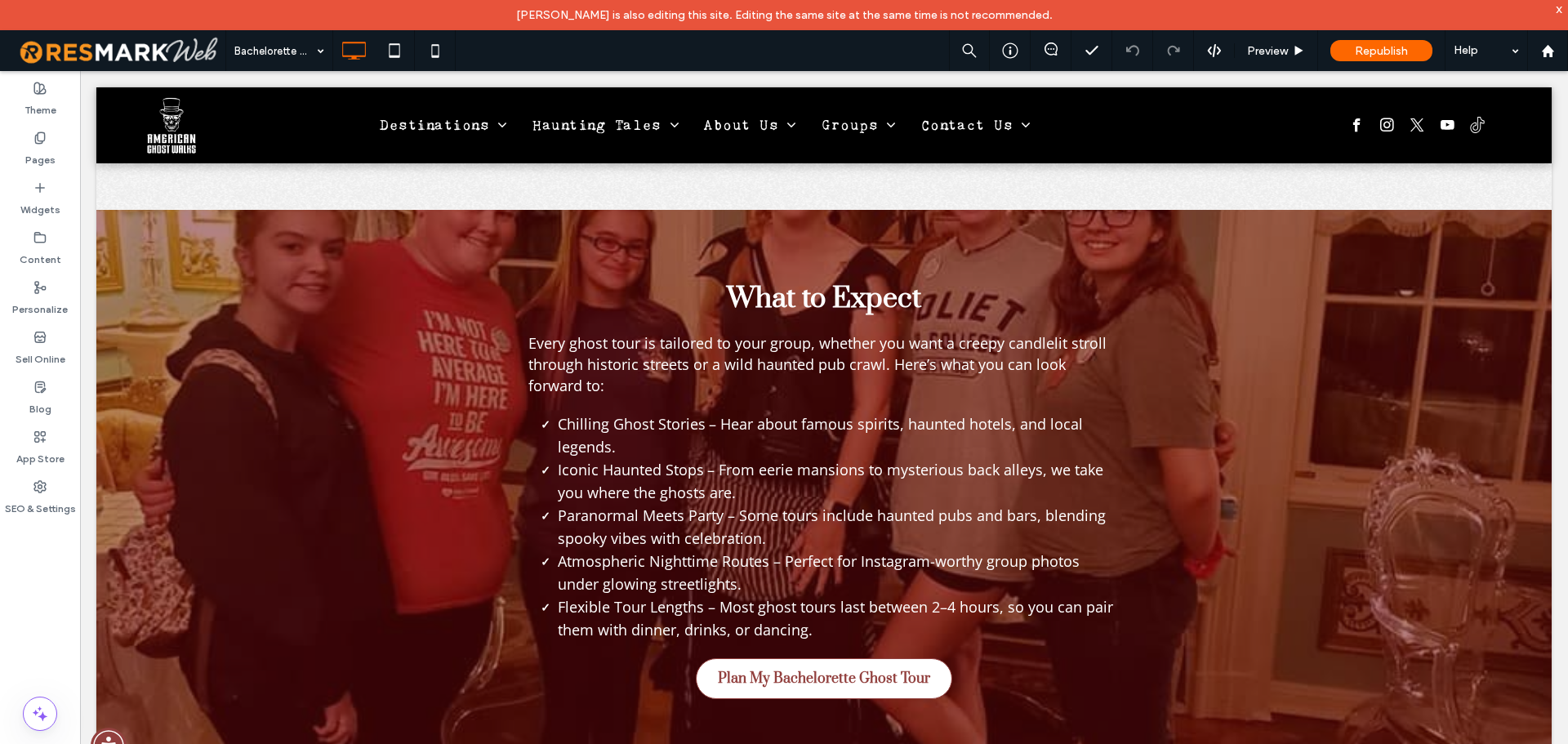
scroll to position [724, 0]
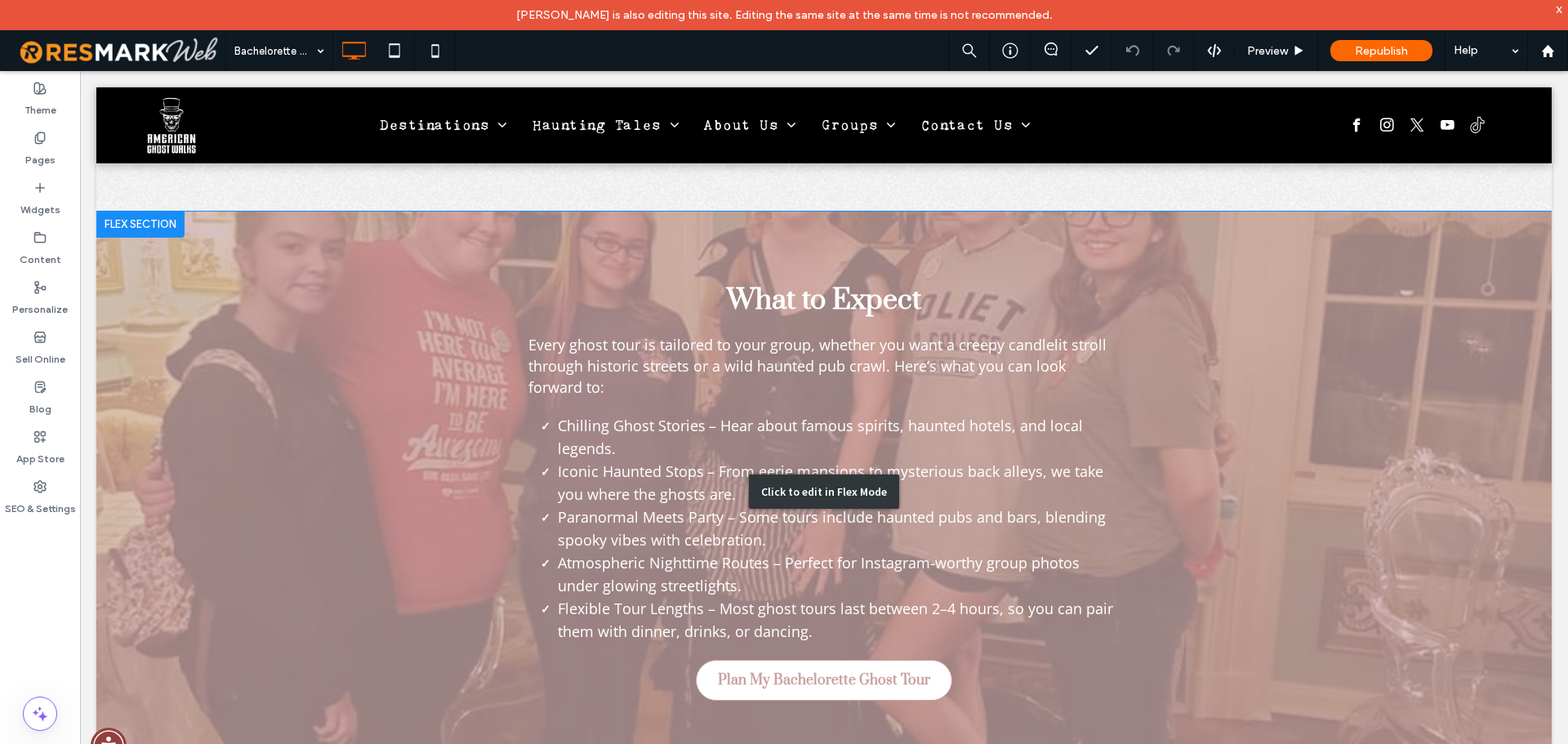
click at [944, 464] on div "Click to edit in Flex Mode" at bounding box center [824, 491] width 1455 height 561
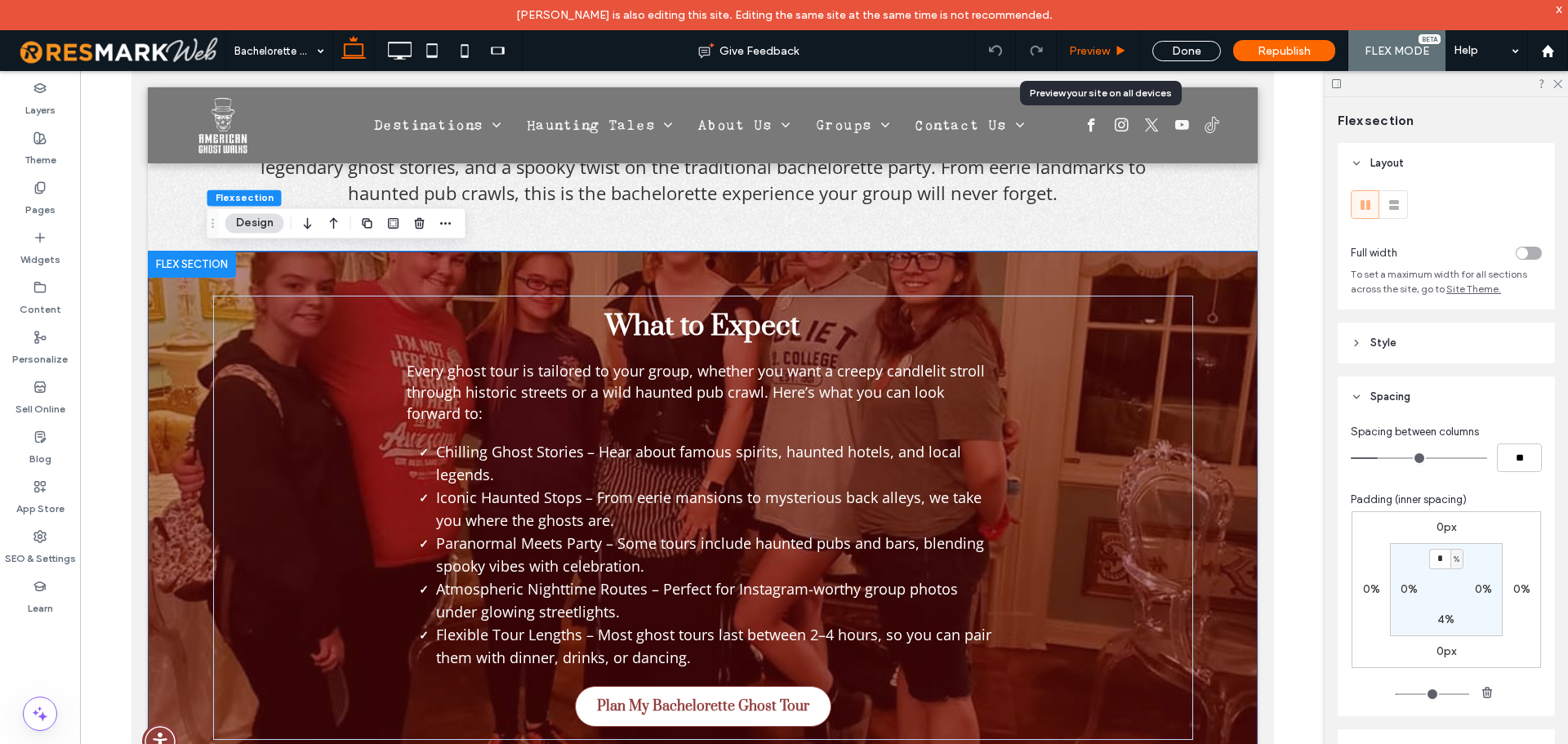
click at [1106, 50] on span "Preview" at bounding box center [1090, 50] width 41 height 14
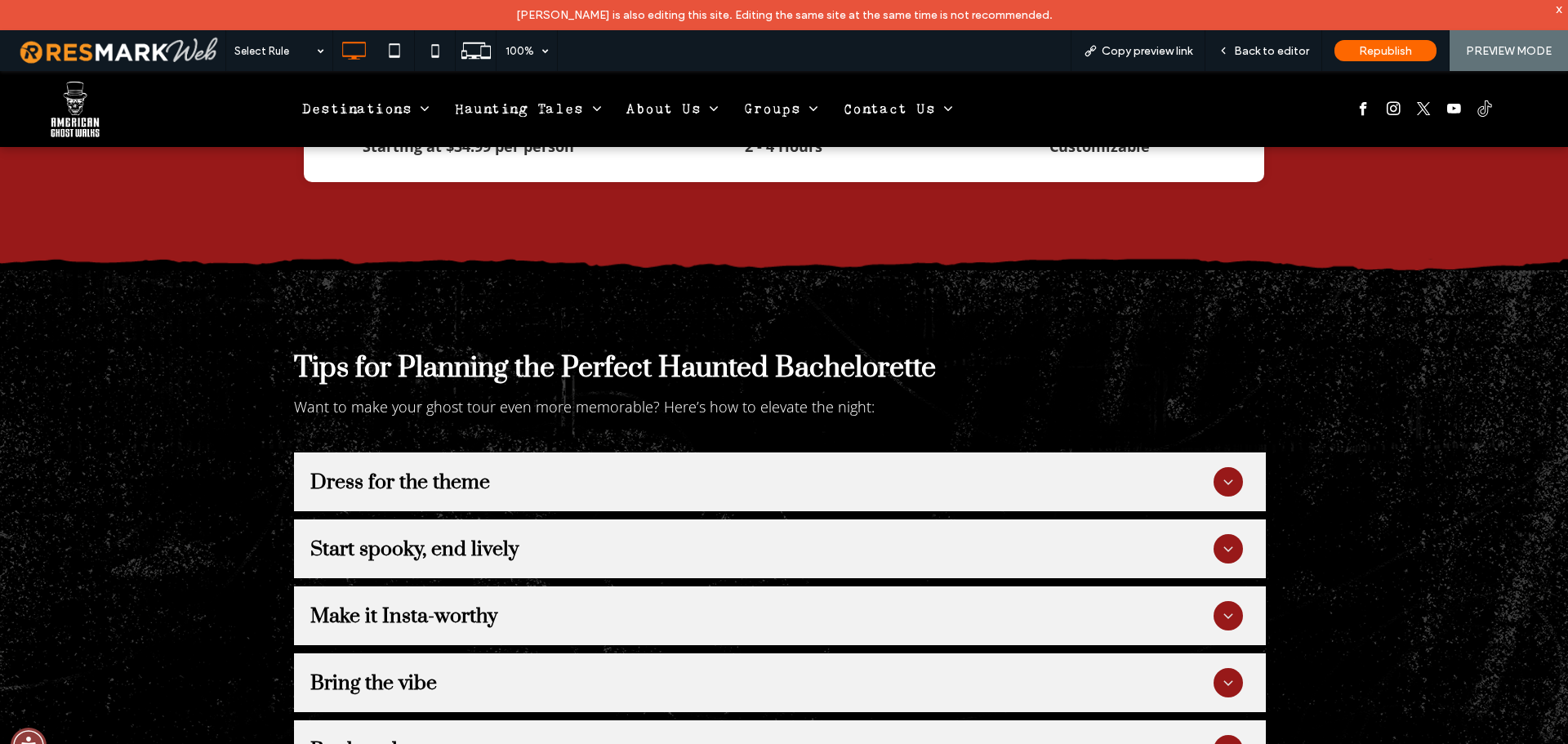
scroll to position [3255, 0]
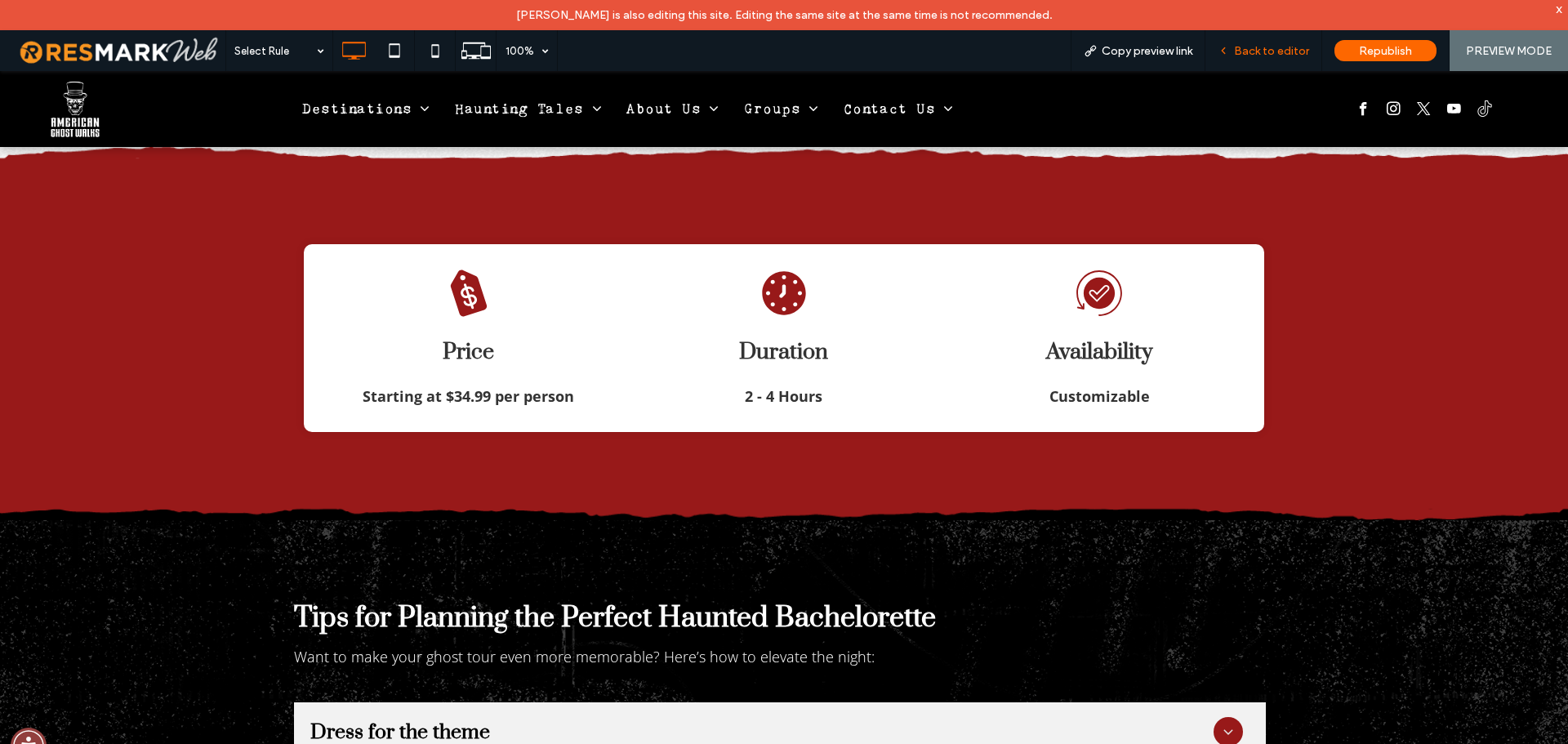
click at [1268, 51] on span "Back to editor" at bounding box center [1271, 50] width 75 height 14
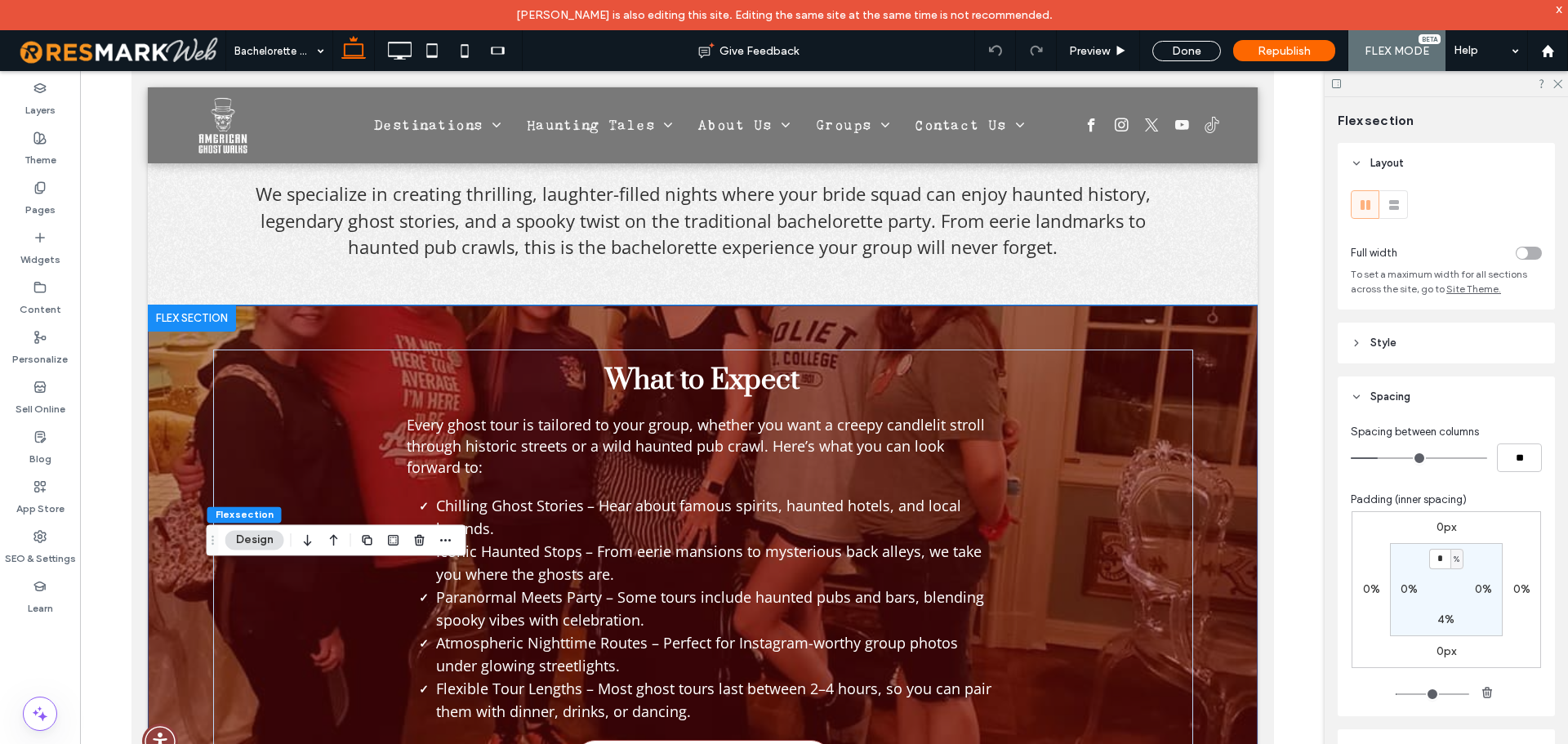
scroll to position [979, 0]
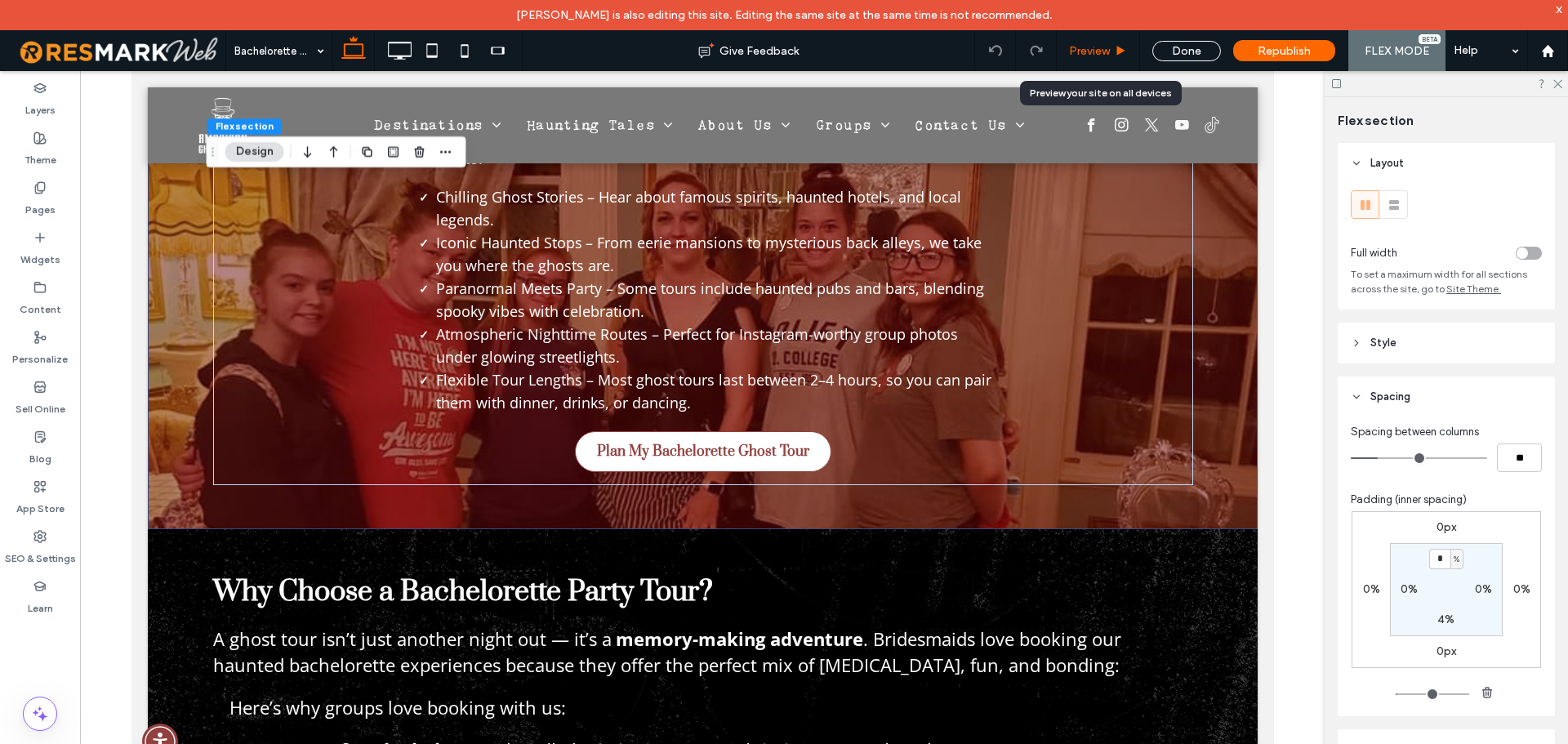
click at [1107, 57] on span "Preview" at bounding box center [1090, 50] width 41 height 14
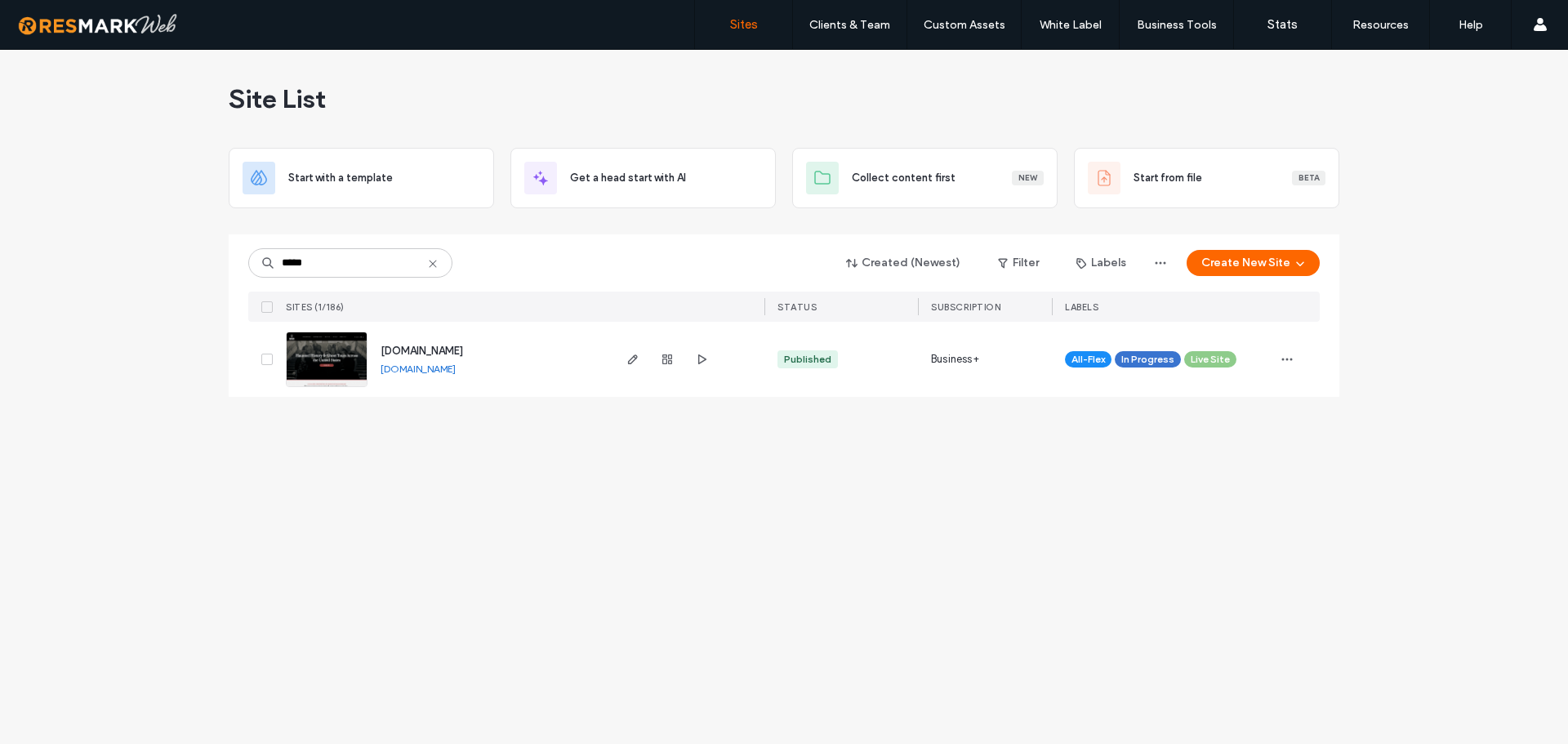
click at [434, 265] on icon at bounding box center [433, 263] width 13 height 13
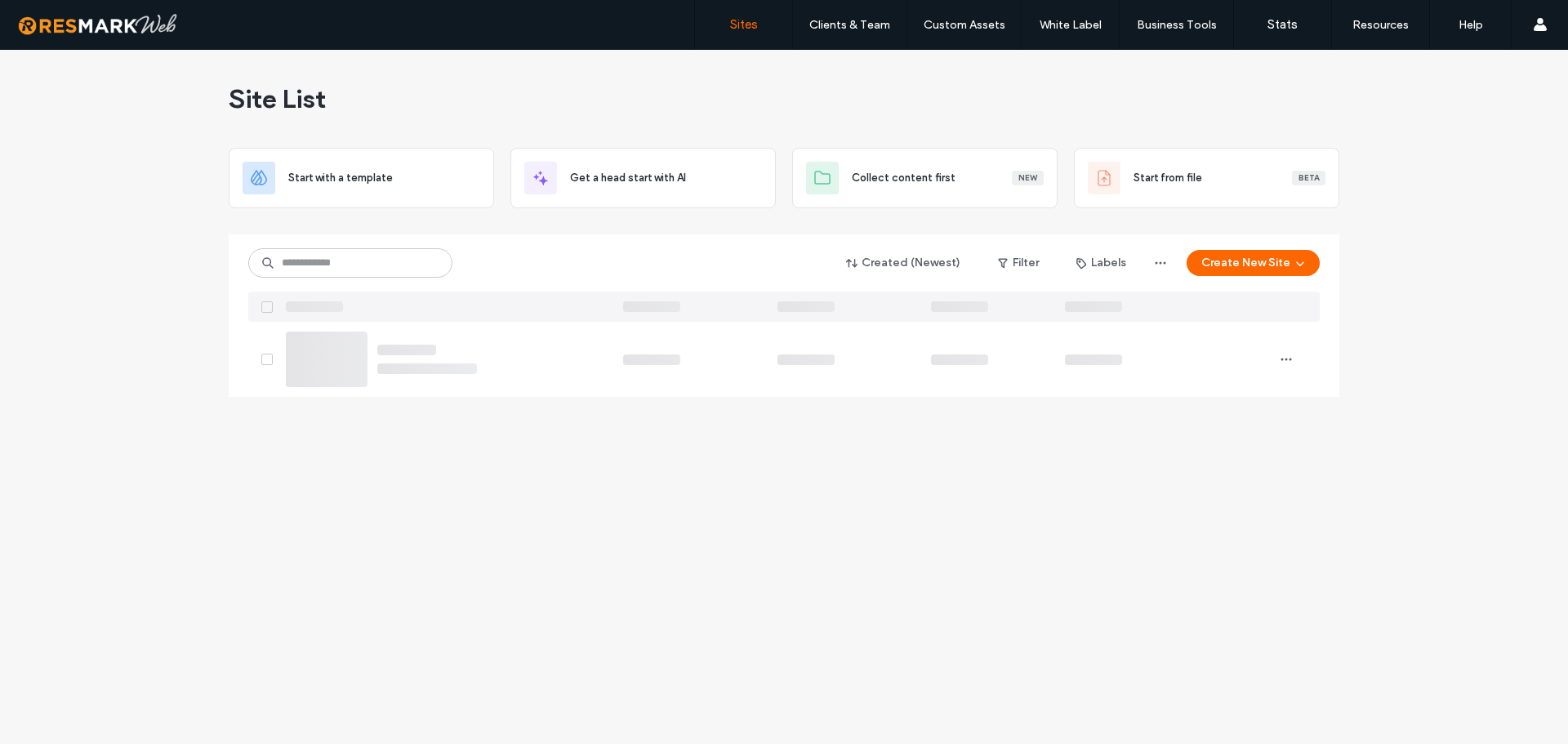
click at [4, 358] on div "Site List Start with a template Get a head start with AI Collect content first …" at bounding box center [784, 397] width 1568 height 694
click at [108, 267] on div "Site List Start with a template Get a head start with AI Collect content first …" at bounding box center [784, 397] width 1568 height 694
click at [109, 267] on div "Site List Start with a template Get a head start with AI Collect content first …" at bounding box center [784, 397] width 1568 height 694
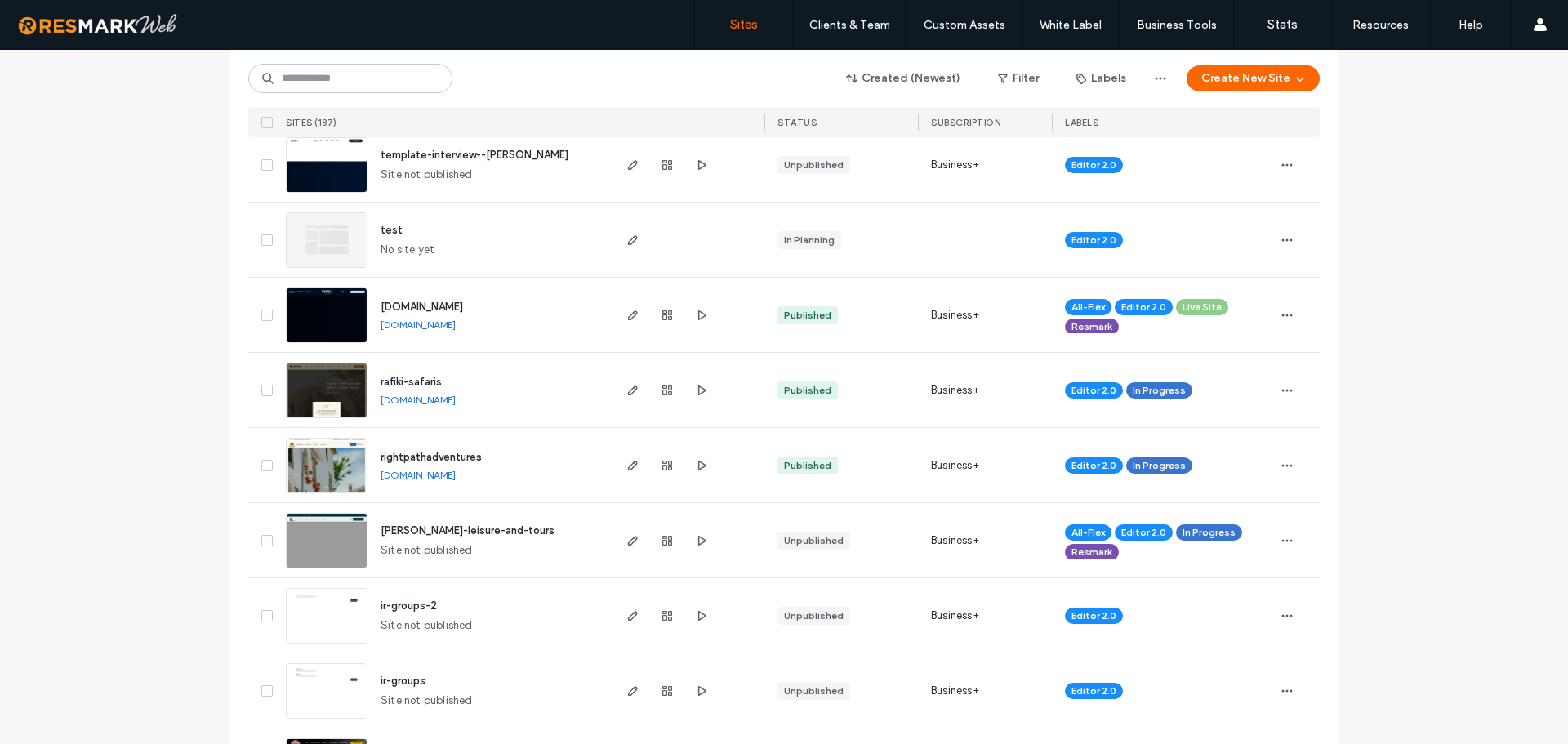
scroll to position [571, 0]
